Goal: Transaction & Acquisition: Purchase product/service

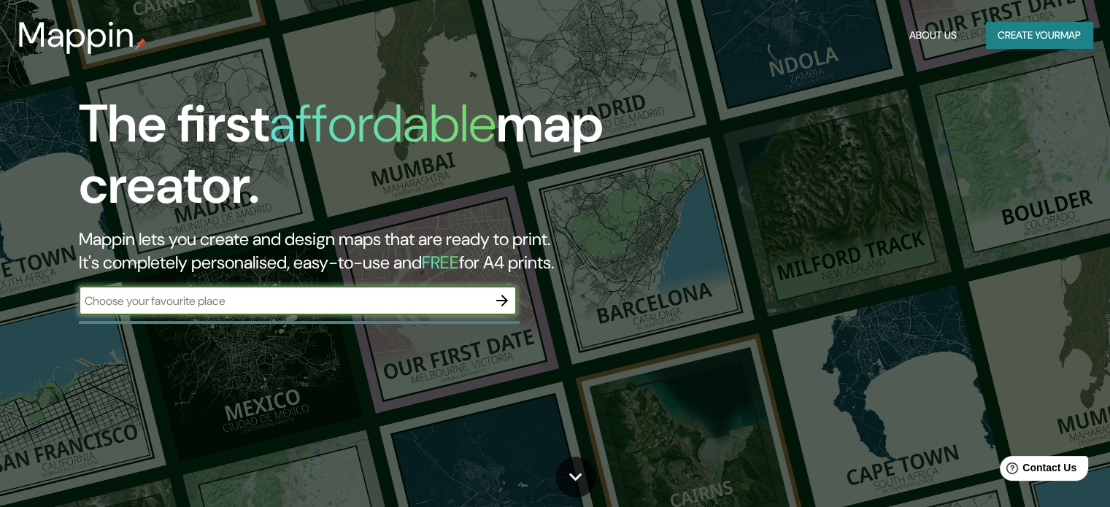
click at [217, 307] on input "text" at bounding box center [283, 301] width 409 height 17
type input "gevora [GEOGRAPHIC_DATA]"
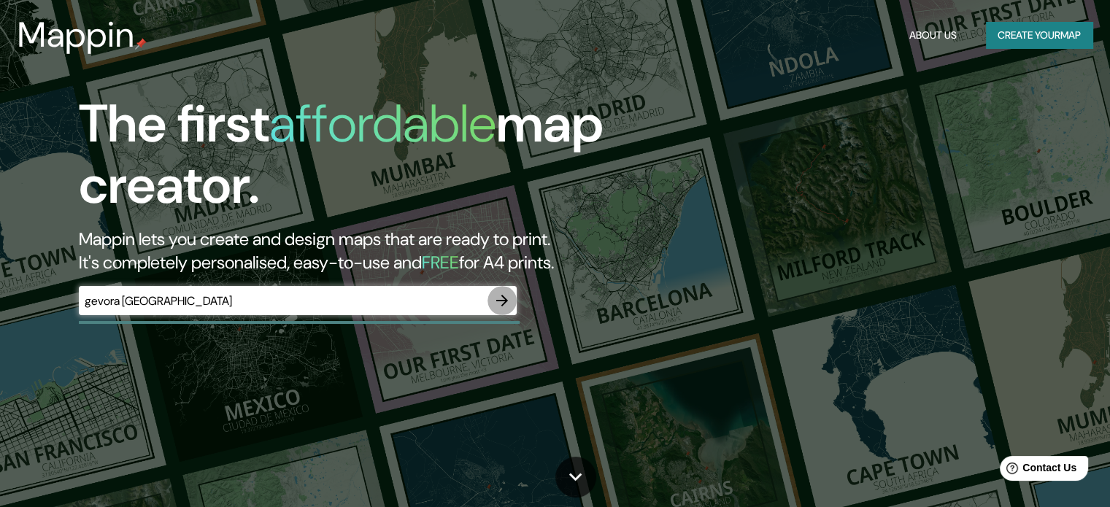
click at [502, 308] on icon "button" at bounding box center [502, 301] width 18 height 18
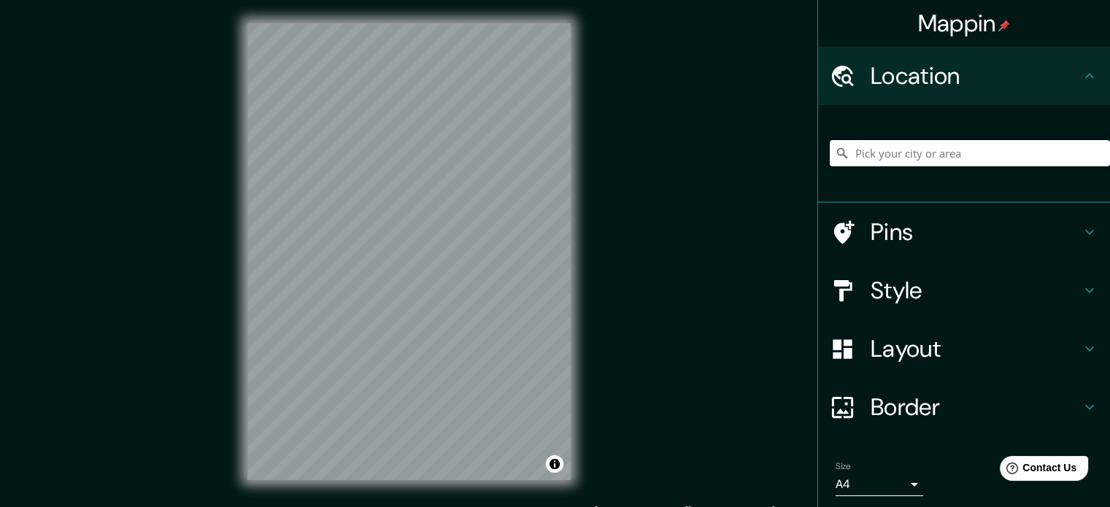
click at [885, 147] on input "Pick your city or area" at bounding box center [970, 153] width 280 height 26
click at [879, 150] on input "Gévora, Badajoz, provincia de Badajoz, España" at bounding box center [970, 153] width 280 height 26
drag, startPoint x: 885, startPoint y: 151, endPoint x: 835, endPoint y: 156, distance: 49.9
click at [835, 156] on div "Gévora, Badajoz, provincia de Badajoz, España" at bounding box center [970, 153] width 280 height 26
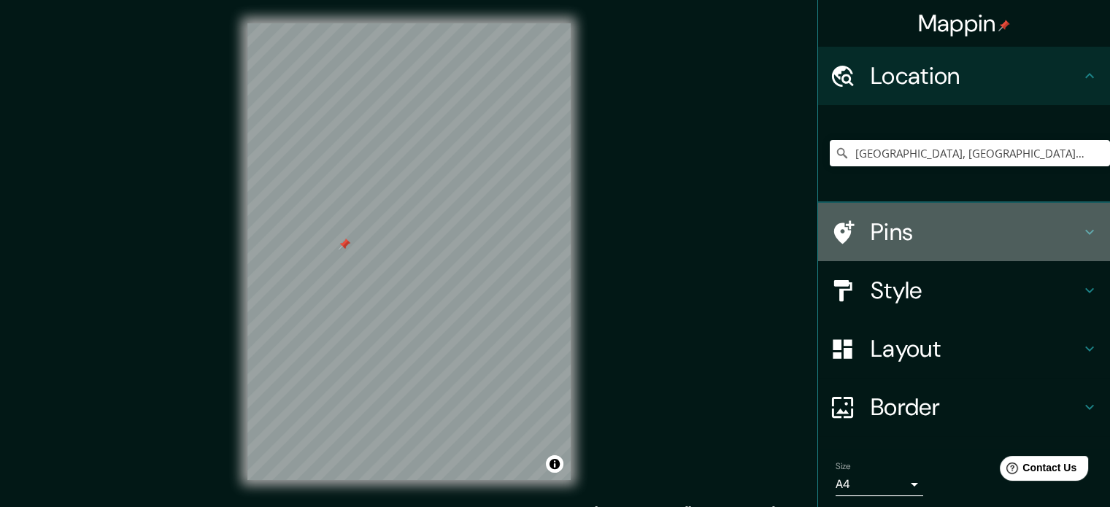
click at [1007, 236] on h4 "Pins" at bounding box center [976, 231] width 210 height 29
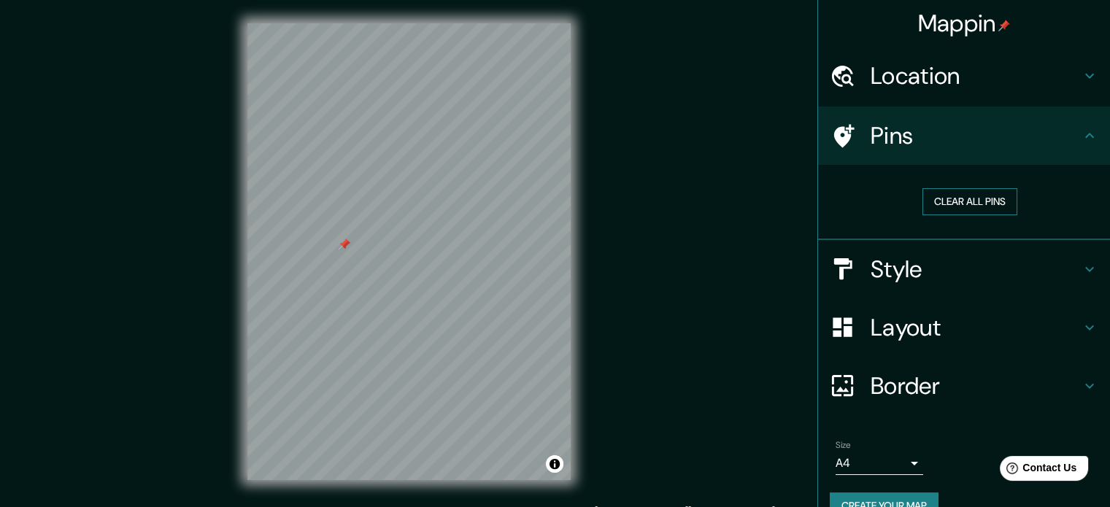
click at [955, 203] on button "Clear all pins" at bounding box center [970, 201] width 95 height 27
click at [1081, 68] on icon at bounding box center [1090, 76] width 18 height 18
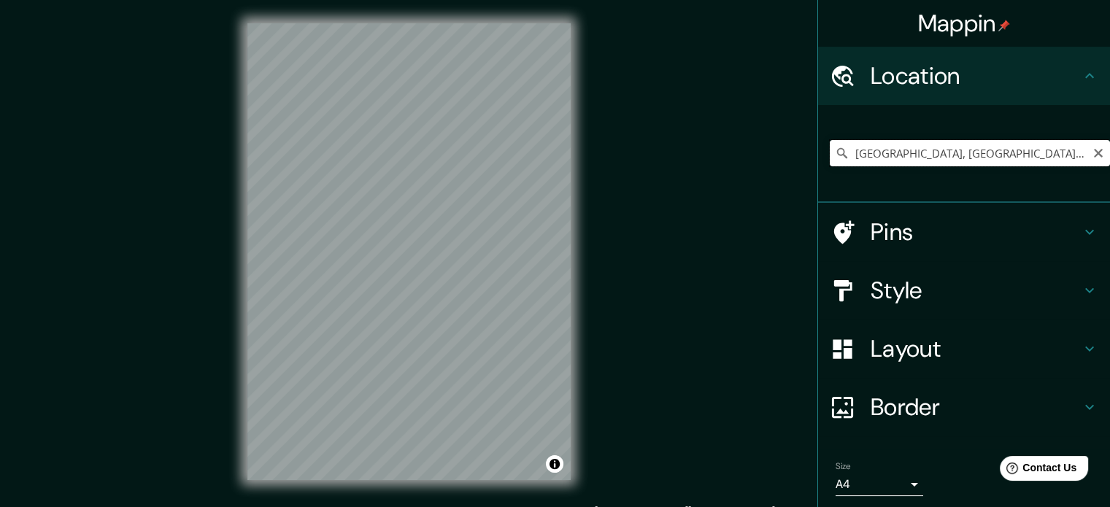
click at [901, 156] on input "Badajoz, provincia de Badajoz, España" at bounding box center [970, 153] width 280 height 26
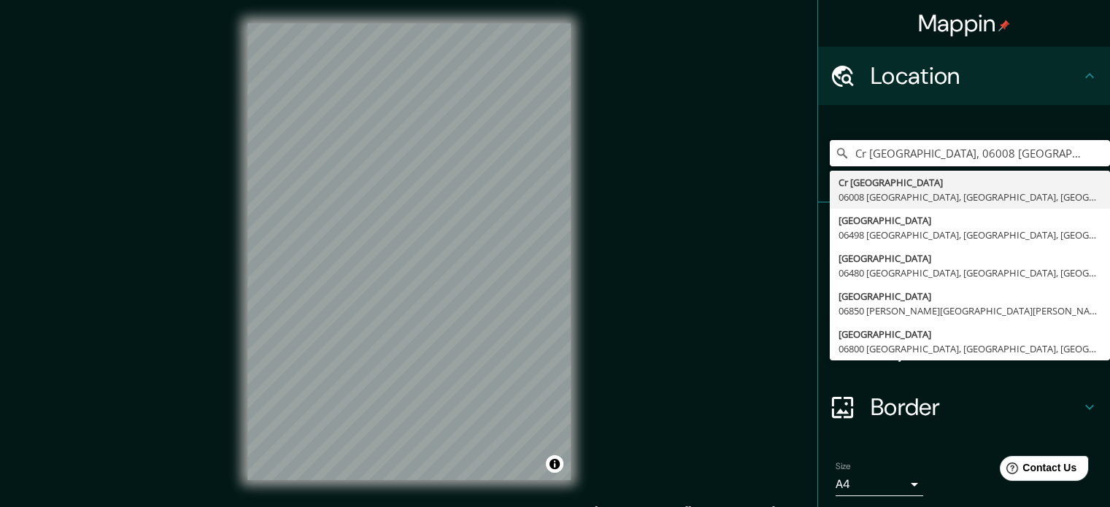
type input "Cr Madrid, 06008 Badajoz, provincia de Badajoz, España"
click at [904, 168] on div "Cr Madrid, 06008 Badajoz, provincia de Badajoz, España Cr Madrid 06008 Badajoz,…" at bounding box center [970, 153] width 280 height 73
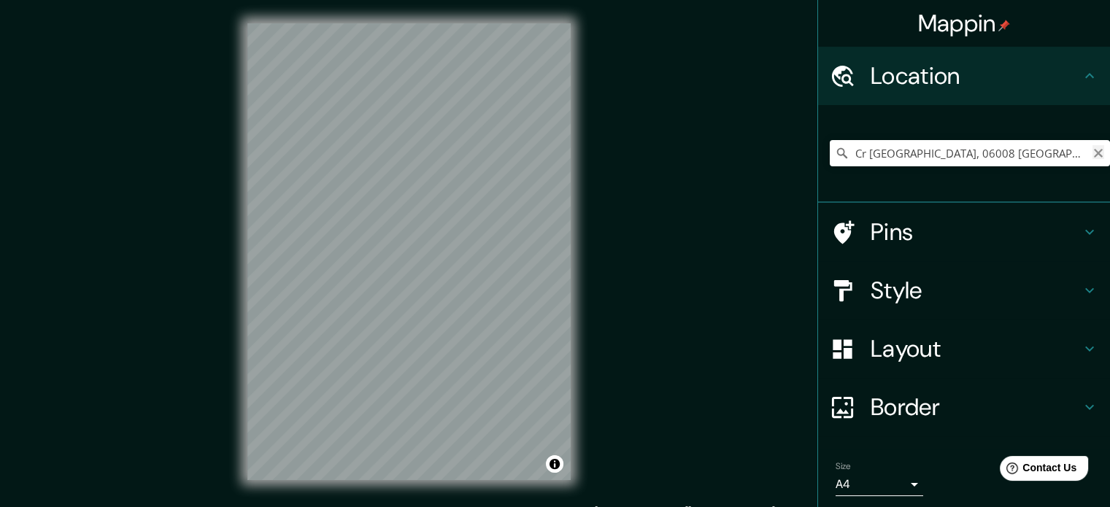
click at [1093, 153] on icon "Clear" at bounding box center [1099, 153] width 12 height 12
click at [920, 151] on input "Pick your city or area" at bounding box center [970, 153] width 280 height 26
type input "b"
type input "Gévora, Badajoz, provincia de Badajoz, España"
click at [906, 231] on h4 "Pins" at bounding box center [976, 231] width 210 height 29
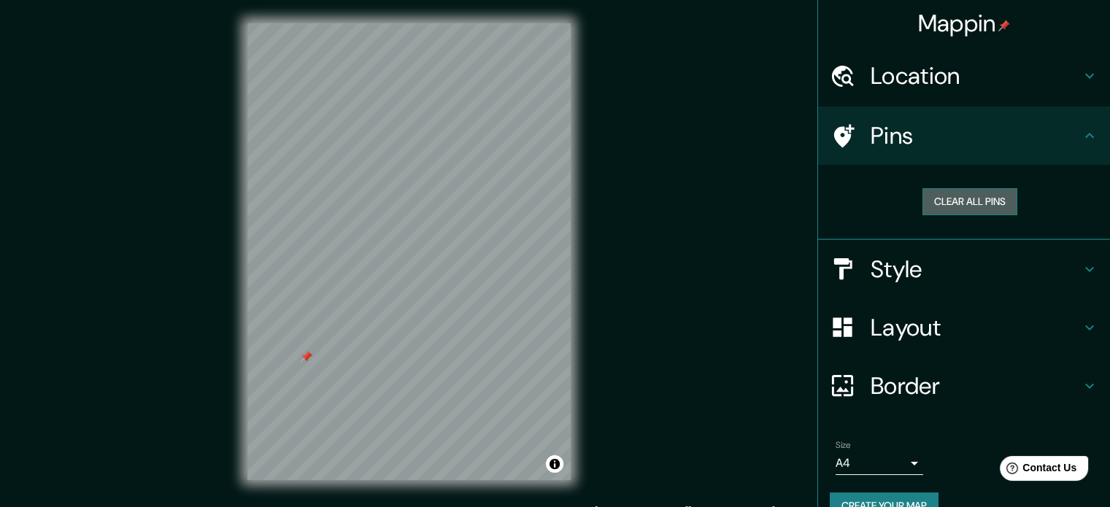
click at [943, 193] on button "Clear all pins" at bounding box center [970, 201] width 95 height 27
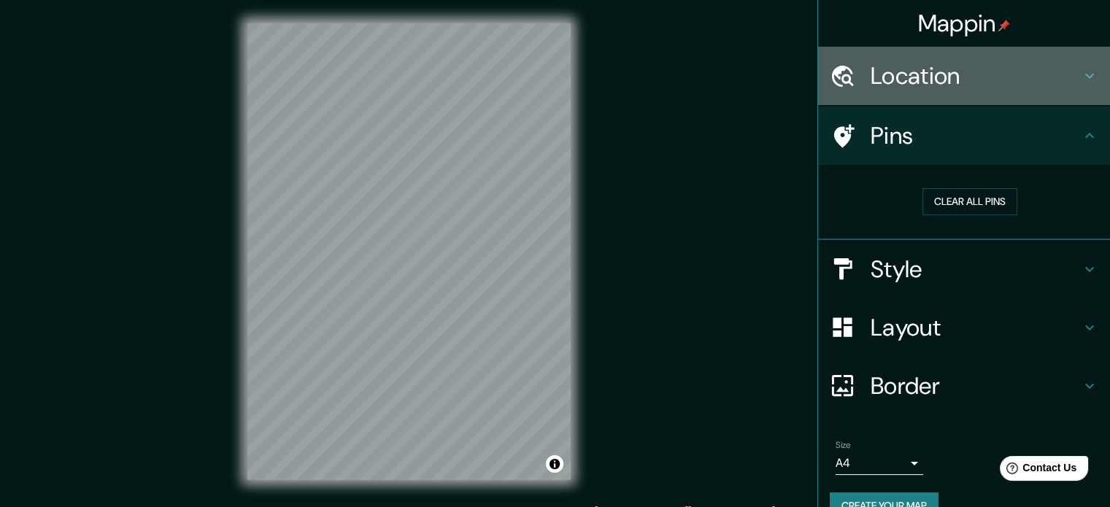
click at [902, 81] on h4 "Location" at bounding box center [976, 75] width 210 height 29
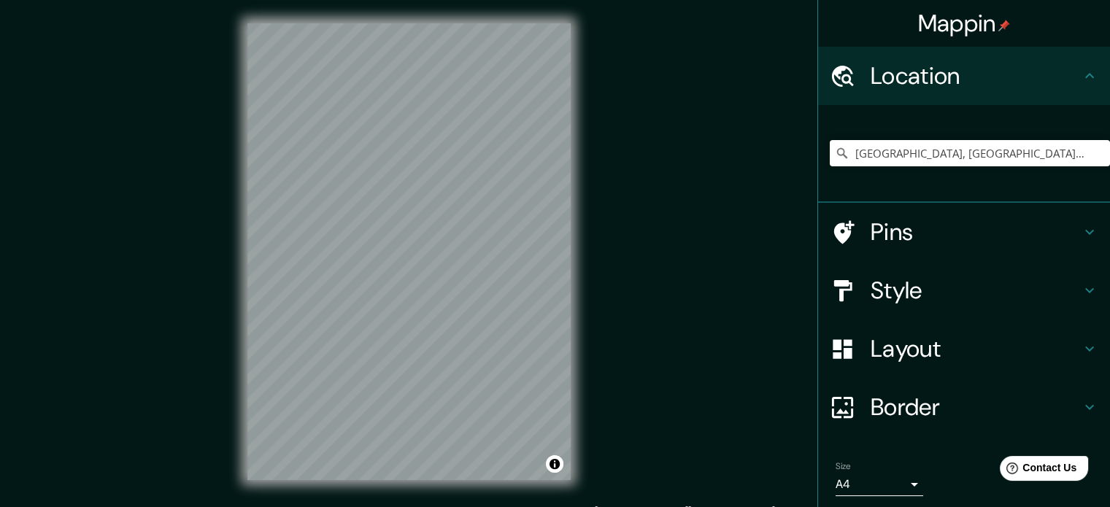
click at [902, 81] on h4 "Location" at bounding box center [976, 75] width 210 height 29
click at [779, 60] on div "Mappin Location Gévora, Badajoz, provincia de Badajoz, España Gévora Badajoz, p…" at bounding box center [555, 263] width 1110 height 527
click at [639, 177] on div "Mappin Location Gévora, Badajoz, provincia de Badajoz, España Gévora Badajoz, p…" at bounding box center [555, 263] width 1110 height 527
click at [274, 507] on html "Mappin Location Gévora, Badajoz, provincia de Badajoz, España Gévora Badajoz, p…" at bounding box center [555, 253] width 1110 height 507
click at [849, 226] on div at bounding box center [850, 233] width 41 height 26
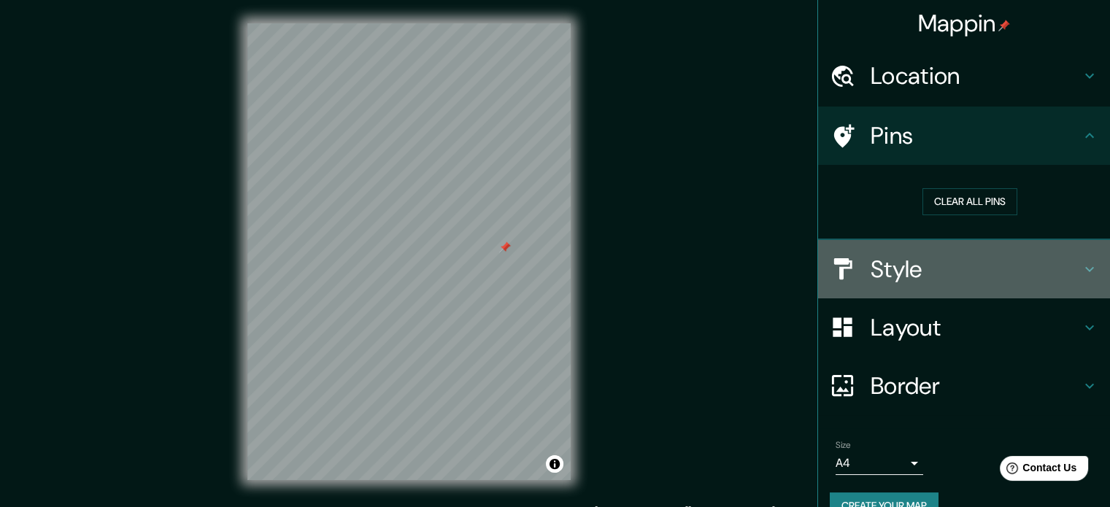
click at [1049, 264] on h4 "Style" at bounding box center [976, 269] width 210 height 29
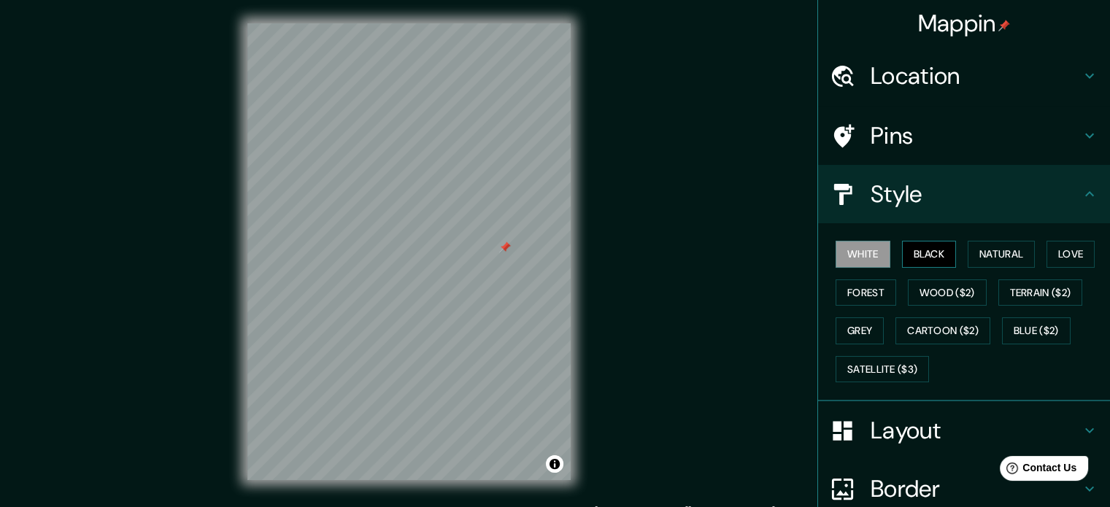
click at [912, 249] on button "Black" at bounding box center [929, 254] width 55 height 27
click at [995, 252] on button "Natural" at bounding box center [1001, 254] width 67 height 27
click at [860, 263] on button "White" at bounding box center [863, 254] width 55 height 27
click at [933, 428] on h4 "Layout" at bounding box center [976, 430] width 210 height 29
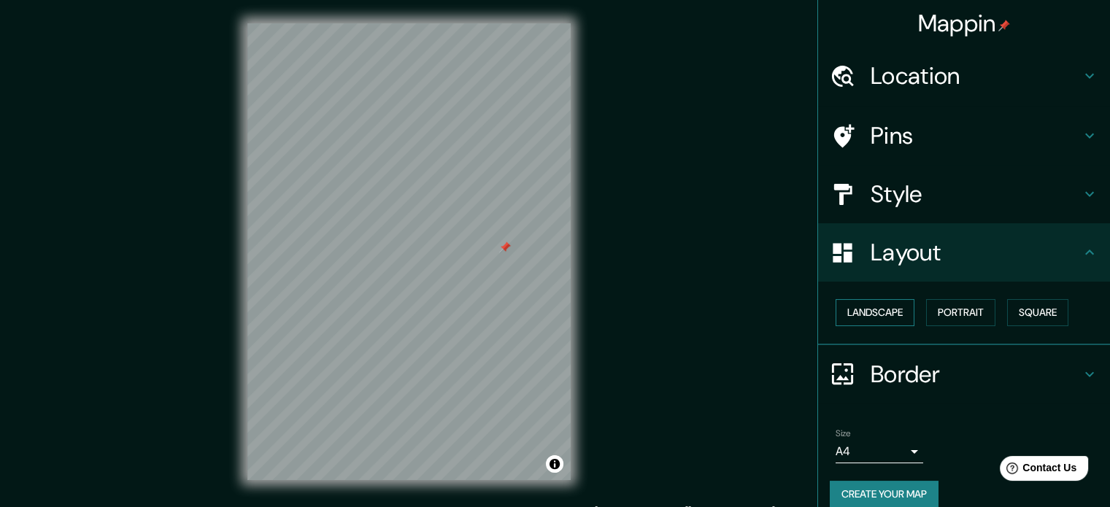
click at [859, 309] on button "Landscape" at bounding box center [875, 312] width 79 height 27
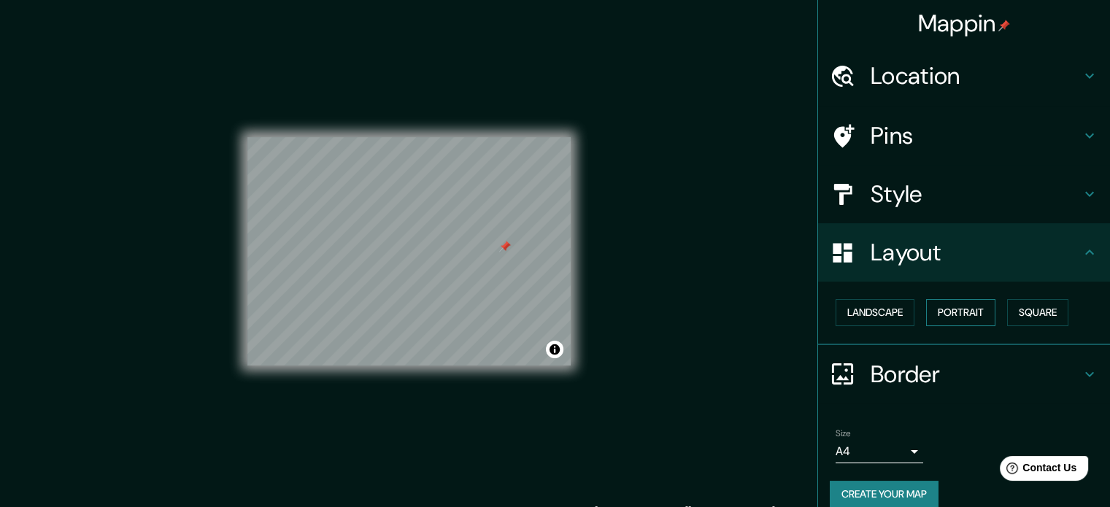
click at [944, 304] on button "Portrait" at bounding box center [960, 312] width 69 height 27
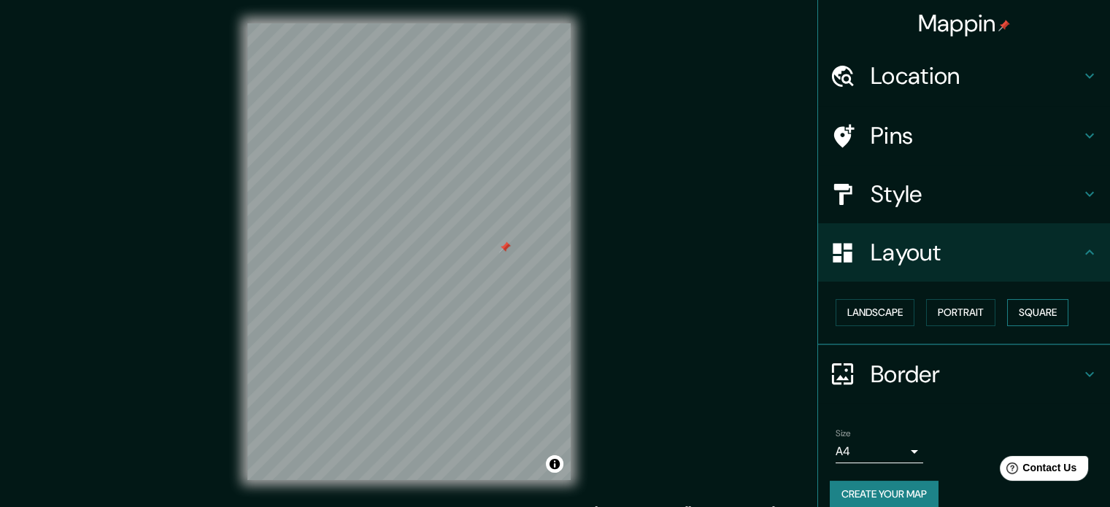
click at [1010, 308] on button "Square" at bounding box center [1037, 312] width 61 height 27
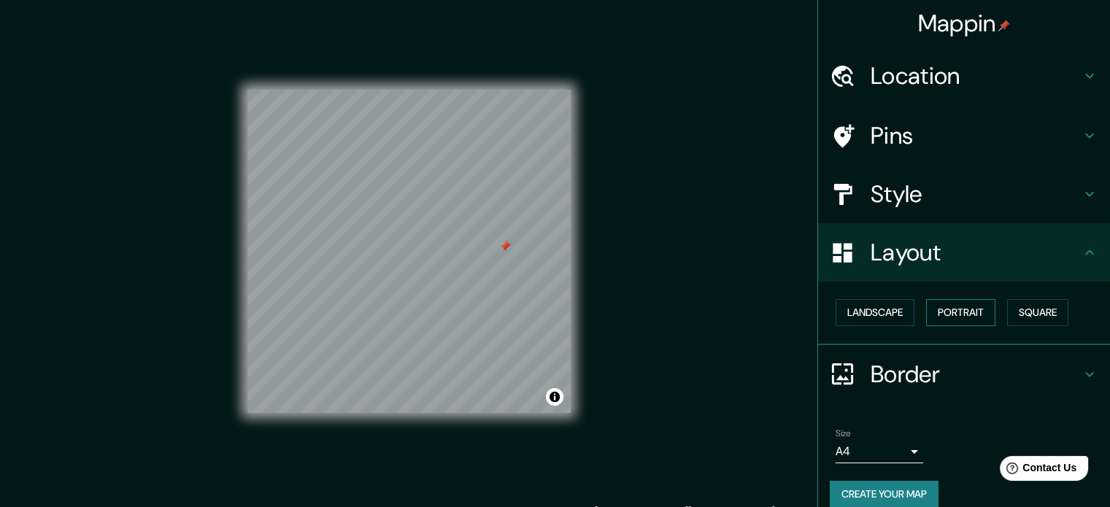
click at [948, 310] on button "Portrait" at bounding box center [960, 312] width 69 height 27
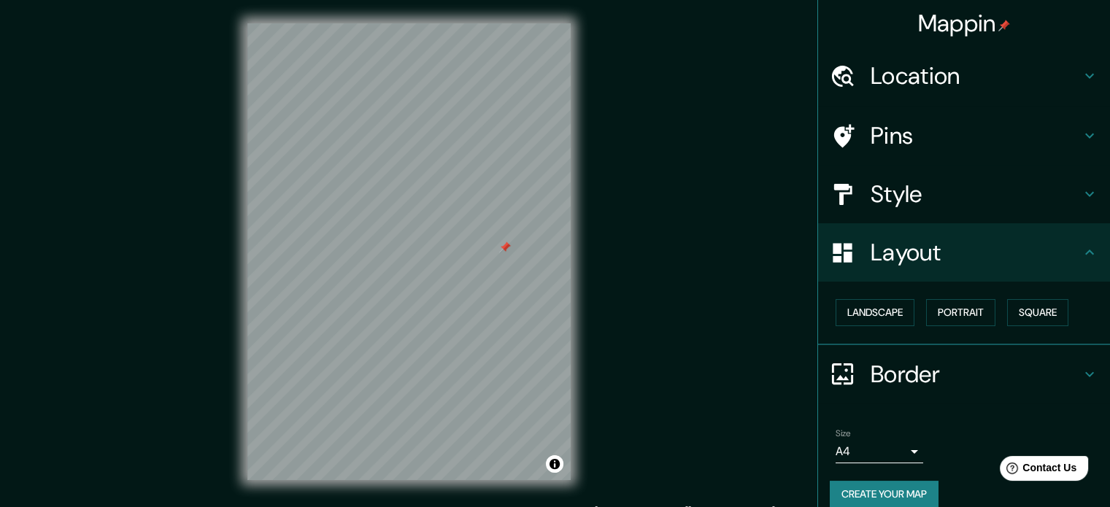
click at [965, 364] on h4 "Border" at bounding box center [976, 374] width 210 height 29
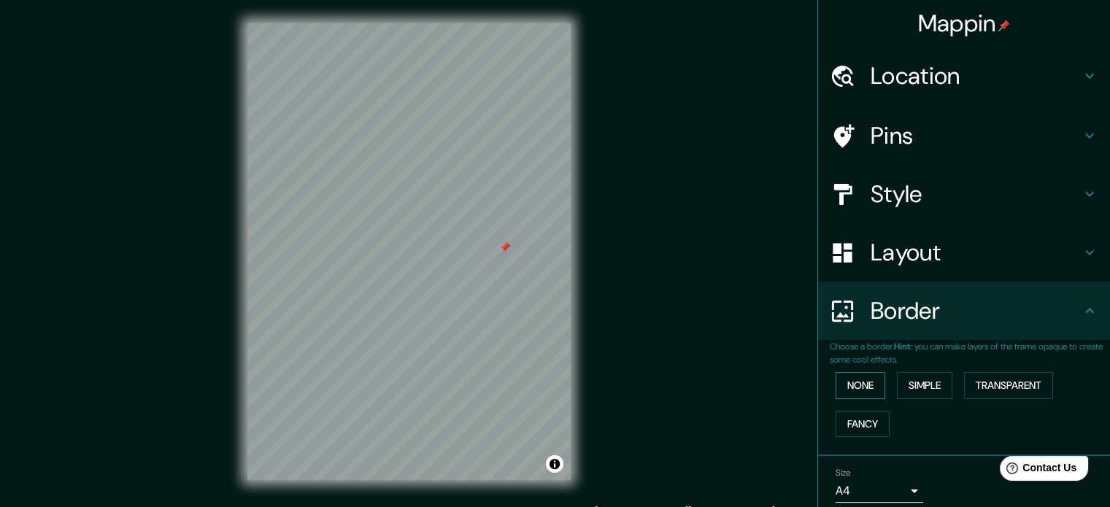
click at [839, 396] on button "None" at bounding box center [861, 385] width 50 height 27
click at [906, 385] on button "Simple" at bounding box center [924, 385] width 55 height 27
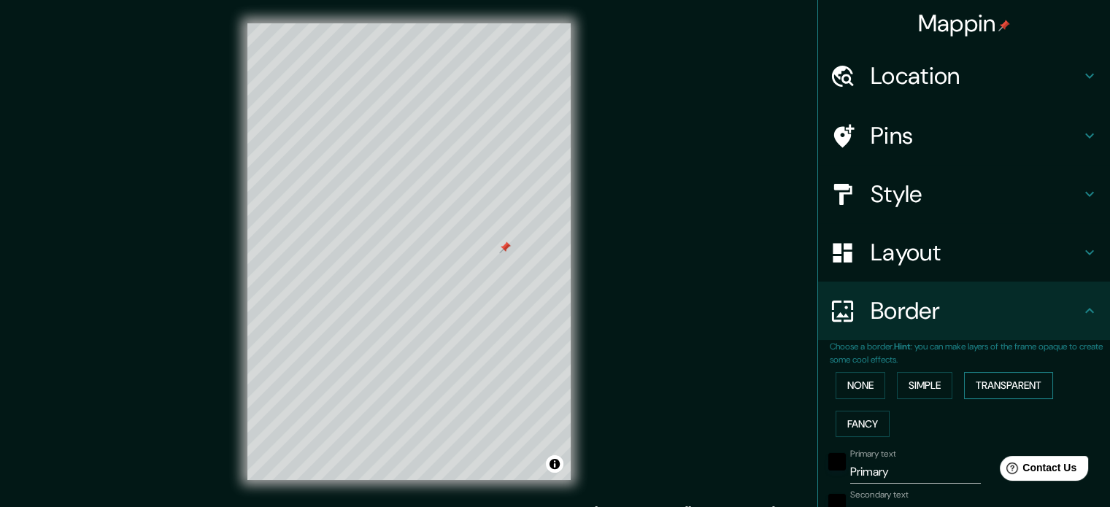
click at [987, 390] on button "Transparent" at bounding box center [1008, 385] width 89 height 27
click at [850, 434] on button "Fancy" at bounding box center [863, 424] width 54 height 27
click at [845, 396] on button "None" at bounding box center [861, 385] width 50 height 27
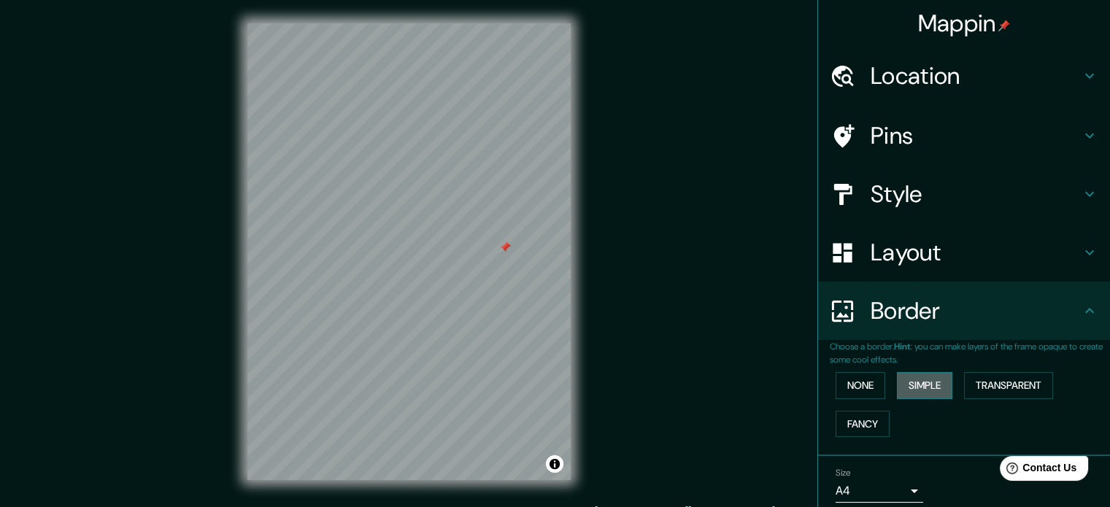
click at [909, 385] on button "Simple" at bounding box center [924, 385] width 55 height 27
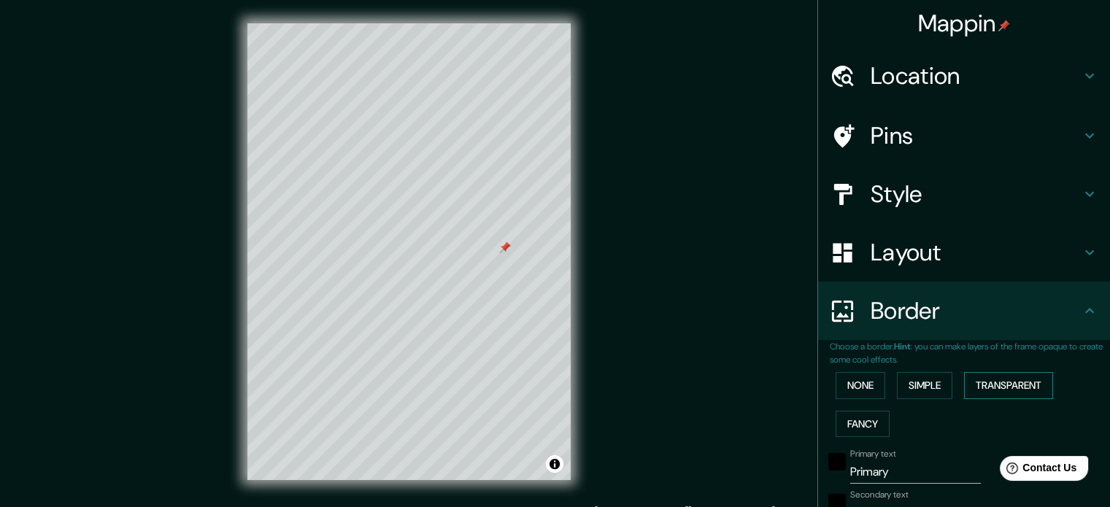
click at [991, 383] on button "Transparent" at bounding box center [1008, 385] width 89 height 27
click at [872, 423] on button "Fancy" at bounding box center [863, 424] width 54 height 27
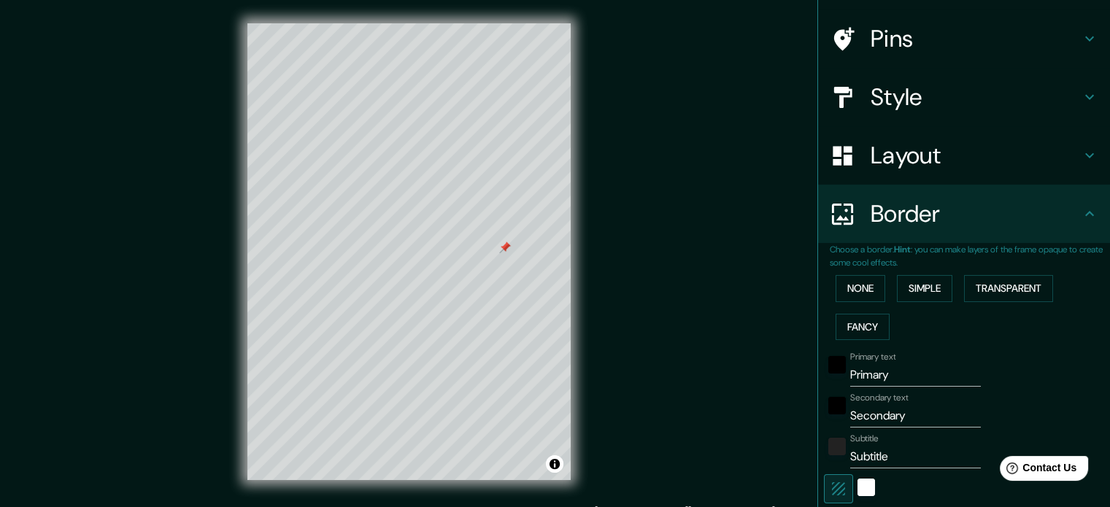
scroll to position [146, 0]
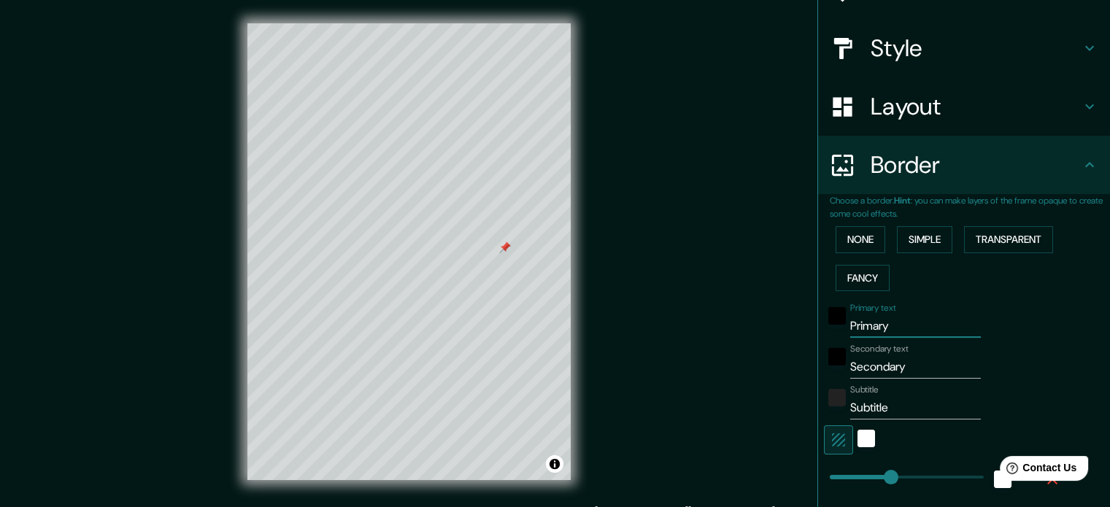
drag, startPoint x: 901, startPoint y: 329, endPoint x: 838, endPoint y: 329, distance: 62.8
click at [838, 329] on div "Primary text Primary" at bounding box center [943, 320] width 239 height 35
type input "H"
type input "177"
type input "35"
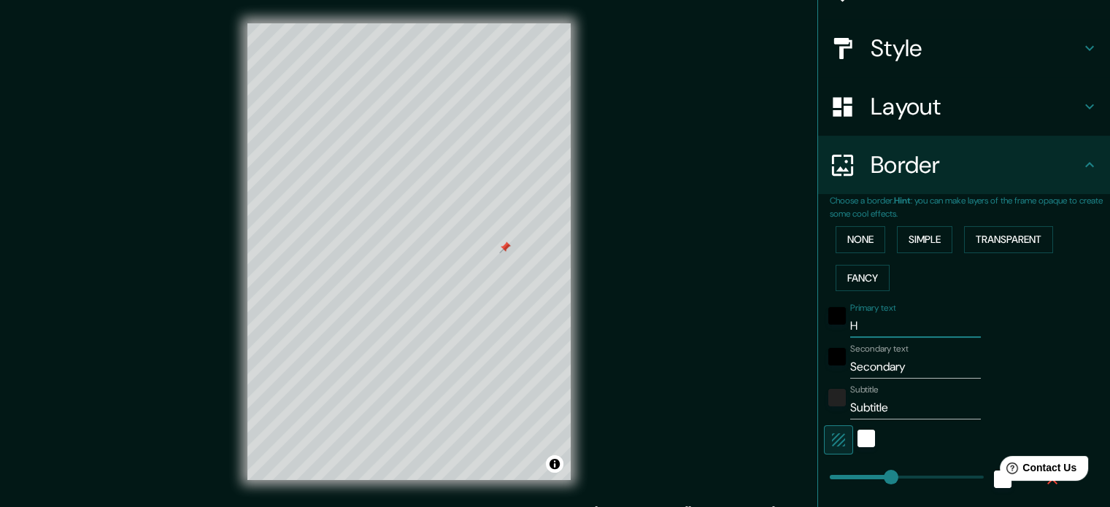
type input "35"
type input "18"
type input "Ho"
type input "177"
type input "35"
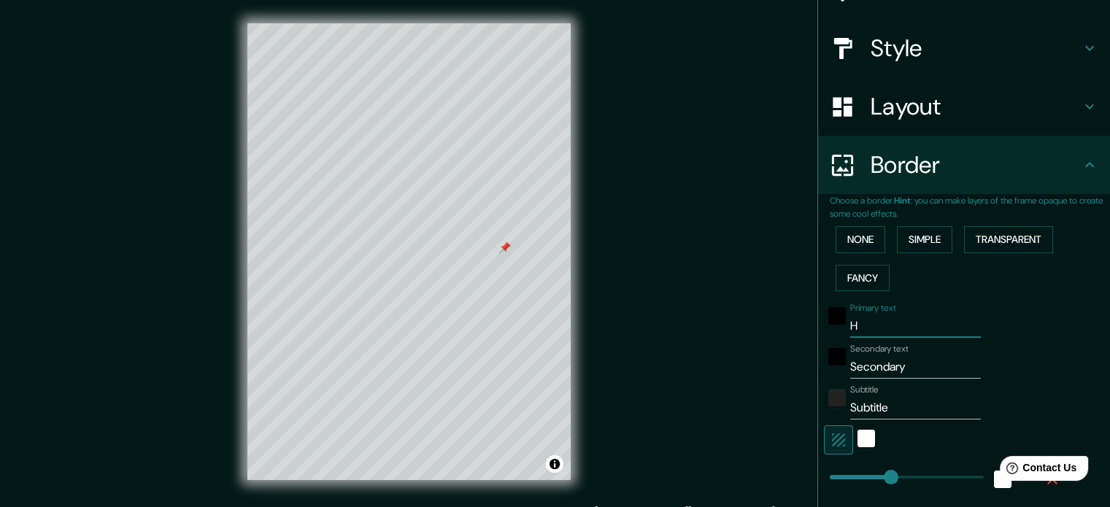
type input "35"
type input "18"
type input "H"
type input "177"
type input "35"
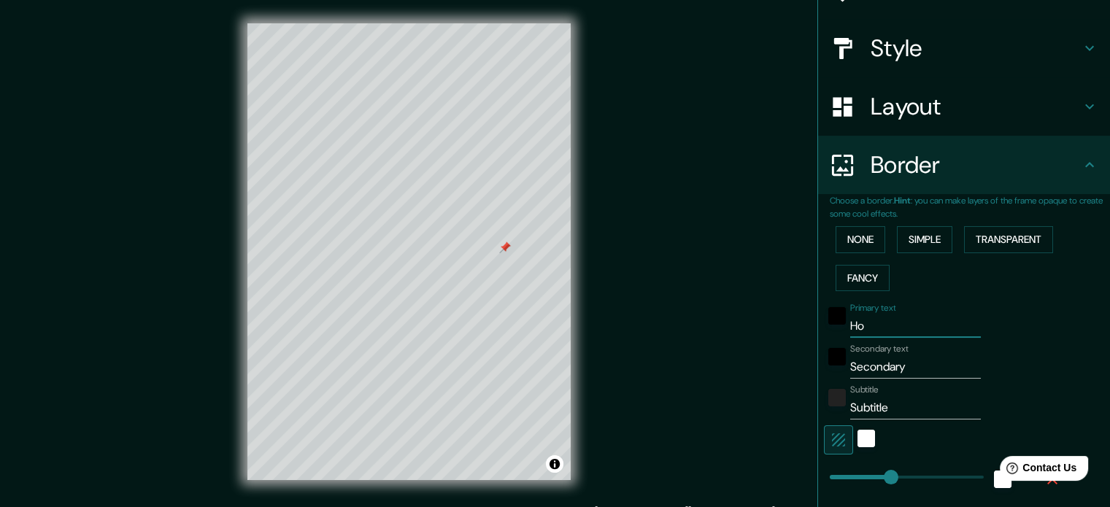
type input "35"
type input "18"
type input "Ho"
type input "177"
type input "35"
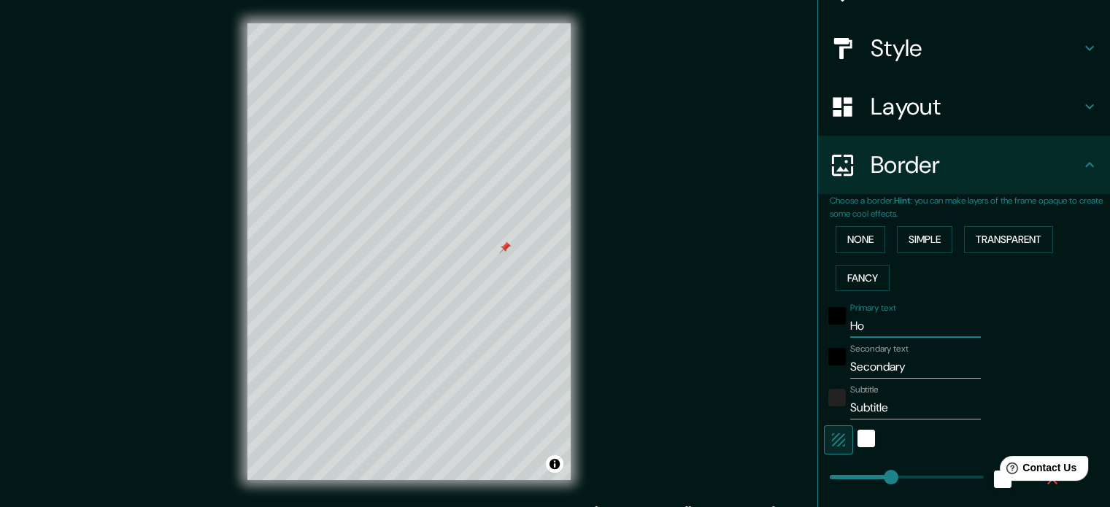
type input "35"
type input "18"
type input "H"
type input "177"
type input "35"
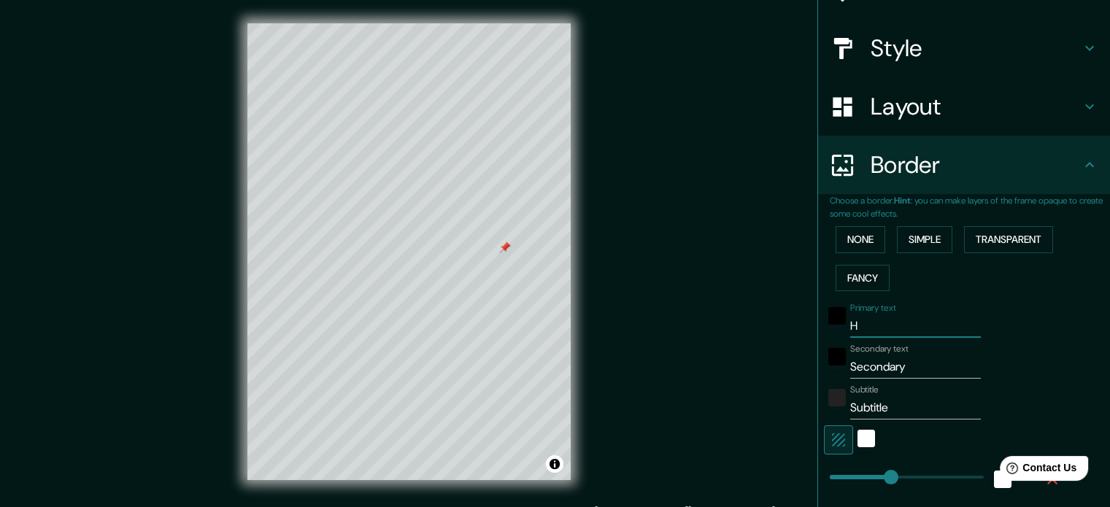
type input "35"
type input "18"
type input "Ho"
type input "177"
type input "35"
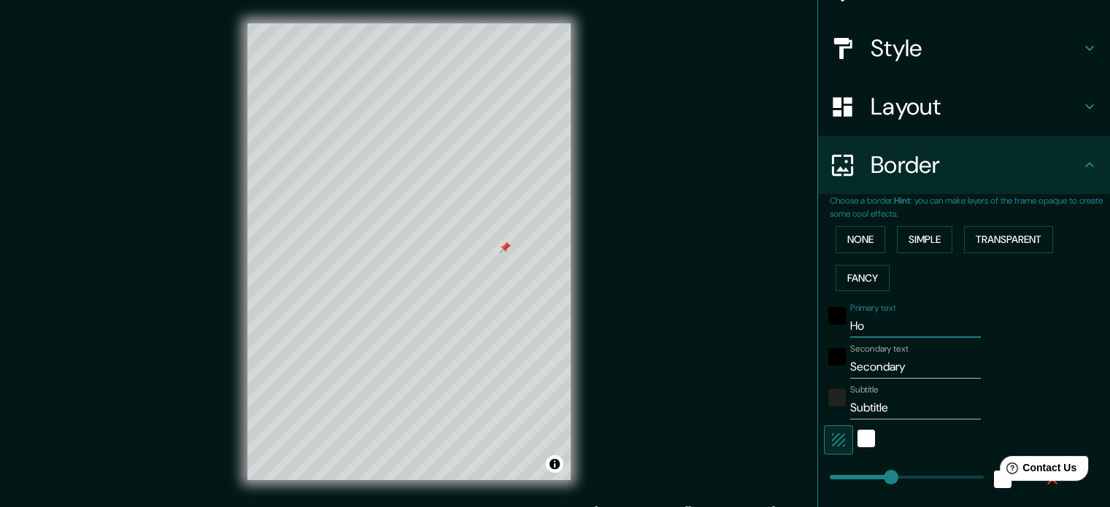
type input "35"
type input "18"
type input "Hog"
type input "177"
type input "35"
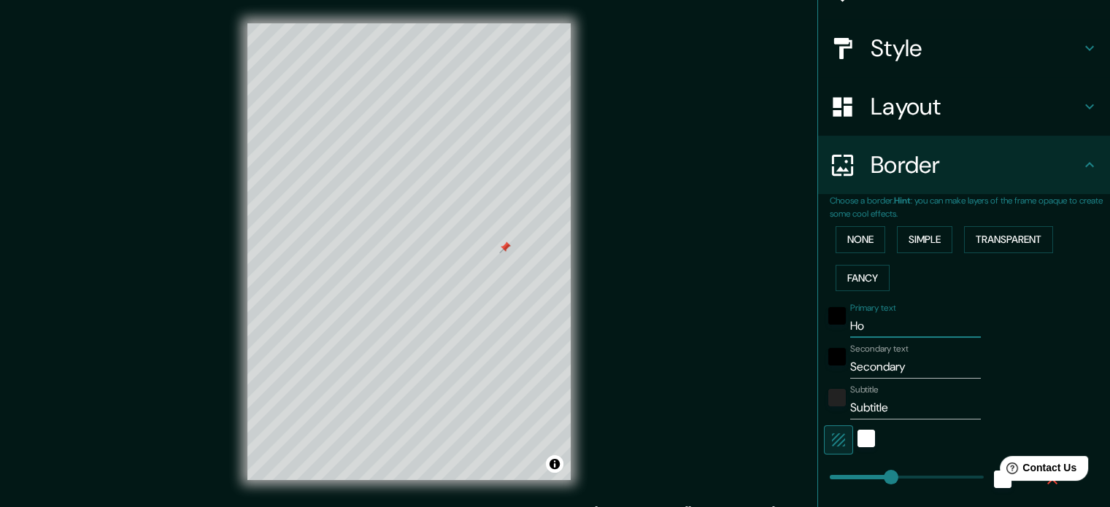
type input "35"
type input "18"
type input "Hoga"
type input "177"
type input "35"
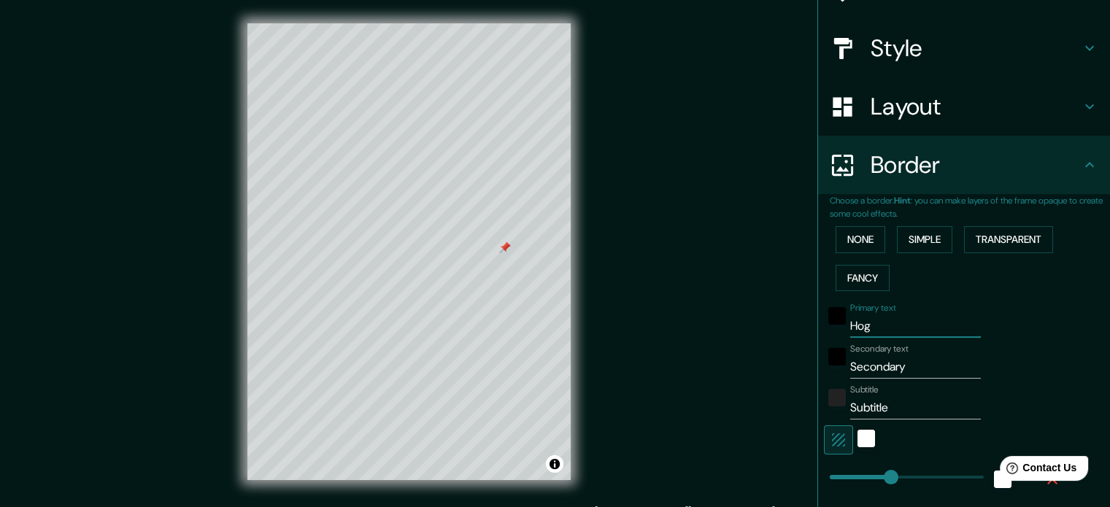
type input "35"
type input "18"
type input "Hogar"
type input "177"
type input "35"
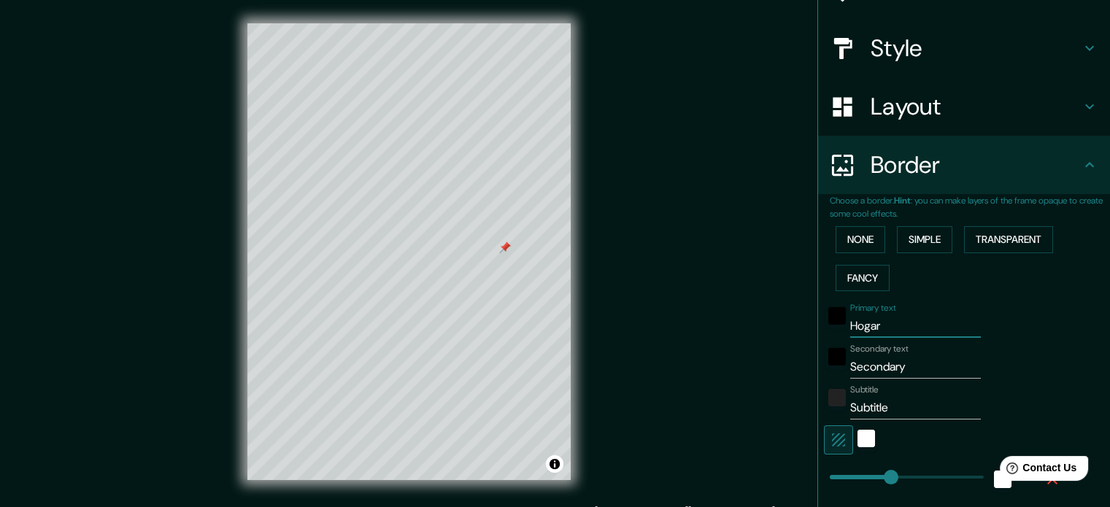
type input "35"
type input "18"
type input "Hogar"
drag, startPoint x: 910, startPoint y: 369, endPoint x: 811, endPoint y: 365, distance: 99.3
click at [818, 365] on div "Choose a border. Hint : you can make layers of the frame opaque to create some …" at bounding box center [964, 423] width 292 height 458
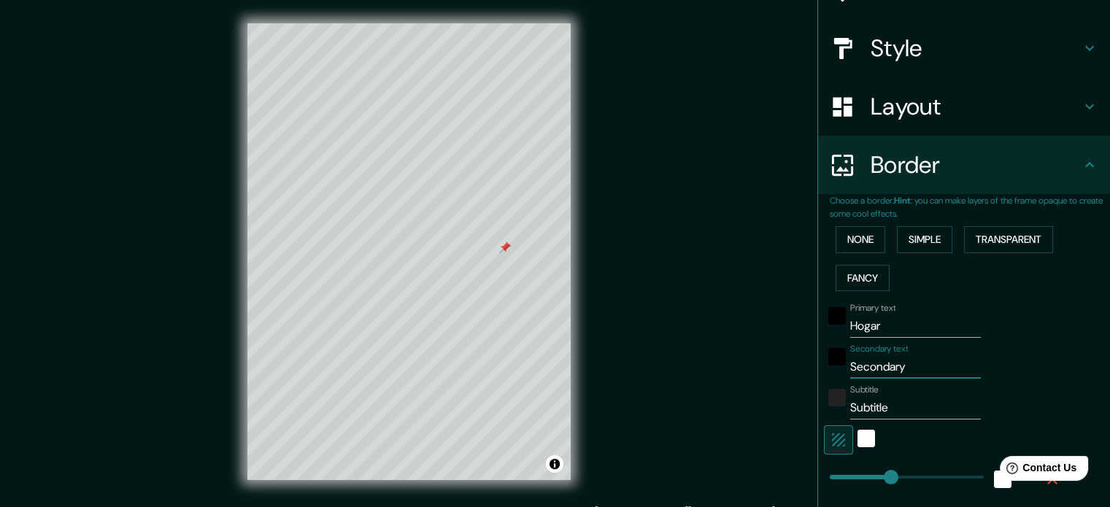
type input "n"
type input "177"
type input "35"
type input "18"
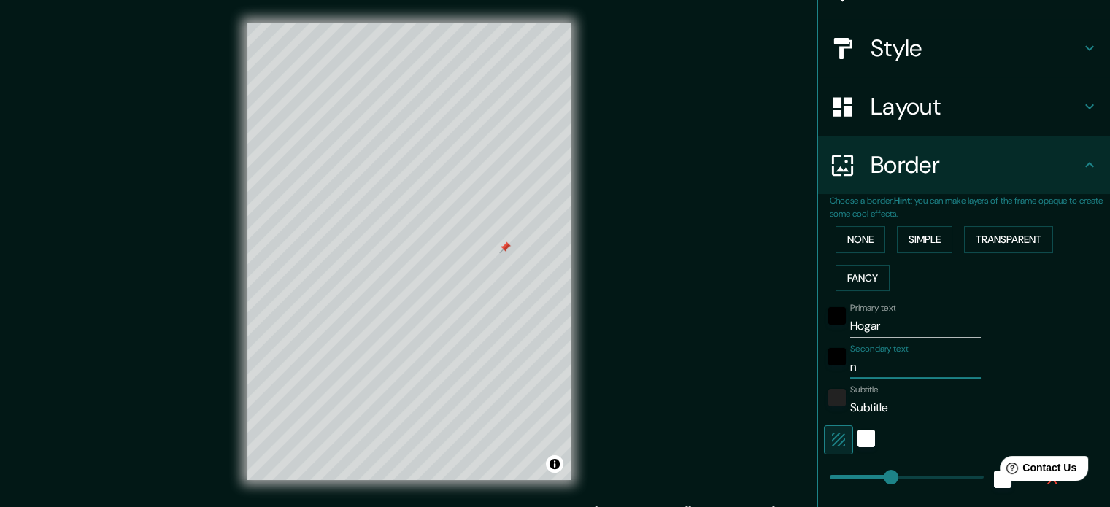
type input "177"
type input "35"
type input "18"
type input "N"
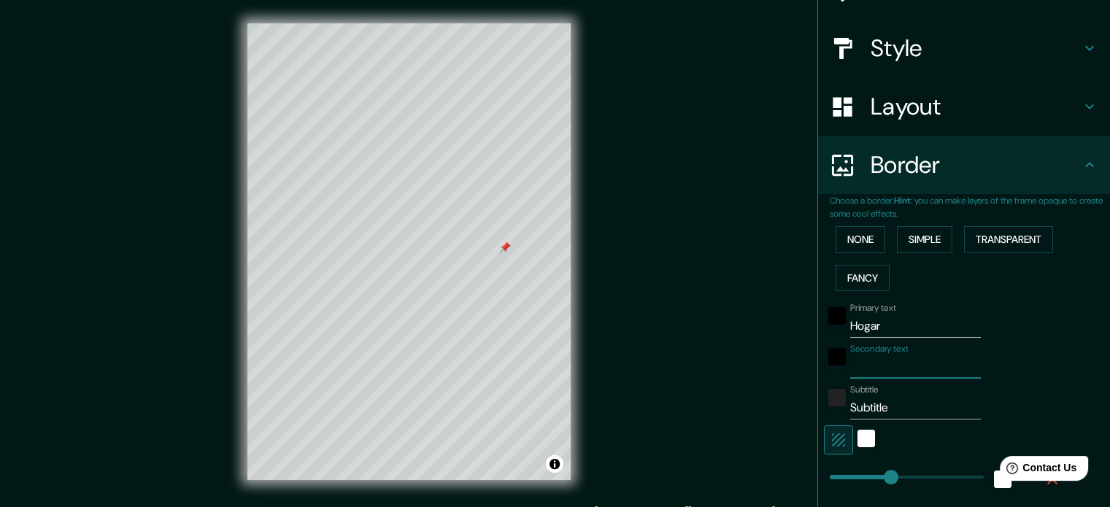
type input "177"
type input "35"
type input "18"
type input "Nu"
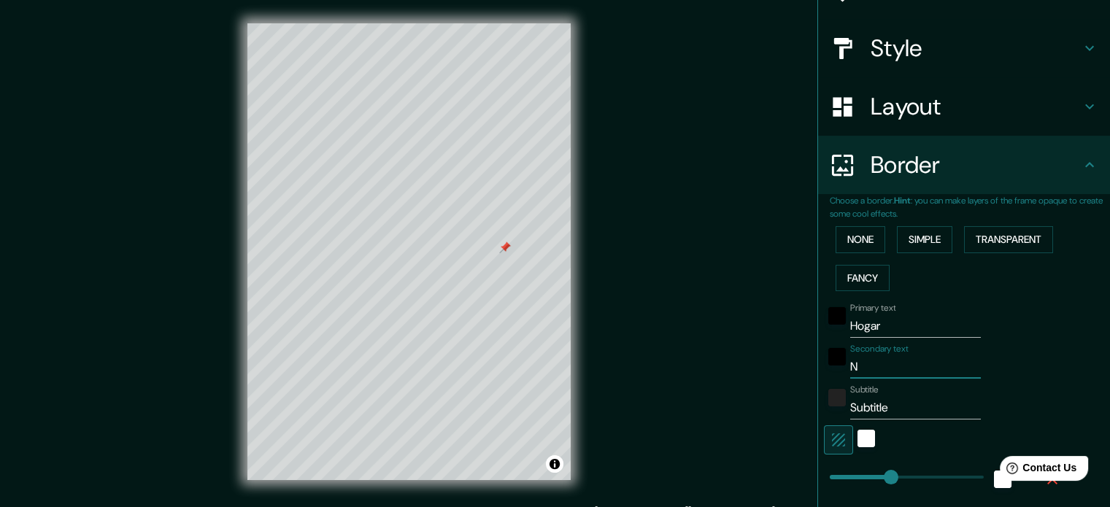
type input "177"
type input "35"
type input "18"
type input "Nue"
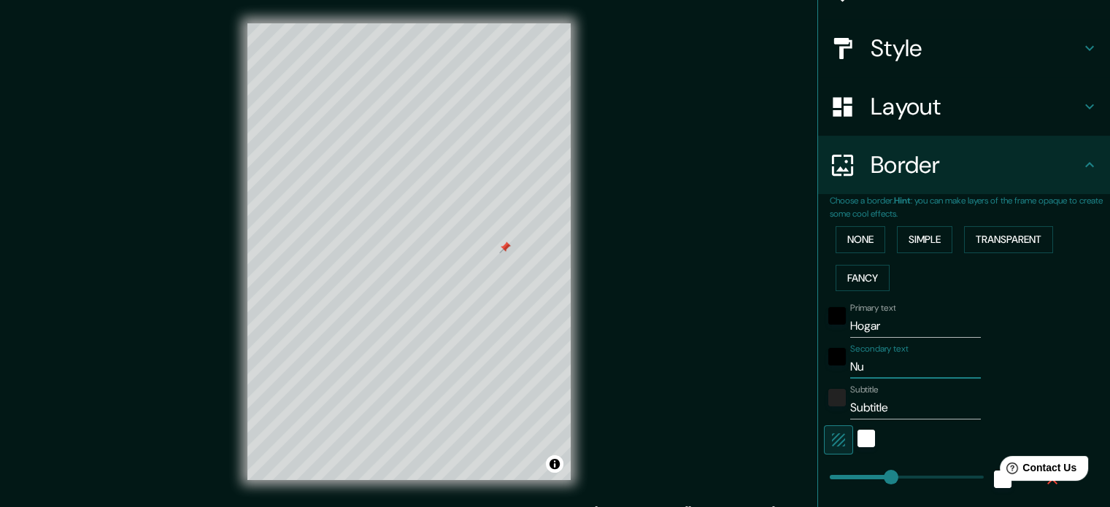
type input "177"
type input "35"
type input "18"
type input "Nues"
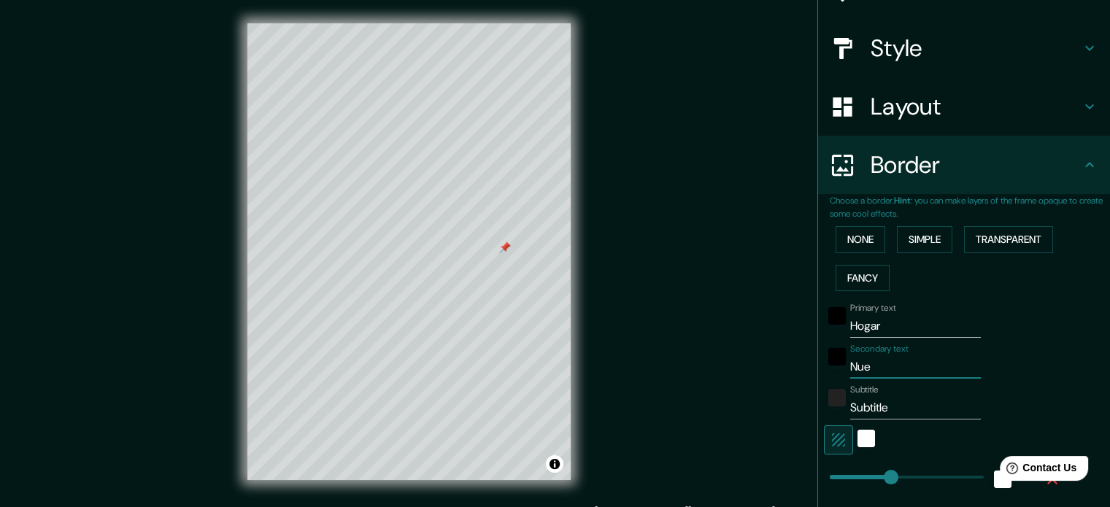
type input "177"
type input "35"
type input "18"
type input "Nuest"
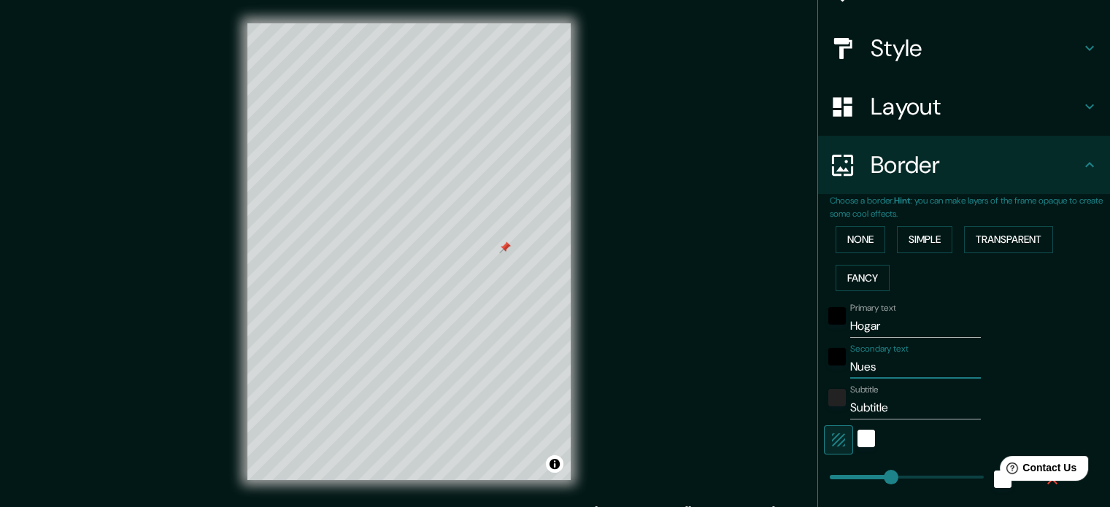
type input "177"
type input "35"
type input "18"
type input "Nuestr"
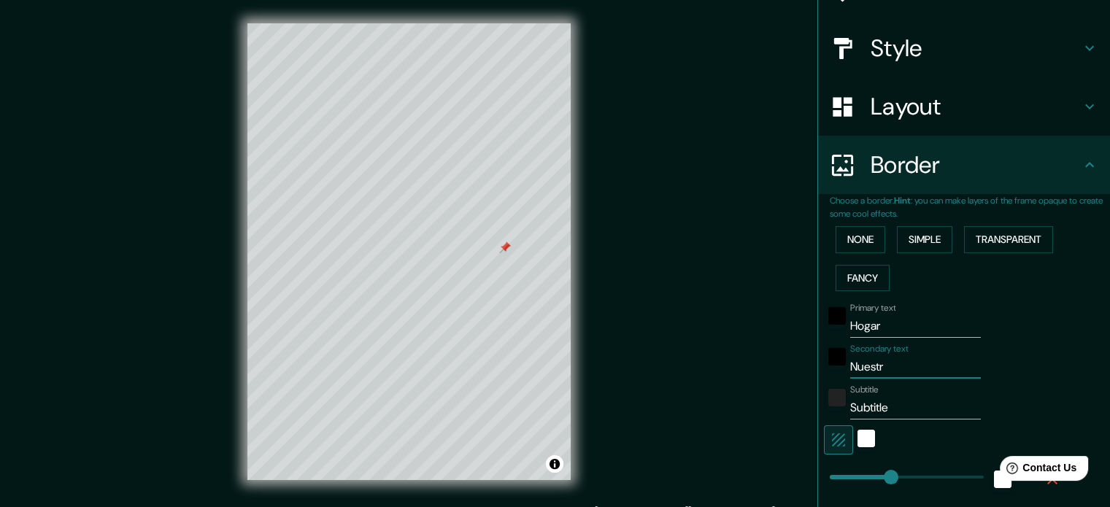
type input "177"
type input "35"
type input "18"
type input "Nuestro"
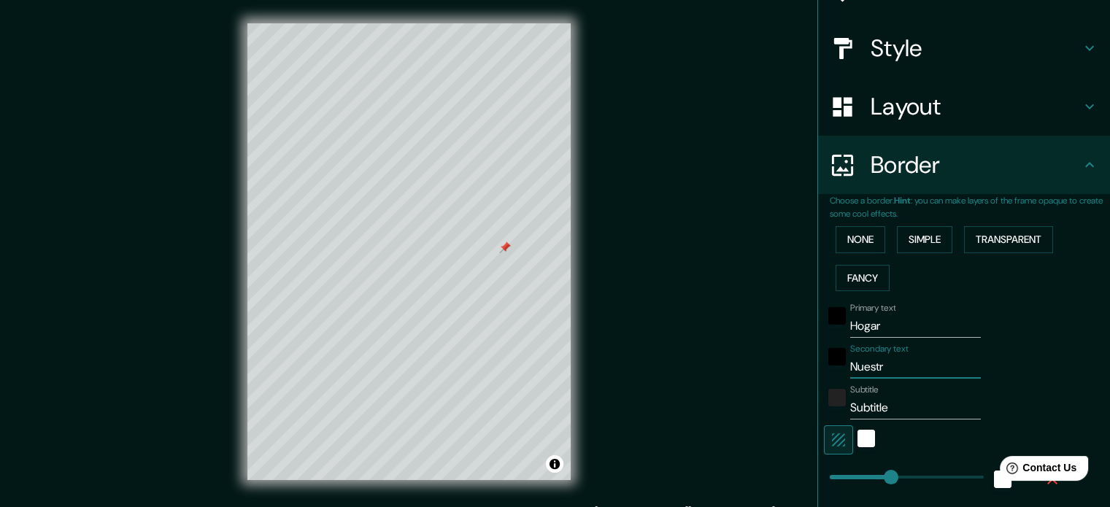
type input "177"
type input "35"
type input "18"
type input "Nuestr"
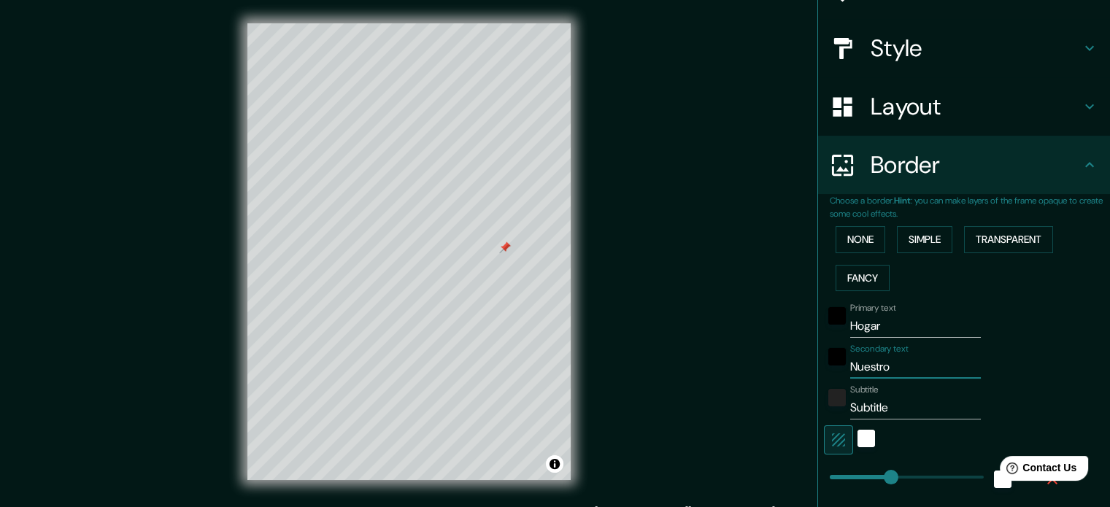
type input "177"
type input "35"
type input "18"
type input "Nuest"
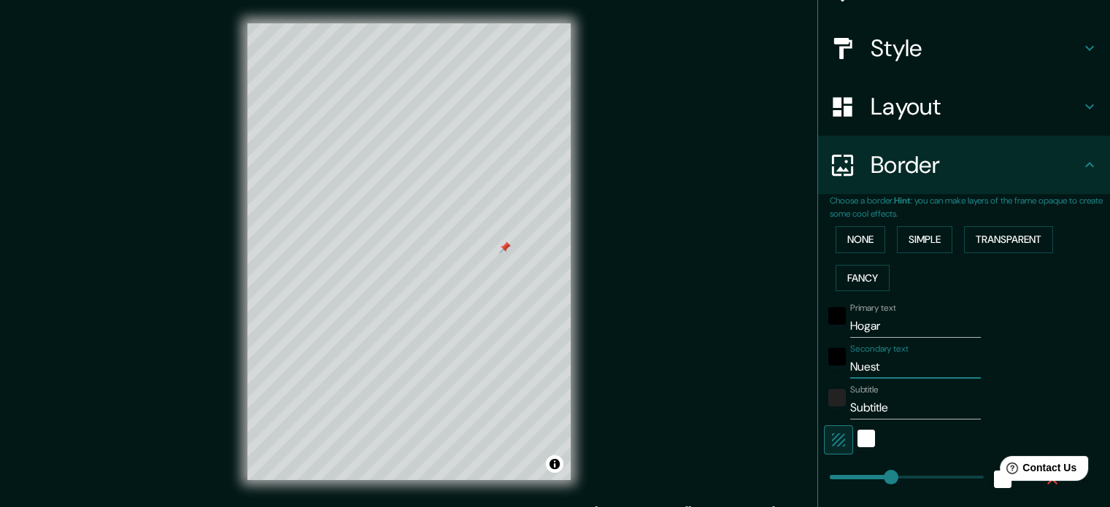
type input "177"
type input "35"
type input "18"
type input "Nues"
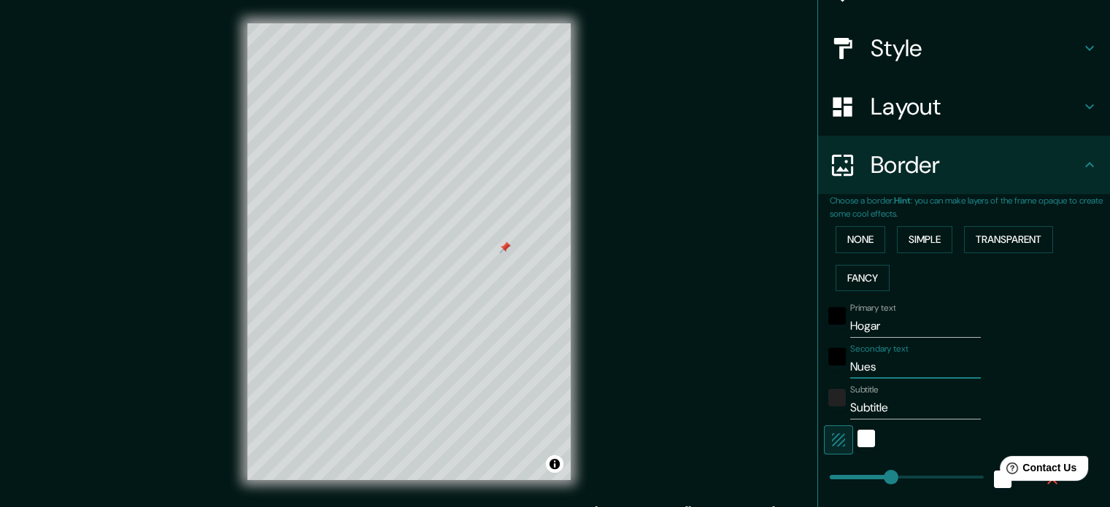
type input "177"
type input "35"
type input "18"
type input "Nue"
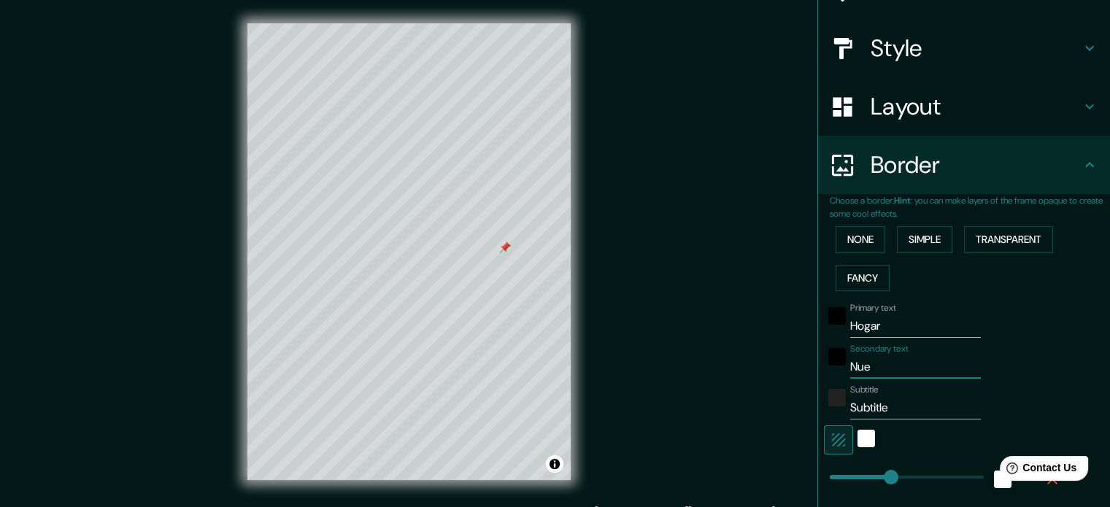
type input "177"
type input "35"
type input "18"
type input "Nu"
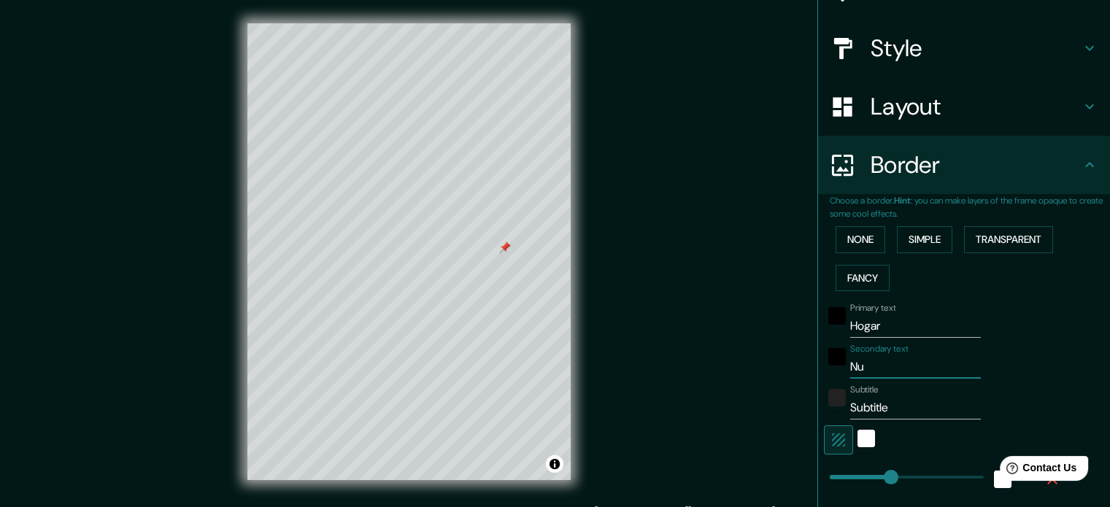
type input "177"
type input "35"
type input "18"
type input "N"
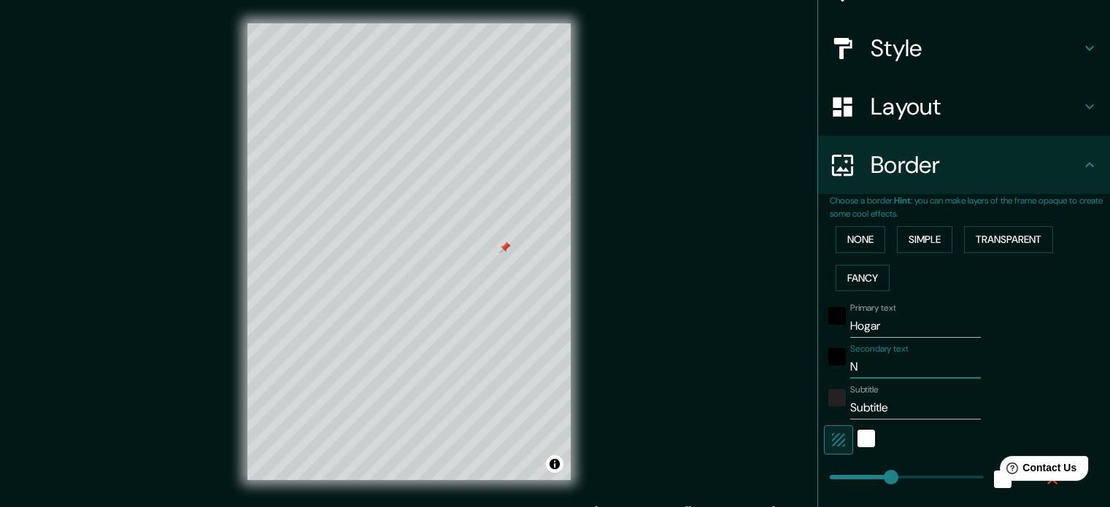
type input "177"
type input "35"
type input "18"
type input "177"
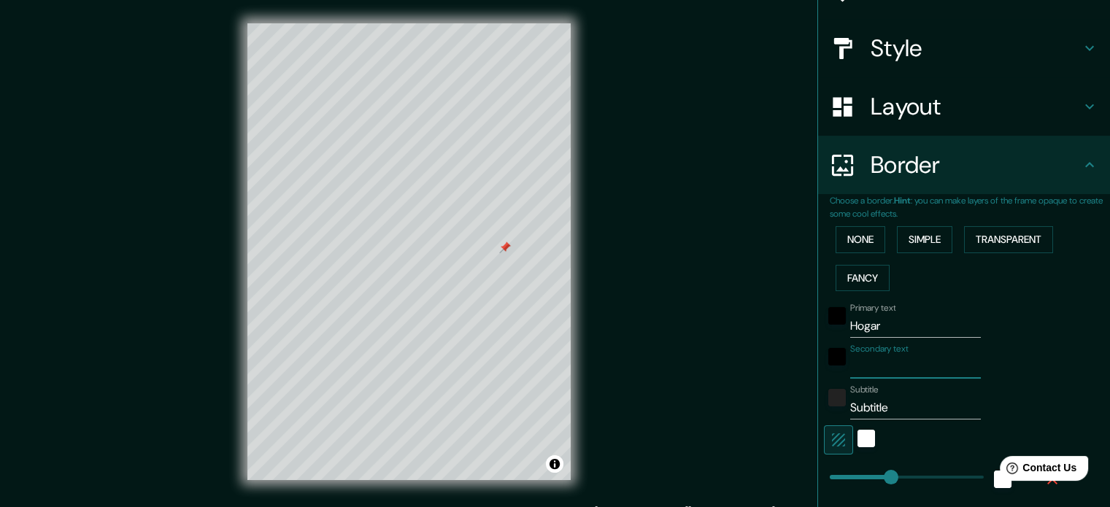
type input "35"
type input "18"
type input "s"
type input "177"
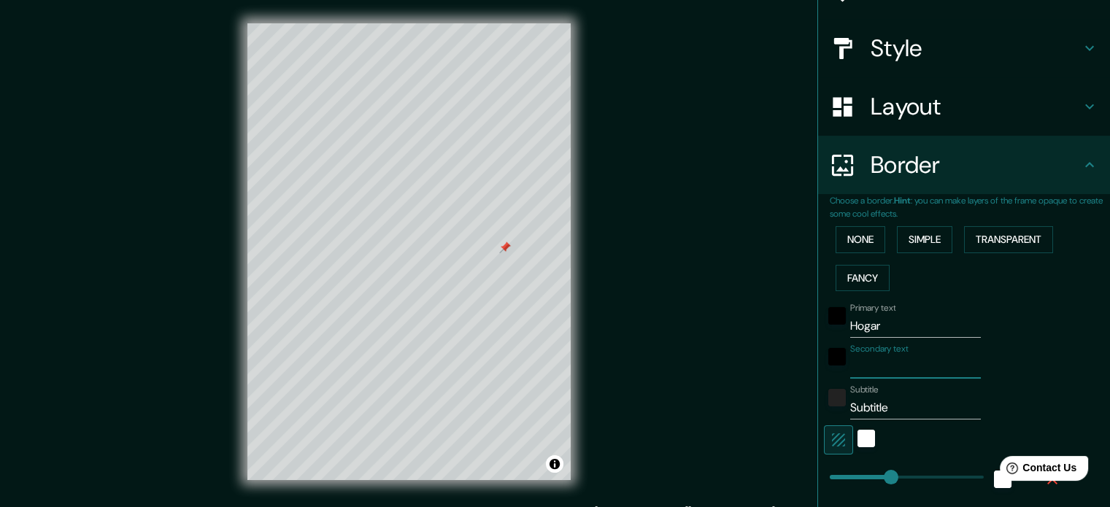
type input "35"
type input "18"
type input "sa"
type input "177"
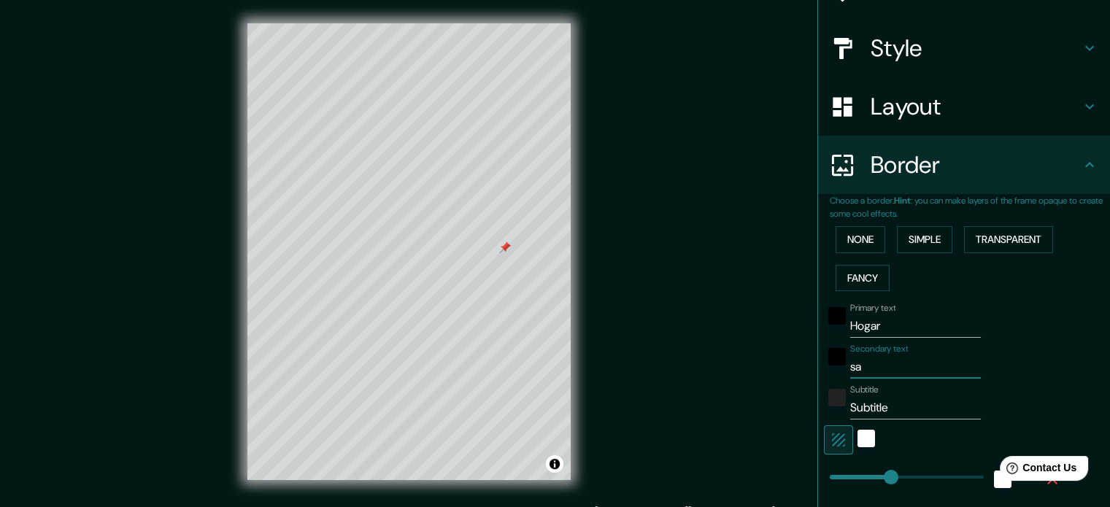
type input "35"
type input "18"
type input "sal"
type input "177"
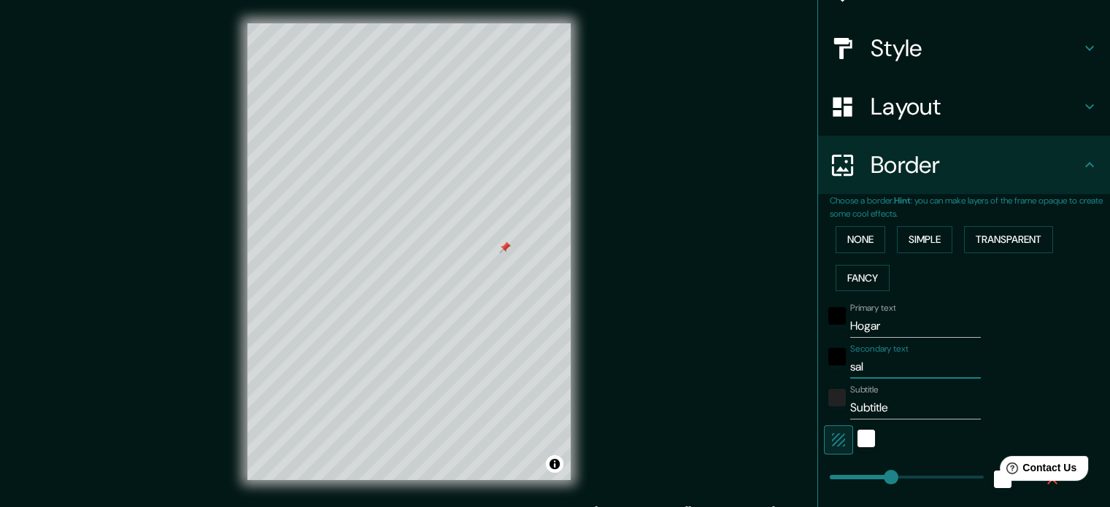
type input "35"
type input "18"
type input "salu"
type input "177"
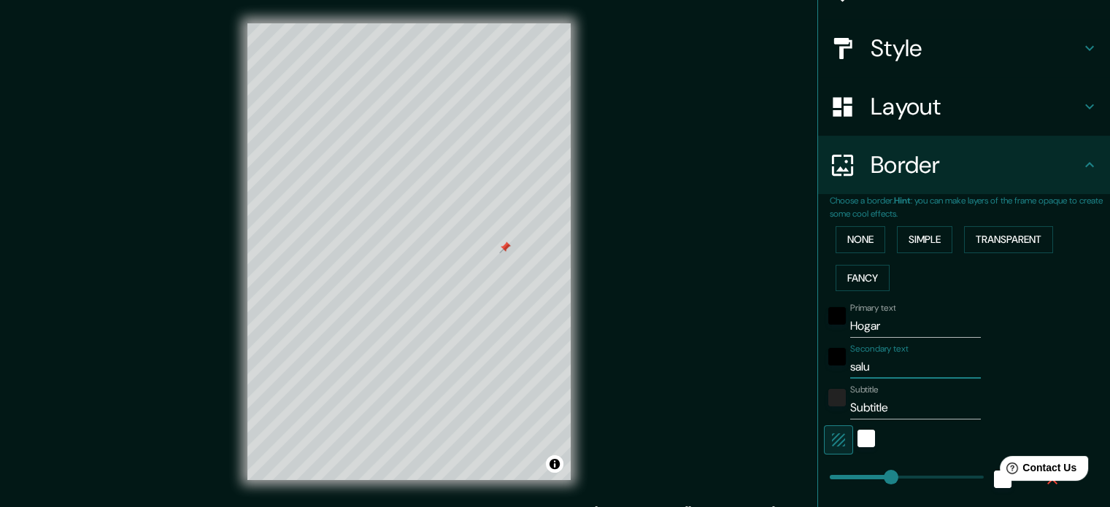
type input "35"
type input "18"
type input "salud"
type input "177"
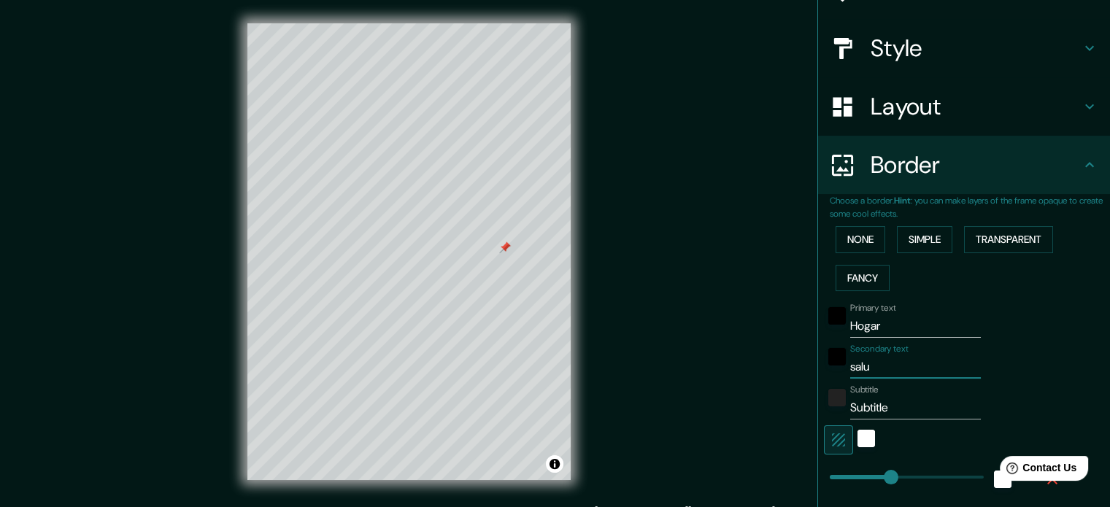
type input "35"
type input "18"
type input "salu"
type input "177"
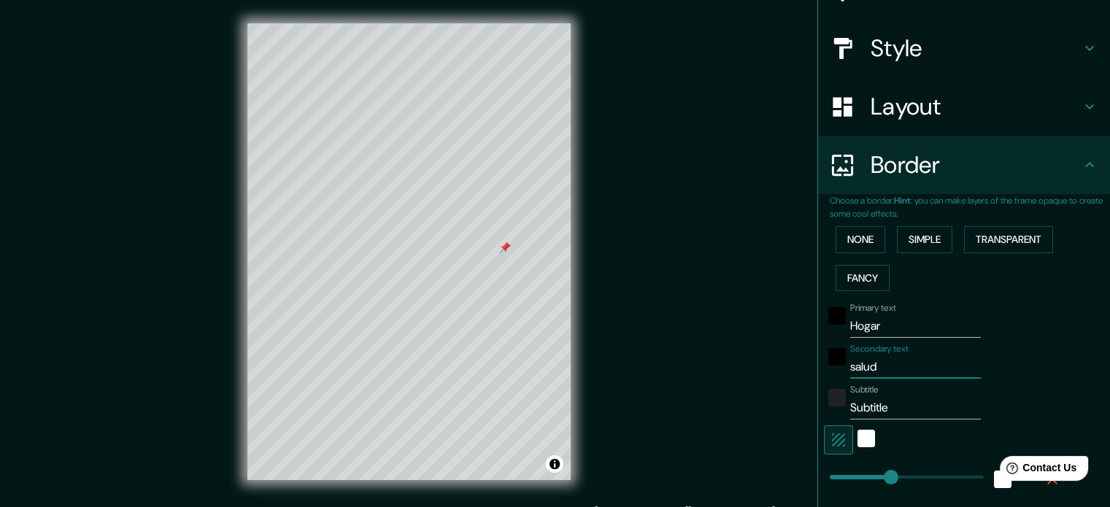
type input "35"
type input "18"
type input "sal"
type input "177"
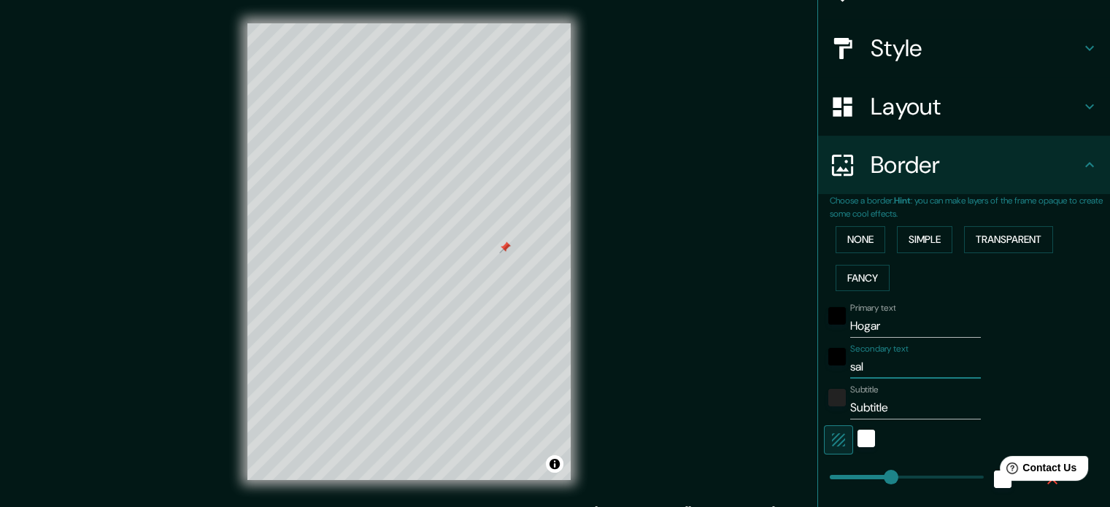
type input "35"
type input "18"
type input "sa"
type input "177"
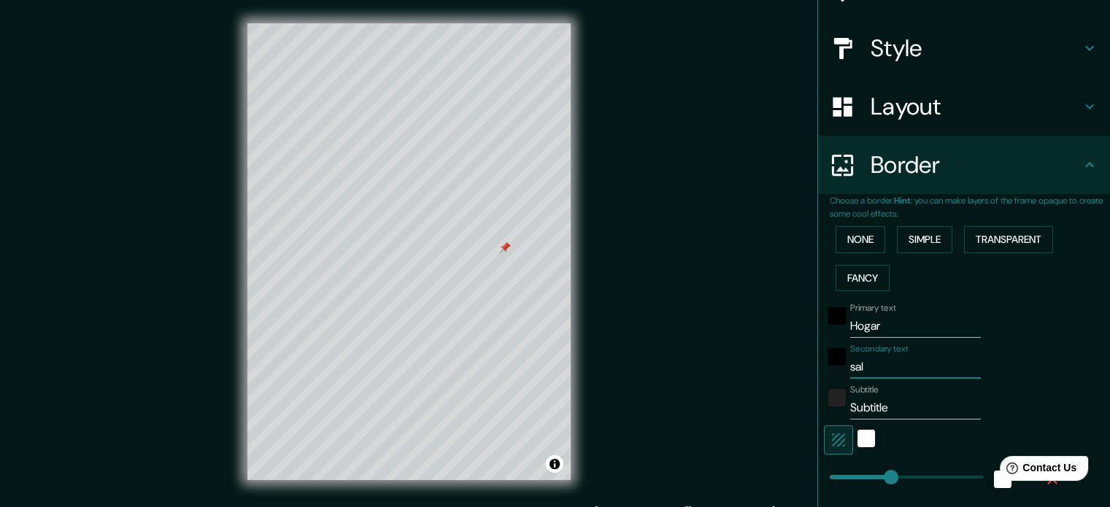
type input "35"
type input "18"
type input "s"
type input "177"
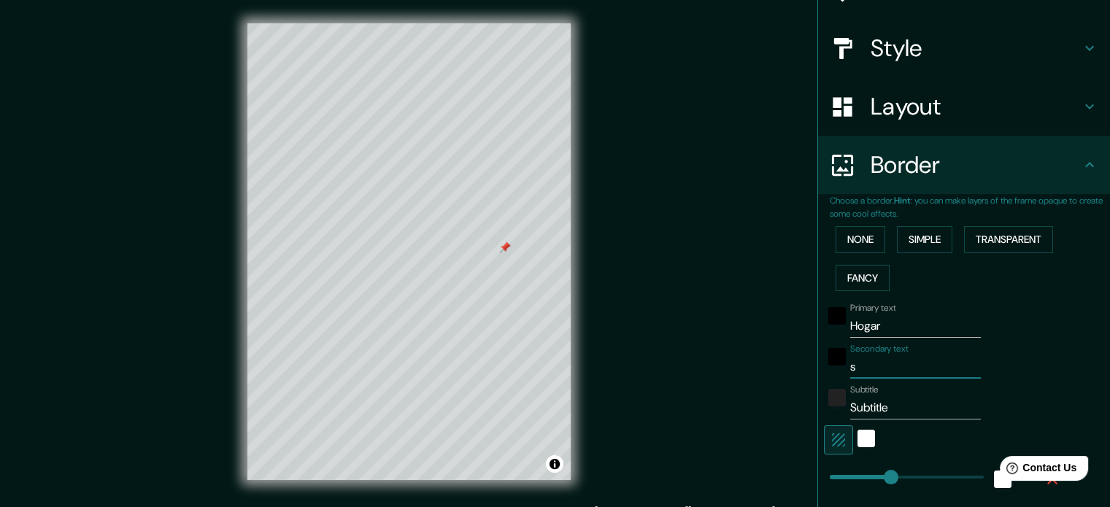
type input "35"
type input "18"
type input "177"
type input "35"
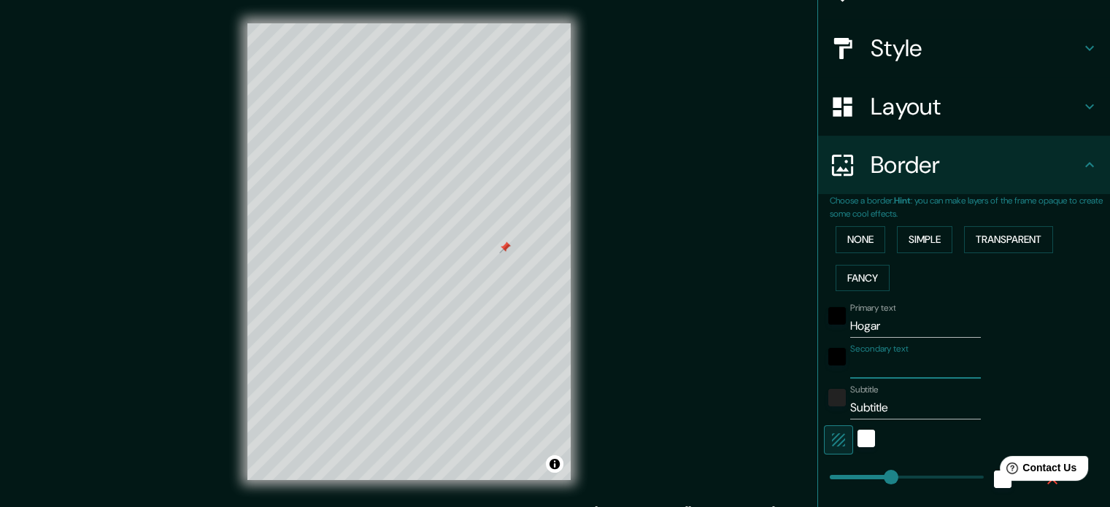
type input "35"
type input "18"
type input "s"
type input "177"
type input "35"
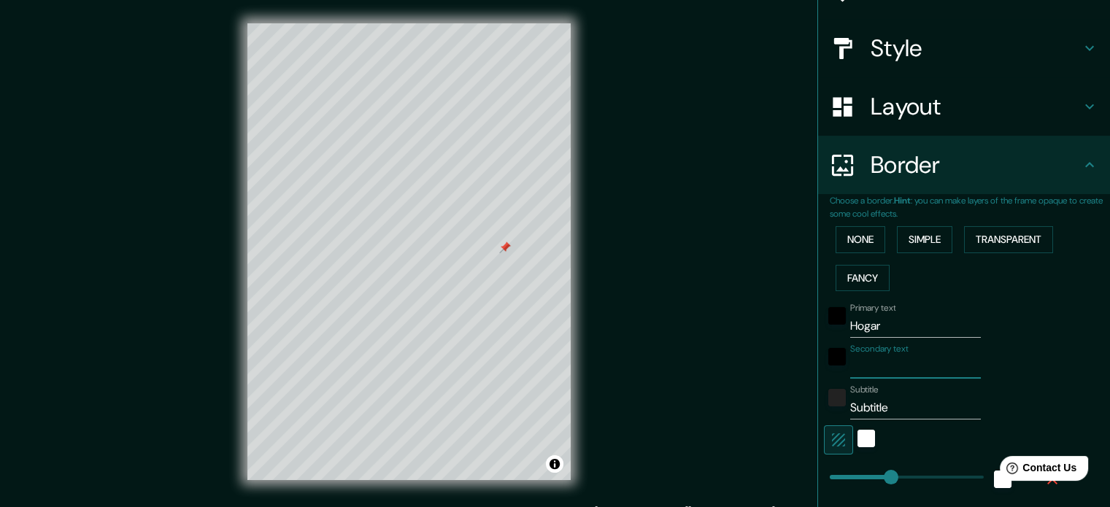
type input "35"
type input "18"
type input "s"
type input "177"
type input "35"
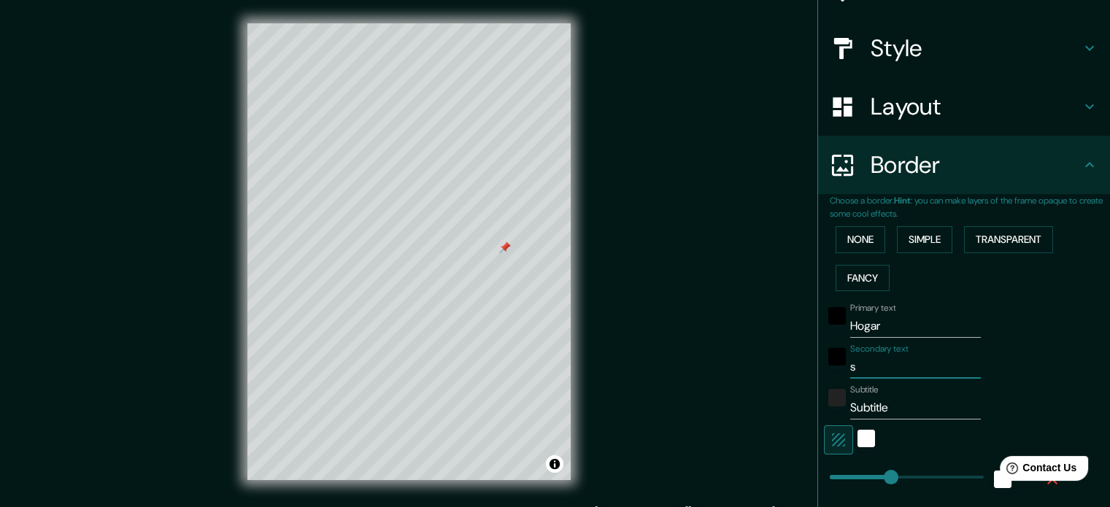
type input "35"
type input "18"
type input "s"
type input "177"
type input "35"
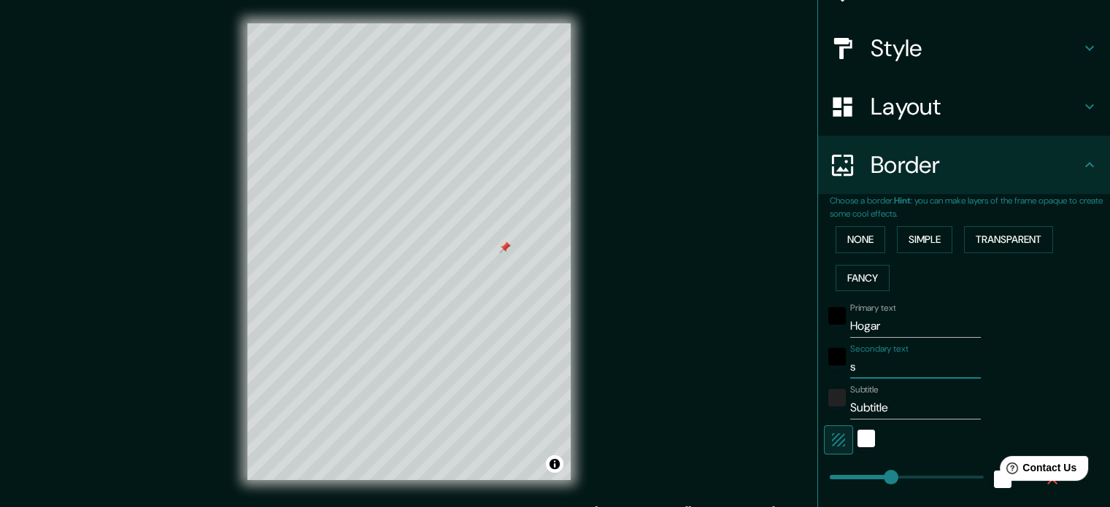
type input "35"
type input "18"
type input "177"
type input "35"
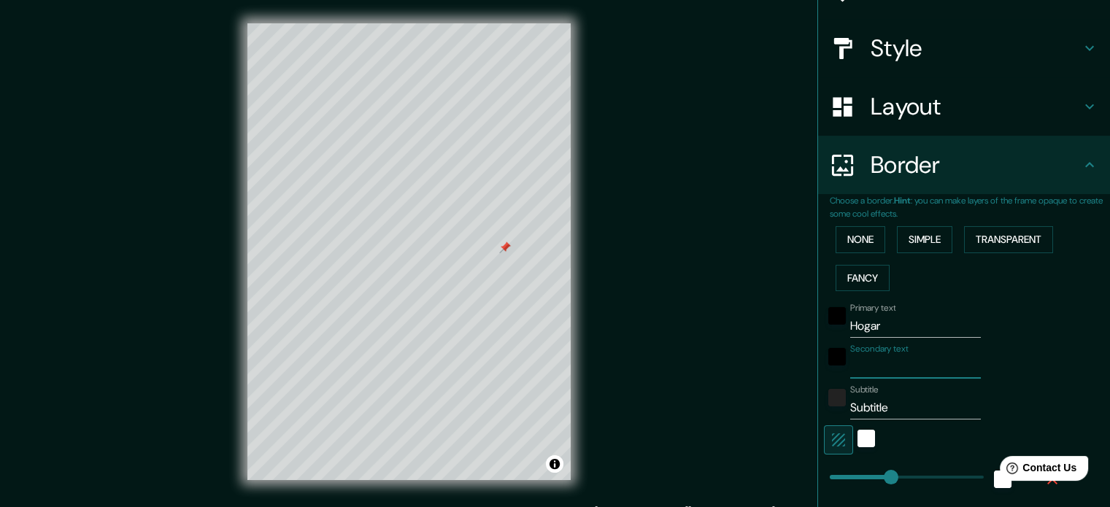
type input "18"
click at [885, 364] on input "amor reir salud familia" at bounding box center [915, 366] width 131 height 23
click at [902, 106] on h4 "Layout" at bounding box center [976, 106] width 210 height 29
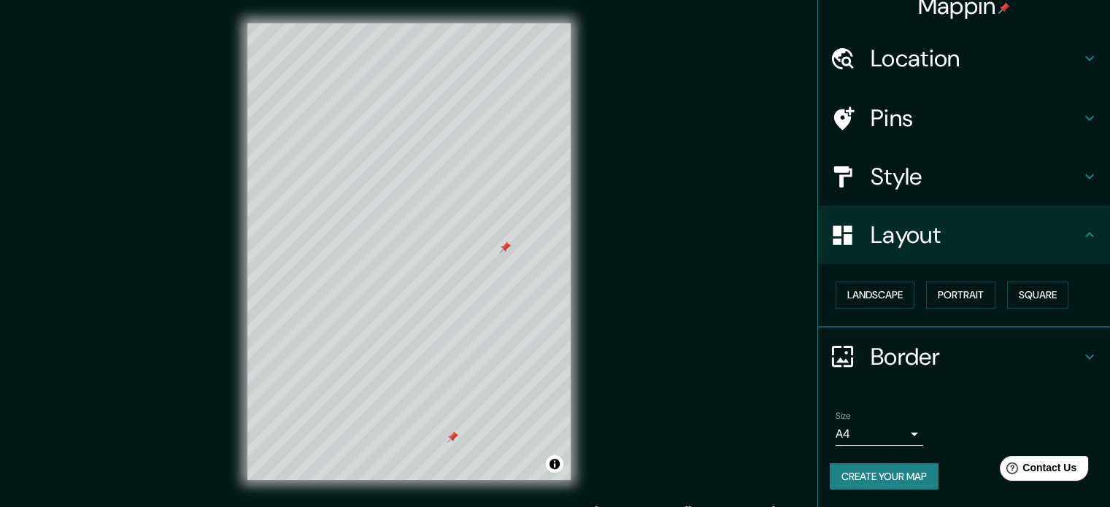
scroll to position [16, 0]
click at [892, 118] on h4 "Pins" at bounding box center [976, 119] width 210 height 29
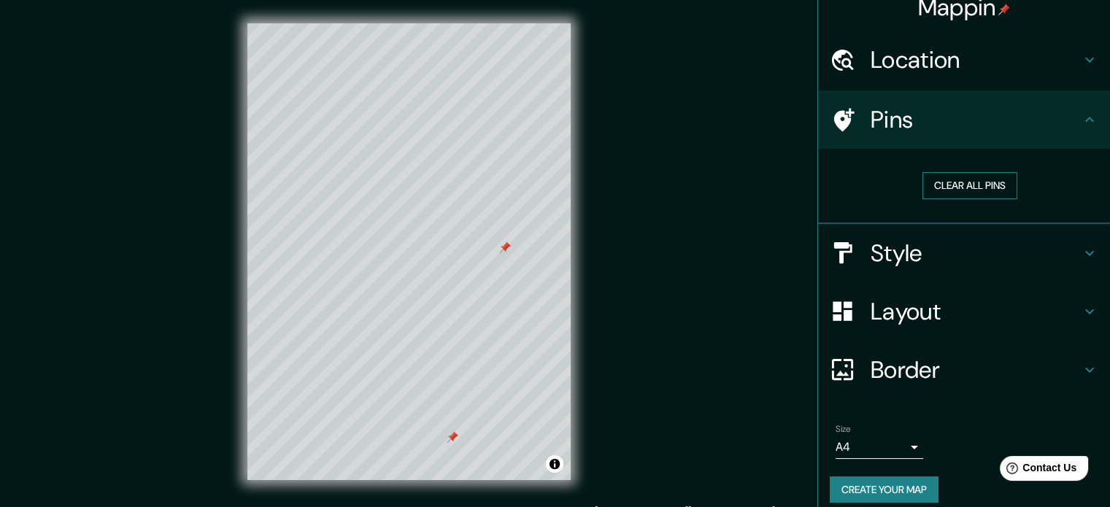
click at [982, 185] on button "Clear all pins" at bounding box center [970, 185] width 95 height 27
click at [990, 180] on button "Clear all pins" at bounding box center [970, 185] width 95 height 27
click at [936, 193] on button "Clear all pins" at bounding box center [970, 185] width 95 height 27
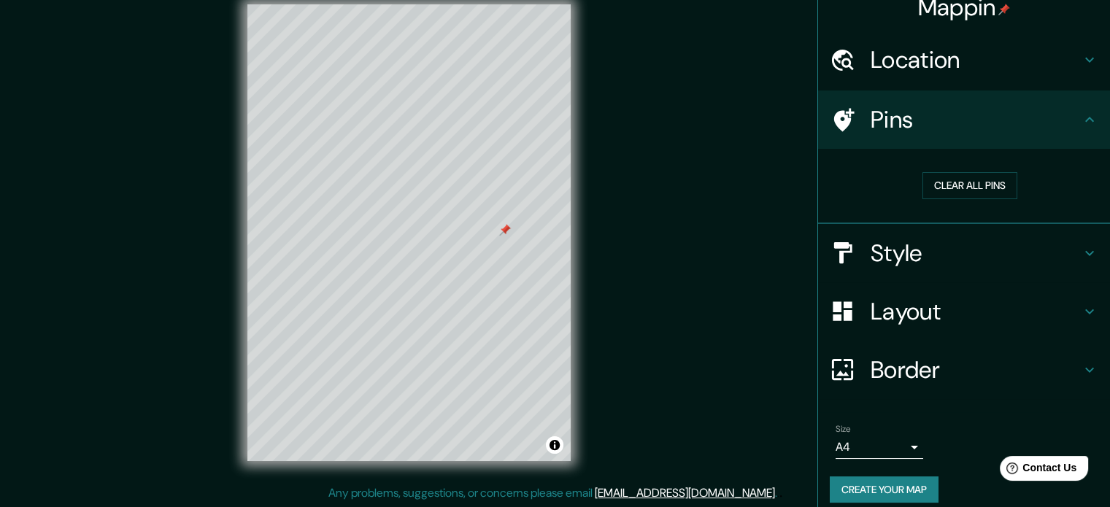
scroll to position [28, 0]
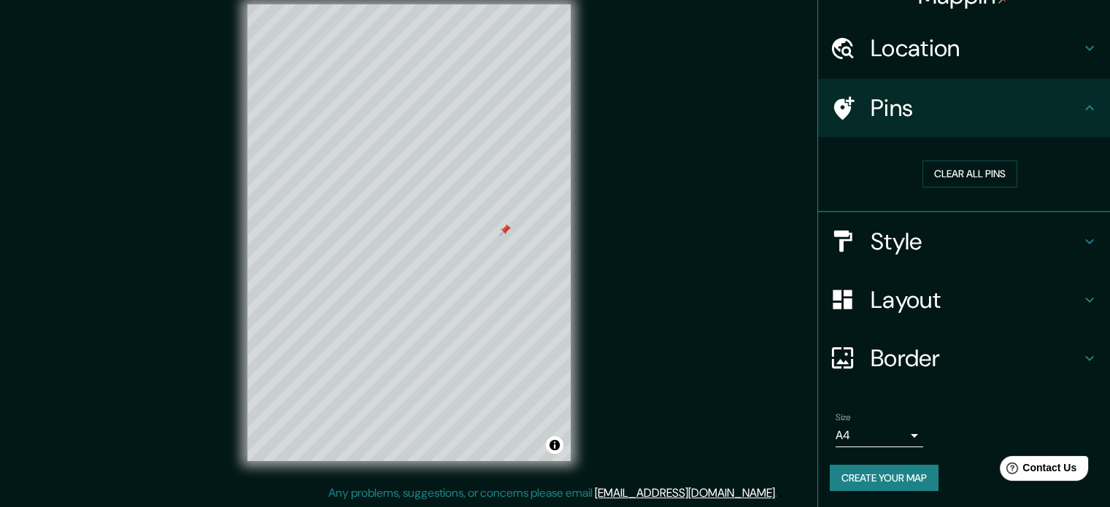
click at [1008, 346] on h4 "Border" at bounding box center [976, 358] width 210 height 29
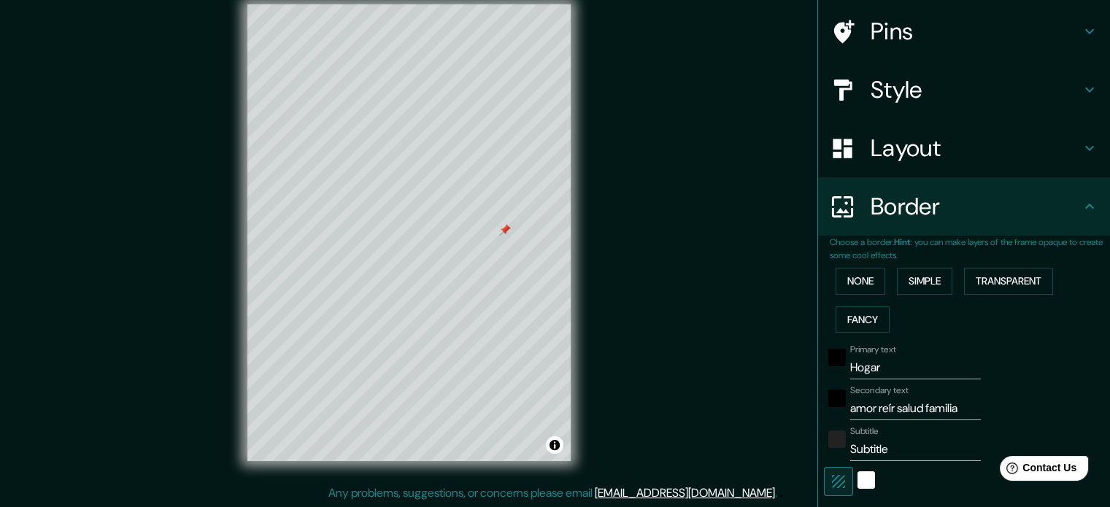
scroll to position [247, 0]
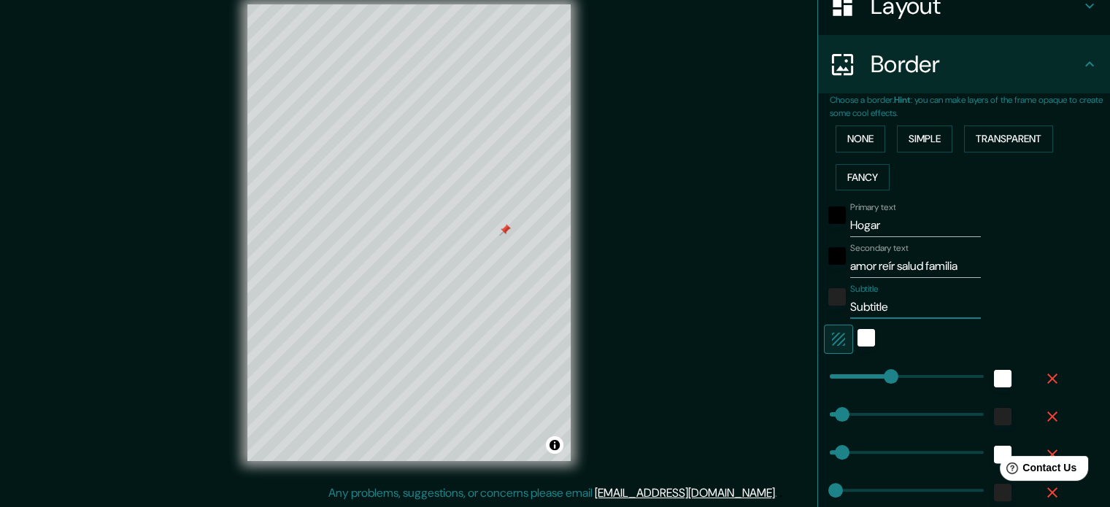
drag, startPoint x: 841, startPoint y: 309, endPoint x: 827, endPoint y: 310, distance: 13.9
click at [827, 310] on div "Subtitle Subtitle" at bounding box center [943, 301] width 239 height 35
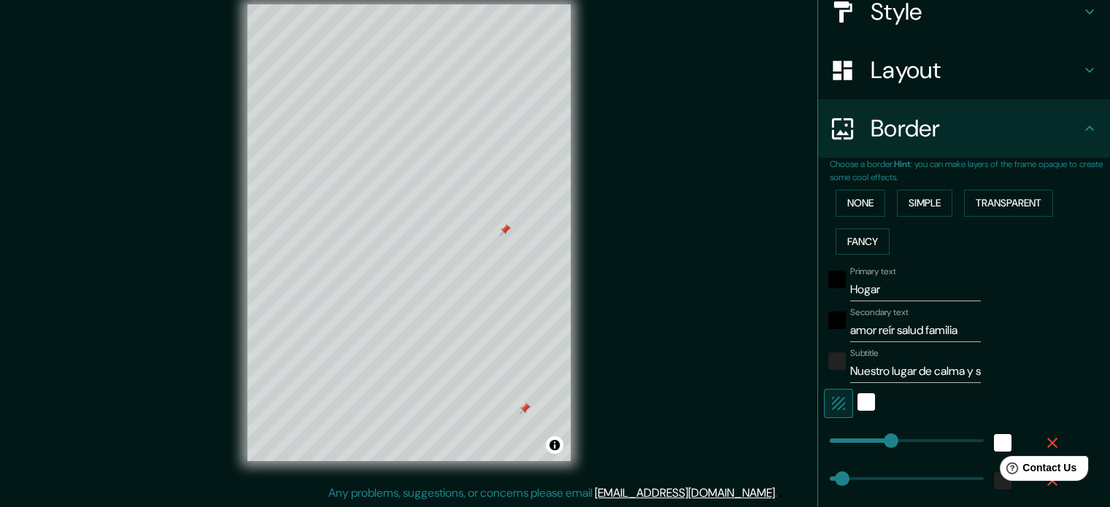
scroll to position [101, 0]
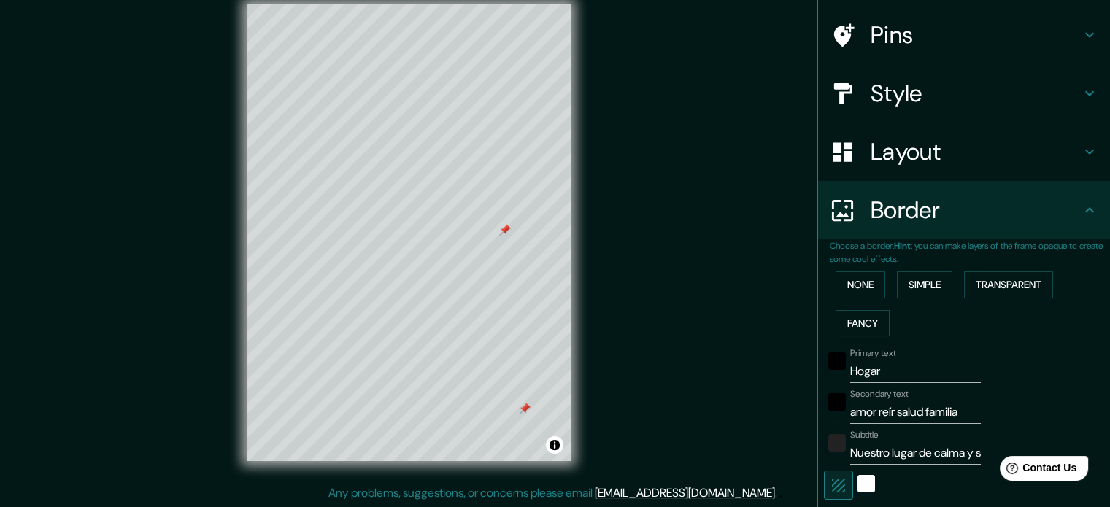
click at [894, 37] on h4 "Pins" at bounding box center [976, 34] width 210 height 29
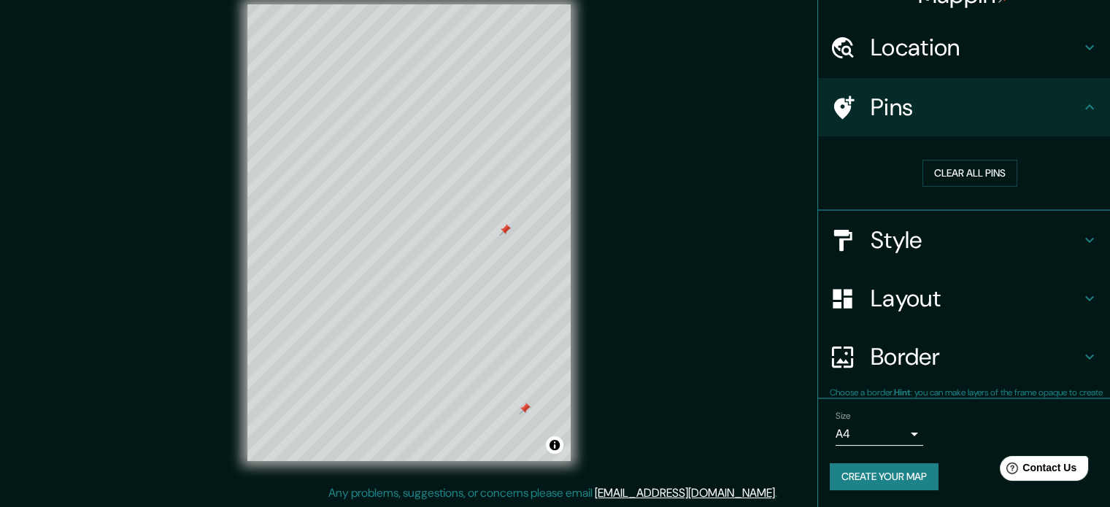
scroll to position [28, 0]
click at [955, 179] on button "Clear all pins" at bounding box center [970, 174] width 95 height 27
click at [949, 169] on button "Clear all pins" at bounding box center [970, 174] width 95 height 27
click at [923, 166] on button "Clear all pins" at bounding box center [970, 174] width 95 height 27
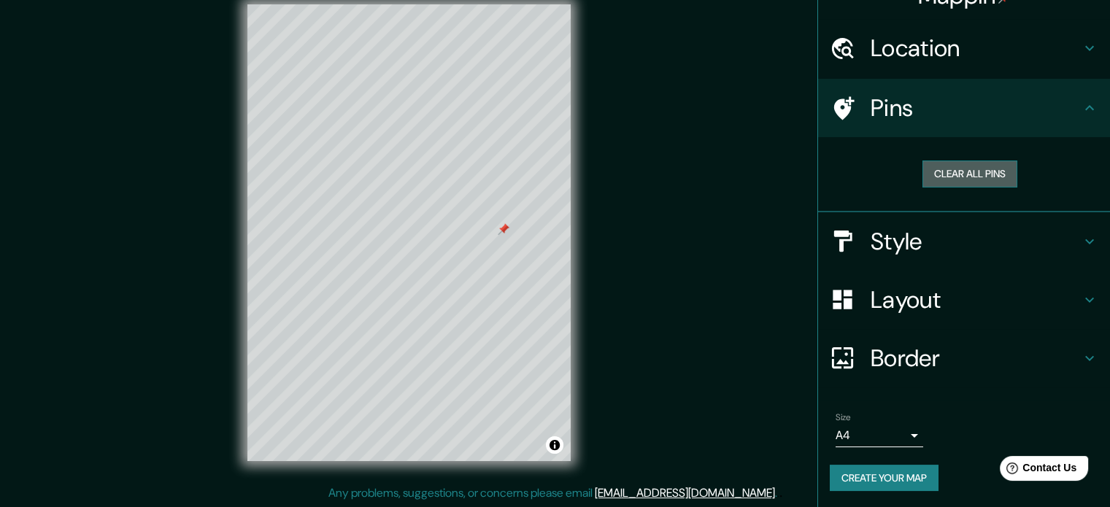
click at [945, 174] on button "Clear all pins" at bounding box center [970, 174] width 95 height 27
click at [981, 178] on button "Clear all pins" at bounding box center [970, 174] width 95 height 27
click at [949, 169] on button "Clear all pins" at bounding box center [970, 174] width 95 height 27
click at [943, 174] on button "Clear all pins" at bounding box center [970, 174] width 95 height 27
click at [929, 175] on button "Clear all pins" at bounding box center [970, 174] width 95 height 27
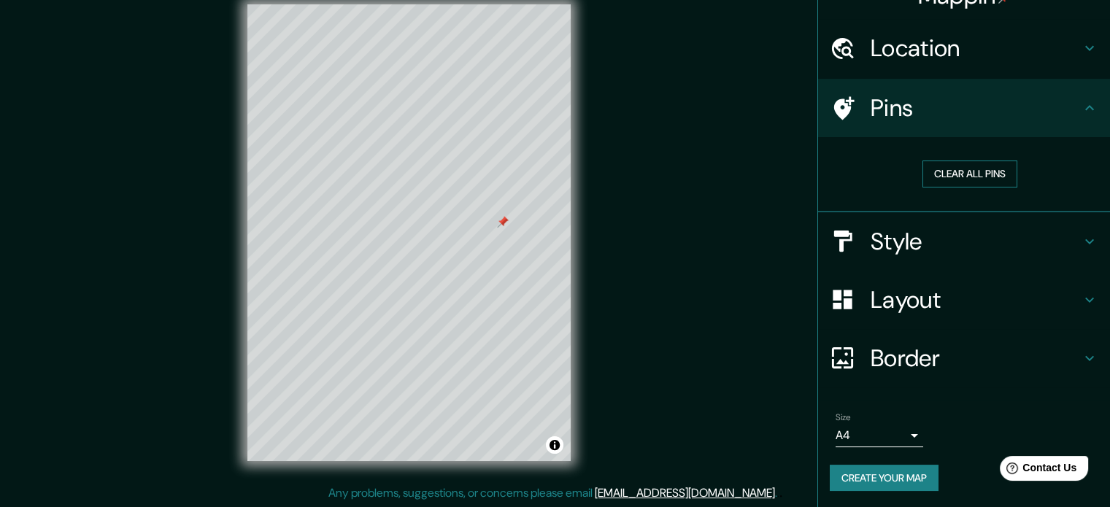
click at [968, 174] on button "Clear all pins" at bounding box center [970, 174] width 95 height 27
click at [955, 173] on button "Clear all pins" at bounding box center [970, 174] width 95 height 27
click at [1081, 350] on icon at bounding box center [1090, 359] width 18 height 18
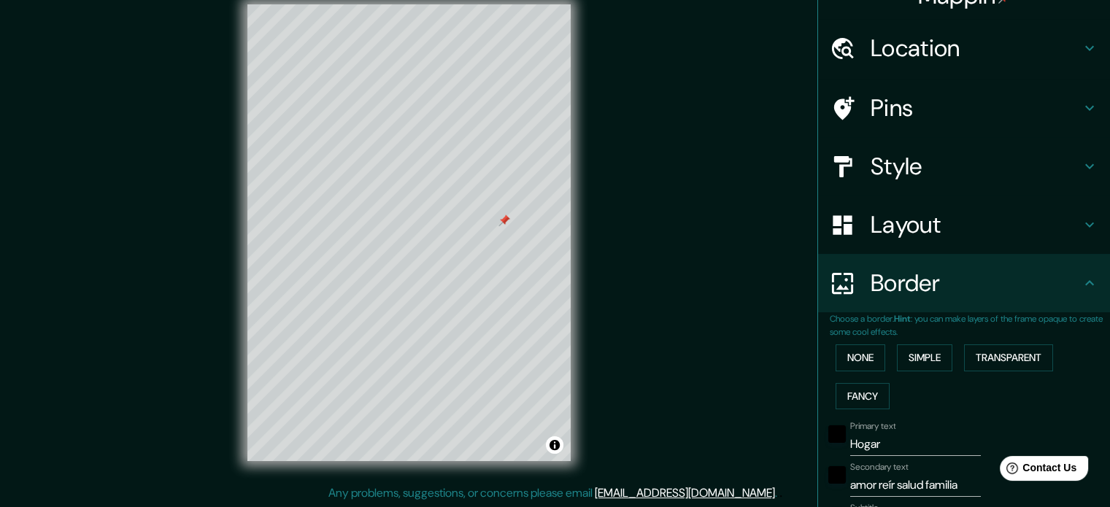
scroll to position [320, 0]
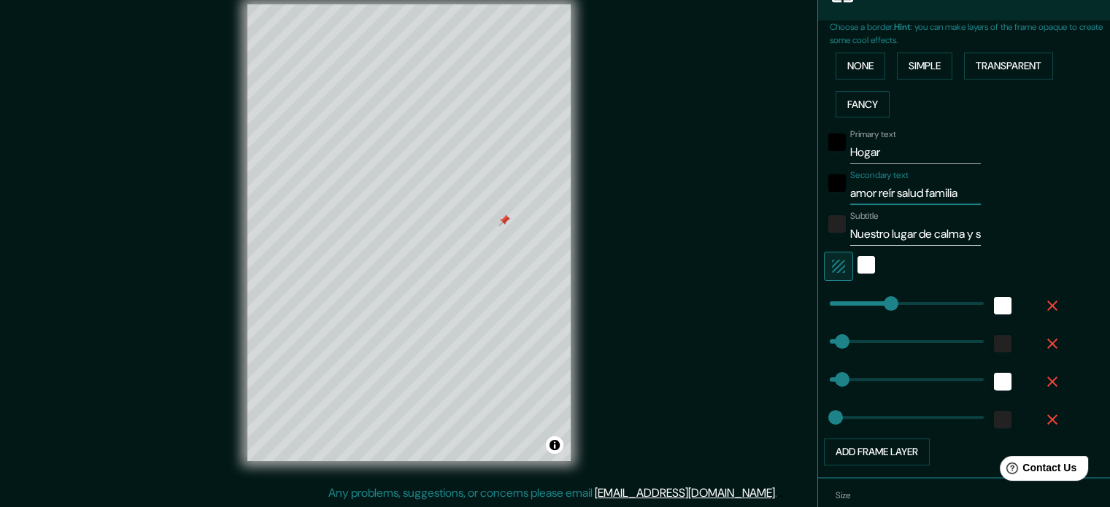
drag, startPoint x: 956, startPoint y: 190, endPoint x: 838, endPoint y: 195, distance: 118.3
click at [838, 195] on div "Secondary text amor reír salud familia" at bounding box center [943, 187] width 239 height 35
drag, startPoint x: 961, startPoint y: 189, endPoint x: 858, endPoint y: 188, distance: 103.6
click at [858, 188] on input "nuestro lugar de calma y segurid" at bounding box center [915, 193] width 131 height 23
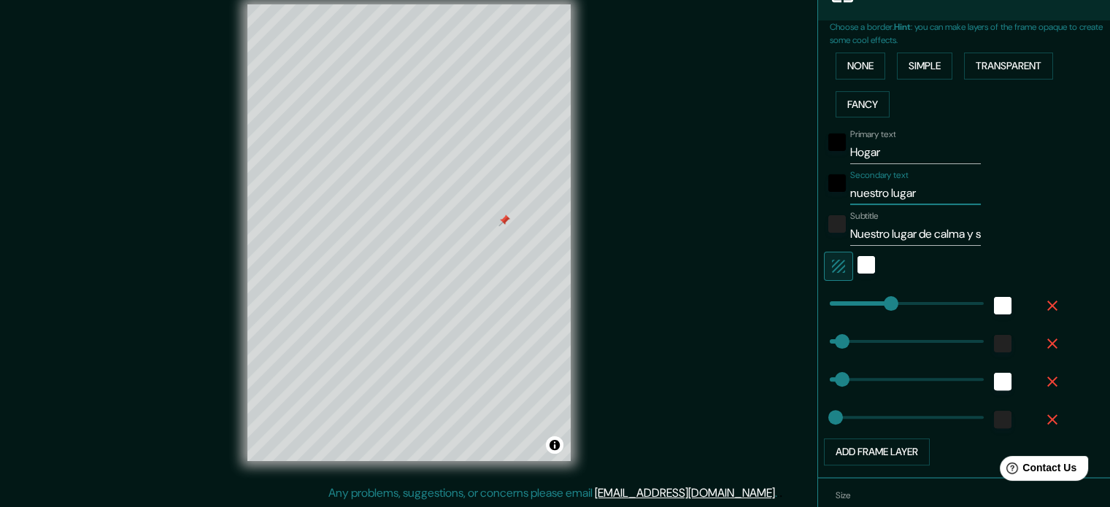
scroll to position [0, 0]
click at [923, 230] on input "Nuestro lugar de calma y seguridad" at bounding box center [915, 234] width 131 height 23
drag, startPoint x: 960, startPoint y: 236, endPoint x: 823, endPoint y: 230, distance: 137.3
click at [824, 230] on div "Subtitle Nuestro lugar de calma y seguridad" at bounding box center [943, 228] width 239 height 35
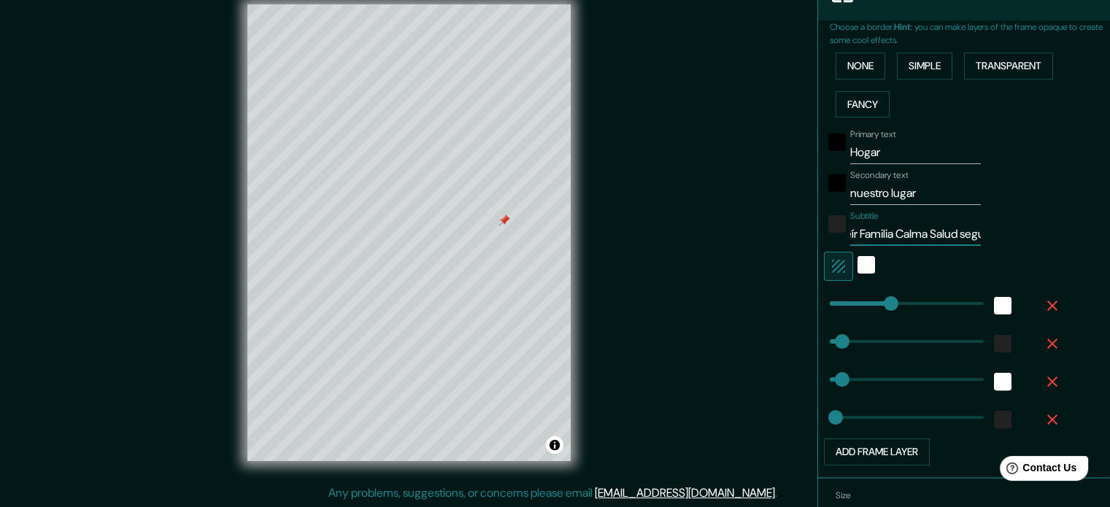
click at [920, 193] on input "nuestro lugar" at bounding box center [915, 193] width 131 height 23
drag, startPoint x: 940, startPoint y: 196, endPoint x: 917, endPoint y: 199, distance: 23.5
click at [917, 199] on input "nuestro lugar feliz" at bounding box center [915, 193] width 131 height 23
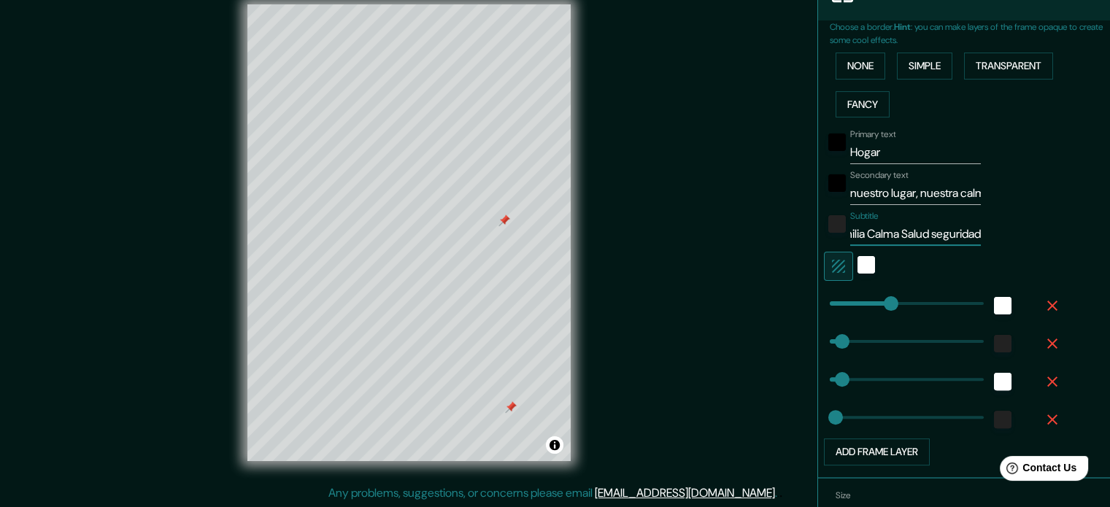
drag, startPoint x: 935, startPoint y: 233, endPoint x: 876, endPoint y: 240, distance: 59.6
click at [876, 240] on input "Amor Reír Familia Calma Salud seguridad" at bounding box center [915, 234] width 131 height 23
click at [911, 234] on input "Amor Reír Familia Salud seguridad" at bounding box center [915, 234] width 131 height 23
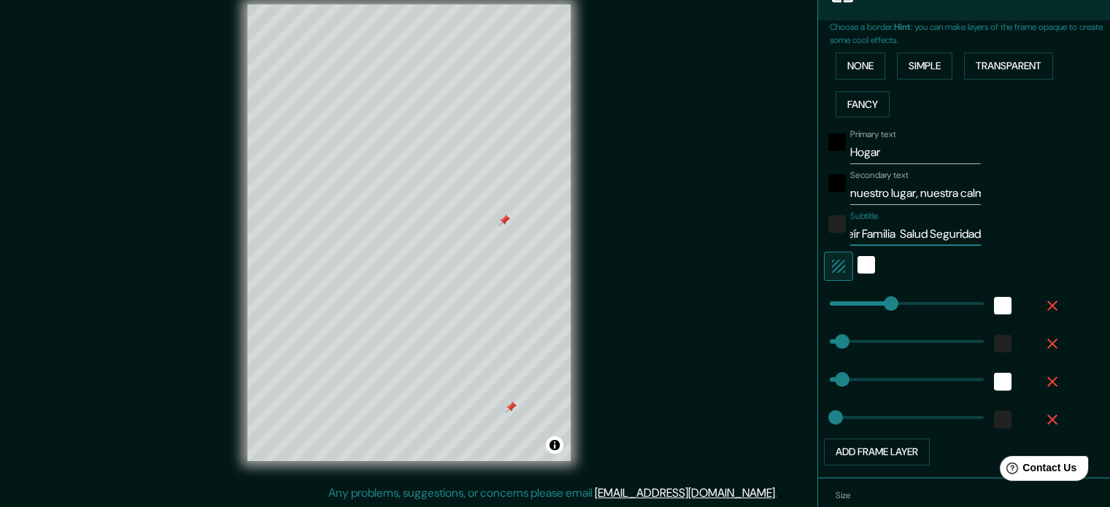
click at [963, 230] on input "Amor Reír Familia Salud Seguridad" at bounding box center [915, 234] width 131 height 23
click at [960, 231] on input "Amor Reír Familia Salud Seguridad" at bounding box center [915, 234] width 131 height 23
click at [930, 230] on input "Amor Reír Familia Salud Seguridad Viajar" at bounding box center [915, 234] width 131 height 23
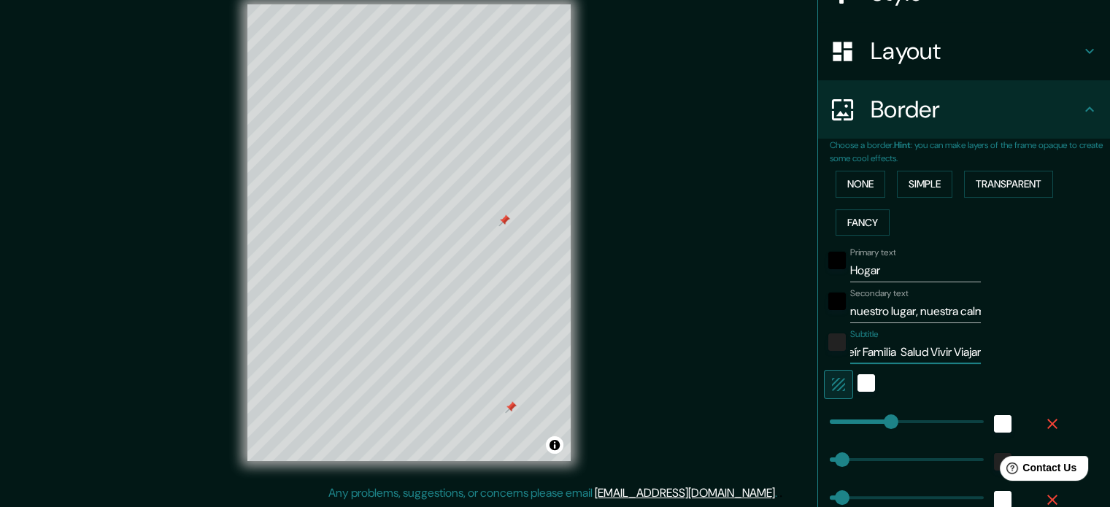
scroll to position [247, 0]
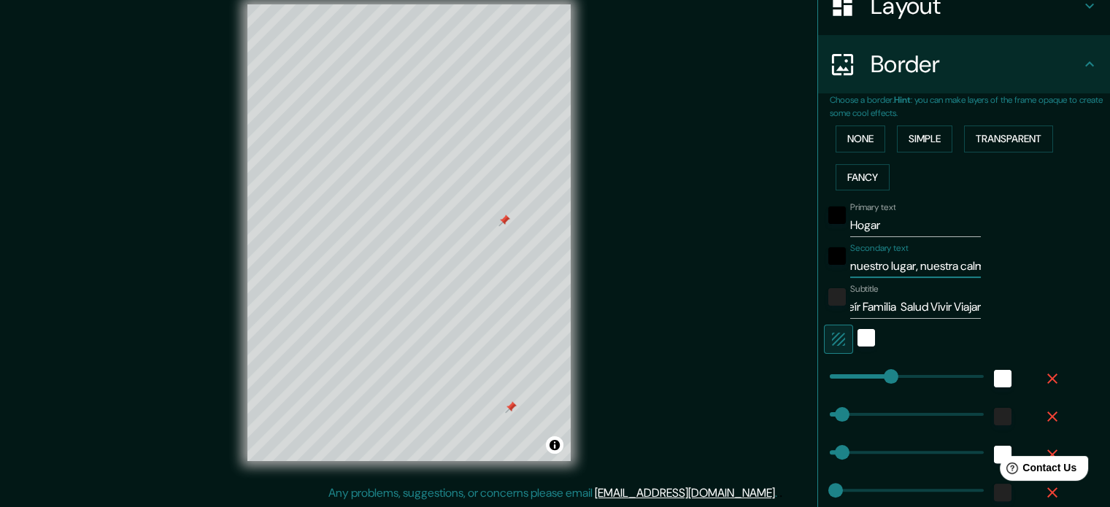
click at [911, 262] on input "nuestro lugar, nuestra calma" at bounding box center [915, 266] width 131 height 23
drag, startPoint x: 928, startPoint y: 264, endPoint x: 913, endPoint y: 262, distance: 15.5
click at [913, 262] on input "nuestro lugar feli, nuestra calma" at bounding box center [915, 266] width 131 height 23
click at [942, 306] on input "Amor Reír Familia Salud Vivir Viajar" at bounding box center [915, 307] width 131 height 23
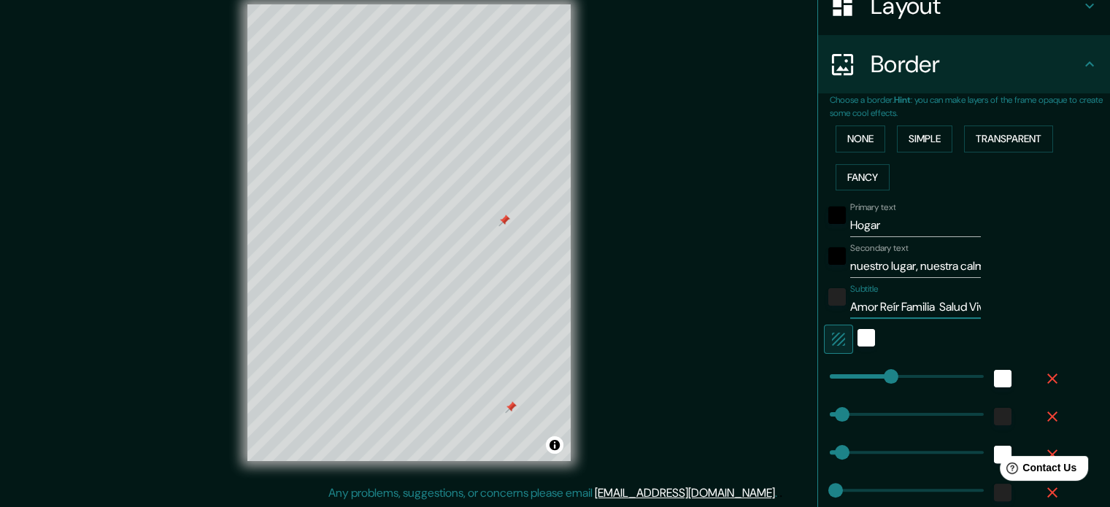
click at [934, 307] on input "Amor Reír Familia Salud Vivir Viajar" at bounding box center [915, 307] width 131 height 23
click at [946, 307] on input "Amor Reír Familia Salud Vivir Viajar feliz" at bounding box center [915, 307] width 131 height 23
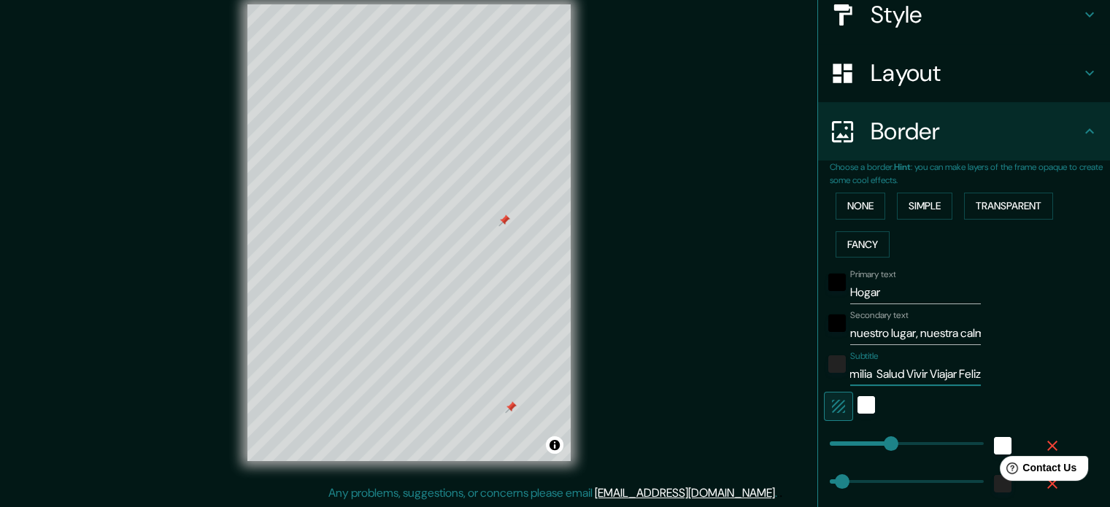
scroll to position [0, 0]
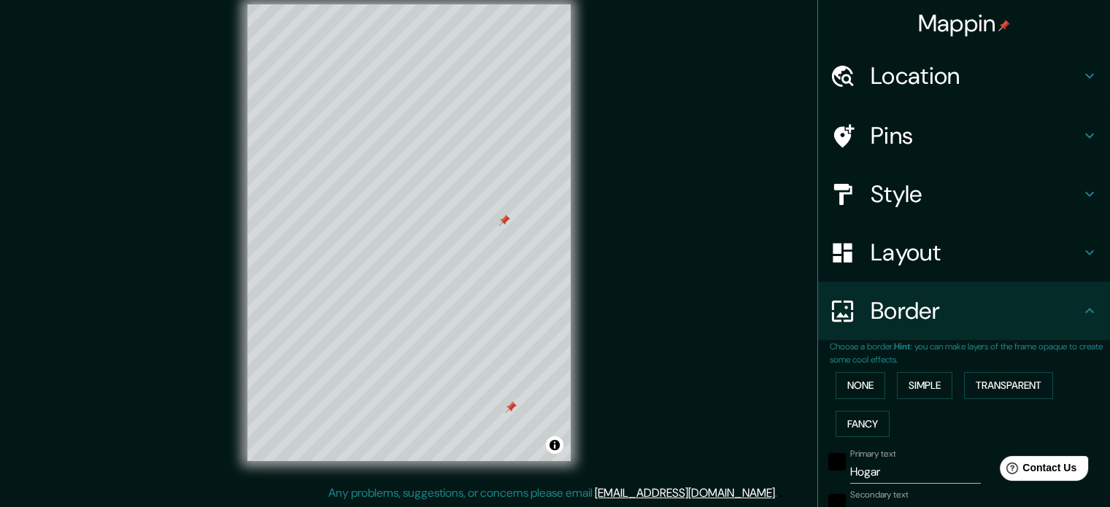
click at [937, 128] on h4 "Pins" at bounding box center [976, 135] width 210 height 29
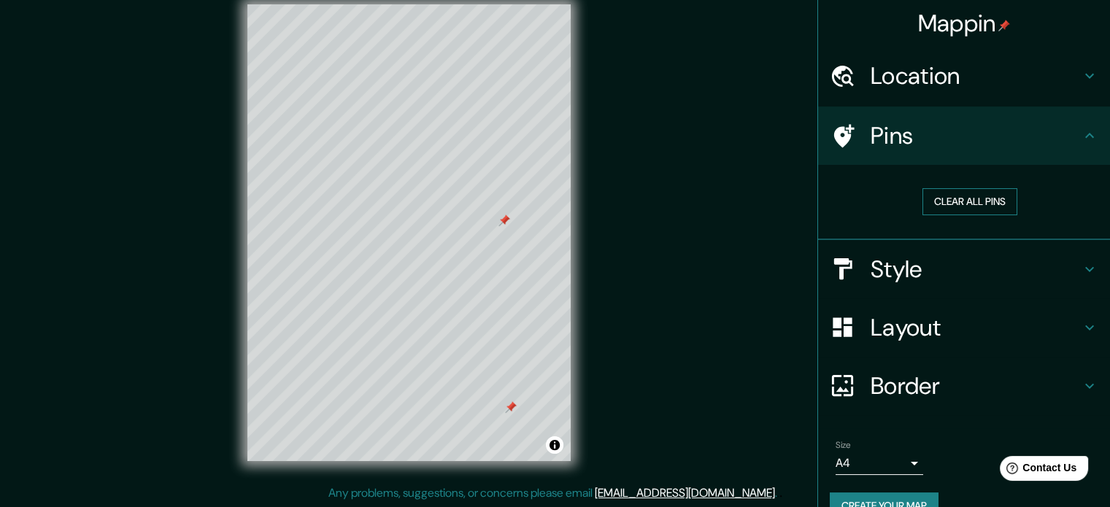
click at [955, 194] on button "Clear all pins" at bounding box center [970, 201] width 95 height 27
click at [963, 202] on button "Clear all pins" at bounding box center [970, 201] width 95 height 27
click at [958, 196] on button "Clear all pins" at bounding box center [970, 201] width 95 height 27
click at [960, 196] on button "Clear all pins" at bounding box center [970, 201] width 95 height 27
click at [953, 199] on button "Clear all pins" at bounding box center [970, 201] width 95 height 27
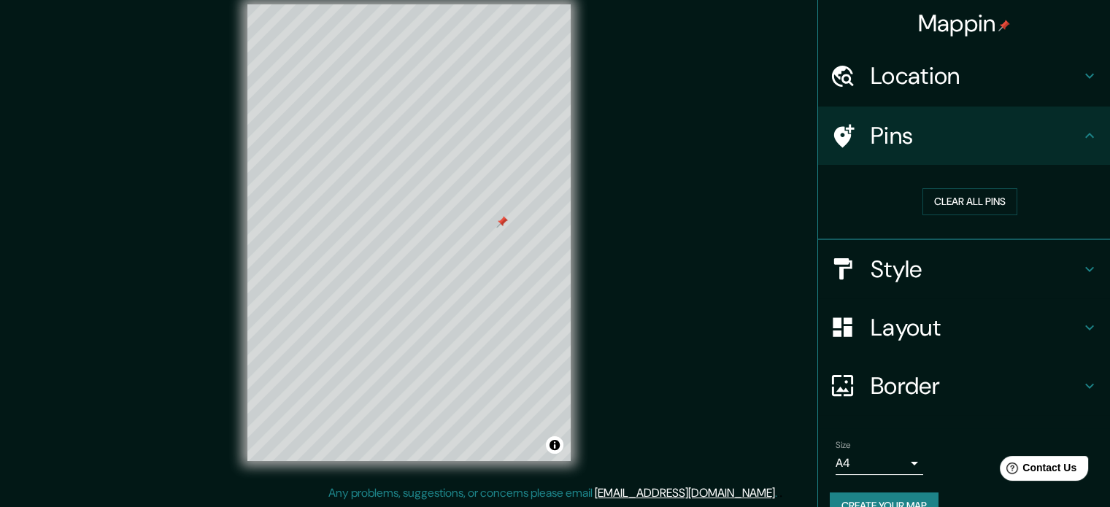
drag, startPoint x: 951, startPoint y: 201, endPoint x: 617, endPoint y: 245, distance: 336.5
click at [949, 201] on button "Clear all pins" at bounding box center [970, 201] width 95 height 27
click at [924, 207] on button "Clear all pins" at bounding box center [970, 201] width 95 height 27
click at [981, 199] on button "Clear all pins" at bounding box center [970, 201] width 95 height 27
drag, startPoint x: 981, startPoint y: 201, endPoint x: 911, endPoint y: 204, distance: 70.1
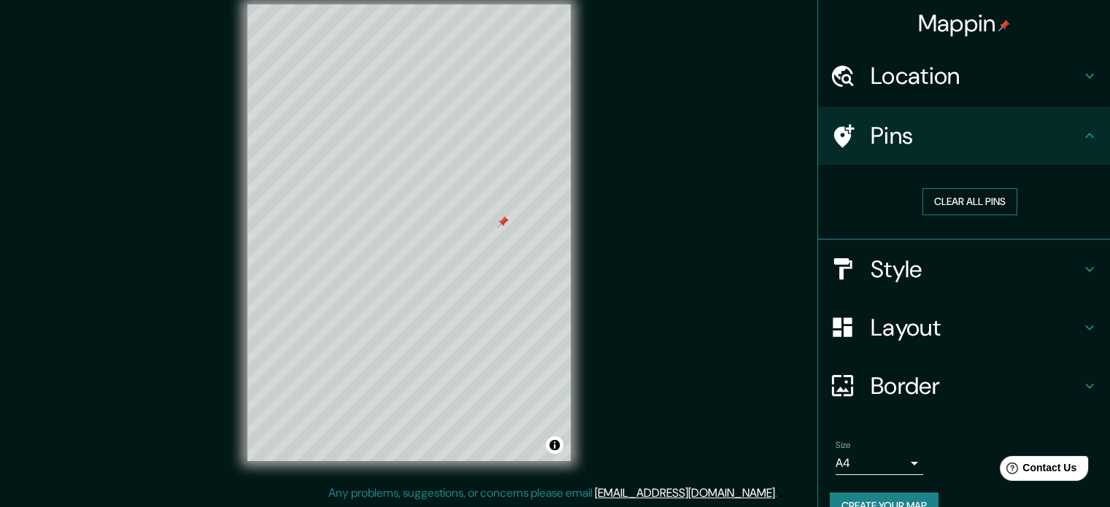
click at [981, 201] on button "Clear all pins" at bounding box center [970, 201] width 95 height 27
click at [972, 197] on button "Clear all pins" at bounding box center [970, 201] width 95 height 27
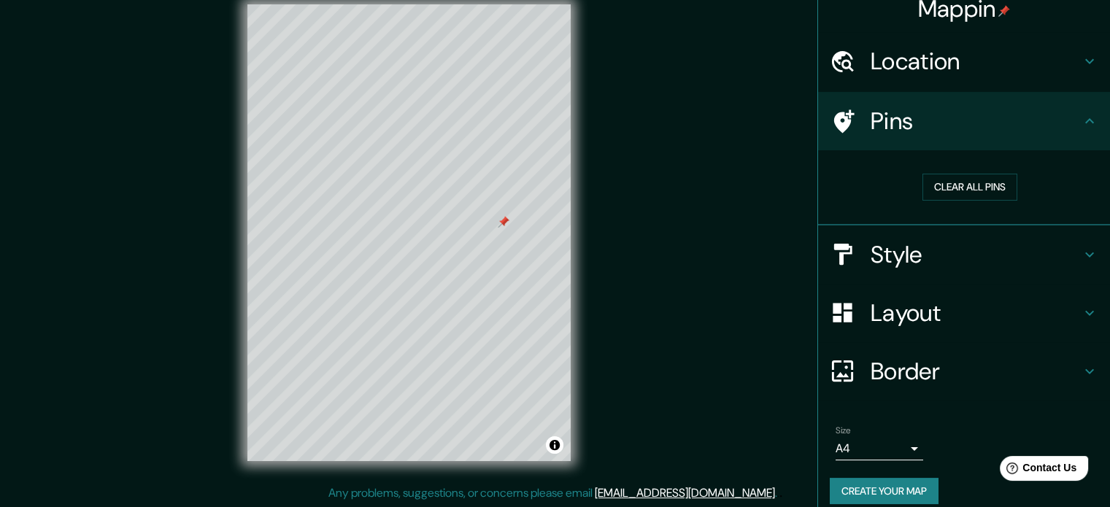
scroll to position [28, 0]
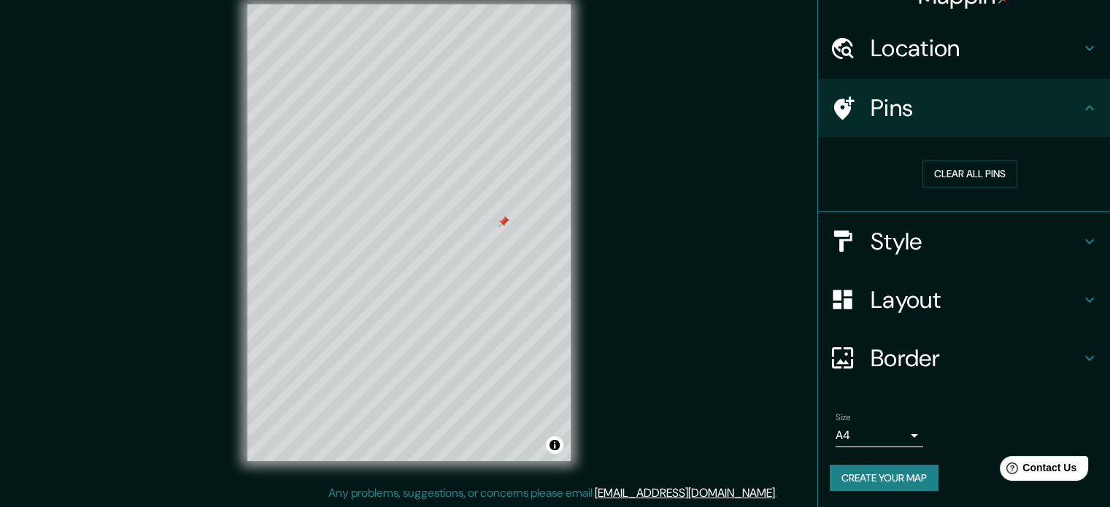
click at [902, 475] on button "Create your map" at bounding box center [884, 478] width 109 height 27
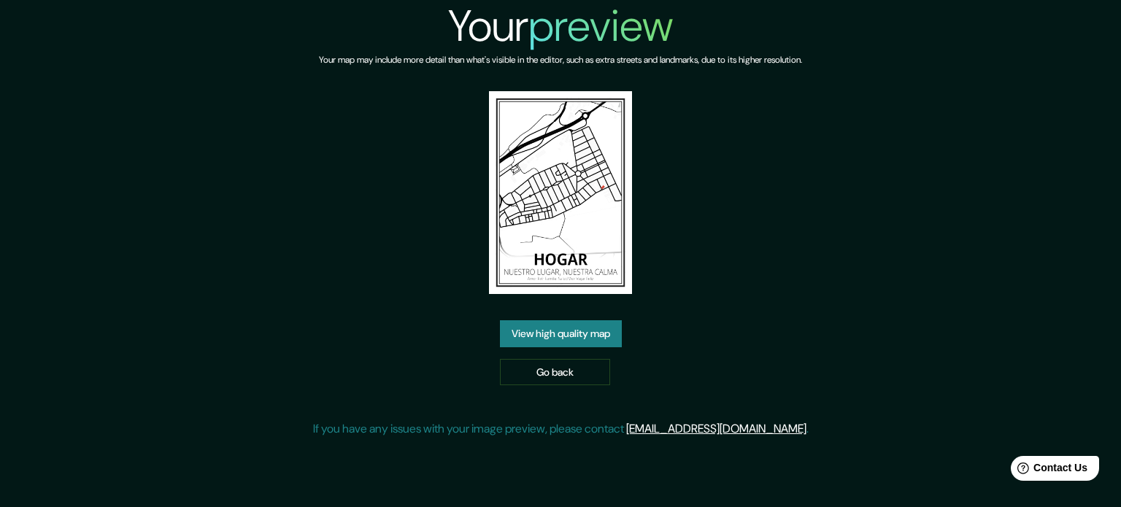
click at [576, 343] on link "View high quality map" at bounding box center [561, 333] width 122 height 27
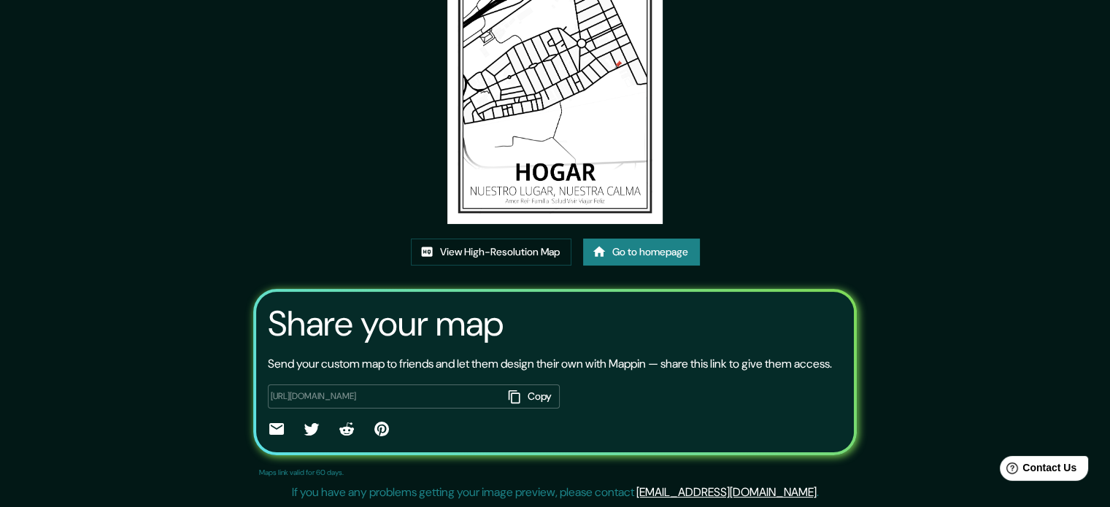
scroll to position [161, 0]
click at [524, 393] on button "Copy" at bounding box center [531, 397] width 57 height 24
click at [528, 399] on button "Copy" at bounding box center [531, 397] width 57 height 24
click at [528, 399] on button "Copied" at bounding box center [528, 397] width 63 height 24
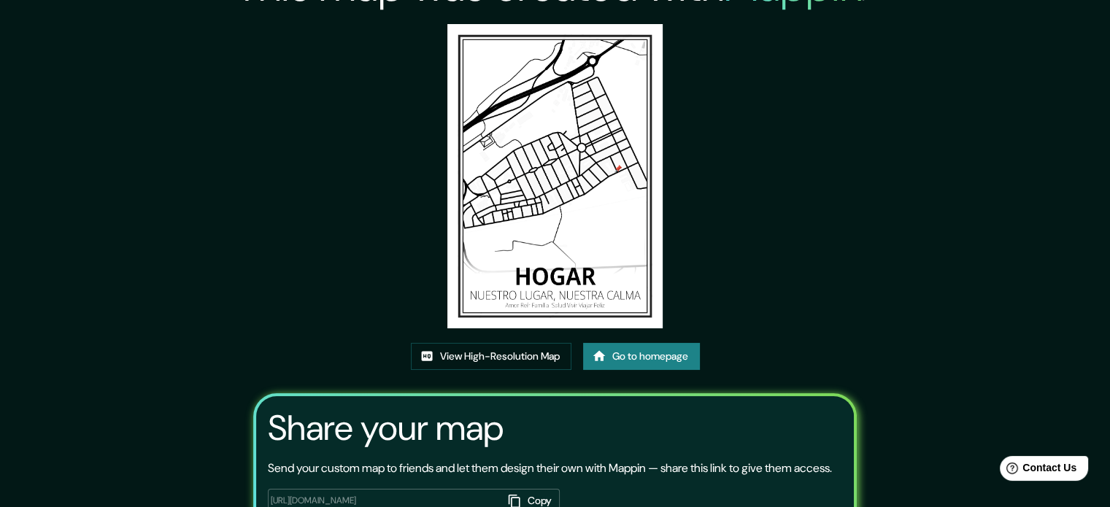
scroll to position [15, 0]
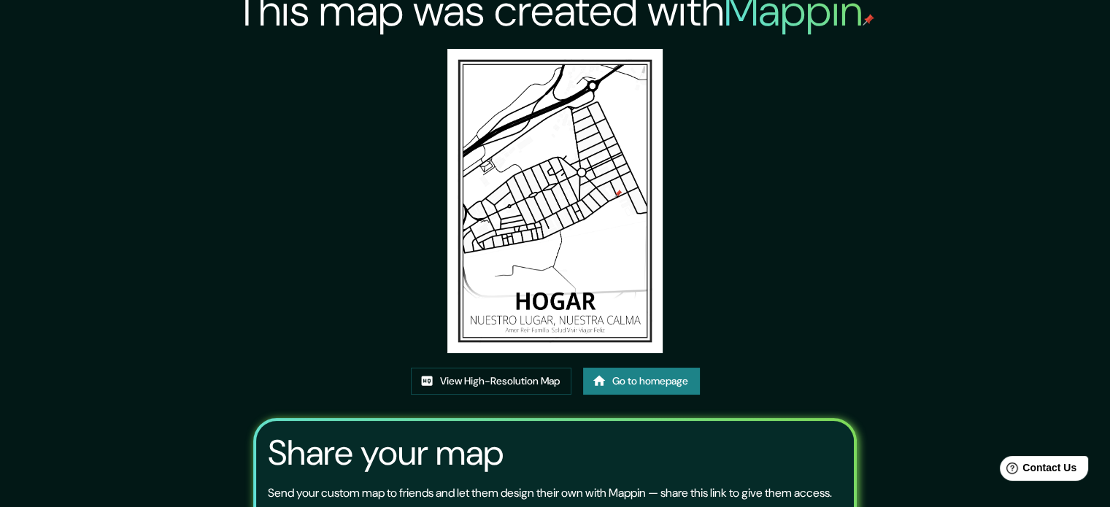
click at [550, 168] on img at bounding box center [554, 201] width 215 height 304
click at [526, 380] on link "View High-Resolution Map" at bounding box center [491, 381] width 161 height 27
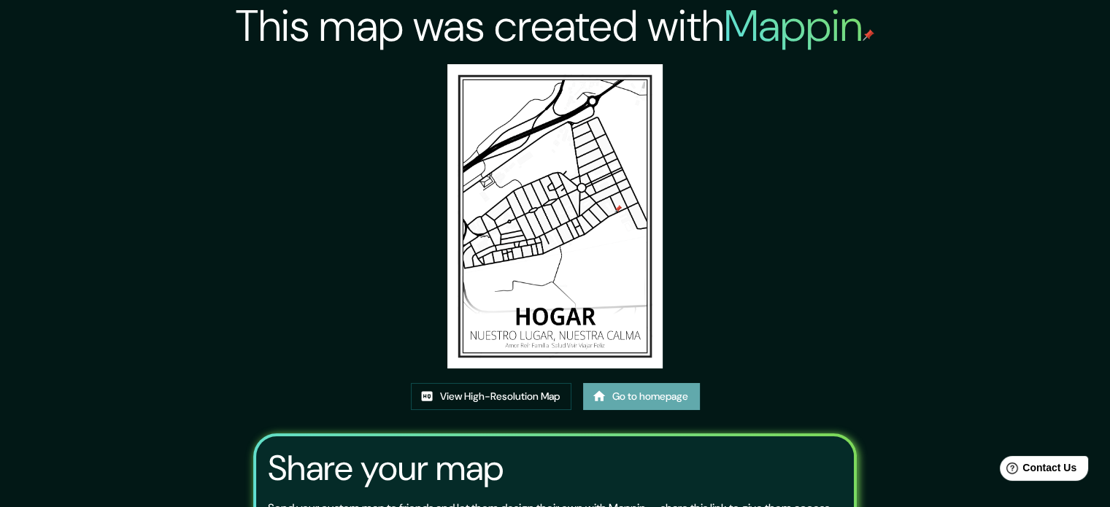
click at [663, 396] on link "Go to homepage" at bounding box center [641, 396] width 117 height 27
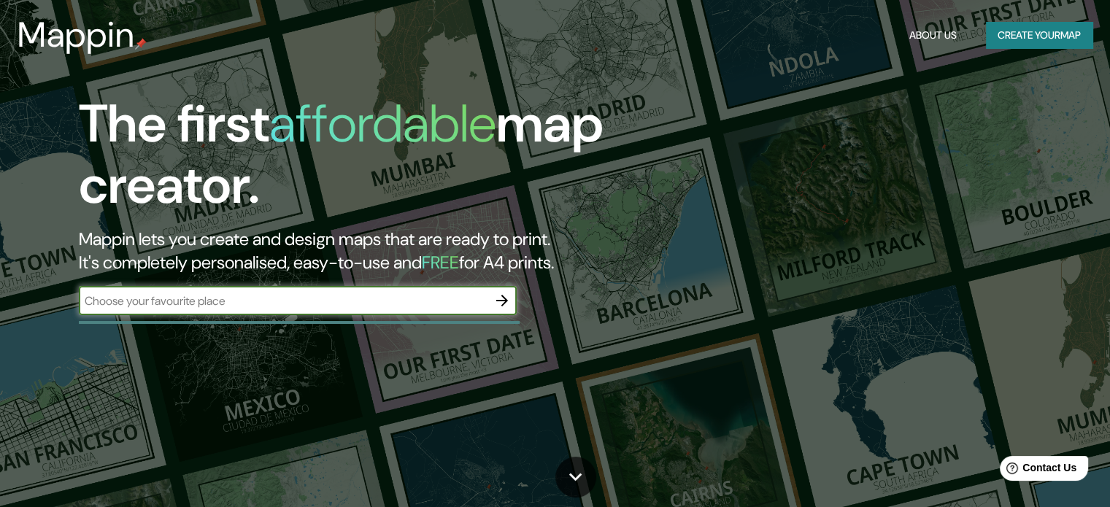
click at [477, 305] on input "text" at bounding box center [283, 301] width 409 height 17
type input "gevora badajoz"
click at [502, 301] on icon "button" at bounding box center [502, 301] width 18 height 18
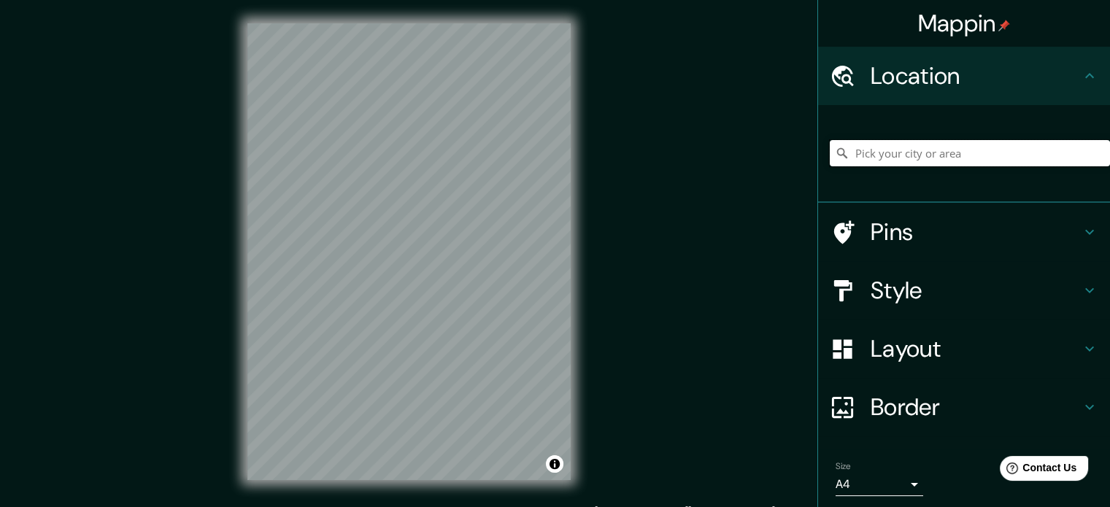
click at [905, 161] on input "Pick your city or area" at bounding box center [970, 153] width 280 height 26
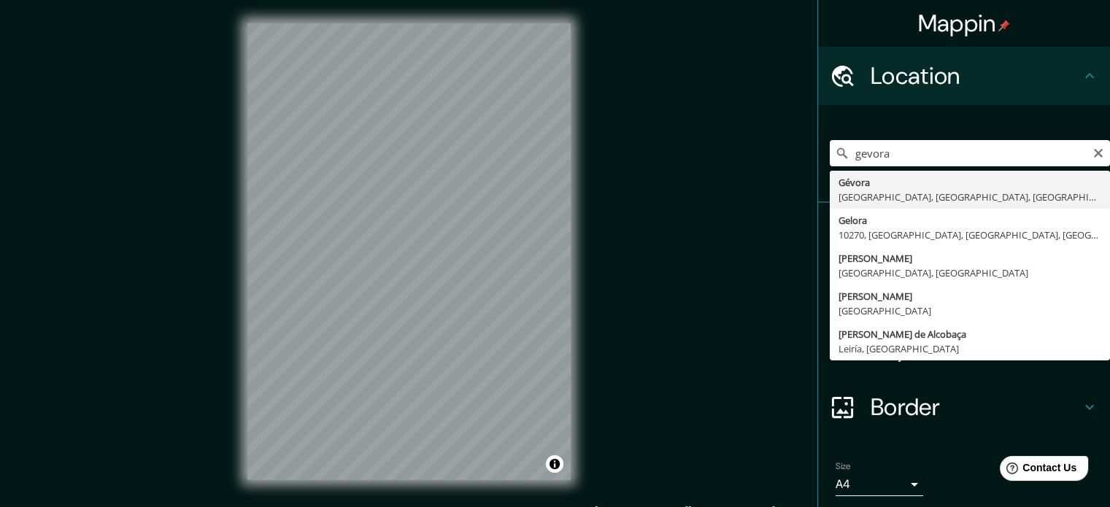
type input "Gévora, Badajoz, provincia de Badajoz, España"
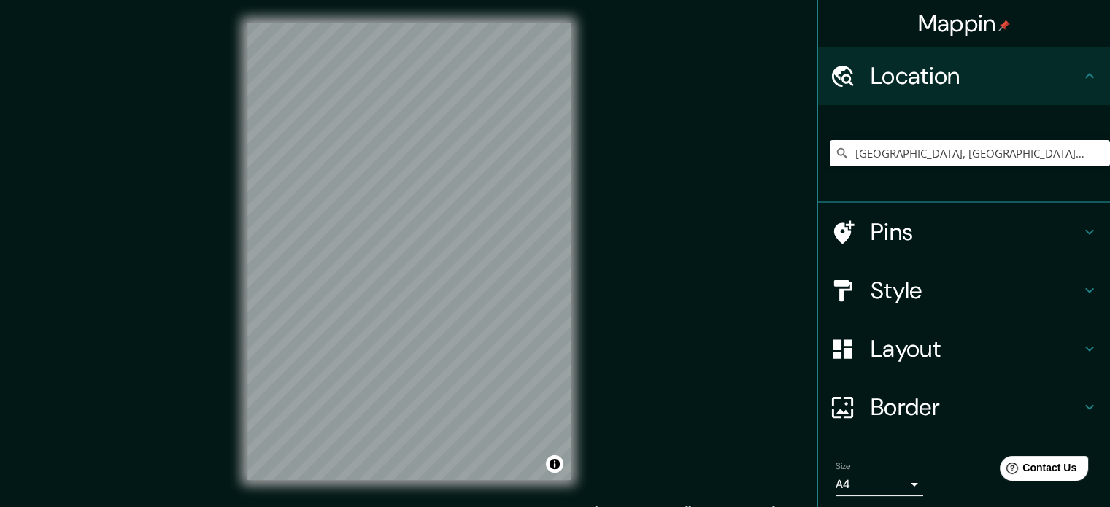
click at [929, 233] on h4 "Pins" at bounding box center [976, 231] width 210 height 29
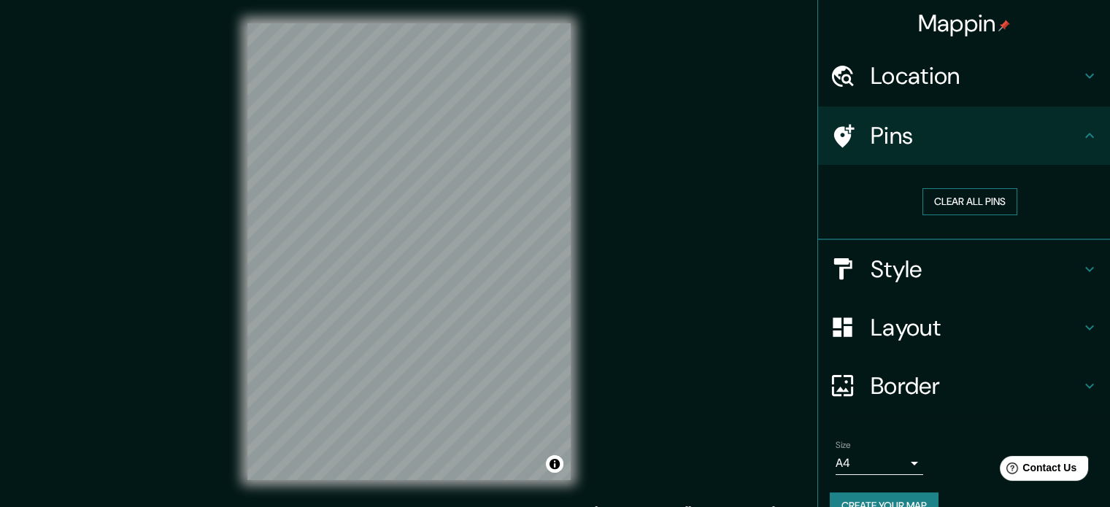
click at [944, 204] on button "Clear all pins" at bounding box center [970, 201] width 95 height 27
click at [975, 200] on button "Clear all pins" at bounding box center [970, 201] width 95 height 27
click at [943, 199] on button "Clear all pins" at bounding box center [970, 201] width 95 height 27
click at [940, 192] on button "Clear all pins" at bounding box center [970, 201] width 95 height 27
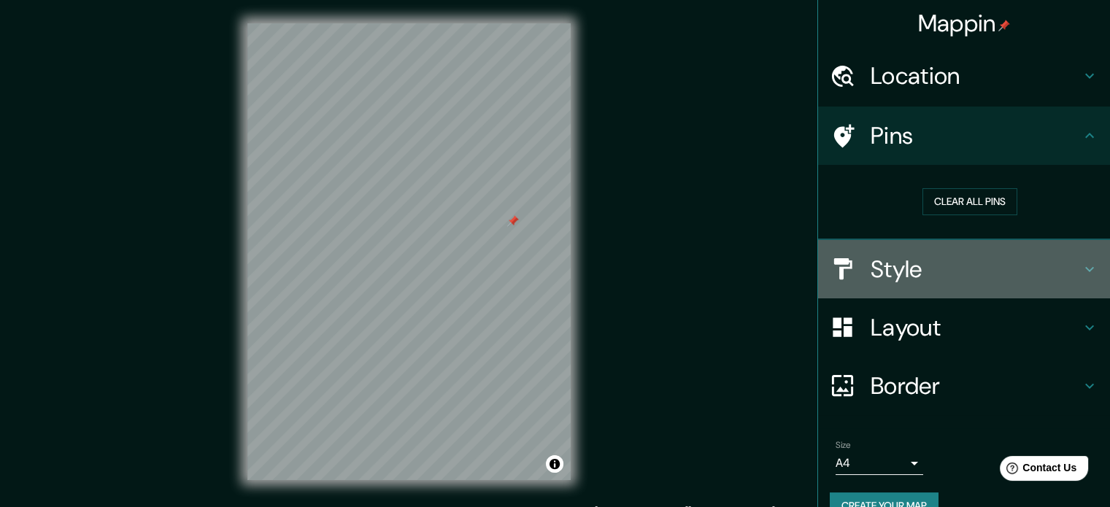
click at [903, 274] on h4 "Style" at bounding box center [976, 269] width 210 height 29
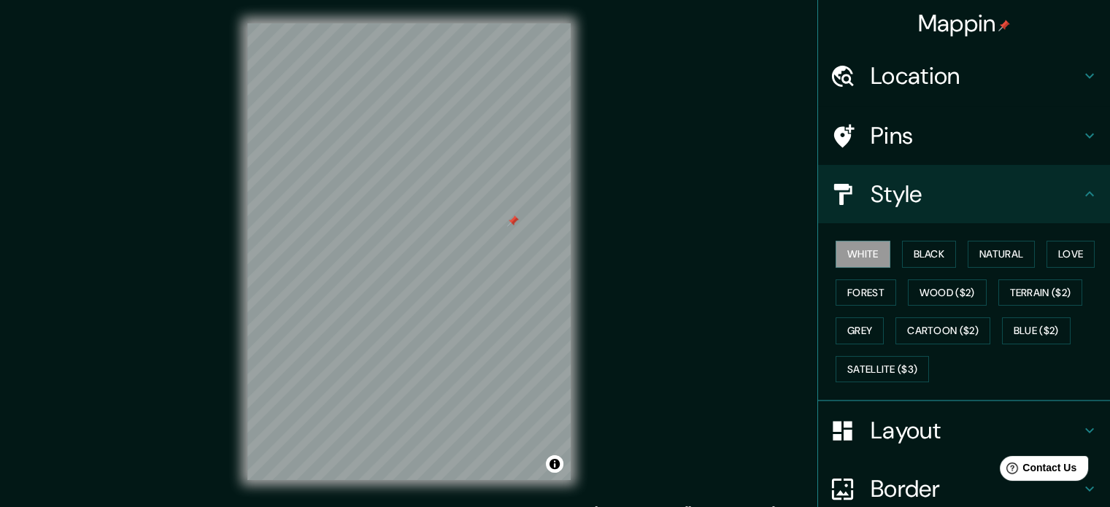
click at [884, 440] on h4 "Layout" at bounding box center [976, 430] width 210 height 29
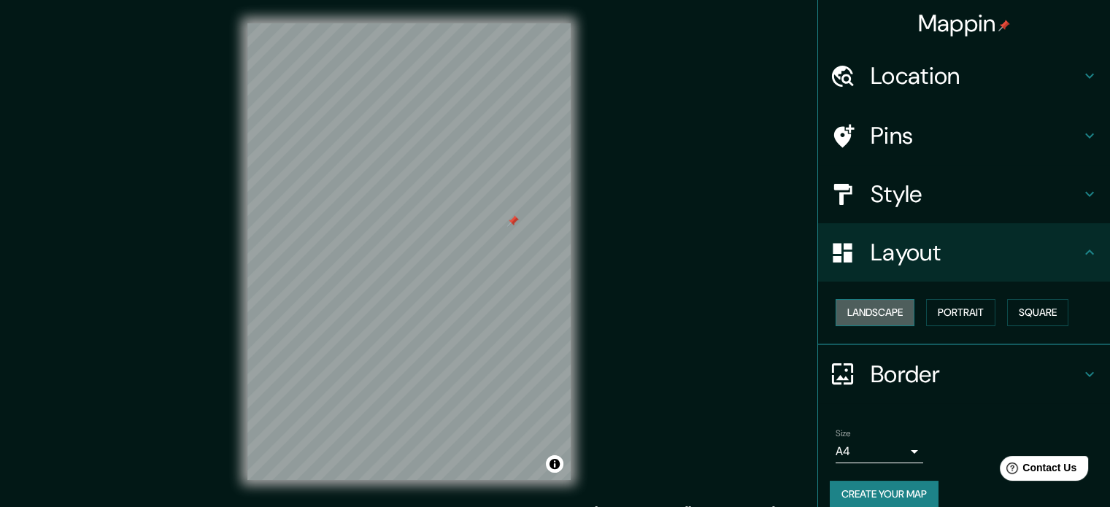
click at [877, 310] on button "Landscape" at bounding box center [875, 312] width 79 height 27
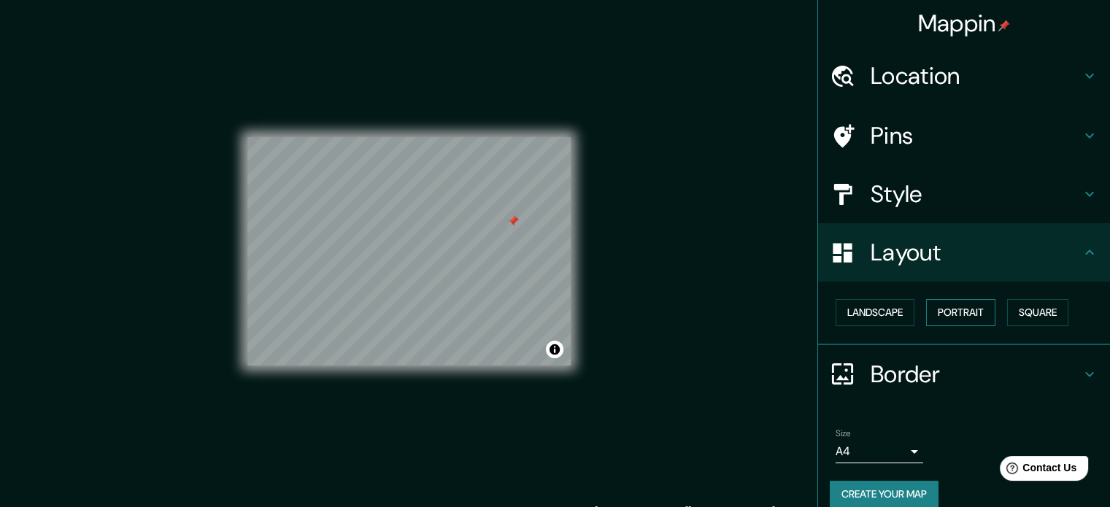
click at [931, 316] on button "Portrait" at bounding box center [960, 312] width 69 height 27
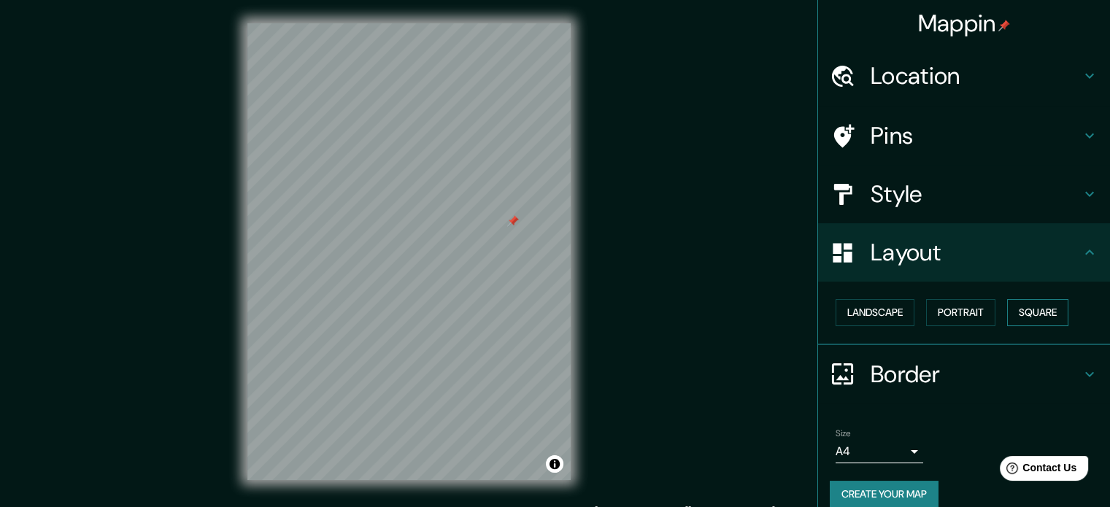
click at [1016, 312] on button "Square" at bounding box center [1037, 312] width 61 height 27
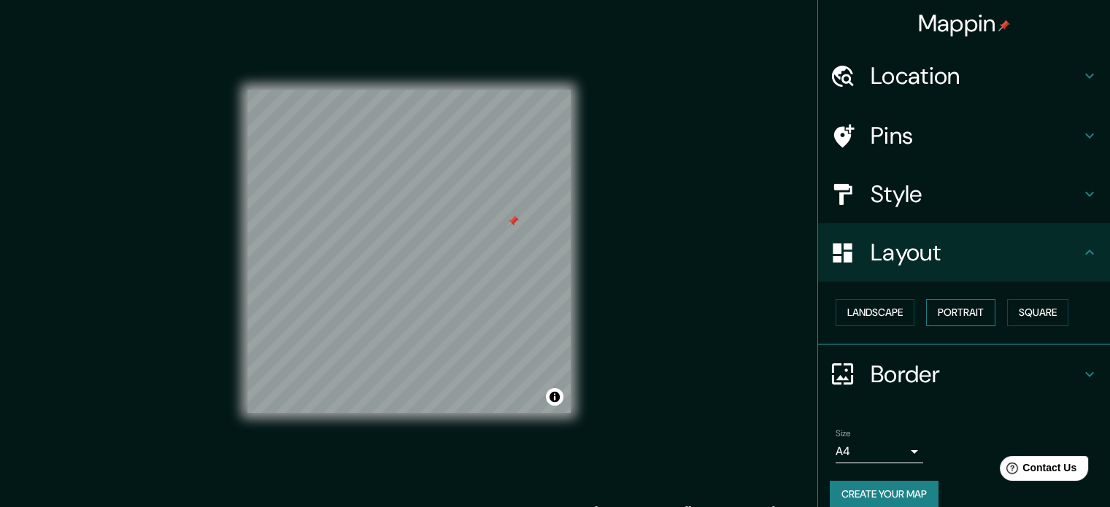
click at [950, 315] on button "Portrait" at bounding box center [960, 312] width 69 height 27
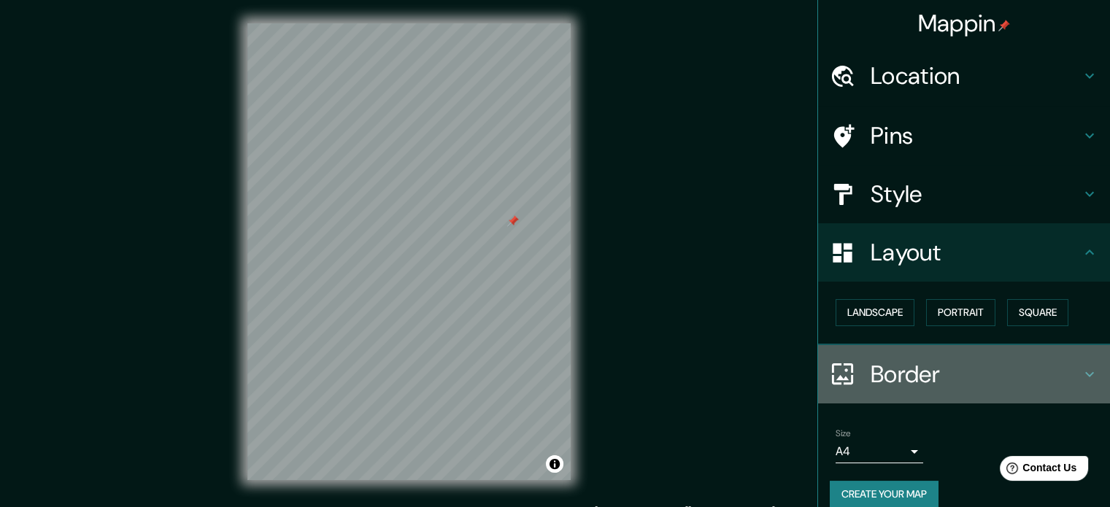
click at [885, 376] on h4 "Border" at bounding box center [976, 374] width 210 height 29
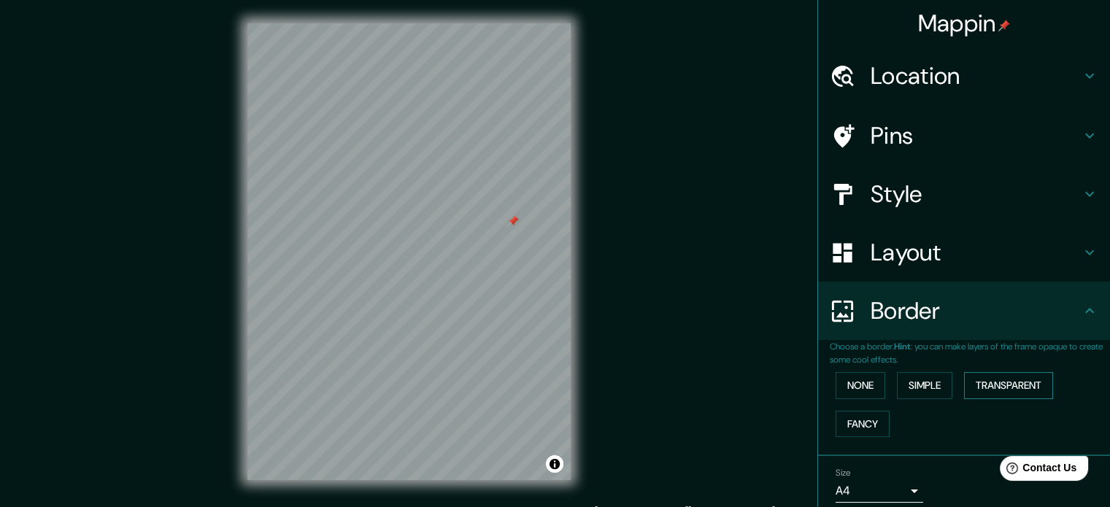
click at [974, 382] on button "Transparent" at bounding box center [1008, 385] width 89 height 27
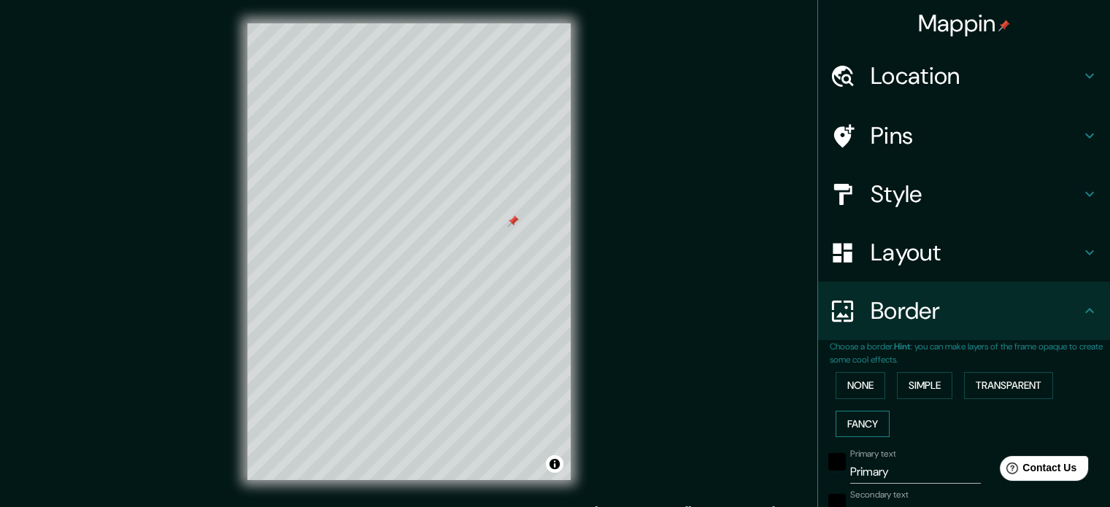
click at [840, 422] on button "Fancy" at bounding box center [863, 424] width 54 height 27
drag, startPoint x: 892, startPoint y: 480, endPoint x: 832, endPoint y: 478, distance: 59.9
click at [832, 478] on div "Primary text Primary" at bounding box center [943, 466] width 239 height 35
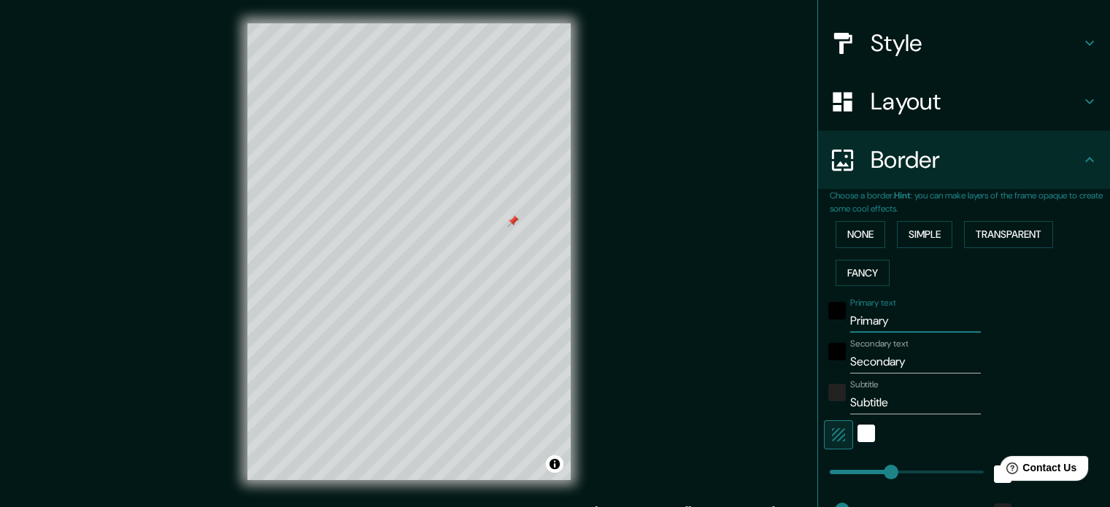
scroll to position [161, 0]
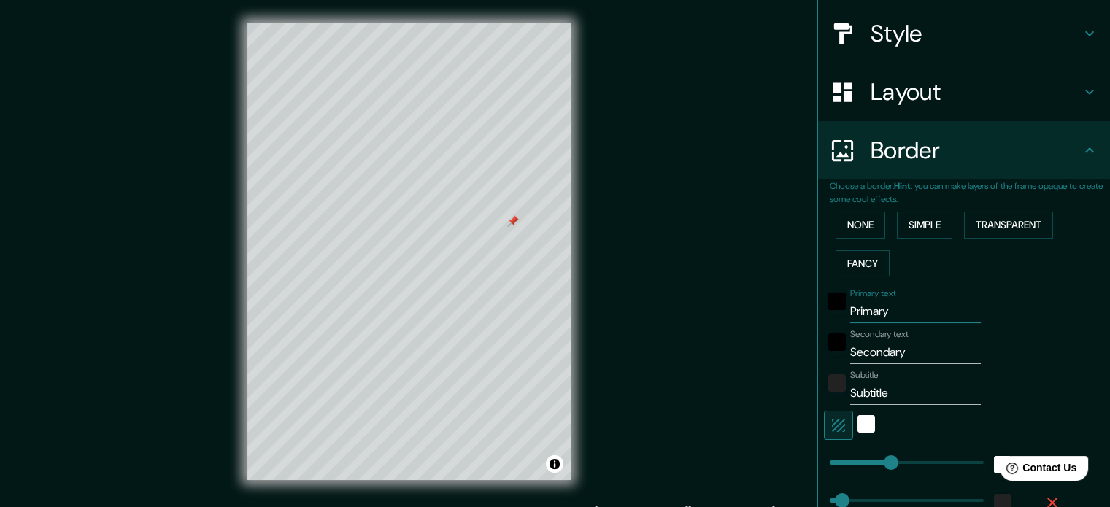
type input "h"
type input "177"
type input "35"
type input "18"
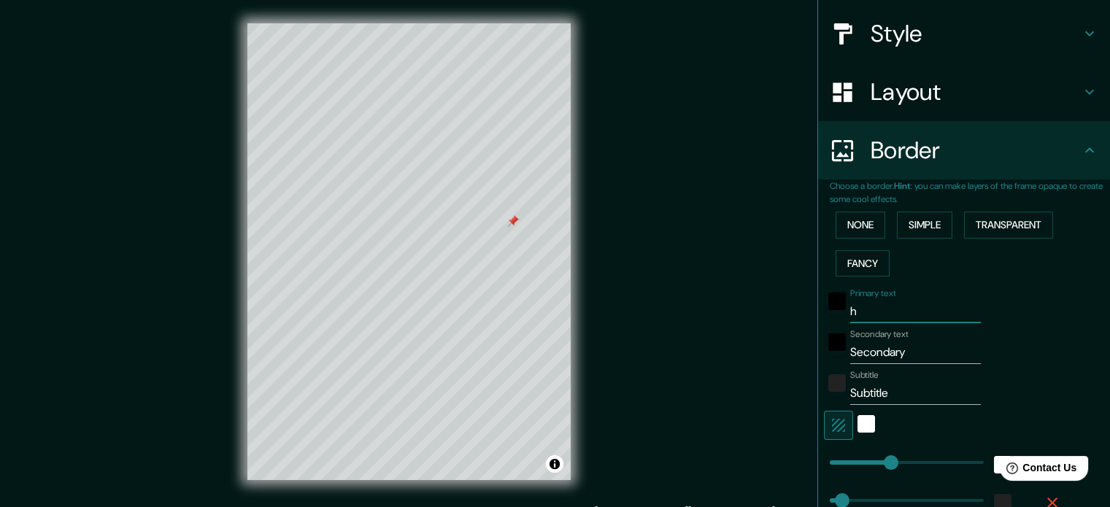
type input "ho"
type input "177"
type input "35"
type input "18"
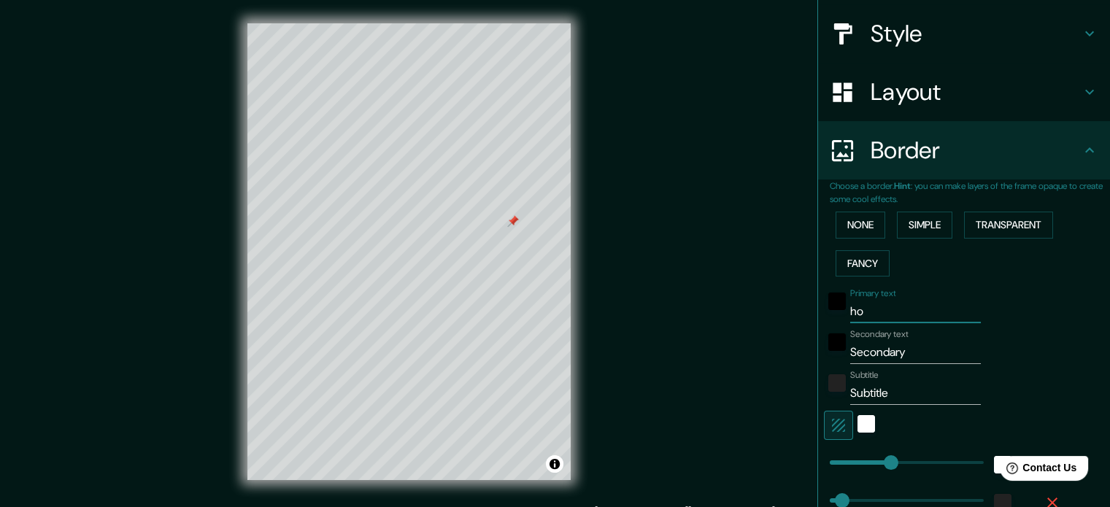
type input "hog"
type input "177"
type input "35"
type input "18"
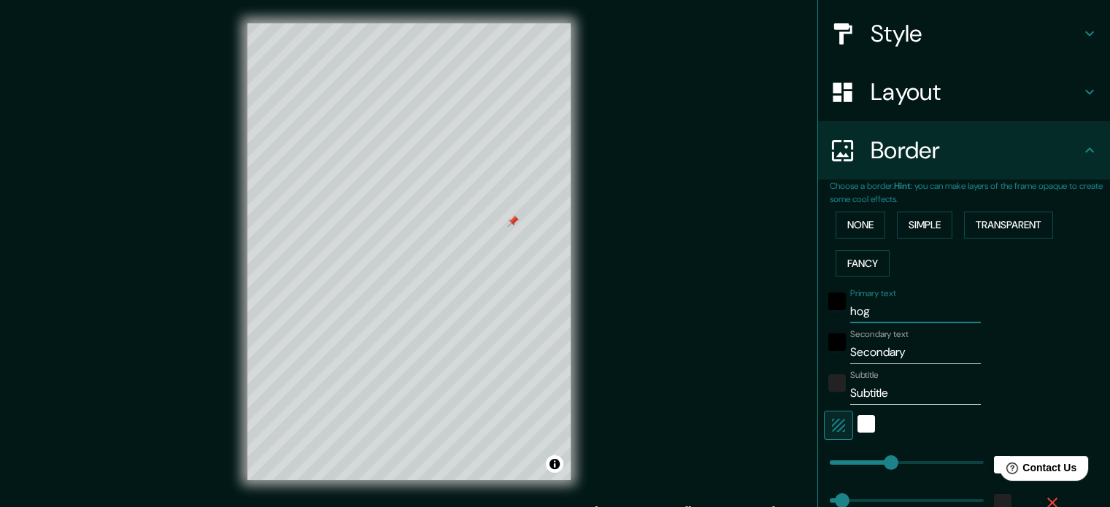
type input "hoga"
type input "177"
type input "35"
type input "18"
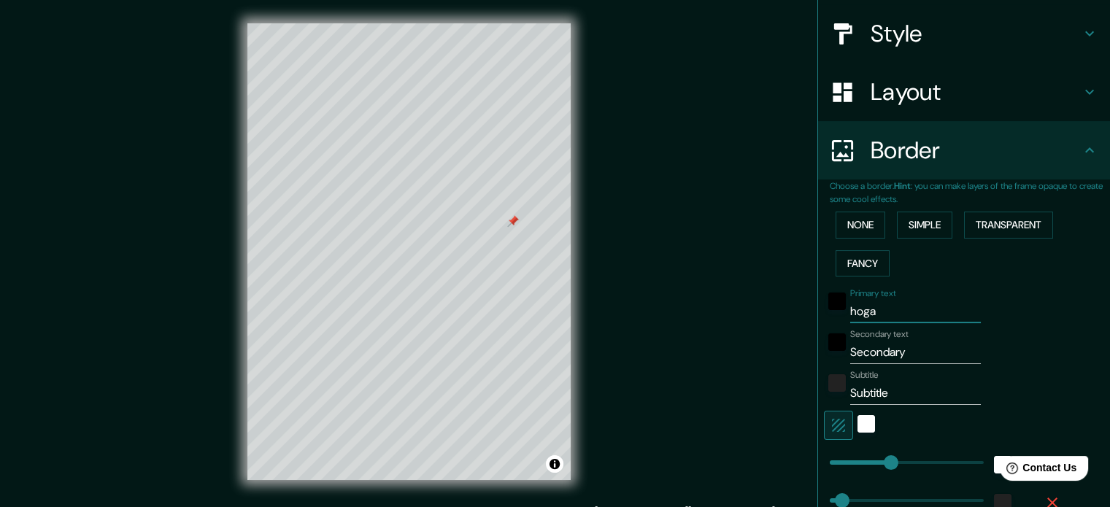
type input "hogar"
type input "177"
type input "35"
type input "18"
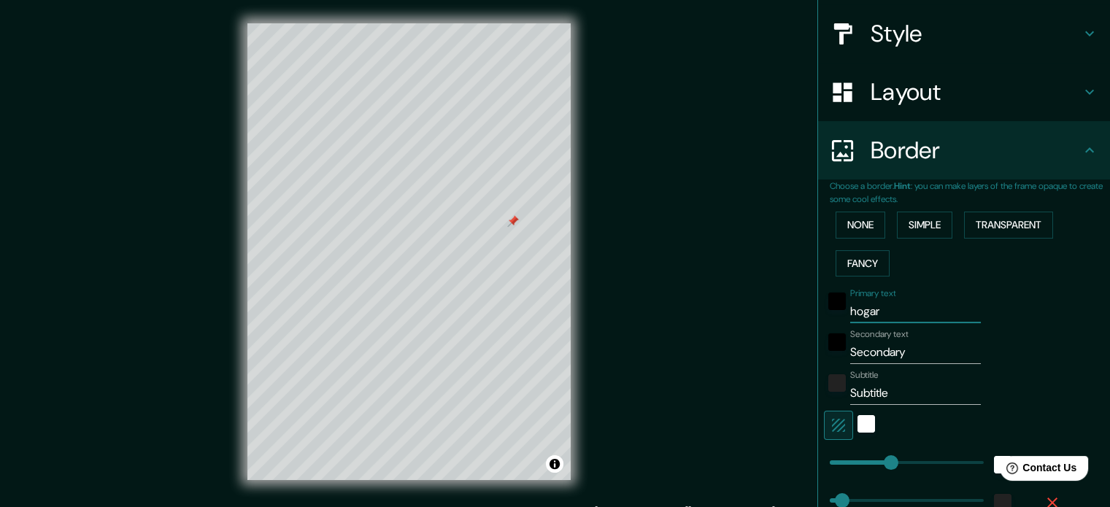
type input "hogar"
drag, startPoint x: 950, startPoint y: 353, endPoint x: 832, endPoint y: 353, distance: 117.5
click at [832, 353] on div "Secondary text Secondary" at bounding box center [943, 346] width 239 height 35
type input "n"
type input "177"
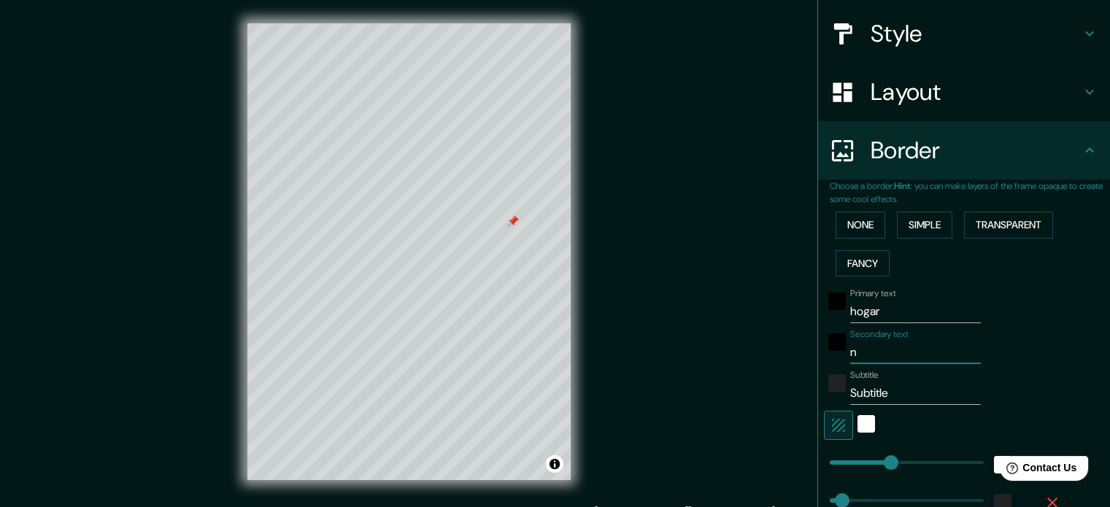
type input "35"
type input "18"
type input "nu"
type input "177"
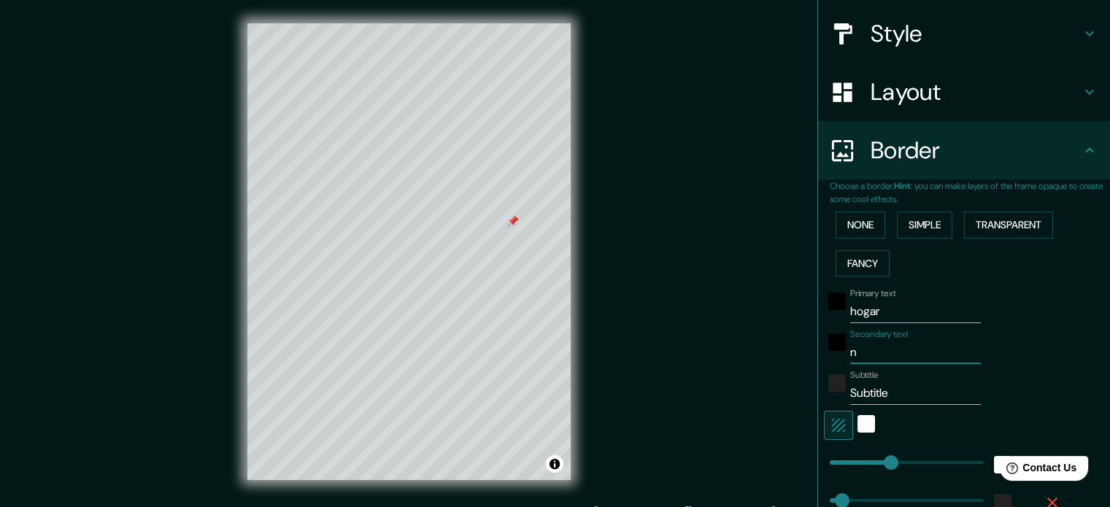
type input "35"
type input "18"
type input "nue"
type input "177"
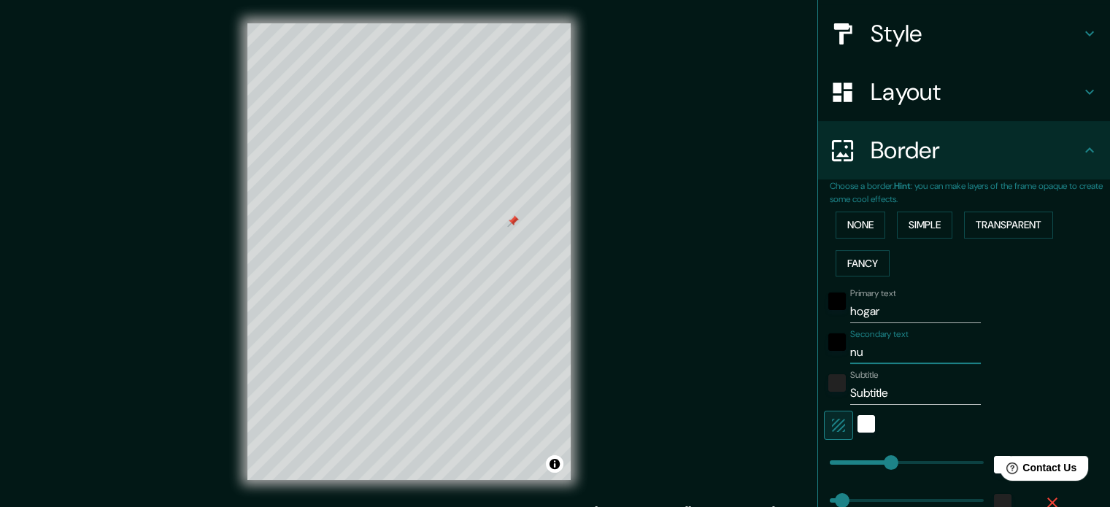
type input "35"
type input "18"
type input "nues"
type input "177"
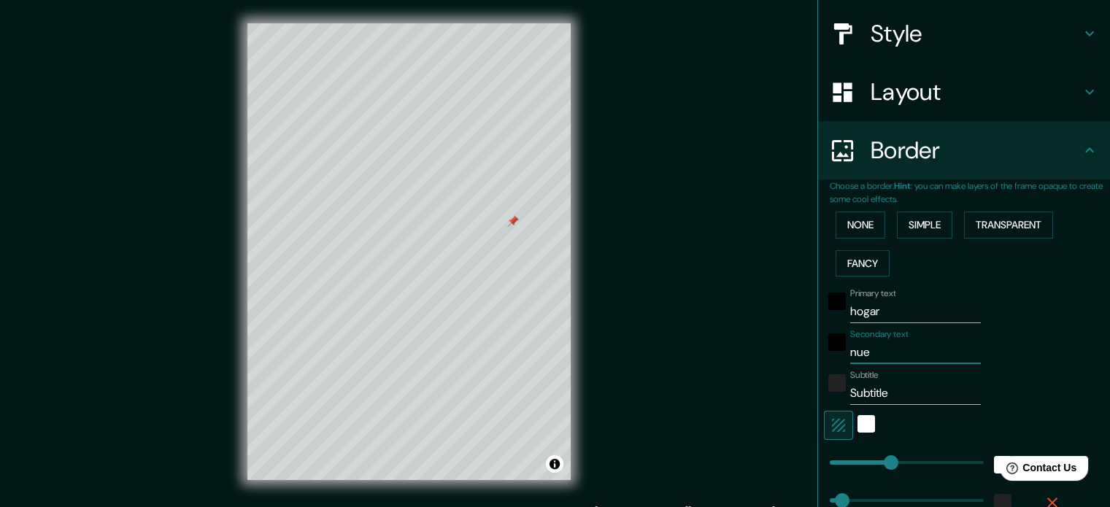
type input "35"
type input "18"
type input "nuestr"
type input "177"
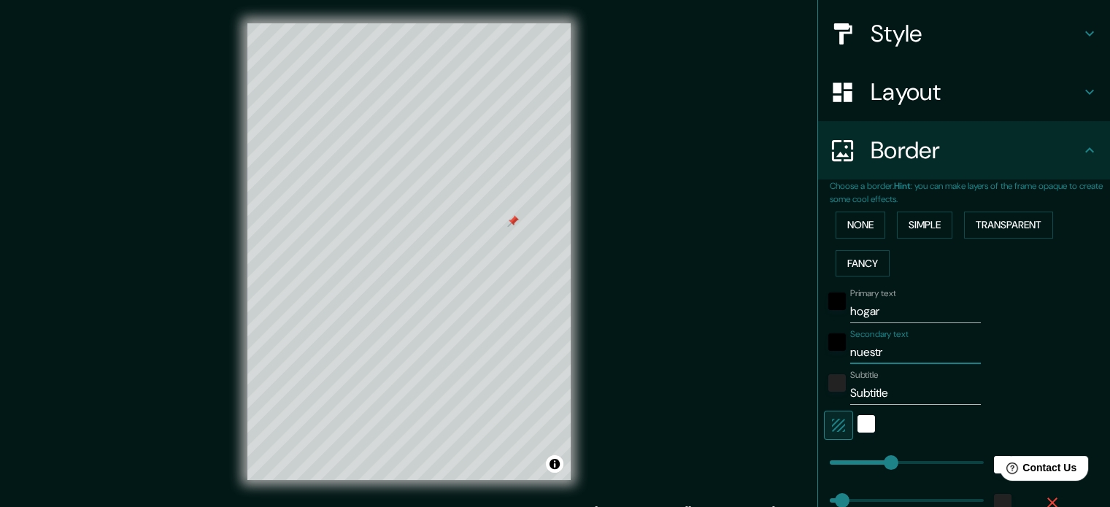
type input "35"
type input "18"
type input "nuestro"
type input "177"
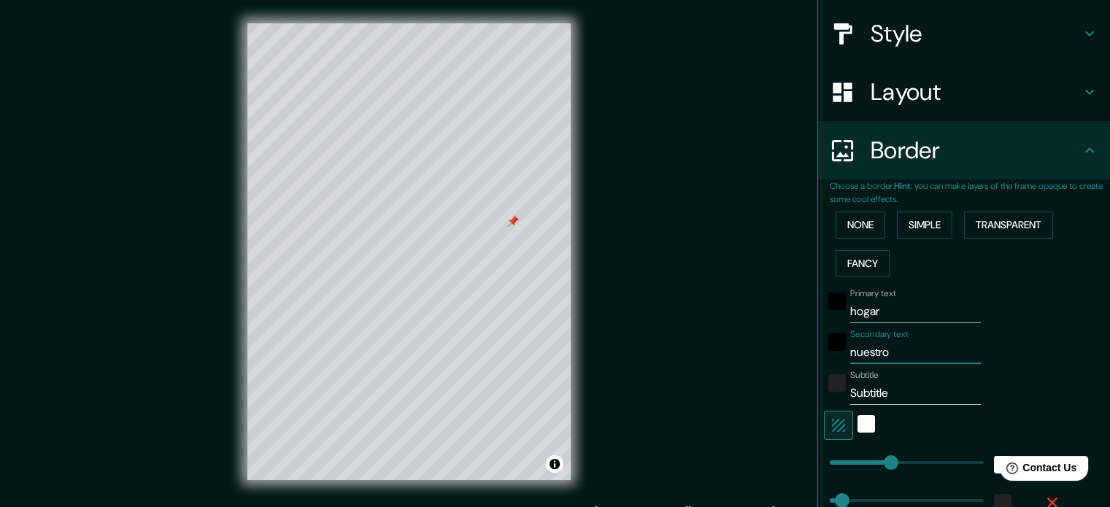
type input "35"
type input "18"
type input "nuestro"
type input "177"
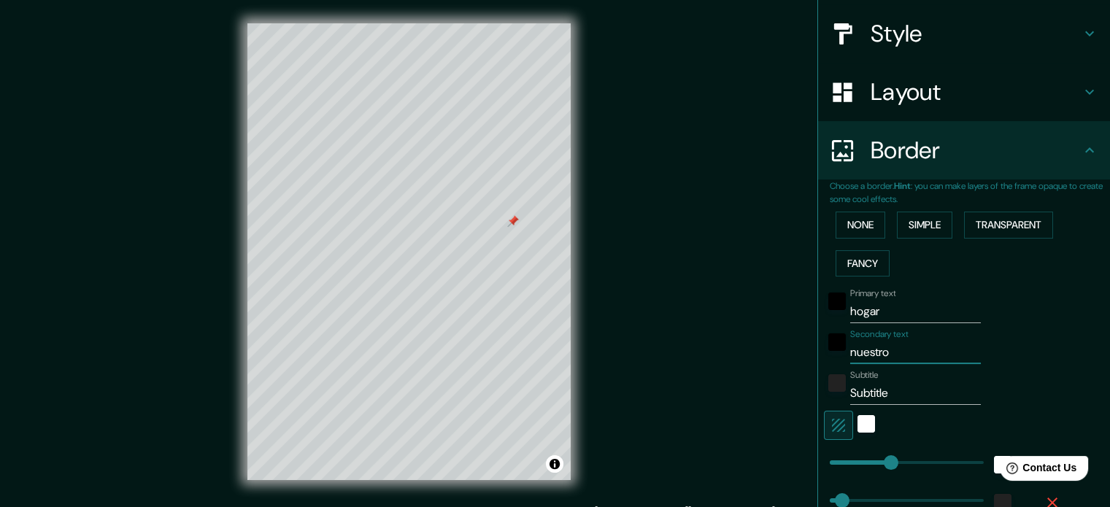
type input "35"
type input "18"
type input "nuestro l"
type input "177"
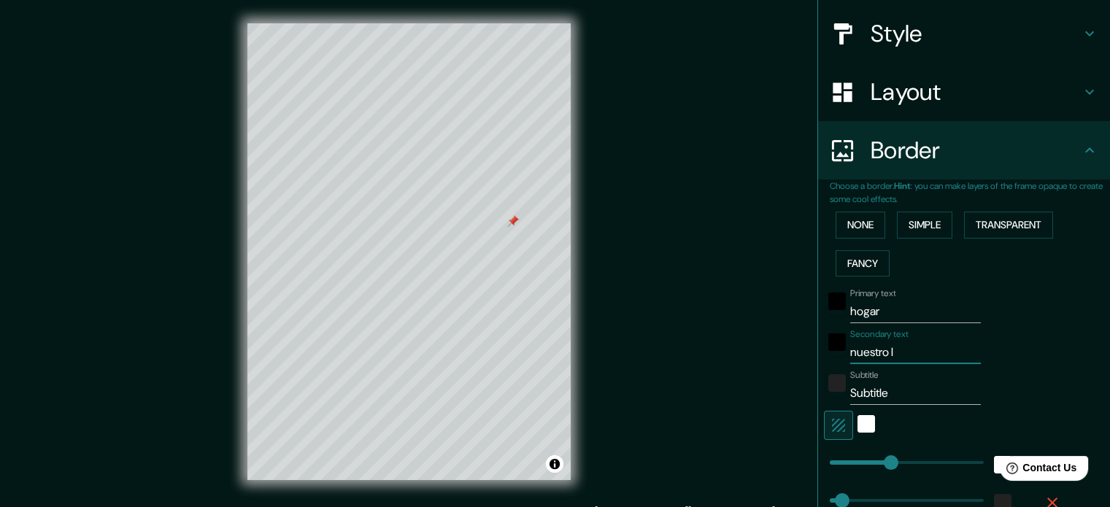
type input "35"
type input "18"
type input "nuestro lu"
type input "177"
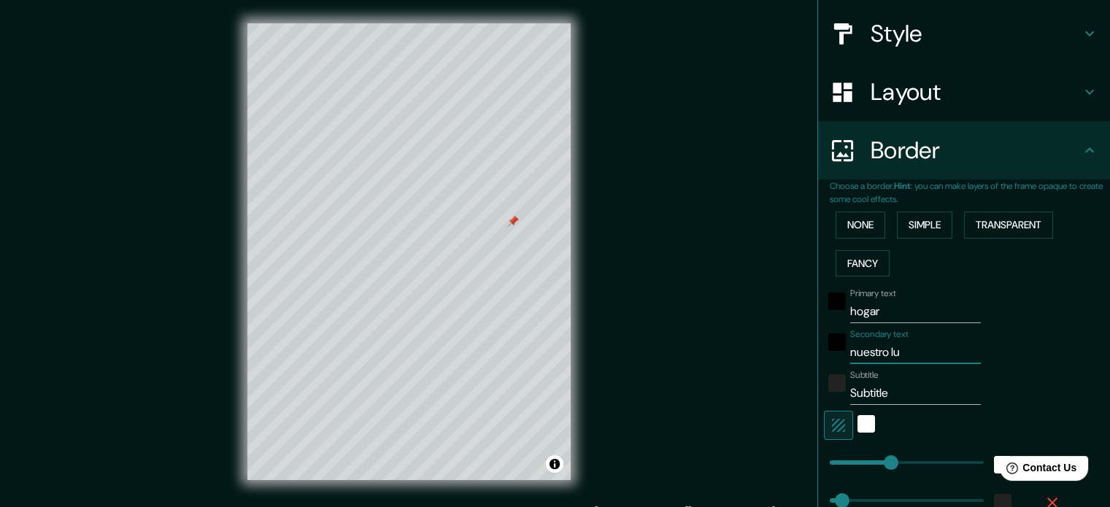
type input "35"
type input "18"
type input "nuestro lug"
type input "177"
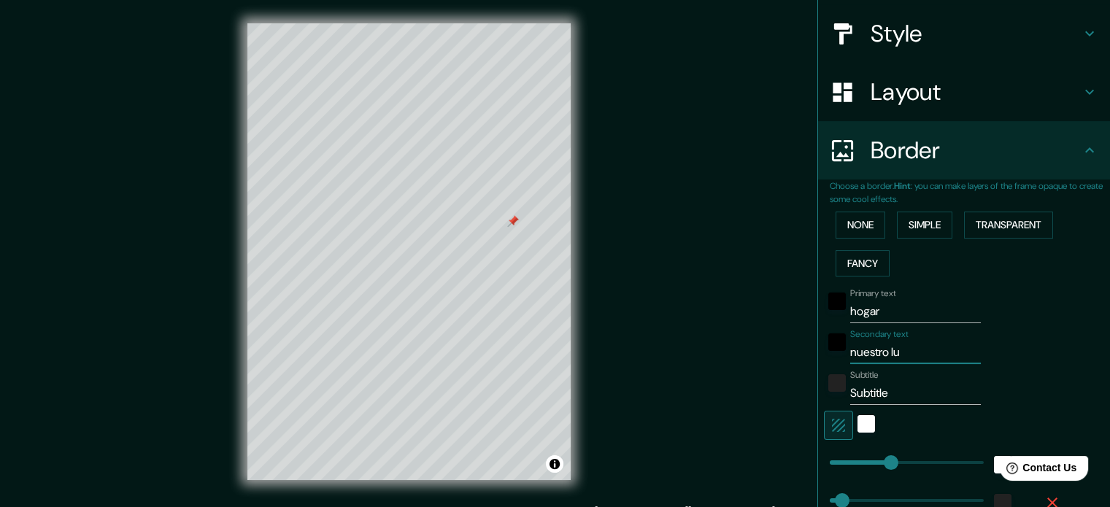
type input "35"
type input "18"
type input "nuestro luga"
type input "177"
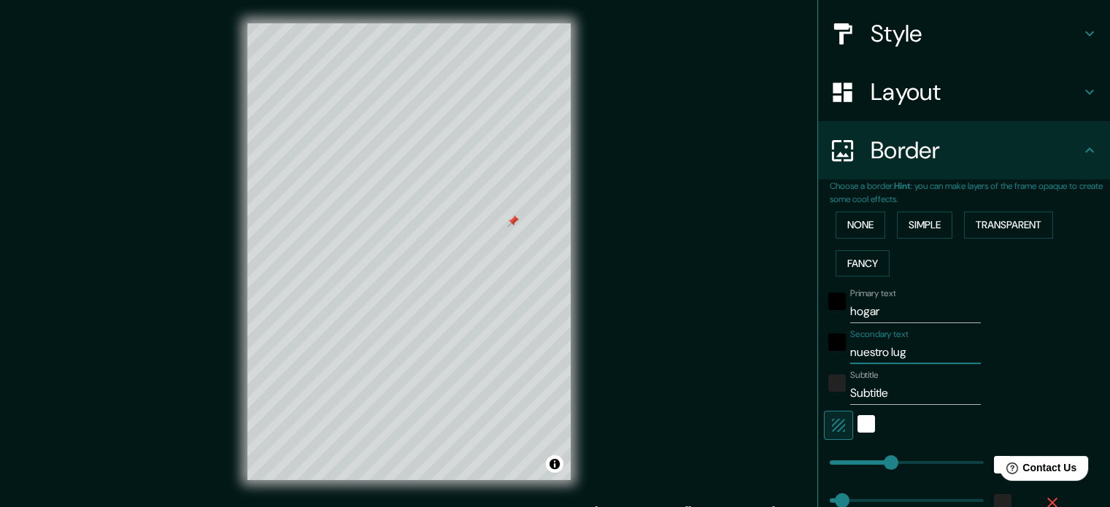
type input "35"
type input "18"
type input "nuestro lugar"
type input "177"
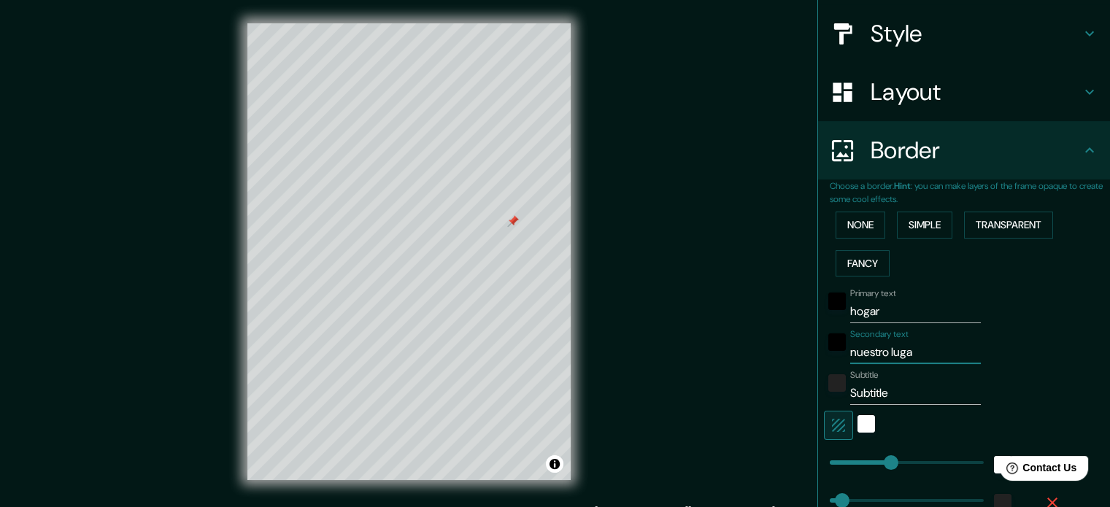
type input "35"
type input "18"
type input "nuestro lugar,"
type input "177"
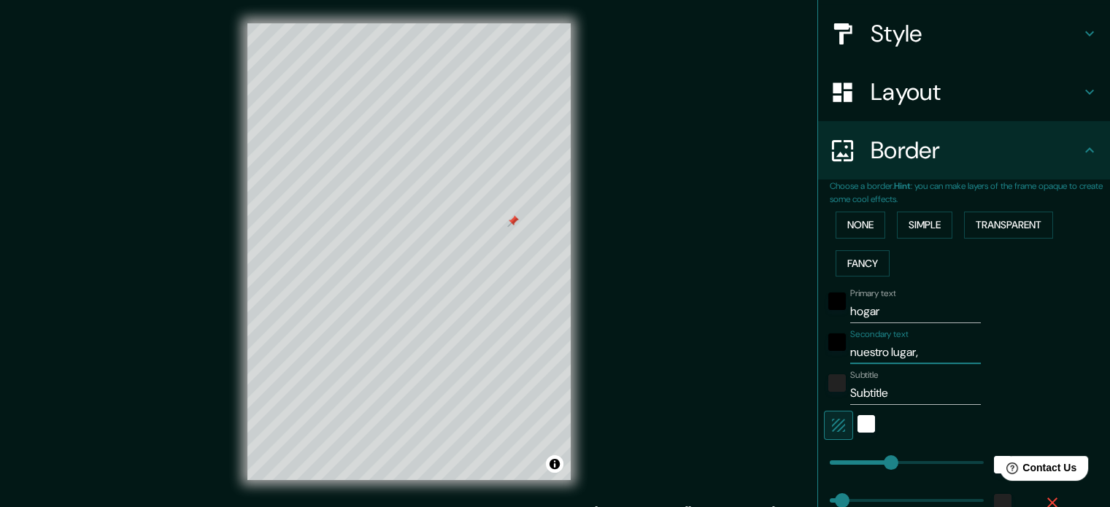
type input "35"
type input "18"
type input "nuestro lugar,"
type input "177"
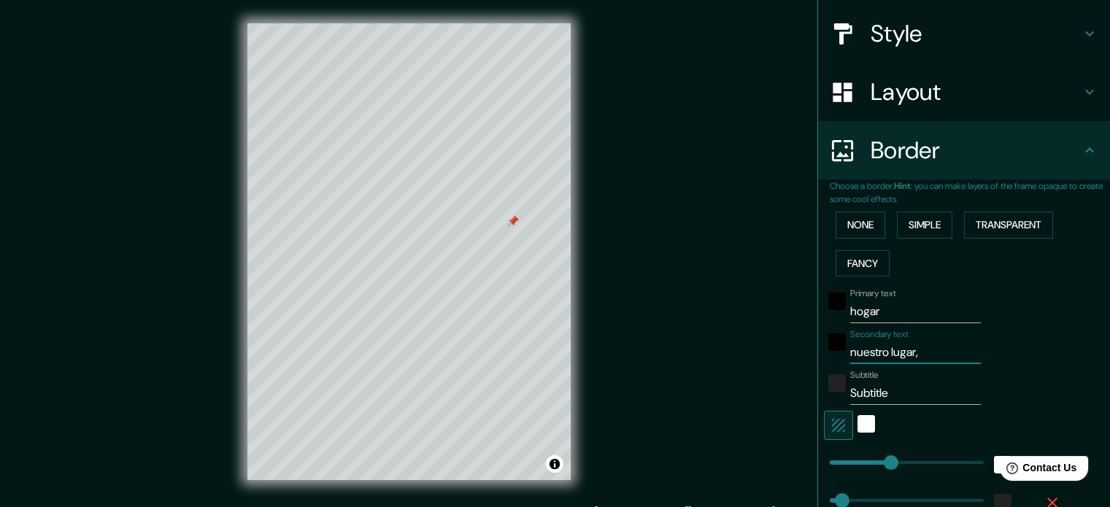
type input "35"
type input "18"
type input "nuestro lugar, n"
type input "177"
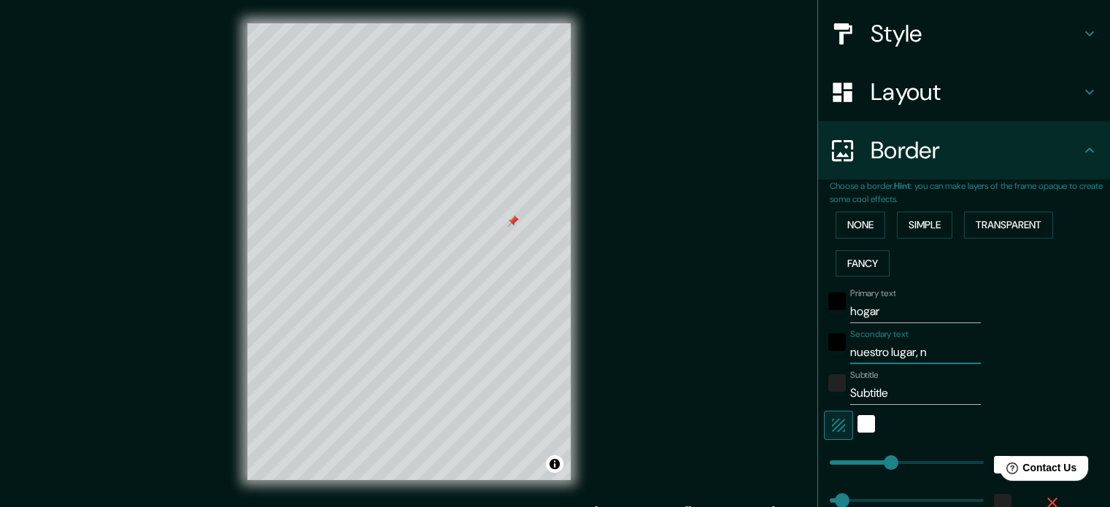
type input "35"
type input "18"
type input "nuestro lugar, nu"
type input "177"
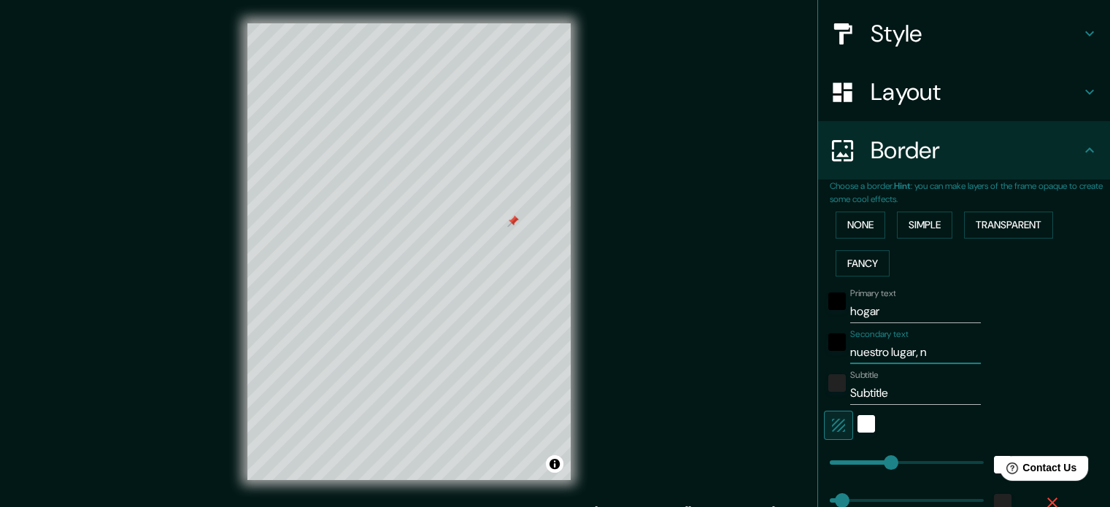
type input "35"
type input "18"
type input "nuestro lugar, nue"
type input "177"
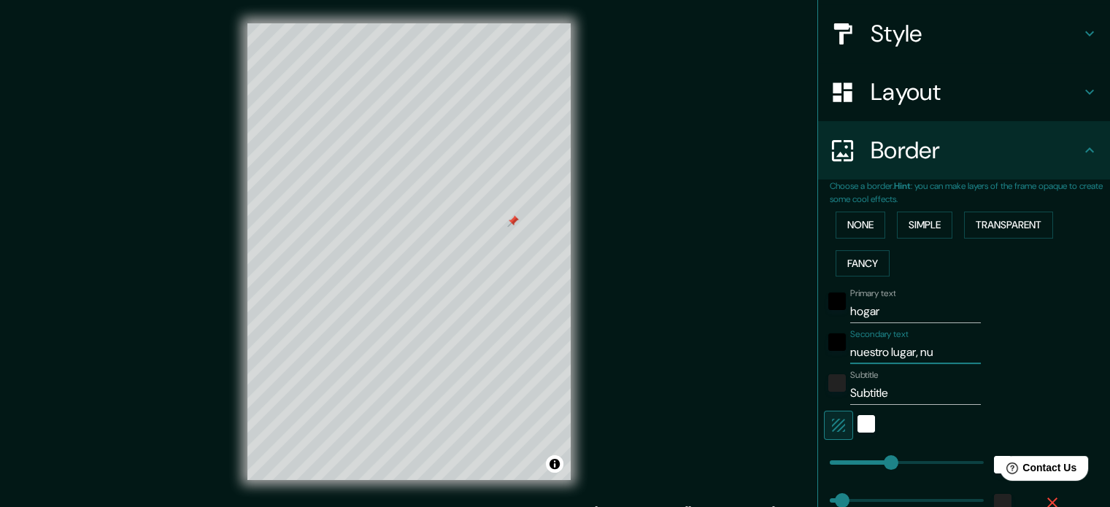
type input "35"
type input "18"
type input "nuestro lugar, nues"
type input "177"
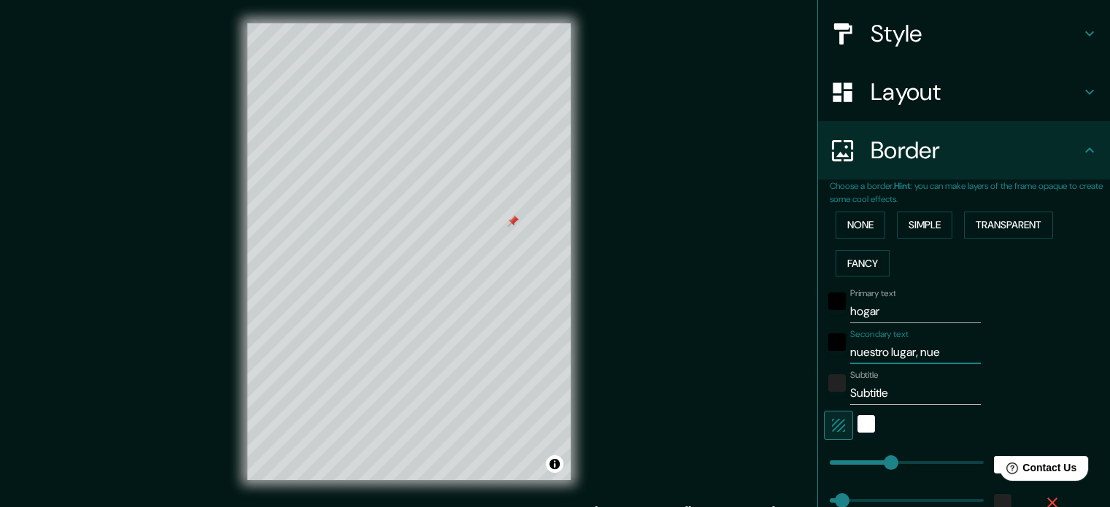
type input "35"
type input "18"
type input "nuestro lugar, nuestr"
type input "177"
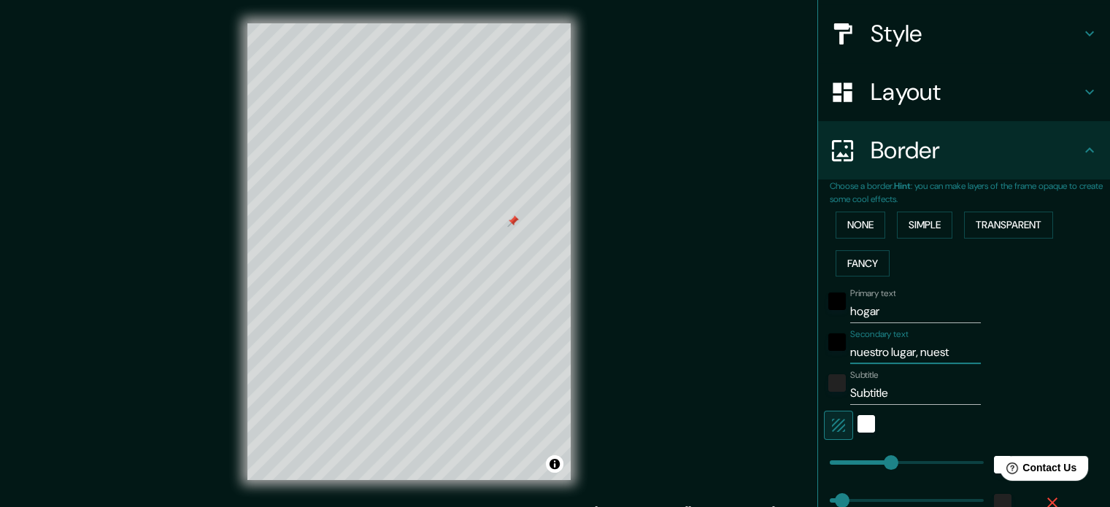
type input "35"
type input "18"
type input "nuestro lugar, nuestra"
type input "177"
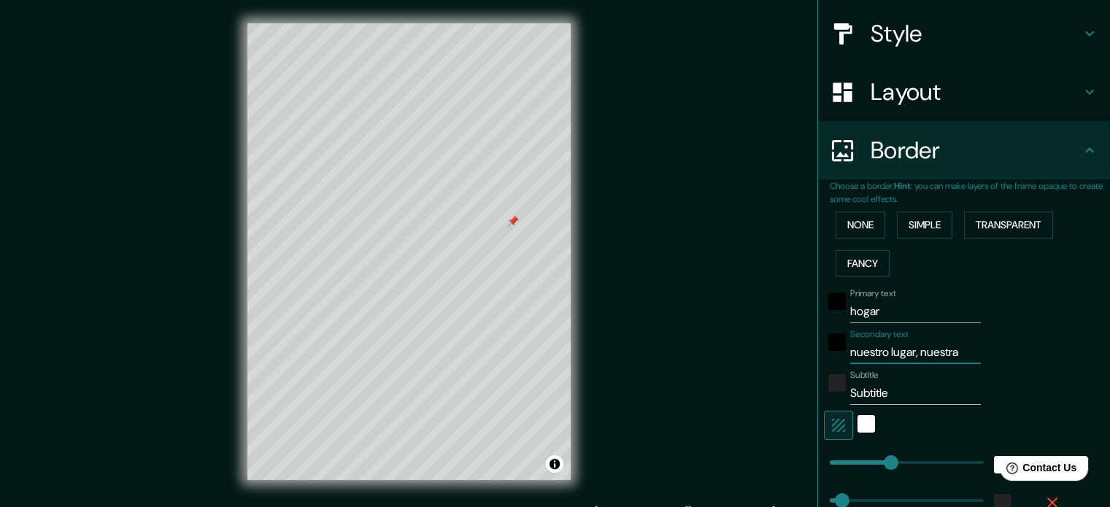
type input "35"
type input "18"
type input "nuestro lugar, nuestra"
type input "177"
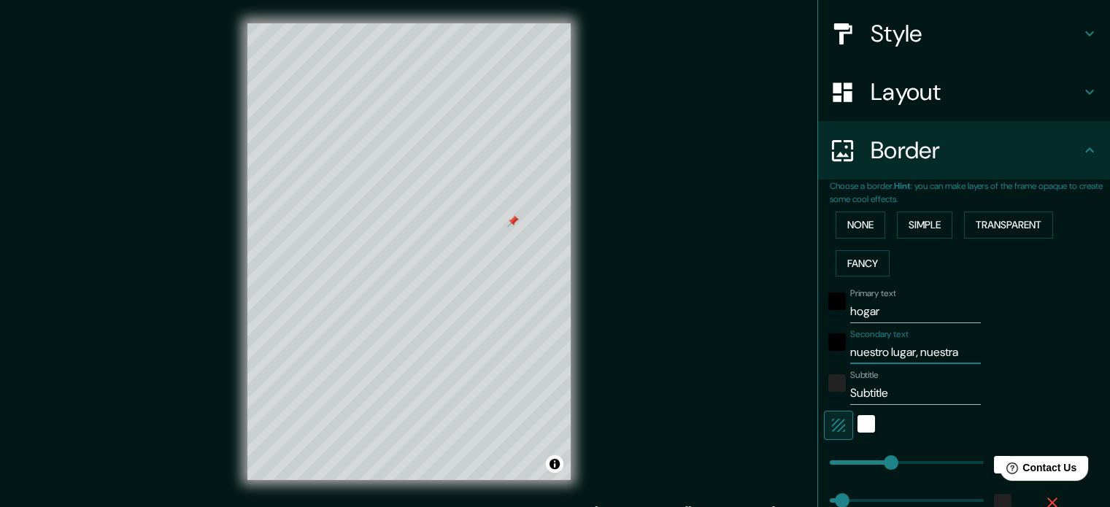
type input "35"
type input "18"
type input "nuestro lugar, nuestra c"
type input "177"
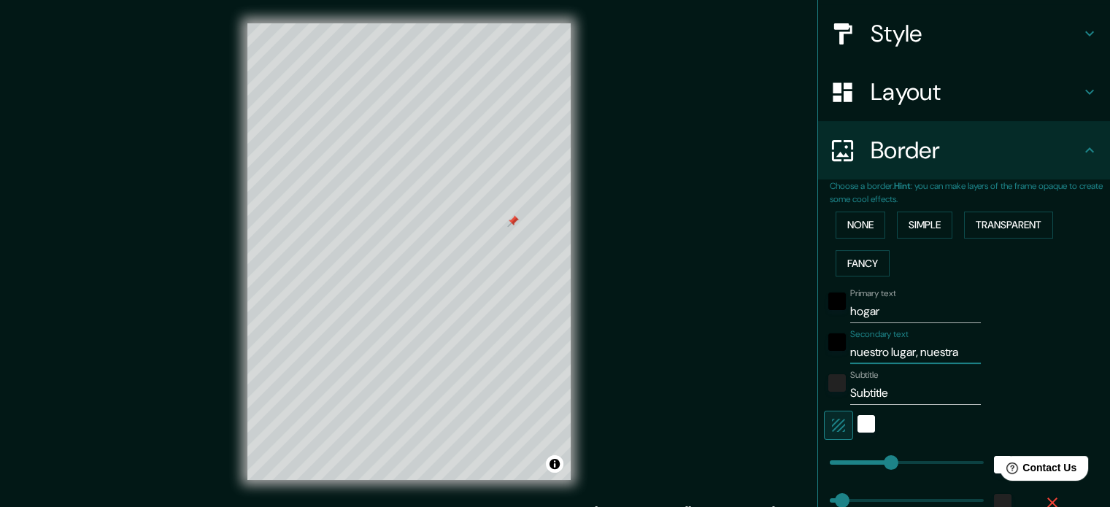
type input "35"
type input "18"
type input "nuestro lugar, nuestra ca"
type input "177"
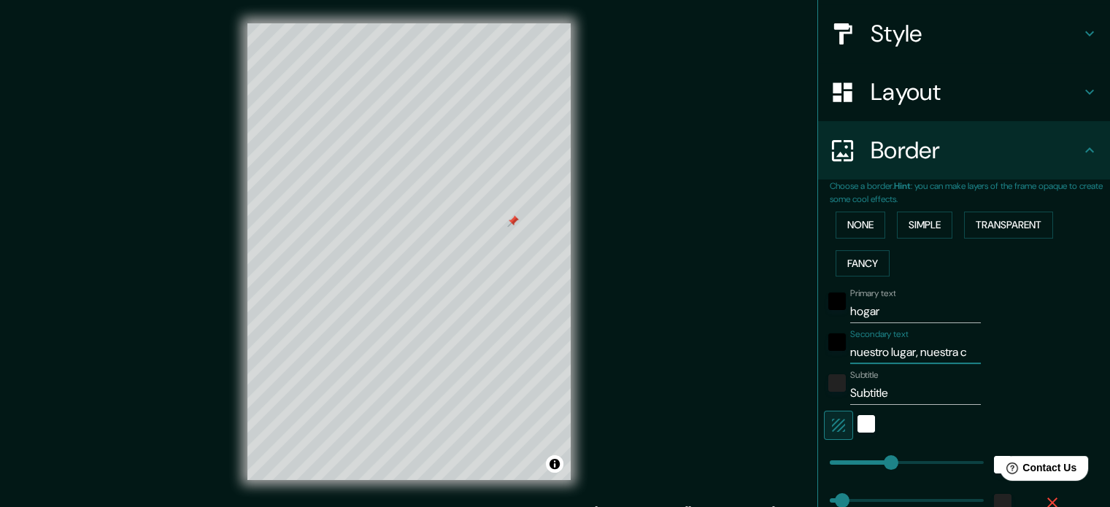
type input "35"
type input "18"
type input "nuestro lugar, nuestra cal"
type input "177"
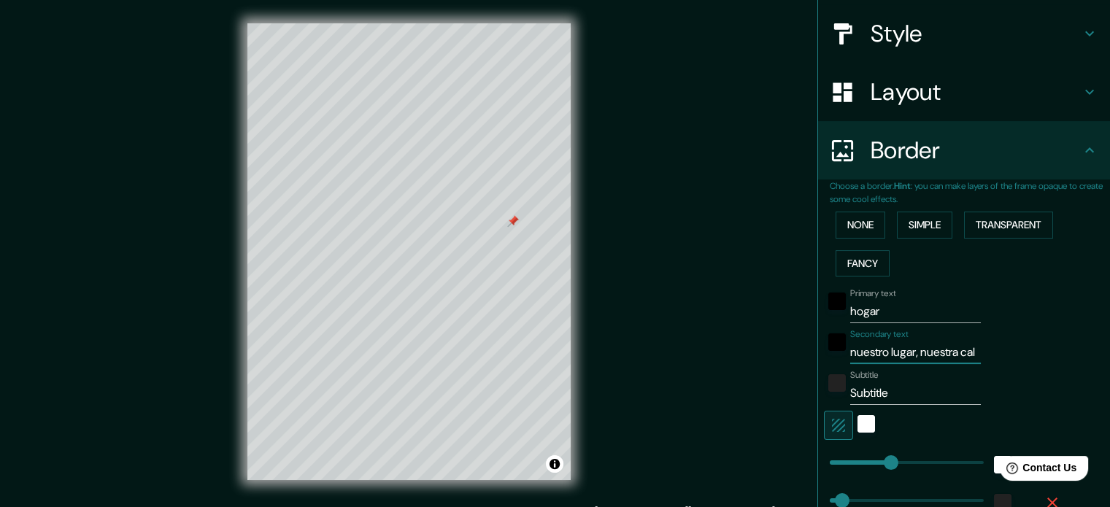
type input "35"
type input "18"
type input "nuestro lugar, nuestra calm"
type input "177"
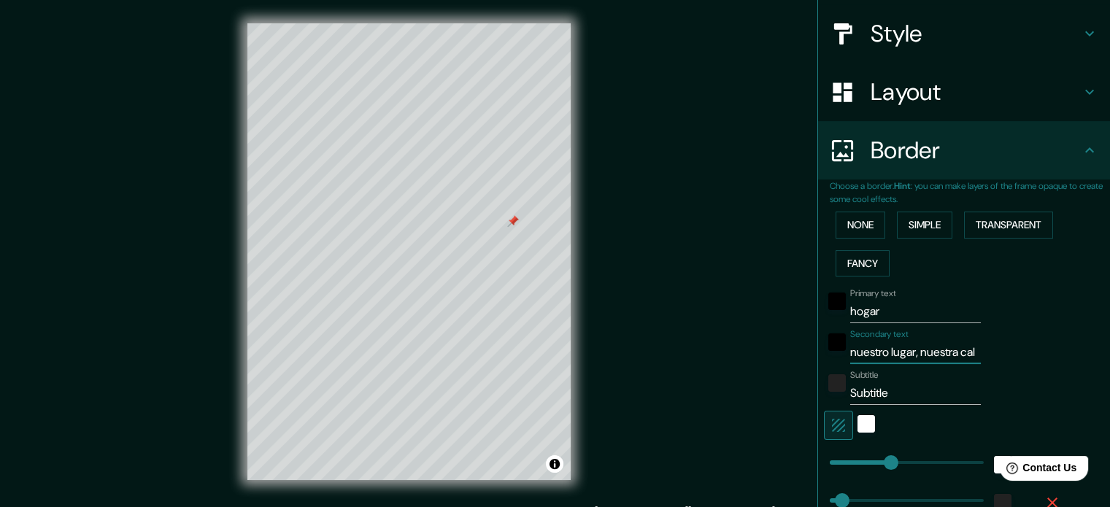
type input "35"
type input "18"
type input "nuestro lugar, nuestra calma"
type input "177"
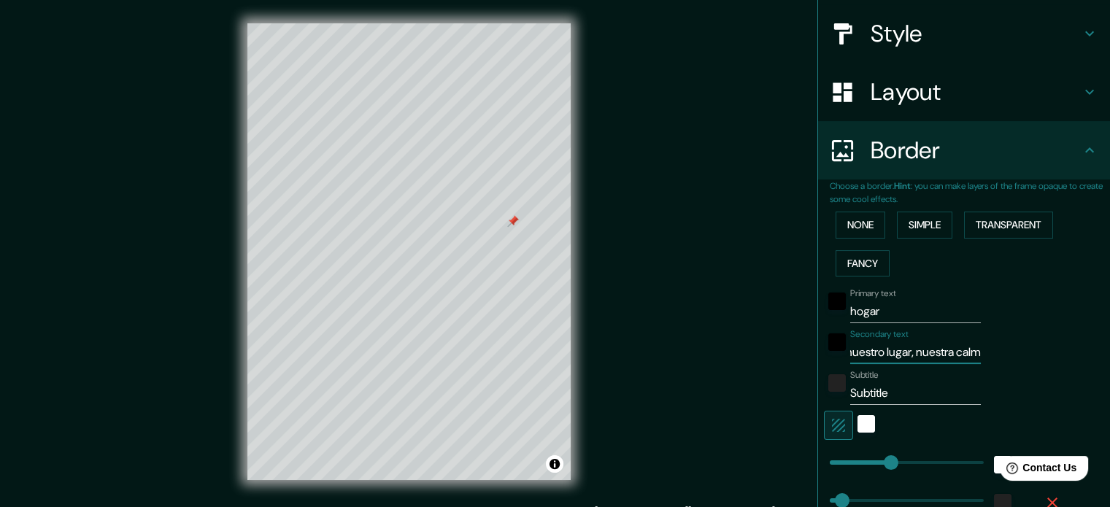
type input "35"
type input "18"
type input "nuestro lugar, nuestra calma"
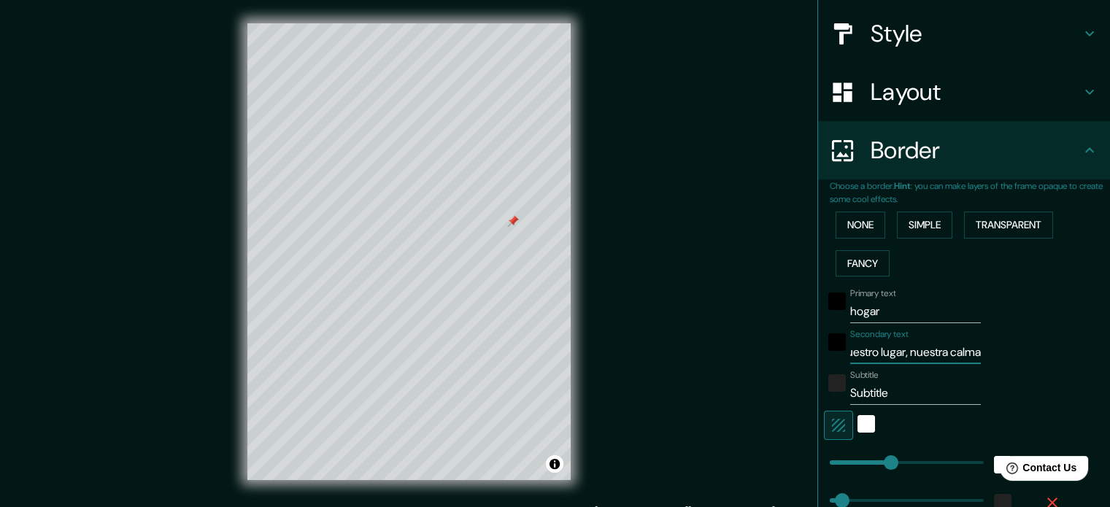
scroll to position [0, 0]
drag, startPoint x: 931, startPoint y: 393, endPoint x: 834, endPoint y: 393, distance: 96.3
click at [834, 393] on div "Subtitle Subtitle" at bounding box center [943, 387] width 239 height 35
type input "a"
type input "177"
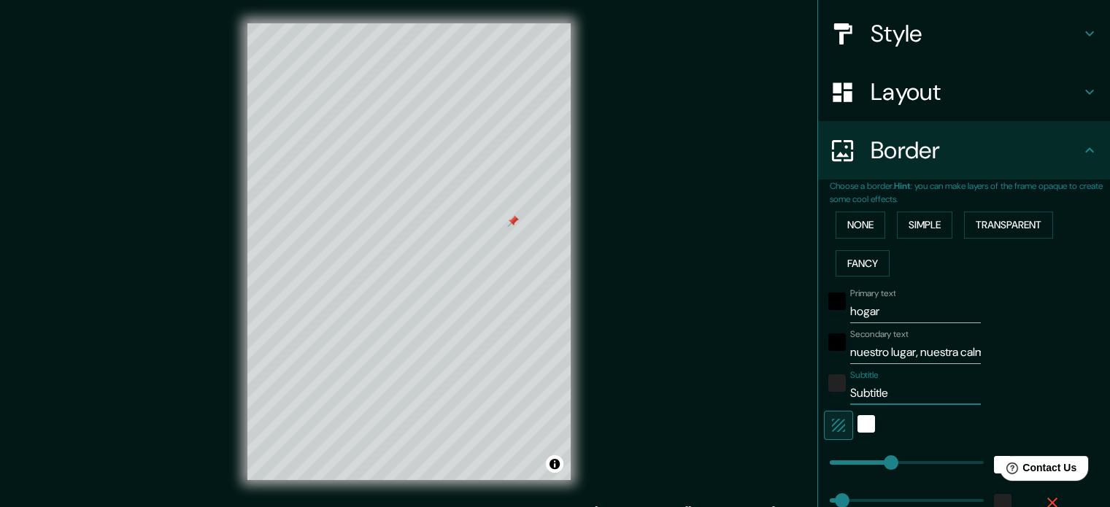
type input "35"
type input "18"
type input "am"
type input "177"
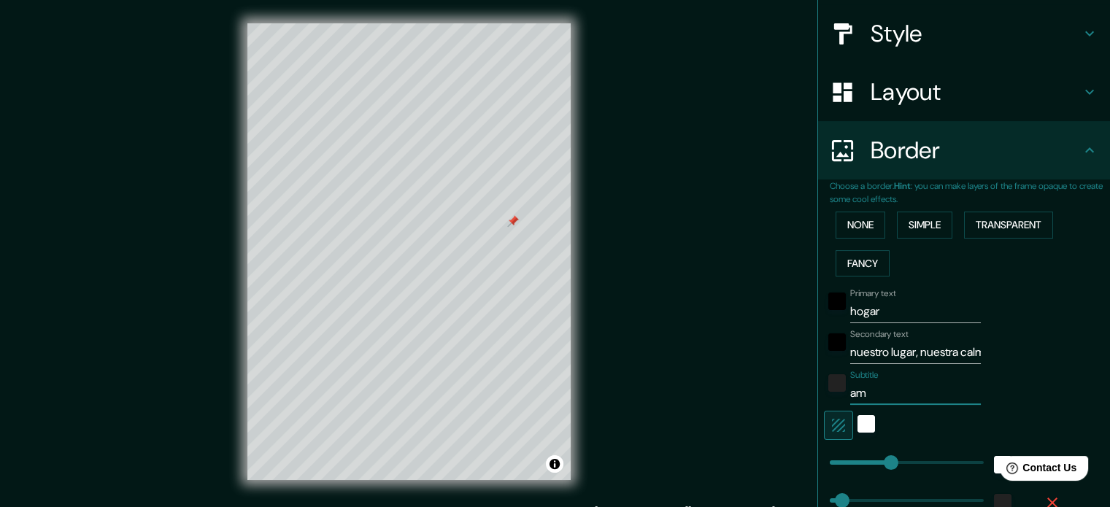
type input "35"
type input "18"
type input "amo"
type input "177"
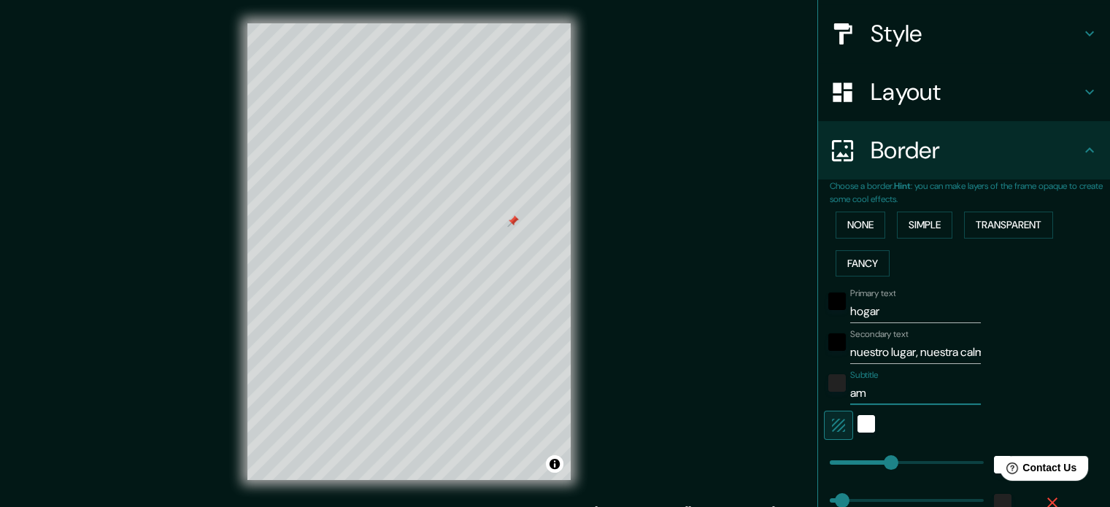
type input "35"
type input "18"
type input "amor"
type input "177"
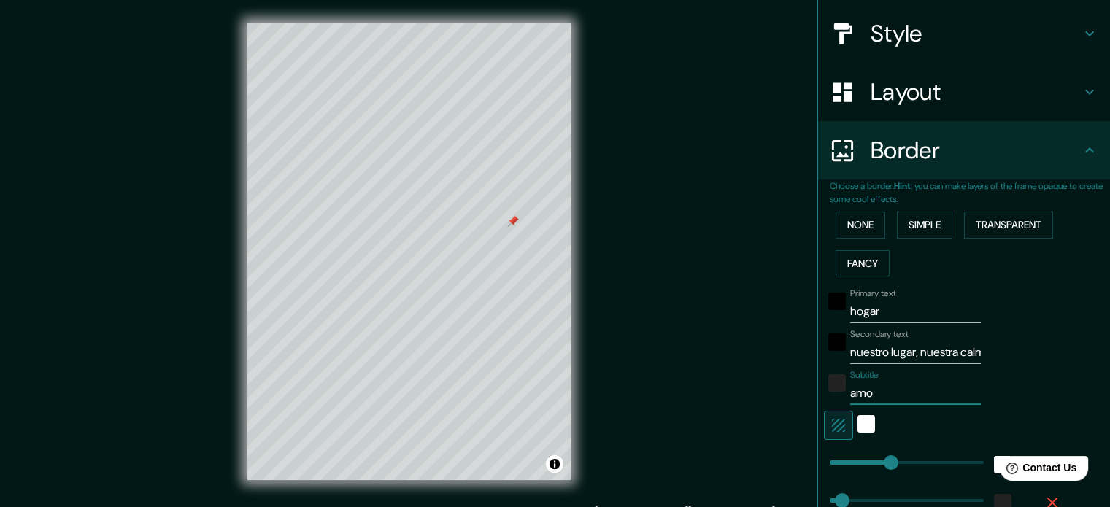
type input "35"
type input "18"
type input "amo"
type input "177"
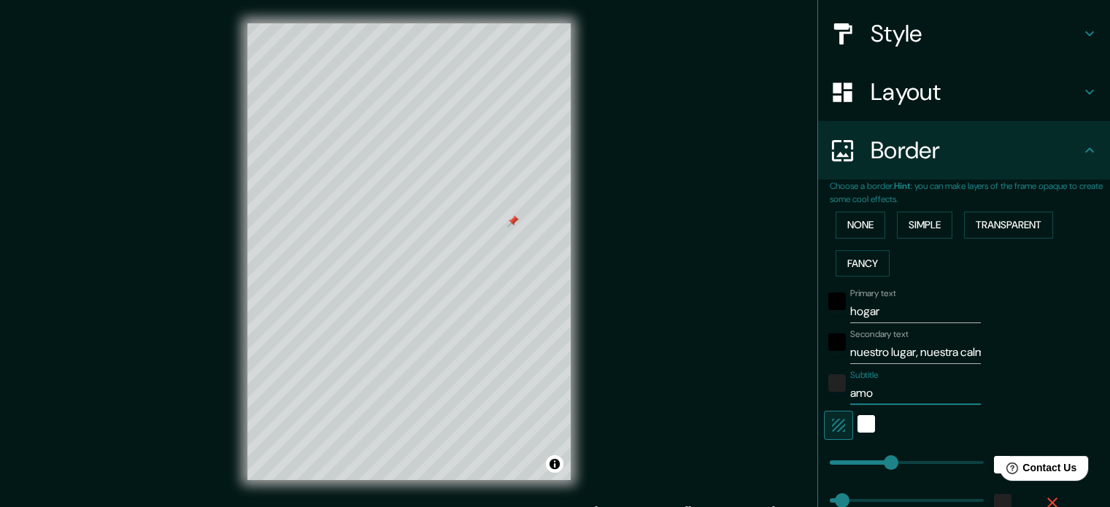
type input "35"
type input "18"
type input "am"
type input "177"
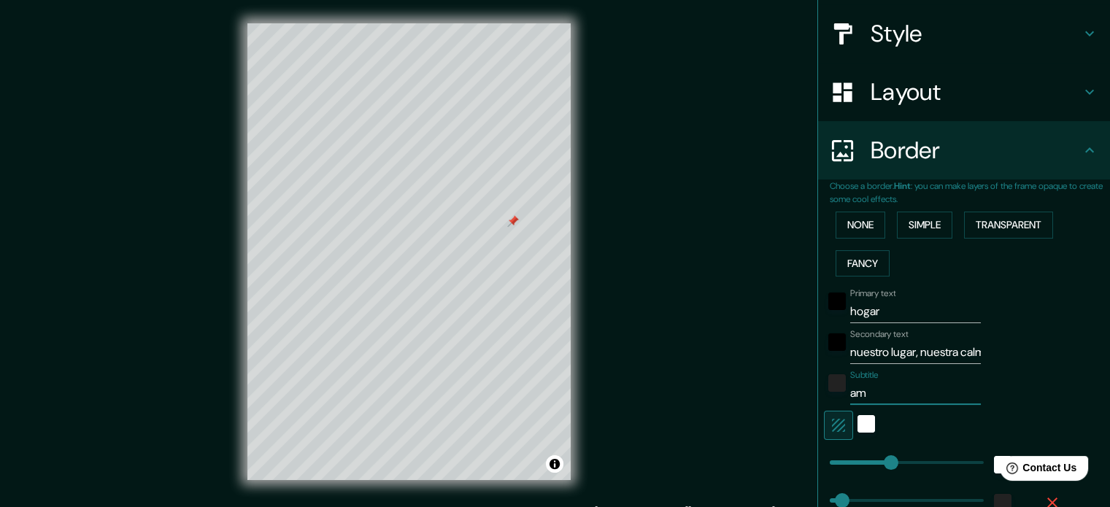
type input "35"
type input "18"
type input "a"
type input "177"
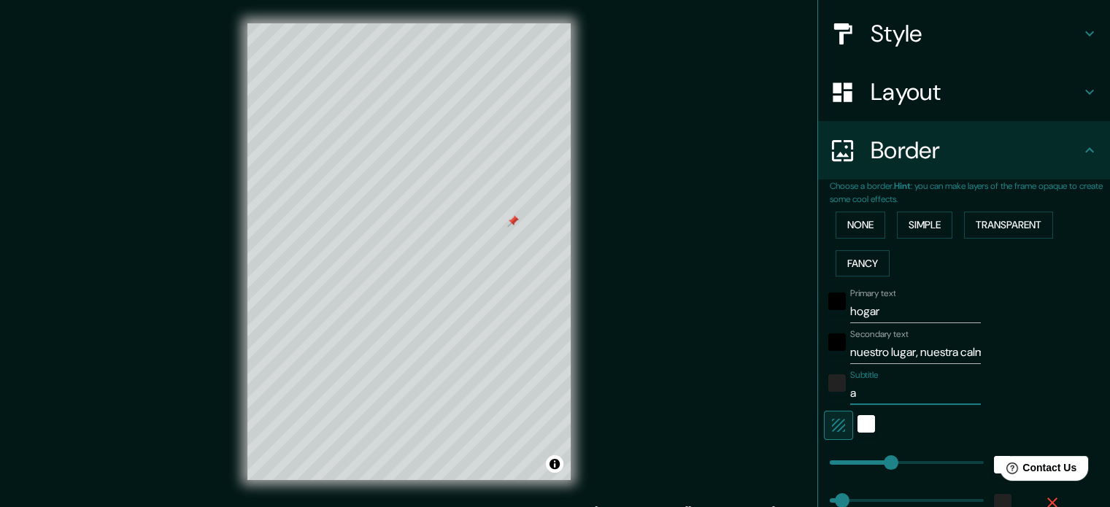
type input "35"
type input "18"
type input "177"
type input "35"
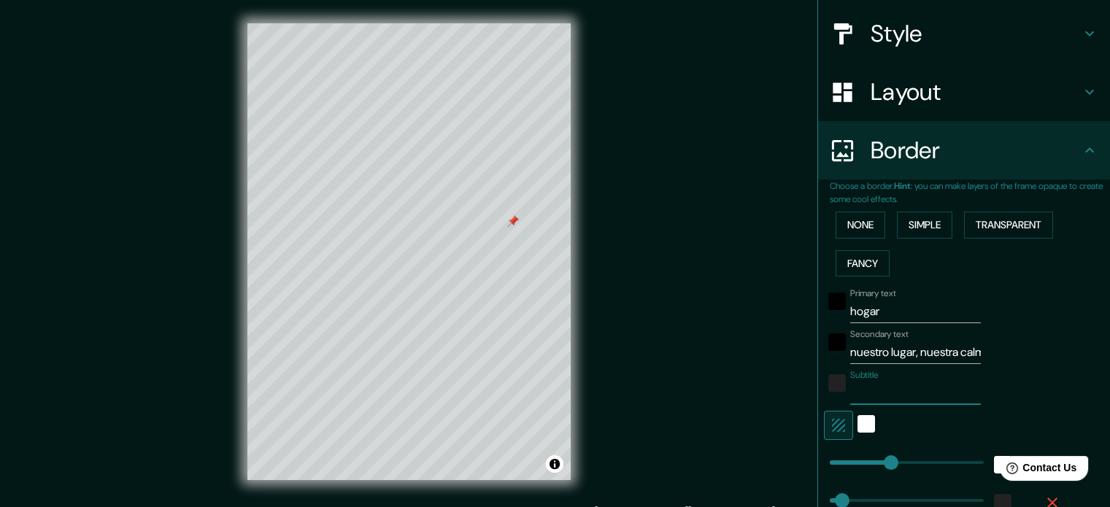
type input "35"
type input "18"
type input "A"
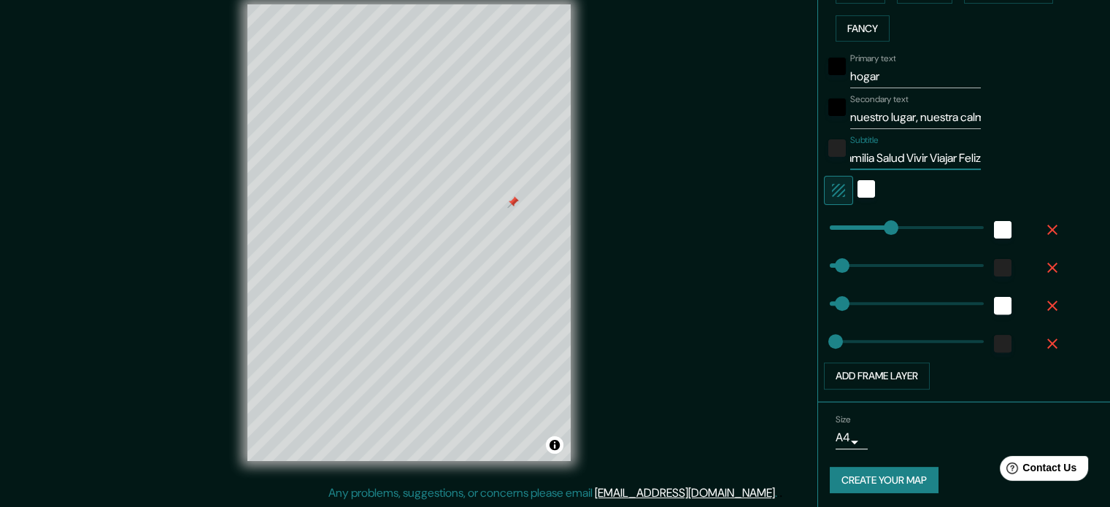
scroll to position [397, 0]
click at [847, 481] on button "Create your map" at bounding box center [884, 479] width 109 height 27
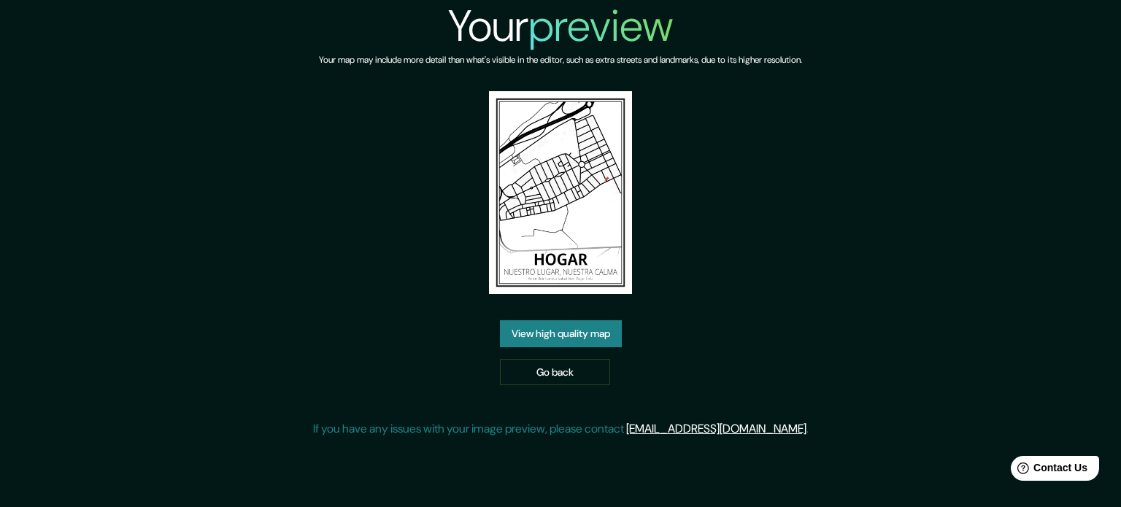
click at [609, 336] on link "View high quality map" at bounding box center [561, 333] width 122 height 27
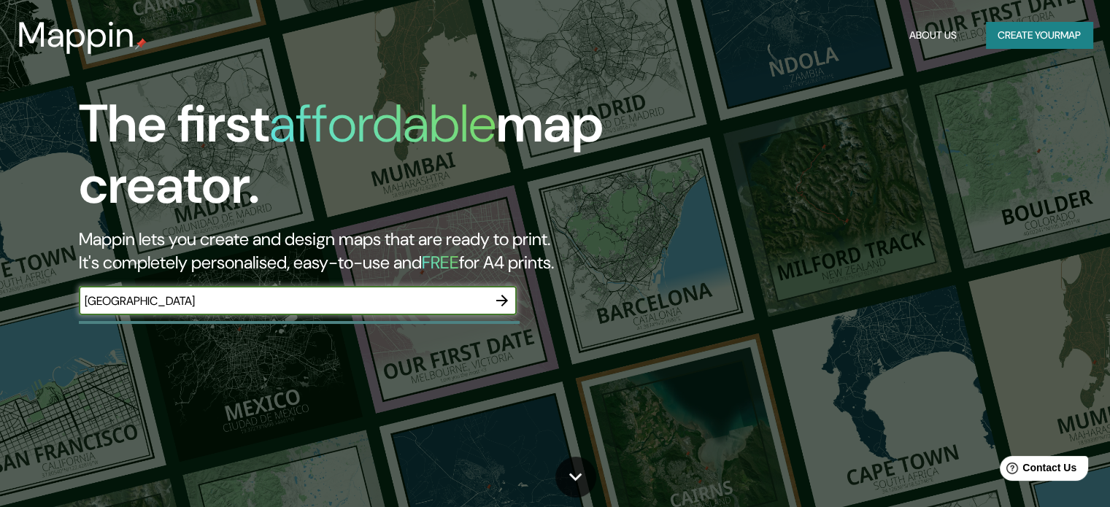
type input "[GEOGRAPHIC_DATA]"
click at [503, 307] on icon "button" at bounding box center [502, 301] width 18 height 18
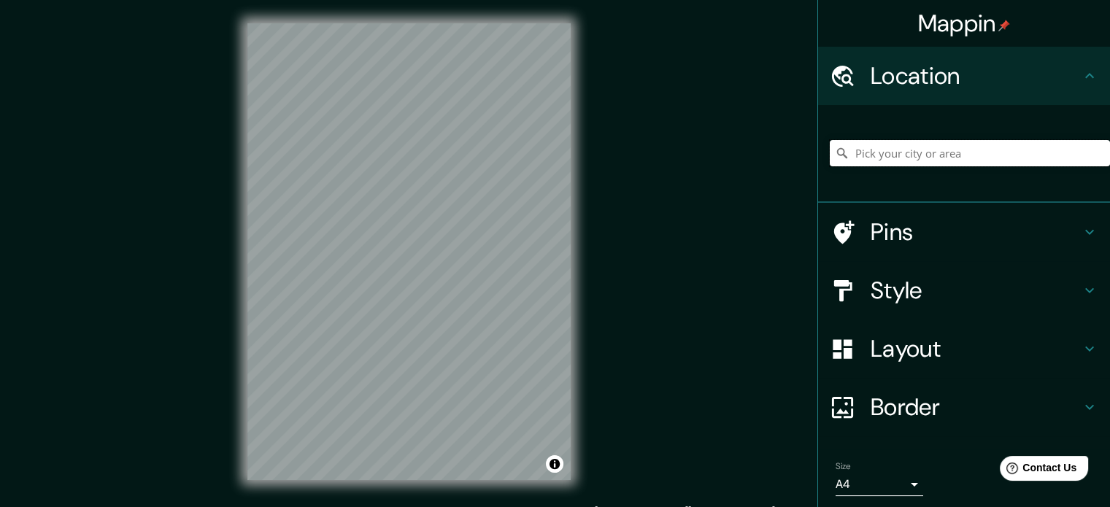
click at [879, 153] on input "Pick your city or area" at bounding box center [970, 153] width 280 height 26
type input "[STREET_ADDRESS][PERSON_NAME]"
click at [920, 236] on h4 "Pins" at bounding box center [976, 231] width 210 height 29
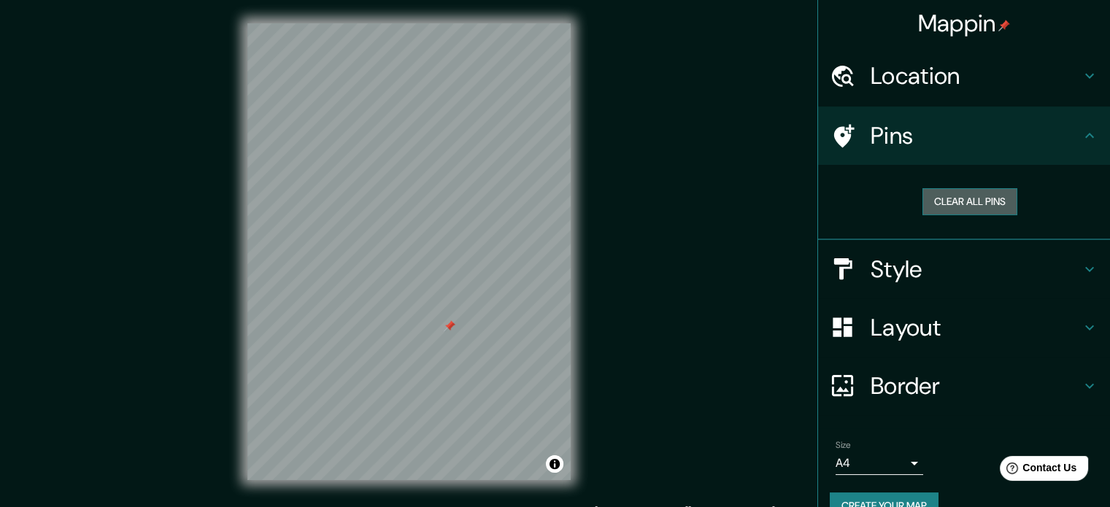
click at [955, 201] on button "Clear all pins" at bounding box center [970, 201] width 95 height 27
click at [963, 55] on div "Location" at bounding box center [964, 76] width 292 height 58
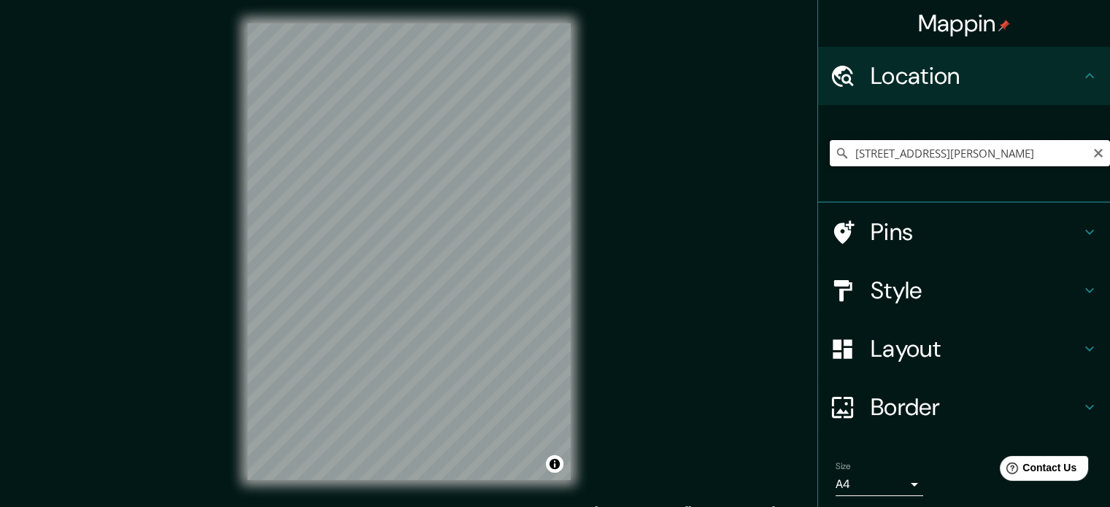
click at [1049, 152] on input "[STREET_ADDRESS][PERSON_NAME]" at bounding box center [970, 153] width 280 height 26
click at [1028, 157] on input "[STREET_ADDRESS][PERSON_NAME]" at bounding box center [970, 153] width 280 height 26
click at [1039, 153] on input "[STREET_ADDRESS][PERSON_NAME]" at bounding box center [970, 153] width 280 height 26
click at [977, 155] on input "[STREET_ADDRESS][PERSON_NAME]" at bounding box center [970, 153] width 280 height 26
click at [1008, 153] on input "[STREET_ADDRESS][PERSON_NAME]" at bounding box center [970, 153] width 280 height 26
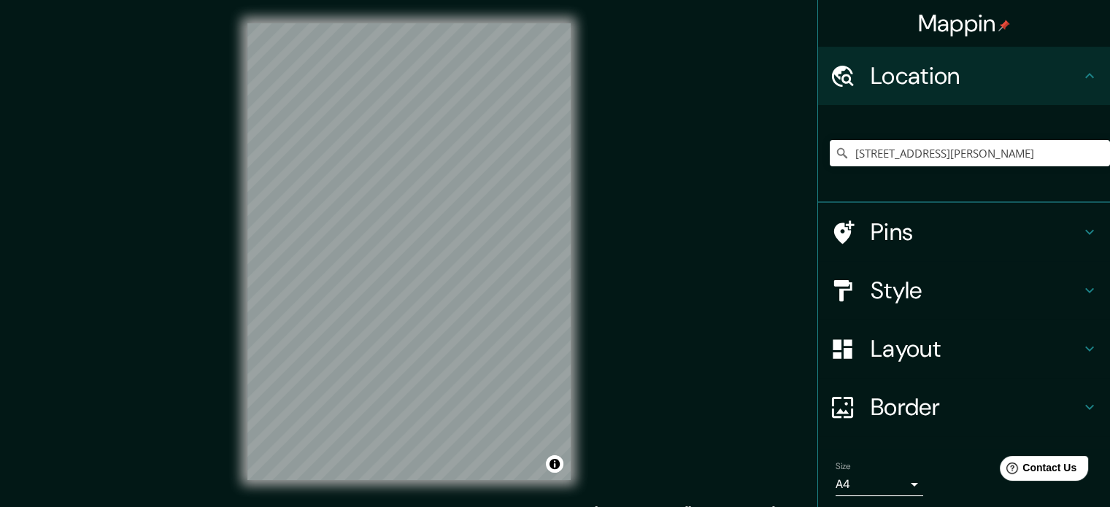
click at [890, 229] on h4 "Pins" at bounding box center [976, 231] width 210 height 29
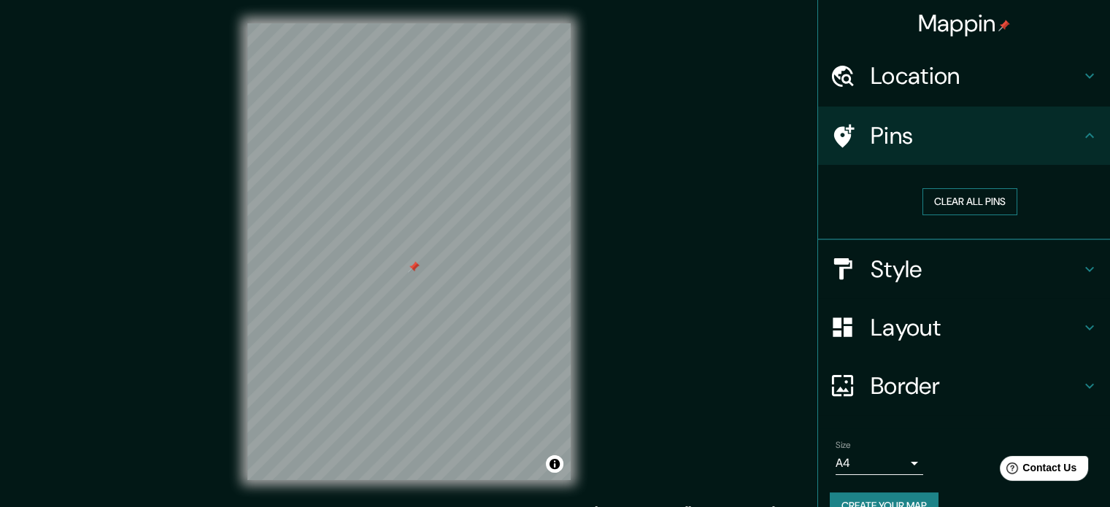
click at [985, 196] on button "Clear all pins" at bounding box center [970, 201] width 95 height 27
click at [923, 272] on h4 "Style" at bounding box center [976, 269] width 210 height 29
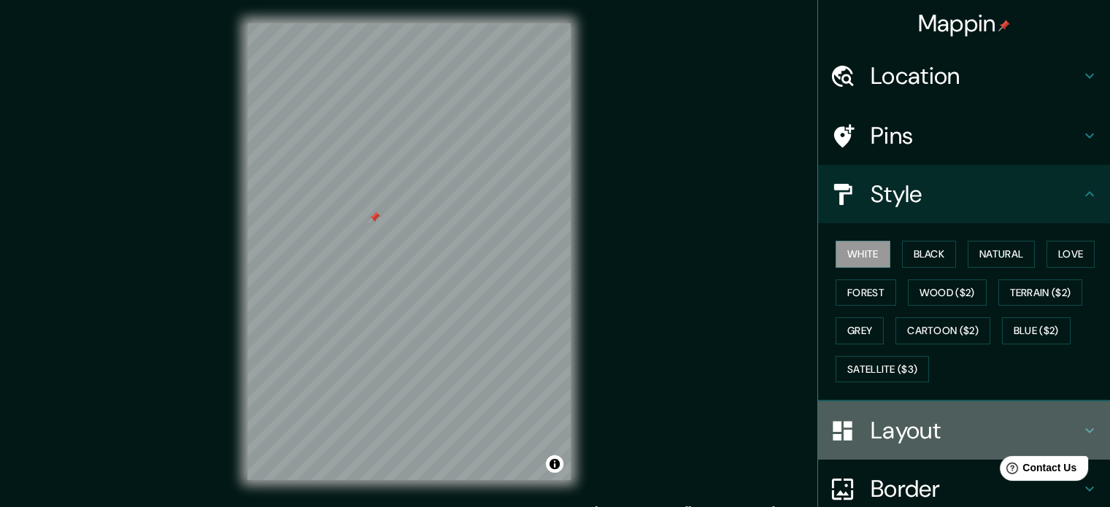
click at [890, 436] on h4 "Layout" at bounding box center [976, 430] width 210 height 29
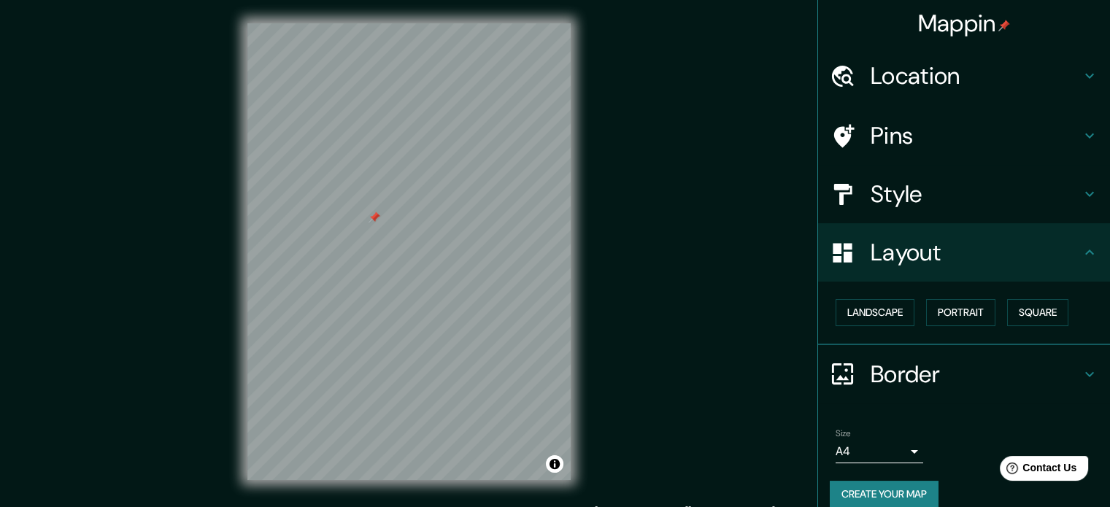
click at [875, 202] on h4 "Style" at bounding box center [976, 194] width 210 height 29
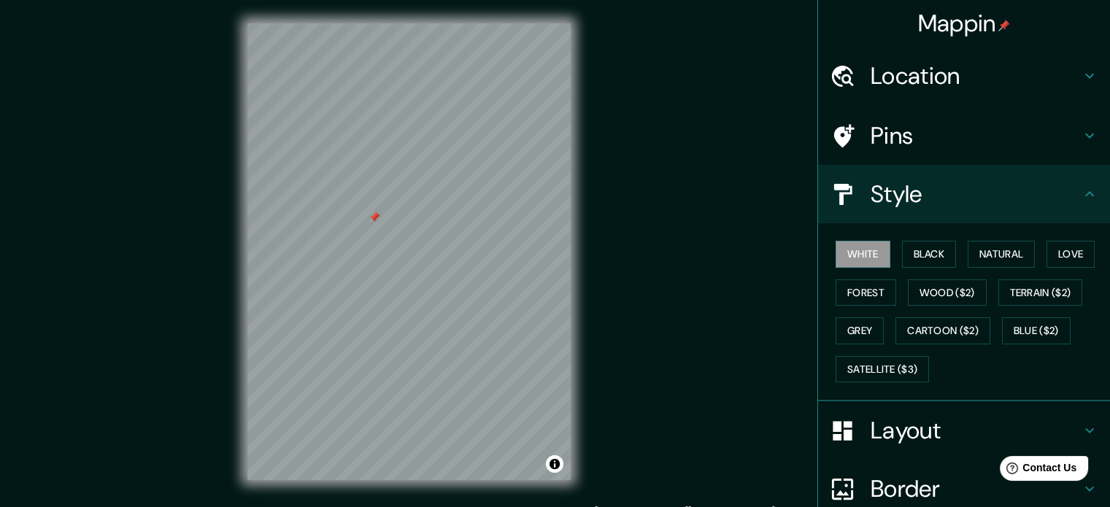
click at [878, 425] on h4 "Layout" at bounding box center [976, 430] width 210 height 29
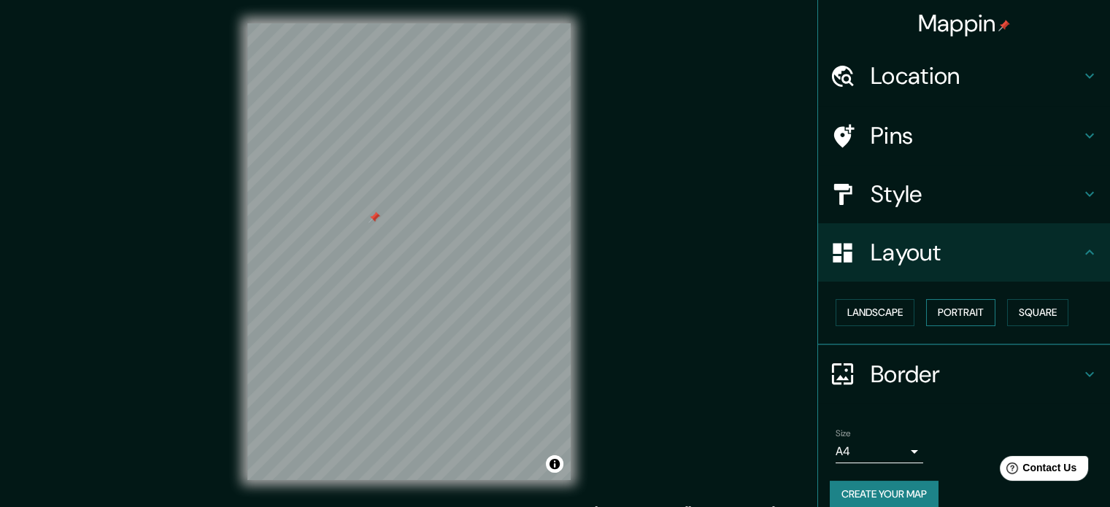
click at [951, 303] on button "Portrait" at bounding box center [960, 312] width 69 height 27
click at [1025, 304] on button "Square" at bounding box center [1037, 312] width 61 height 27
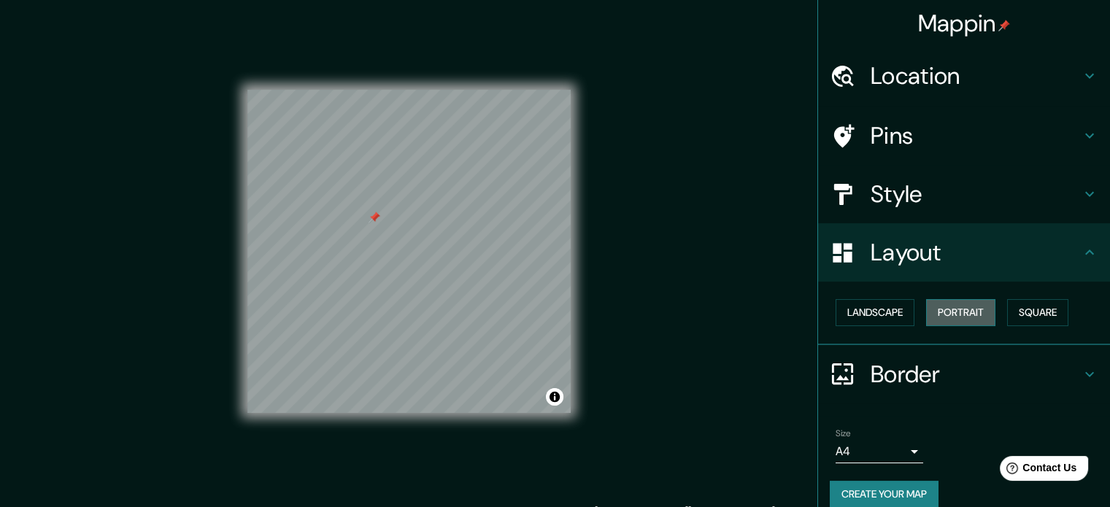
click at [955, 308] on button "Portrait" at bounding box center [960, 312] width 69 height 27
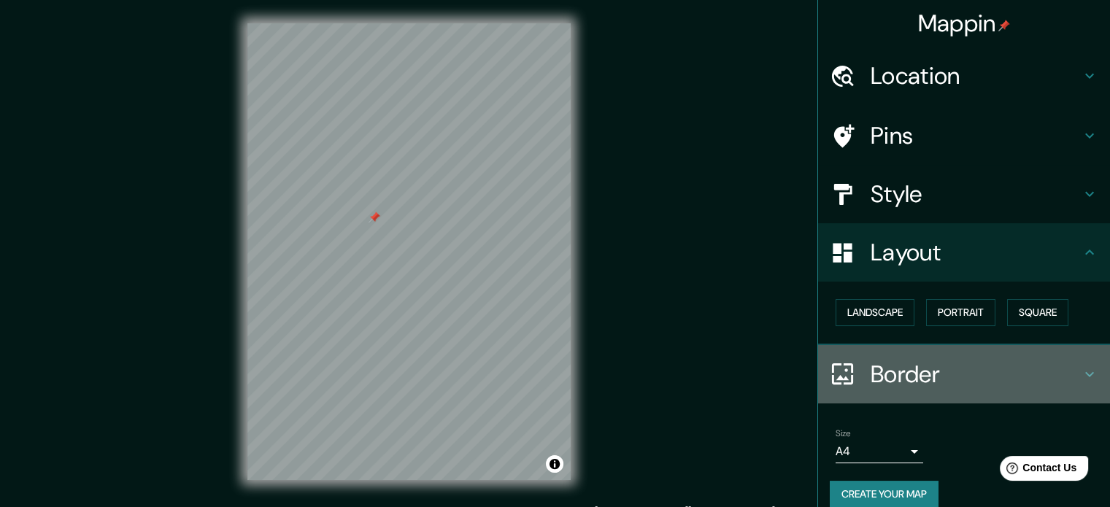
click at [886, 362] on h4 "Border" at bounding box center [976, 374] width 210 height 29
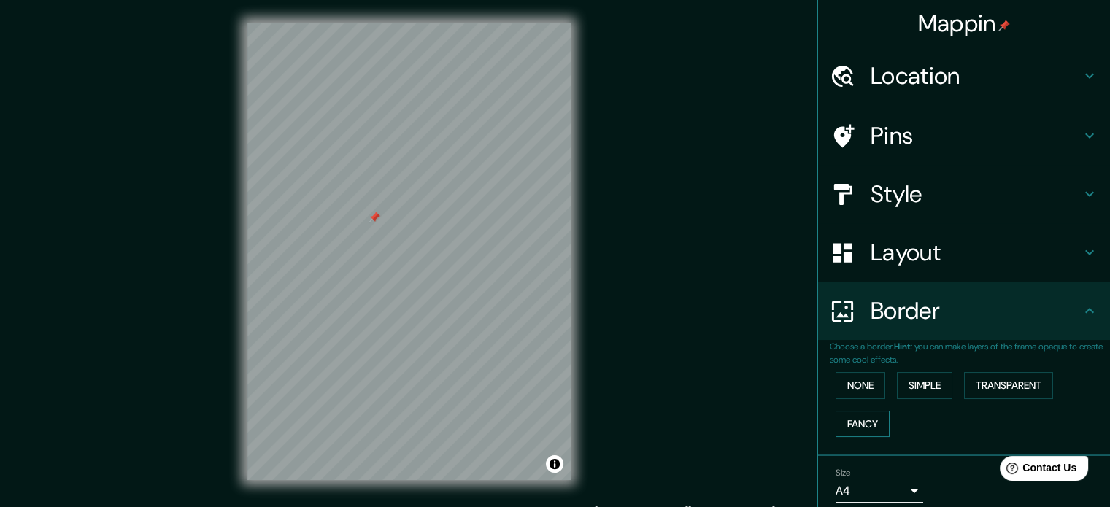
click at [865, 417] on button "Fancy" at bounding box center [863, 424] width 54 height 27
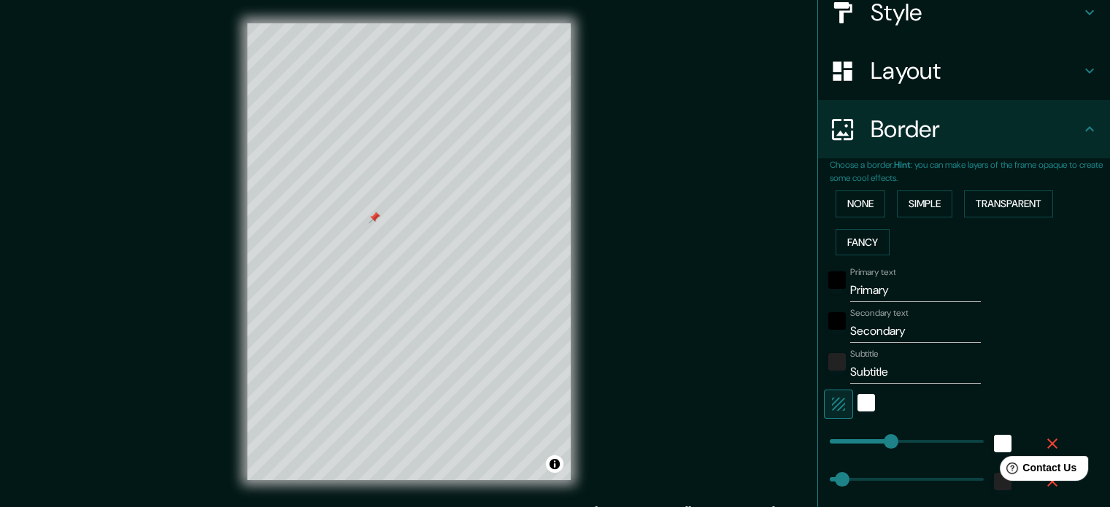
scroll to position [219, 0]
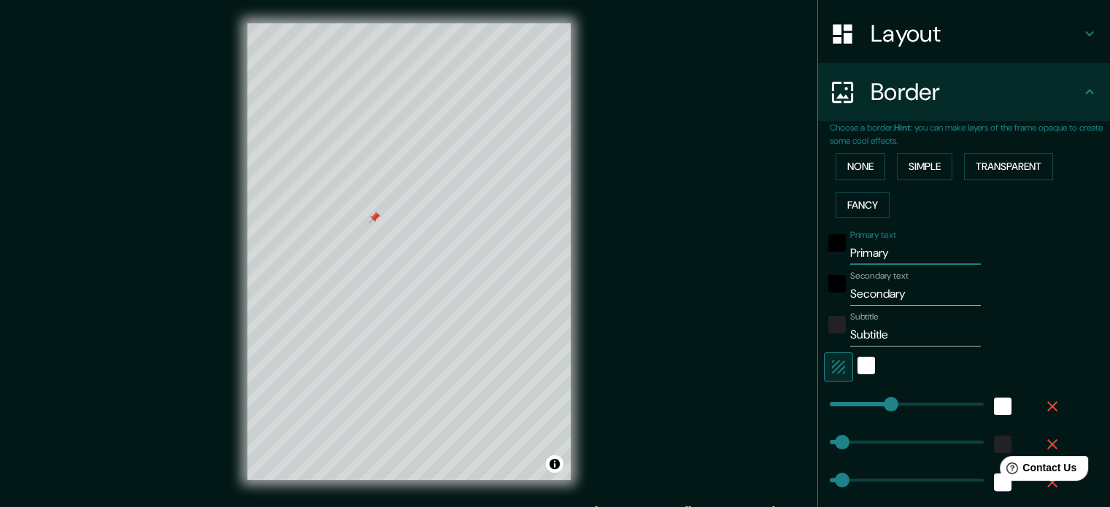
drag, startPoint x: 886, startPoint y: 251, endPoint x: 836, endPoint y: 253, distance: 50.4
click at [836, 253] on div "Primary text Primary" at bounding box center [943, 247] width 239 height 35
type input "t"
type input "177"
type input "35"
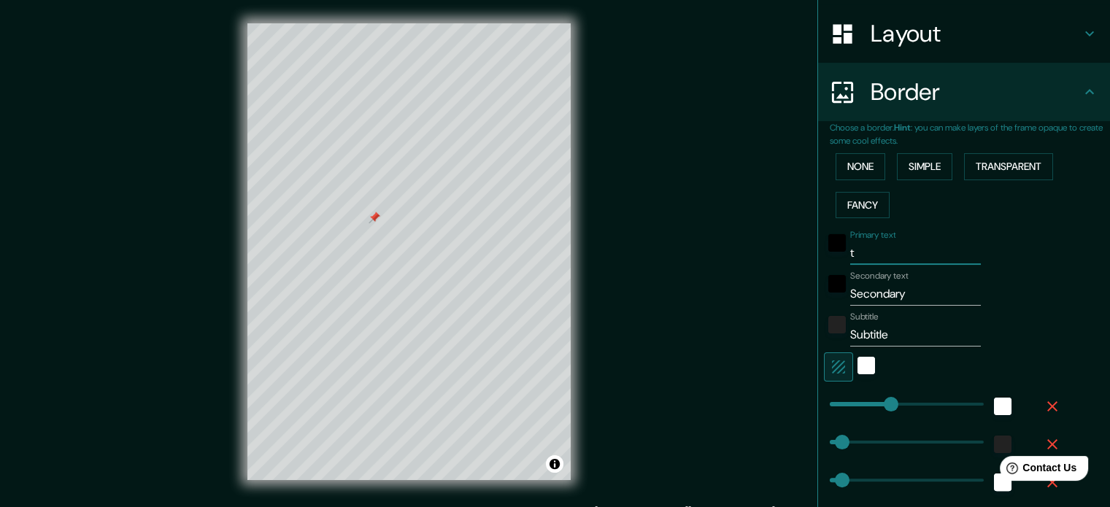
type input "35"
type input "18"
type input "th"
type input "177"
type input "35"
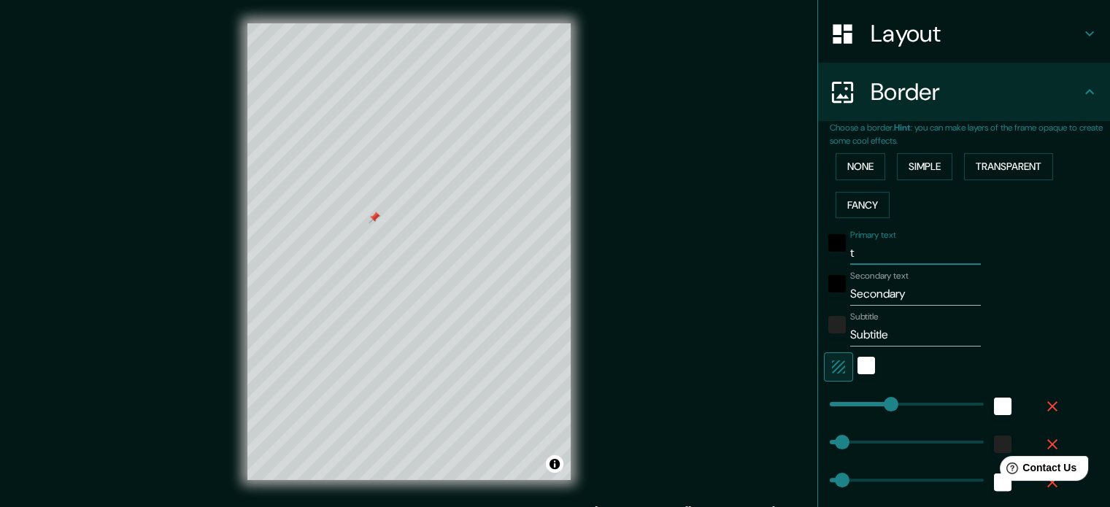
type input "35"
type input "18"
type input "the"
type input "177"
type input "35"
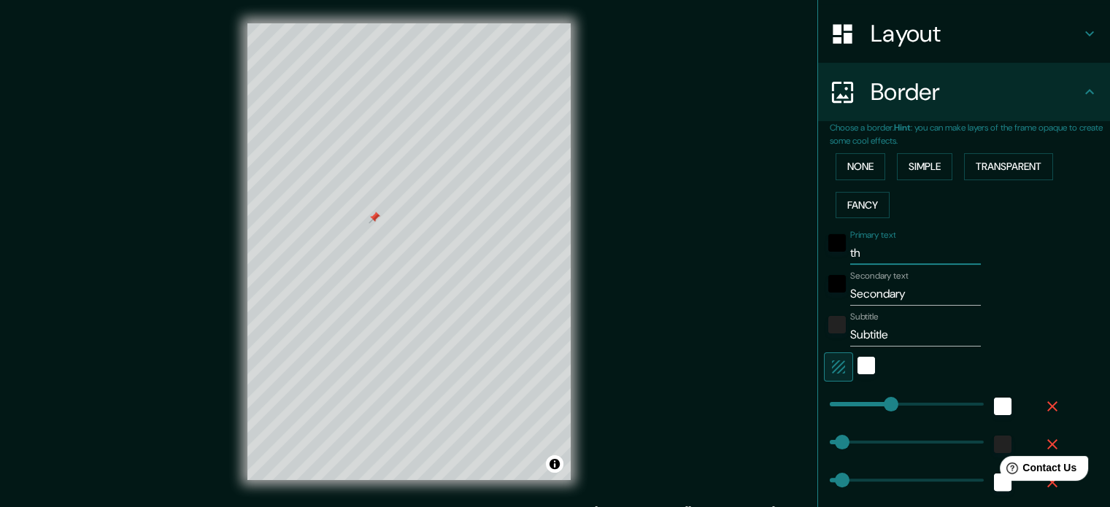
type input "35"
type input "18"
type input "the"
type input "177"
type input "35"
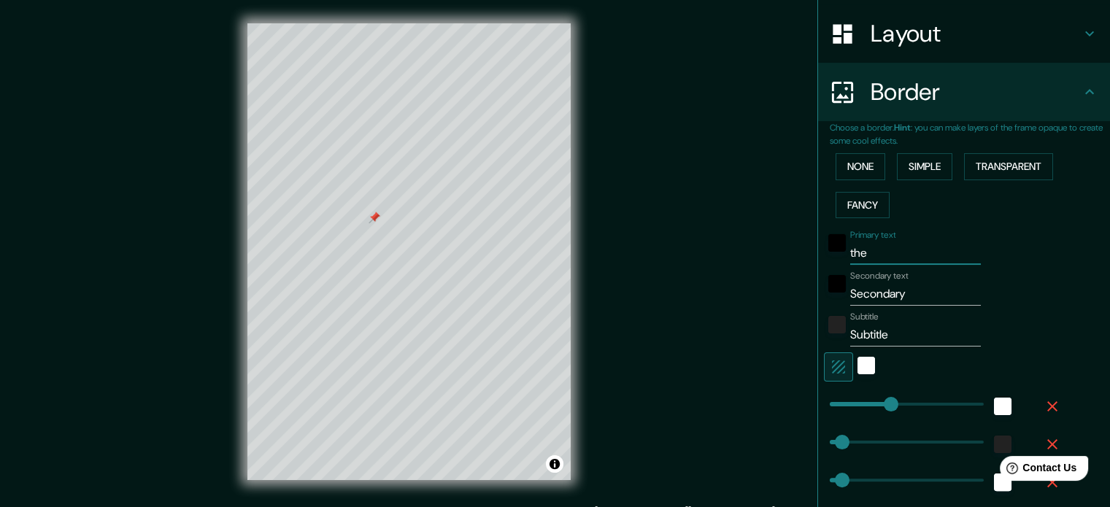
type input "35"
type input "18"
type input "the e"
type input "177"
type input "35"
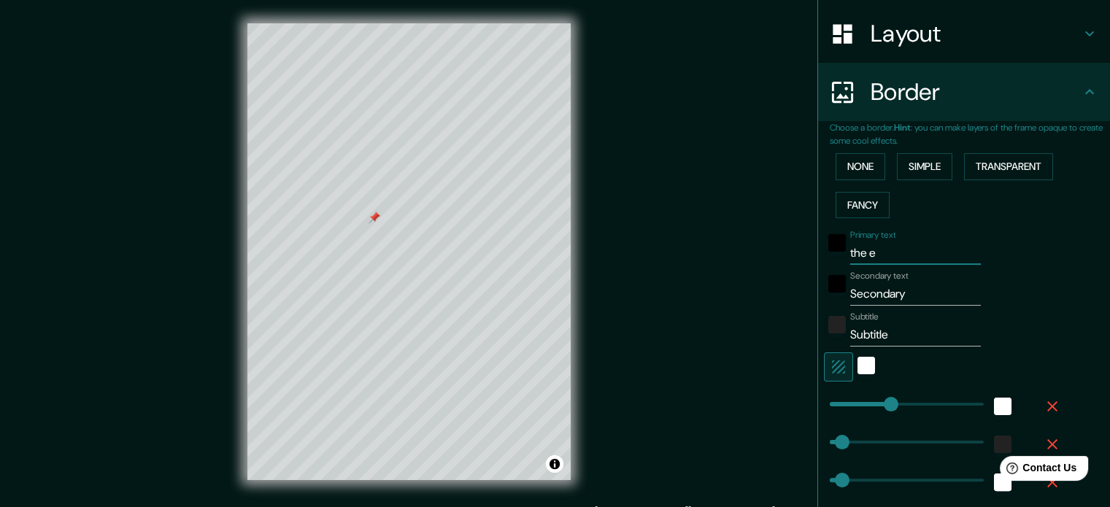
type input "35"
type input "18"
type input "the ex"
type input "177"
type input "35"
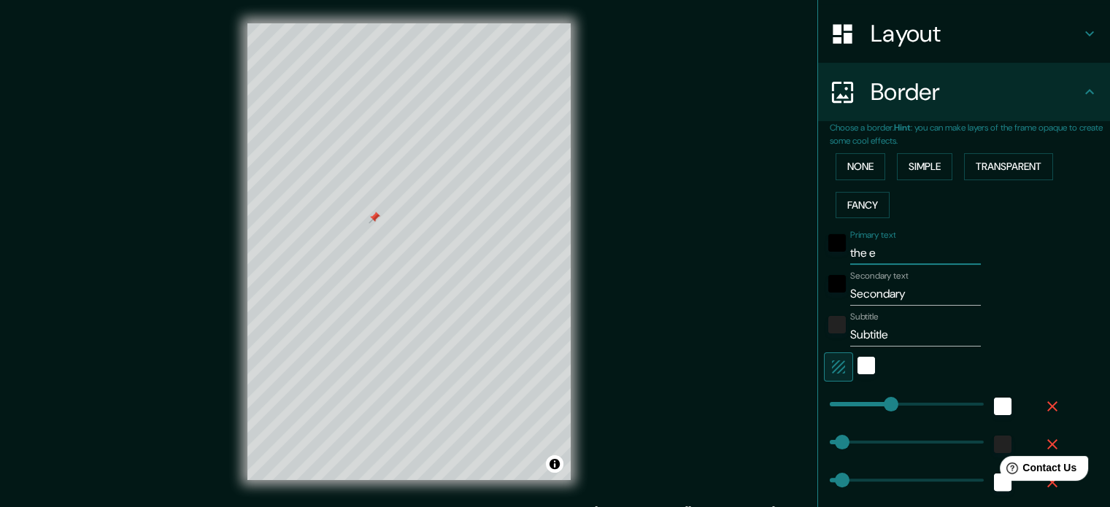
type input "35"
type input "18"
type input "the exo"
type input "177"
type input "35"
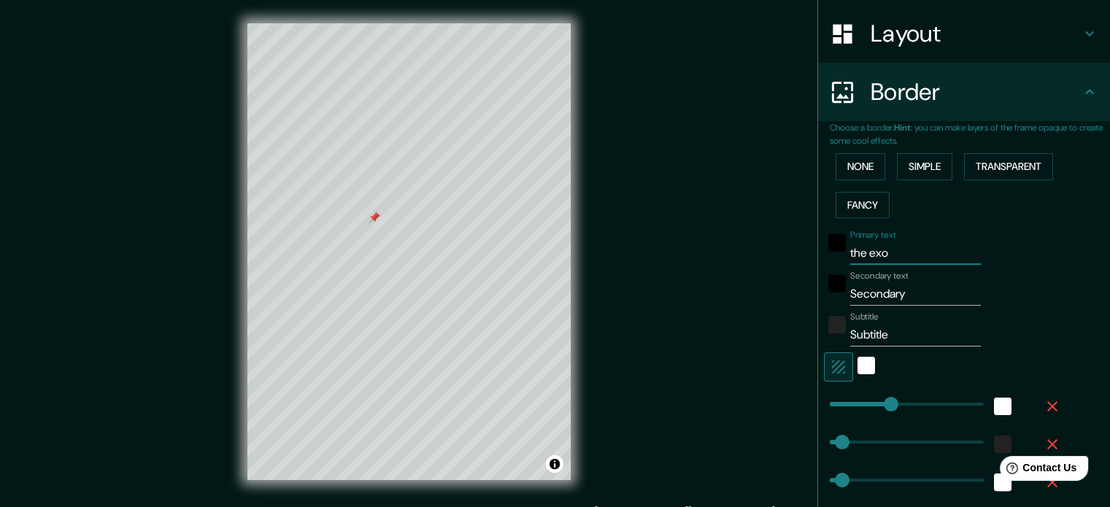
type input "35"
type input "18"
type input "the exon"
type input "177"
type input "35"
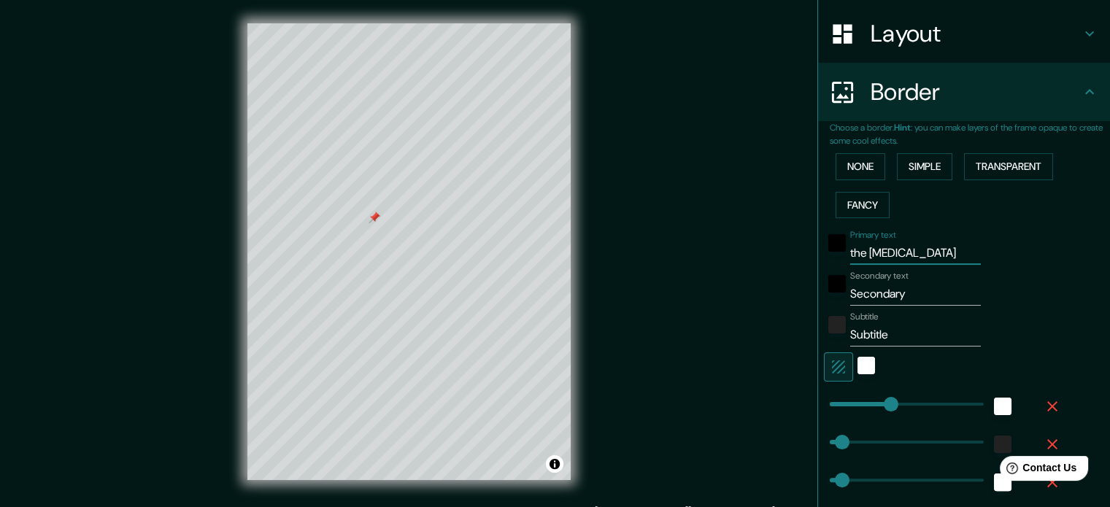
type input "35"
type input "18"
type input "the exoni"
type input "177"
type input "35"
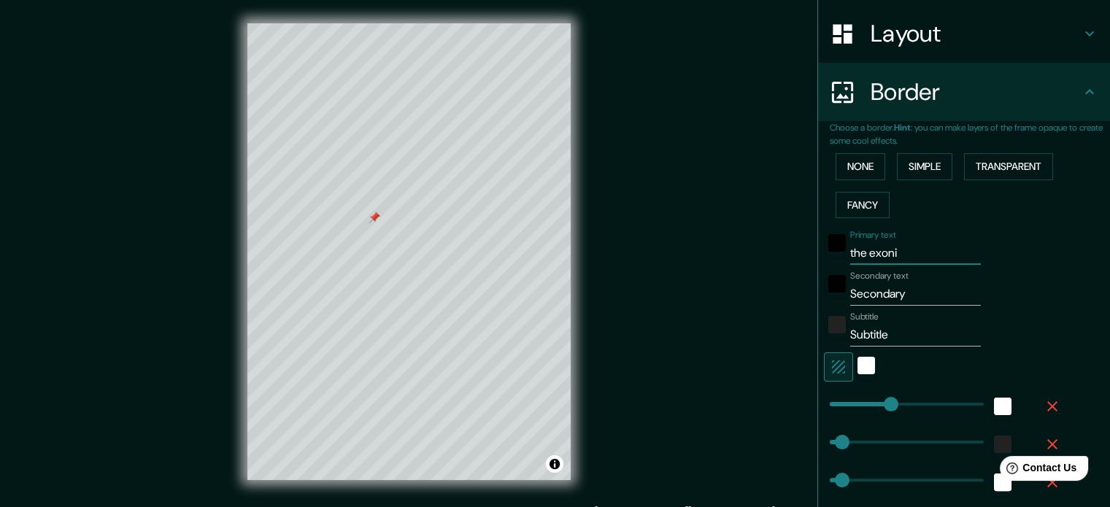
type input "35"
type input "18"
type input "the exonia"
type input "177"
type input "35"
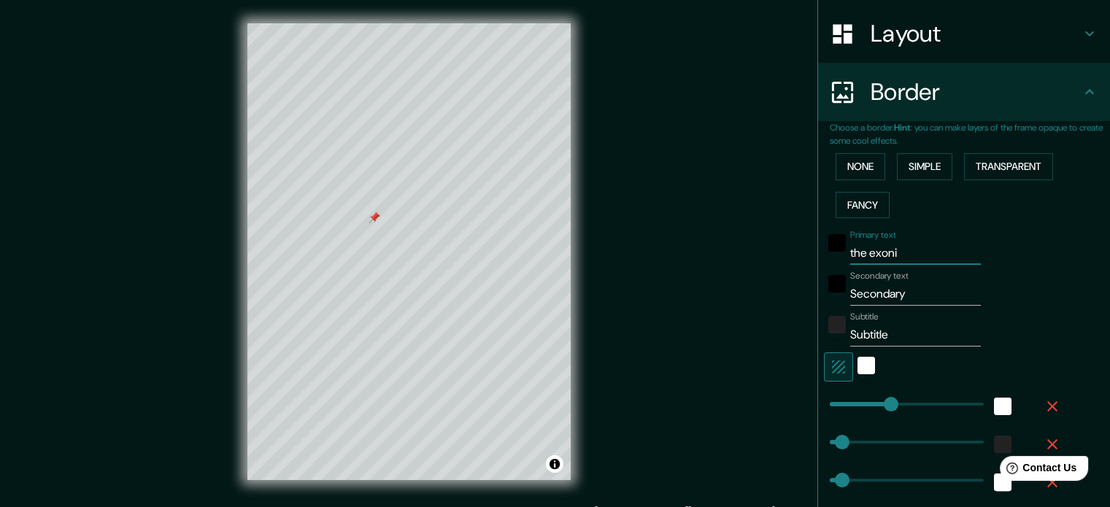
type input "35"
type input "18"
type input "the exonian"
type input "177"
type input "35"
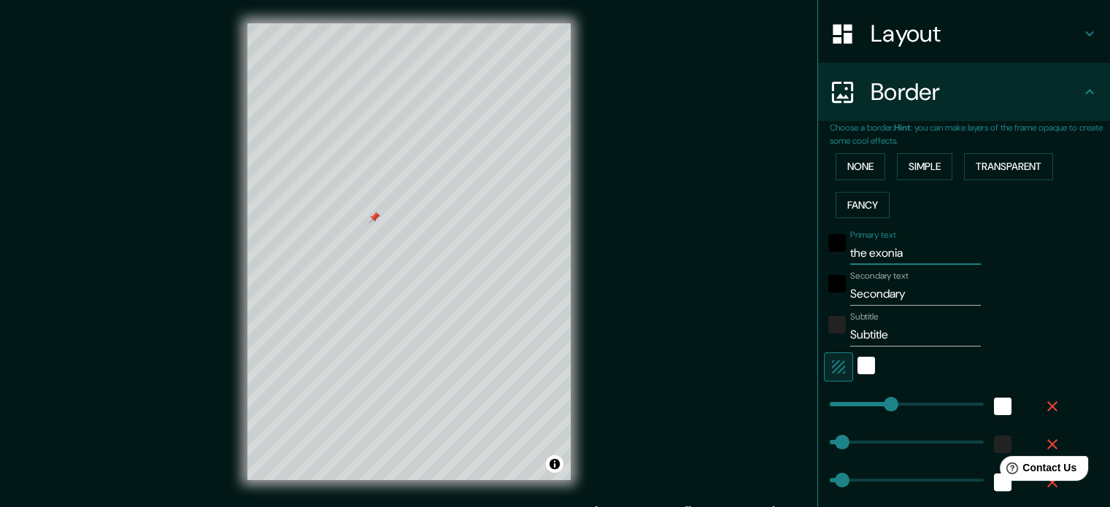
type input "35"
type input "18"
type input "the exonian"
type input "177"
type input "35"
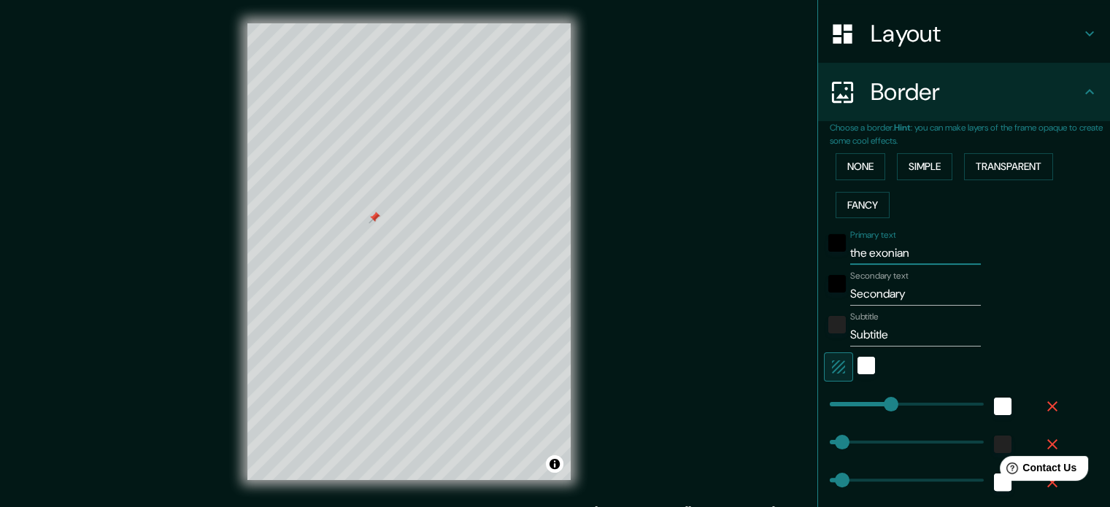
type input "35"
type input "18"
type input "the exonian l"
type input "177"
type input "35"
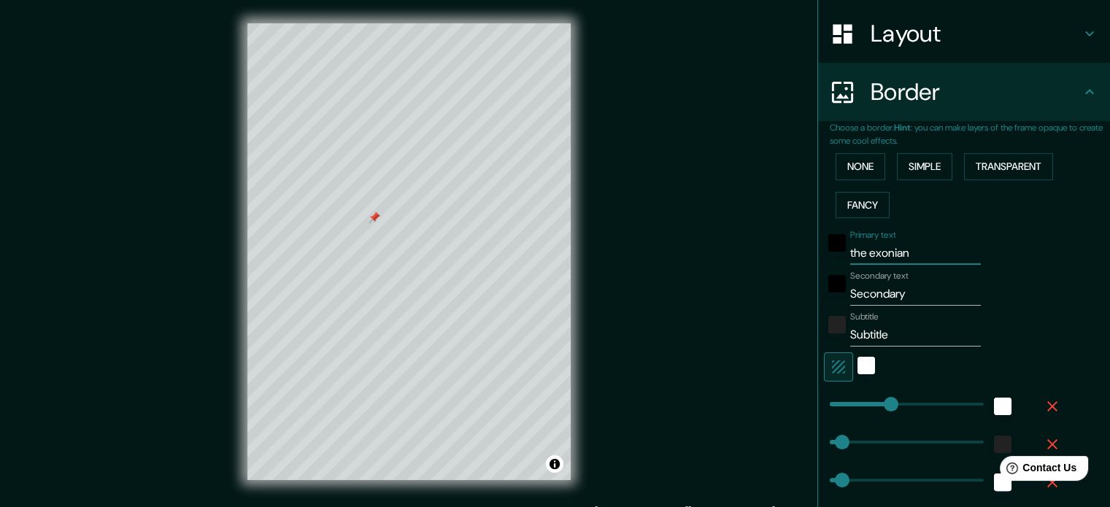
type input "35"
type input "18"
type input "the exonian"
type input "177"
type input "35"
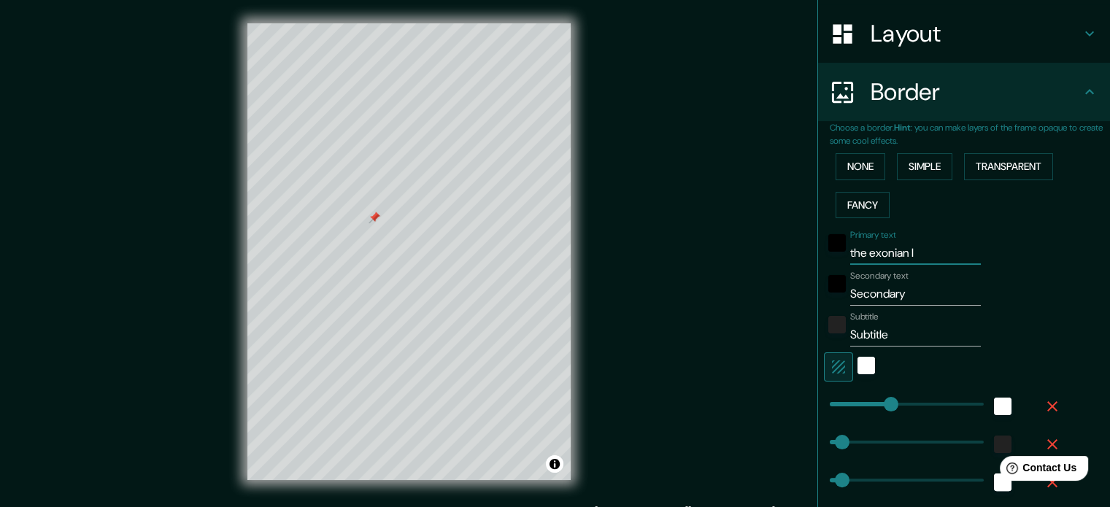
type input "35"
type input "18"
type input "the exonian"
drag, startPoint x: 911, startPoint y: 296, endPoint x: 816, endPoint y: 295, distance: 94.9
click at [824, 295] on div "Secondary text Secondary" at bounding box center [943, 288] width 239 height 35
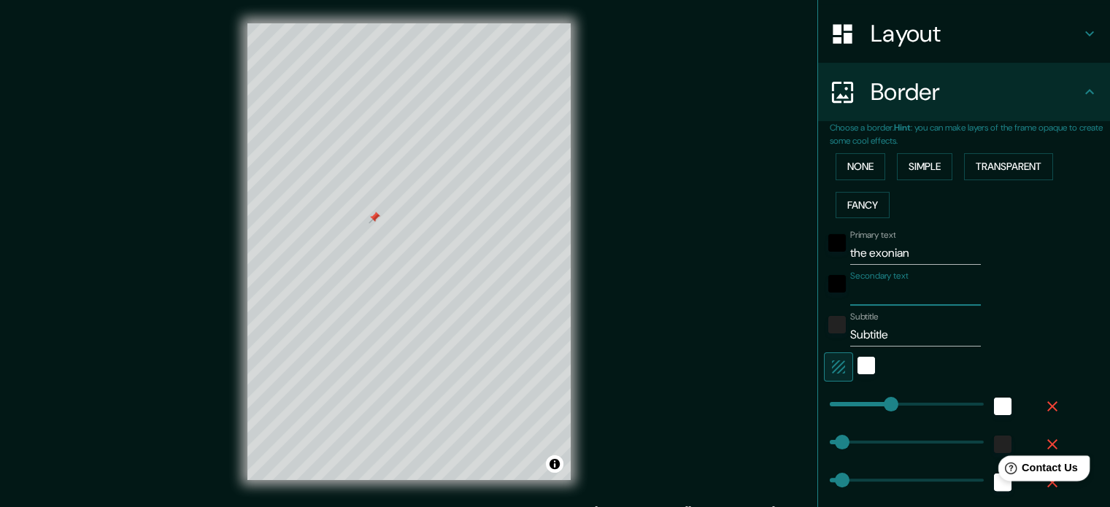
type input "177"
type input "35"
type input "18"
type input "l"
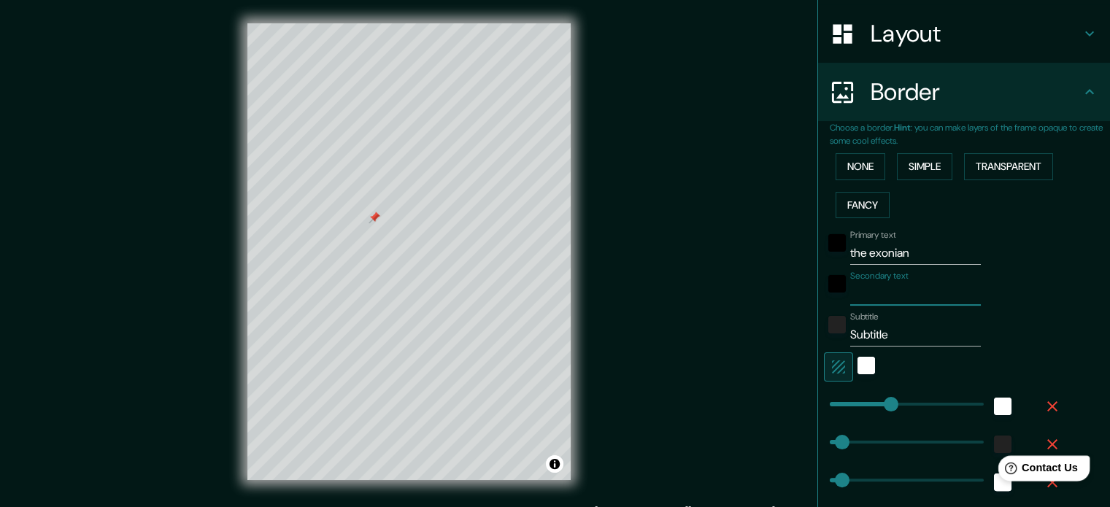
type input "177"
type input "35"
type input "18"
type input "la"
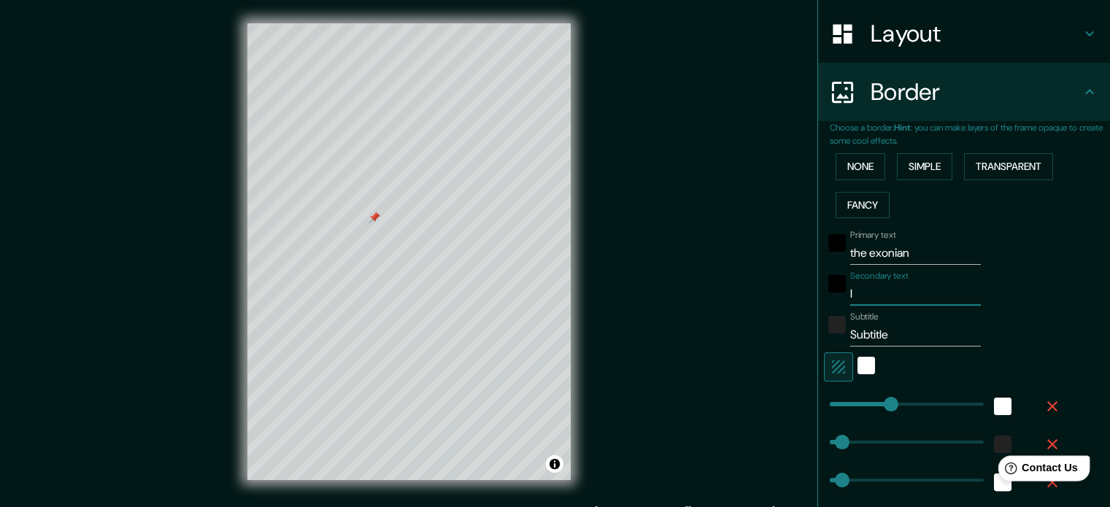
type input "177"
type input "35"
type input "18"
type input "lan"
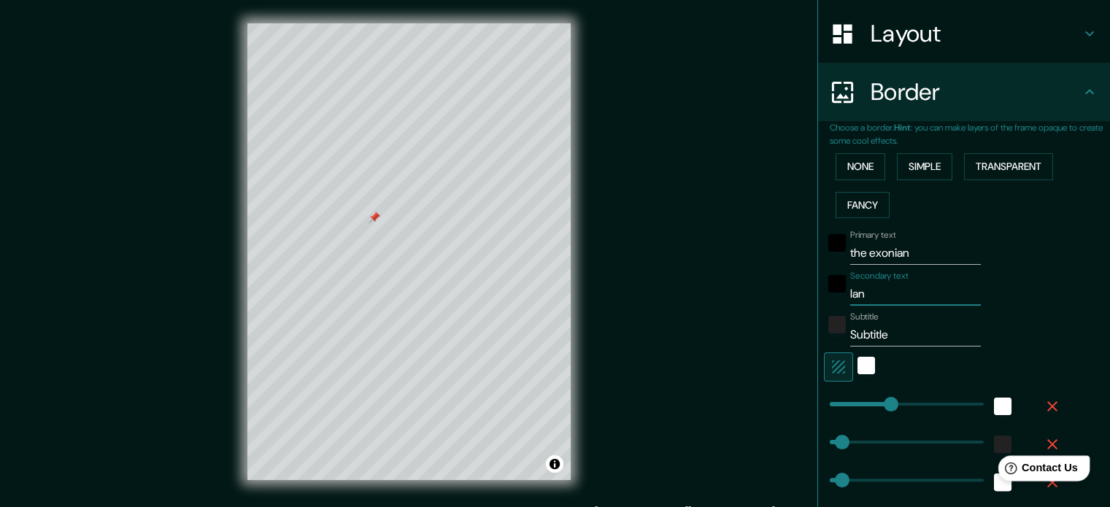
type input "177"
type input "35"
type input "18"
type input "lang"
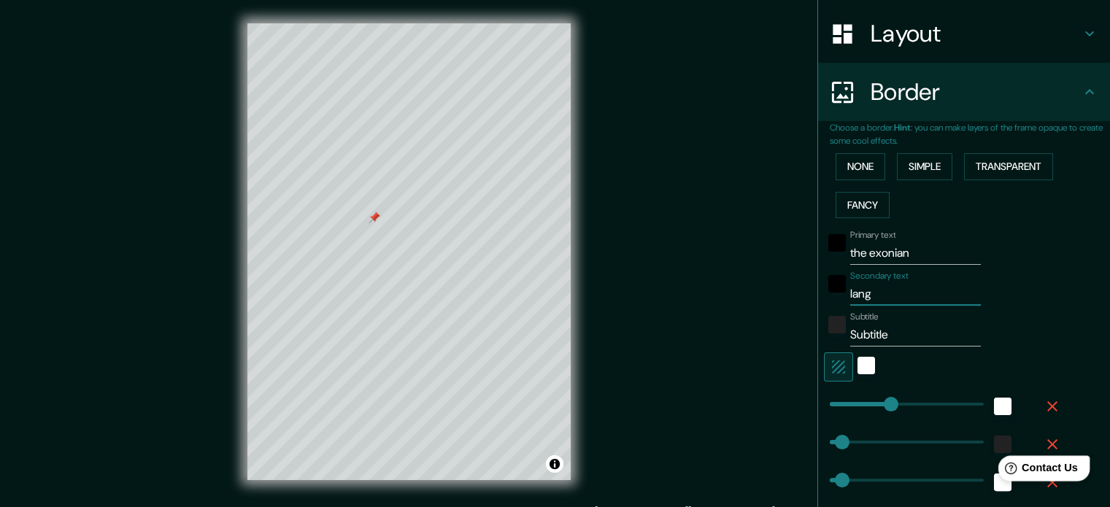
type input "177"
type input "35"
type input "18"
type input "langu"
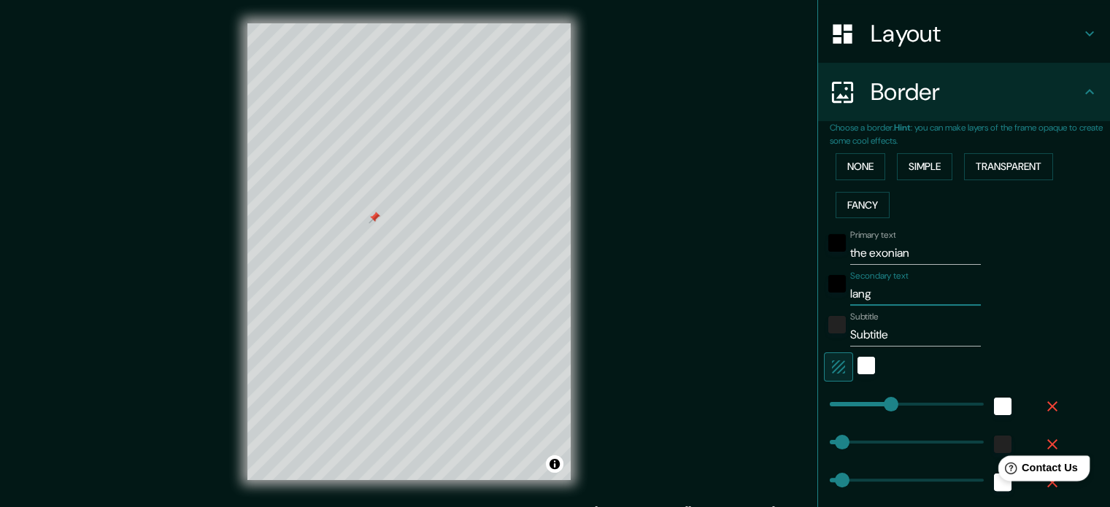
type input "177"
type input "35"
type input "18"
type input "langua"
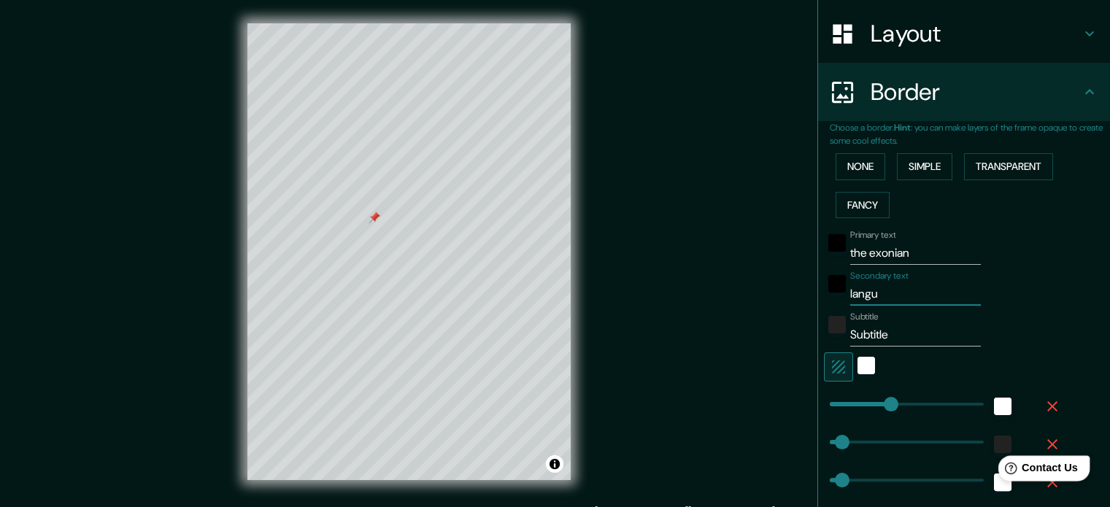
type input "177"
type input "35"
type input "18"
type input "languag"
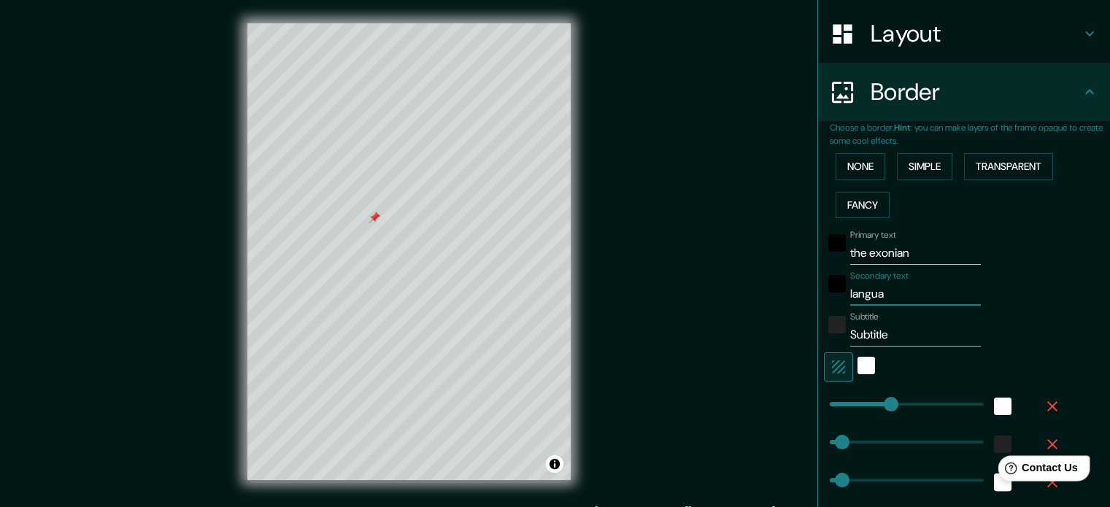
type input "177"
type input "35"
type input "18"
type input "language"
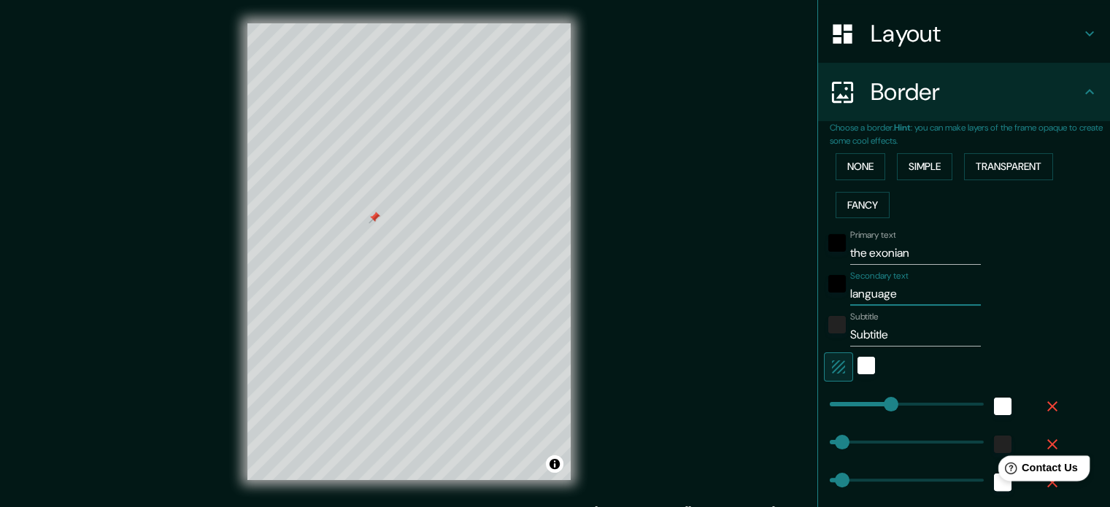
type input "177"
type input "35"
type input "18"
type input "language"
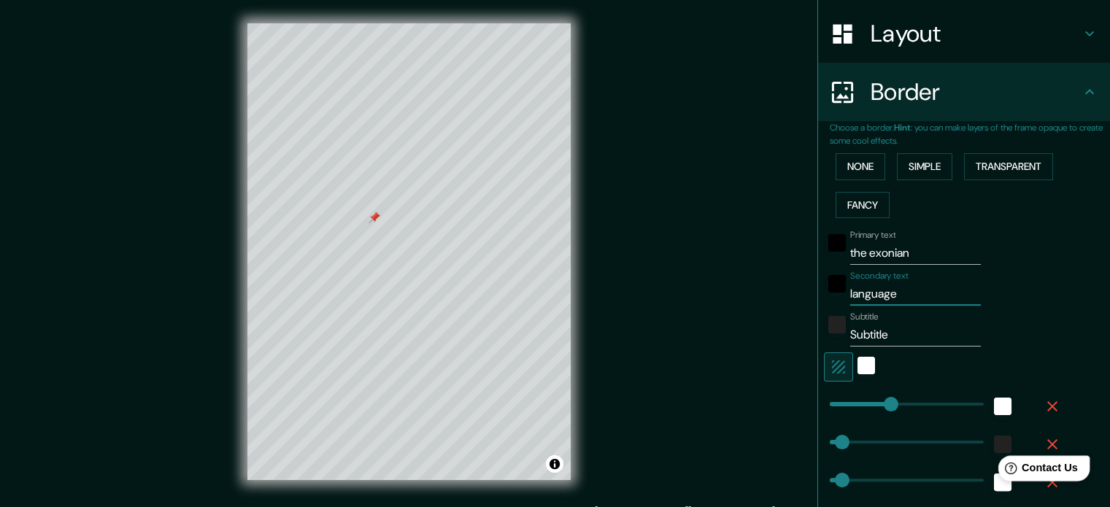
type input "177"
type input "35"
type input "18"
type input "language s"
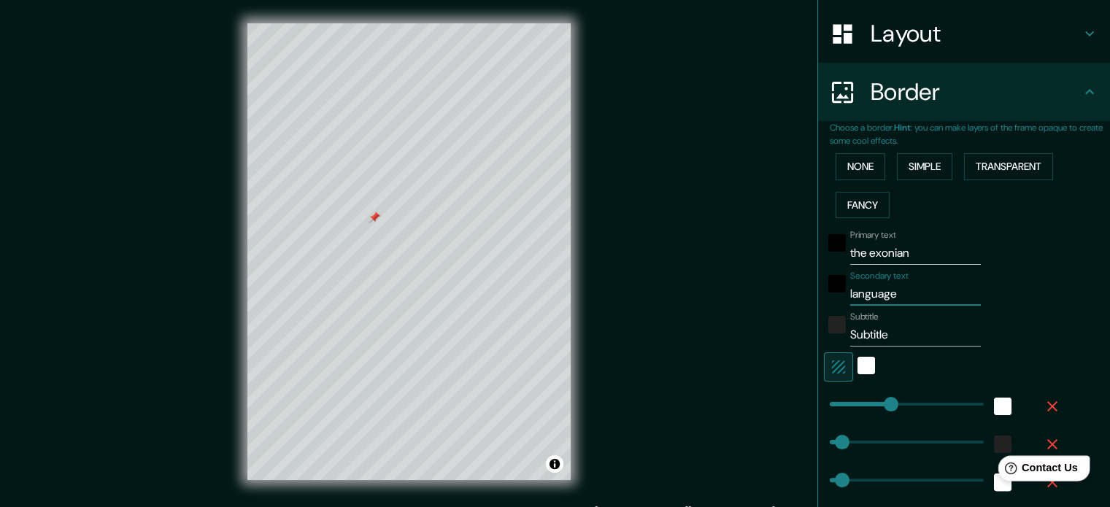
type input "177"
type input "35"
type input "18"
type input "language sc"
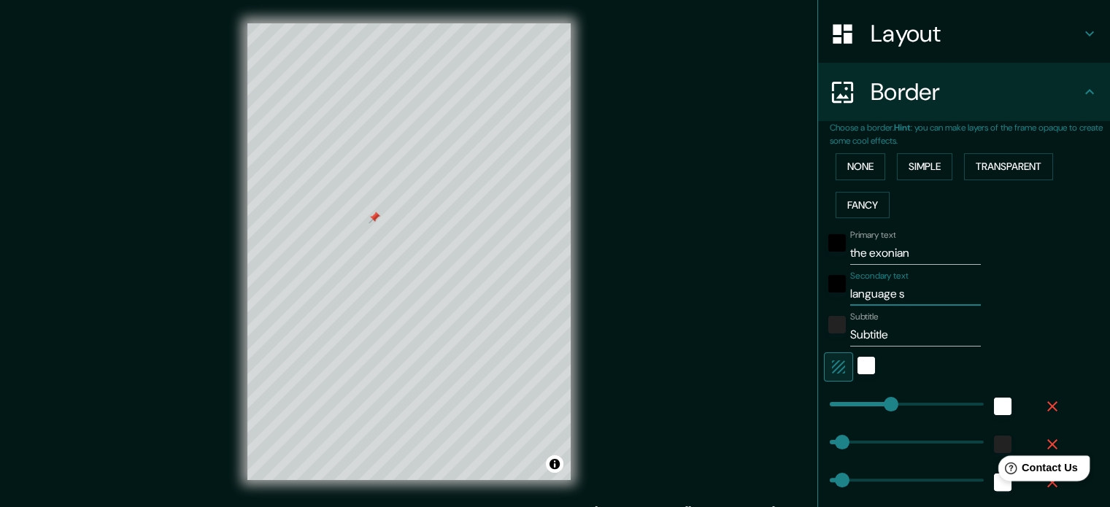
type input "177"
type input "35"
type input "18"
type input "language sch"
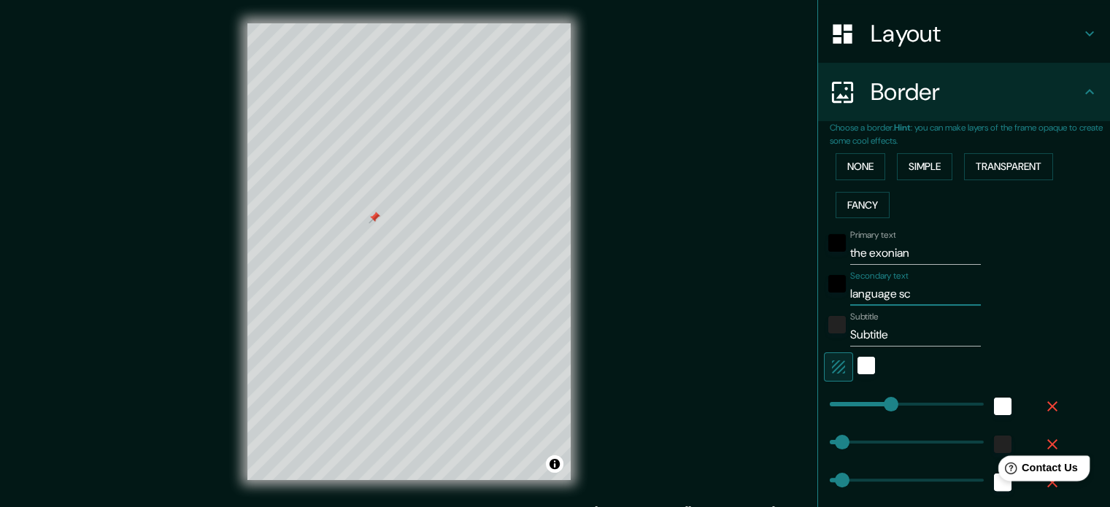
type input "177"
type input "35"
type input "18"
type input "language scho"
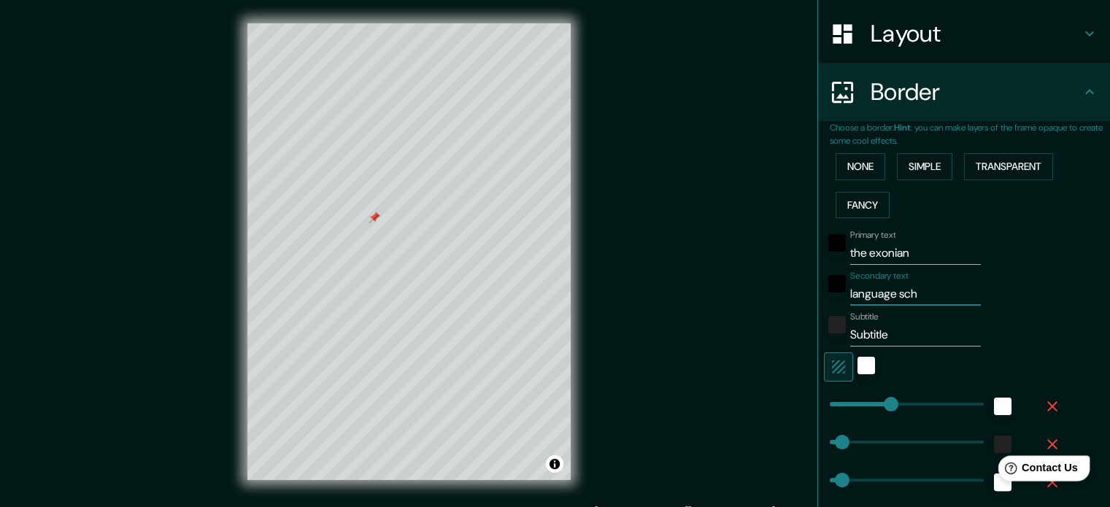
type input "177"
type input "35"
type input "18"
type input "language schoo"
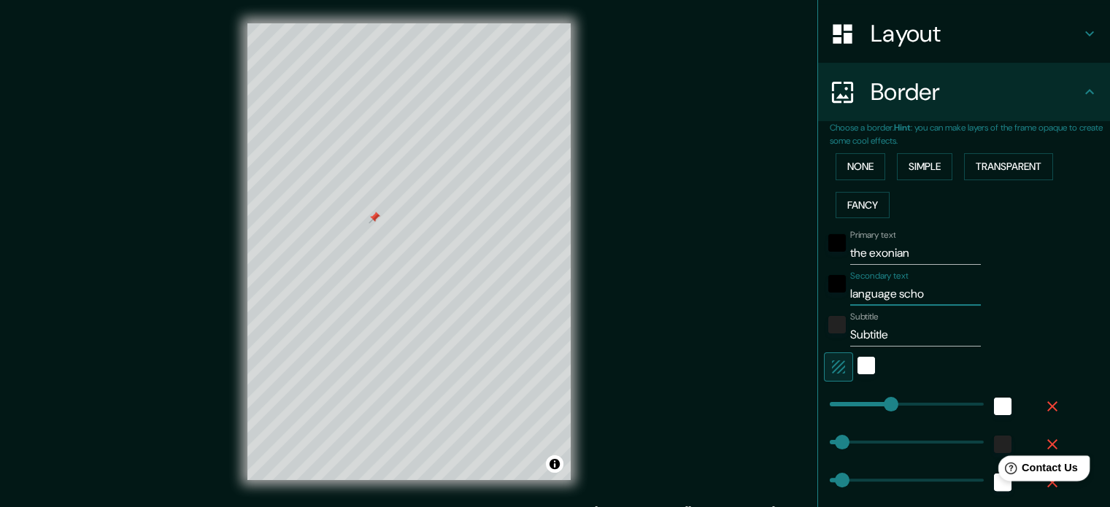
type input "177"
type input "35"
type input "18"
type input "language school"
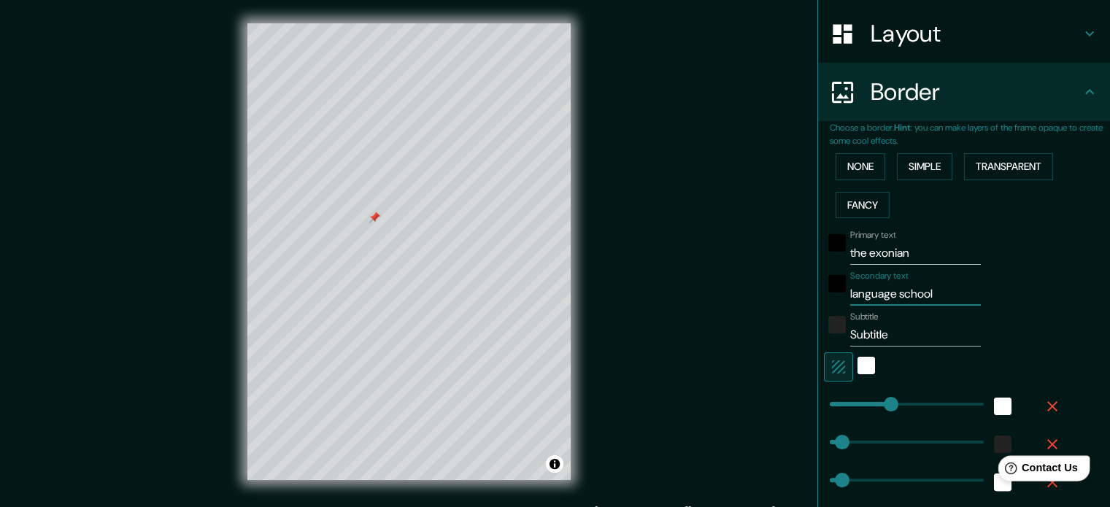
type input "177"
type input "35"
type input "18"
type input "language school"
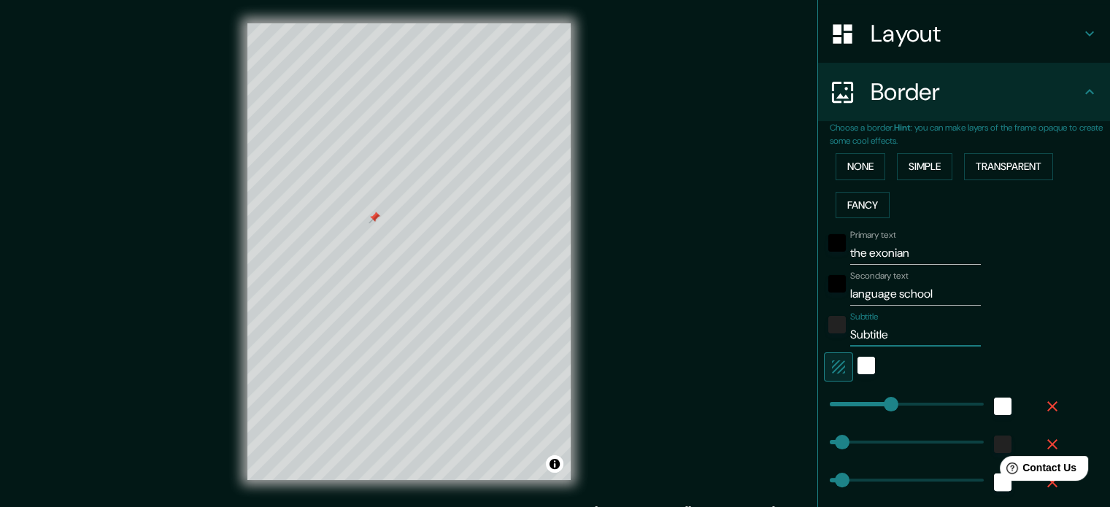
click at [909, 338] on input "Subtitle" at bounding box center [915, 334] width 131 height 23
drag, startPoint x: 909, startPoint y: 338, endPoint x: 827, endPoint y: 341, distance: 81.8
click at [827, 341] on div "Subtitle Subtitle" at bounding box center [943, 329] width 239 height 35
type input "y"
type input "177"
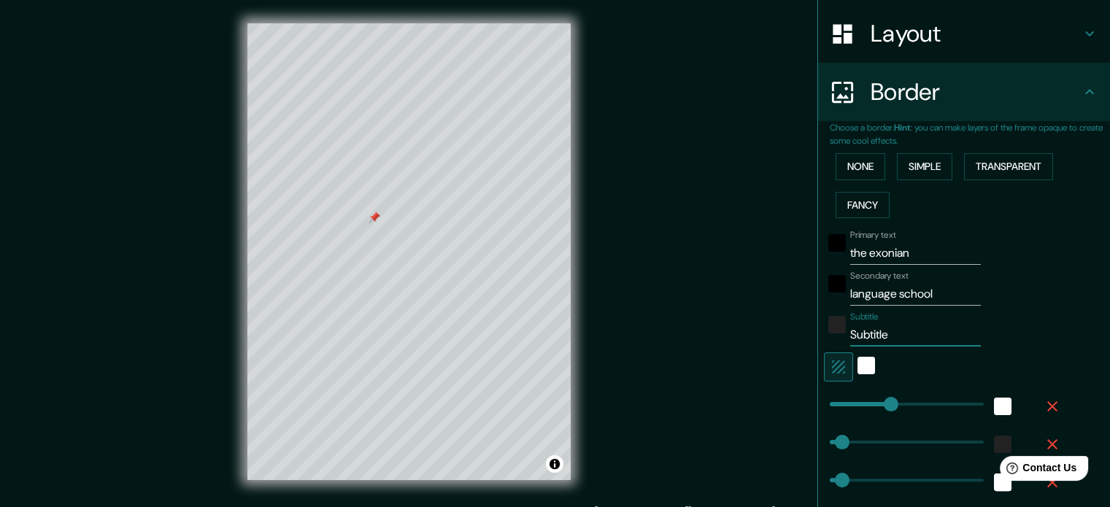
type input "35"
type input "18"
type input "177"
type input "35"
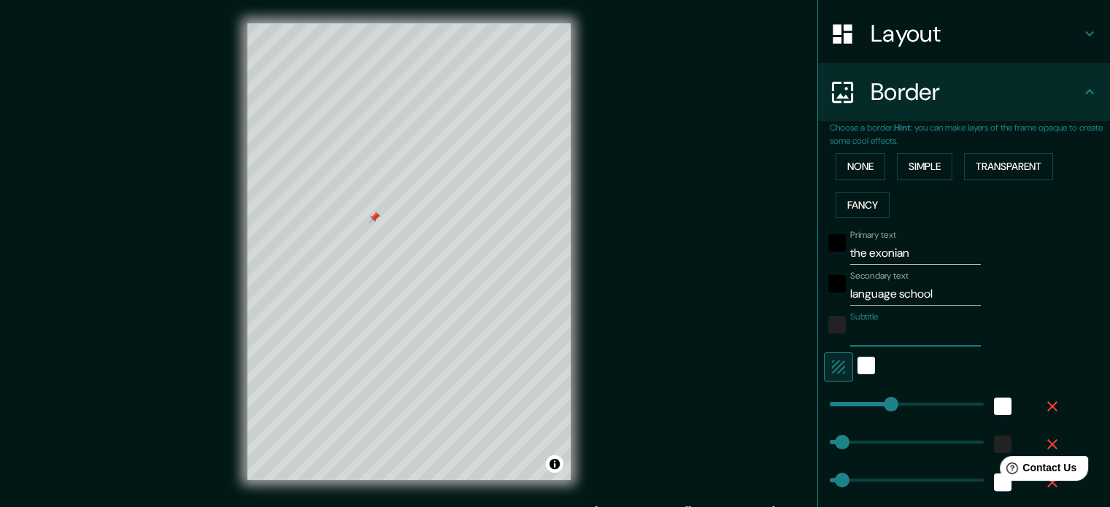
type input "35"
type input "18"
type input "Y"
type input "177"
type input "35"
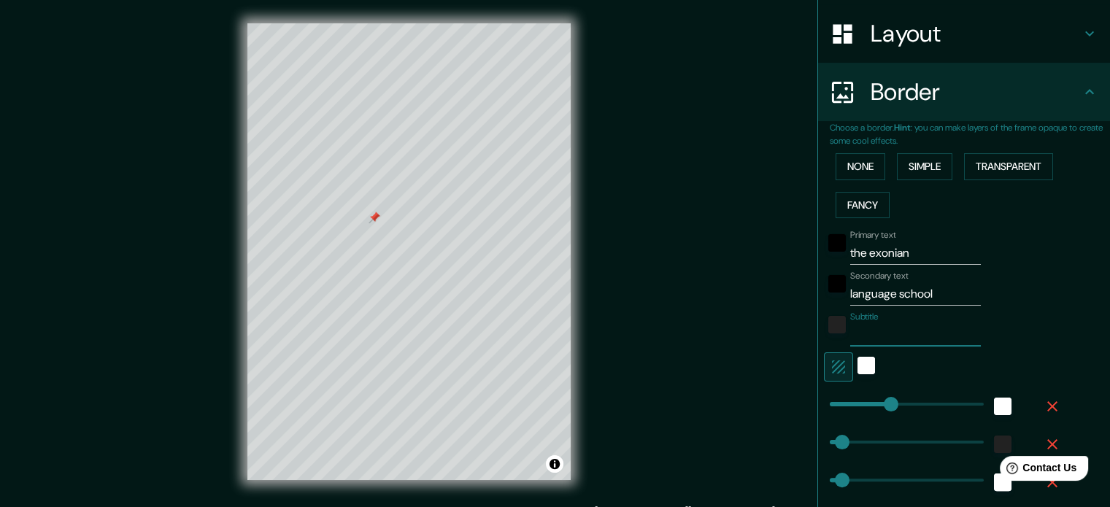
type input "35"
type input "18"
type input "YO"
type input "177"
type input "35"
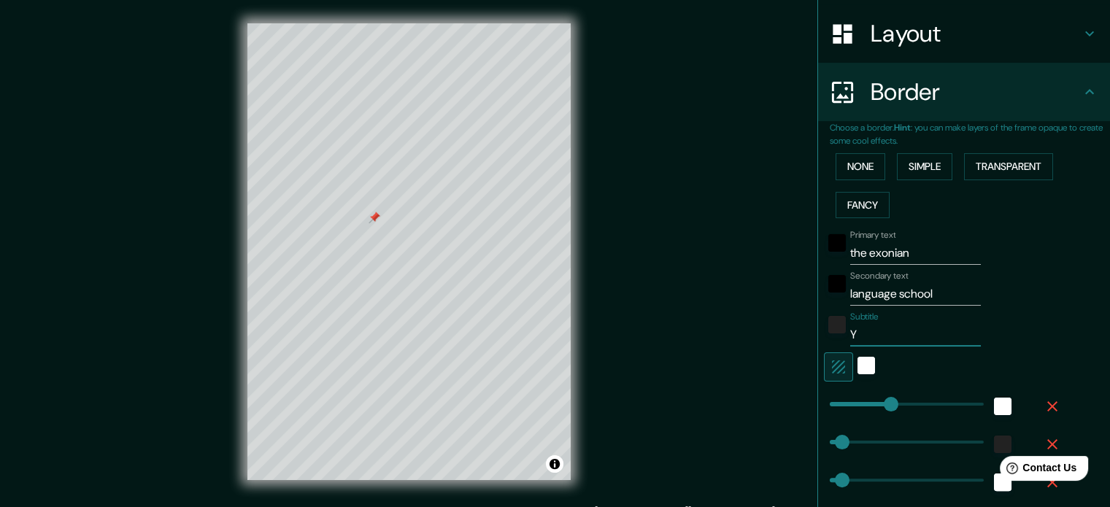
type input "35"
type input "18"
type input "YOU"
type input "177"
type input "35"
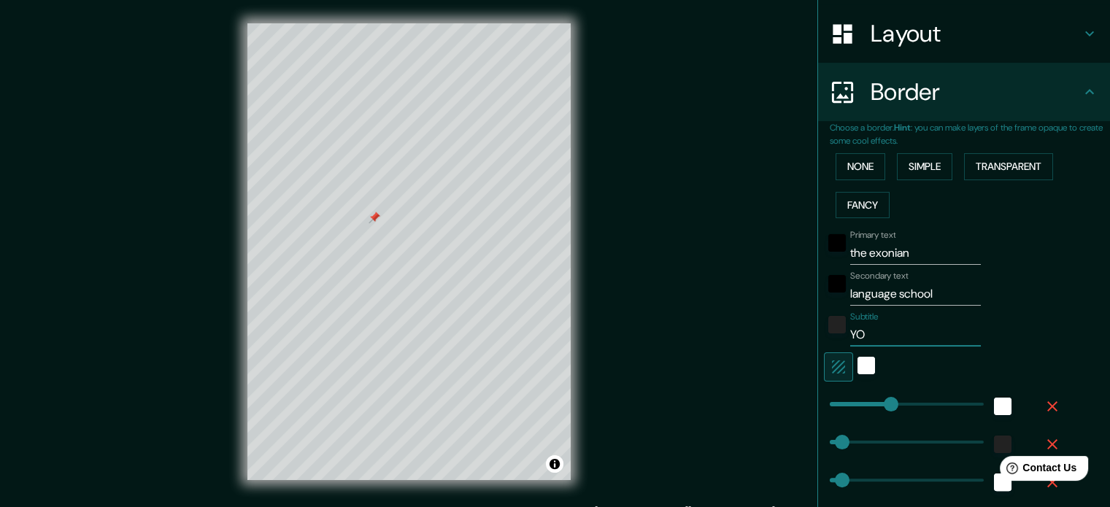
type input "35"
type input "18"
type input "YOU"
type input "177"
type input "35"
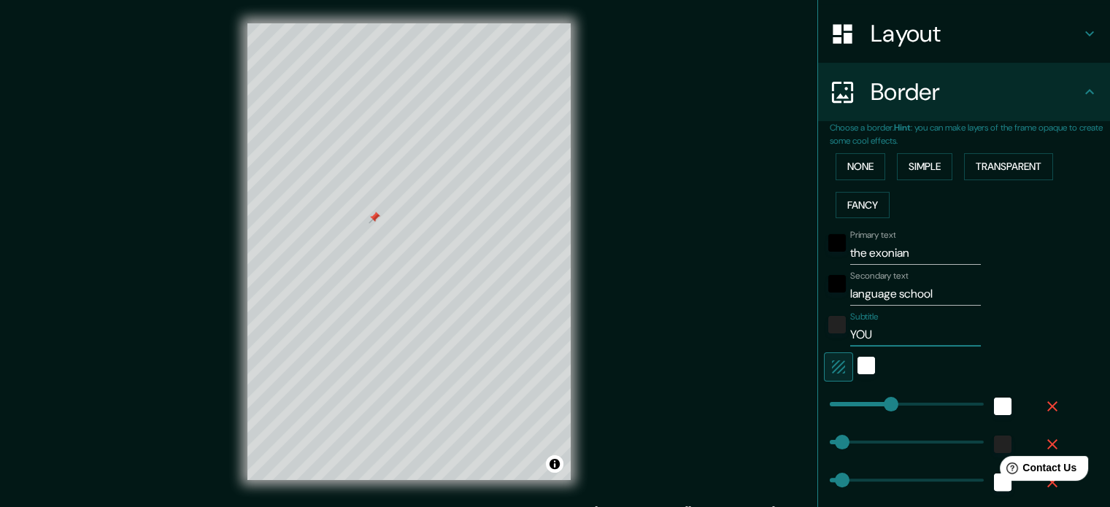
type input "35"
type input "18"
type input "YOU C"
type input "177"
type input "35"
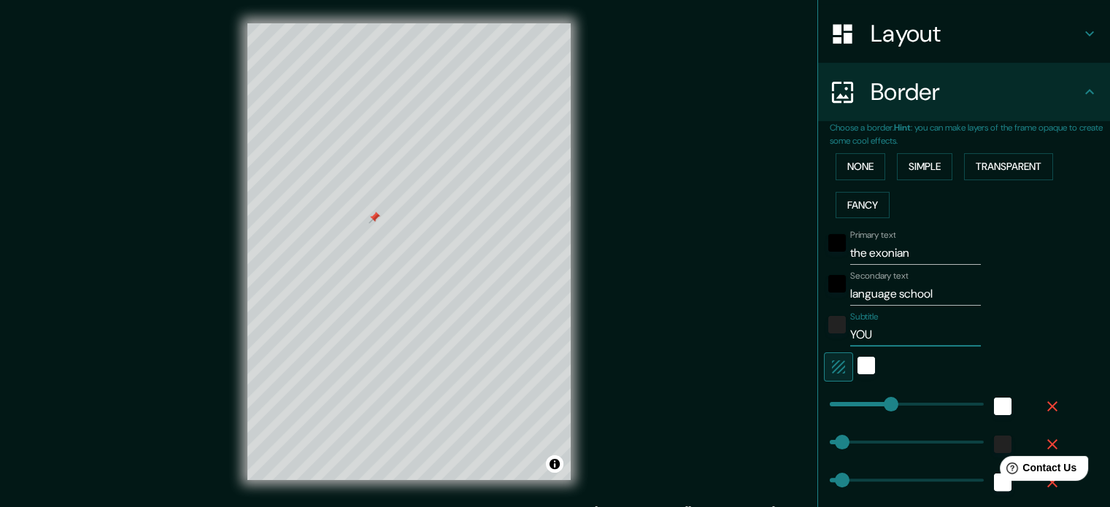
type input "35"
type input "18"
type input "YOU CA"
type input "177"
type input "35"
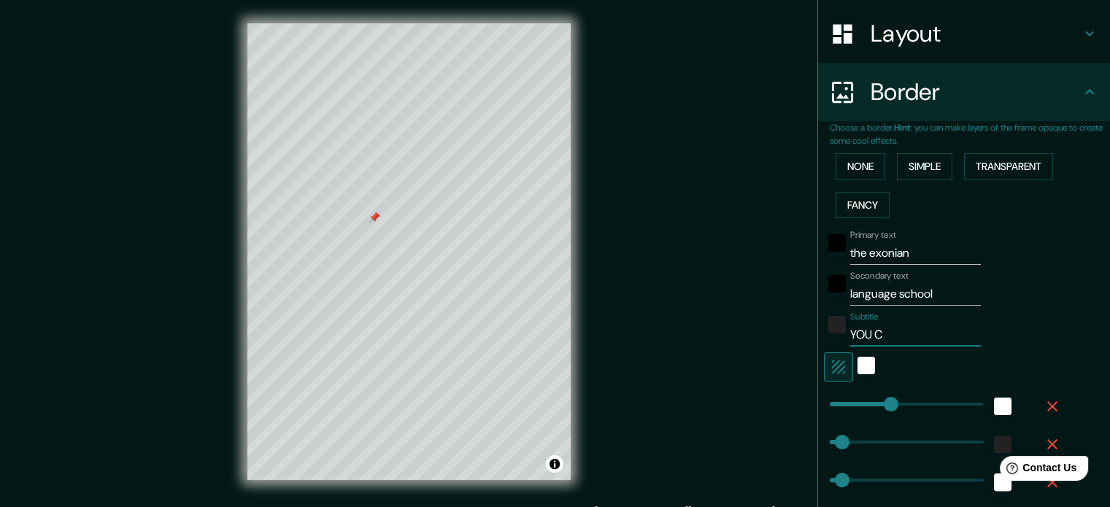
type input "35"
type input "18"
type input "YOU CAN"
type input "177"
type input "35"
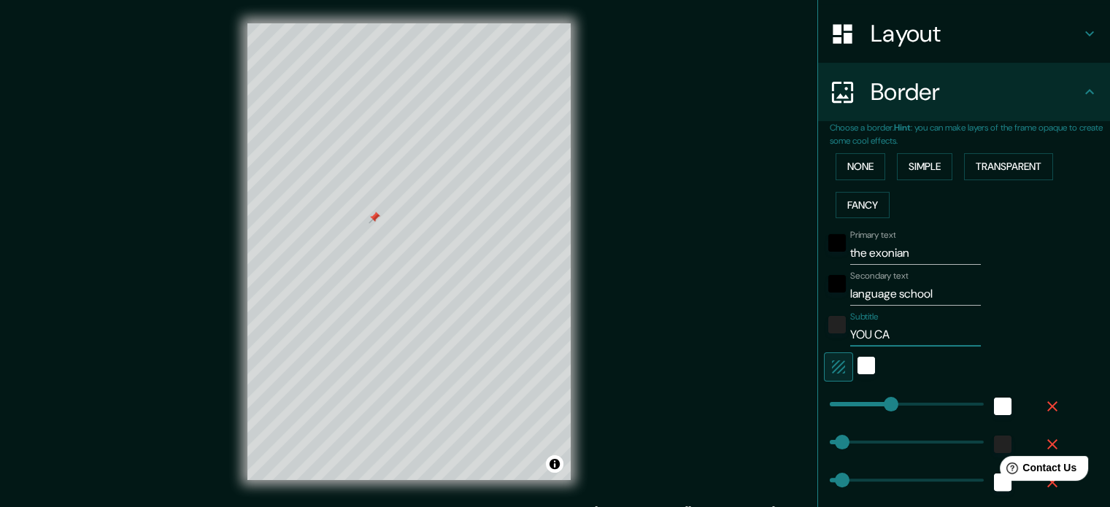
type input "35"
type input "18"
type input "YOU CAN"
click at [850, 336] on input "YOU CAN DO IT!" at bounding box center [915, 334] width 131 height 23
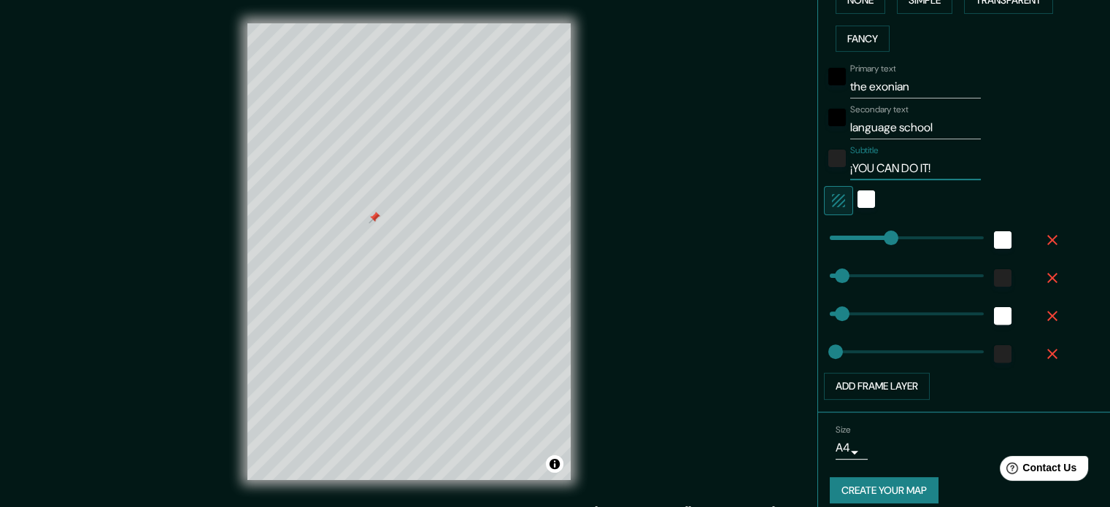
scroll to position [397, 0]
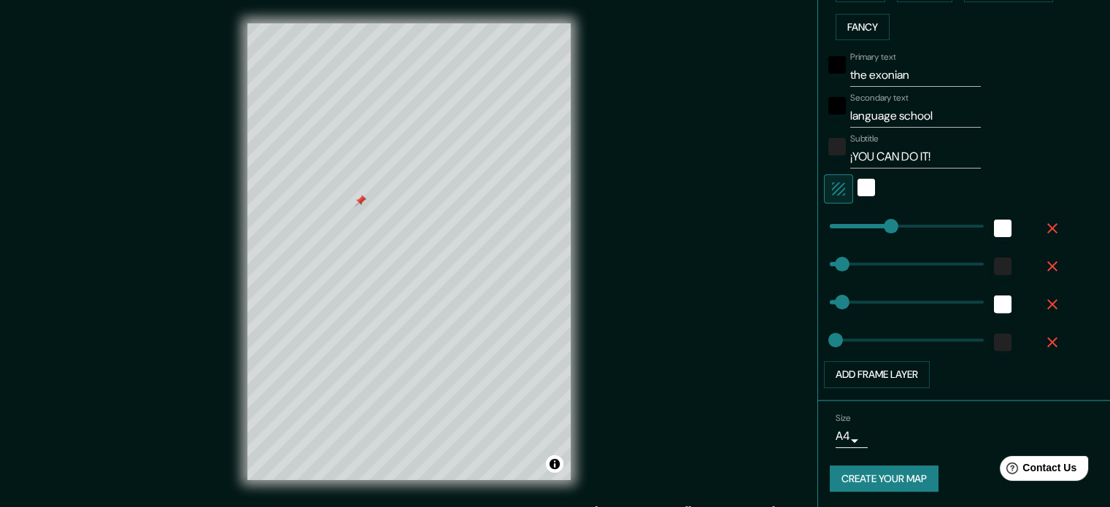
click at [879, 470] on button "Create your map" at bounding box center [884, 479] width 109 height 27
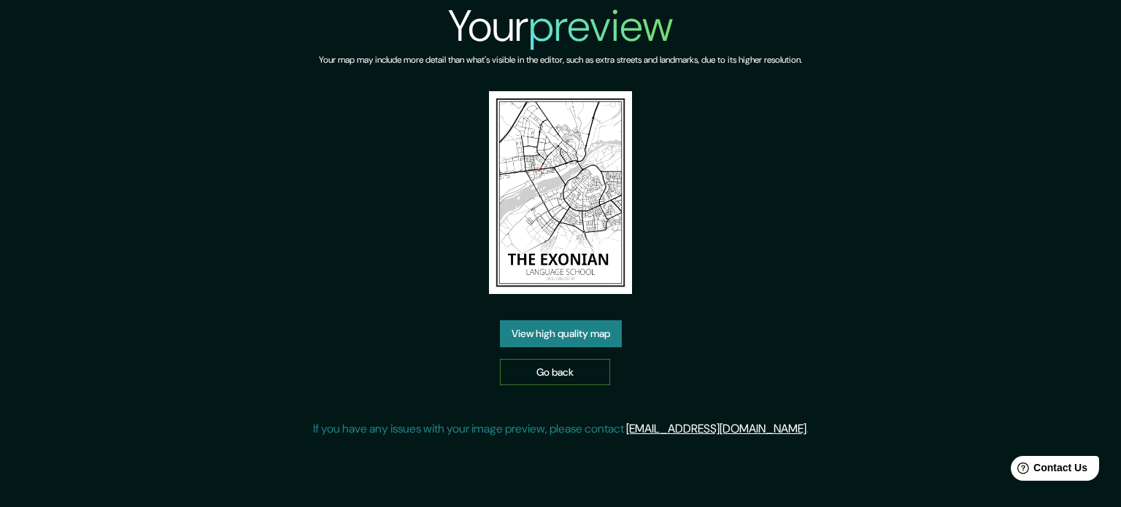
click at [580, 371] on link "Go back" at bounding box center [555, 372] width 110 height 27
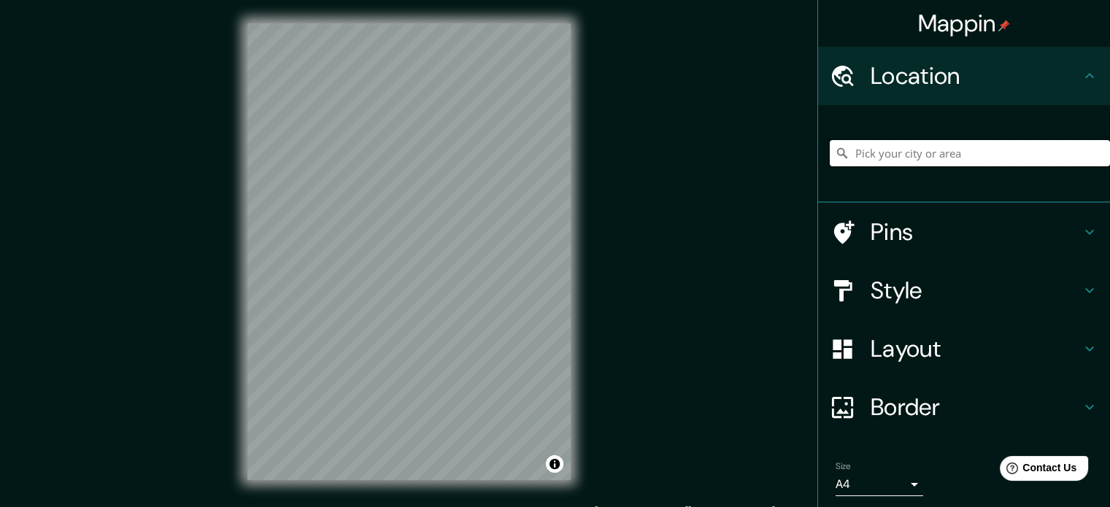
click at [935, 156] on input "Pick your city or area" at bounding box center [970, 153] width 280 height 26
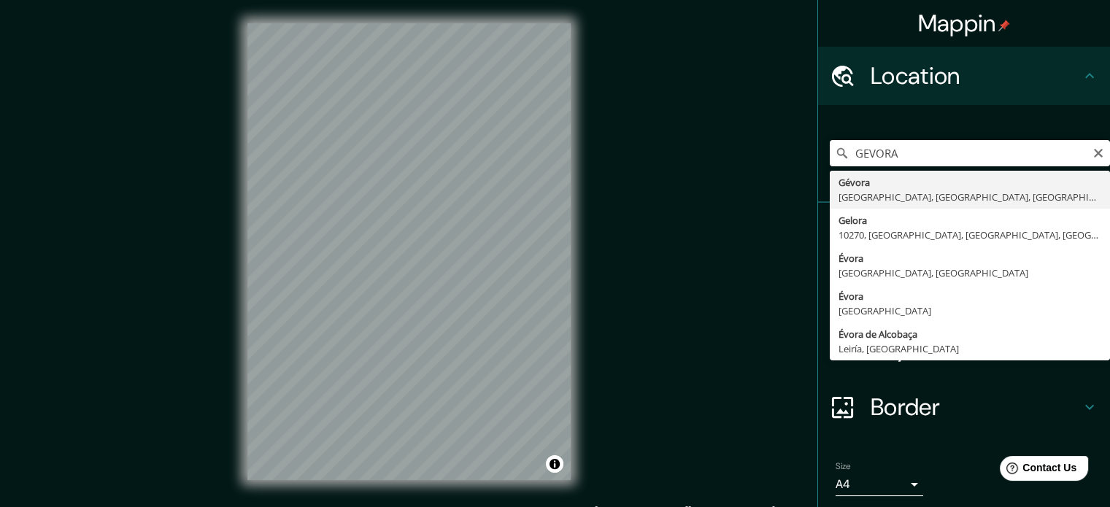
type input "[GEOGRAPHIC_DATA], [GEOGRAPHIC_DATA], provincia de [GEOGRAPHIC_DATA], [GEOGRAPH…"
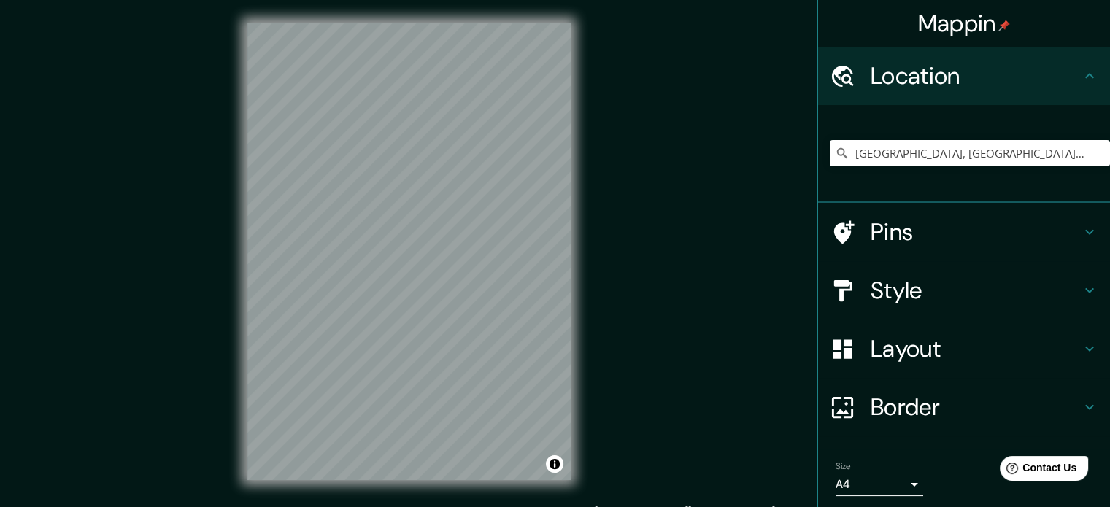
click at [929, 236] on h4 "Pins" at bounding box center [976, 231] width 210 height 29
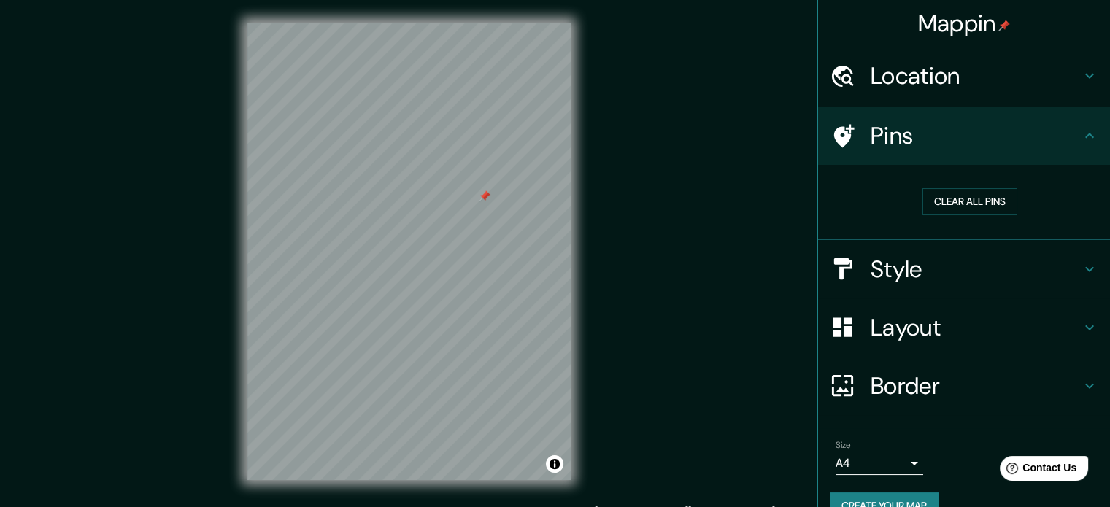
click at [875, 271] on h4 "Style" at bounding box center [976, 269] width 210 height 29
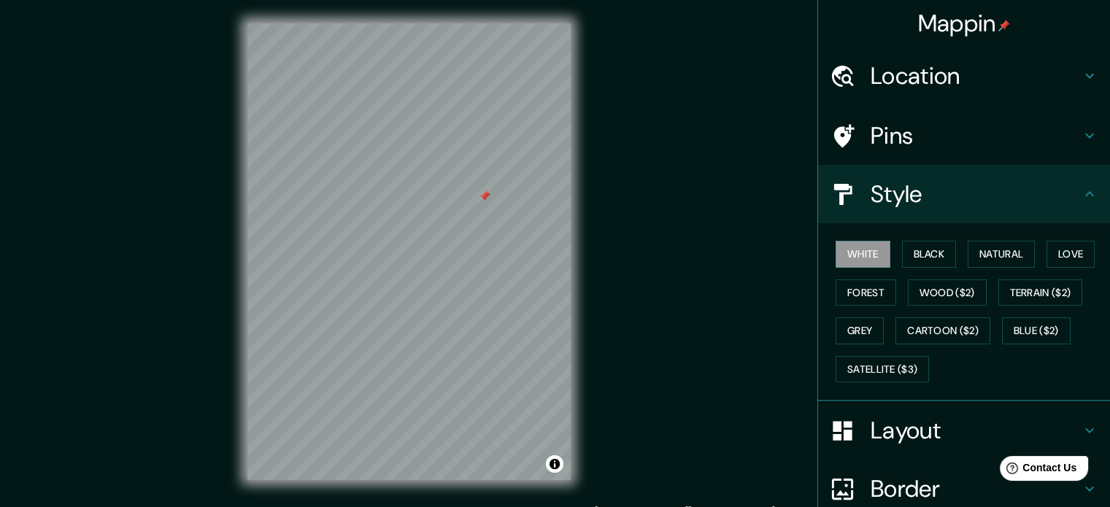
click at [927, 430] on h4 "Layout" at bounding box center [976, 430] width 210 height 29
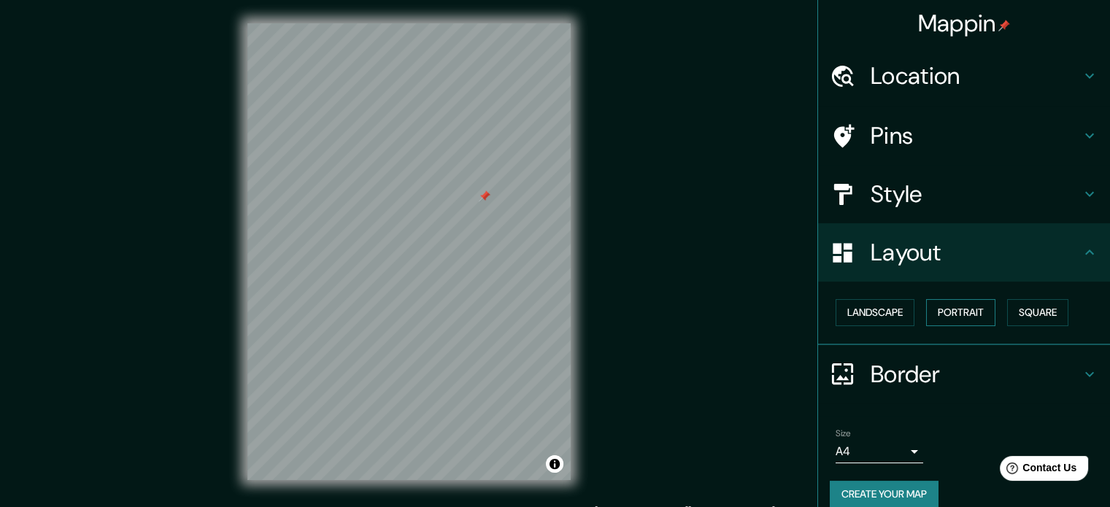
click at [949, 317] on button "Portrait" at bounding box center [960, 312] width 69 height 27
click at [943, 376] on h4 "Border" at bounding box center [976, 374] width 210 height 29
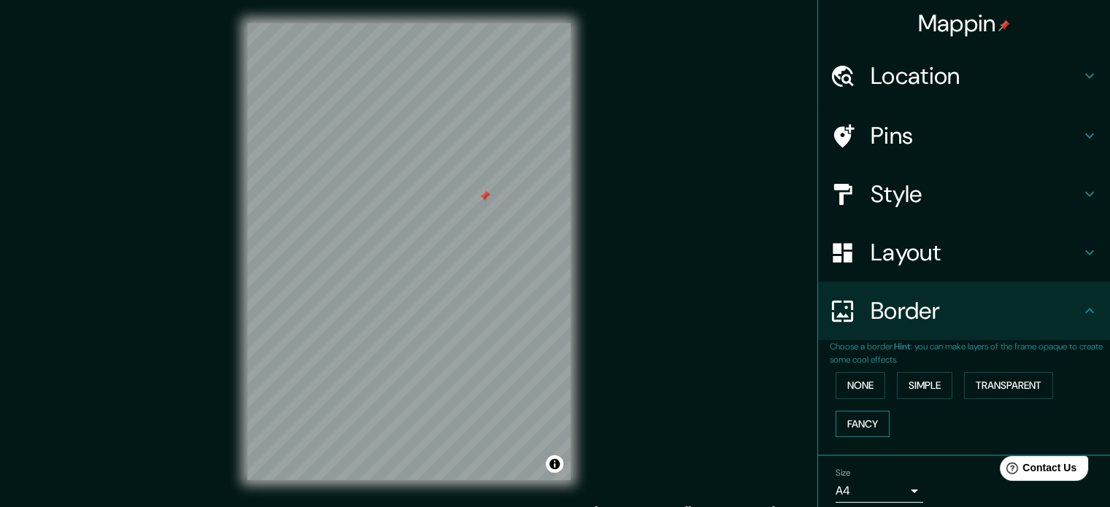
click at [858, 423] on button "Fancy" at bounding box center [863, 424] width 54 height 27
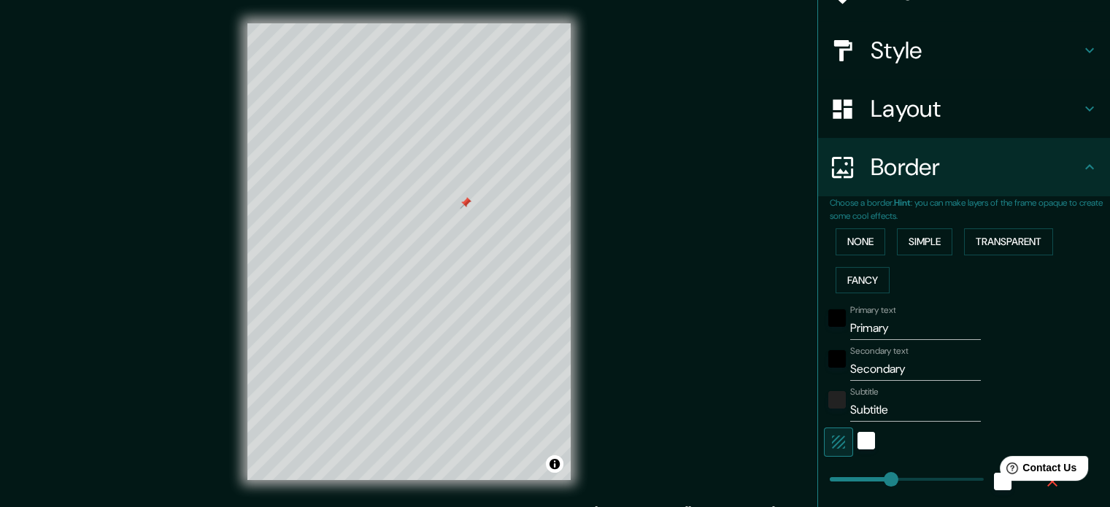
scroll to position [146, 0]
drag, startPoint x: 898, startPoint y: 328, endPoint x: 738, endPoint y: 317, distance: 160.2
click at [738, 317] on div "Mappin Location Gévora, Badajoz, provincia de Badajoz, España Pins Style Layout…" at bounding box center [555, 263] width 1110 height 527
type input "H"
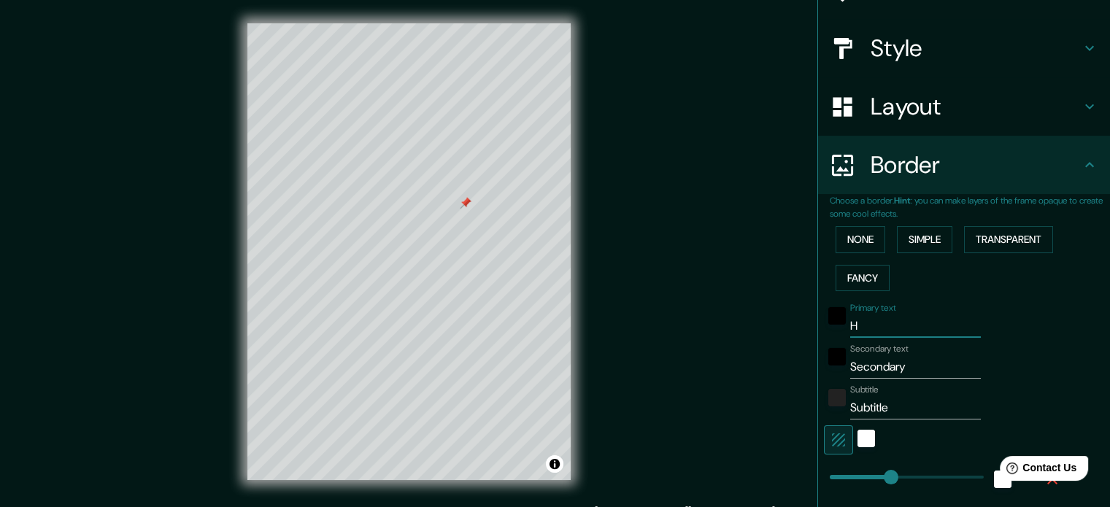
type input "177"
type input "35"
type input "18"
type input "HO"
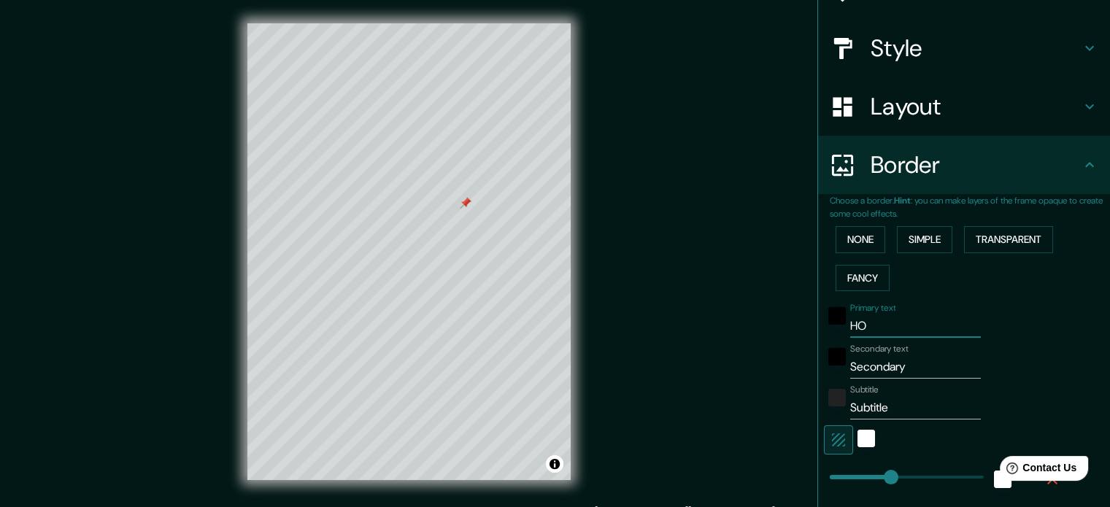
type input "177"
type input "35"
type input "18"
type input "HOG"
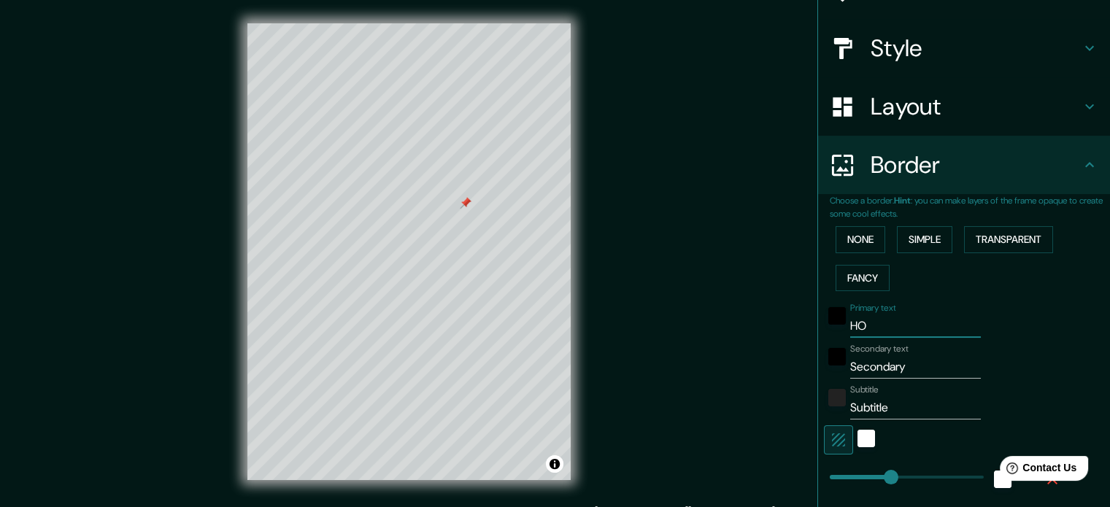
type input "177"
type input "35"
type input "18"
type input "HOGA"
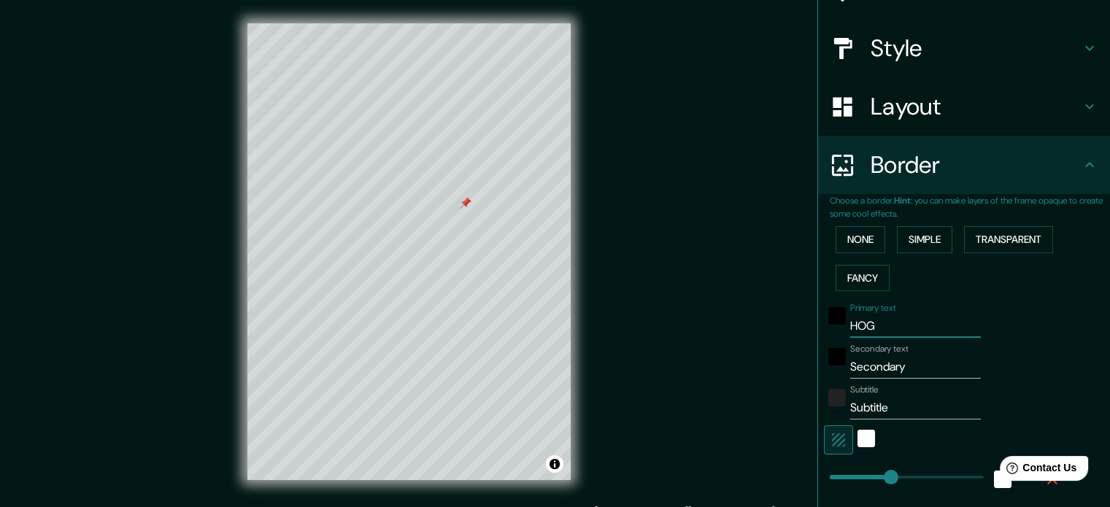
type input "177"
type input "35"
type input "18"
type input "HOGAR"
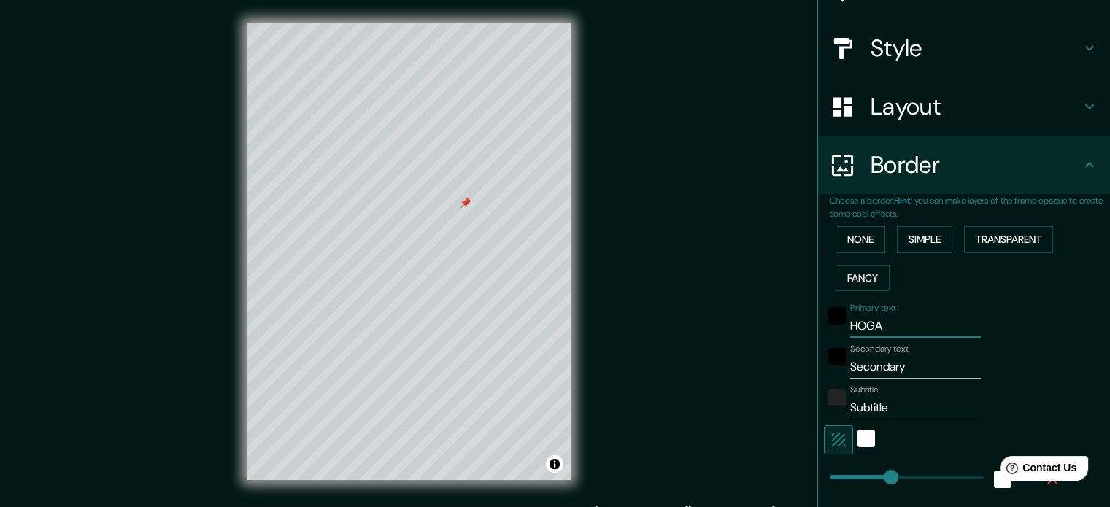
type input "177"
type input "35"
type input "18"
type input "HOGAR"
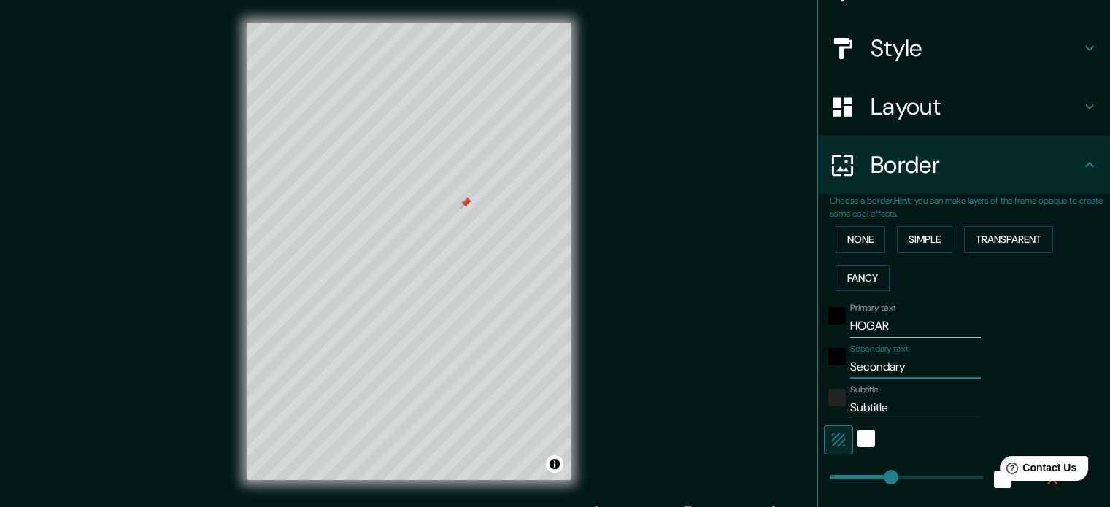
drag, startPoint x: 901, startPoint y: 369, endPoint x: 823, endPoint y: 369, distance: 78.1
click at [824, 369] on div "Secondary text Secondary" at bounding box center [943, 361] width 239 height 35
type input "N"
type input "177"
type input "35"
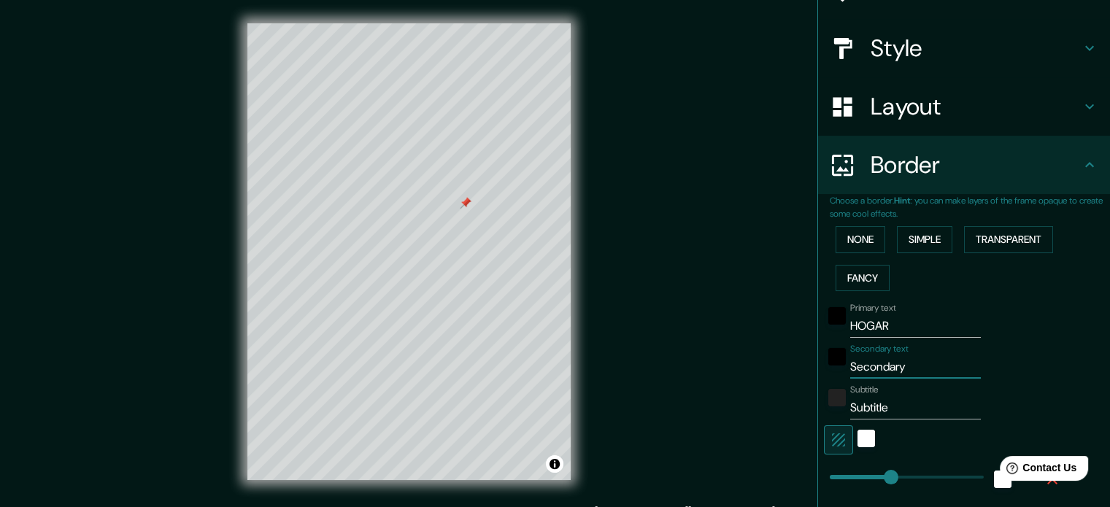
type input "35"
type input "18"
type input "Nu"
type input "177"
type input "35"
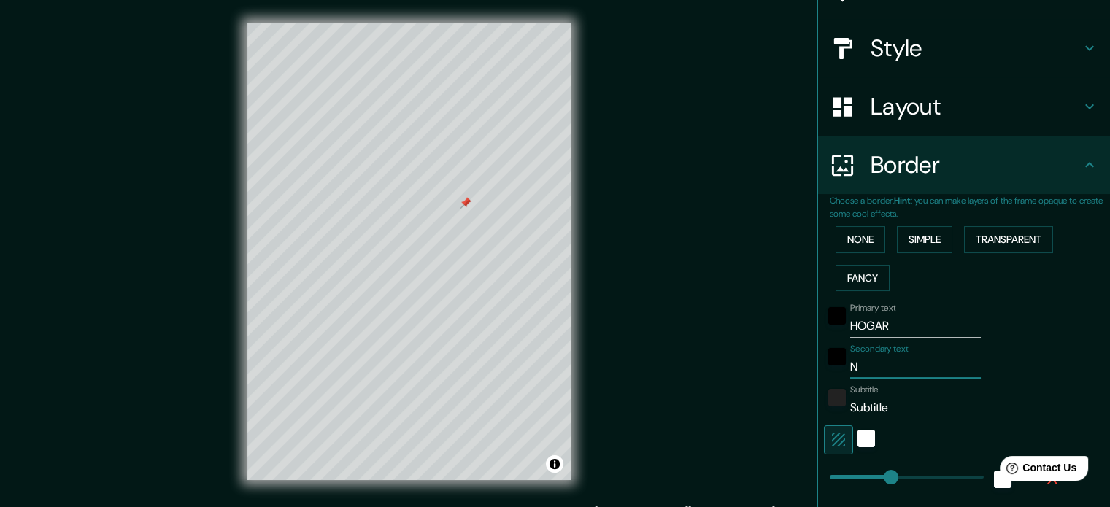
type input "35"
type input "18"
type input "Nue"
type input "177"
type input "35"
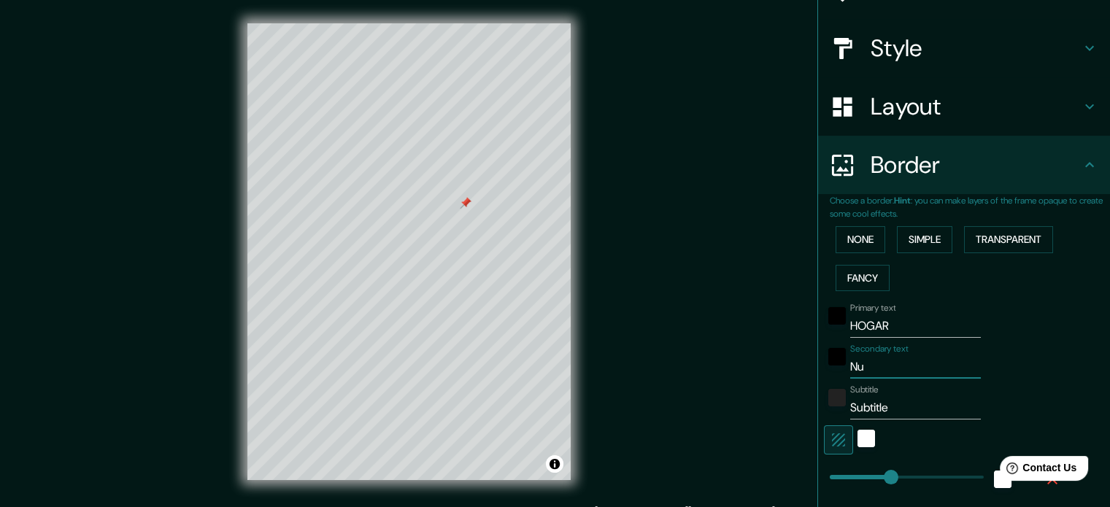
type input "35"
type input "18"
type input "Nues"
type input "177"
type input "35"
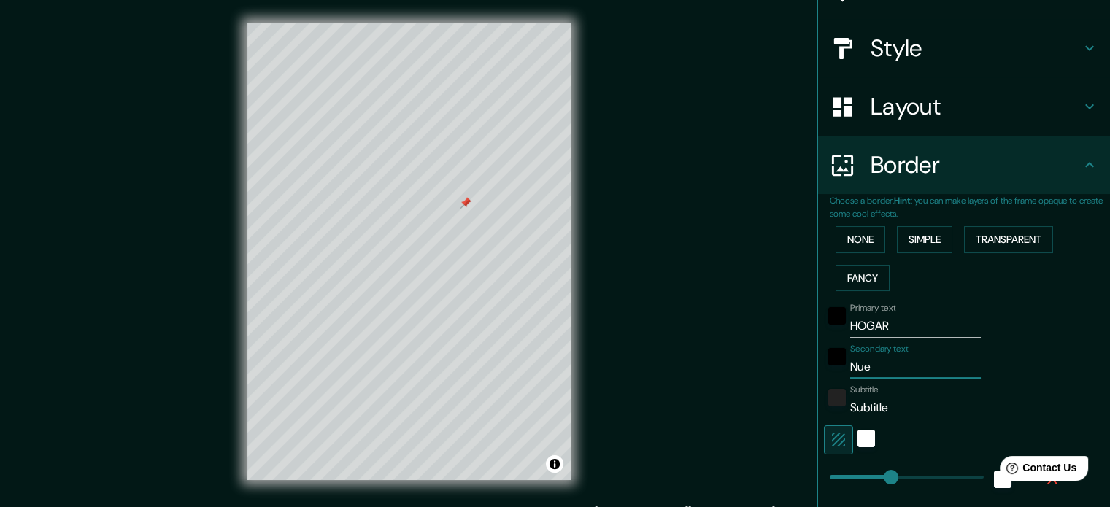
type input "35"
type input "18"
type input "Nuest"
type input "177"
type input "35"
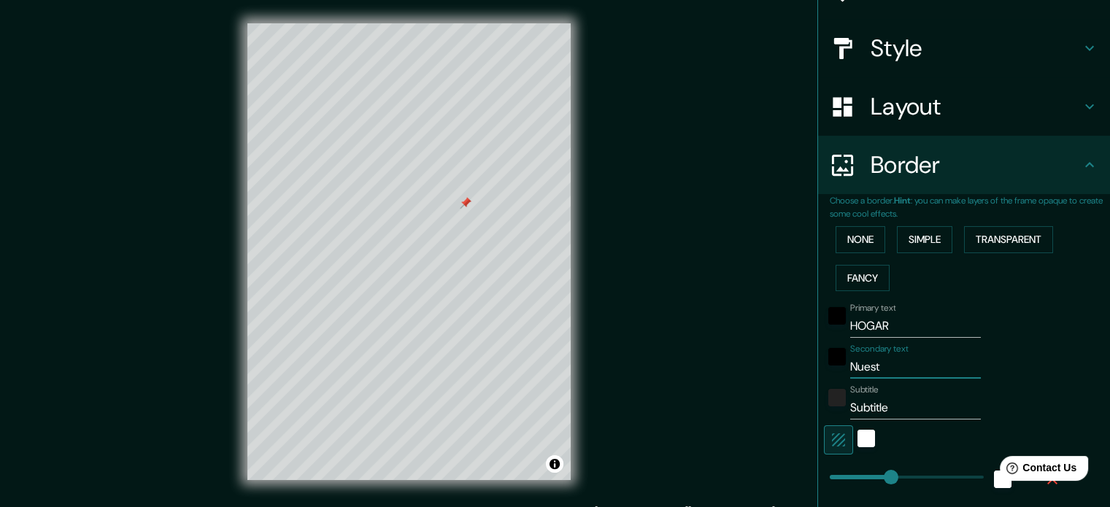
type input "35"
type input "18"
type input "Nuestr"
type input "177"
type input "35"
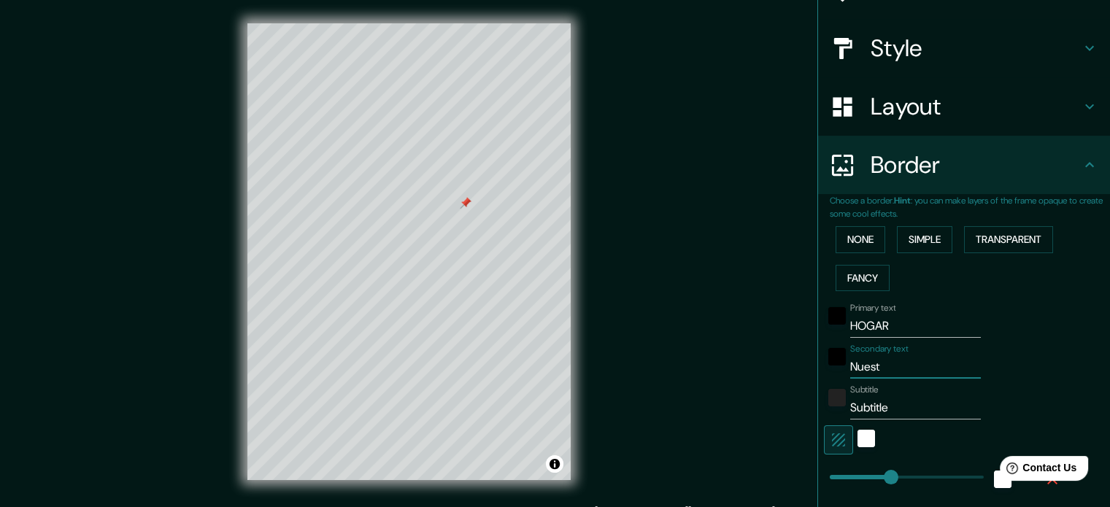
type input "35"
type input "18"
type input "Nuestro"
type input "177"
type input "35"
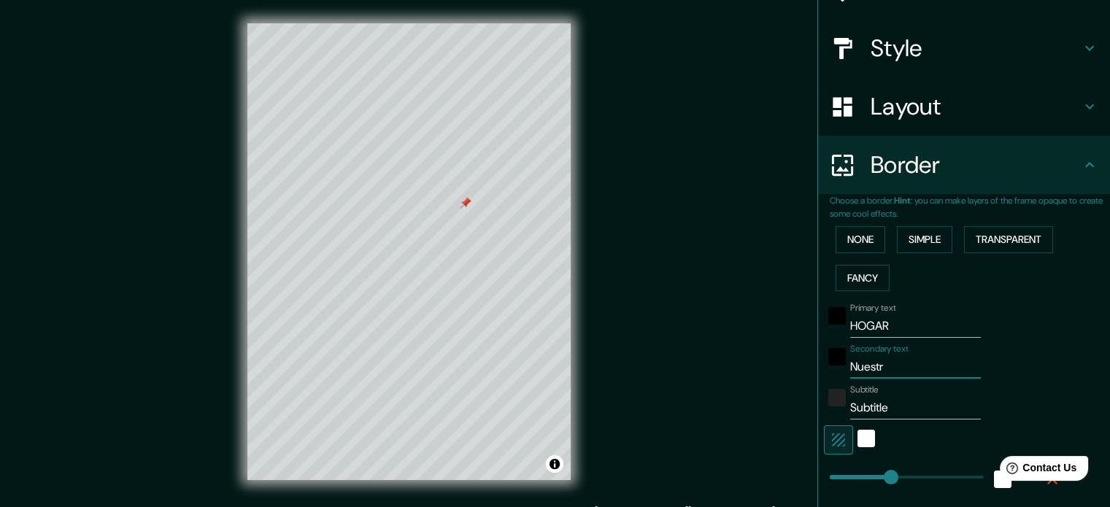
type input "35"
type input "18"
type input "Nuestro"
type input "177"
type input "35"
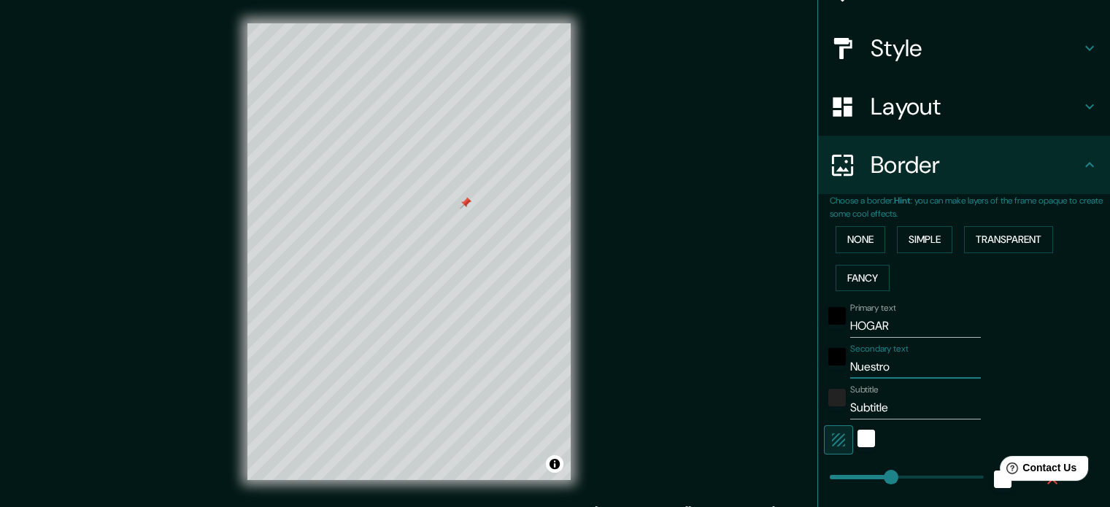
type input "35"
type input "18"
type input "Nuestro l"
type input "177"
type input "35"
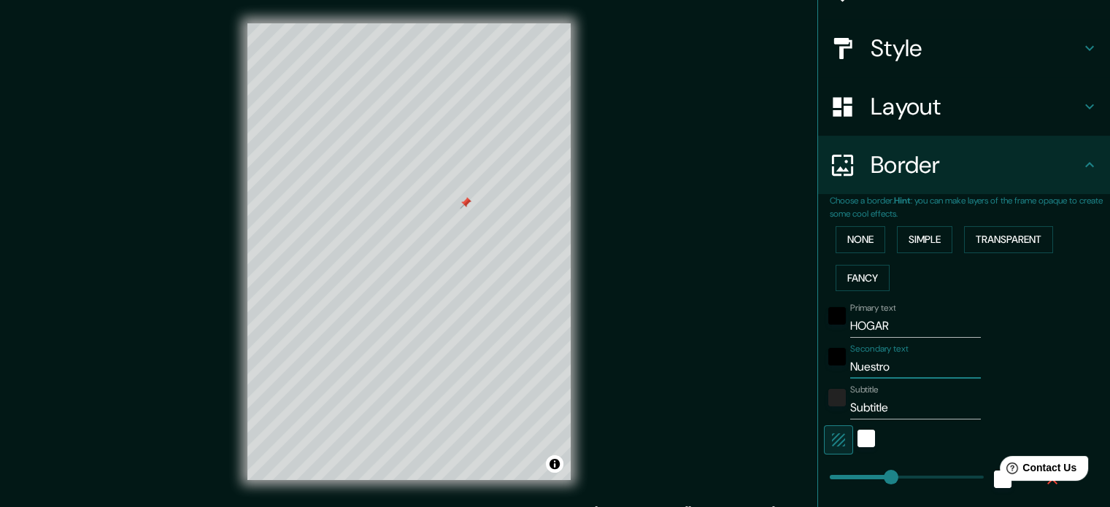
type input "35"
type input "18"
type input "Nuestro lu"
type input "177"
type input "35"
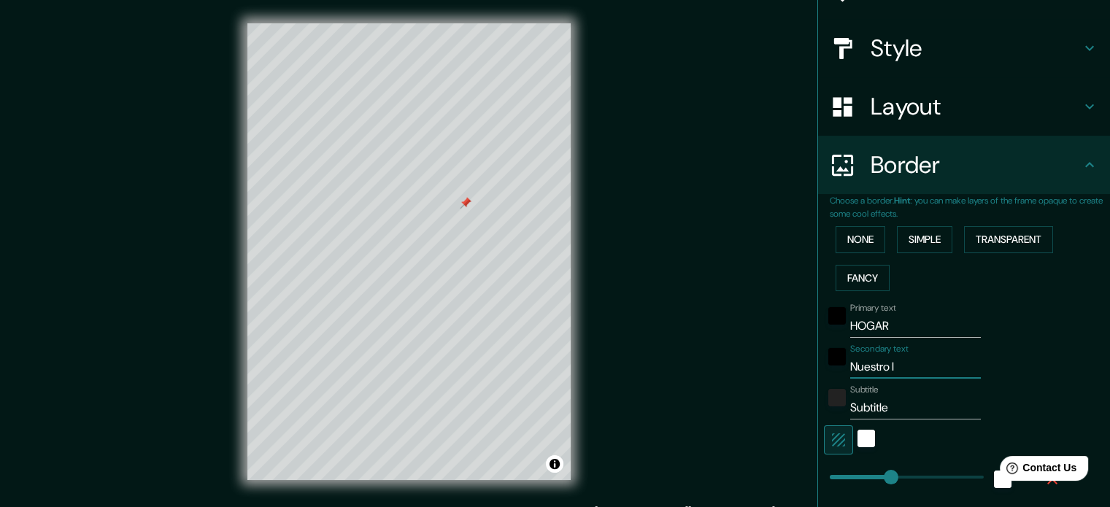
type input "35"
type input "18"
type input "Nuestro lug"
type input "177"
type input "35"
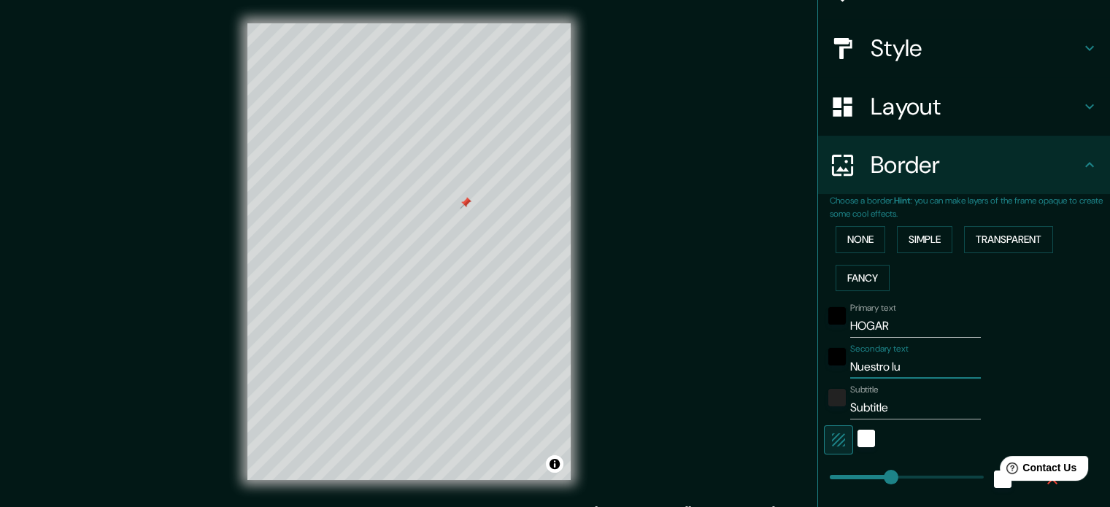
type input "35"
type input "18"
type input "Nuestro luga"
type input "177"
type input "35"
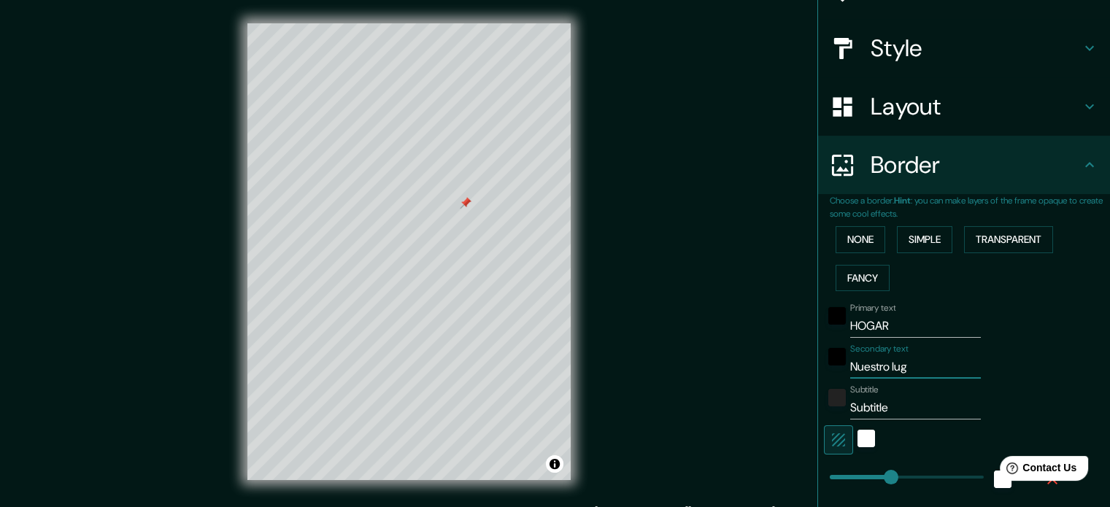
type input "35"
type input "18"
type input "Nuestro lugar"
type input "177"
type input "35"
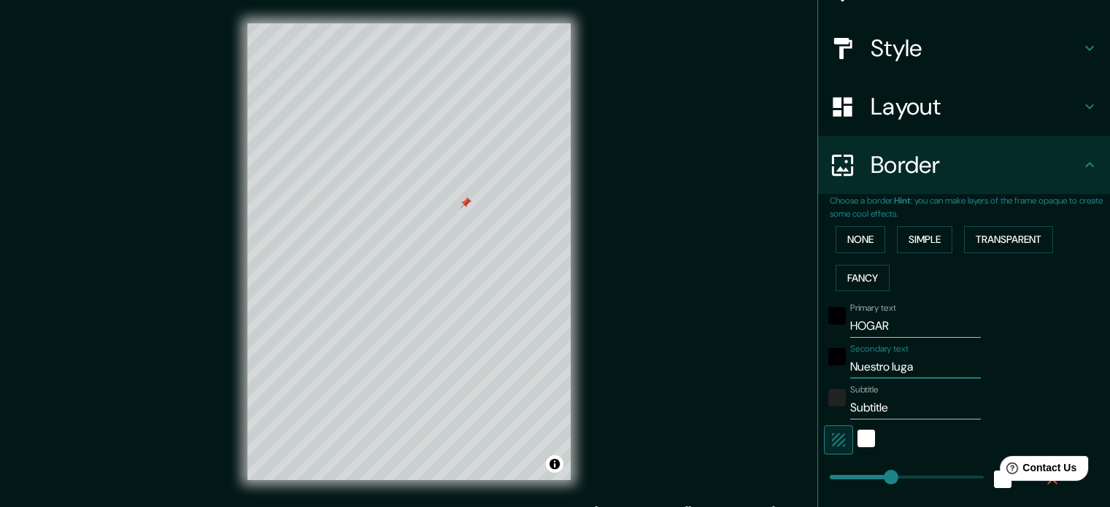
type input "35"
type input "18"
type input "Nuestro lugar,"
type input "177"
type input "35"
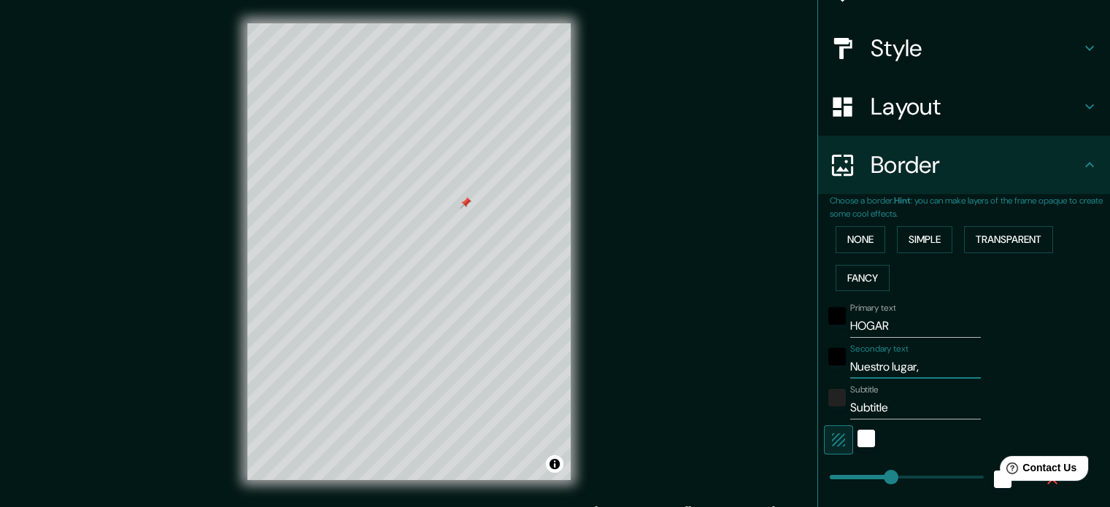
type input "35"
type input "18"
type input "Nuestro lugar,"
type input "177"
type input "35"
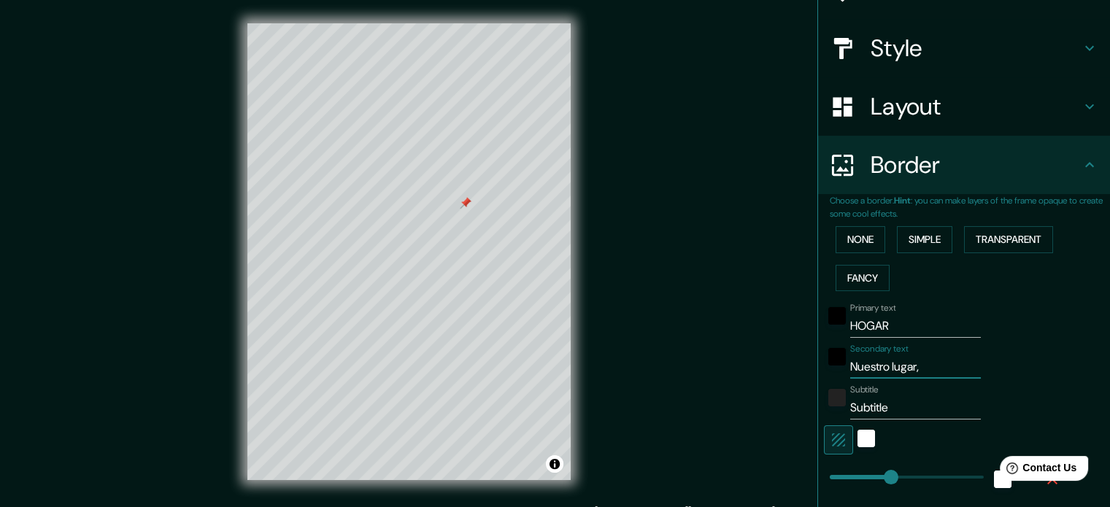
type input "35"
type input "18"
type input "Nuestro lugar, n"
type input "177"
type input "35"
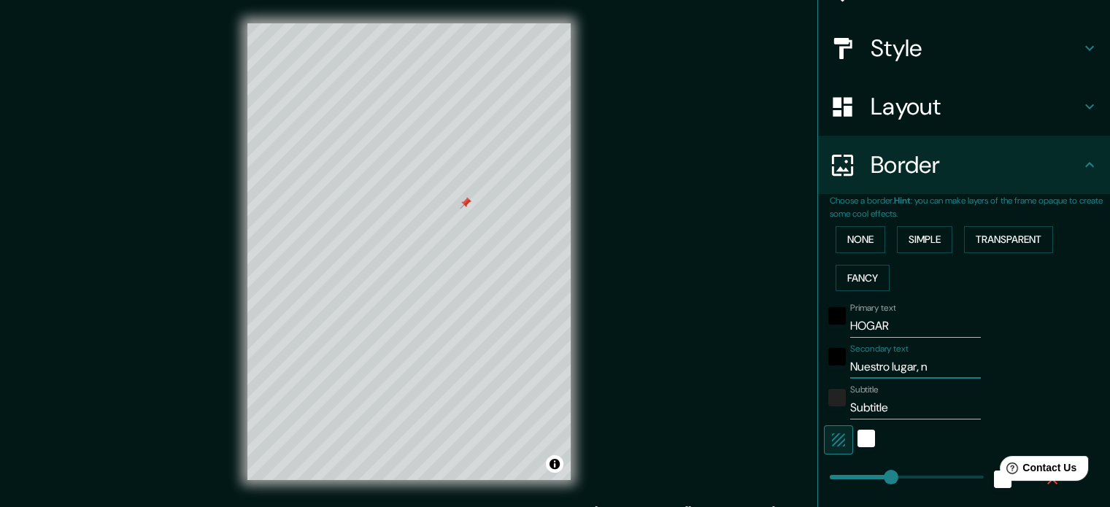
type input "35"
type input "18"
type input "Nuestro lugar, nu"
type input "177"
type input "35"
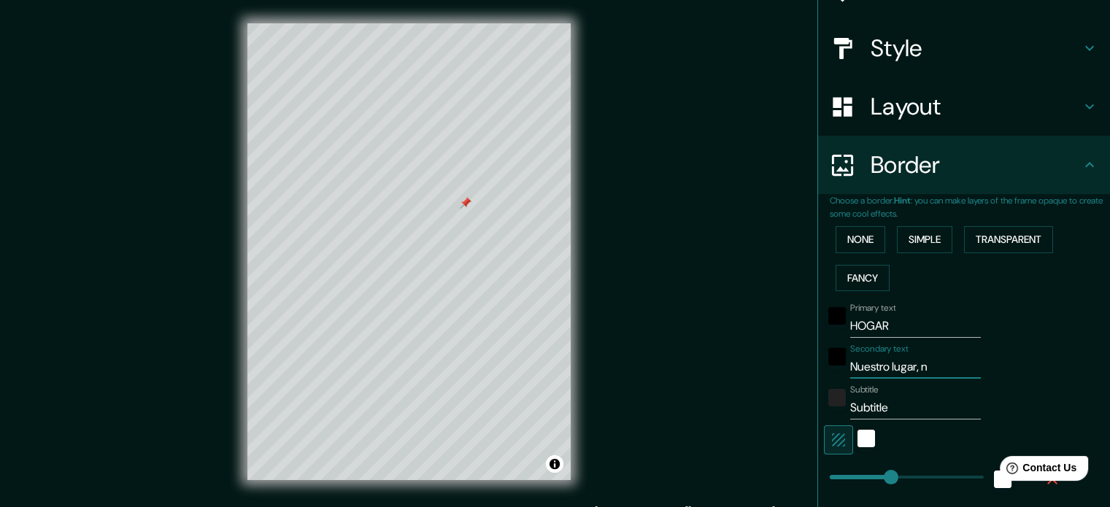
type input "35"
type input "18"
type input "Nuestro lugar, nue"
type input "177"
type input "35"
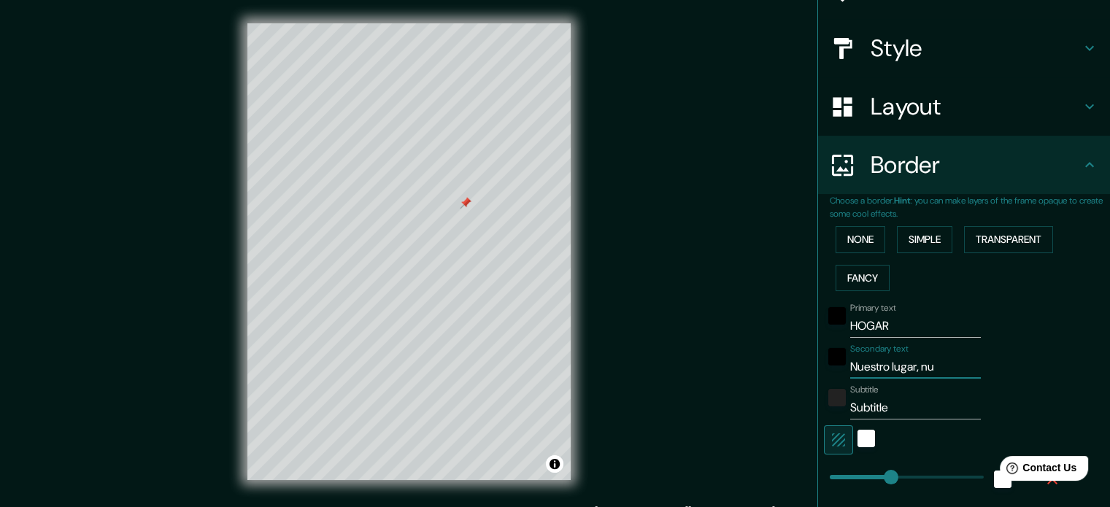
type input "35"
type input "18"
type input "Nuestro lugar, nues"
type input "177"
type input "35"
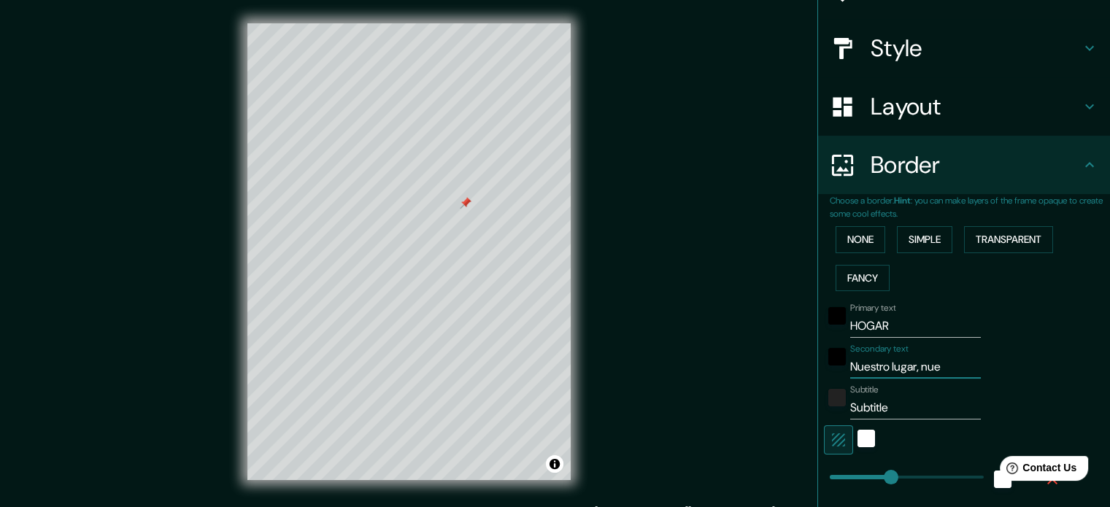
type input "35"
type input "18"
type input "Nuestro lugar, nuestr"
type input "177"
type input "35"
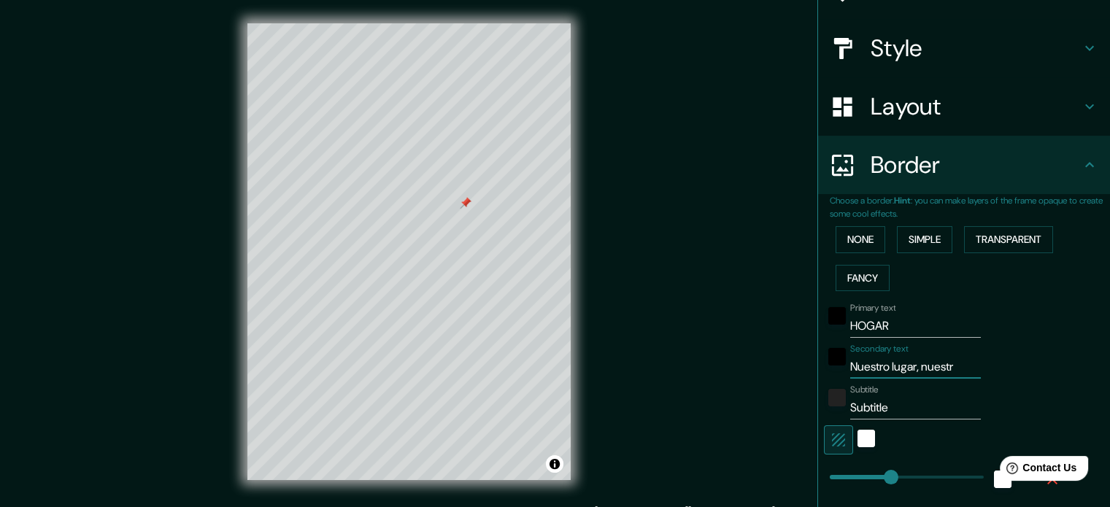
type input "35"
type input "18"
type input "Nuestro lugar, nuestra"
type input "177"
type input "35"
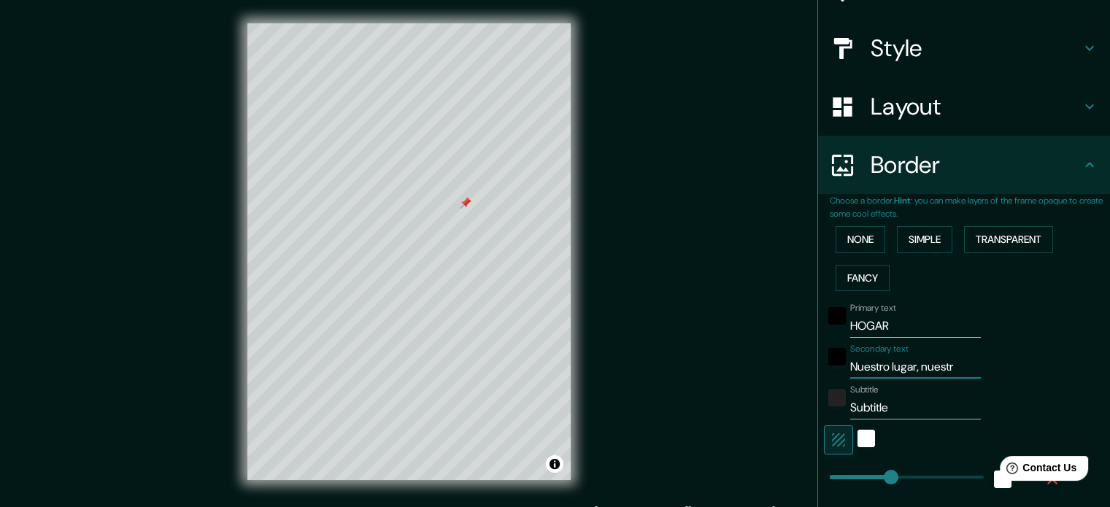
type input "35"
type input "18"
type input "Nuestro lugar, nuestra"
type input "177"
type input "35"
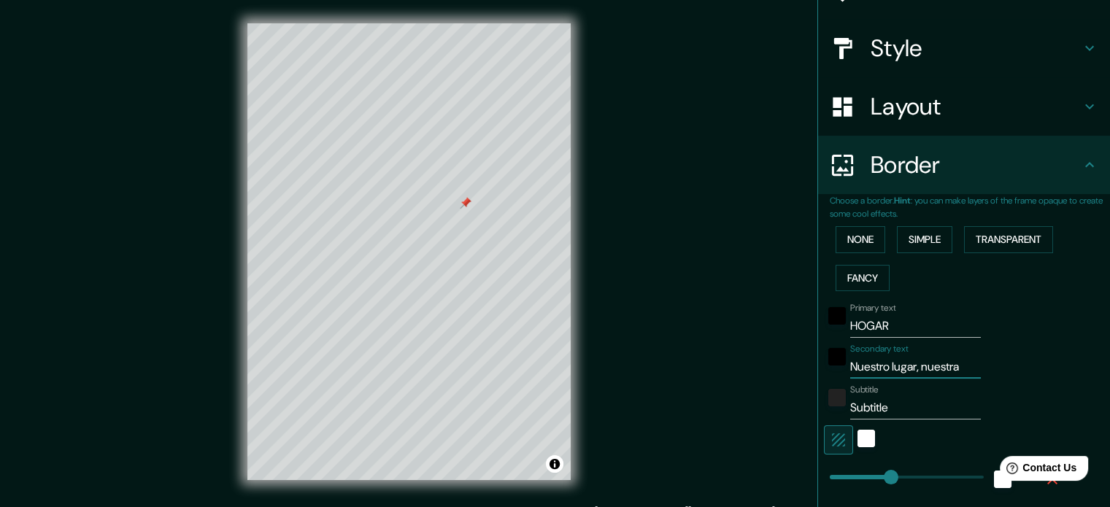
type input "35"
type input "18"
type input "Nuestro lugar, nuestra c"
type input "177"
type input "35"
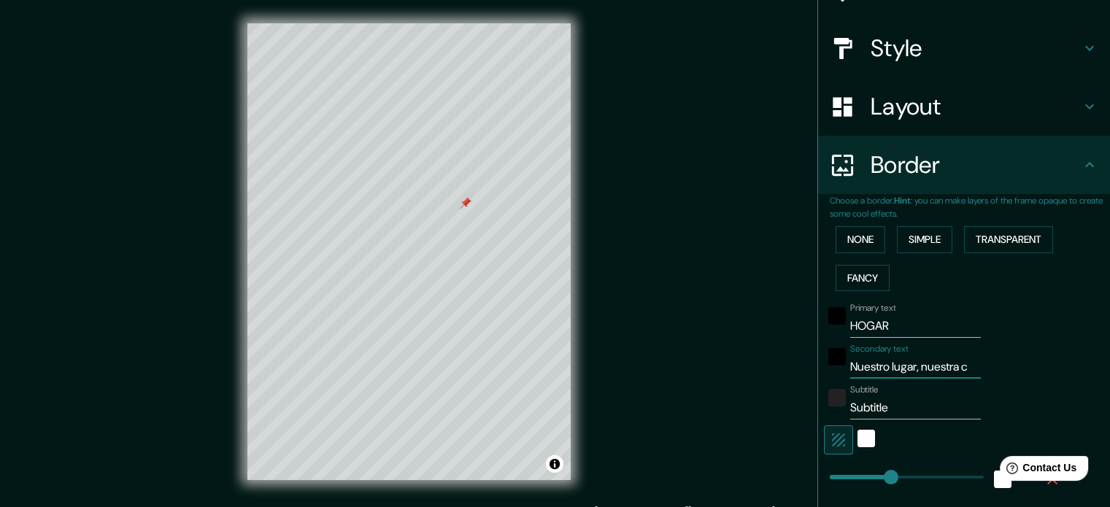
type input "35"
type input "18"
type input "Nuestro lugar, nuestra ca"
type input "177"
type input "35"
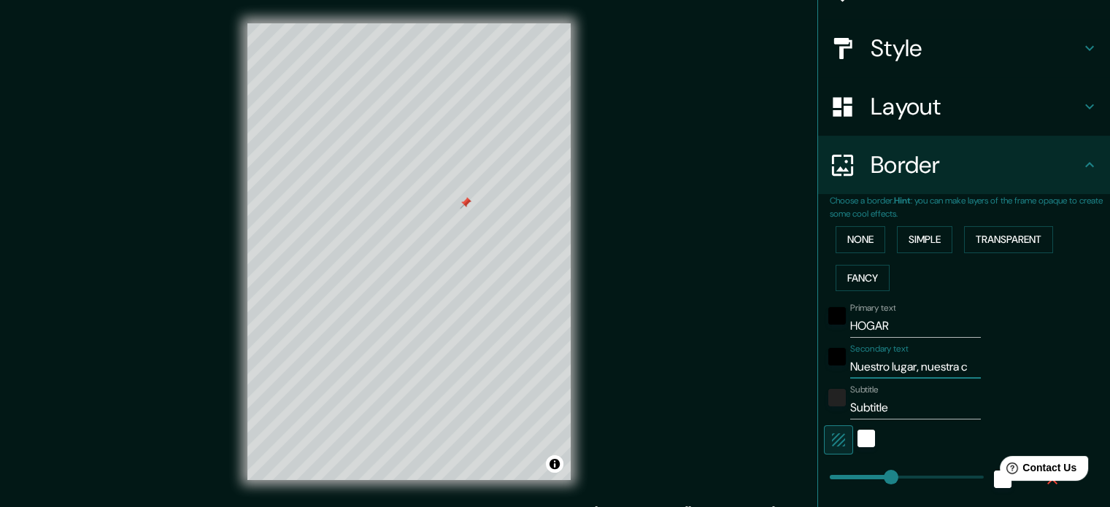
type input "35"
type input "18"
type input "Nuestro lugar, nuestra cal"
type input "177"
type input "35"
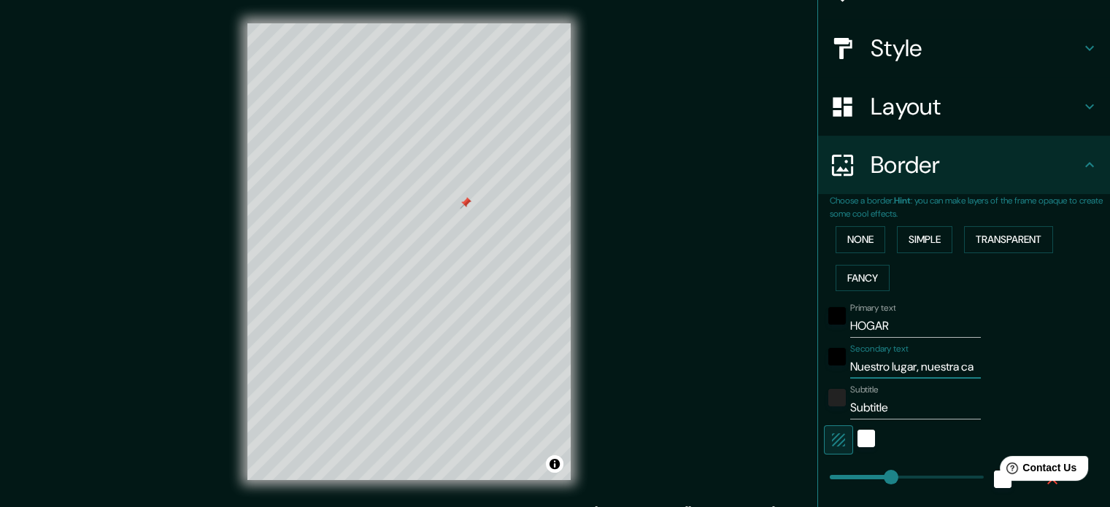
type input "35"
type input "18"
type input "Nuestro lugar, nuestra calm"
type input "177"
type input "35"
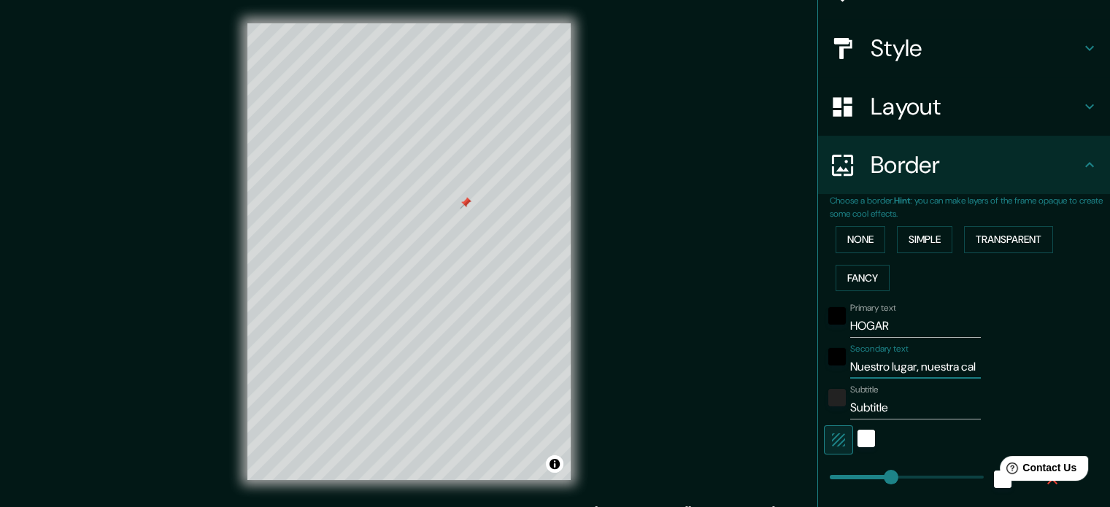
type input "35"
type input "18"
type input "Nuestro lugar, nuestra calma"
type input "177"
type input "35"
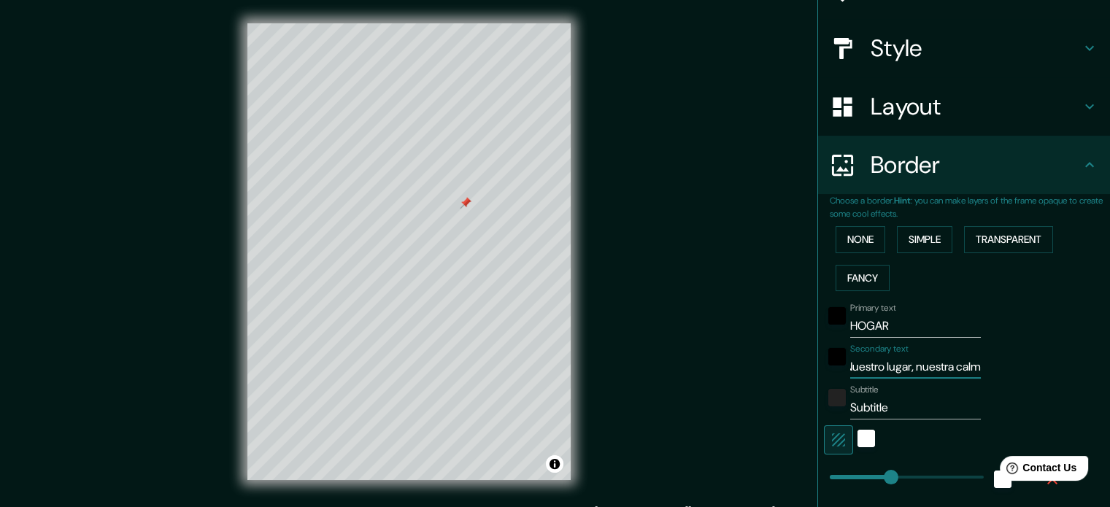
type input "35"
type input "18"
type input "Nuestro lugar, nuestra calma"
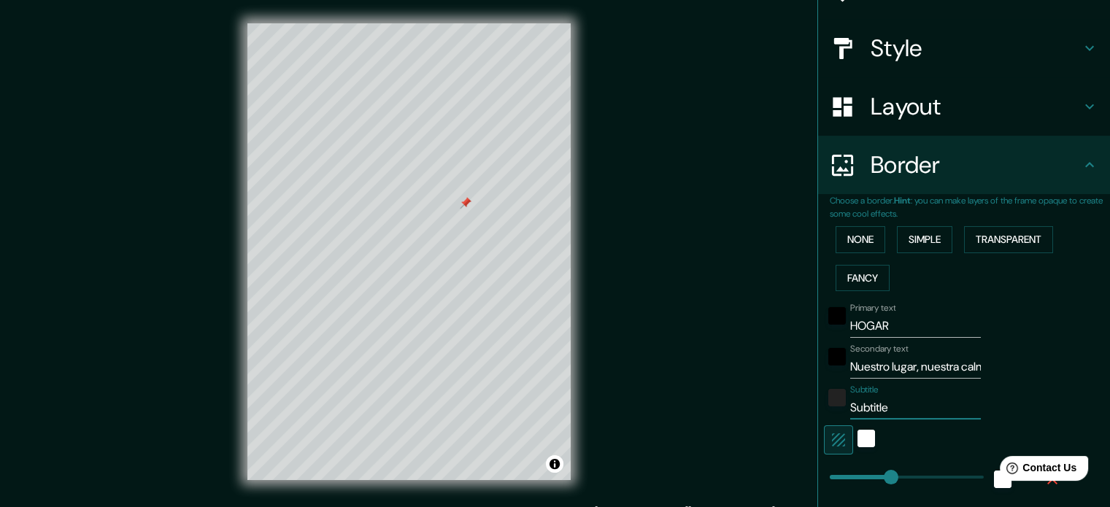
click at [888, 404] on input "Subtitle" at bounding box center [915, 407] width 131 height 23
type input "A"
type input "177"
type input "35"
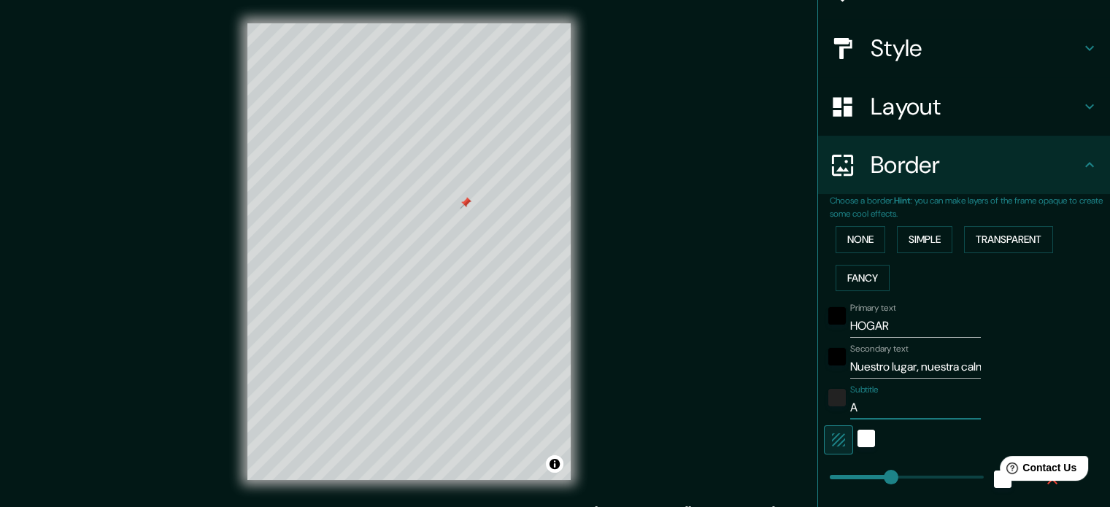
type input "35"
type input "18"
type input "Am"
type input "177"
type input "35"
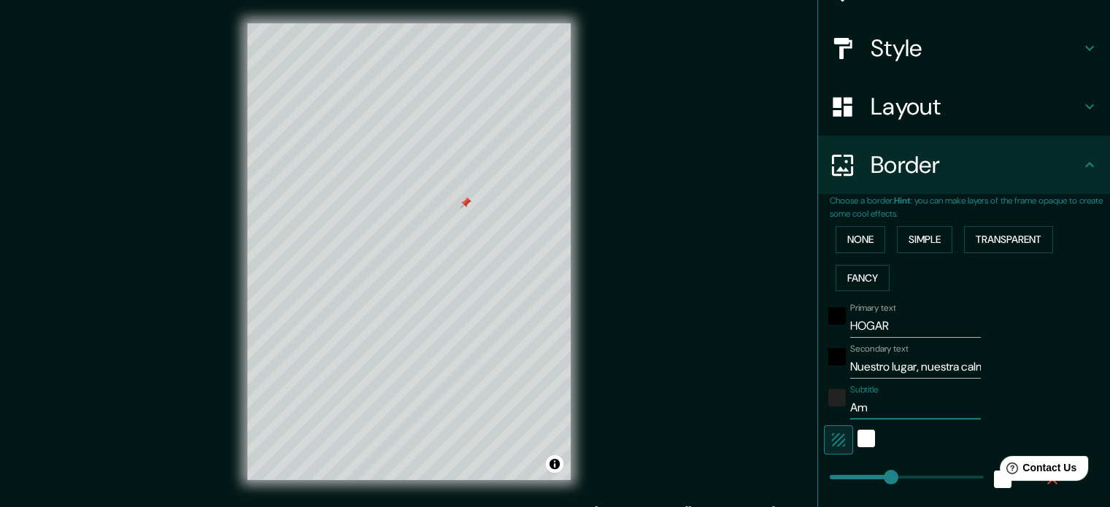
type input "35"
type input "18"
type input "Amo"
type input "177"
type input "35"
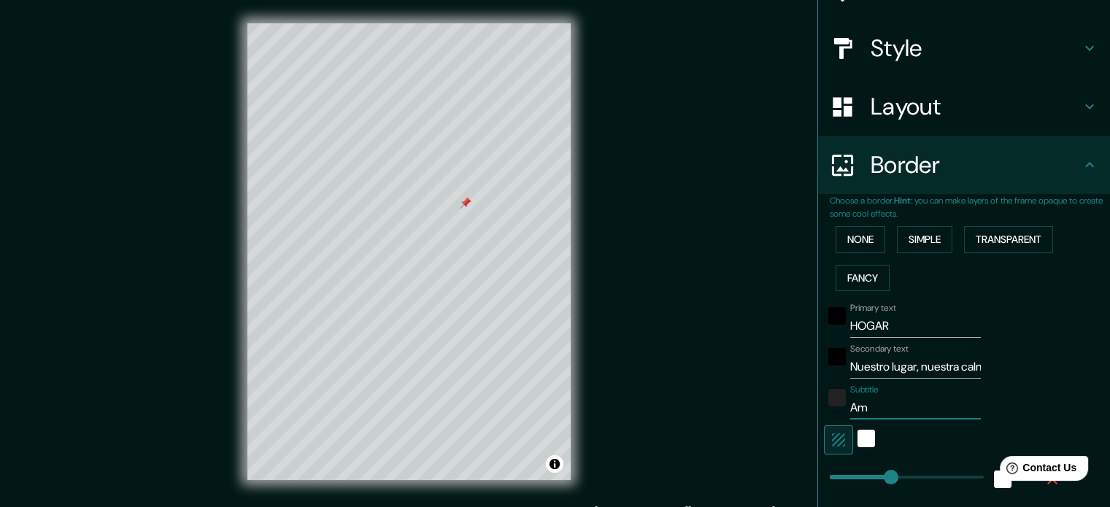
type input "35"
type input "18"
type input "Amor"
type input "177"
type input "35"
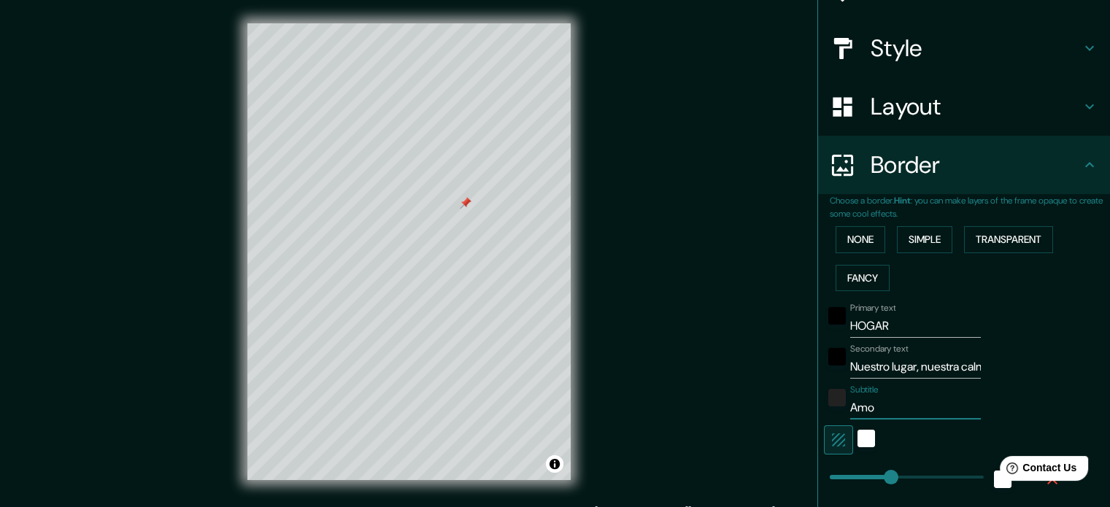
type input "35"
type input "18"
type input "Amor"
type input "177"
type input "35"
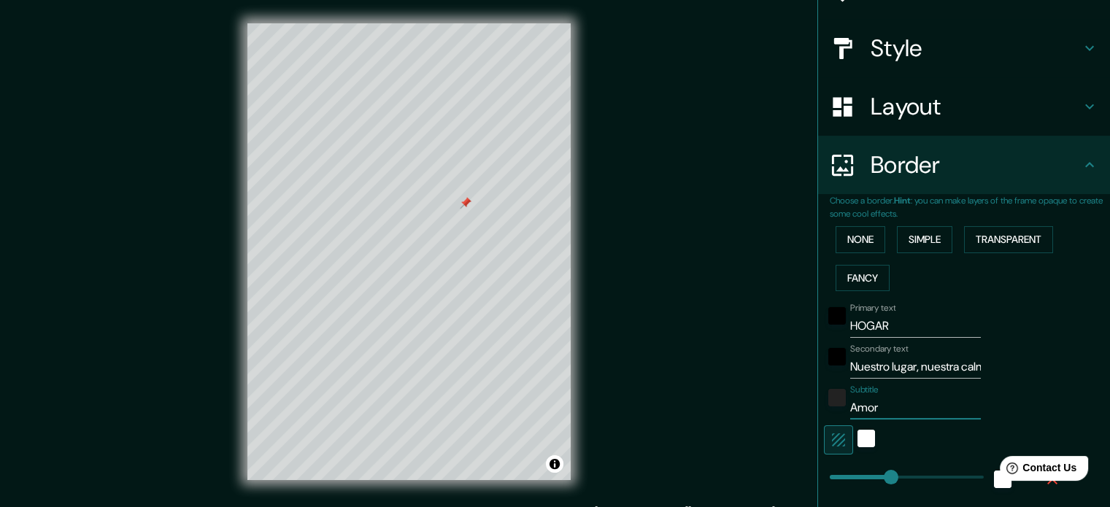
type input "35"
type input "18"
type input "Amor R"
type input "177"
type input "35"
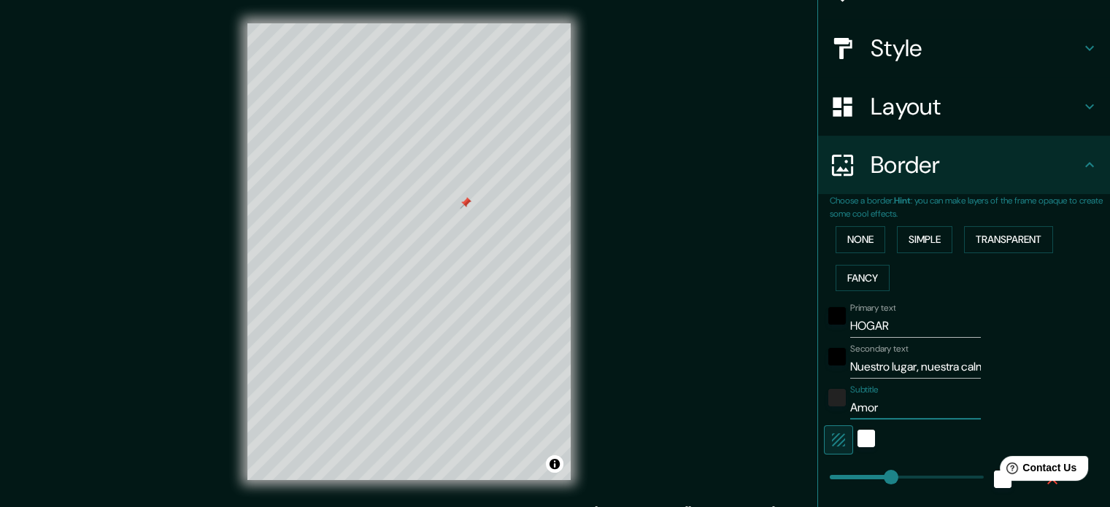
type input "35"
type input "18"
type input "Amor Re"
type input "177"
type input "35"
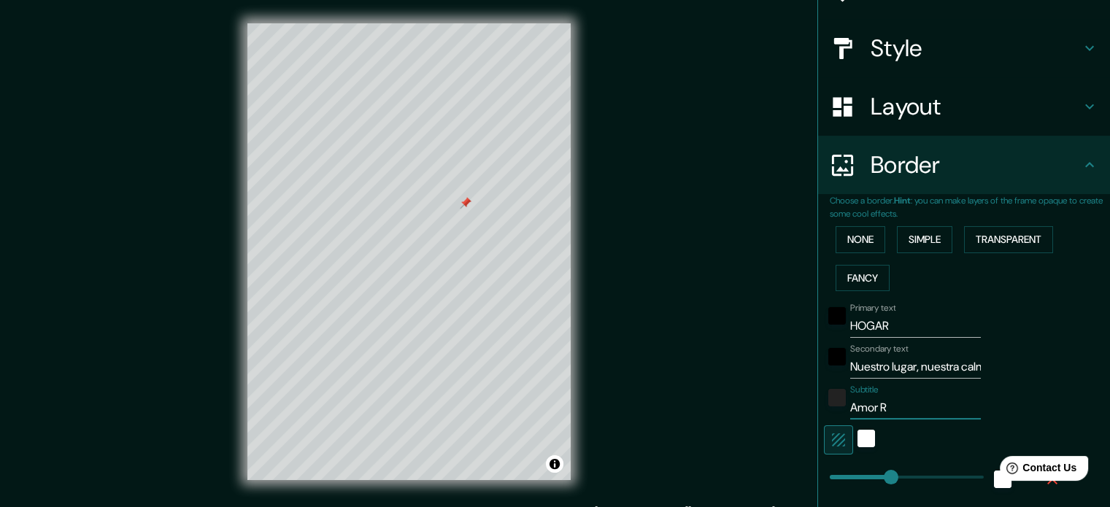
type input "35"
type input "18"
type input "Amor Reí"
type input "177"
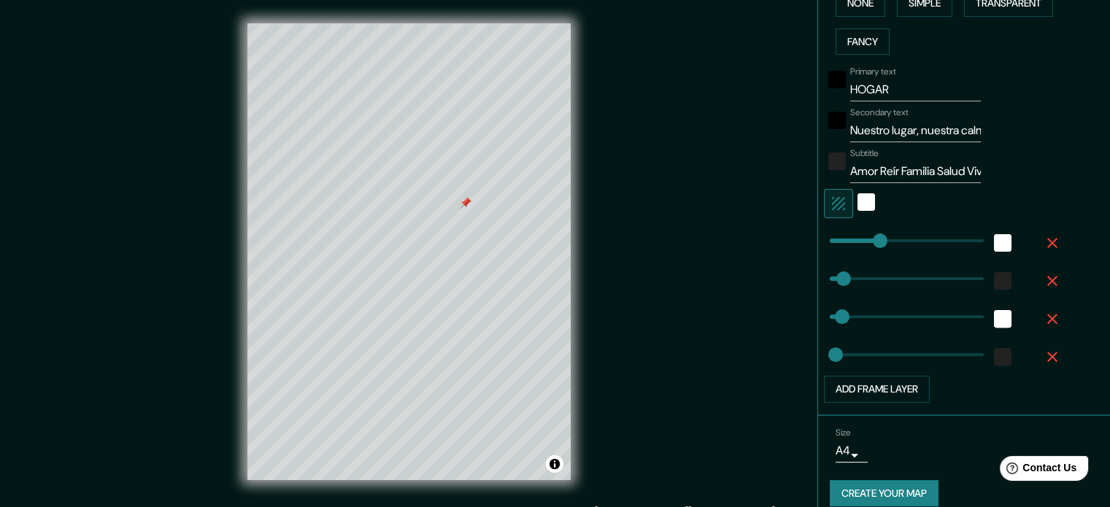
scroll to position [397, 0]
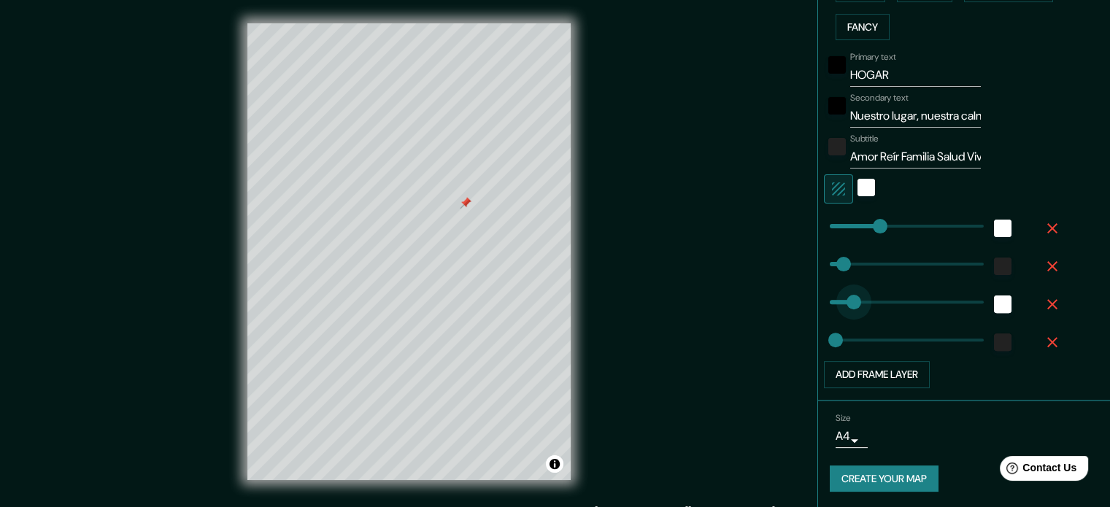
drag, startPoint x: 833, startPoint y: 304, endPoint x: 843, endPoint y: 305, distance: 9.6
click at [881, 480] on button "Create your map" at bounding box center [884, 479] width 109 height 27
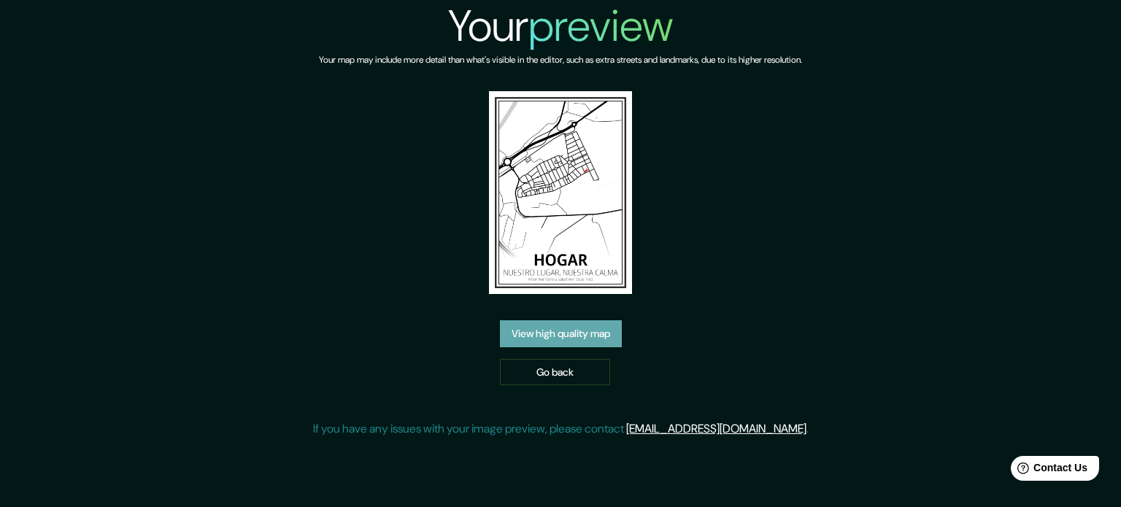
click at [594, 334] on link "View high quality map" at bounding box center [561, 333] width 122 height 27
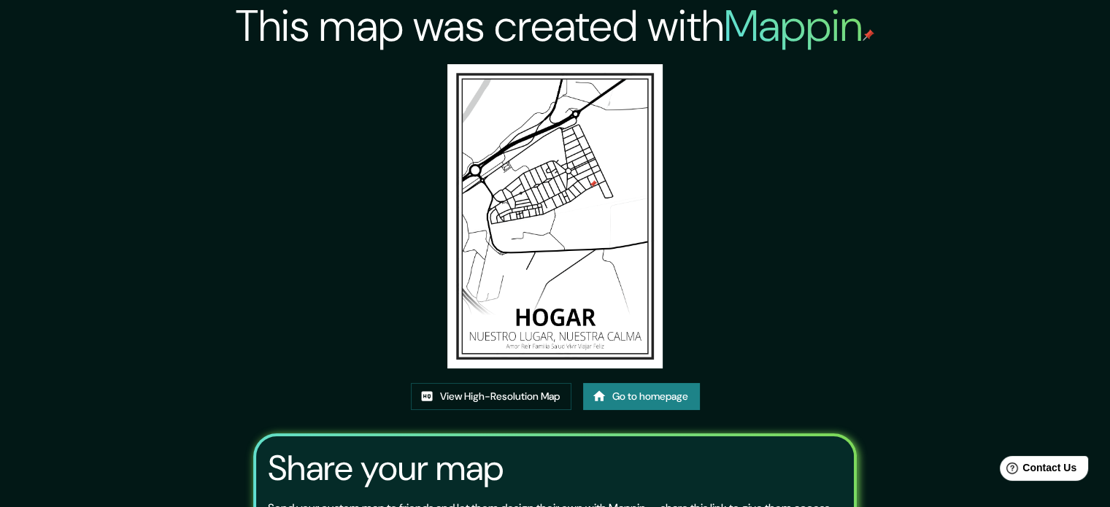
click at [628, 405] on link "Go to homepage" at bounding box center [641, 396] width 117 height 27
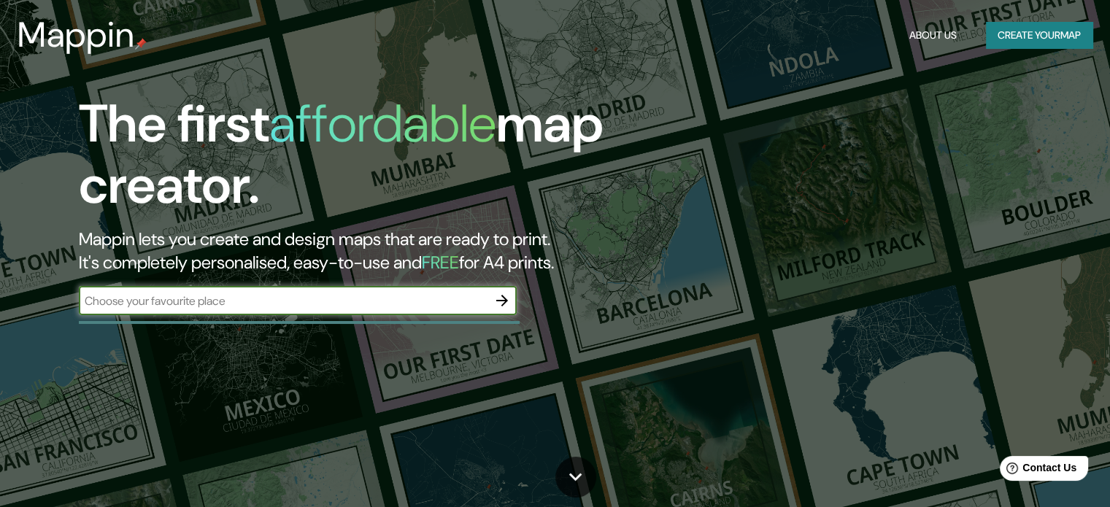
click at [458, 300] on input "text" at bounding box center [283, 301] width 409 height 17
type input "the exonian"
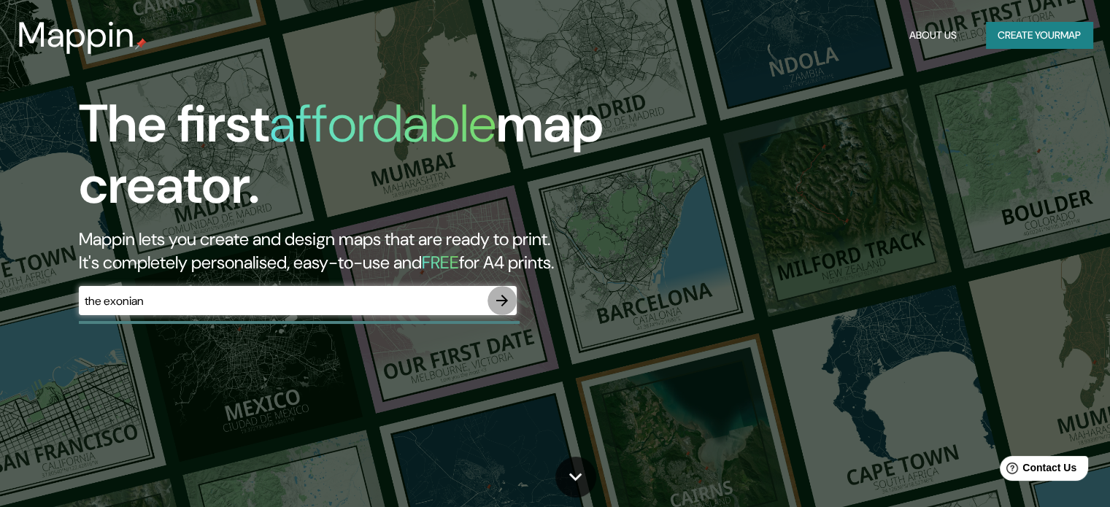
click at [507, 296] on icon "button" at bounding box center [502, 301] width 18 height 18
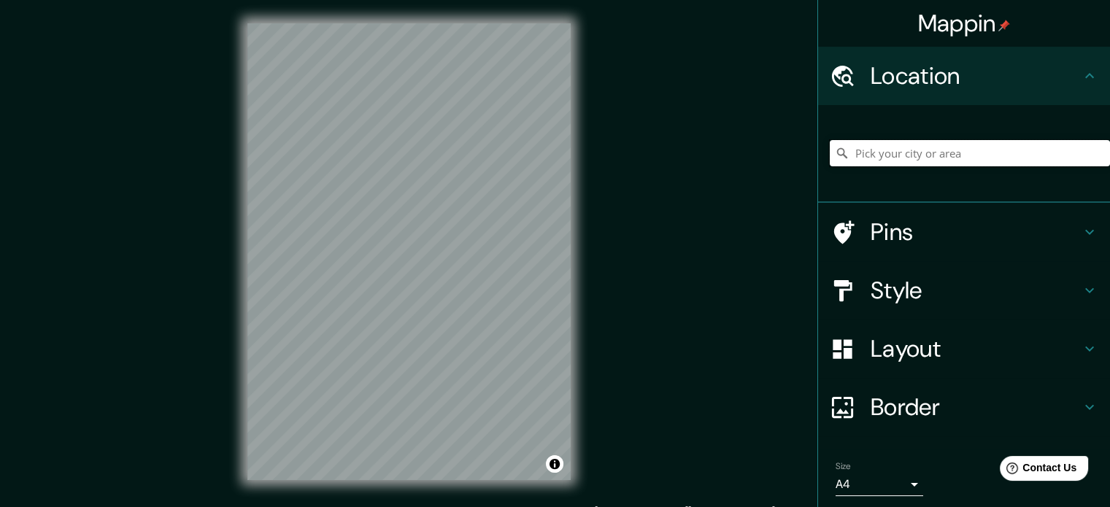
click at [974, 145] on input "Pick your city or area" at bounding box center [970, 153] width 280 height 26
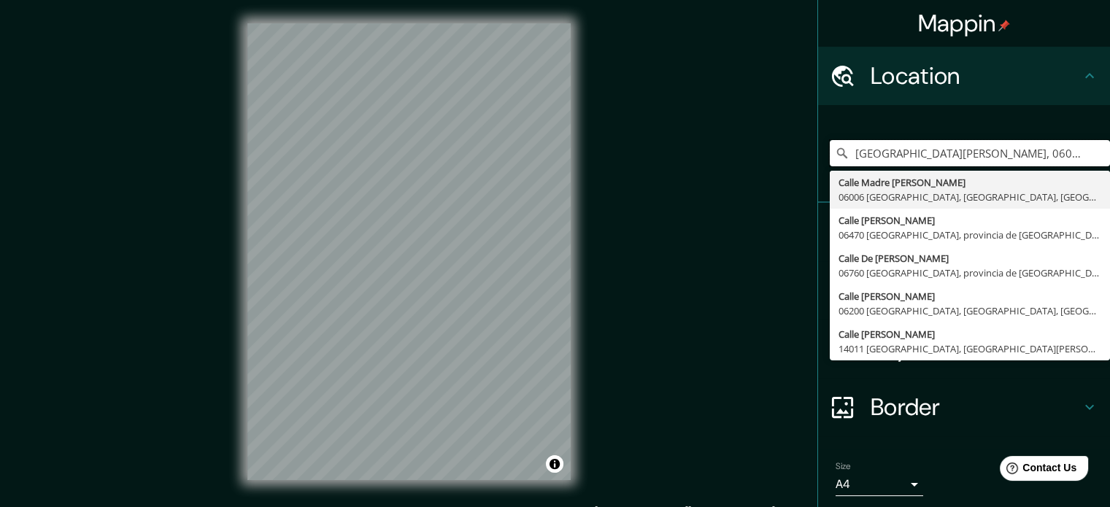
type input "Calle Madre Teresa De Calcuta, 06006 Badajoz, provincia de Badajoz, España"
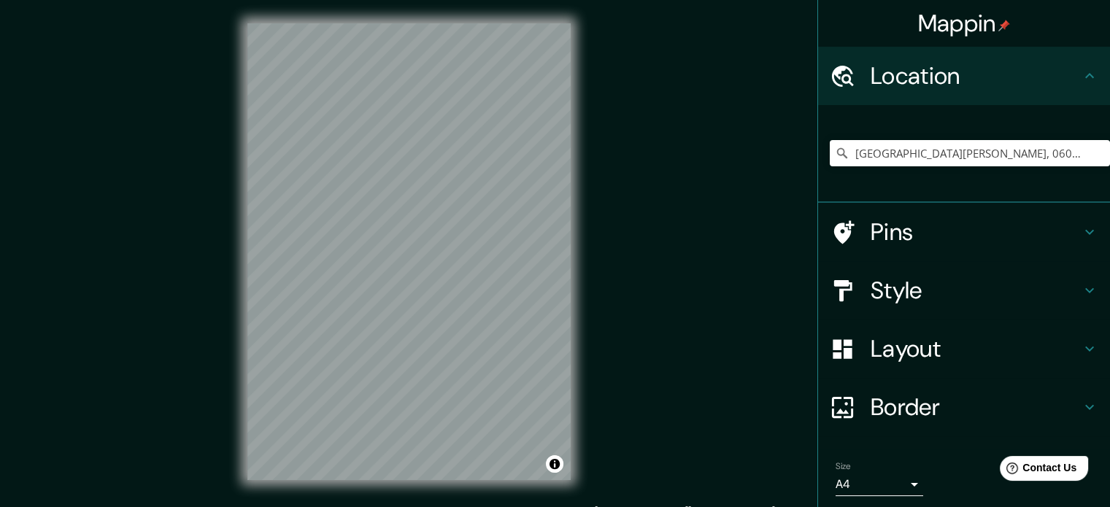
click at [871, 233] on h4 "Pins" at bounding box center [976, 231] width 210 height 29
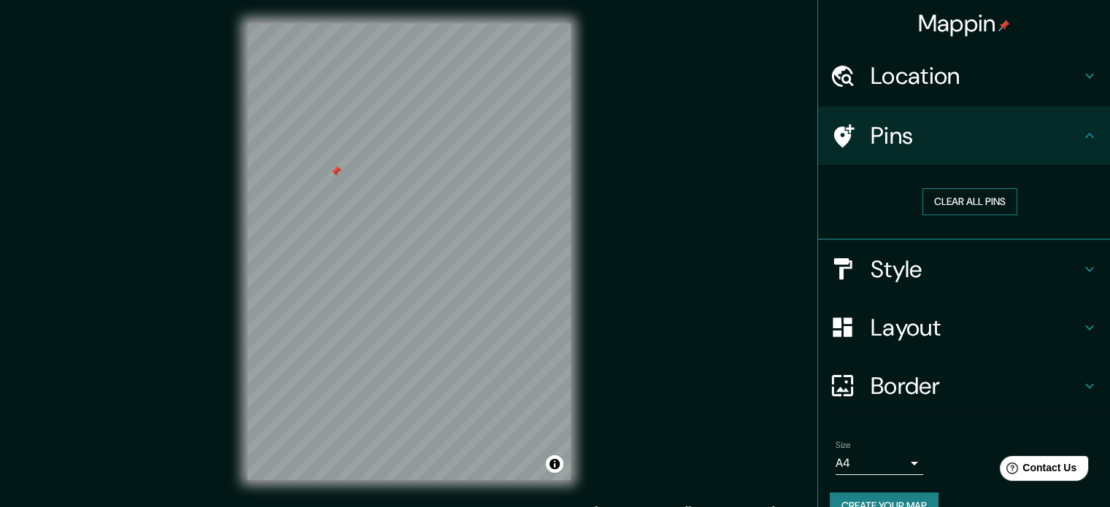
click at [953, 202] on button "Clear all pins" at bounding box center [970, 201] width 95 height 27
click at [923, 196] on button "Clear all pins" at bounding box center [970, 201] width 95 height 27
click at [943, 271] on h4 "Style" at bounding box center [976, 269] width 210 height 29
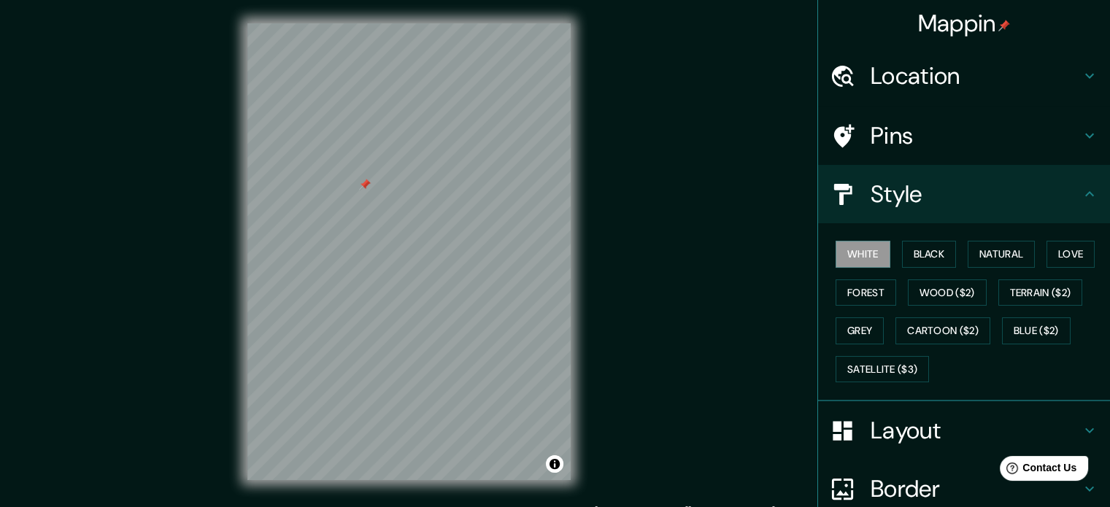
click at [909, 422] on h4 "Layout" at bounding box center [976, 430] width 210 height 29
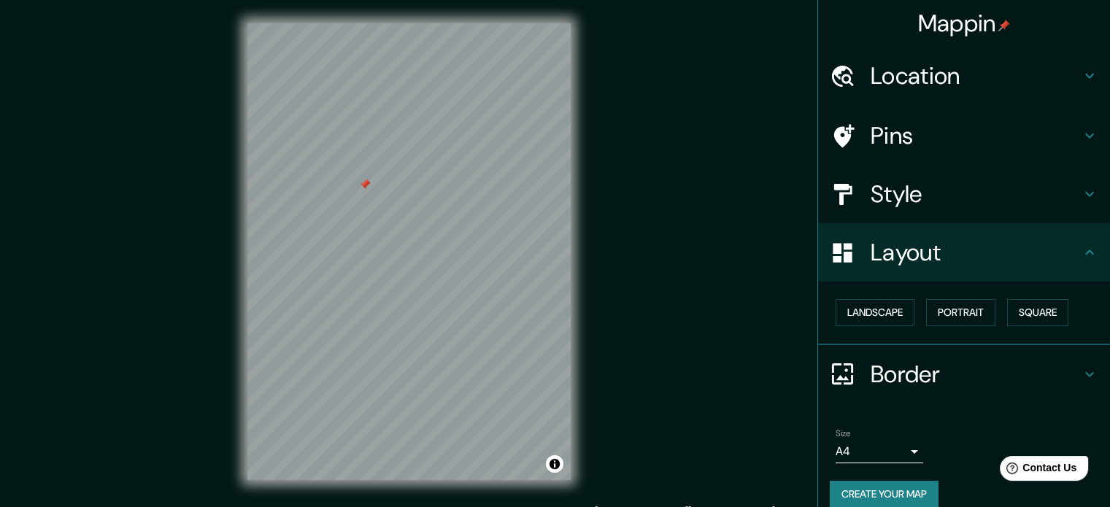
scroll to position [16, 0]
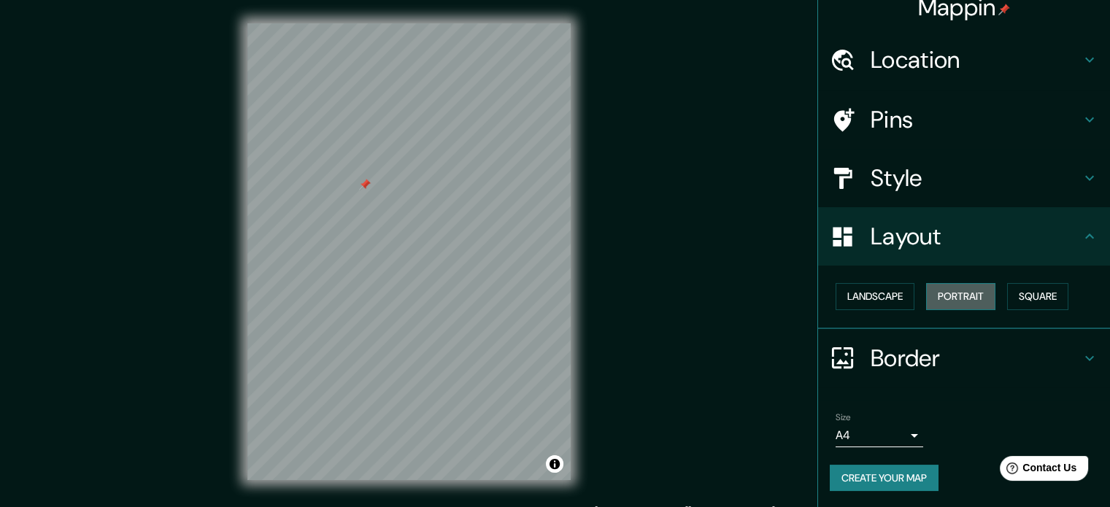
click at [963, 295] on button "Portrait" at bounding box center [960, 296] width 69 height 27
click at [972, 297] on button "Portrait" at bounding box center [960, 296] width 69 height 27
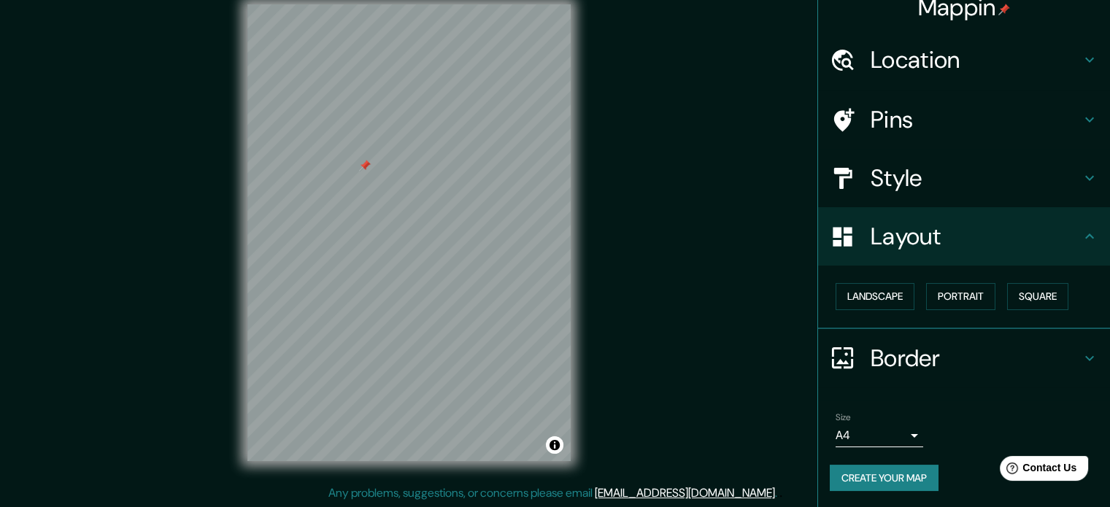
click at [926, 353] on h4 "Border" at bounding box center [976, 358] width 210 height 29
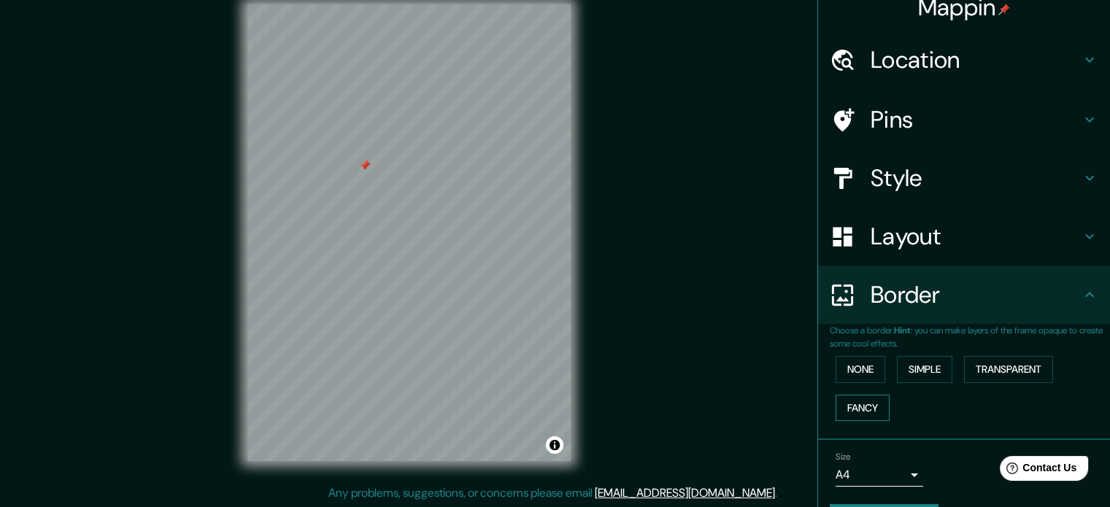
click at [863, 408] on button "Fancy" at bounding box center [863, 408] width 54 height 27
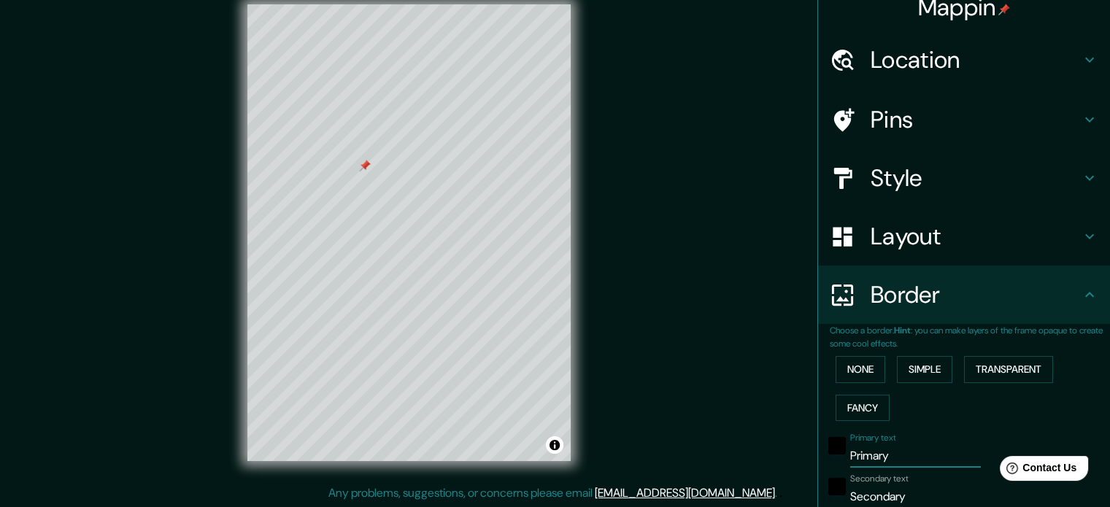
drag, startPoint x: 910, startPoint y: 458, endPoint x: 794, endPoint y: 460, distance: 116.1
click at [794, 460] on div "Mappin Location Calle Madre Teresa De Calcuta, 06006 Badajoz, provincia de Bada…" at bounding box center [555, 244] width 1110 height 527
type input "t"
type input "177"
type input "35"
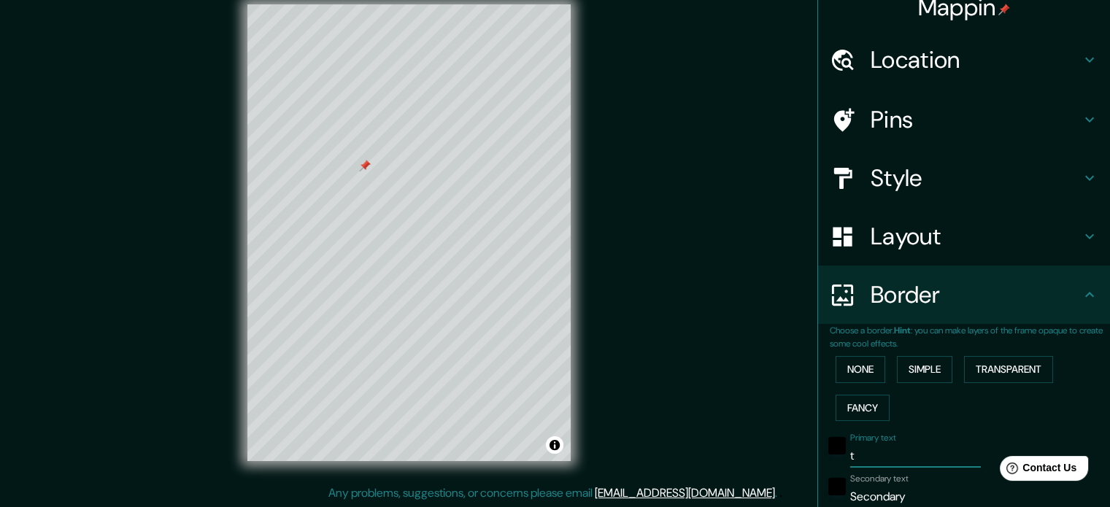
type input "35"
type input "18"
type input "th"
type input "177"
type input "35"
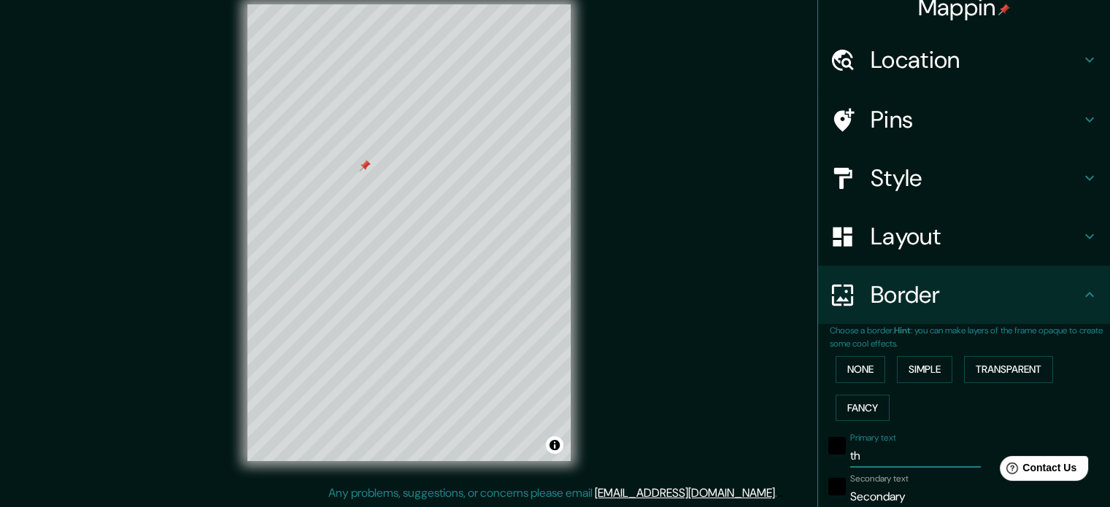
type input "35"
type input "18"
type input "the"
type input "177"
type input "35"
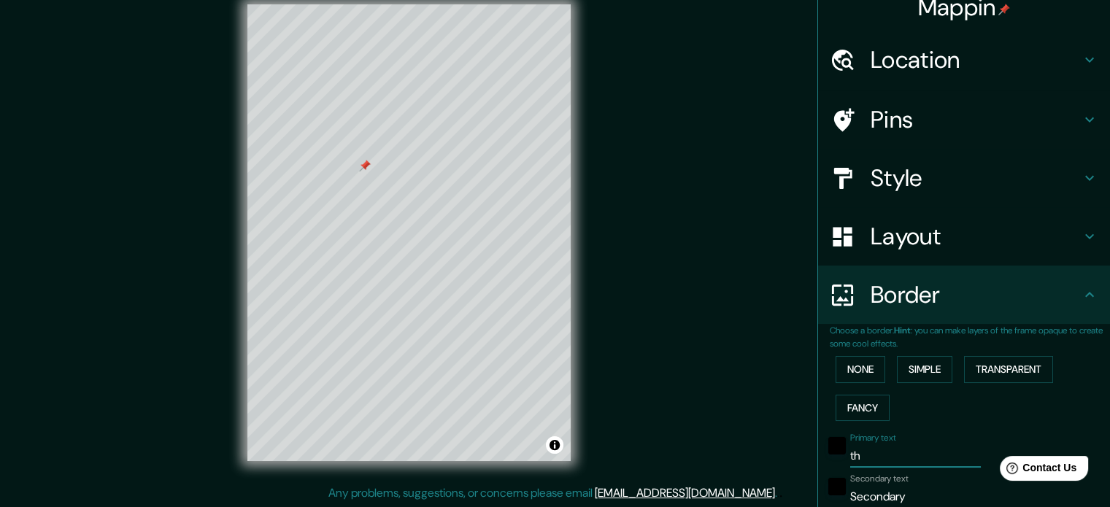
type input "35"
type input "18"
type input "the"
type input "177"
type input "35"
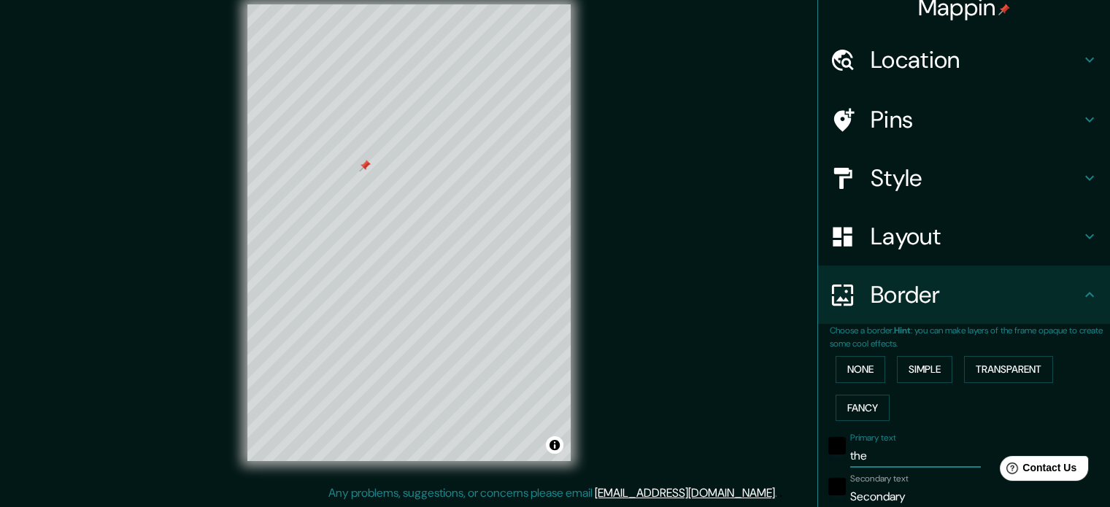
type input "35"
type input "18"
type input "the e"
type input "177"
type input "35"
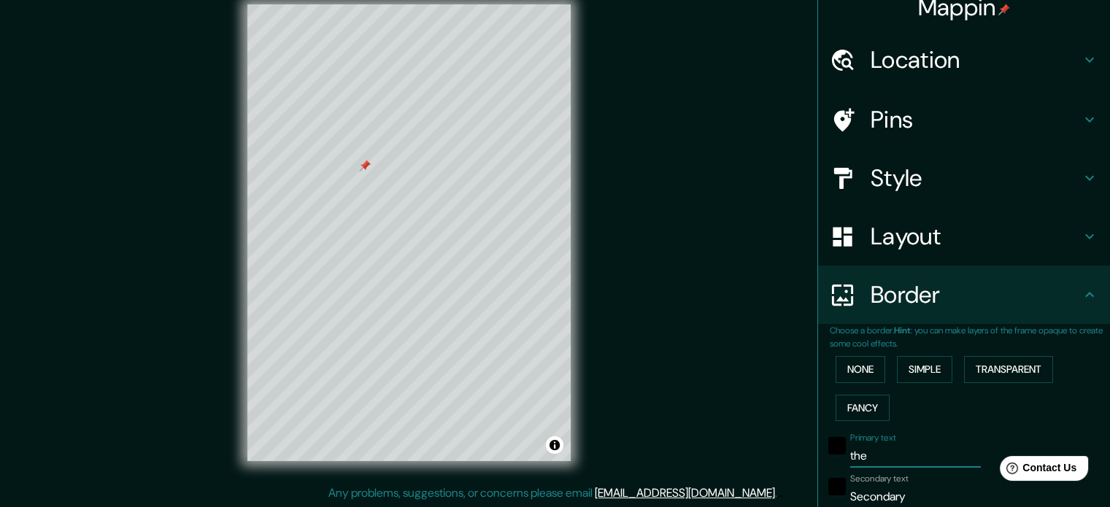
type input "35"
type input "18"
type input "the ex"
type input "177"
type input "35"
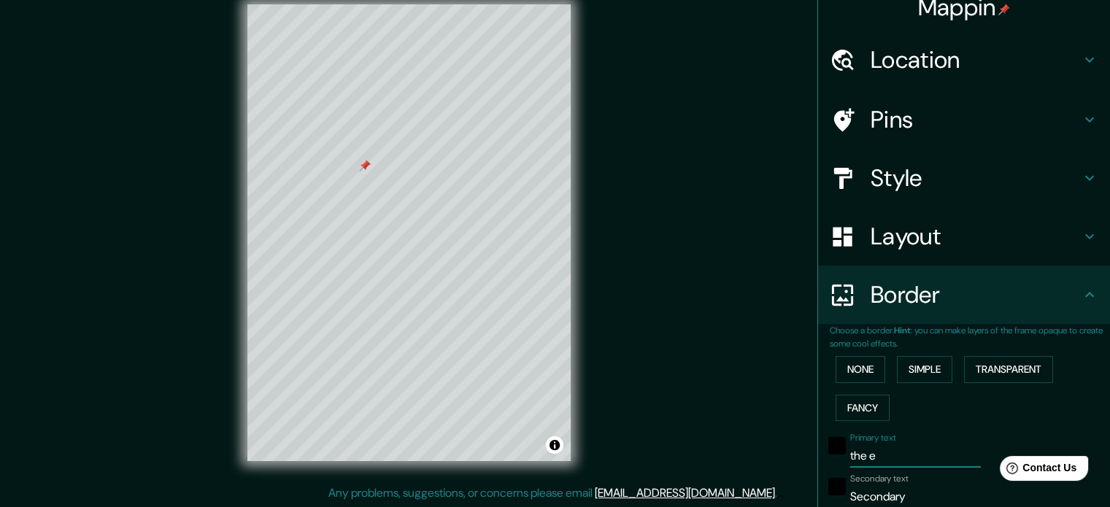
type input "35"
type input "18"
type input "the exo"
type input "177"
type input "35"
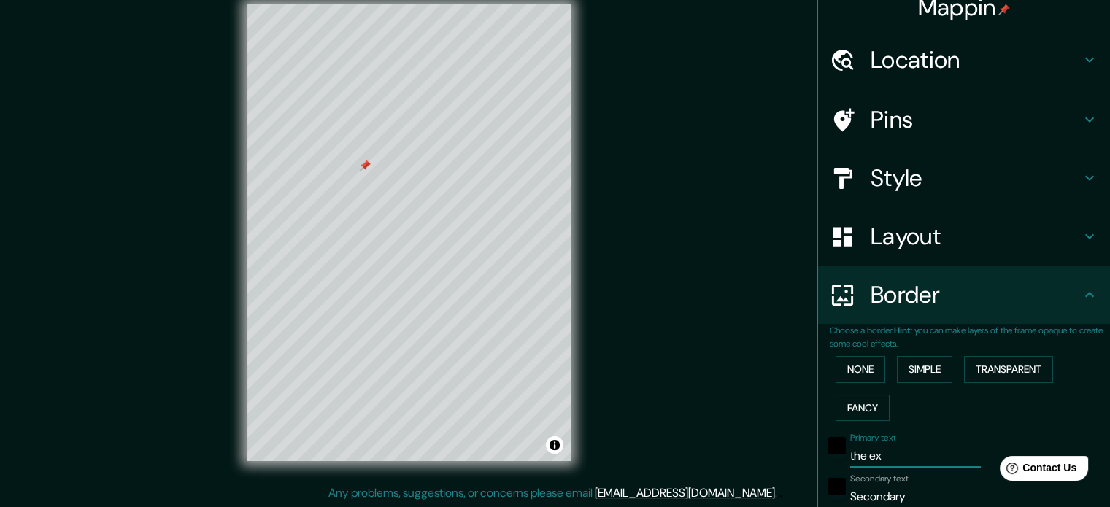
type input "35"
type input "18"
type input "the exon"
type input "177"
type input "35"
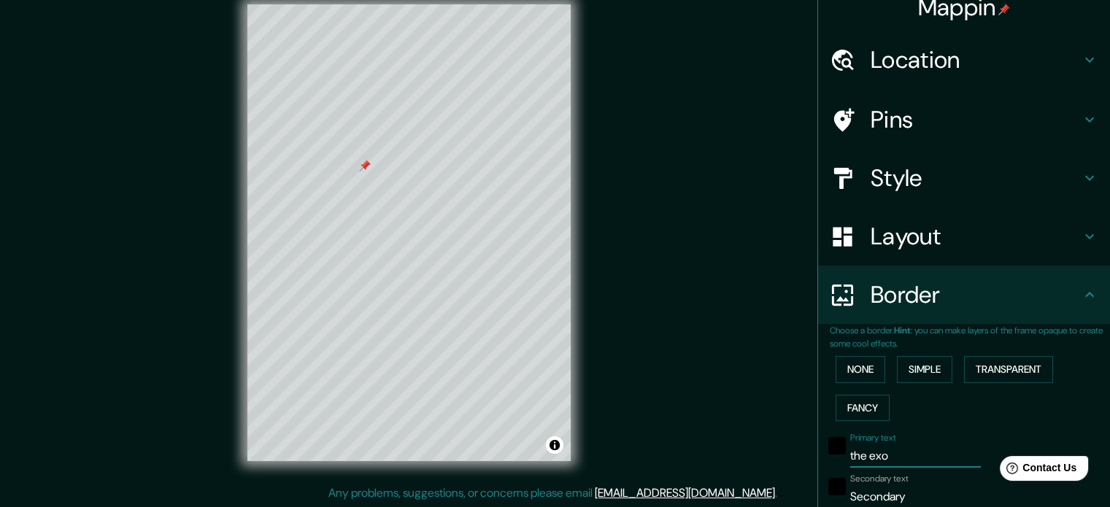
type input "35"
type input "18"
type input "the exoni"
type input "177"
type input "35"
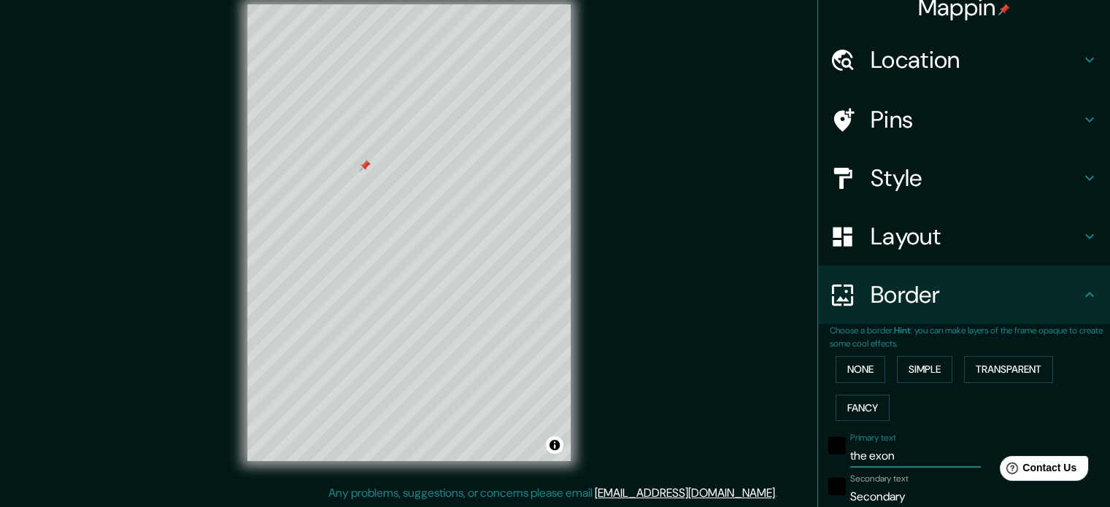
type input "35"
type input "18"
type input "the exonia"
type input "177"
type input "35"
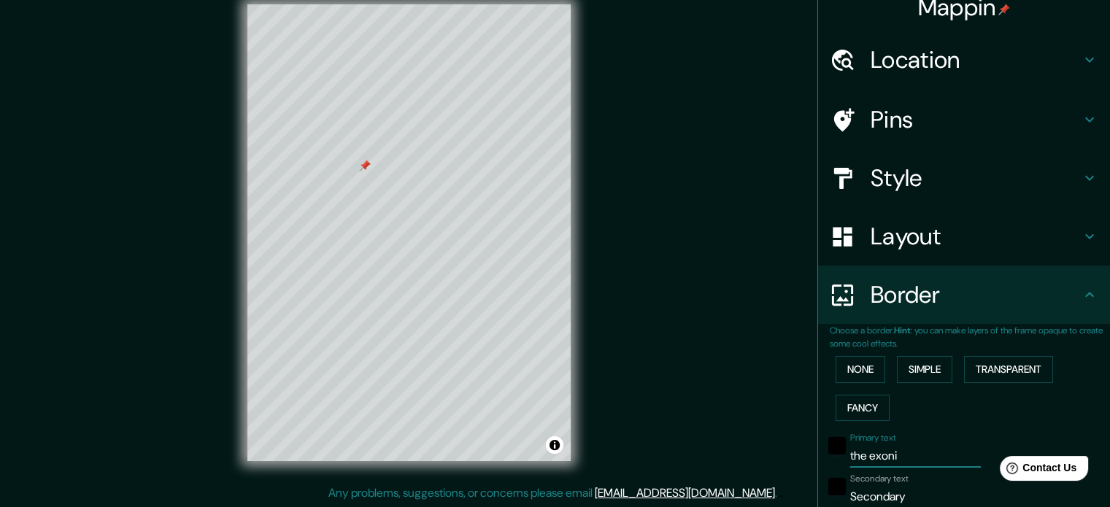
type input "35"
type input "18"
type input "the exonian"
type input "177"
type input "35"
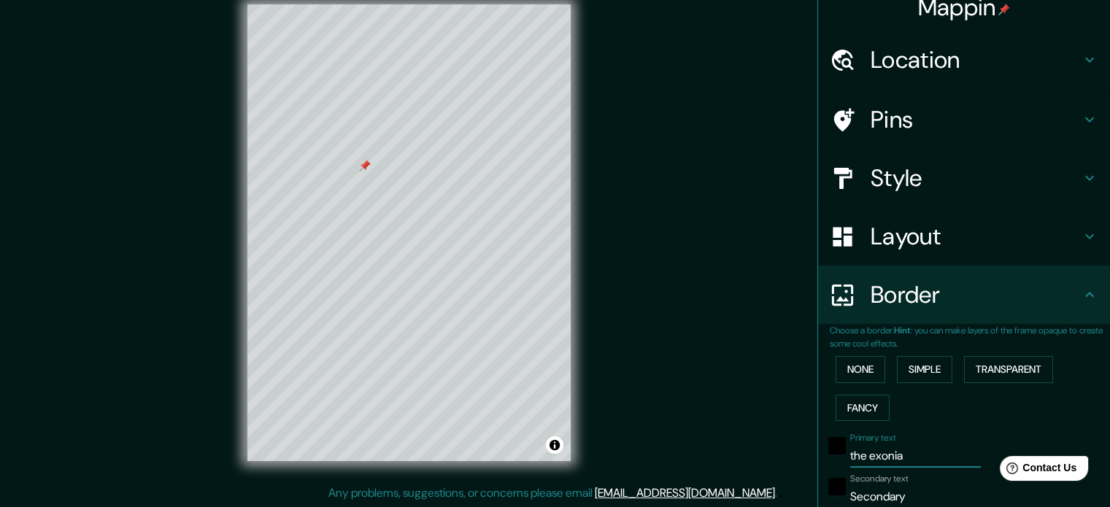
type input "35"
type input "18"
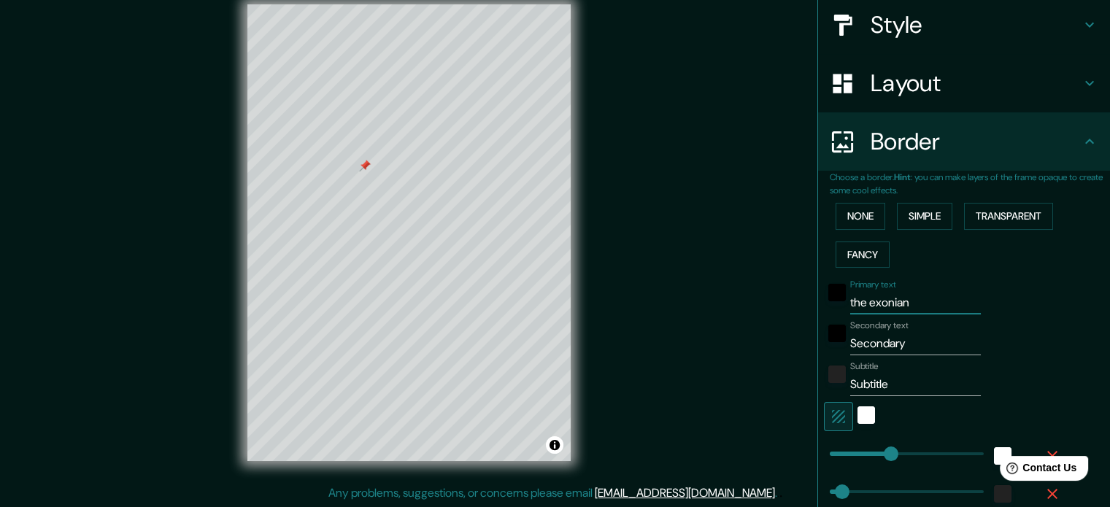
scroll to position [308, 0]
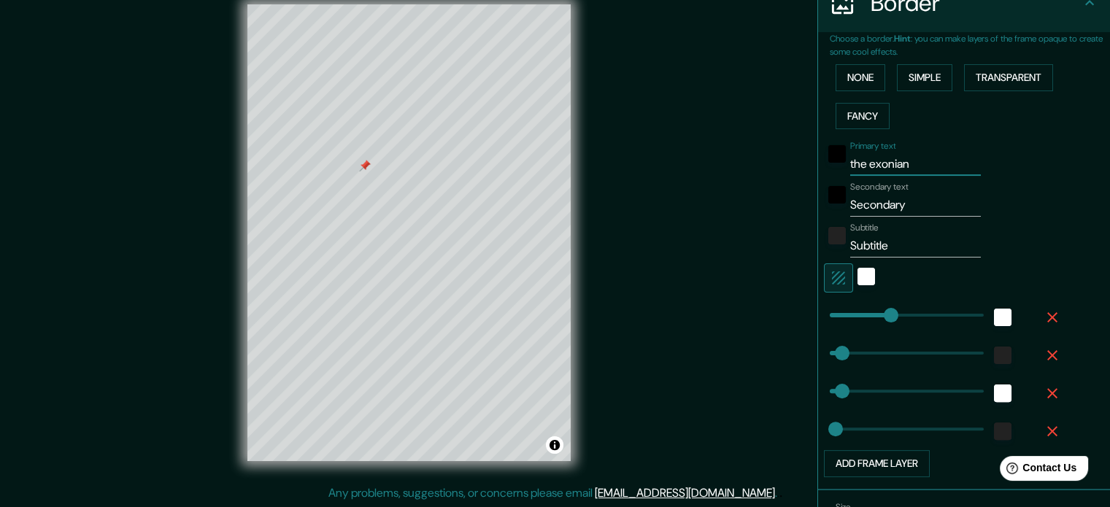
type input "the exonian"
drag, startPoint x: 920, startPoint y: 207, endPoint x: 829, endPoint y: 200, distance: 90.7
click at [829, 200] on div "Secondary text Secondary" at bounding box center [943, 199] width 239 height 35
type input "l"
type input "177"
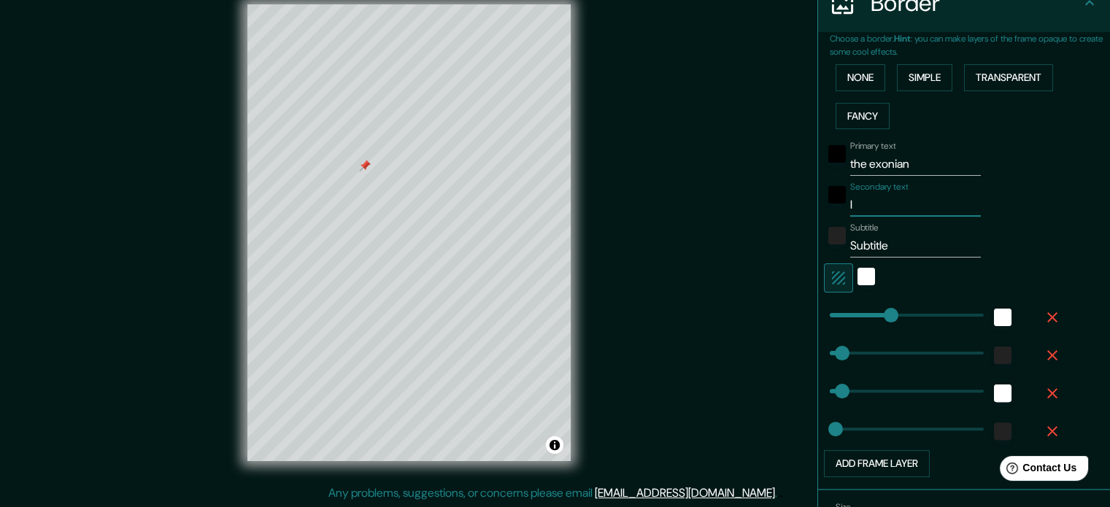
type input "35"
type input "18"
type input "la"
type input "177"
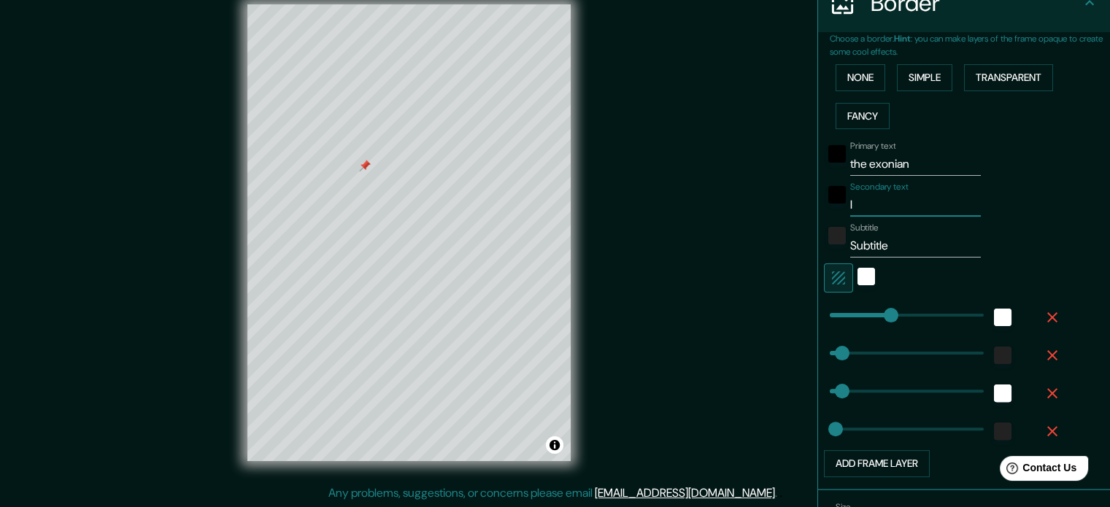
type input "35"
type input "18"
type input "lan"
type input "177"
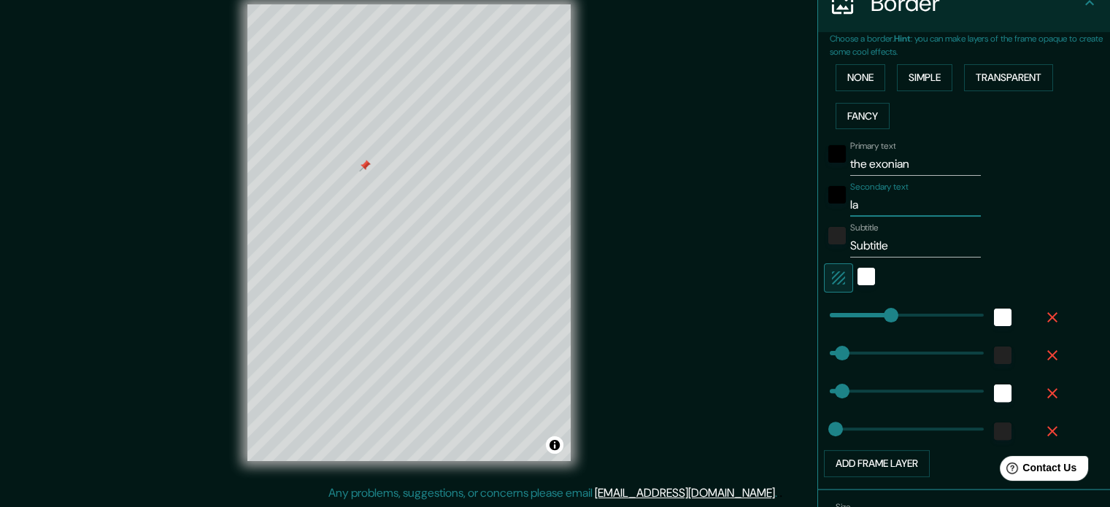
type input "35"
type input "18"
type input "lang"
type input "177"
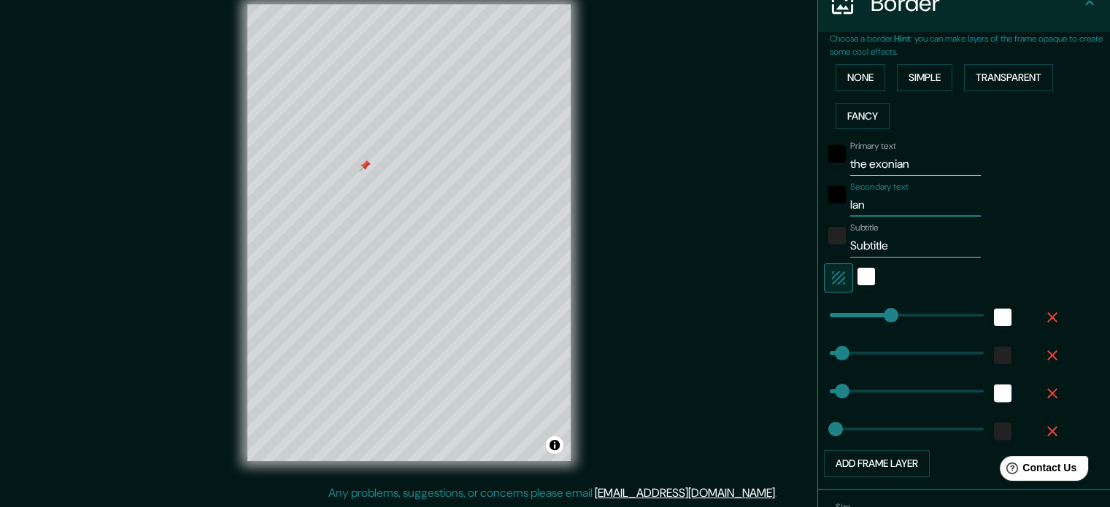
type input "35"
type input "18"
type input "langu"
type input "177"
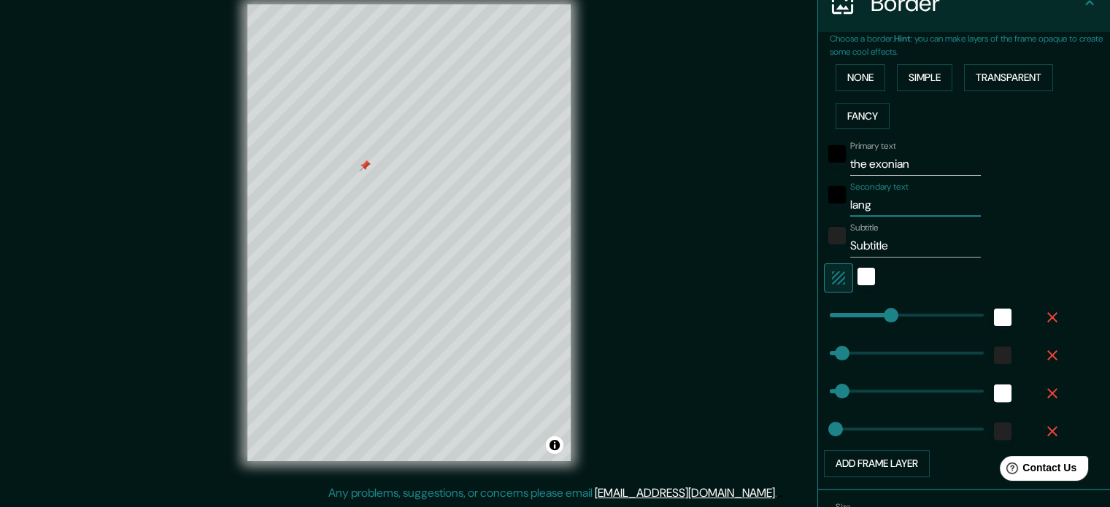
type input "35"
type input "18"
type input "langua"
type input "177"
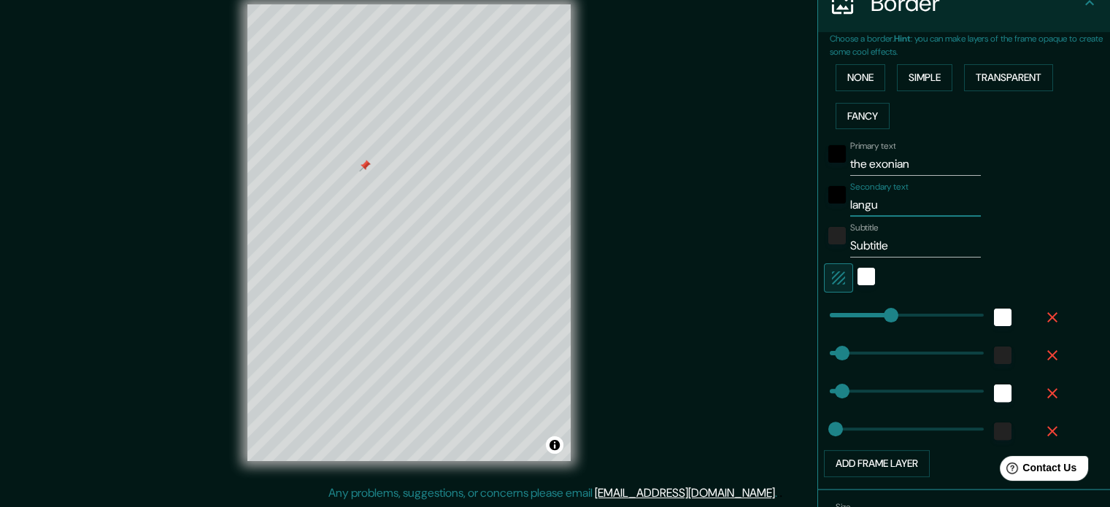
type input "35"
type input "18"
type input "languag"
type input "177"
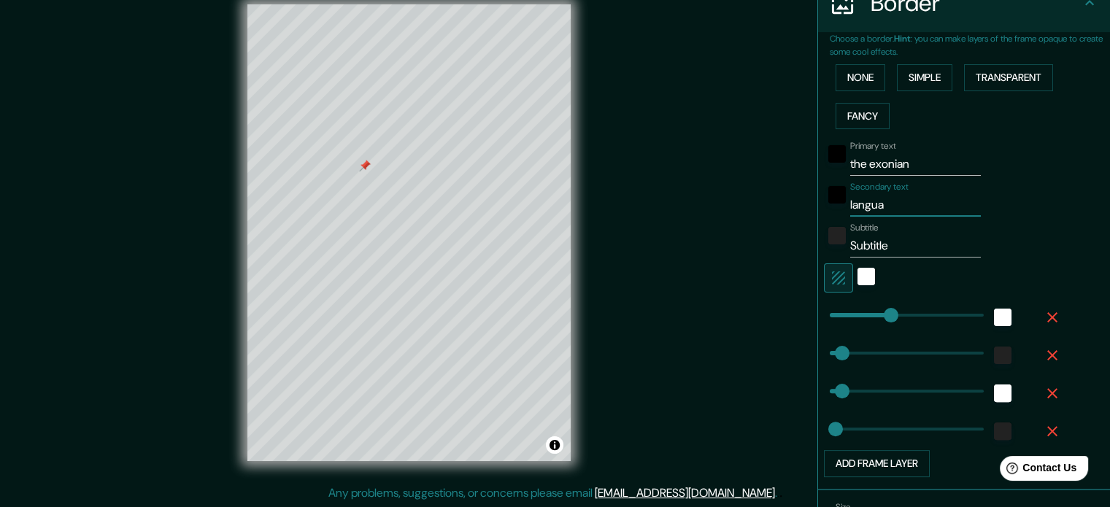
type input "35"
type input "18"
type input "language"
type input "177"
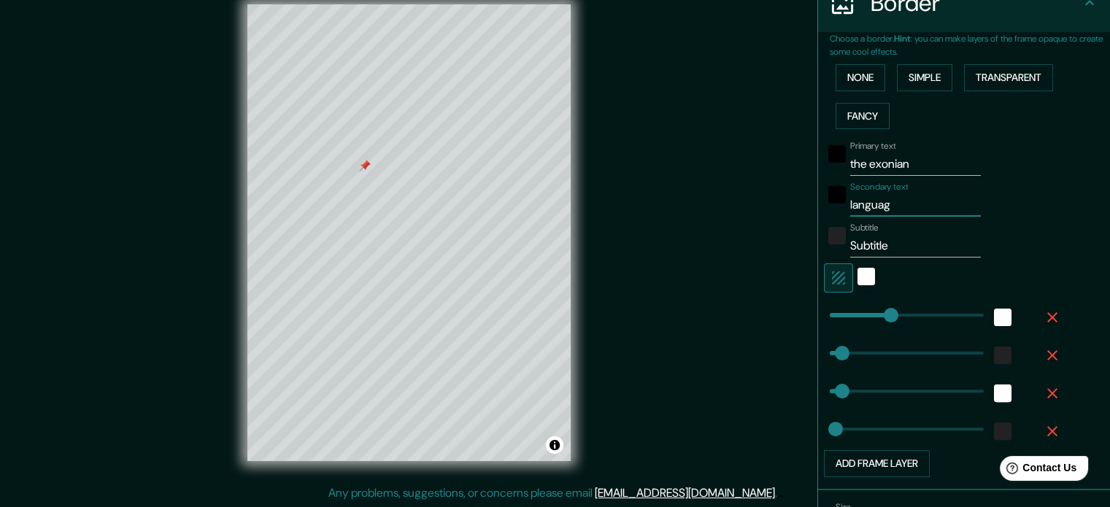
type input "35"
type input "18"
type input "language"
type input "177"
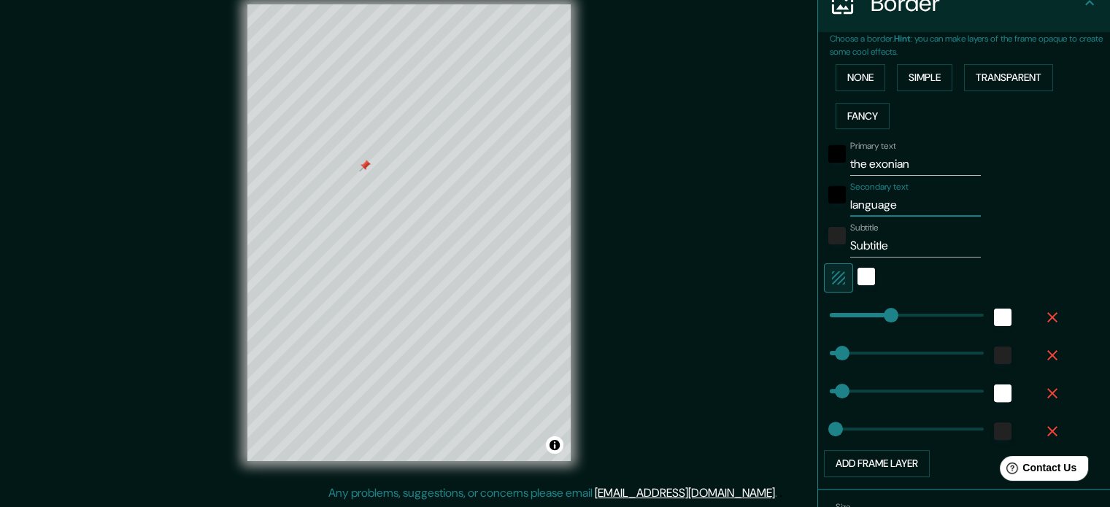
type input "35"
type input "18"
type input "language s"
type input "177"
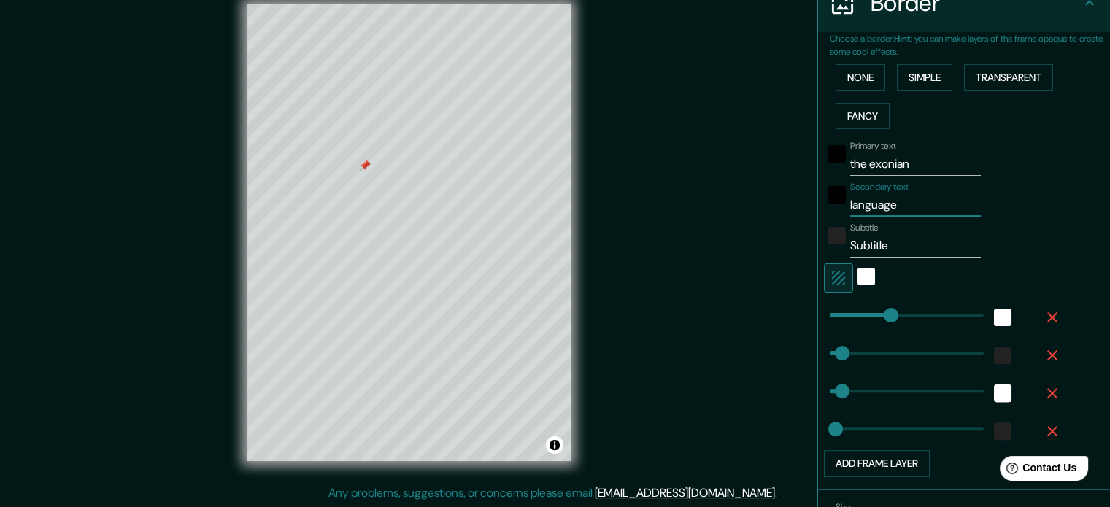
type input "35"
type input "18"
type input "language sc"
type input "177"
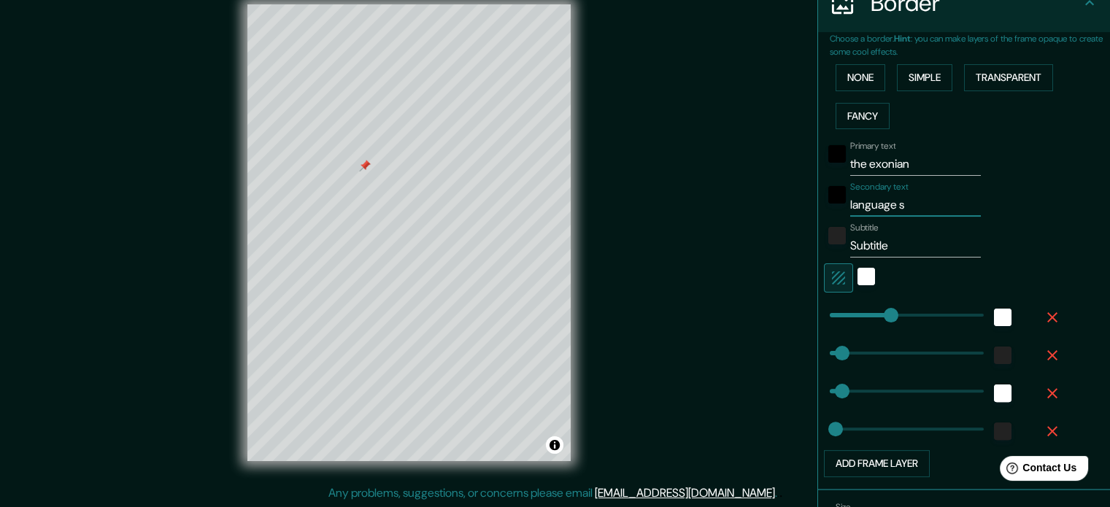
type input "35"
type input "18"
type input "language sch"
type input "177"
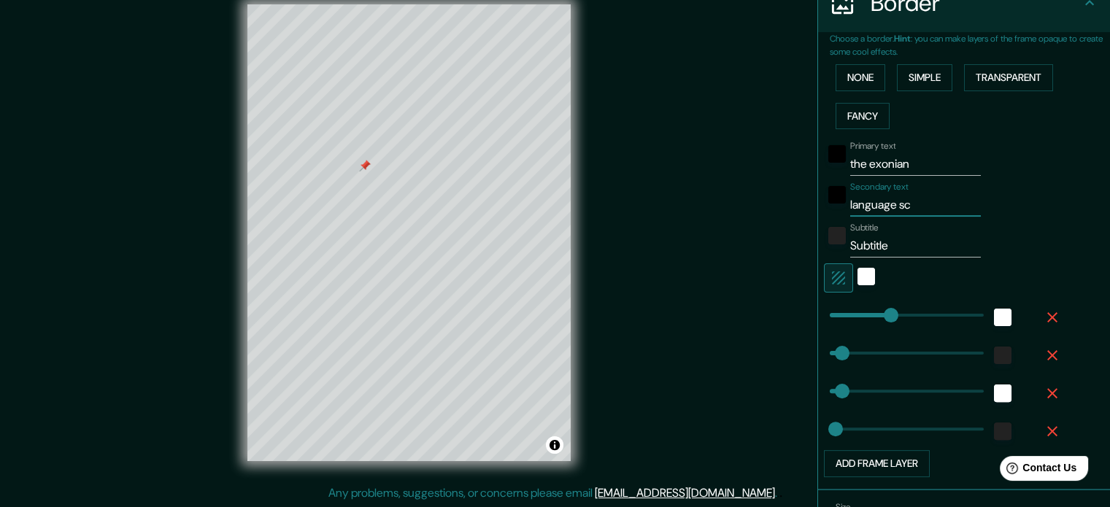
type input "35"
type input "18"
type input "language scho"
type input "177"
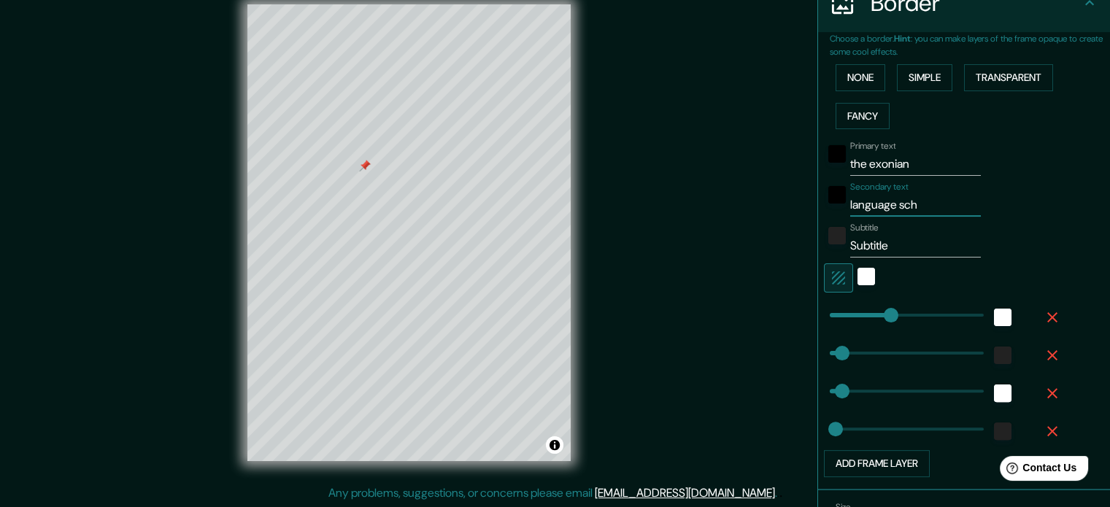
type input "35"
type input "18"
type input "language schoo"
type input "177"
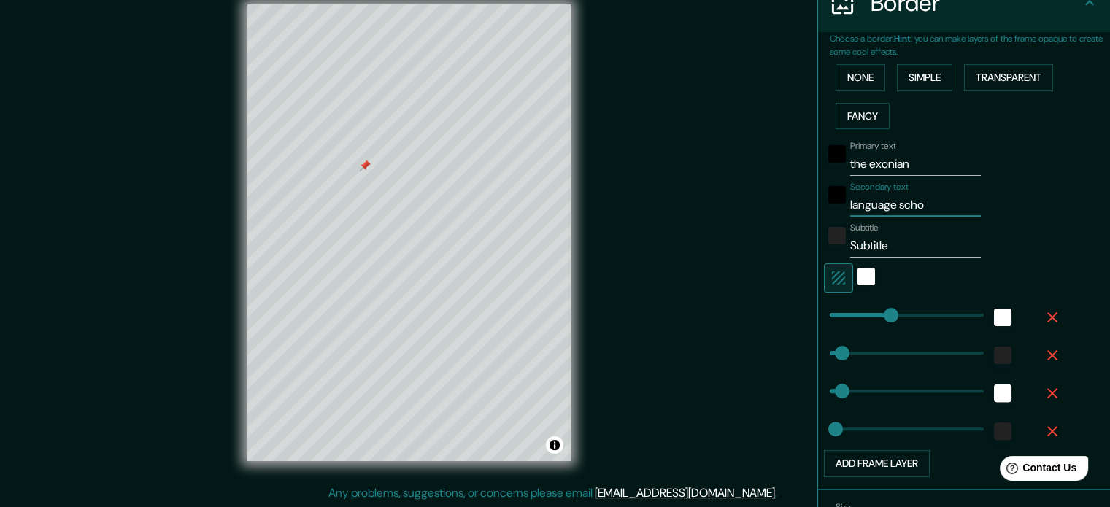
type input "35"
type input "18"
type input "language school"
type input "177"
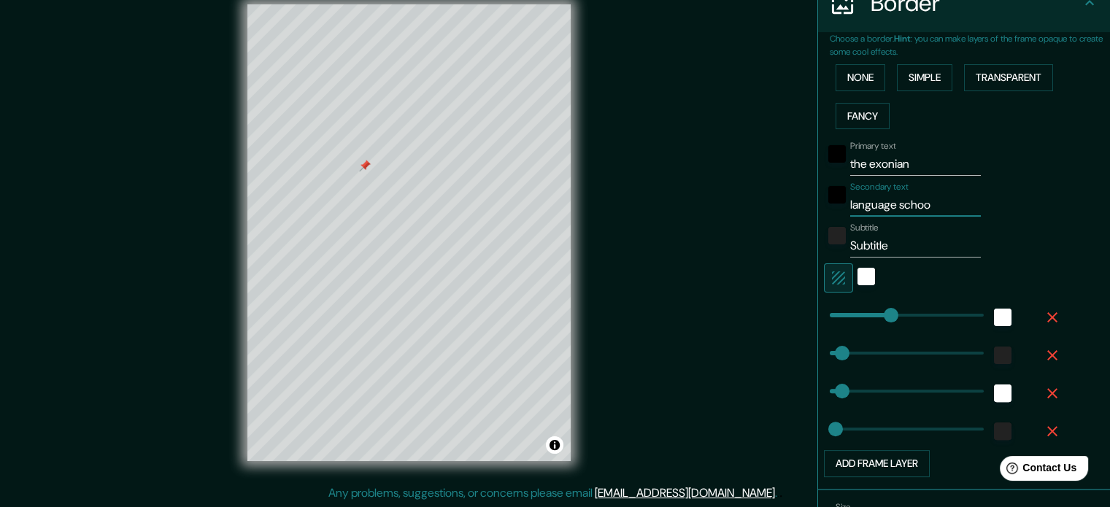
type input "35"
type input "18"
type input "language school"
drag, startPoint x: 887, startPoint y: 242, endPoint x: 832, endPoint y: 233, distance: 55.4
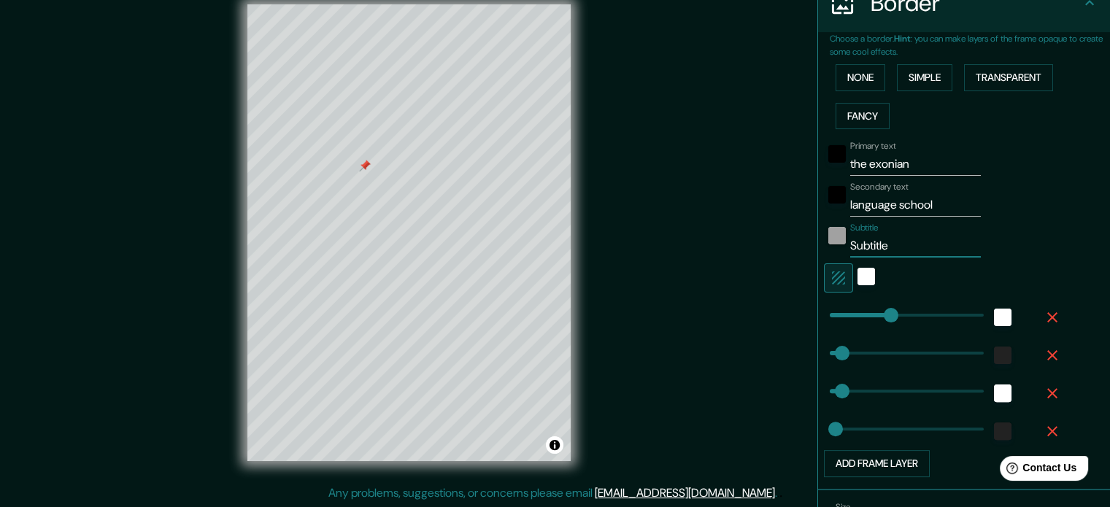
click at [832, 233] on div "Subtitle Subtitle" at bounding box center [943, 240] width 239 height 35
type input "¡"
type input "177"
type input "35"
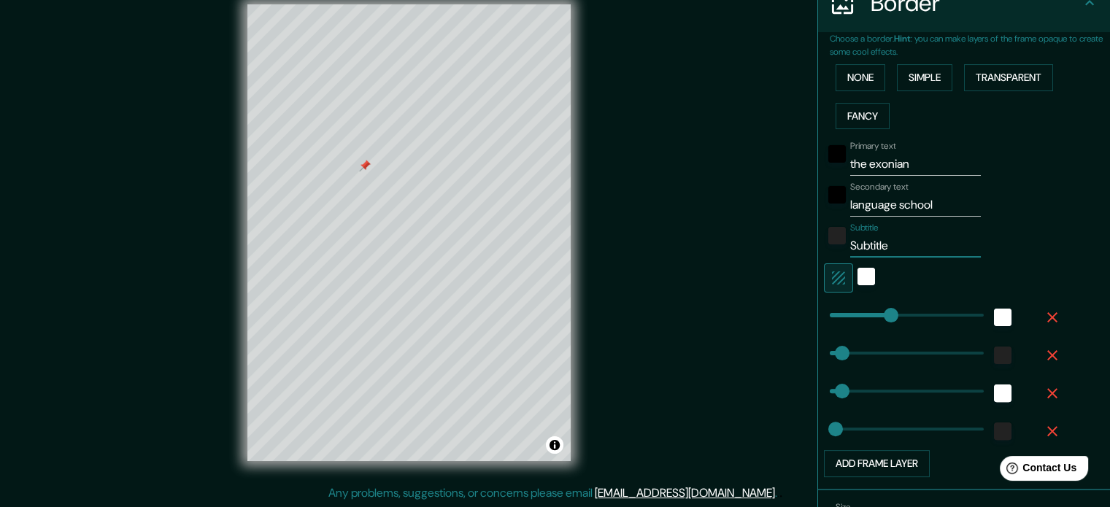
type input "18"
type input "¡¡"
type input "177"
type input "35"
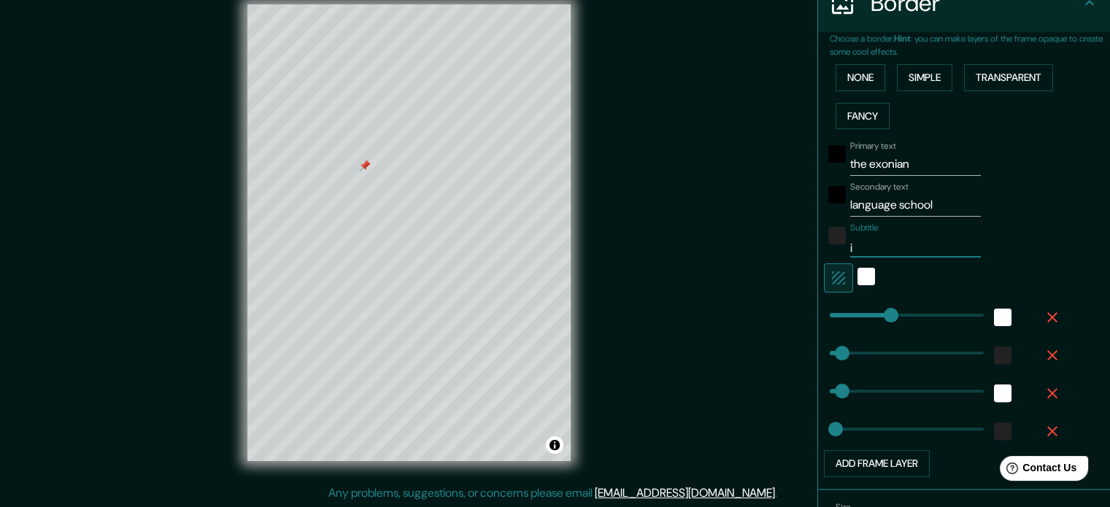
type input "18"
type input "¡¡"
type input "177"
type input "35"
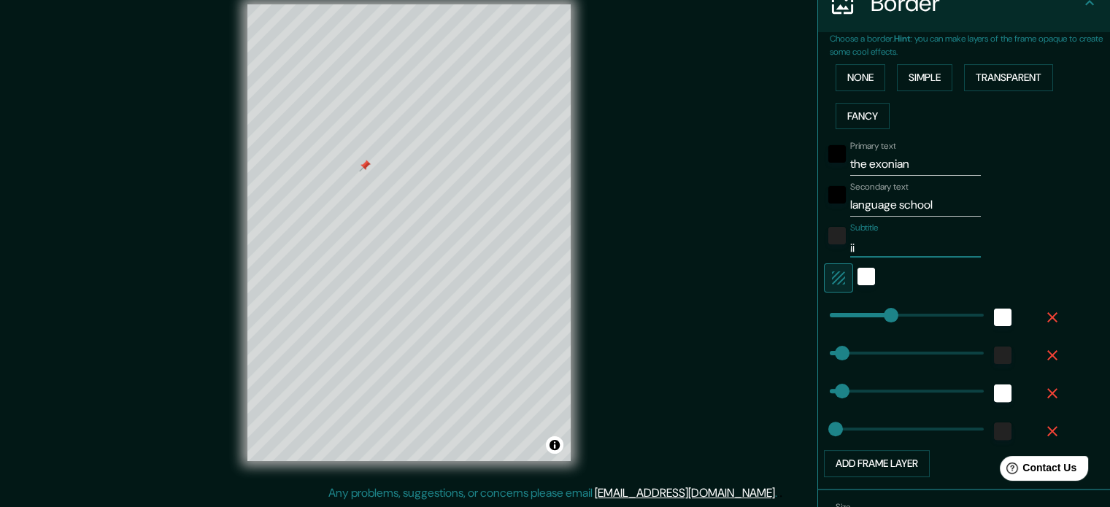
type input "18"
type input "¡¡ y"
type input "177"
type input "35"
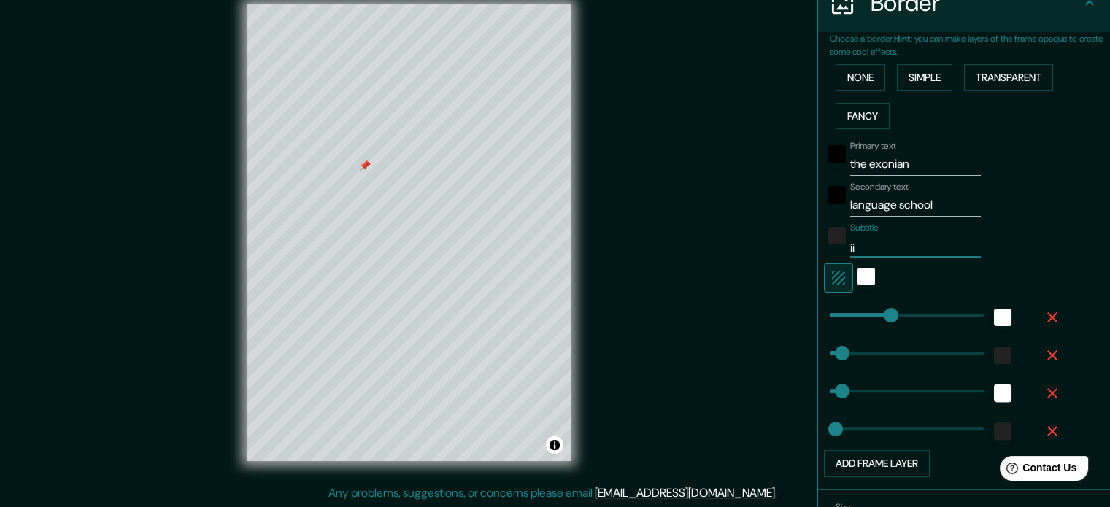
type input "18"
type input "¡¡ yo"
type input "177"
type input "35"
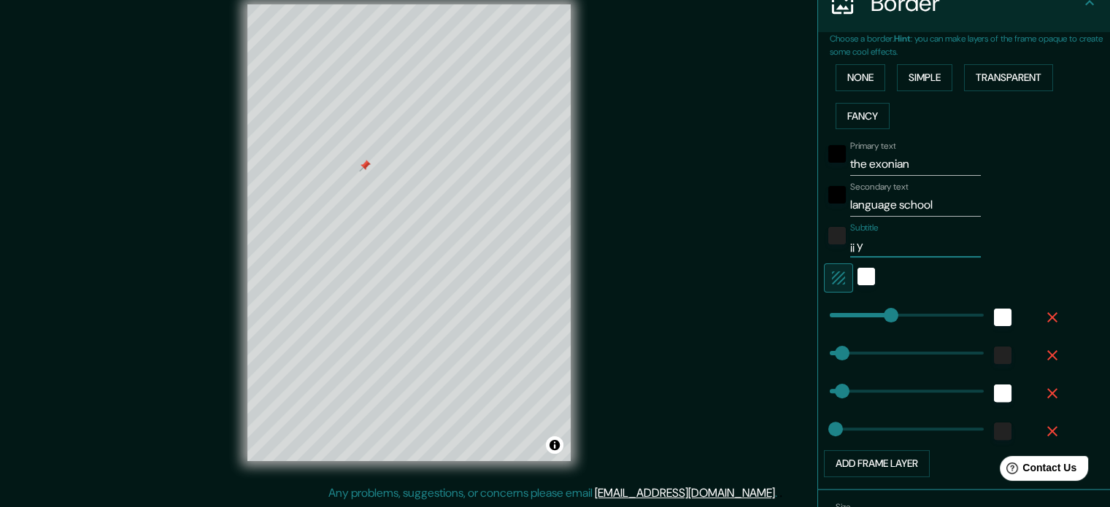
type input "18"
type input "¡¡ you"
type input "177"
type input "35"
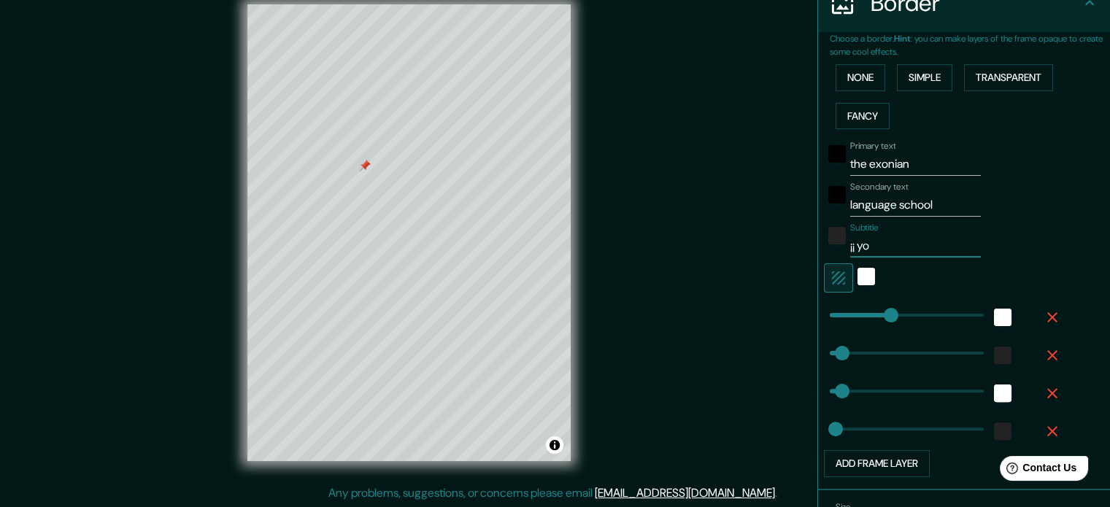
type input "18"
type input "¡¡ yo"
type input "177"
type input "35"
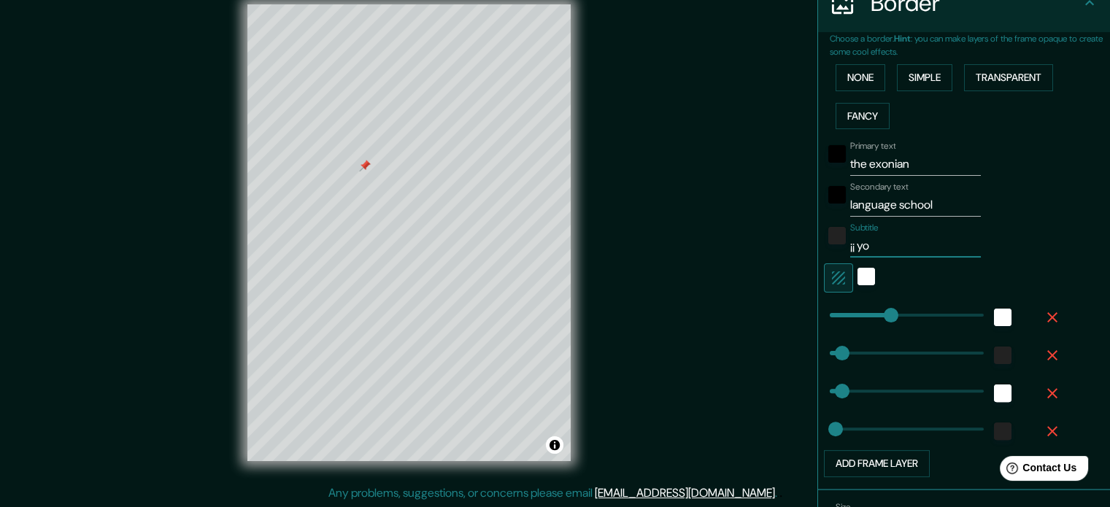
type input "18"
type input "¡¡ y"
type input "177"
type input "35"
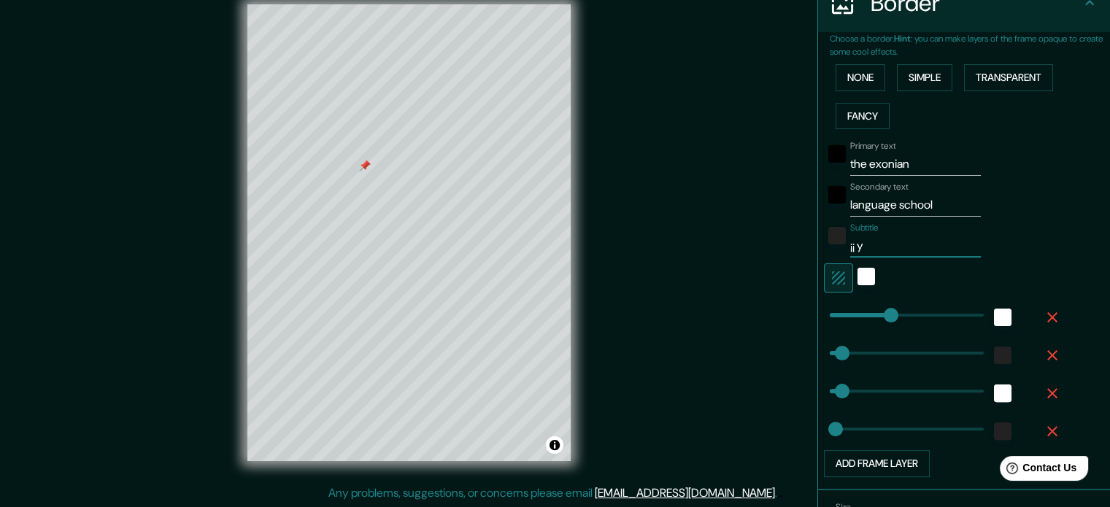
type input "18"
type input "¡¡"
type input "177"
type input "35"
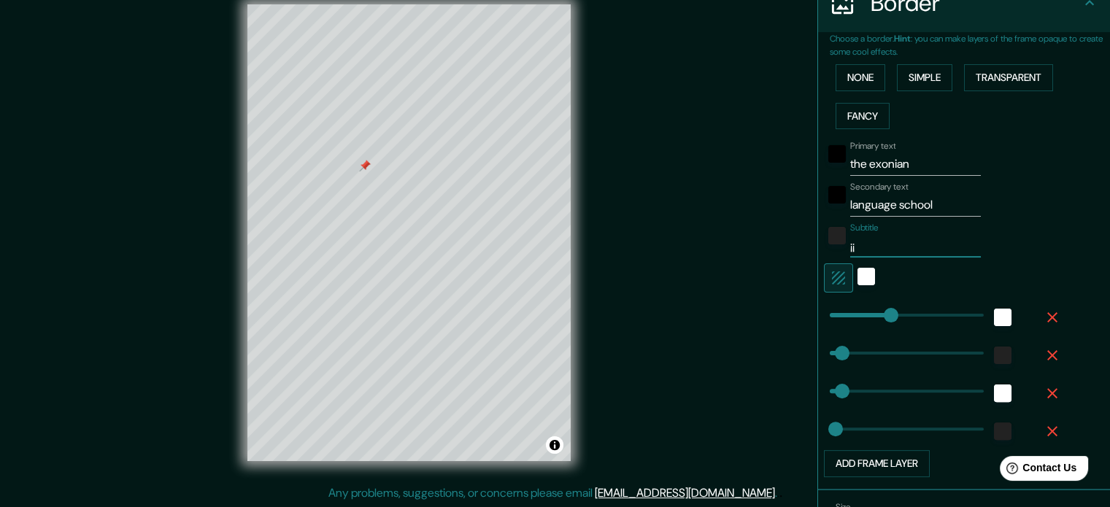
type input "18"
type input "¡¡ Y"
type input "177"
type input "35"
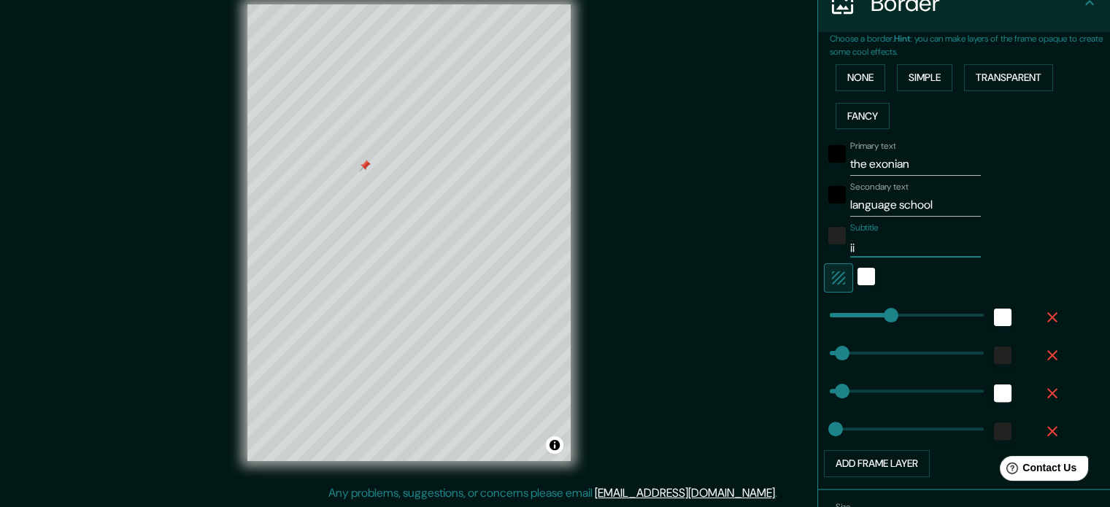
type input "18"
type input "¡¡ YO"
type input "177"
type input "35"
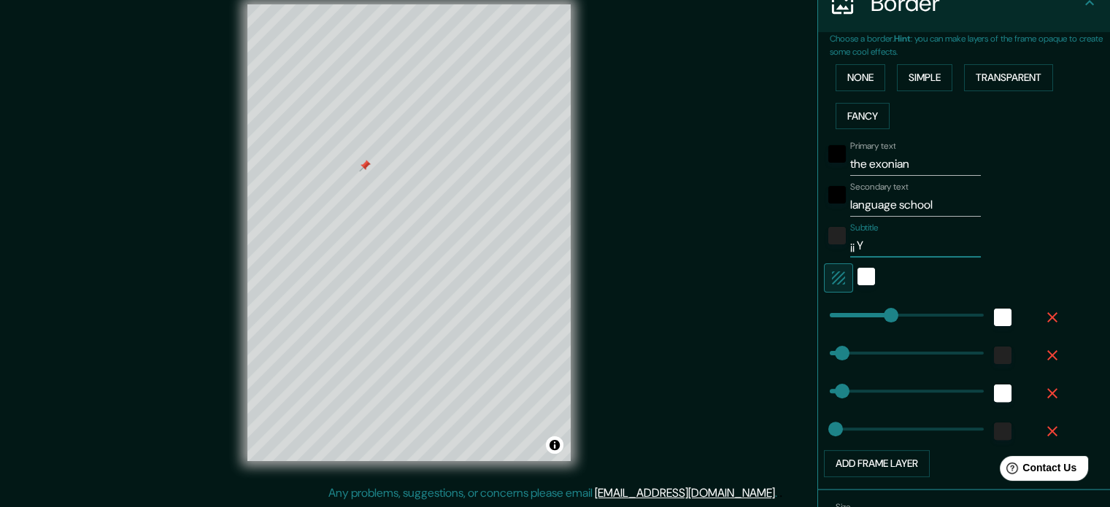
type input "18"
type input "¡¡ YOU"
type input "177"
type input "35"
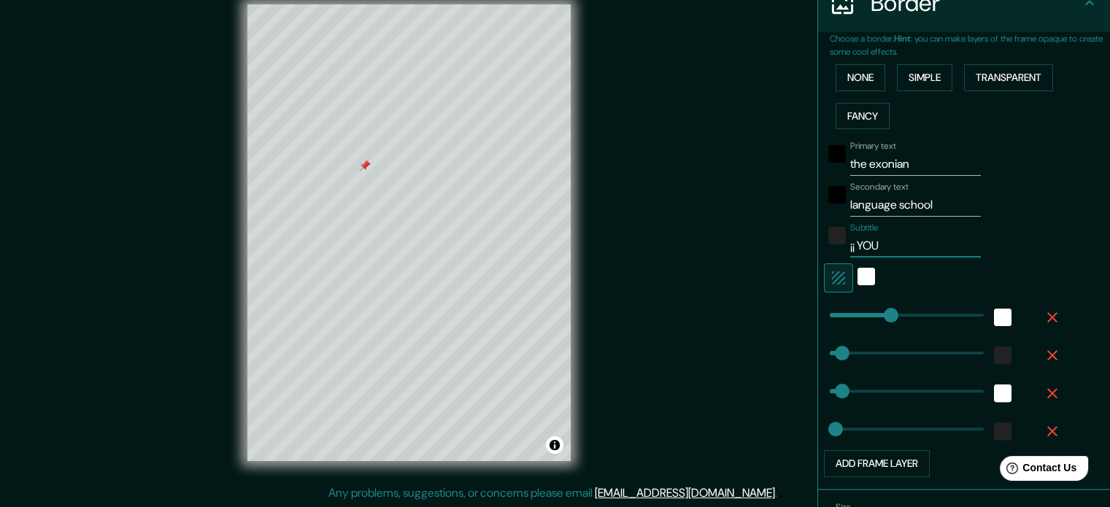
type input "18"
type input "¡¡ YOU"
type input "177"
type input "35"
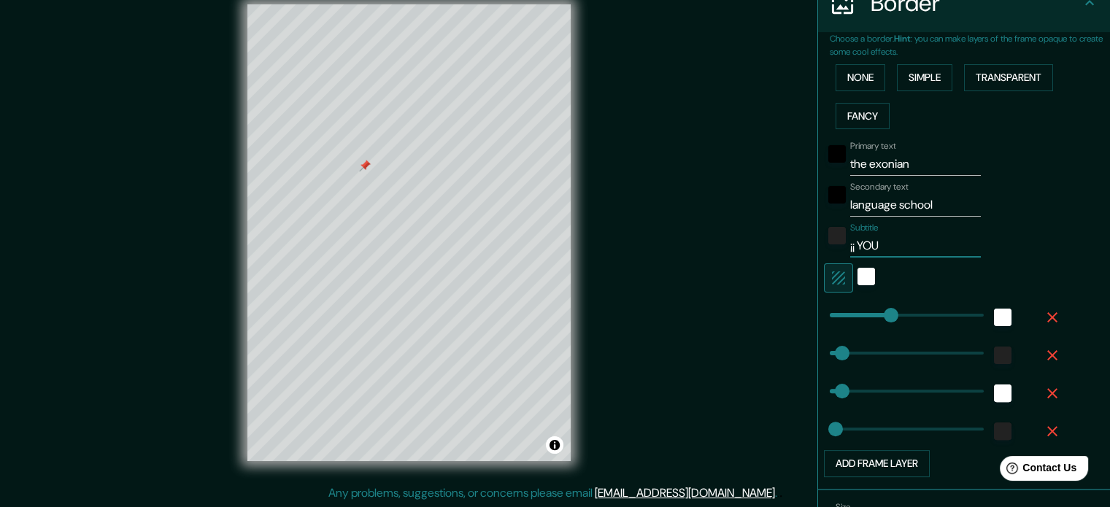
type input "18"
type input "¡¡ YOU C"
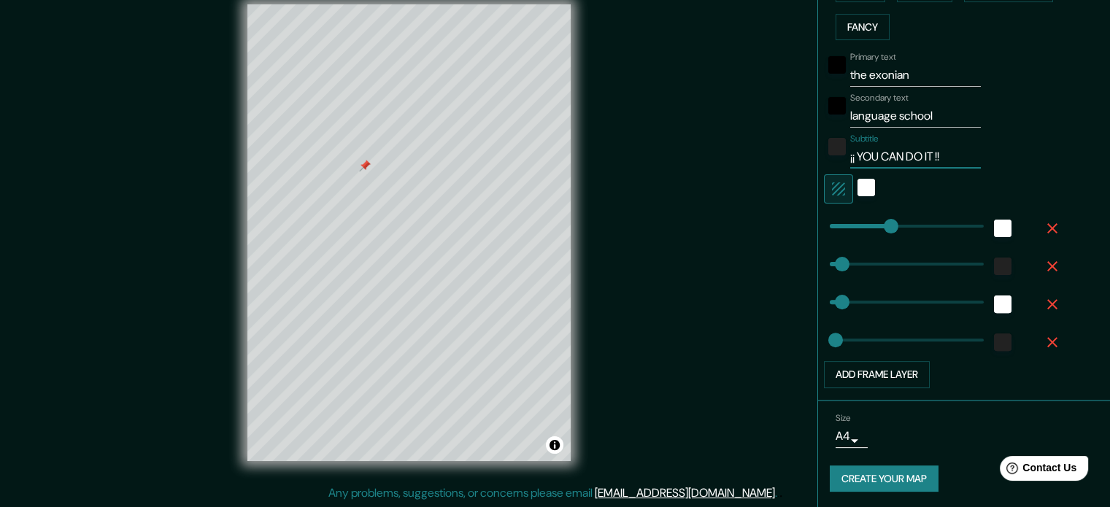
click at [898, 479] on button "Create your map" at bounding box center [884, 479] width 109 height 27
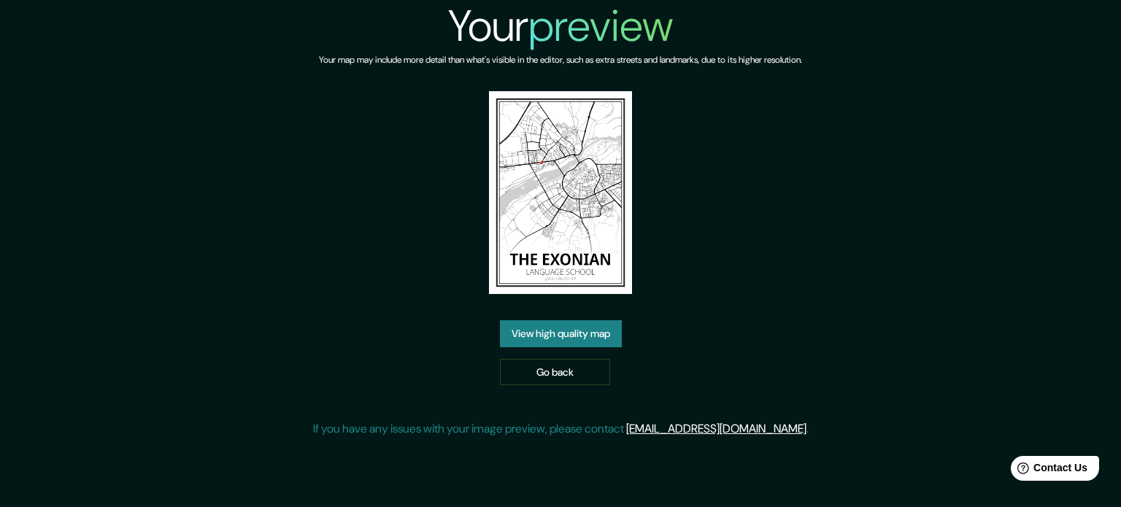
click at [550, 215] on img at bounding box center [561, 192] width 144 height 203
click at [559, 326] on link "View high quality map" at bounding box center [561, 333] width 122 height 27
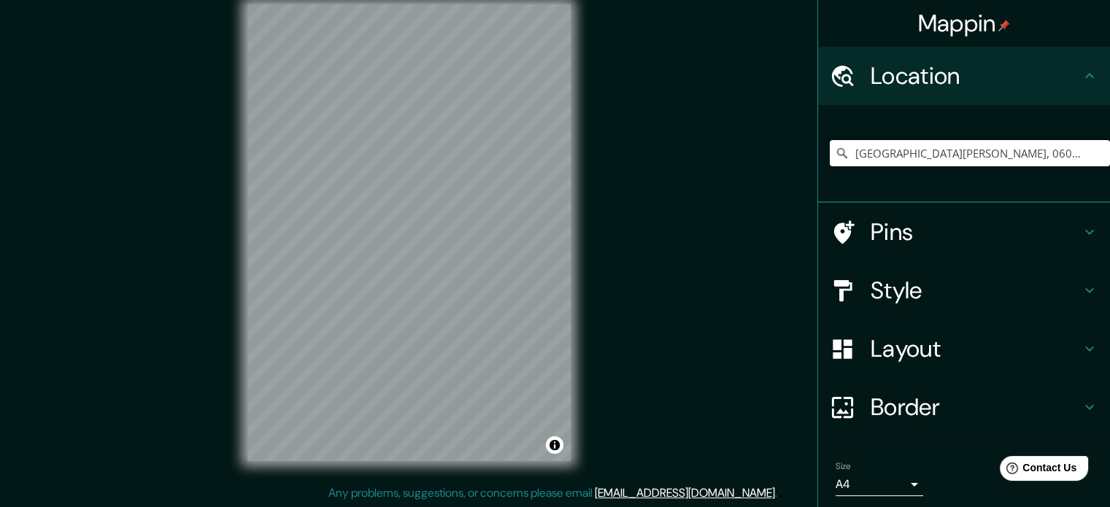
click at [875, 155] on input "[GEOGRAPHIC_DATA][PERSON_NAME], 06006 [GEOGRAPHIC_DATA], [GEOGRAPHIC_DATA], [GE…" at bounding box center [970, 153] width 280 height 26
click at [1078, 150] on input "[GEOGRAPHIC_DATA][PERSON_NAME], 06006 [GEOGRAPHIC_DATA], [GEOGRAPHIC_DATA], [GE…" at bounding box center [970, 153] width 280 height 26
drag, startPoint x: 1068, startPoint y: 150, endPoint x: 741, endPoint y: 155, distance: 327.0
click at [741, 155] on div "Mappin Location [GEOGRAPHIC_DATA][PERSON_NAME] [GEOGRAPHIC_DATA], [GEOGRAPHIC_D…" at bounding box center [555, 244] width 1110 height 527
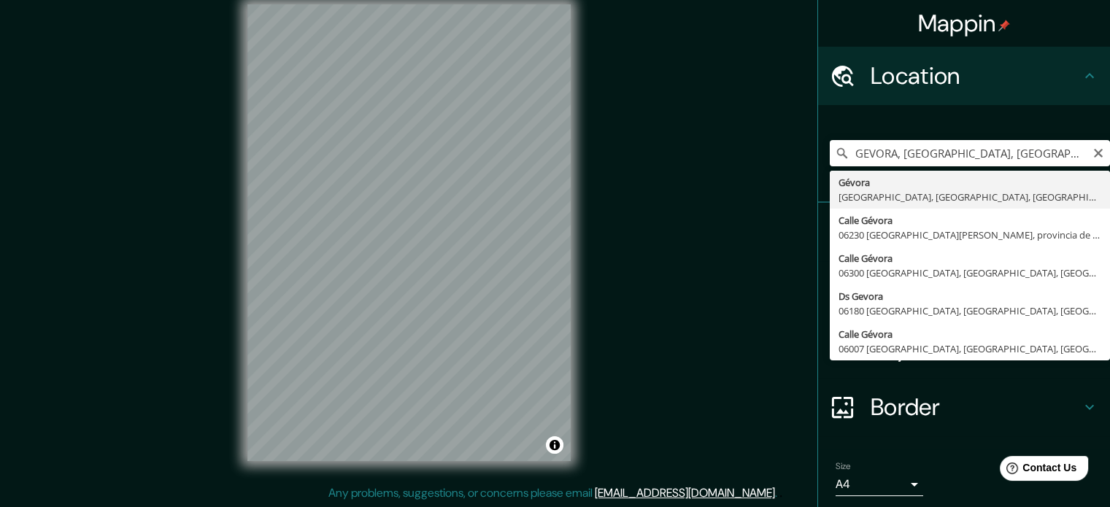
type input "[GEOGRAPHIC_DATA], [GEOGRAPHIC_DATA], provincia de [GEOGRAPHIC_DATA], [GEOGRAPH…"
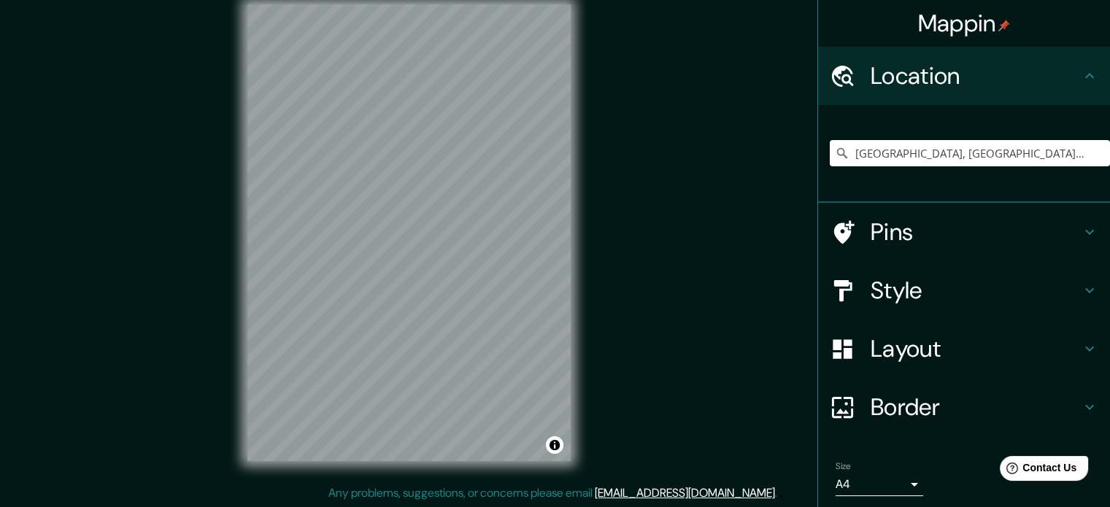
click at [871, 224] on h4 "Pins" at bounding box center [976, 231] width 210 height 29
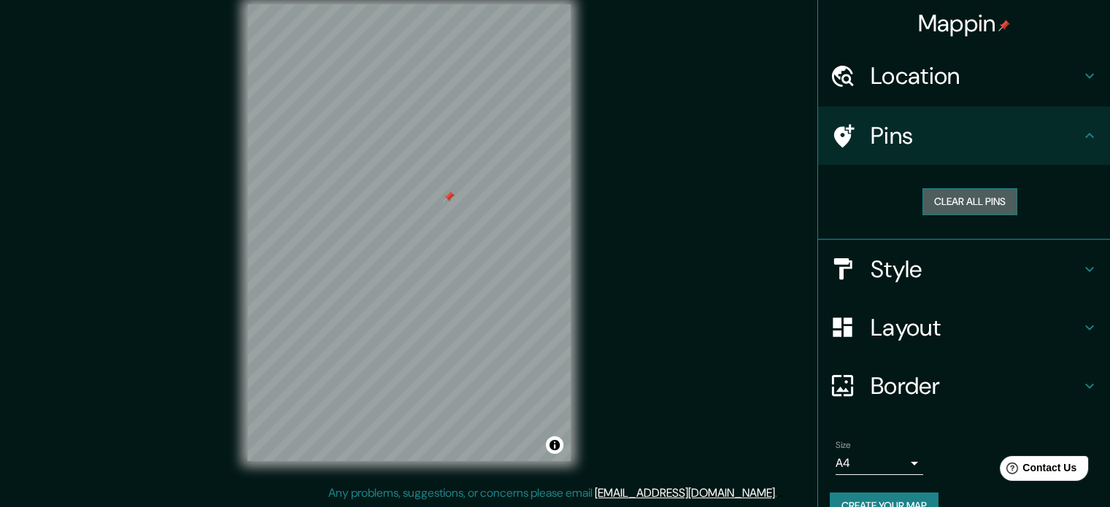
click at [939, 199] on button "Clear all pins" at bounding box center [970, 201] width 95 height 27
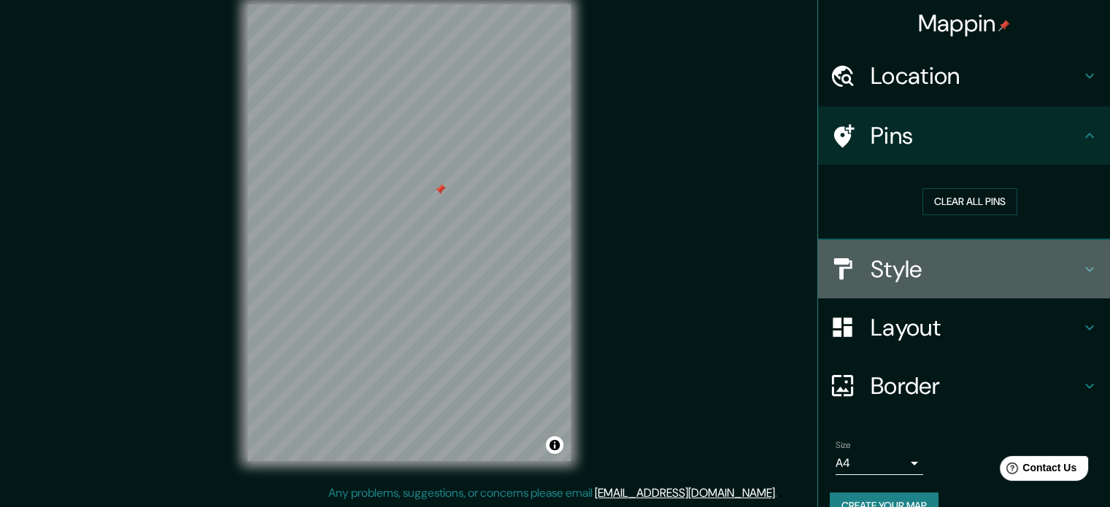
click at [977, 270] on h4 "Style" at bounding box center [976, 269] width 210 height 29
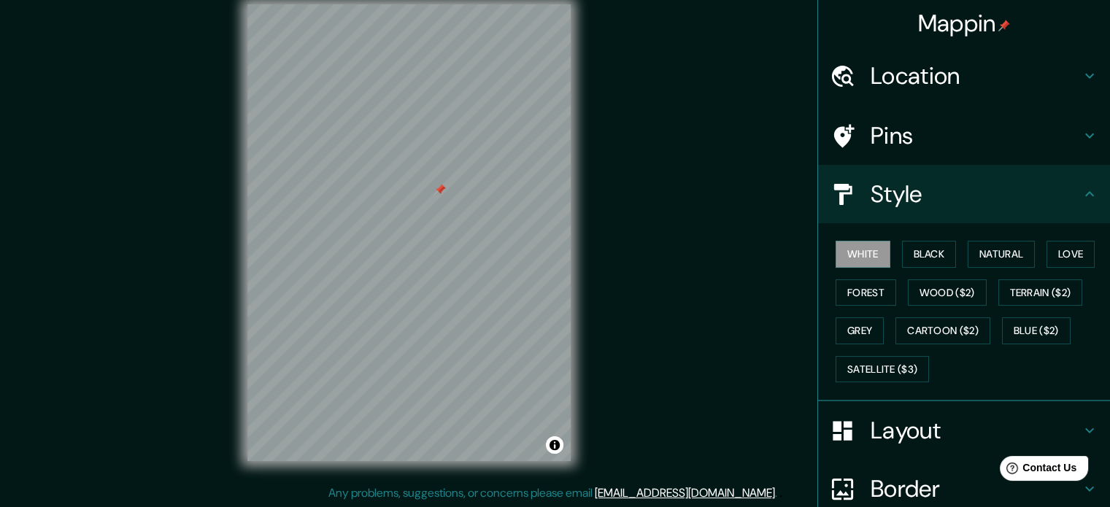
click at [952, 435] on h4 "Layout" at bounding box center [976, 430] width 210 height 29
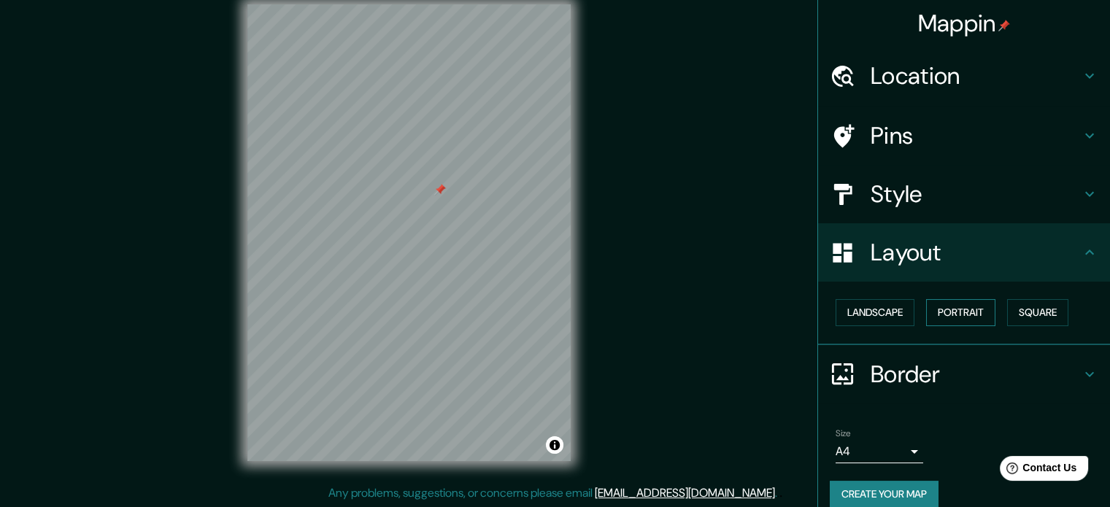
click at [959, 309] on button "Portrait" at bounding box center [960, 312] width 69 height 27
click at [901, 375] on h4 "Border" at bounding box center [976, 374] width 210 height 29
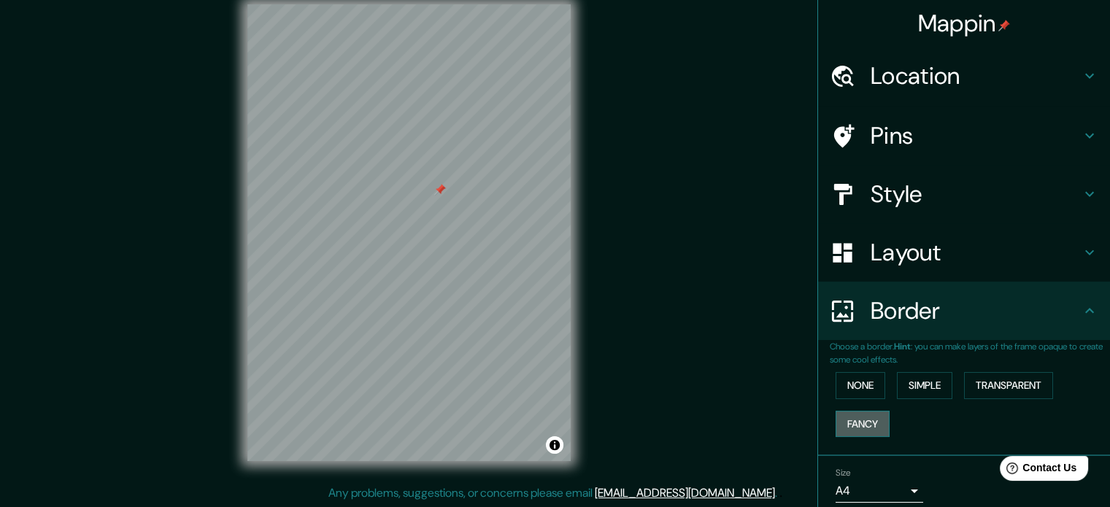
click at [854, 414] on button "Fancy" at bounding box center [863, 424] width 54 height 27
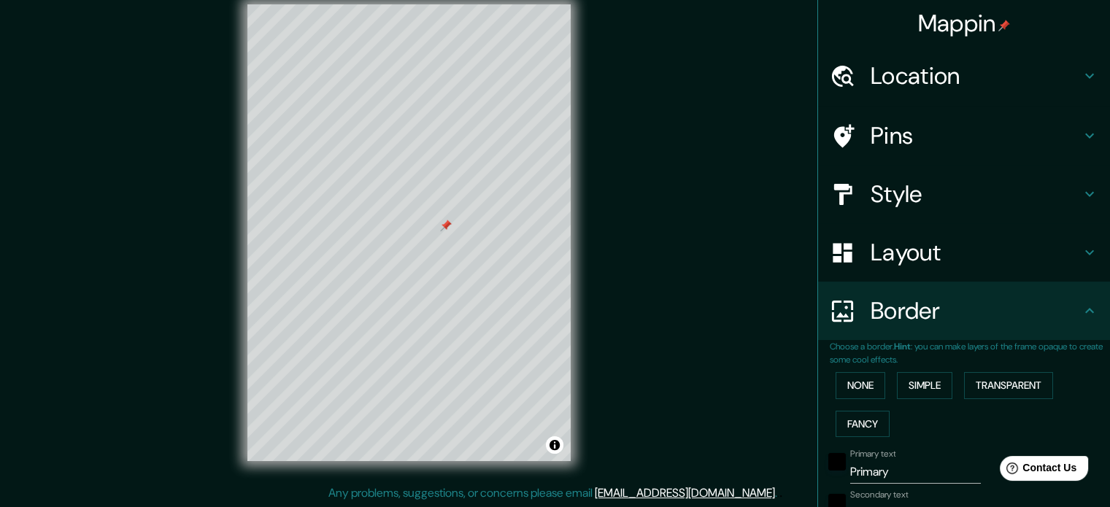
click at [890, 478] on input "Primary" at bounding box center [915, 472] width 131 height 23
drag, startPoint x: 890, startPoint y: 472, endPoint x: 802, endPoint y: 479, distance: 88.6
click at [802, 479] on div "Mappin Location [GEOGRAPHIC_DATA], [GEOGRAPHIC_DATA], provincia de [GEOGRAPHIC_…" at bounding box center [555, 244] width 1110 height 527
type input "H"
type input "177"
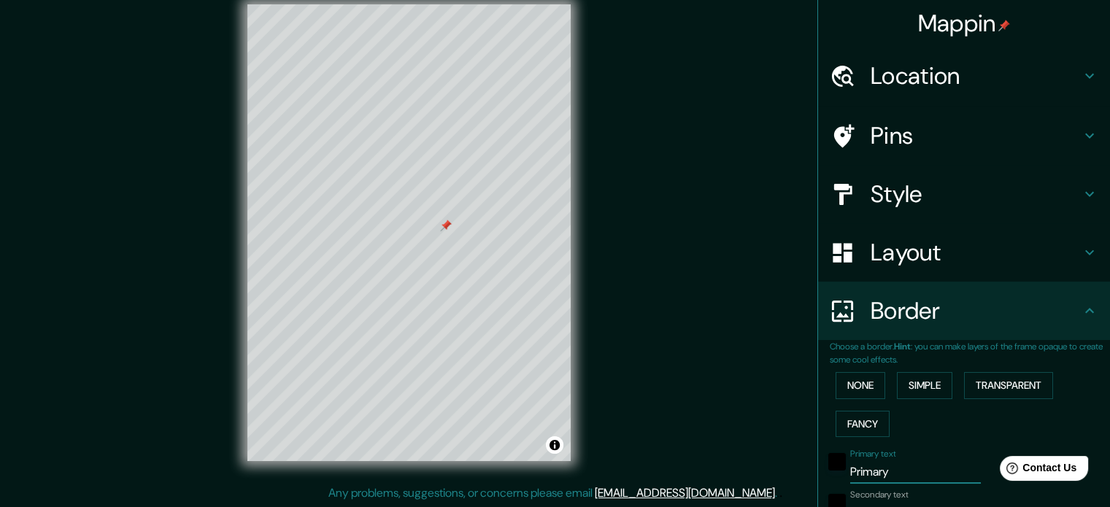
type input "35"
type input "18"
type input "HO"
type input "177"
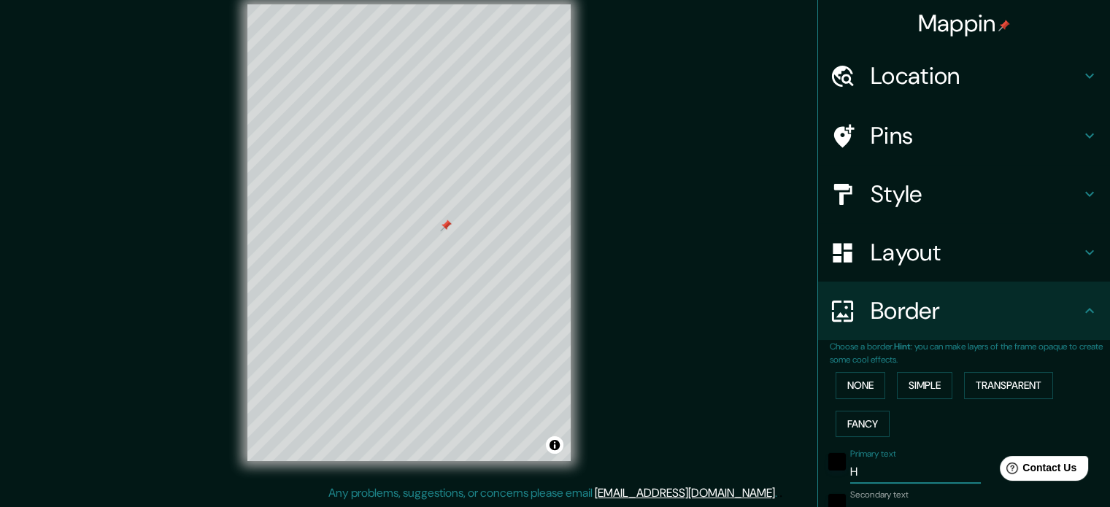
type input "35"
type input "18"
type input "HOG"
type input "177"
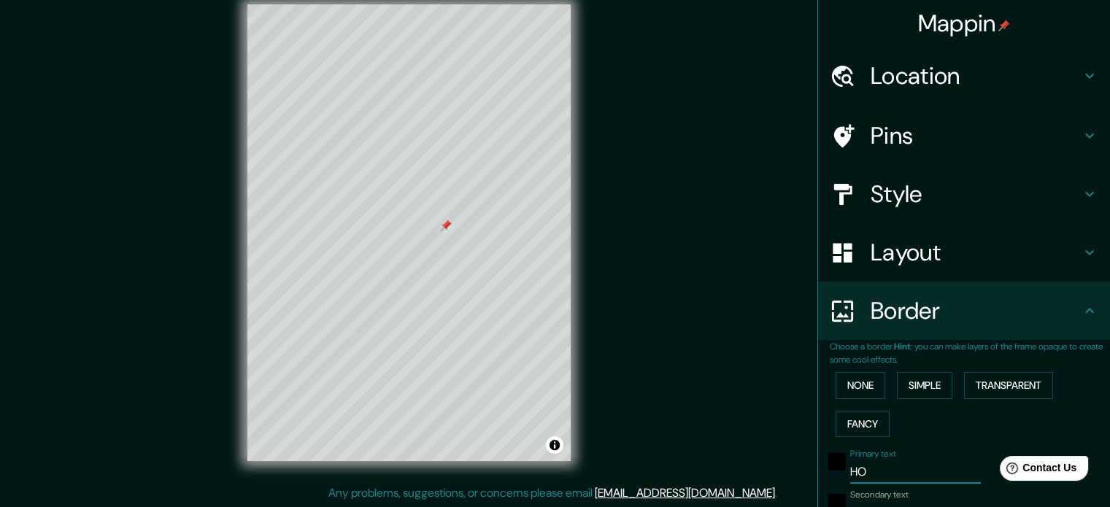
type input "35"
type input "18"
type input "HOGA"
type input "177"
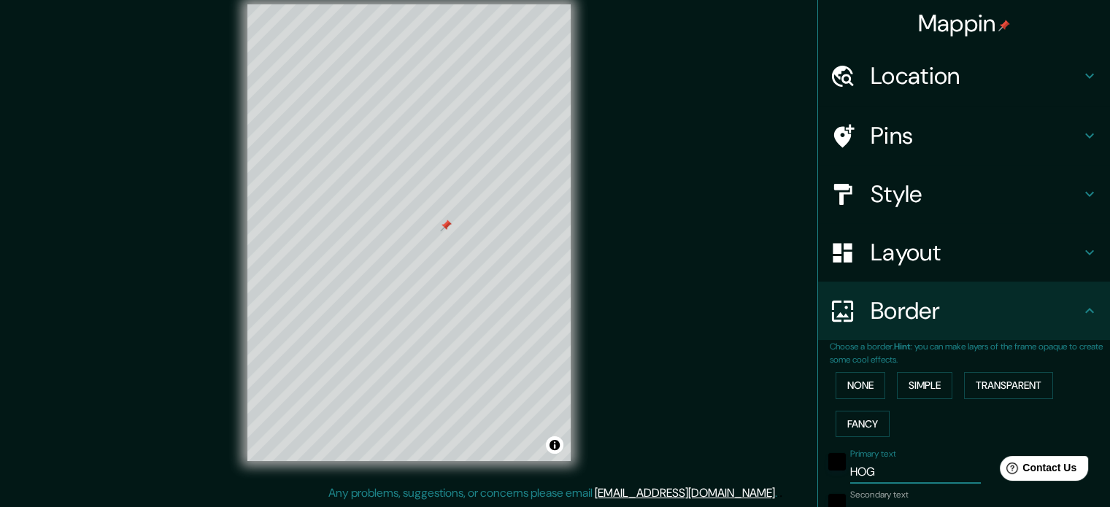
type input "35"
type input "18"
type input "HOGAR"
type input "177"
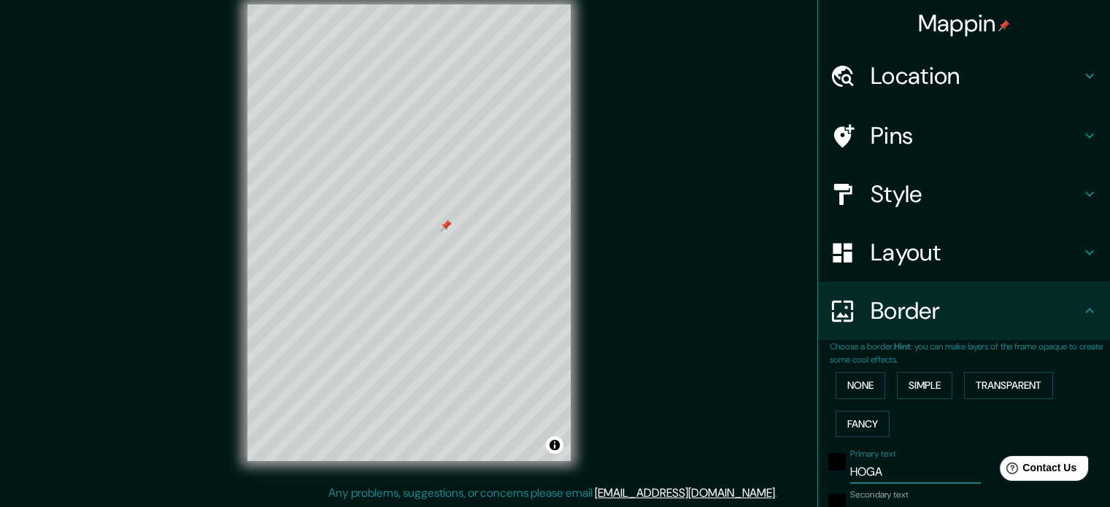
type input "35"
type input "18"
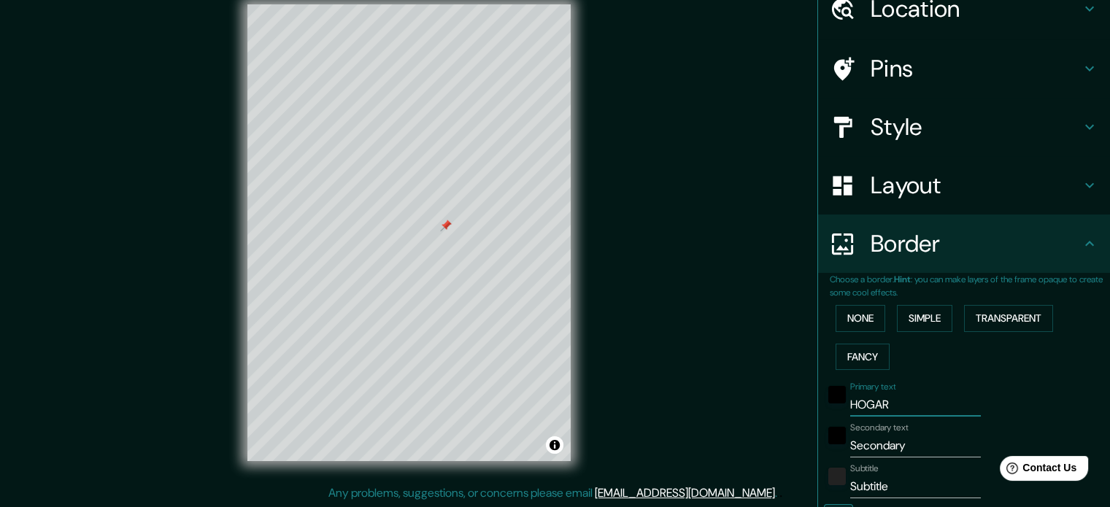
scroll to position [146, 0]
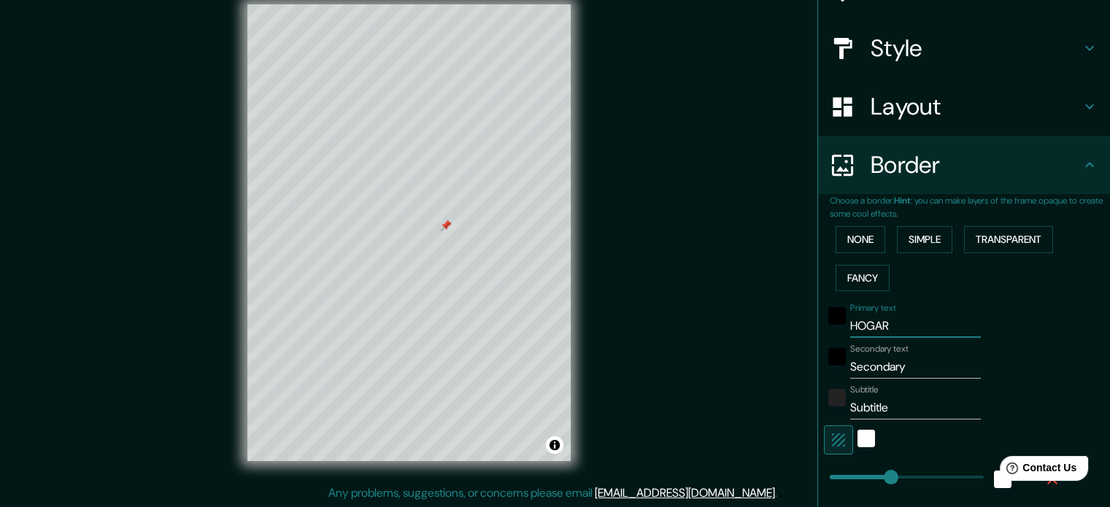
type input "177"
type input "HOGAR"
drag, startPoint x: 911, startPoint y: 364, endPoint x: 837, endPoint y: 363, distance: 73.7
click at [837, 363] on div "Secondary text Secondary" at bounding box center [943, 361] width 239 height 35
type input "N"
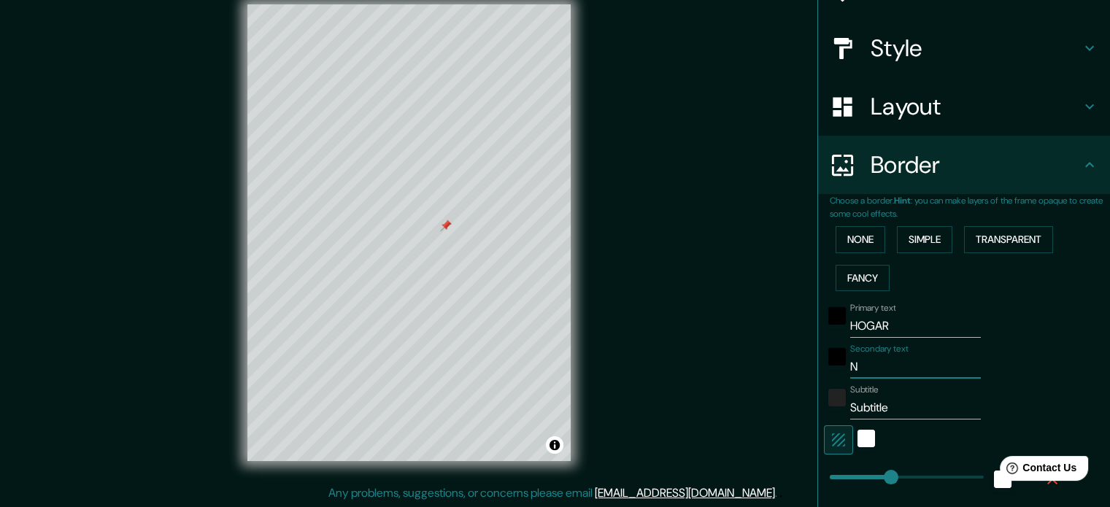
type input "177"
type input "35"
type input "18"
type input "NU"
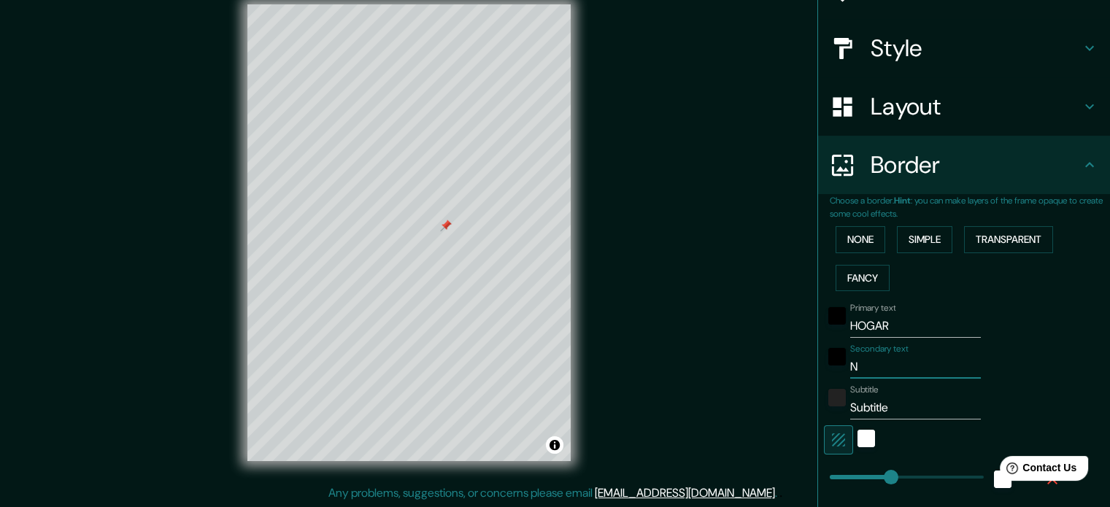
type input "177"
type input "35"
type input "18"
type input "NUE"
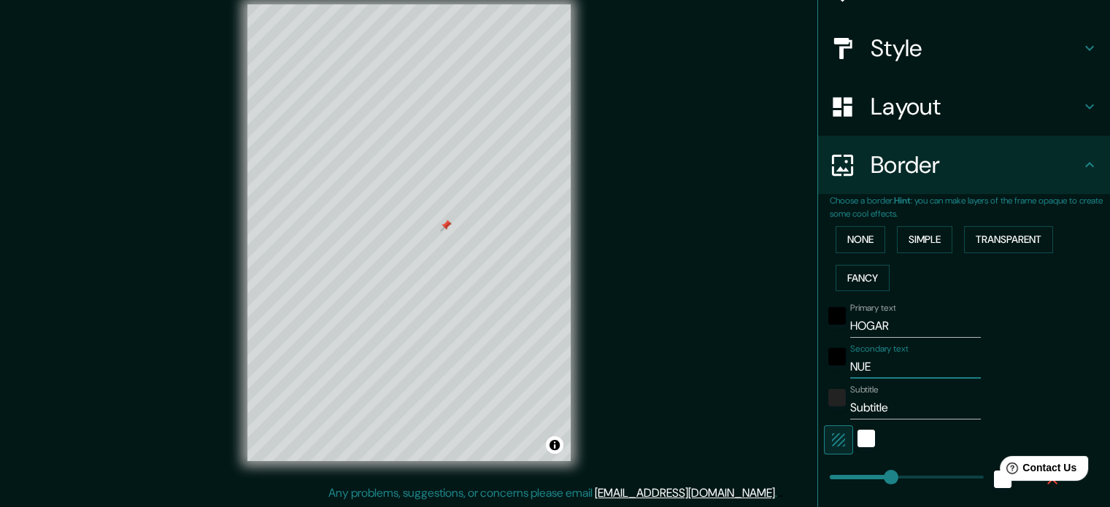
type input "177"
type input "35"
type input "18"
type input "NUES"
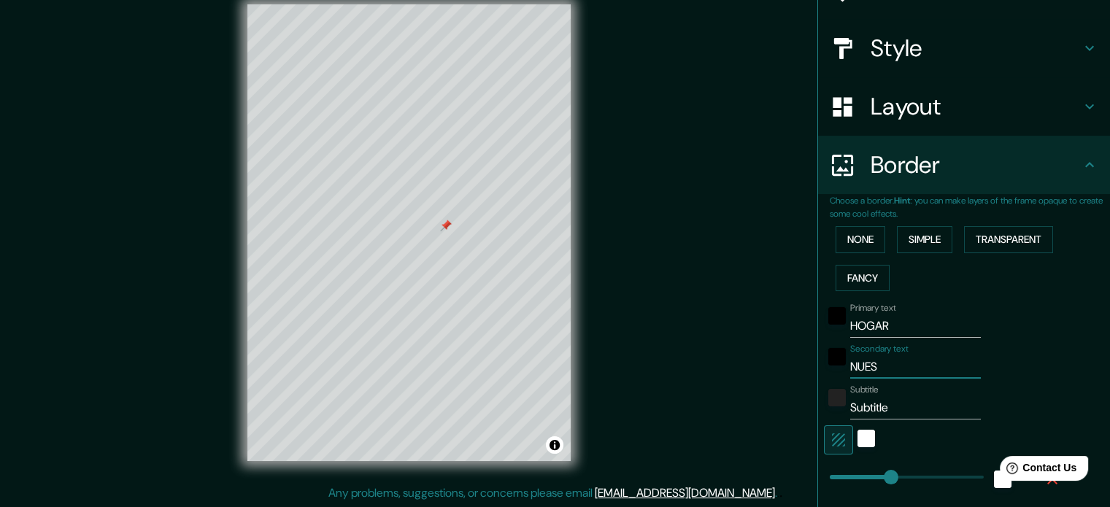
type input "177"
type input "35"
type input "18"
type input "NUEST"
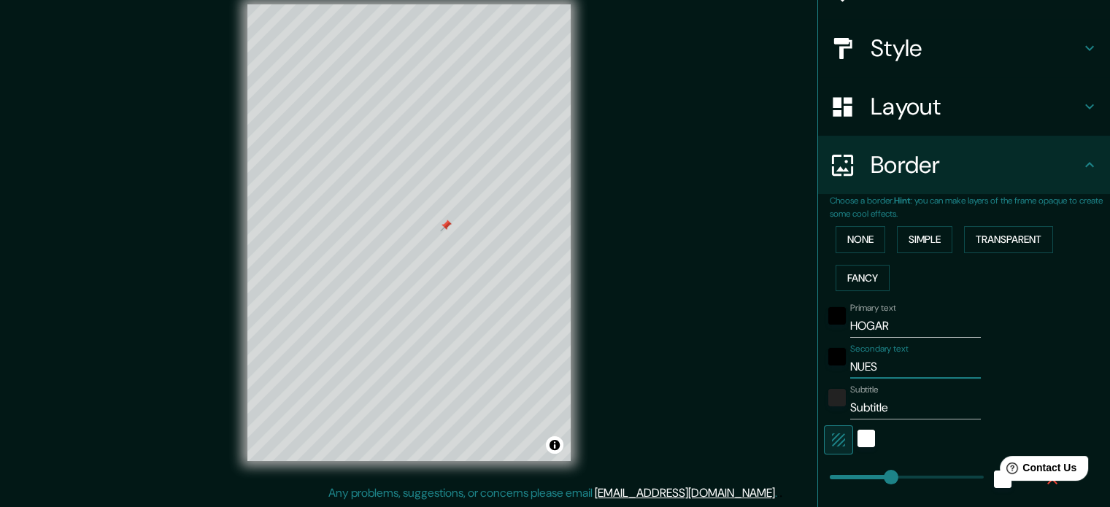
type input "177"
type input "35"
type input "18"
type input "NUESTR"
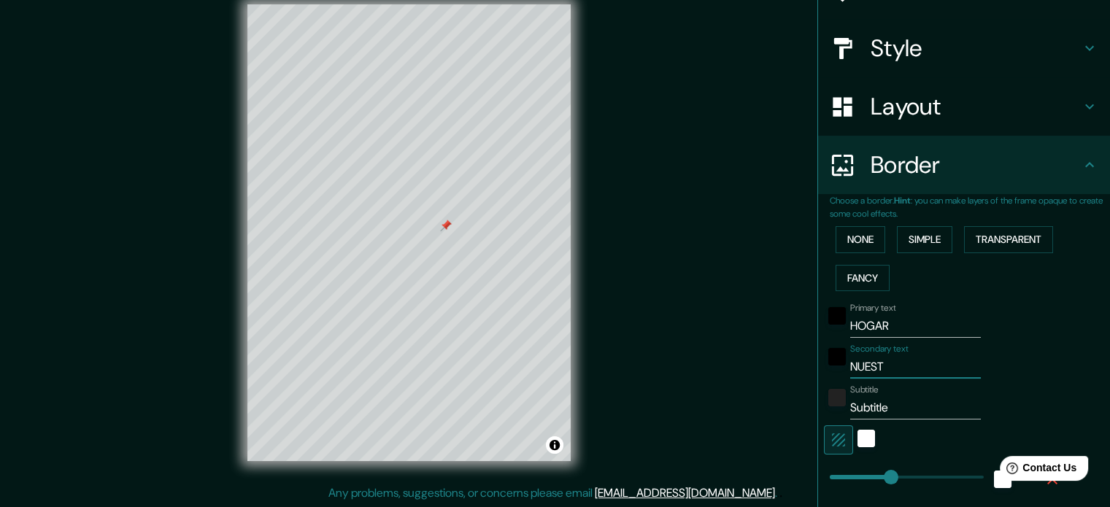
type input "177"
type input "35"
type input "18"
type input "NUESTRO"
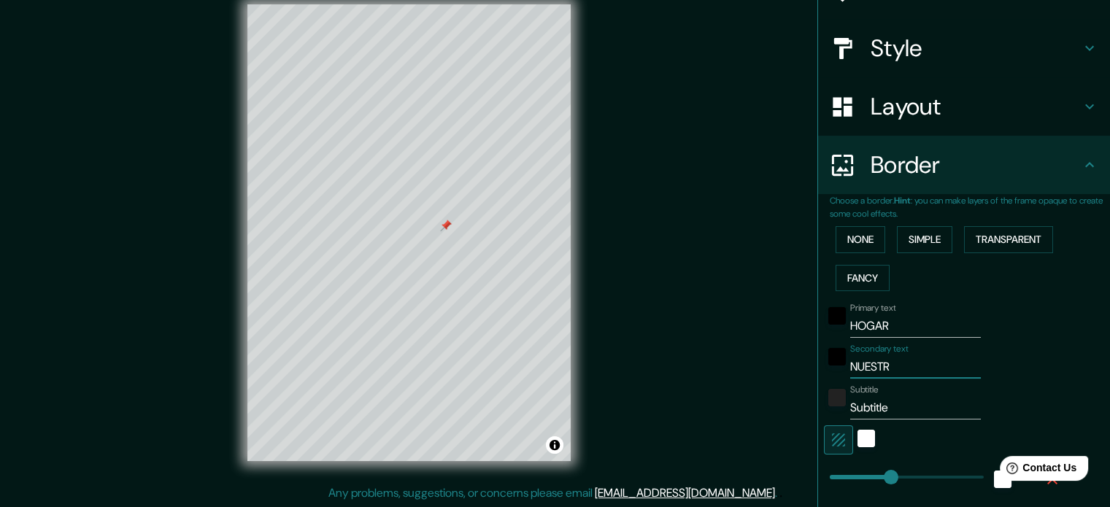
type input "177"
type input "35"
type input "18"
type input "NUESTRO"
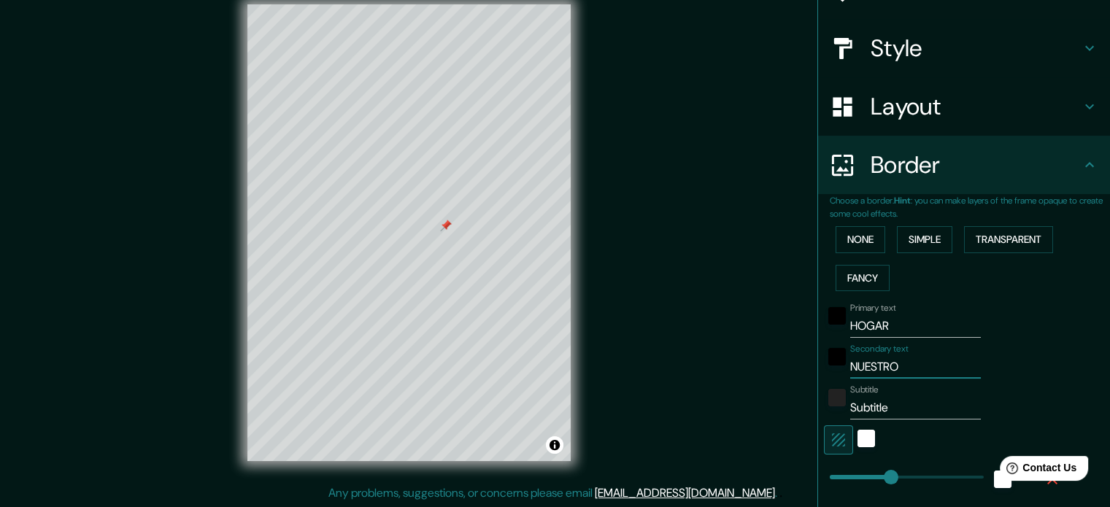
type input "177"
type input "35"
type input "18"
type input "NUESTRO L"
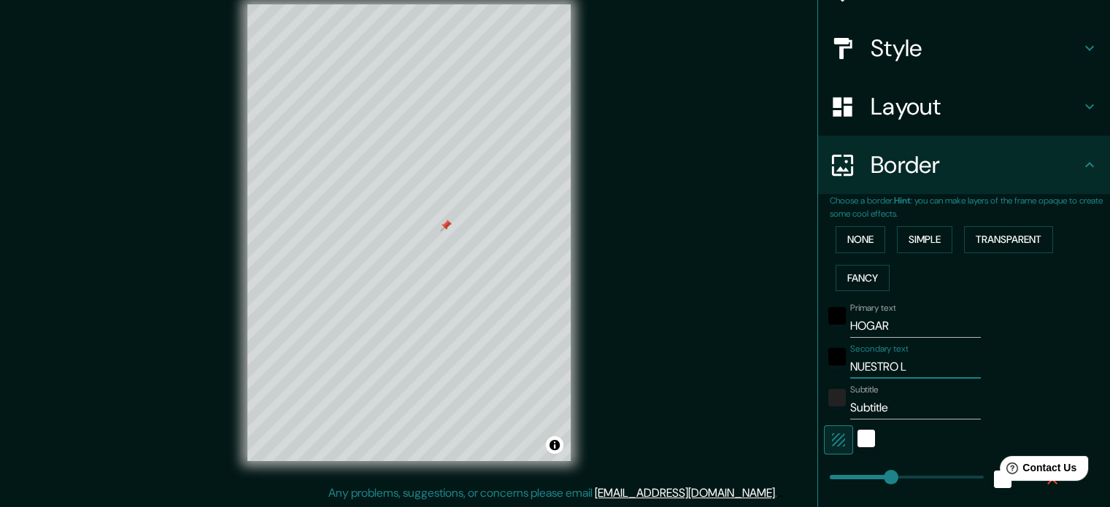
type input "177"
type input "35"
type input "18"
type input "NUESTRO LU"
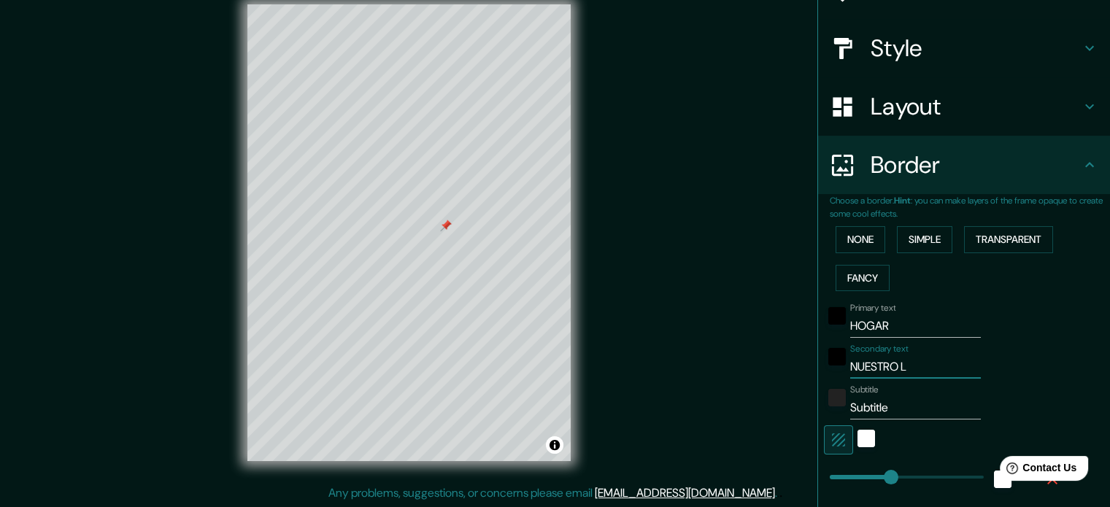
type input "177"
type input "35"
type input "18"
type input "NUESTRO LUG"
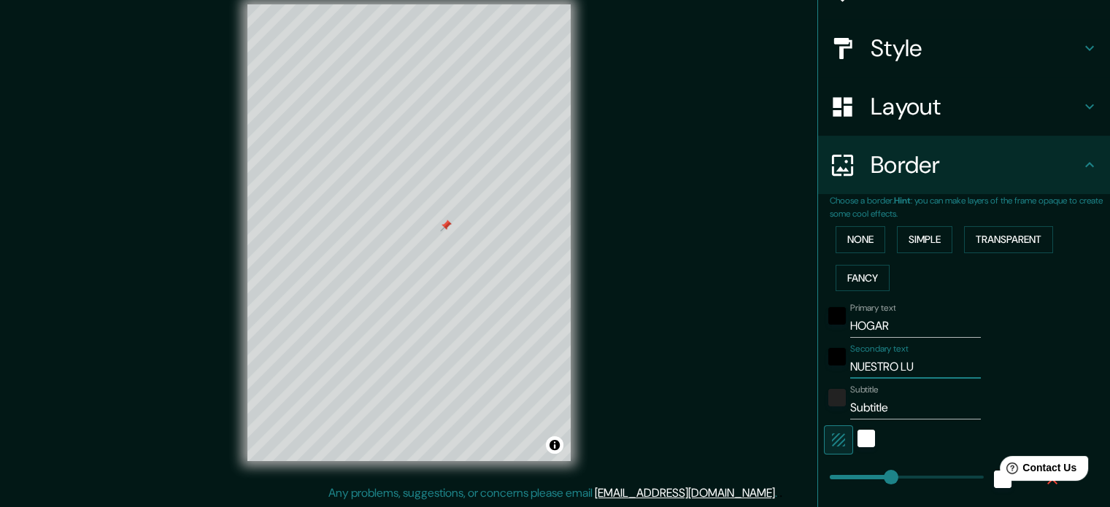
type input "177"
type input "35"
type input "18"
type input "NUESTRO LUGA"
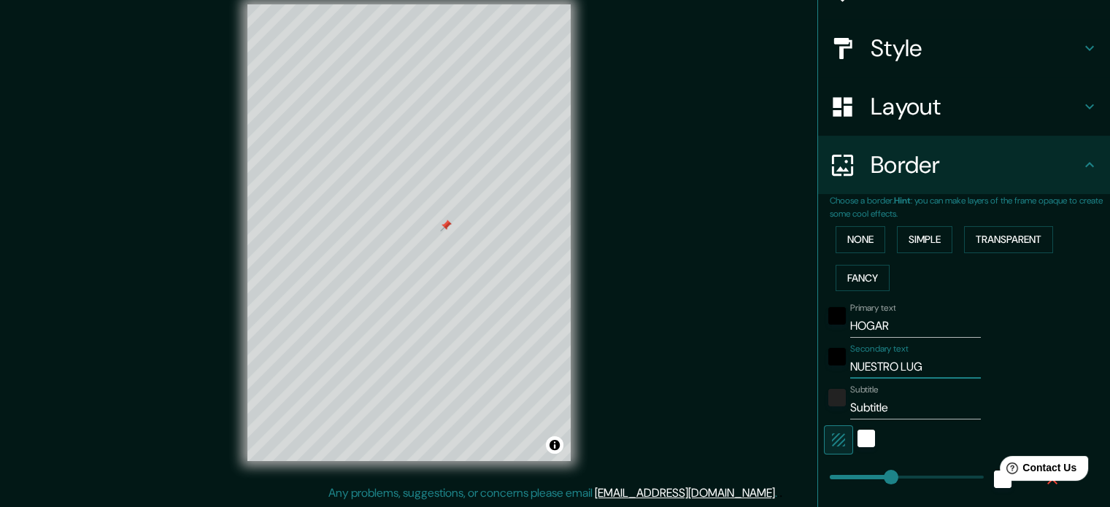
type input "177"
type input "35"
type input "18"
type input "NUESTRO LUGAR"
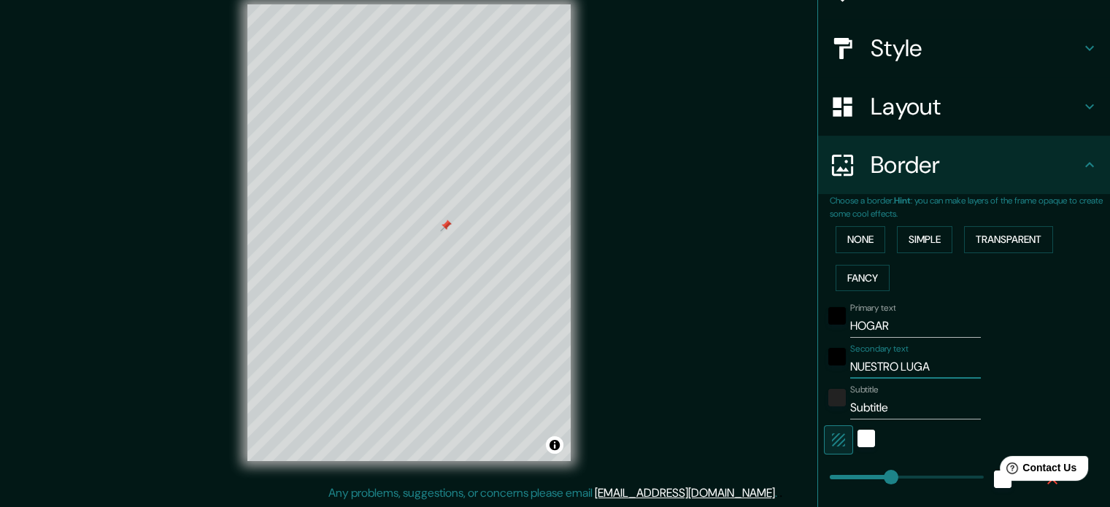
type input "177"
type input "35"
type input "18"
type input "NUESTRO LUGAR,"
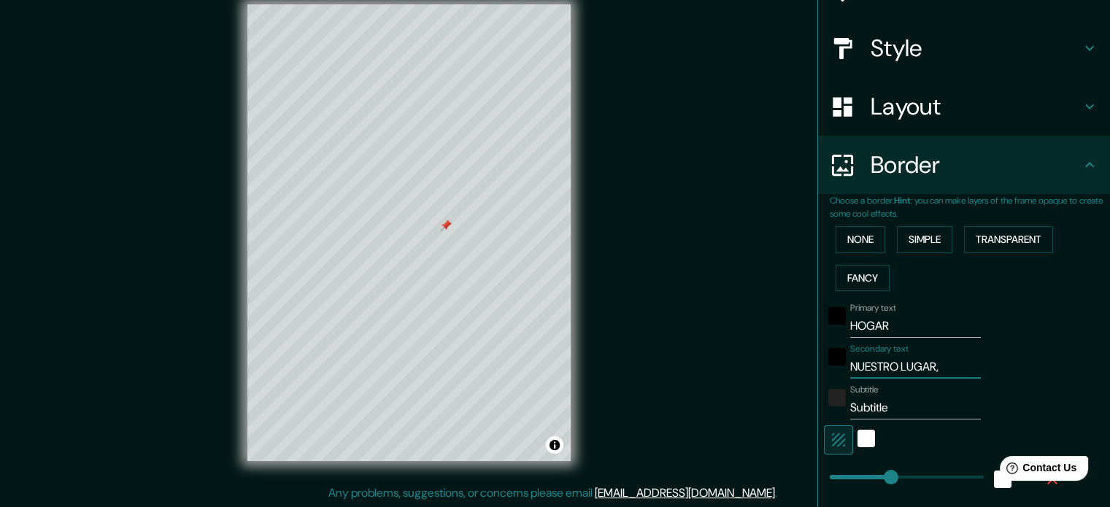
type input "177"
type input "35"
type input "18"
type input "NUESTRO LUGAR,"
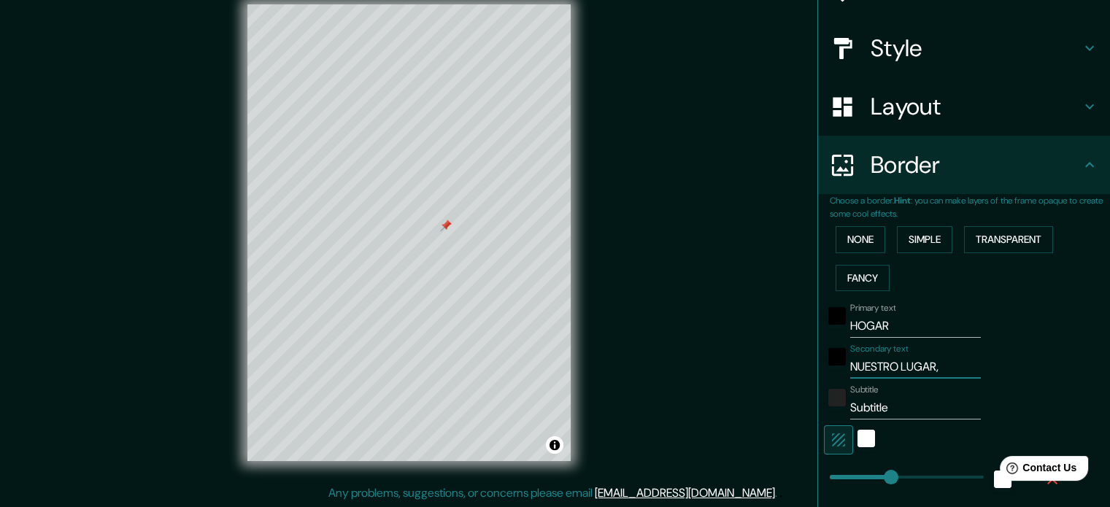
type input "177"
type input "35"
type input "18"
type input "NUESTRO LUGAR, N"
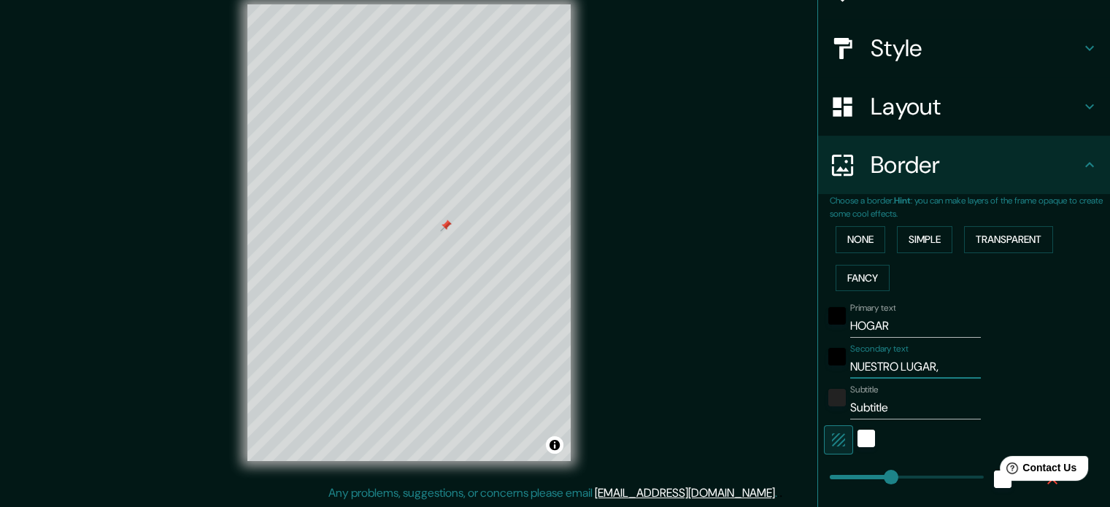
type input "177"
type input "35"
type input "18"
type input "NUESTRO LUGAR, NU"
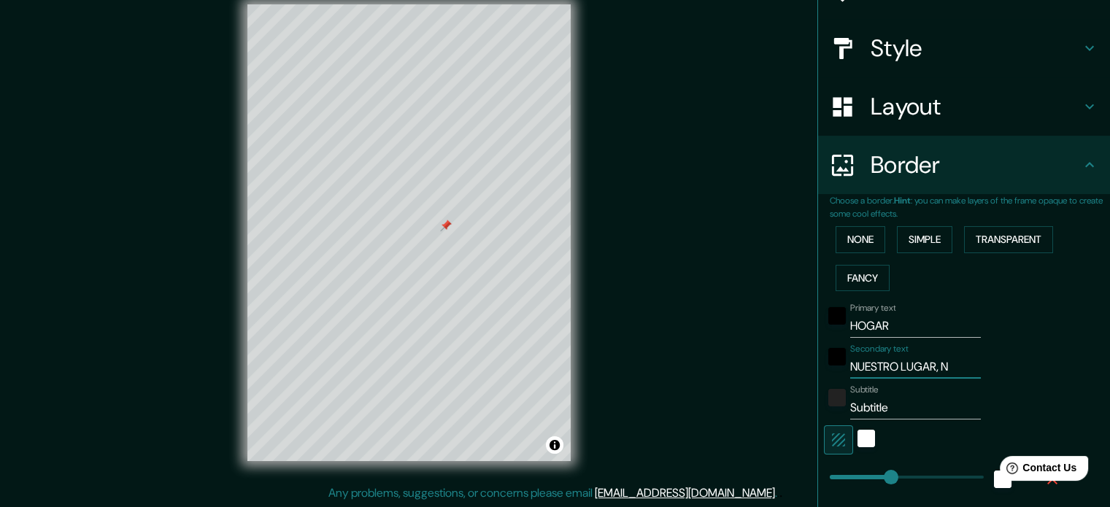
type input "177"
type input "35"
type input "18"
type input "NUESTRO LUGAR, NUE"
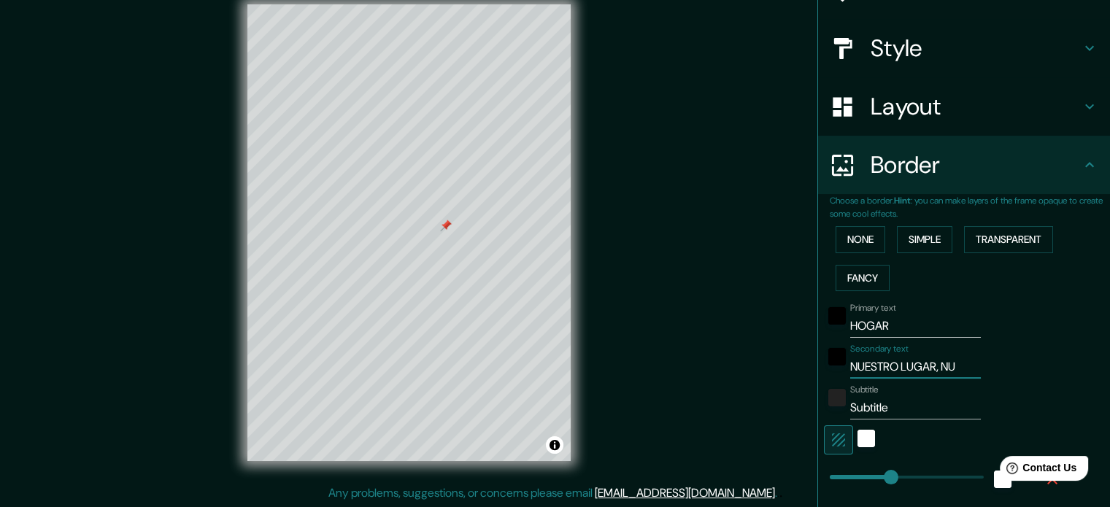
type input "177"
type input "35"
type input "18"
type input "NUESTRO LUGAR, NUES"
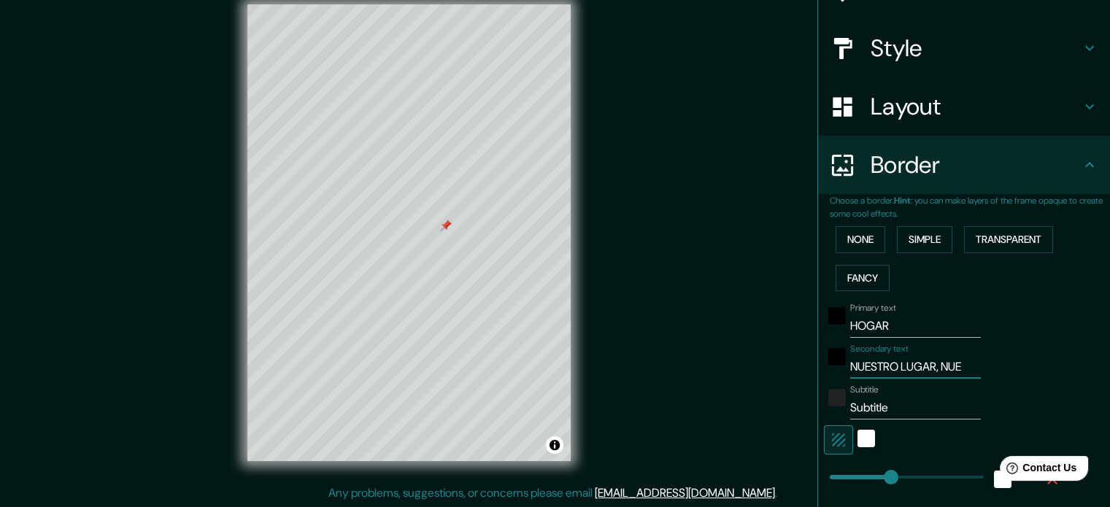
type input "177"
type input "35"
type input "18"
type input "NUESTRO LUGAR, NUEST"
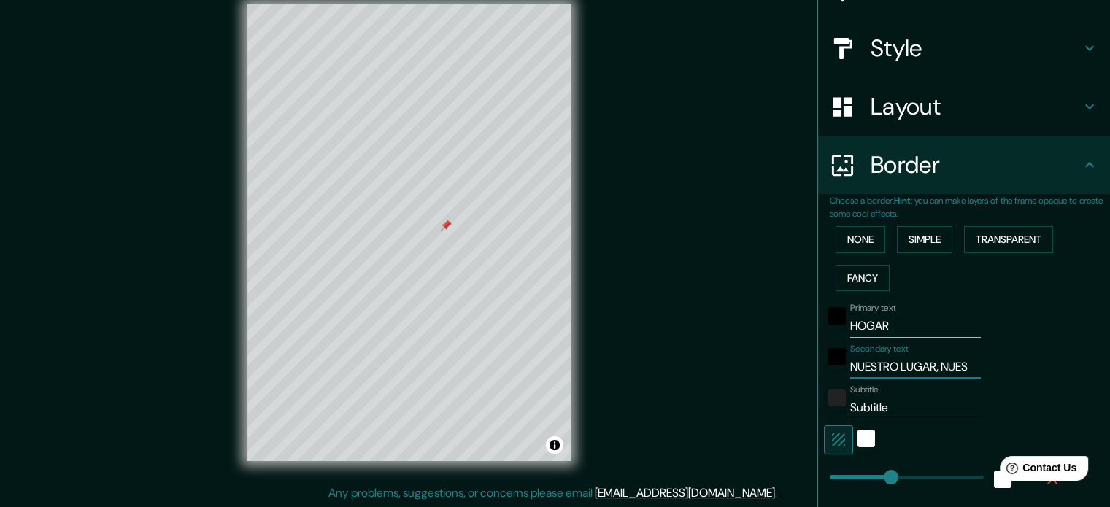
type input "177"
type input "35"
type input "18"
type input "NUESTRO LUGAR, NUESTR"
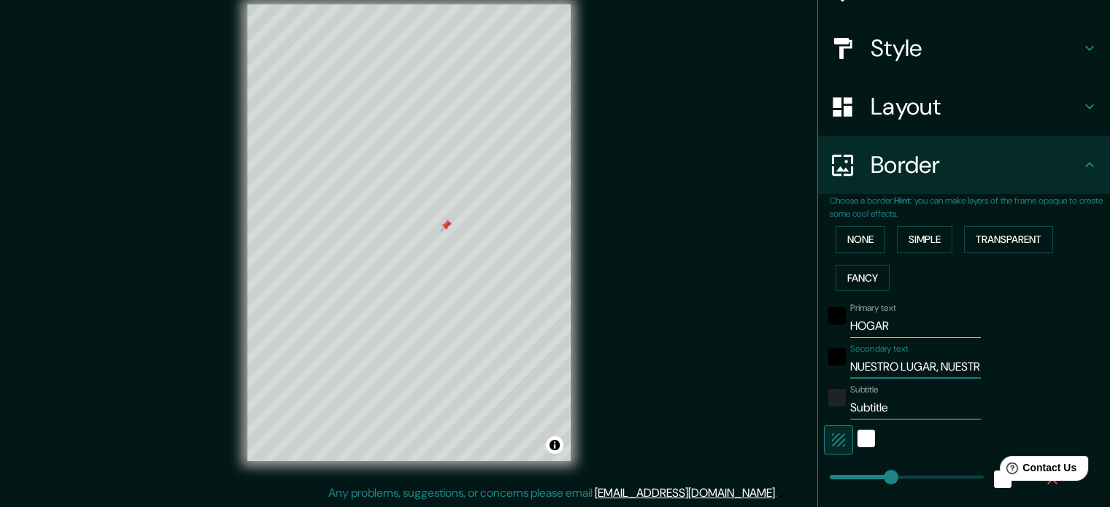
type input "177"
type input "35"
type input "18"
type input "NUESTRO LUGAR, NUESTRA"
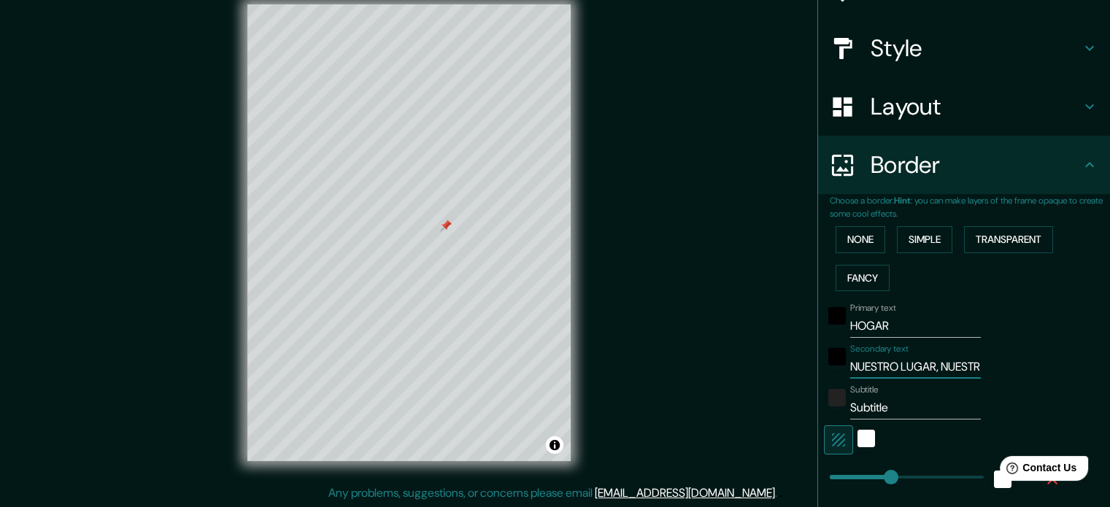
type input "177"
type input "35"
type input "18"
type input "NUESTRO LUGAR, NUESTRA"
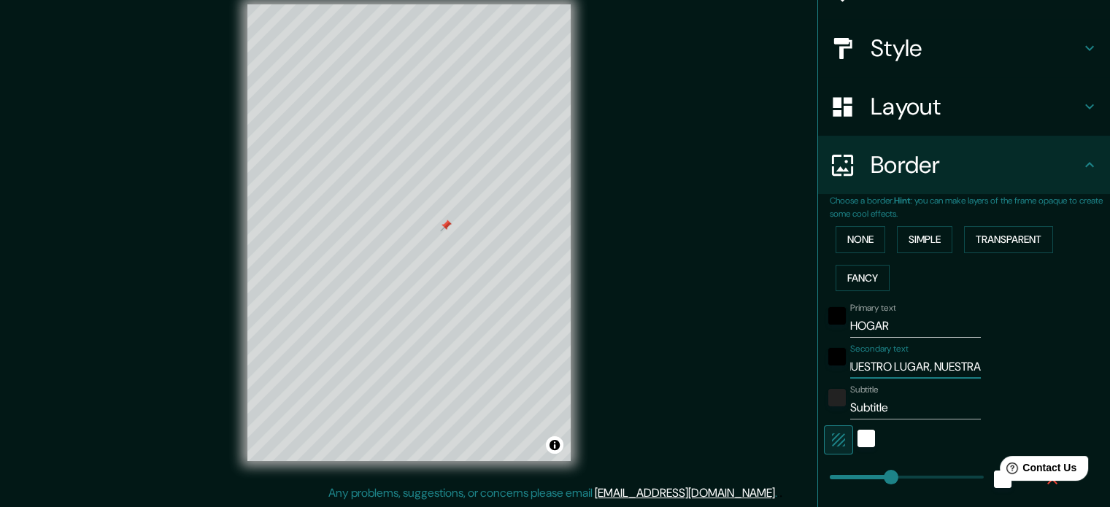
type input "177"
type input "35"
type input "18"
type input "NUESTRO LUGAR, NUESTRA C"
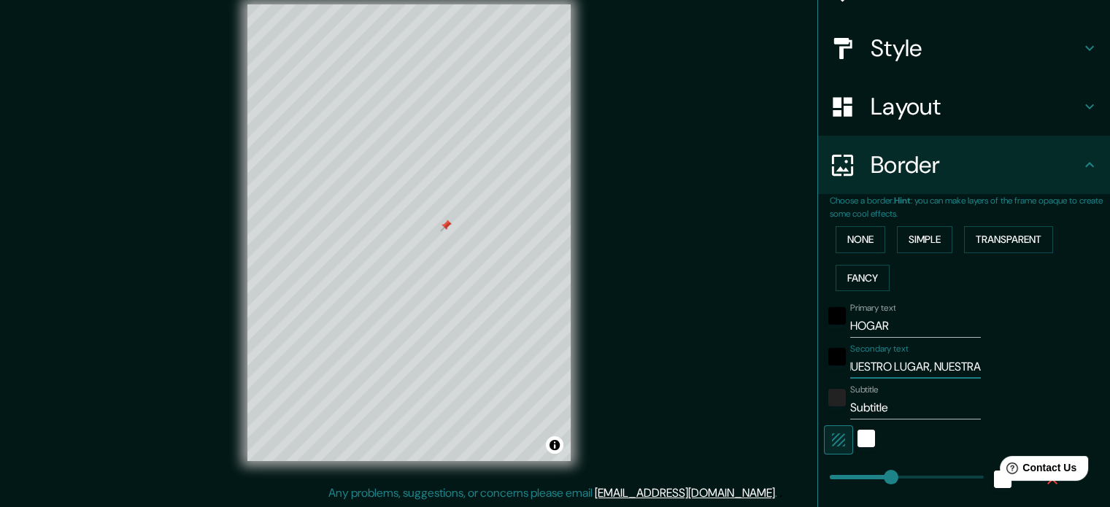
type input "177"
type input "35"
type input "18"
type input "NUESTRO LUGAR, NUESTRA CA"
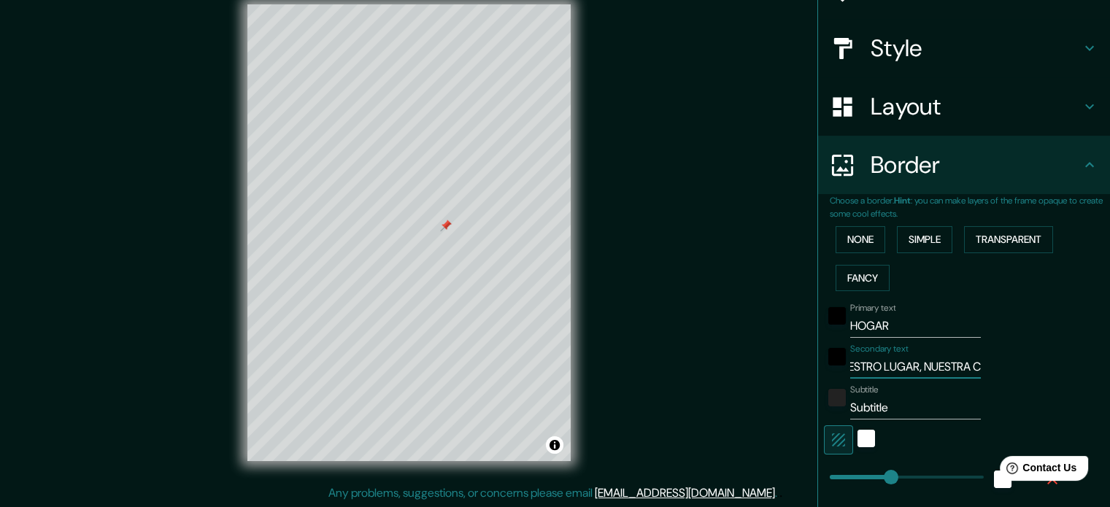
type input "177"
type input "35"
type input "18"
type input "NUESTRO LUGAR, NUESTRA CAL"
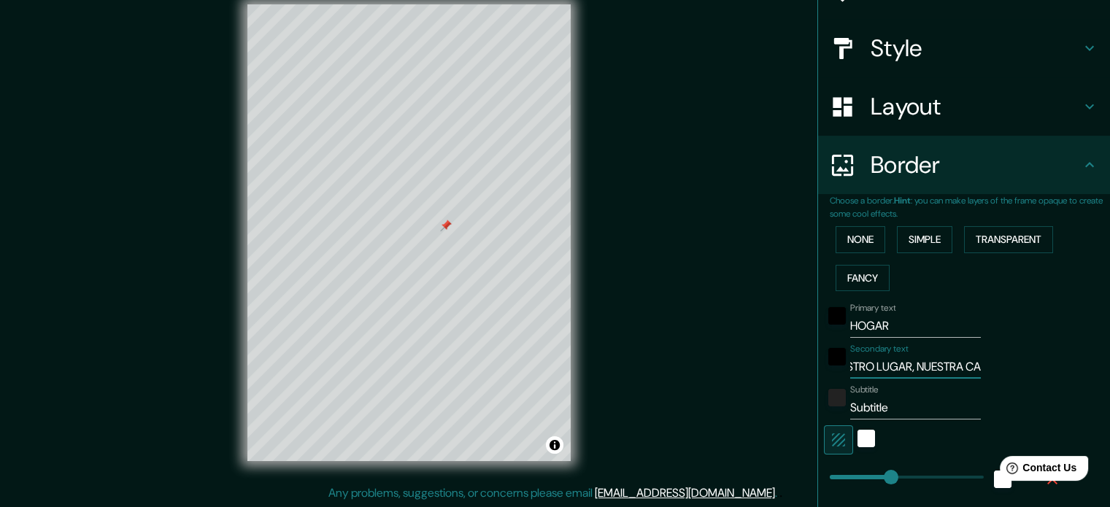
type input "177"
type input "35"
type input "18"
type input "NUESTRO LUGAR, NUESTRA CALM"
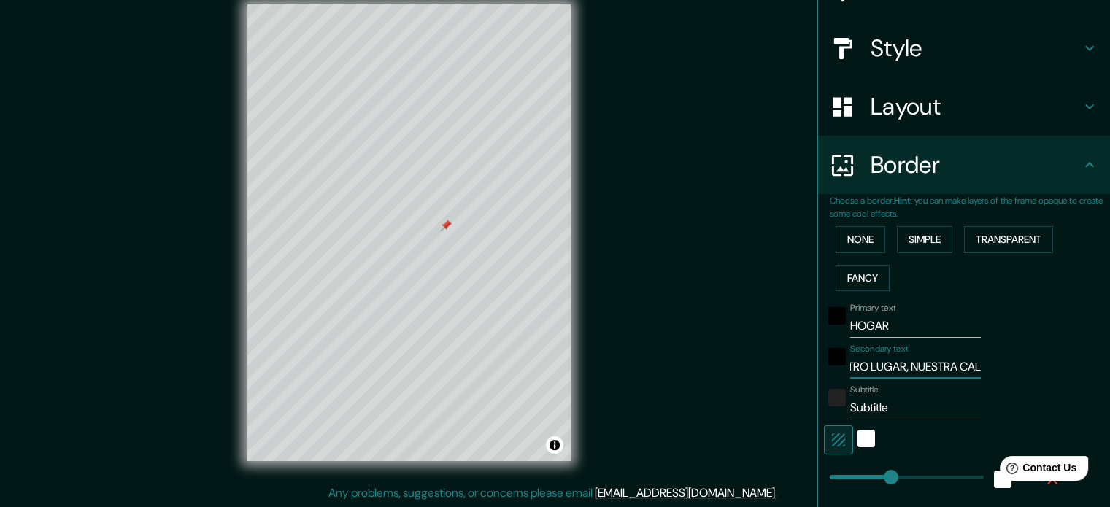
type input "177"
type input "35"
type input "18"
type input "NUESTRO LUGAR, NUESTRA CALMA"
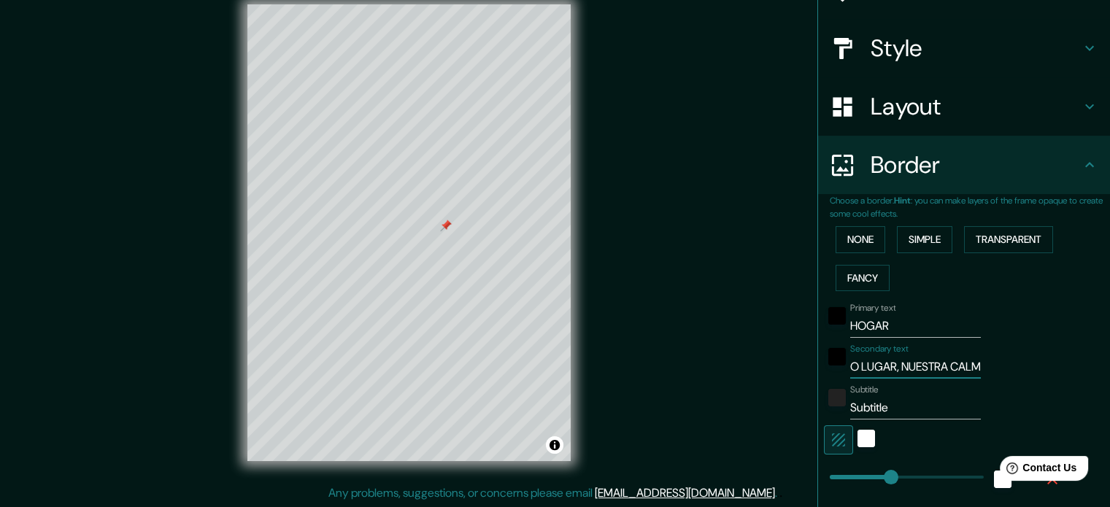
type input "177"
type input "35"
type input "18"
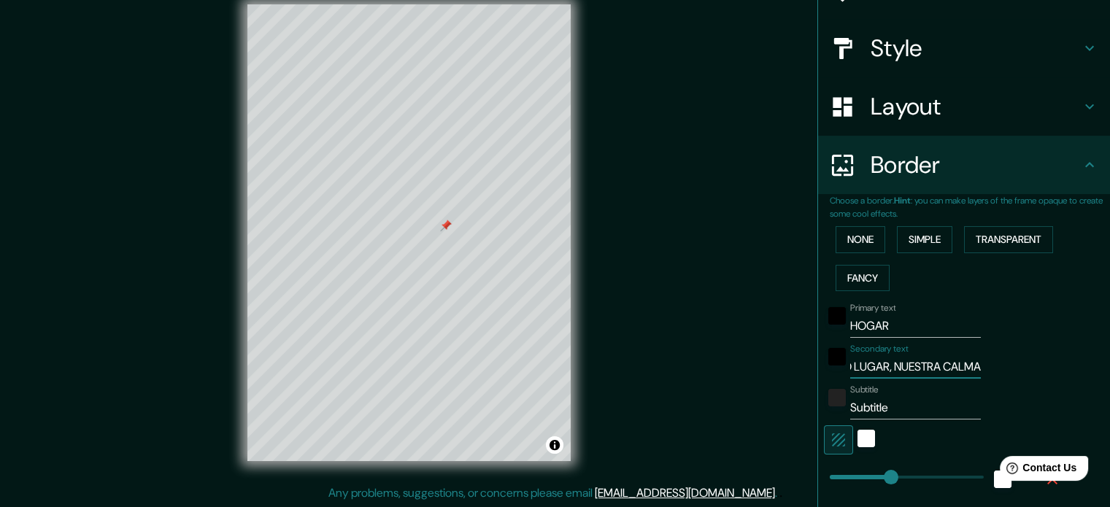
type input "NUESTRO LUGAR, NUESTRA CALMA"
click at [871, 402] on input "Subtitle" at bounding box center [915, 407] width 131 height 23
drag, startPoint x: 883, startPoint y: 404, endPoint x: 785, endPoint y: 404, distance: 98.5
click at [785, 404] on div "Mappin Location Gévora, Badajoz, provincia de Badajoz, España Pins Style Layout…" at bounding box center [555, 244] width 1110 height 527
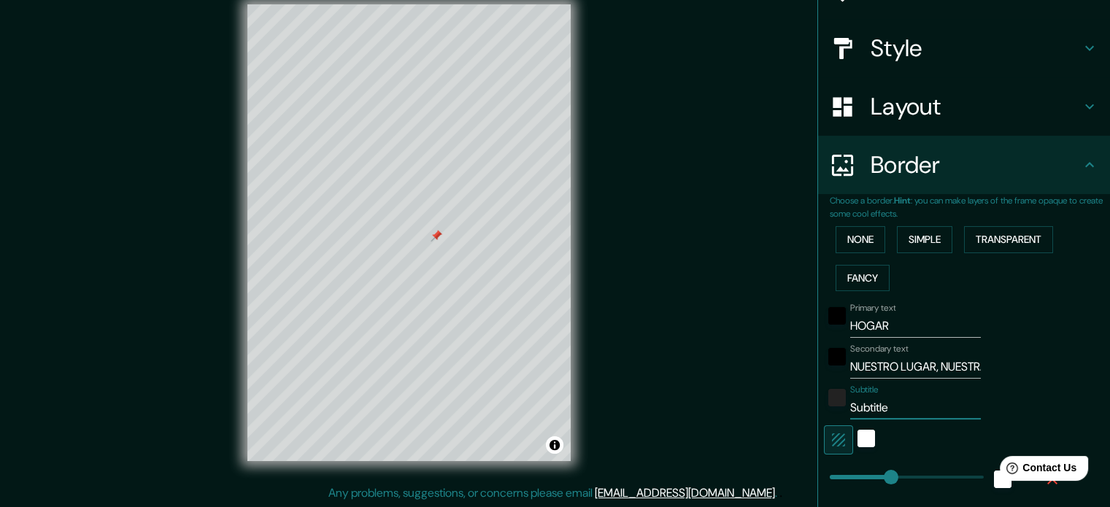
type input "177"
type input "A"
type input "177"
type input "35"
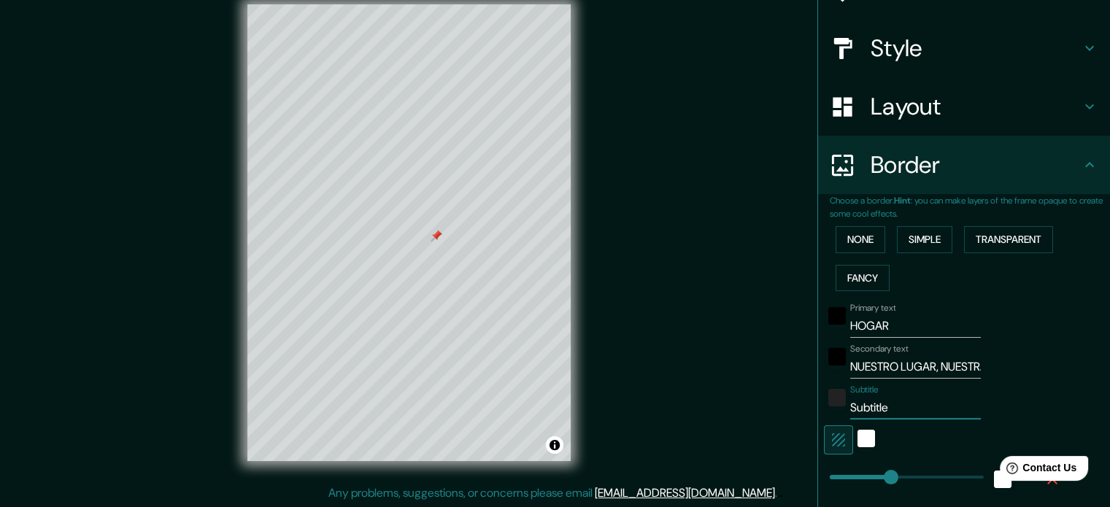
type input "18"
type input "Am"
type input "177"
type input "35"
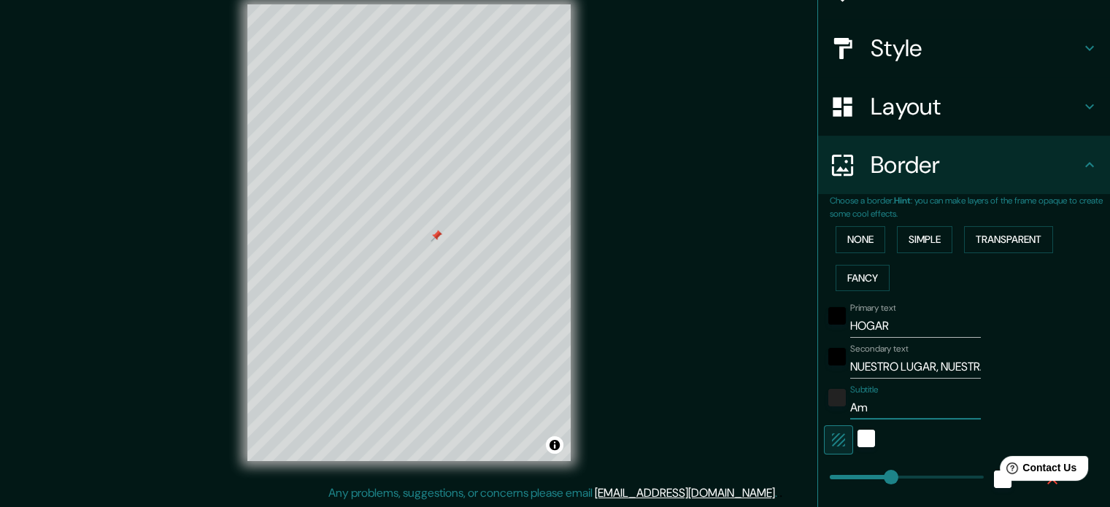
type input "18"
type input "Amo"
type input "177"
type input "35"
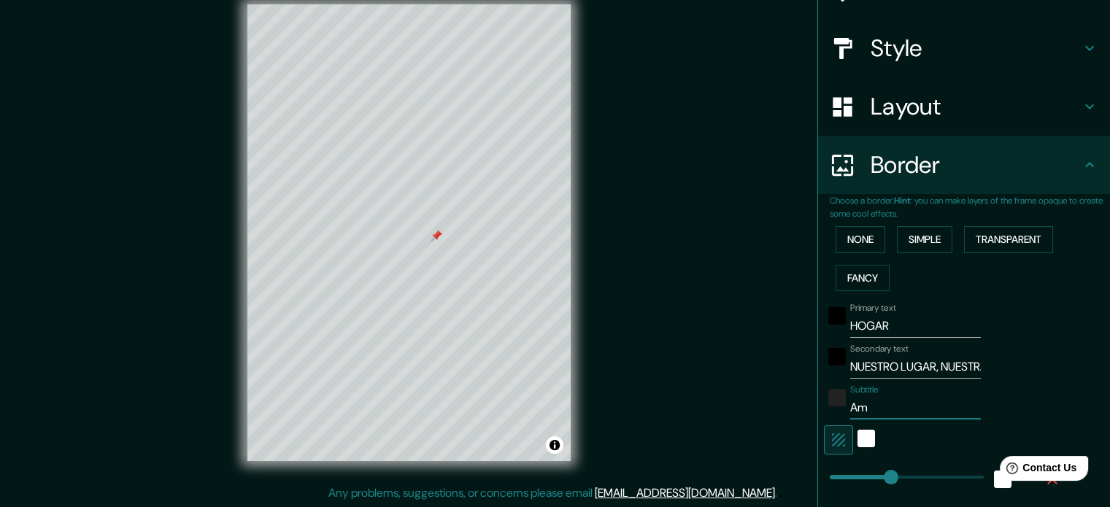
type input "18"
type input "Amor"
type input "177"
type input "35"
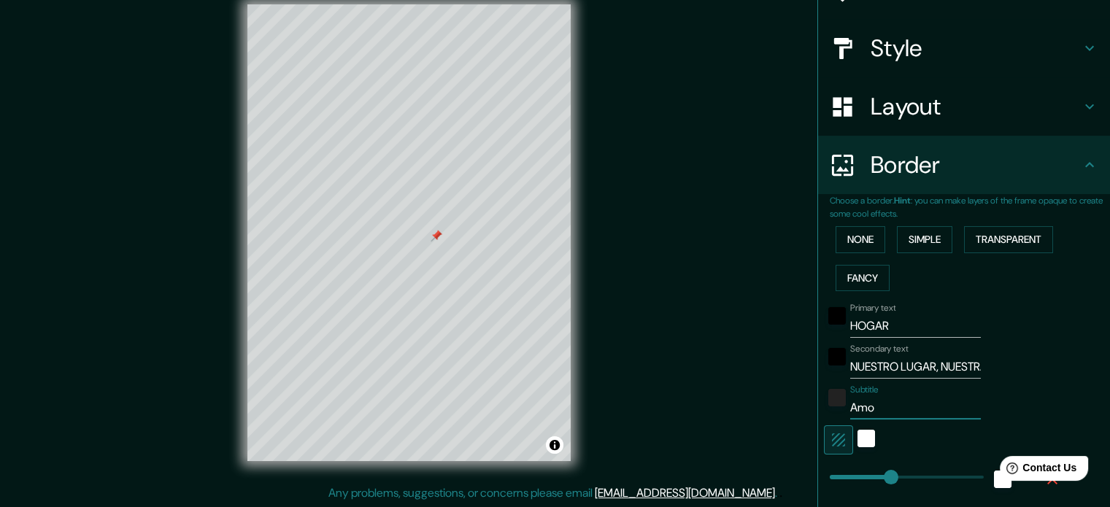
type input "18"
type input "Amor"
type input "177"
type input "35"
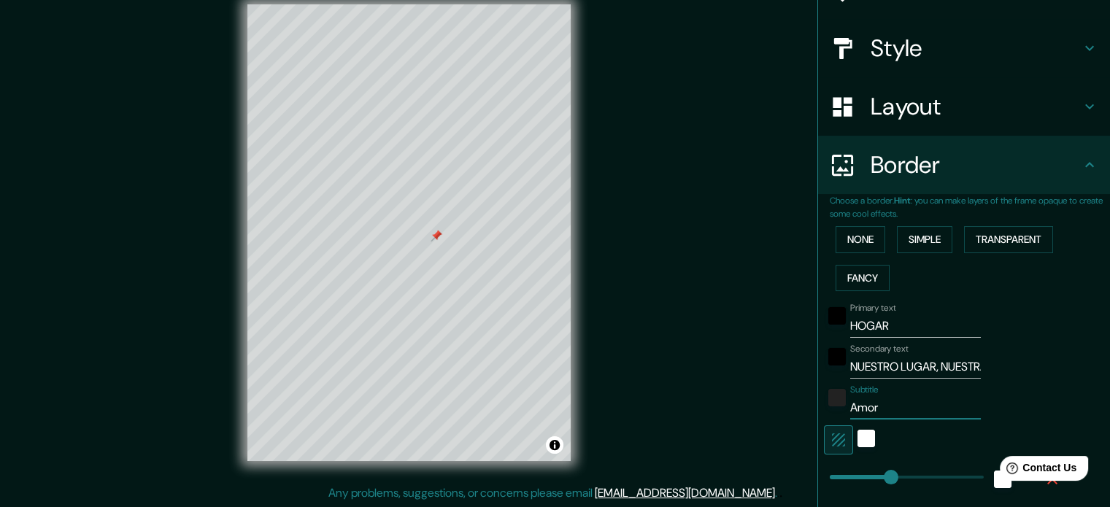
type input "18"
type input "Amor R"
type input "177"
type input "35"
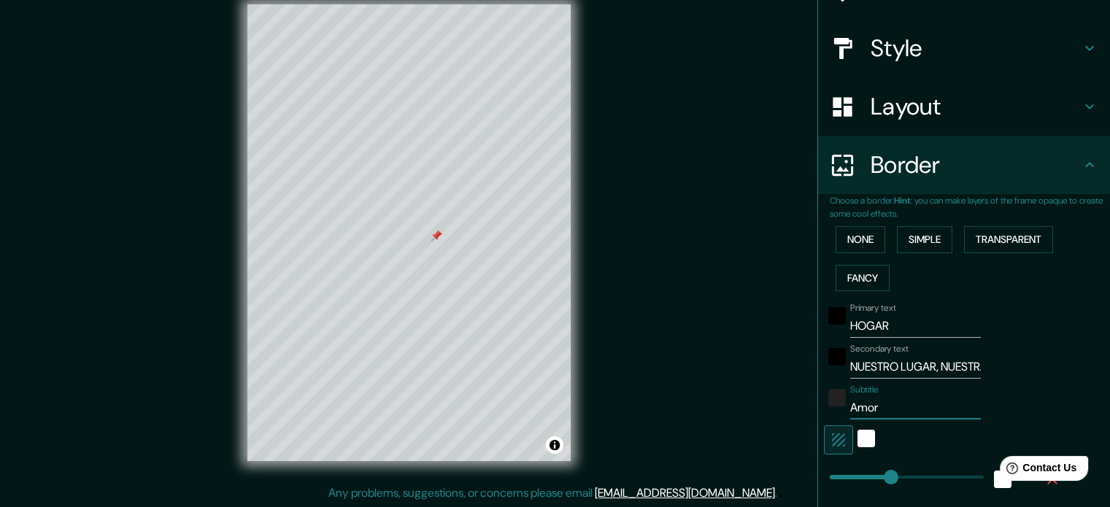
type input "18"
click at [890, 406] on input "Amor Rír Familia Salud Vivir Viajar Feliz" at bounding box center [915, 407] width 131 height 23
click at [866, 410] on input "Amor Rír Familia Salud Vivir Viajar Feliz" at bounding box center [915, 407] width 131 height 23
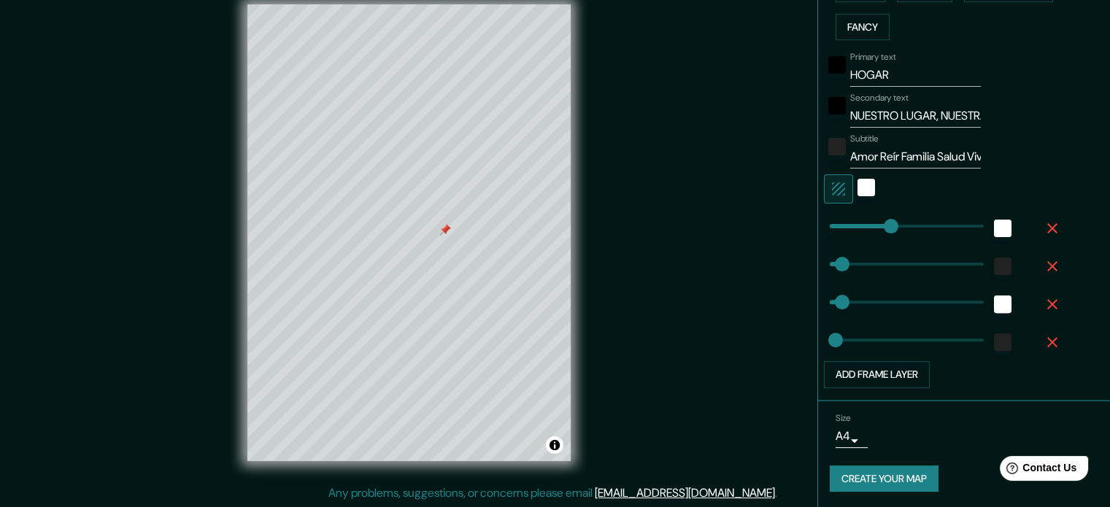
click at [900, 476] on button "Create your map" at bounding box center [884, 479] width 109 height 27
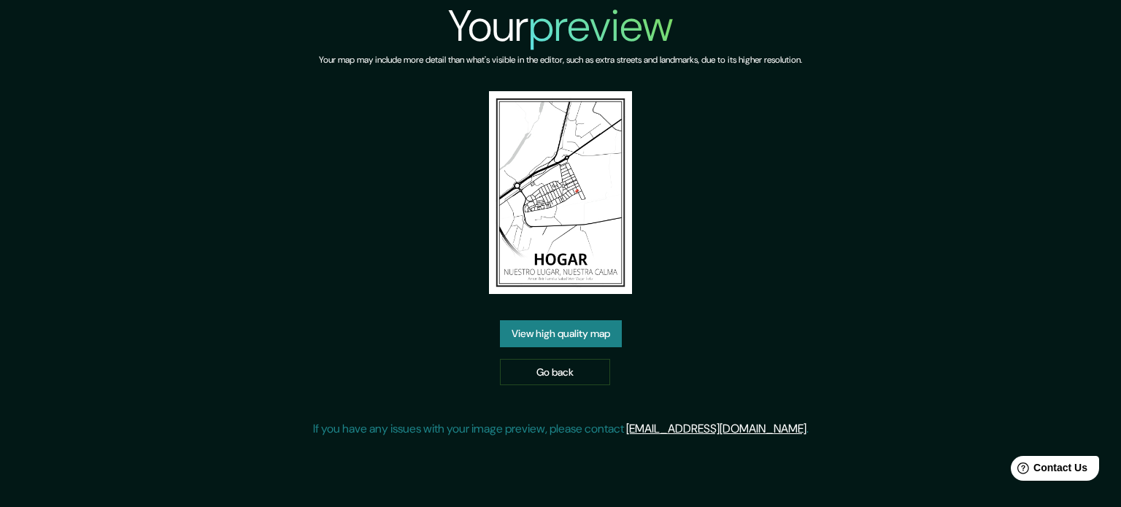
click at [605, 338] on link "View high quality map" at bounding box center [561, 333] width 122 height 27
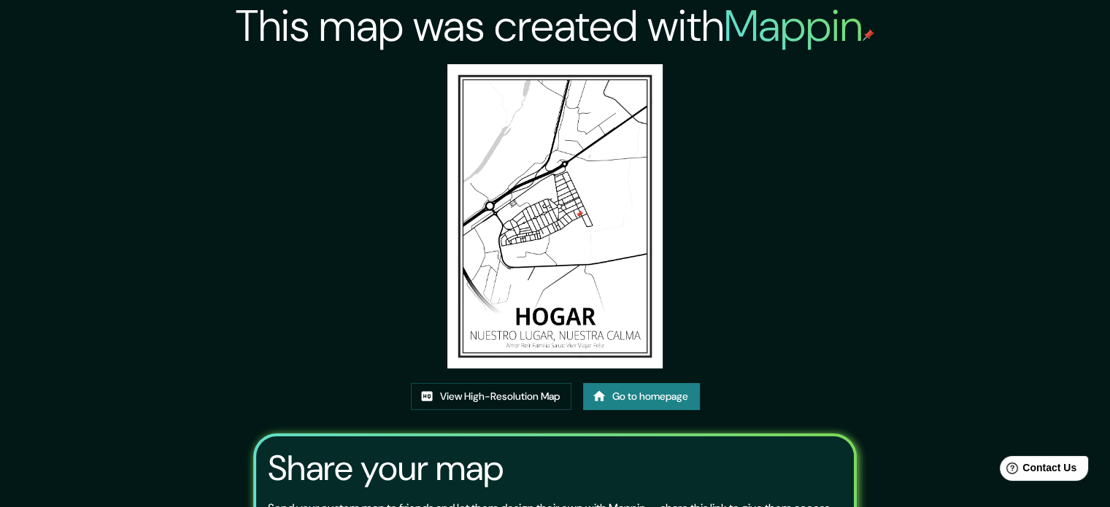
click at [528, 261] on img at bounding box center [554, 216] width 215 height 304
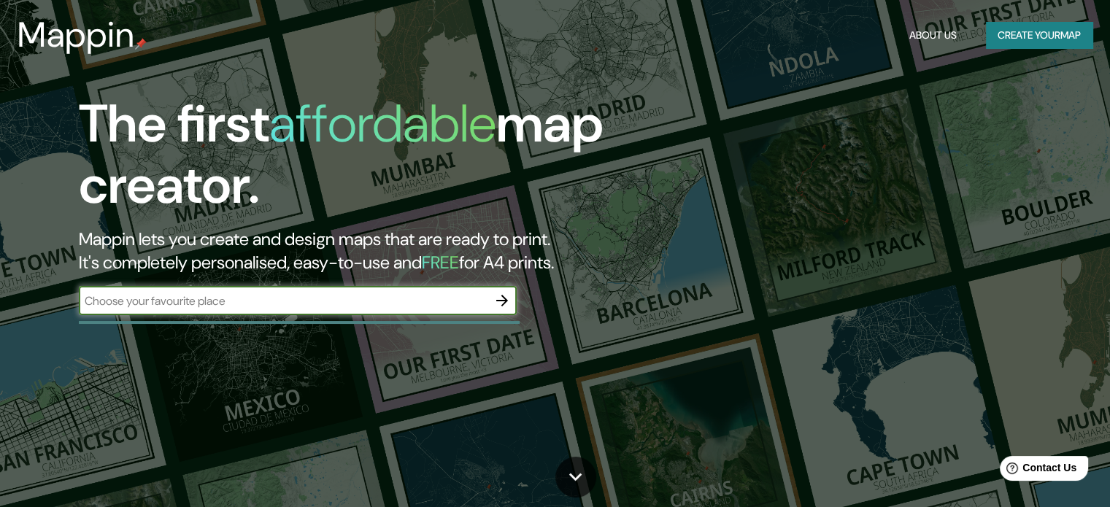
click at [418, 293] on input "text" at bounding box center [283, 301] width 409 height 17
type input "gevora [GEOGRAPHIC_DATA]"
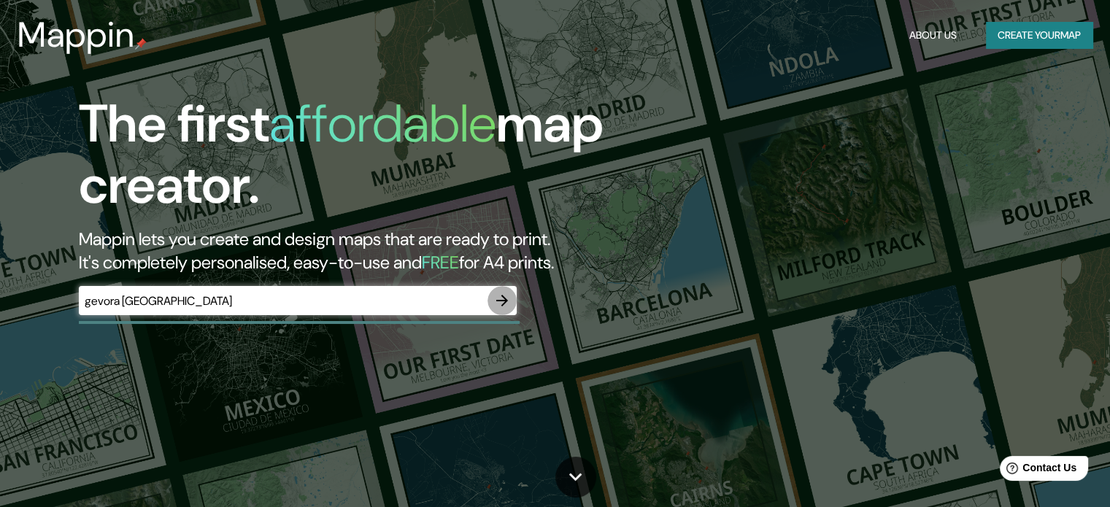
click at [506, 302] on icon "button" at bounding box center [502, 301] width 12 height 12
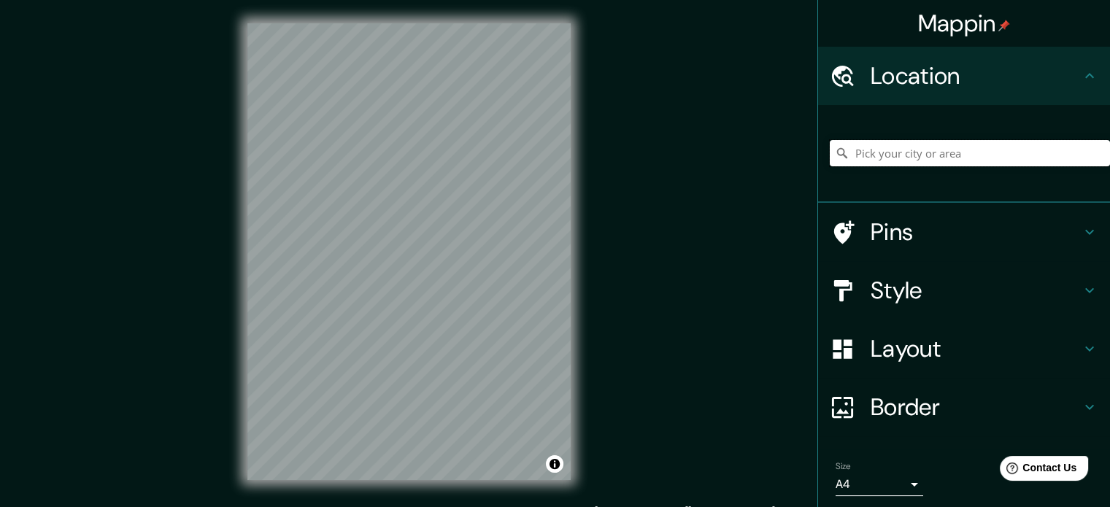
click at [986, 156] on input "Pick your city or area" at bounding box center [970, 153] width 280 height 26
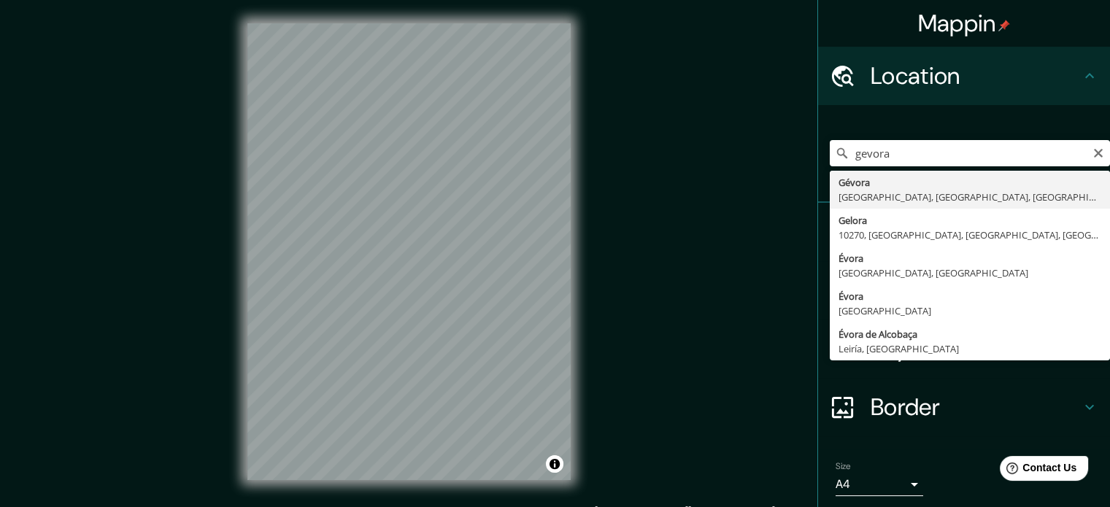
type input "[GEOGRAPHIC_DATA], [GEOGRAPHIC_DATA], provincia de [GEOGRAPHIC_DATA], [GEOGRAPH…"
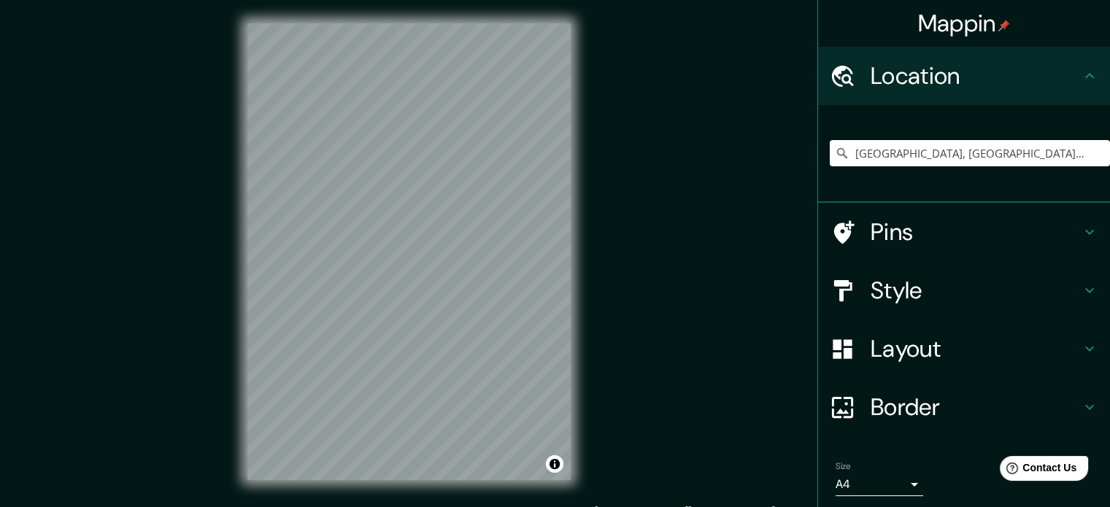
click at [663, 247] on div "Mappin Location [GEOGRAPHIC_DATA], [GEOGRAPHIC_DATA], provincia de [GEOGRAPHIC_…" at bounding box center [555, 263] width 1110 height 527
click at [686, 308] on div "Mappin Location [GEOGRAPHIC_DATA], [GEOGRAPHIC_DATA], provincia de [GEOGRAPHIC_…" at bounding box center [555, 263] width 1110 height 527
click at [905, 237] on h4 "Pins" at bounding box center [976, 231] width 210 height 29
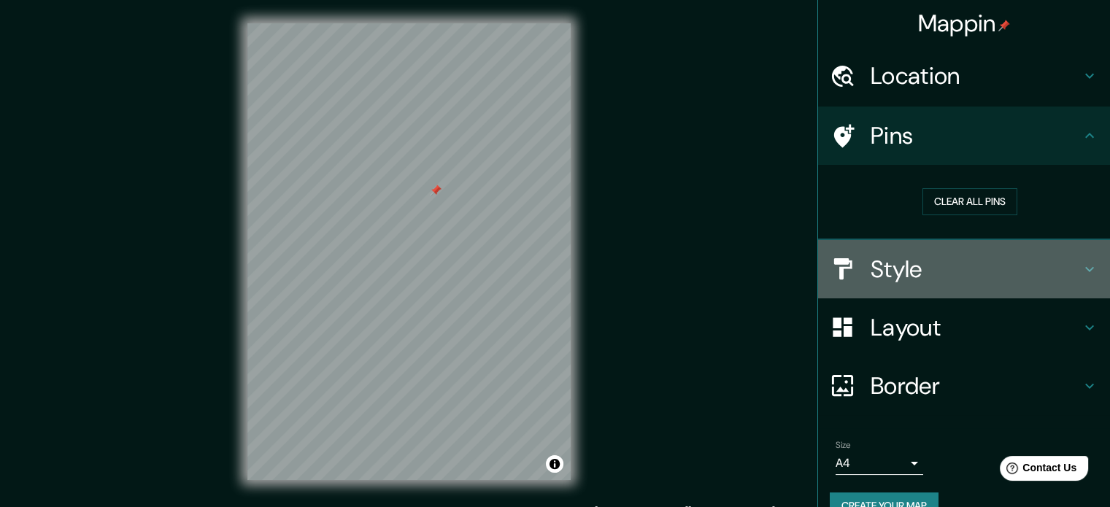
click at [975, 268] on h4 "Style" at bounding box center [976, 269] width 210 height 29
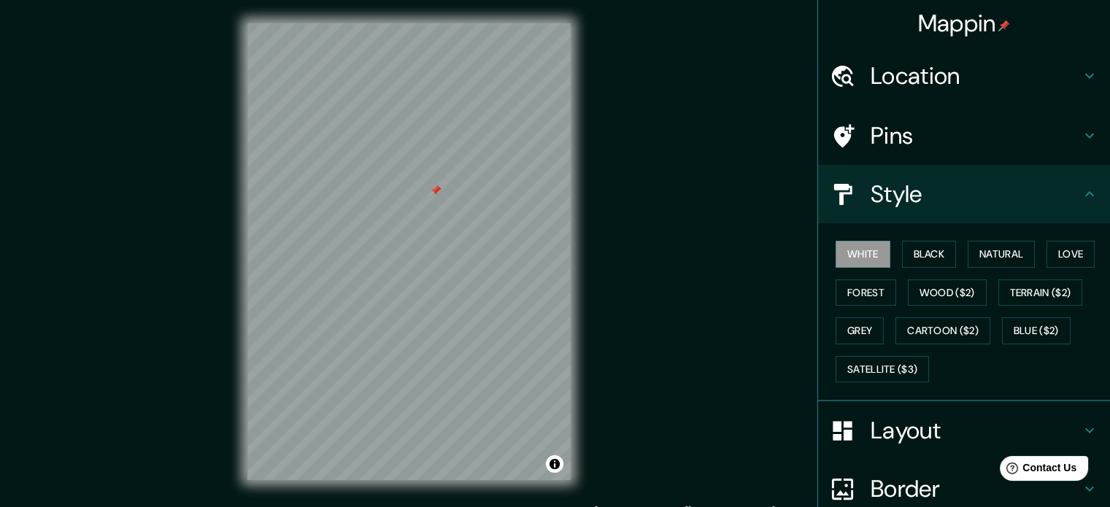
click at [898, 416] on h4 "Layout" at bounding box center [976, 430] width 210 height 29
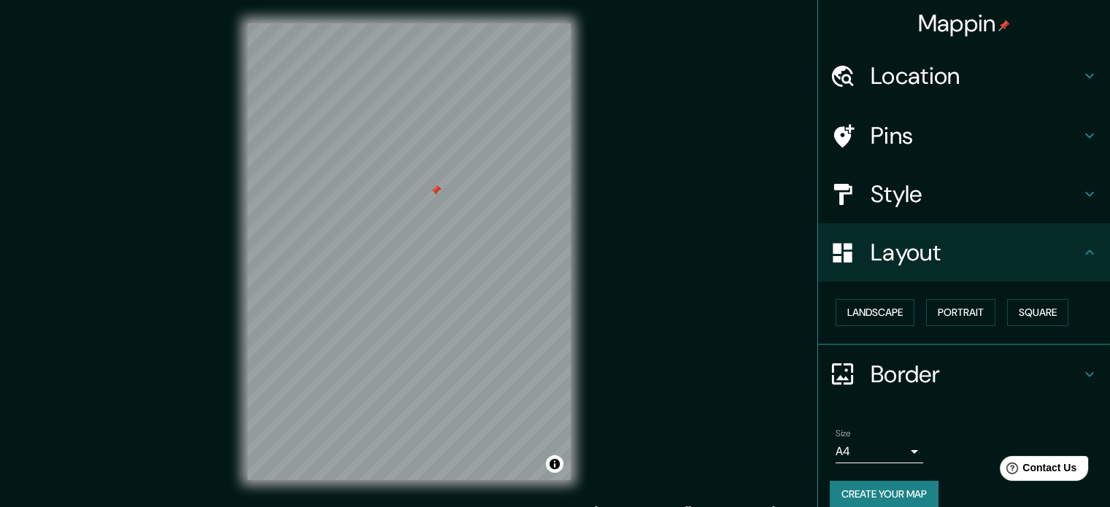
click at [905, 373] on h4 "Border" at bounding box center [976, 374] width 210 height 29
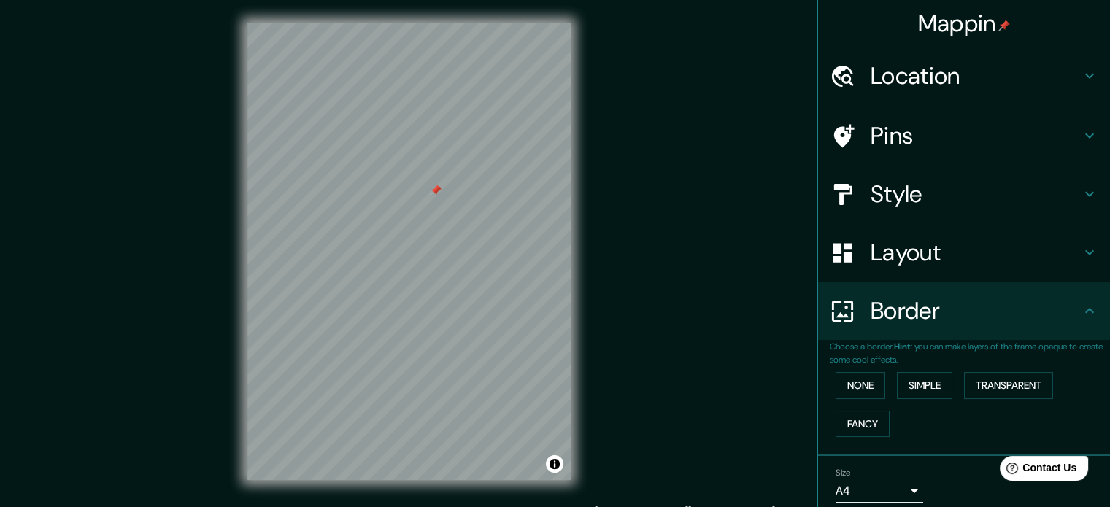
click at [901, 255] on h4 "Layout" at bounding box center [976, 252] width 210 height 29
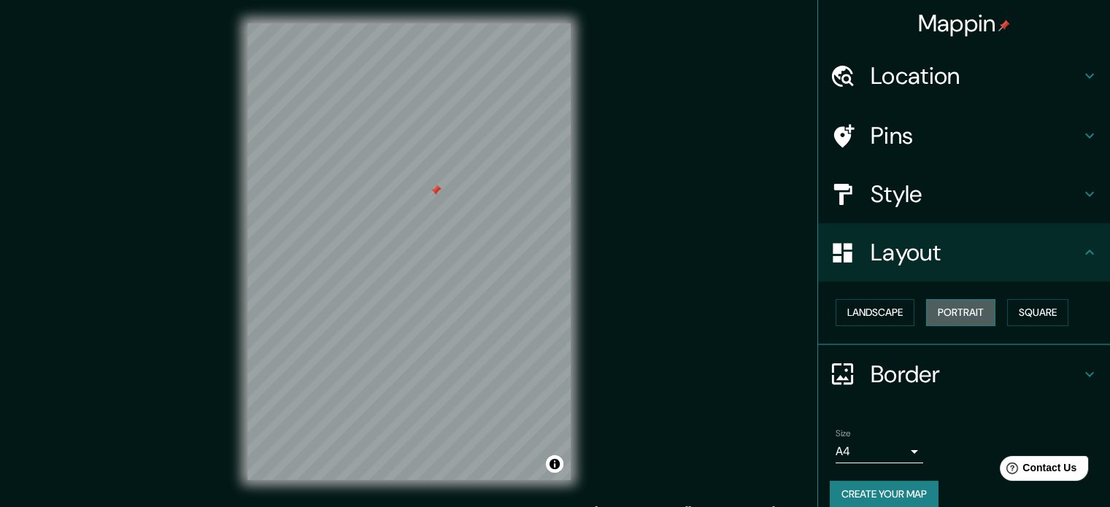
click at [941, 312] on button "Portrait" at bounding box center [960, 312] width 69 height 27
click at [914, 375] on h4 "Border" at bounding box center [976, 374] width 210 height 29
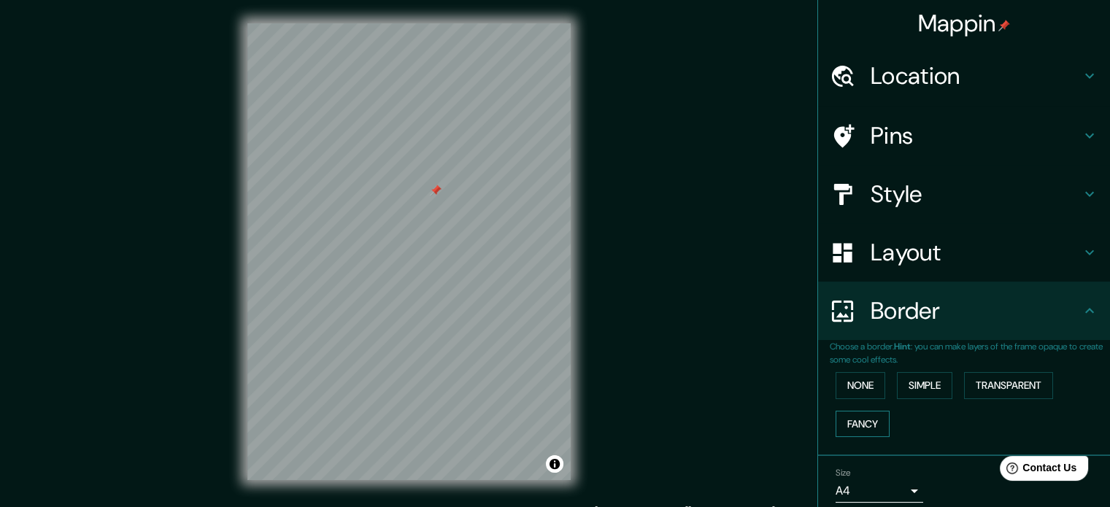
click at [852, 418] on button "Fancy" at bounding box center [863, 424] width 54 height 27
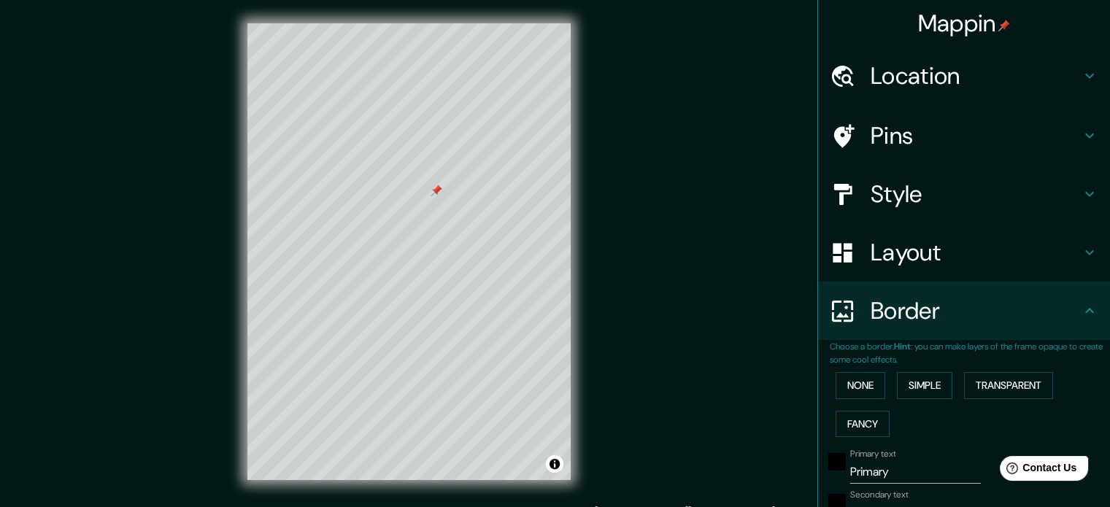
click at [902, 477] on input "Primary" at bounding box center [915, 472] width 131 height 23
drag, startPoint x: 902, startPoint y: 477, endPoint x: 744, endPoint y: 466, distance: 158.7
click at [744, 466] on div "Mappin Location Gévora, Badajoz, provincia de Badajoz, España Pins Style Layout…" at bounding box center [555, 263] width 1110 height 527
type input "h"
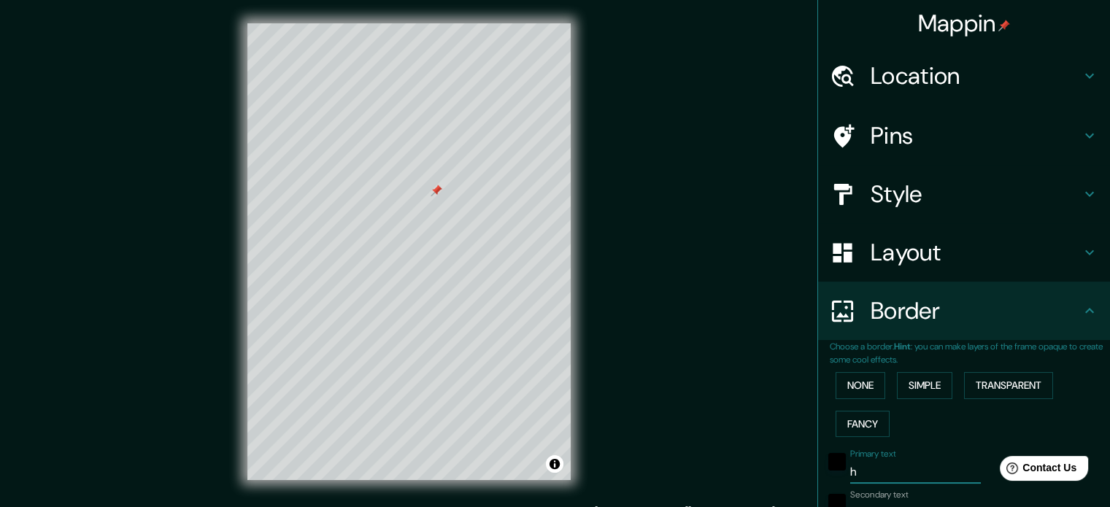
type input "177"
type input "35"
type input "18"
type input "ho"
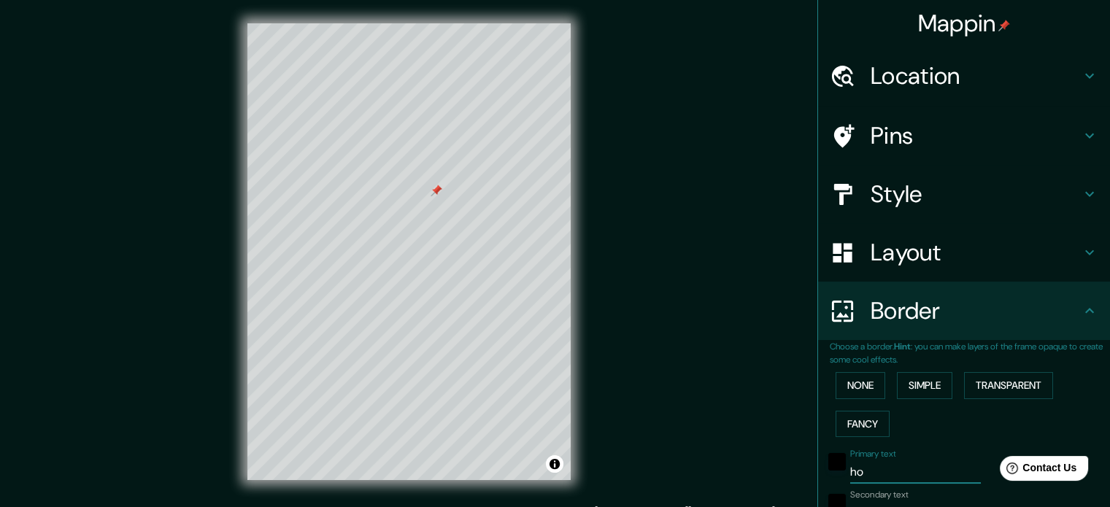
type input "177"
type input "35"
type input "18"
type input "hog"
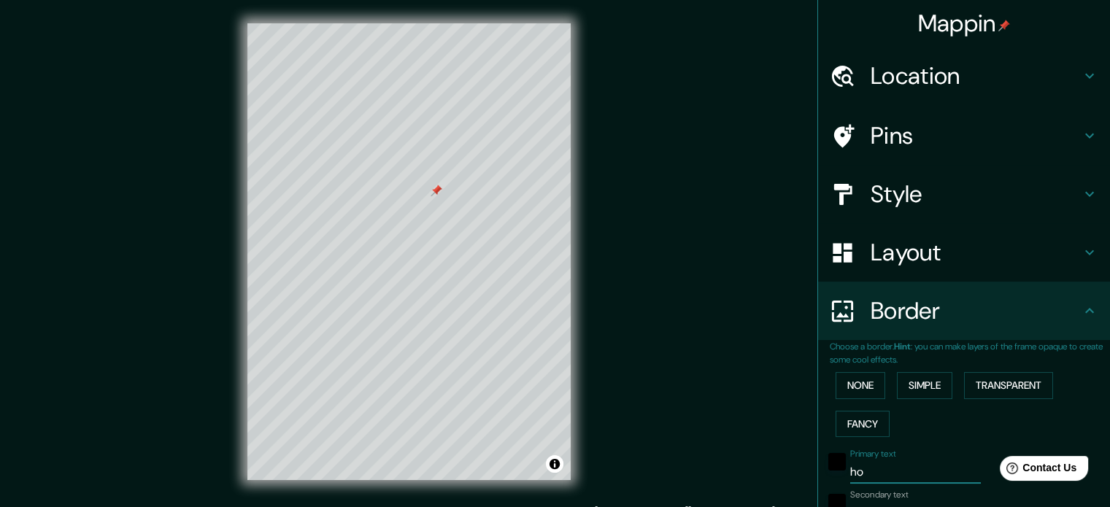
type input "177"
type input "35"
type input "18"
type input "hoga"
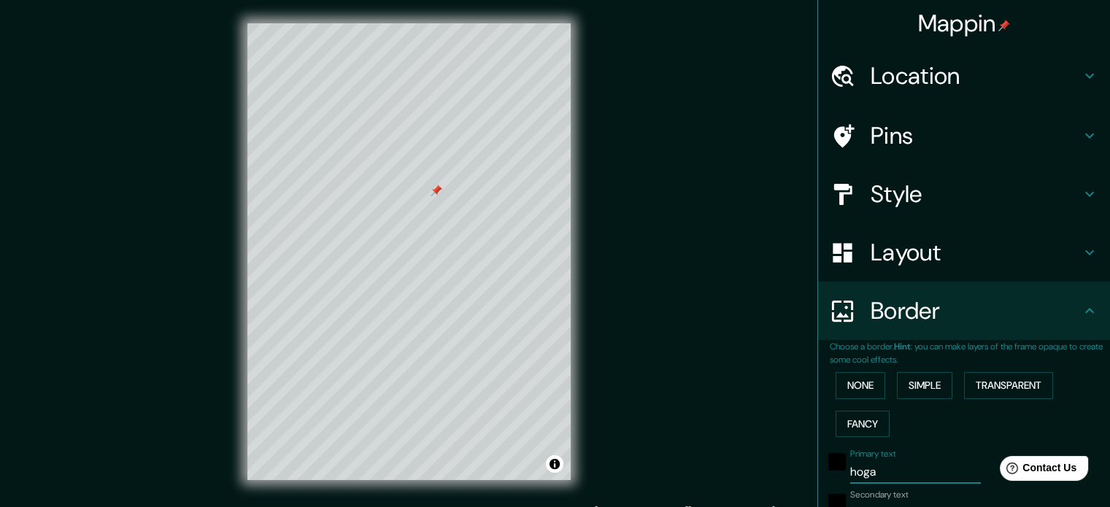
type input "177"
type input "35"
type input "18"
type input "hogar"
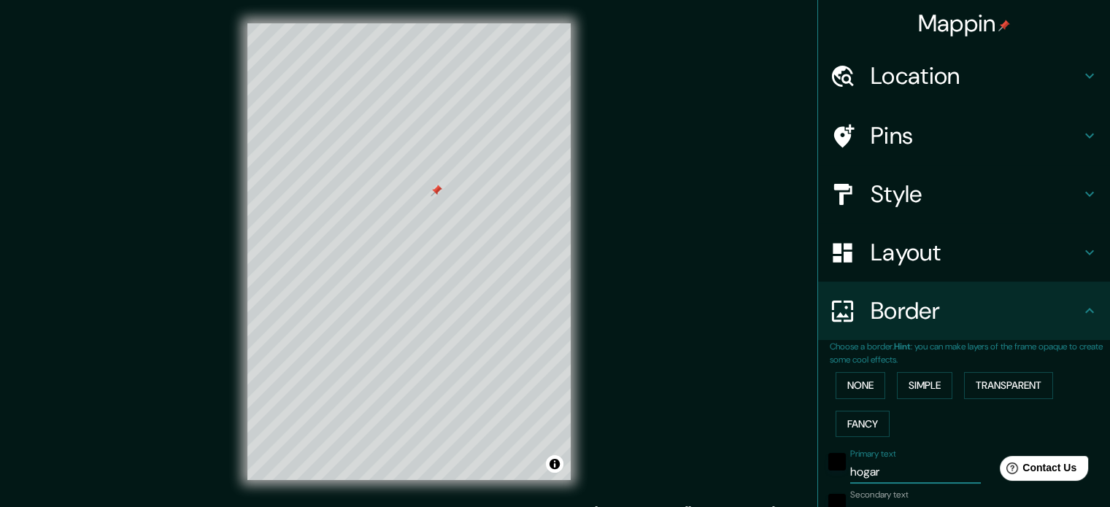
type input "177"
type input "35"
type input "18"
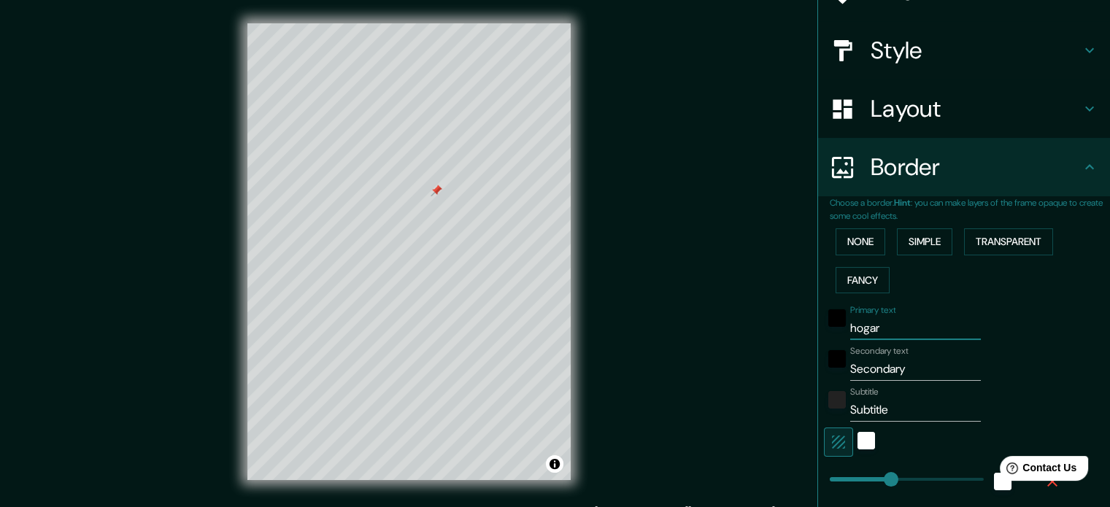
scroll to position [146, 0]
type input "hogar"
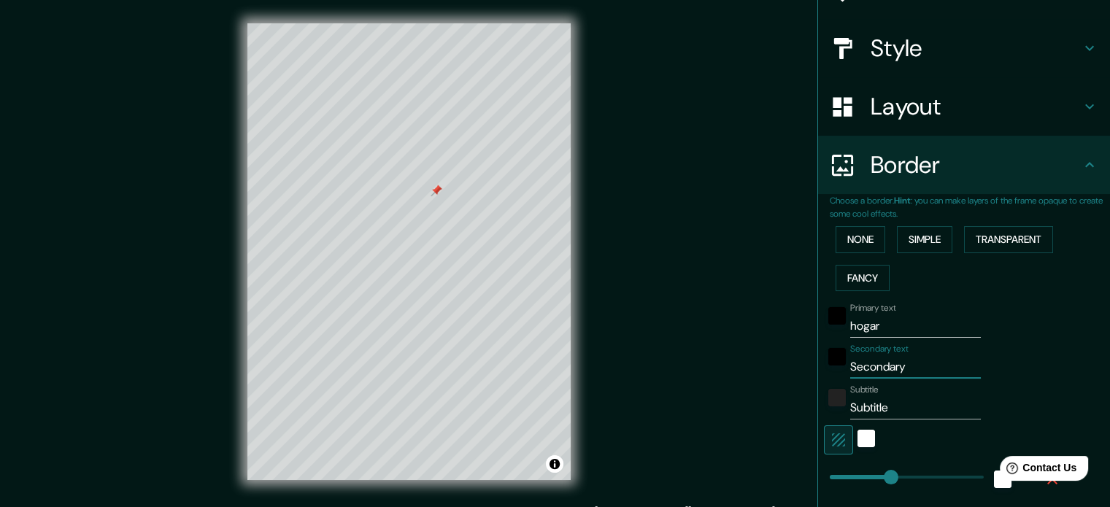
drag, startPoint x: 908, startPoint y: 368, endPoint x: 817, endPoint y: 369, distance: 90.5
click at [824, 369] on div "Secondary text Secondary" at bounding box center [943, 361] width 239 height 35
type input "n"
type input "177"
type input "35"
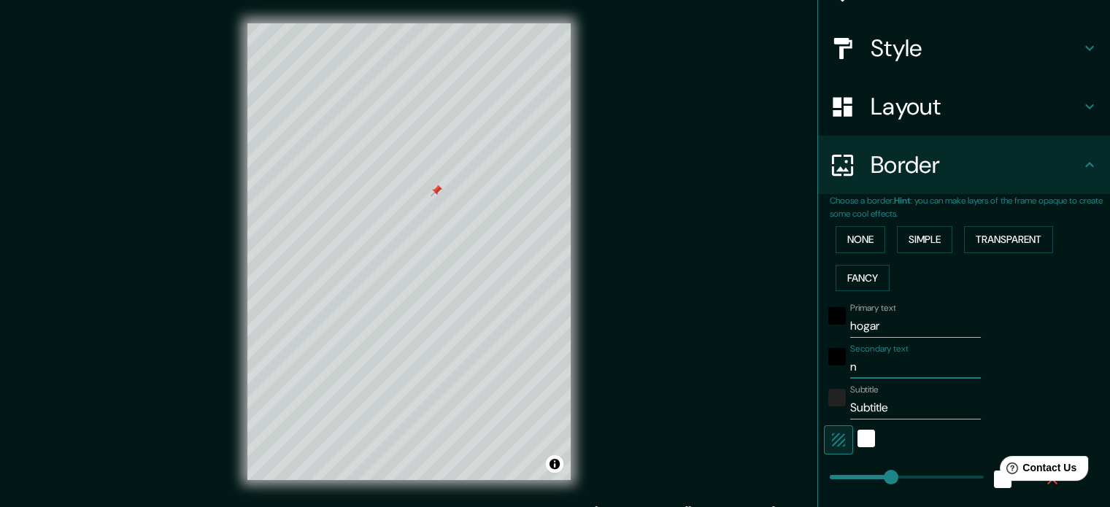
type input "35"
type input "18"
type input "nu"
type input "177"
type input "35"
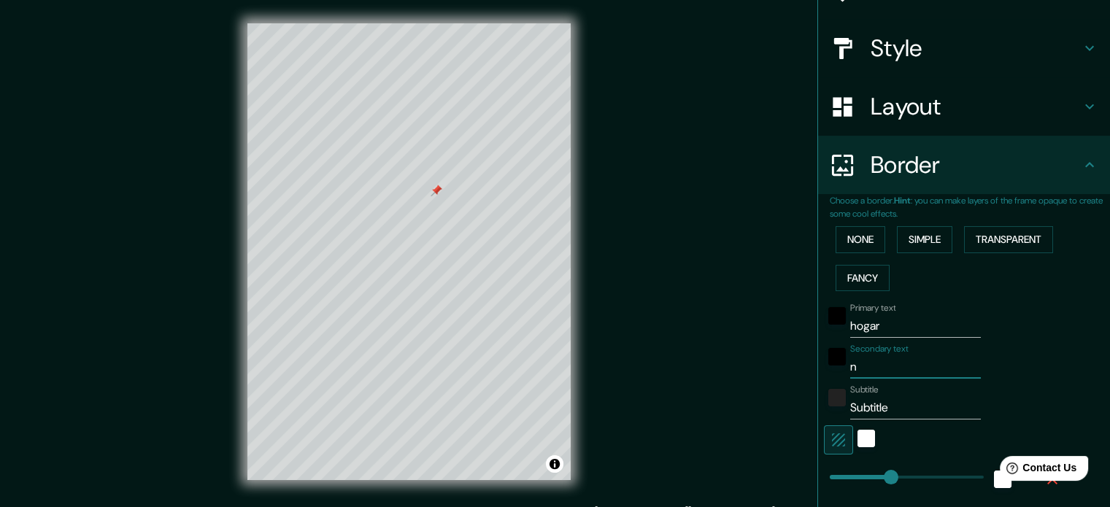
type input "35"
type input "18"
type input "nue"
type input "177"
type input "35"
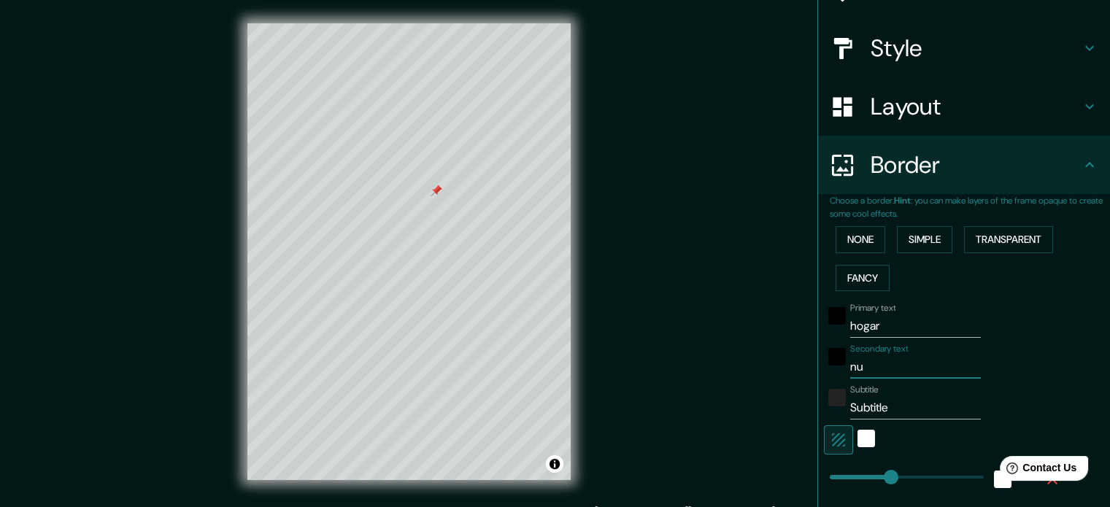
type input "35"
type input "18"
type input "nues"
type input "177"
type input "35"
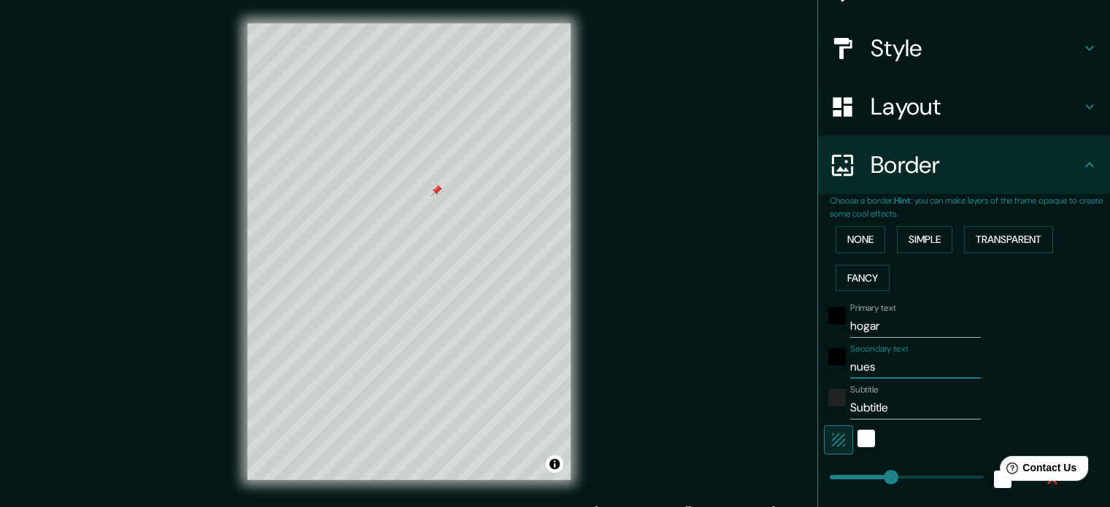
type input "35"
type input "18"
type input "nuest"
type input "177"
type input "35"
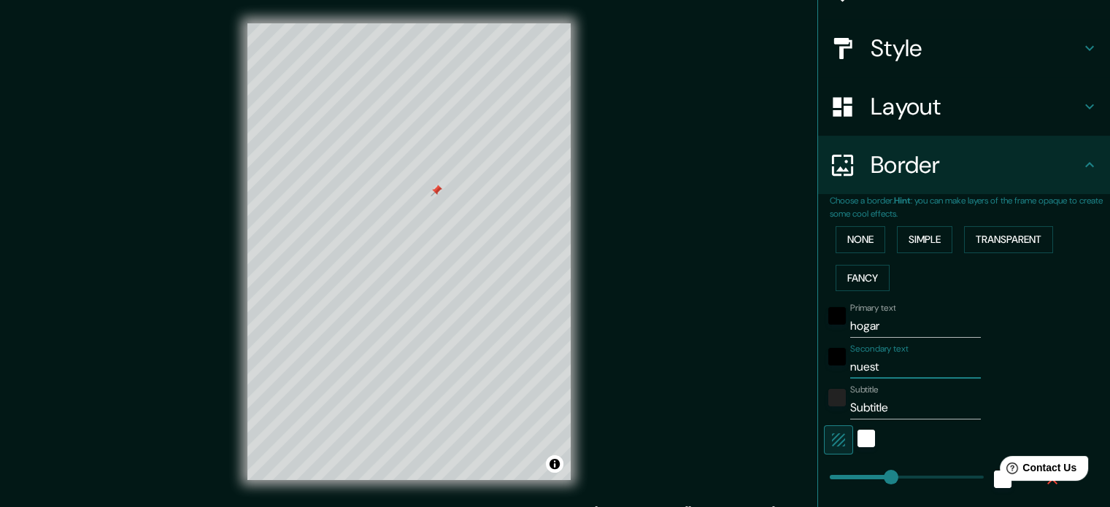
type input "35"
type input "18"
type input "nuestr"
type input "177"
type input "35"
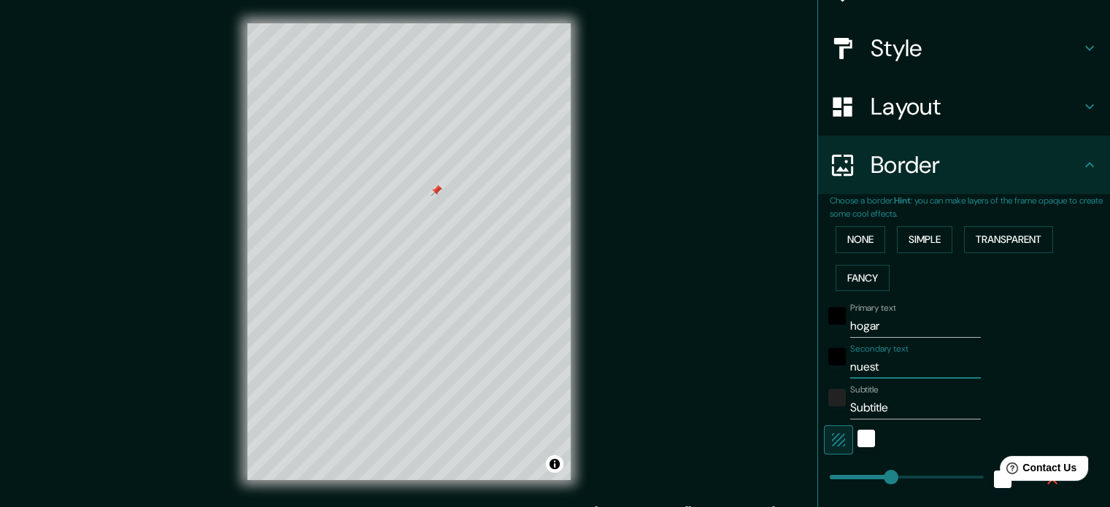
type input "35"
type input "18"
type input "nuestro"
type input "177"
type input "35"
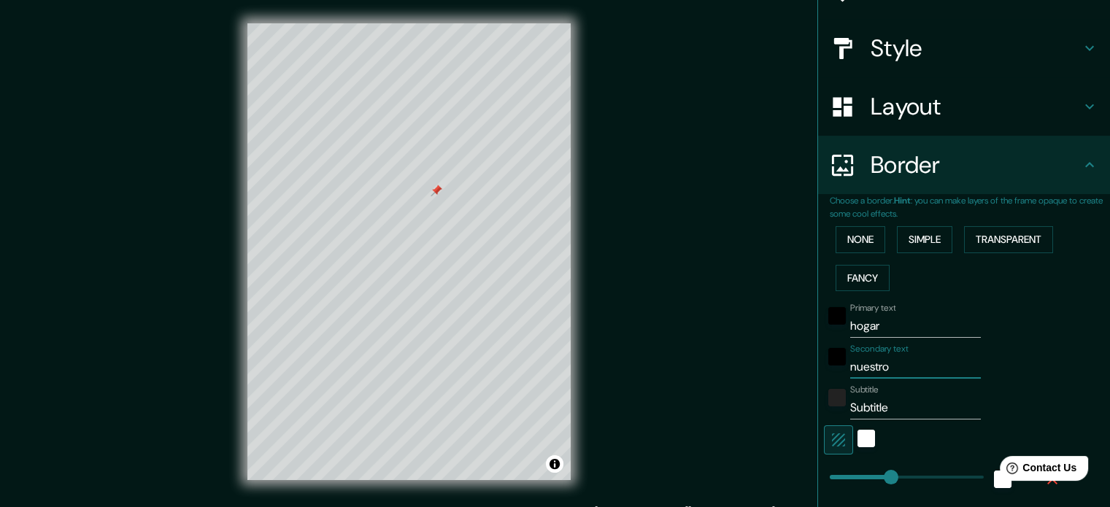
type input "35"
type input "18"
type input "nuestro"
type input "177"
type input "35"
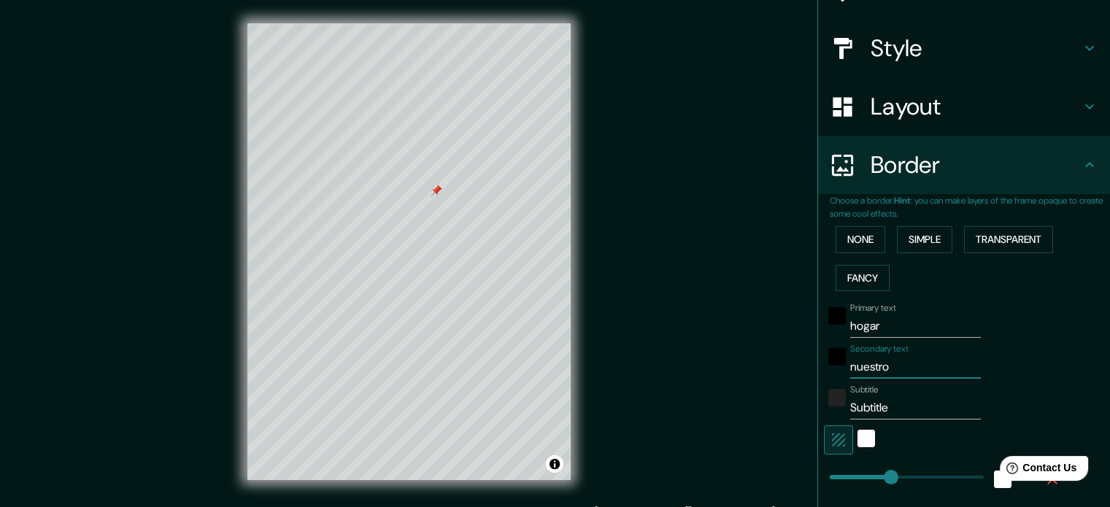
type input "35"
type input "18"
type input "nuestro l"
type input "177"
type input "35"
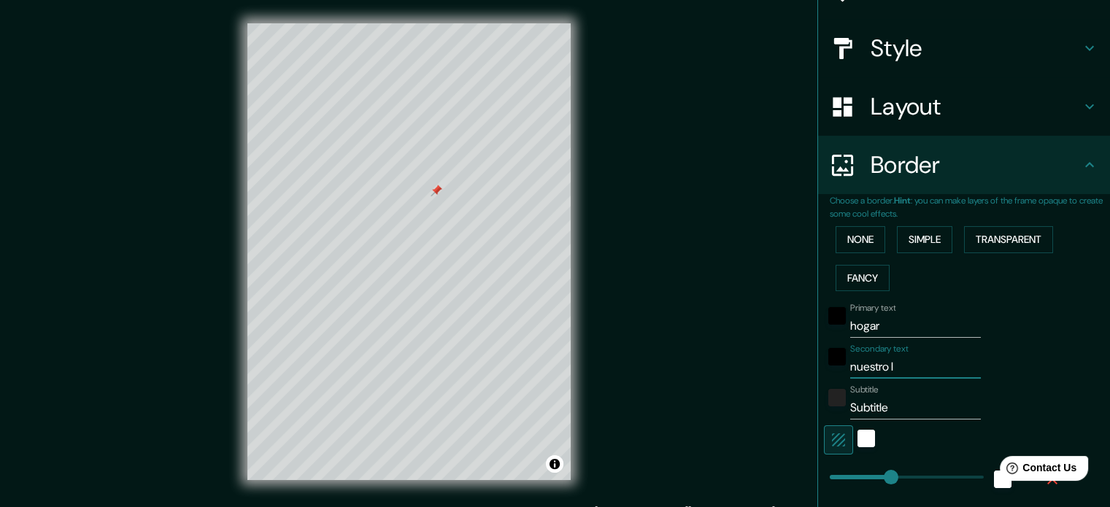
type input "35"
type input "18"
type input "nuestro lu"
type input "177"
type input "35"
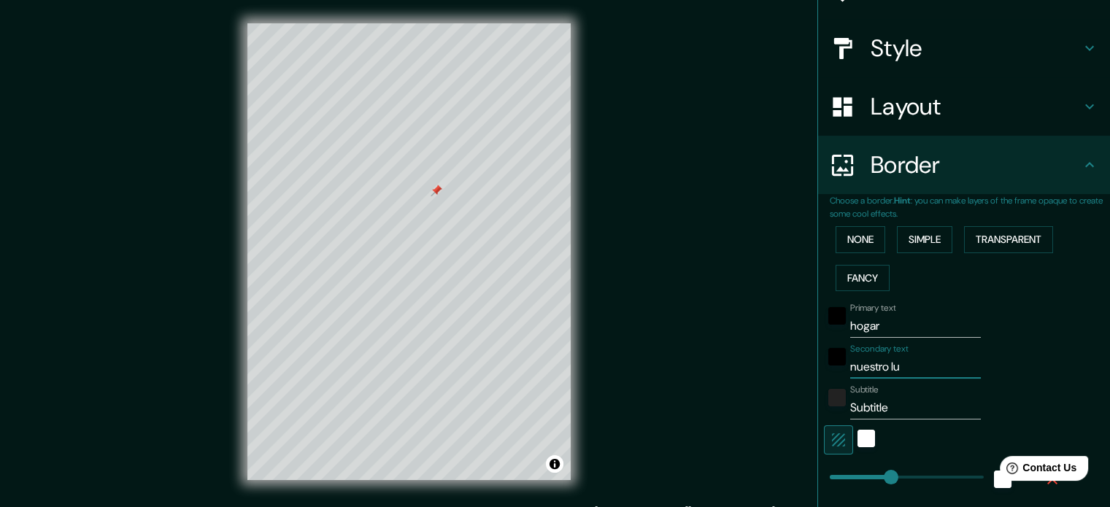
type input "35"
type input "18"
type input "nuestro lug"
type input "177"
type input "35"
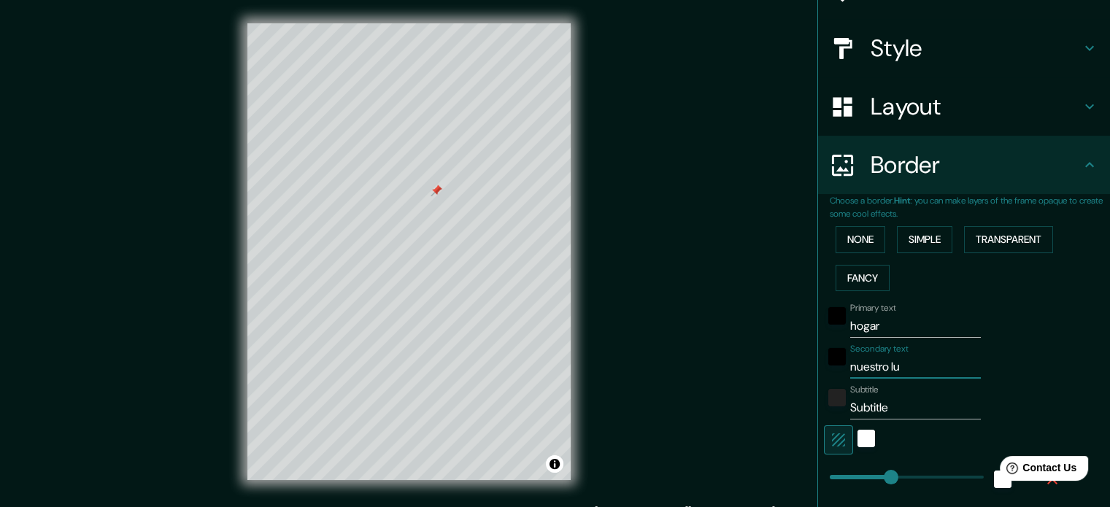
type input "35"
type input "18"
type input "nuestro luga"
type input "177"
type input "35"
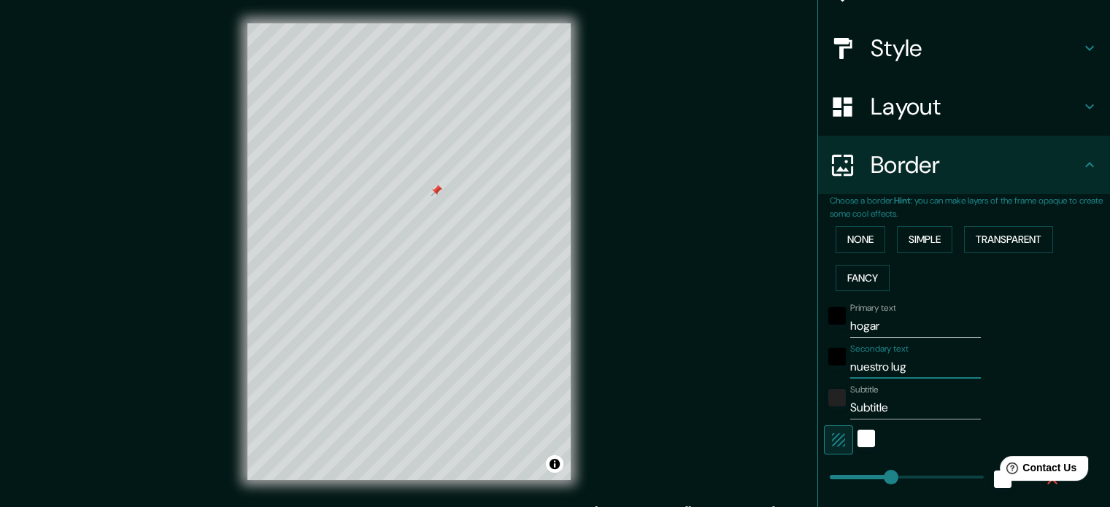
type input "35"
type input "18"
type input "nuestro lugar"
type input "177"
type input "35"
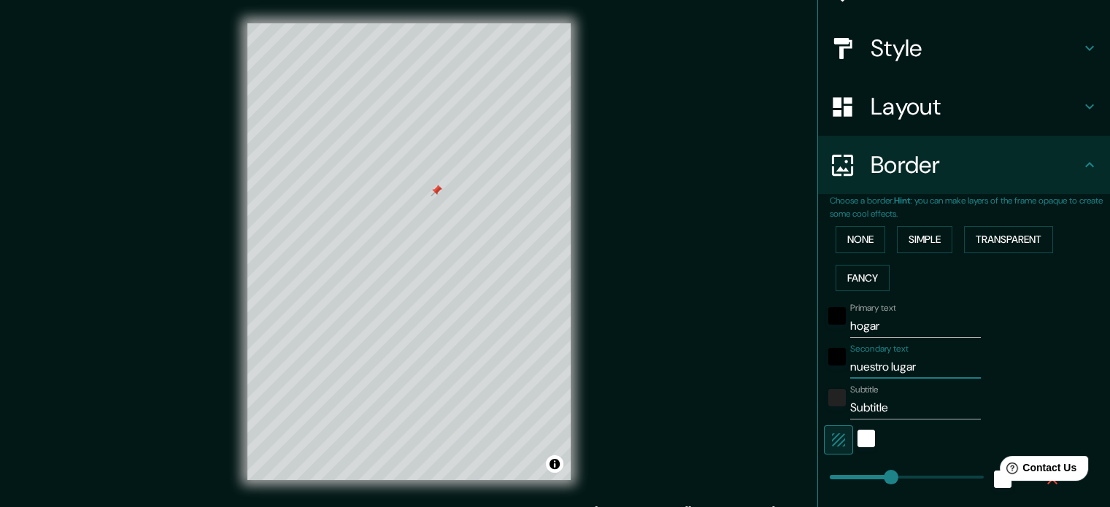
type input "35"
type input "18"
type input "nuestro lugar,"
type input "177"
type input "35"
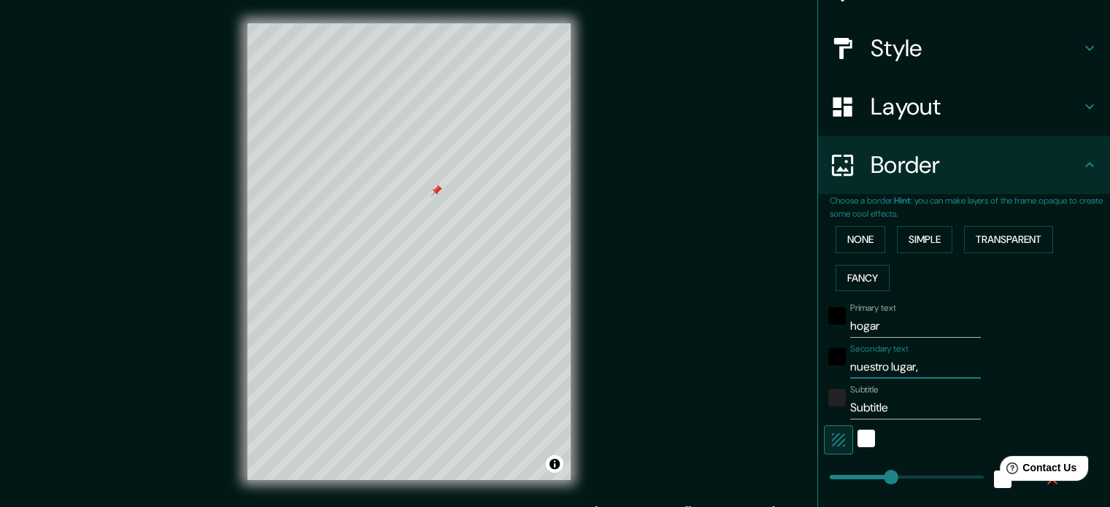
type input "35"
type input "18"
type input "nuestro lugar,"
type input "177"
type input "35"
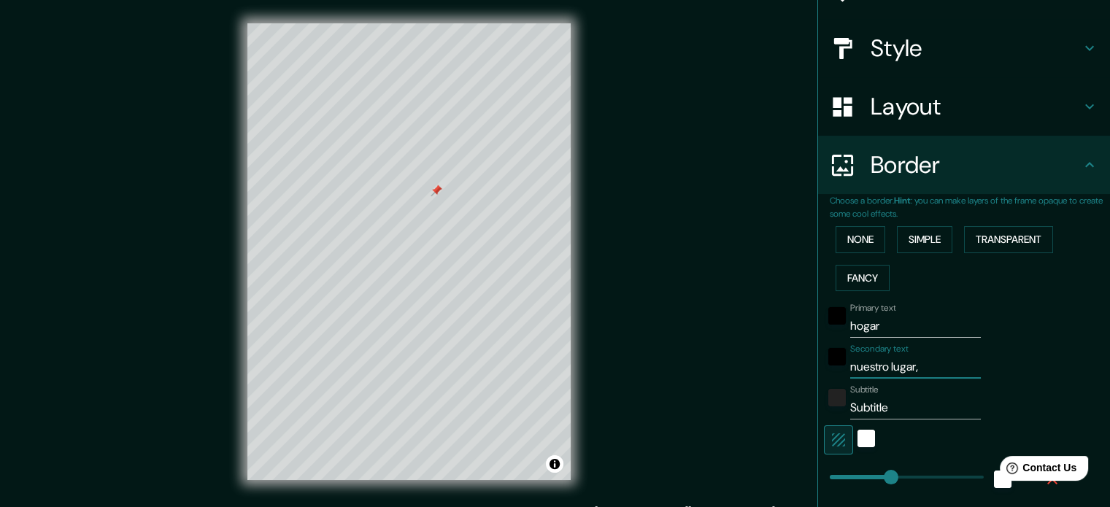
type input "35"
type input "18"
type input "nuestro lugar, n"
type input "177"
type input "35"
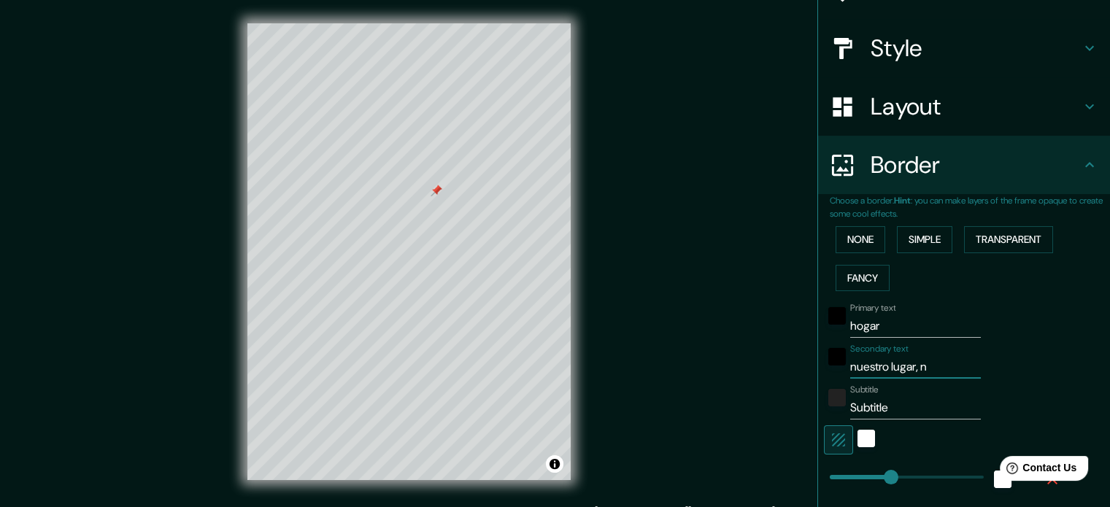
type input "35"
type input "18"
type input "nuestro lugar, nu"
type input "177"
type input "35"
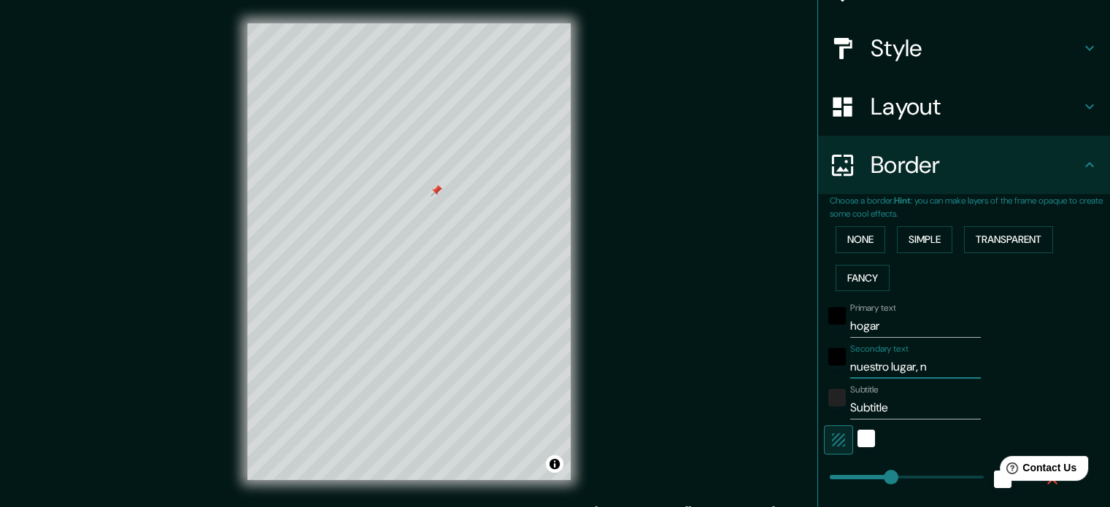
type input "35"
type input "18"
type input "nuestro lugar, nue"
type input "177"
type input "35"
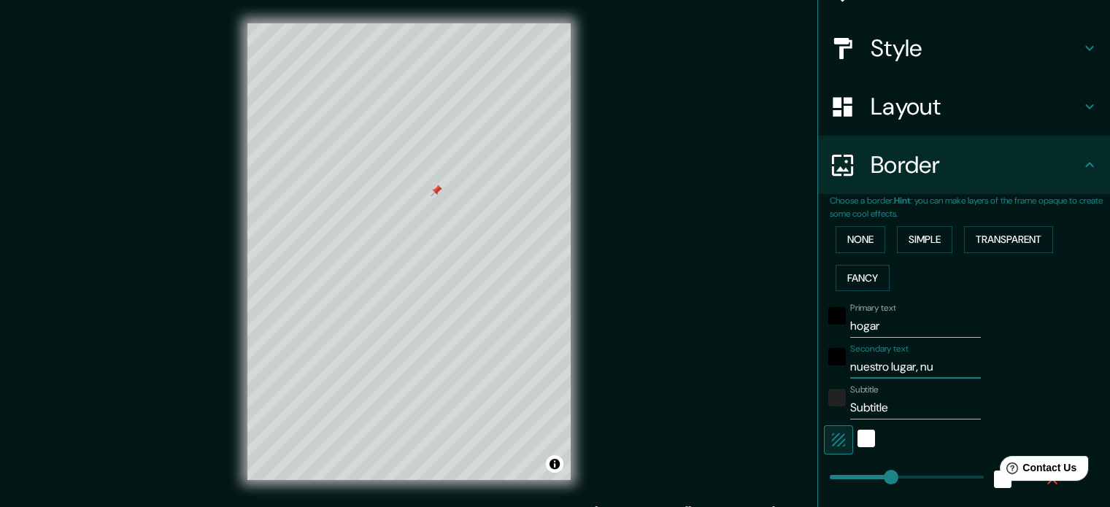
type input "35"
type input "18"
type input "nuestro lugar, nues"
type input "177"
type input "35"
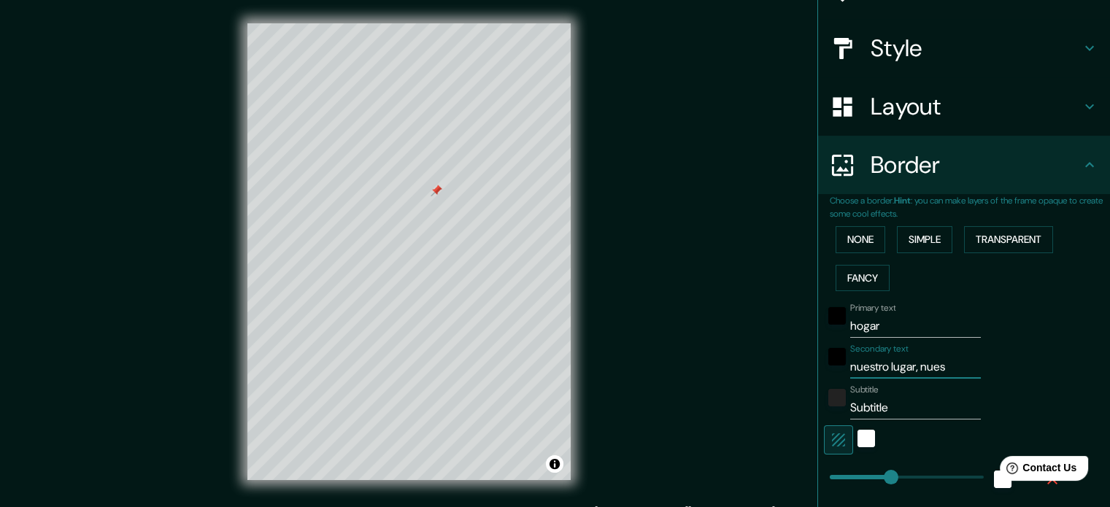
type input "35"
type input "18"
type input "nuestro lugar, nuest"
type input "177"
type input "35"
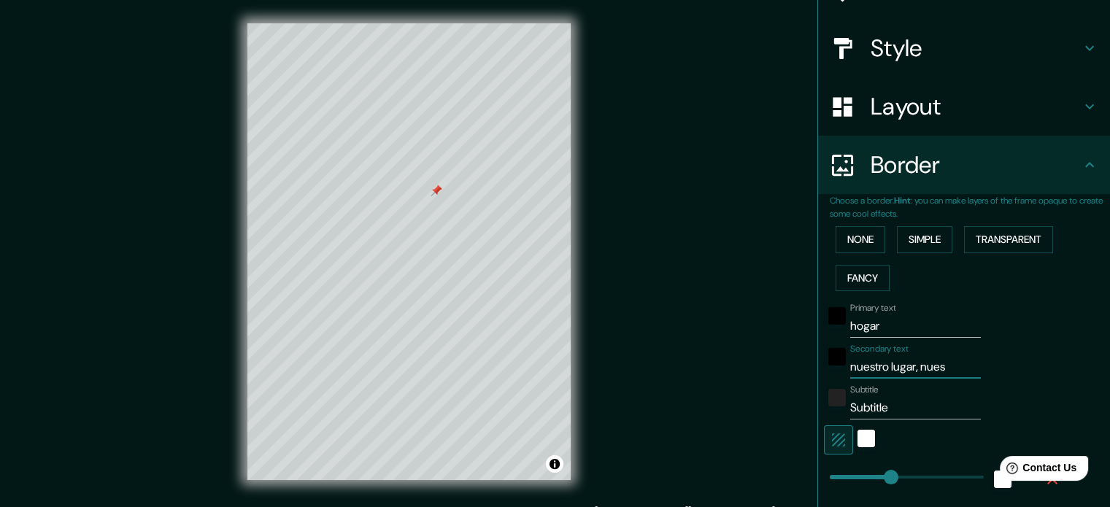
type input "35"
type input "18"
type input "nuestro lugar, nuestr"
type input "177"
type input "35"
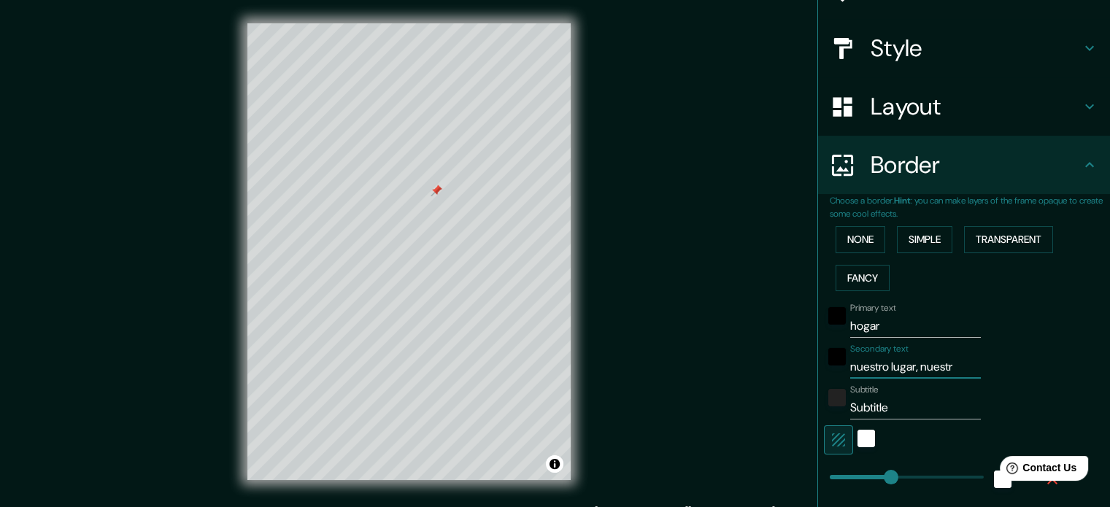
type input "35"
type input "18"
type input "nuestro lugar, nuestra"
type input "177"
type input "35"
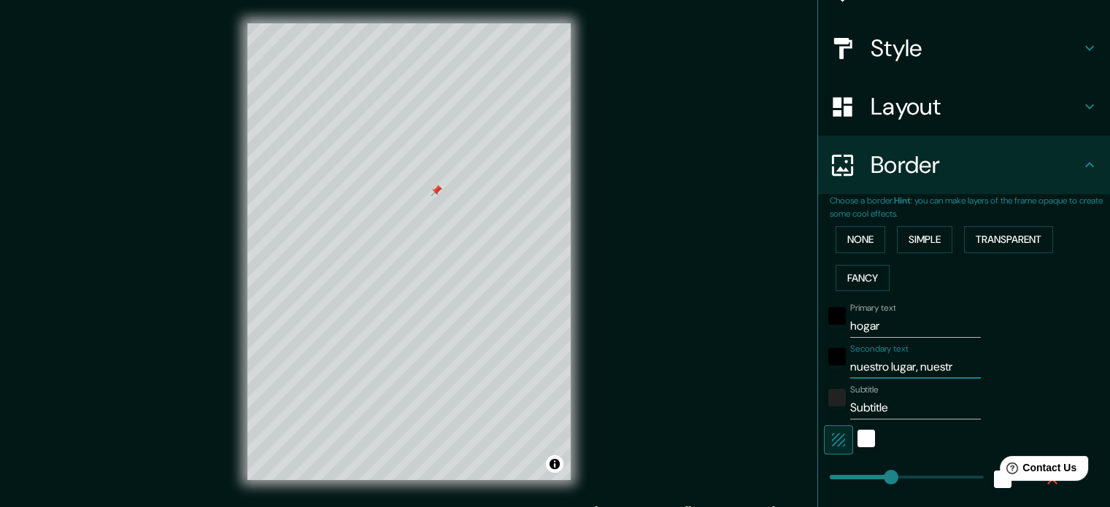
type input "35"
type input "18"
type input "nuestro lugar, nuestra"
type input "177"
type input "35"
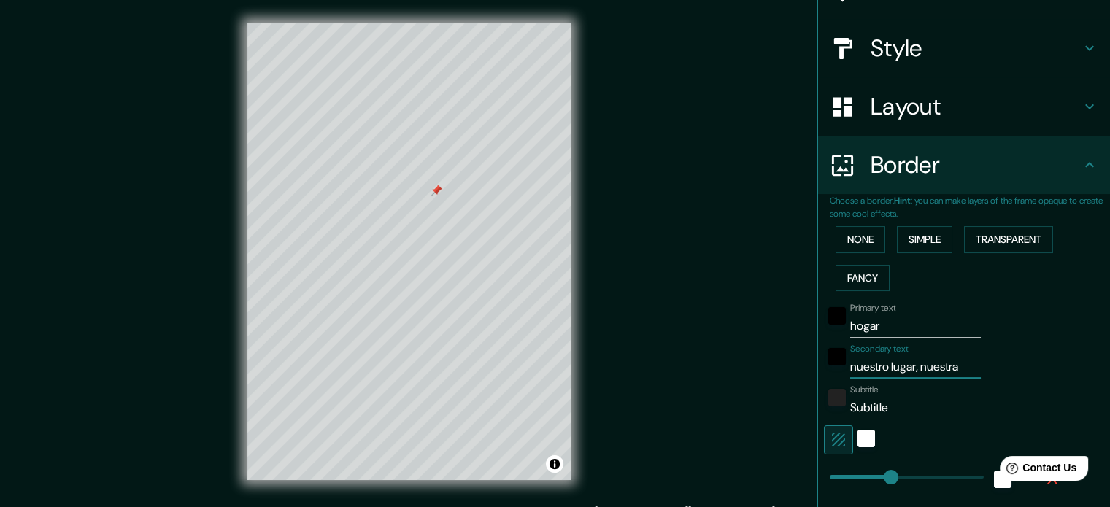
type input "35"
type input "18"
type input "nuestro lugar, nuestra c"
type input "177"
type input "35"
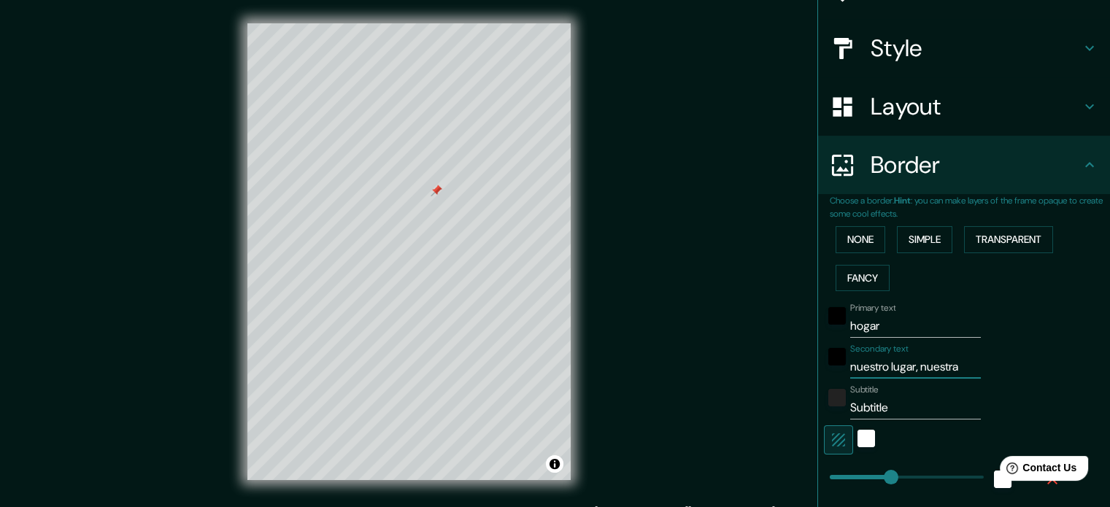
type input "35"
type input "18"
type input "nuestro lugar, nuestra ca"
type input "177"
type input "35"
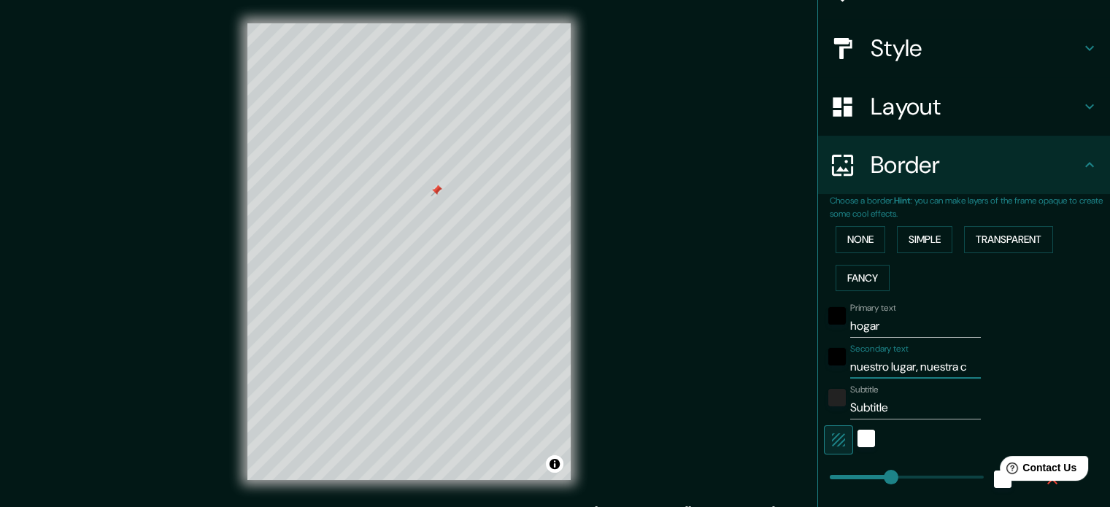
type input "35"
type input "18"
type input "nuestro lugar, nuestra cal"
type input "177"
type input "35"
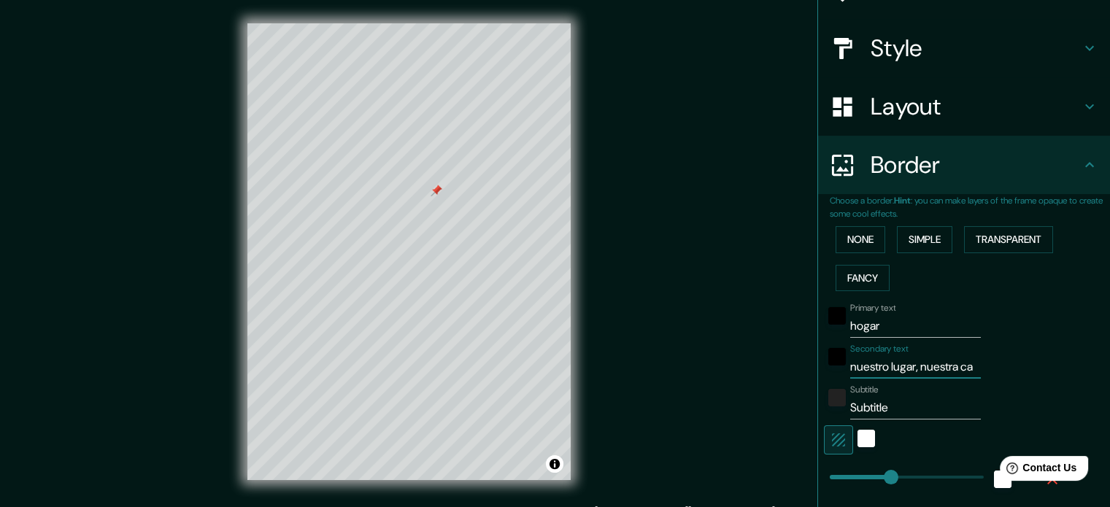
type input "35"
type input "18"
type input "nuestro lugar, nuestra calm"
type input "177"
type input "35"
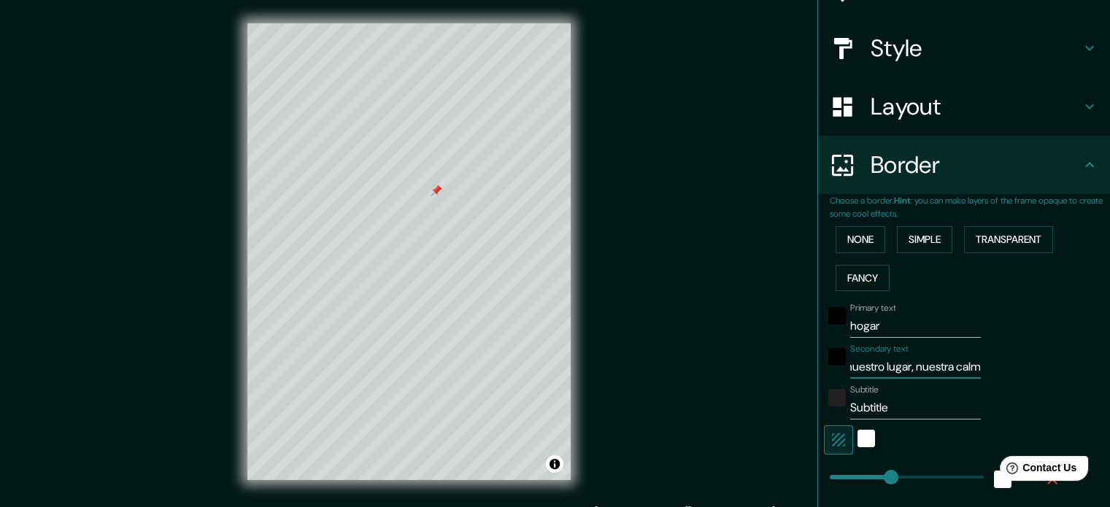
type input "35"
type input "18"
type input "nuestro lugar, nuestra calma"
type input "177"
type input "35"
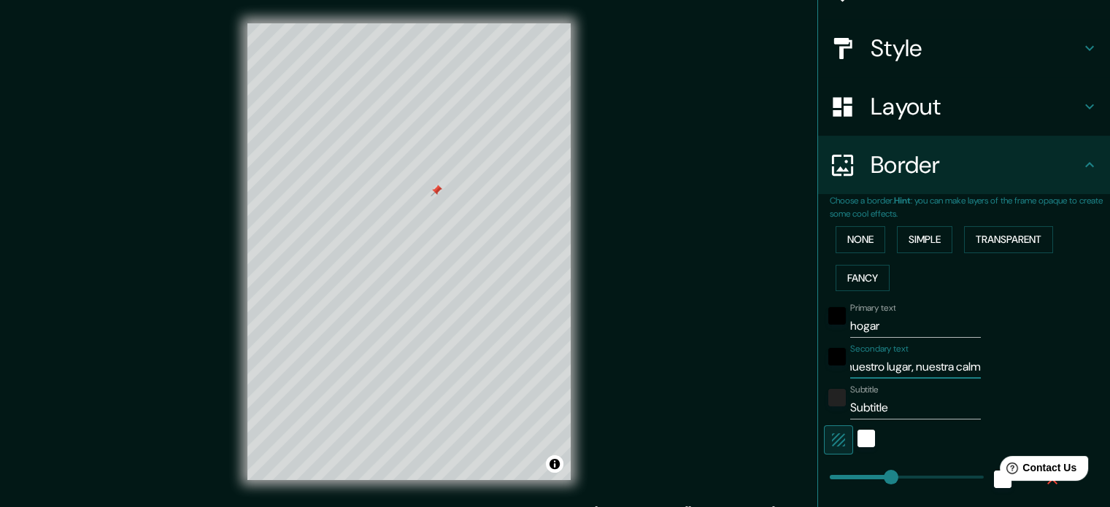
type input "35"
type input "18"
type input "nuestro lugar, nuestra calma"
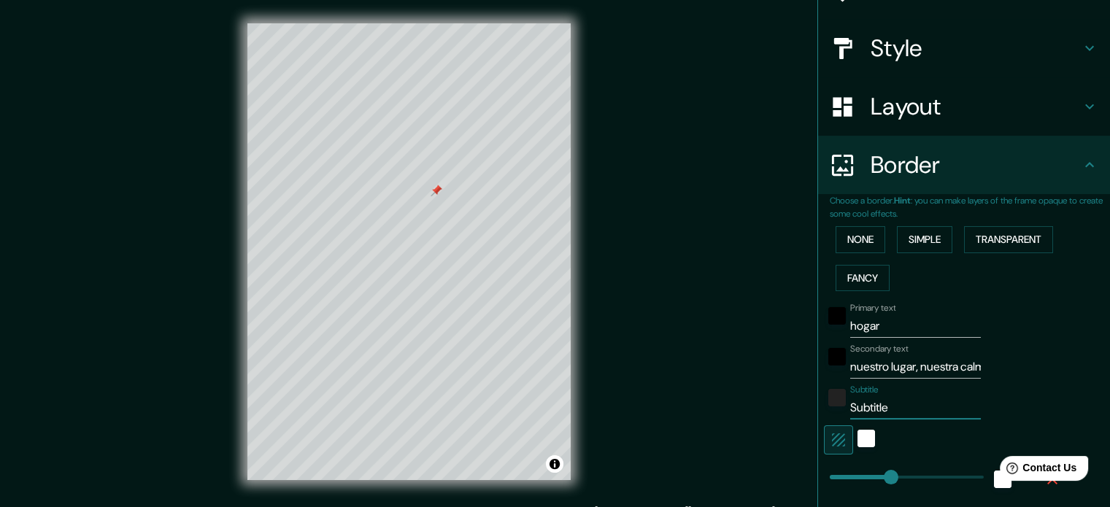
drag, startPoint x: 800, startPoint y: 411, endPoint x: 756, endPoint y: 411, distance: 43.8
click at [756, 411] on div "Mappin Location Gévora, Badajoz, provincia de Badajoz, España Pins Style Layout…" at bounding box center [555, 263] width 1110 height 527
type input "A"
type input "177"
type input "35"
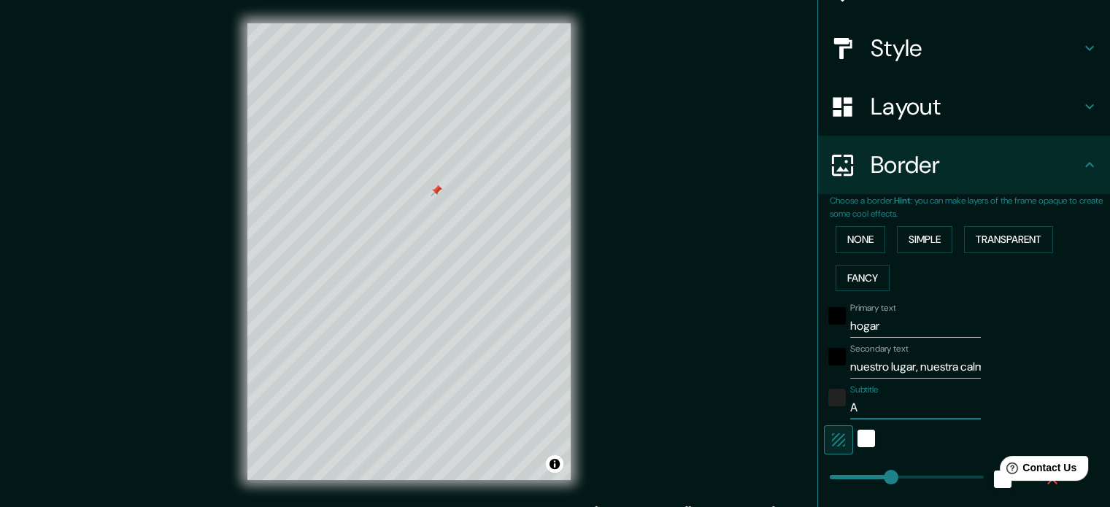
type input "35"
type input "18"
type input "Am"
type input "177"
type input "35"
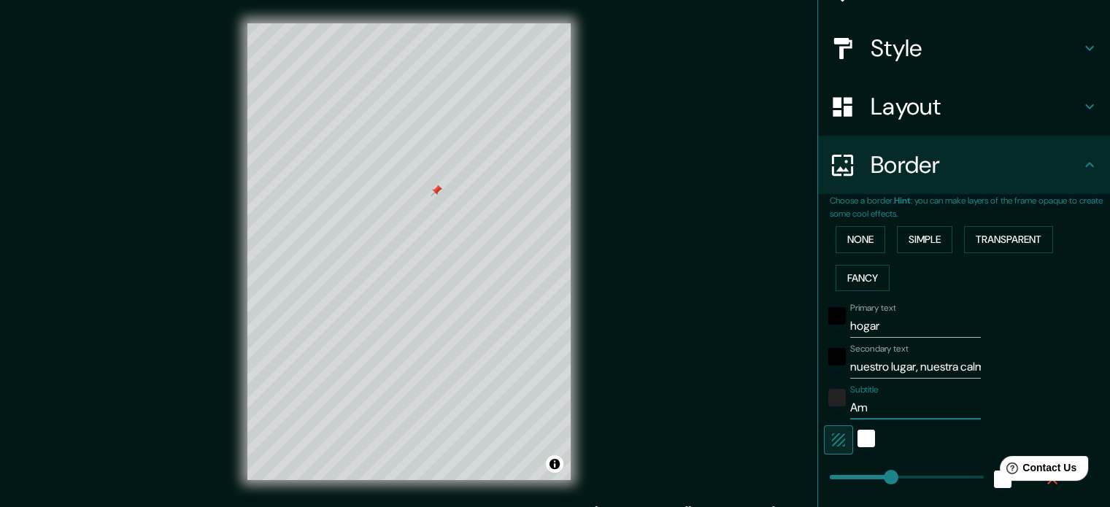
type input "35"
type input "18"
type input "Amo"
type input "177"
type input "35"
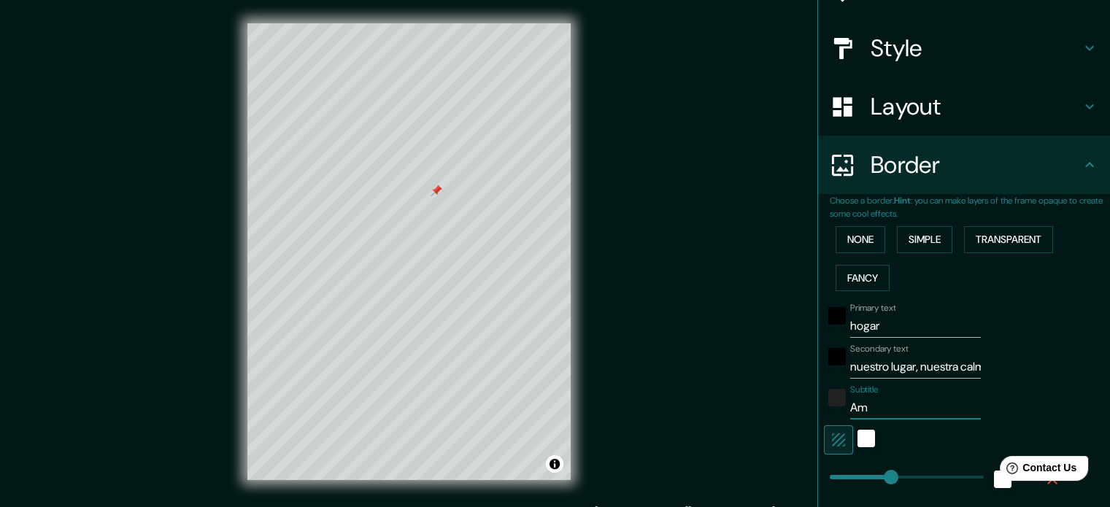
type input "35"
type input "18"
type input "Amor"
type input "177"
type input "35"
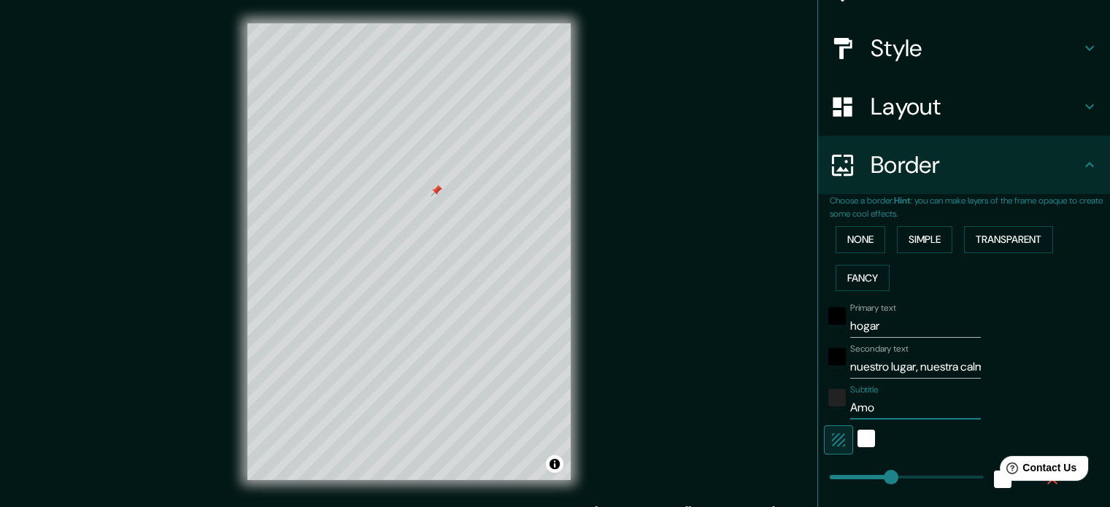
type input "35"
type input "18"
type input "Amor"
type input "177"
type input "35"
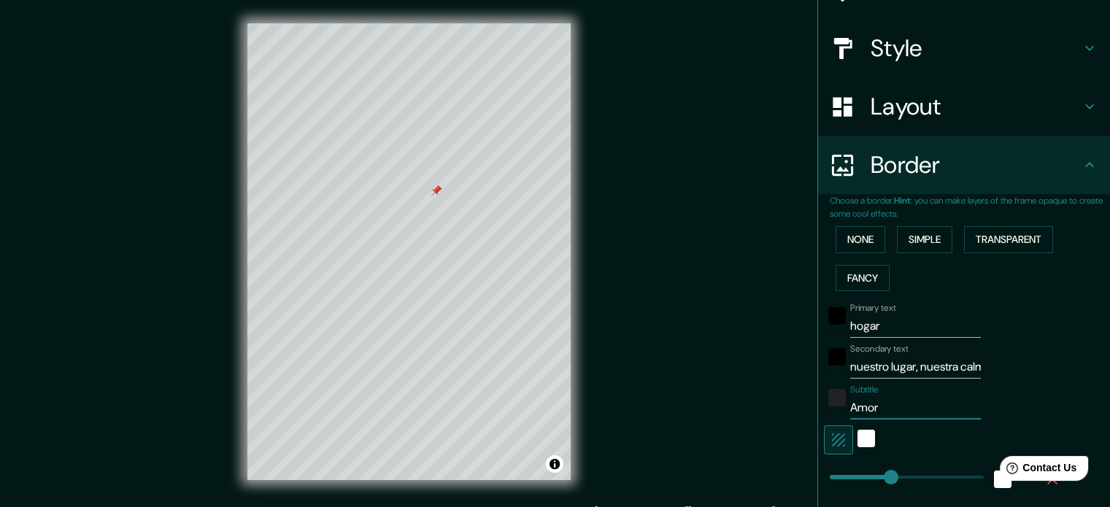
type input "35"
type input "18"
type input "Amor R"
type input "177"
type input "35"
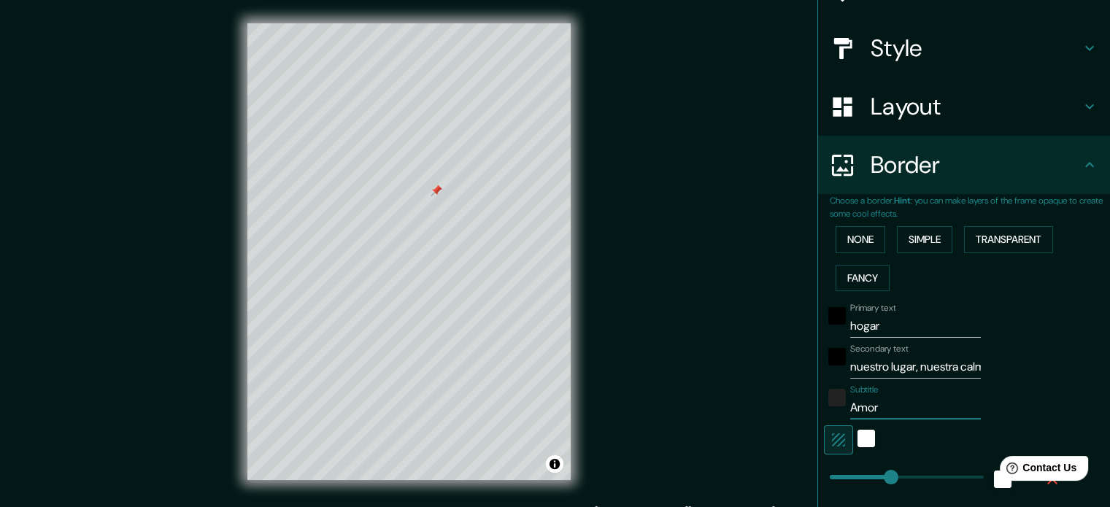
type input "35"
type input "18"
type input "Amor Re"
drag, startPoint x: 940, startPoint y: 404, endPoint x: 963, endPoint y: 404, distance: 22.6
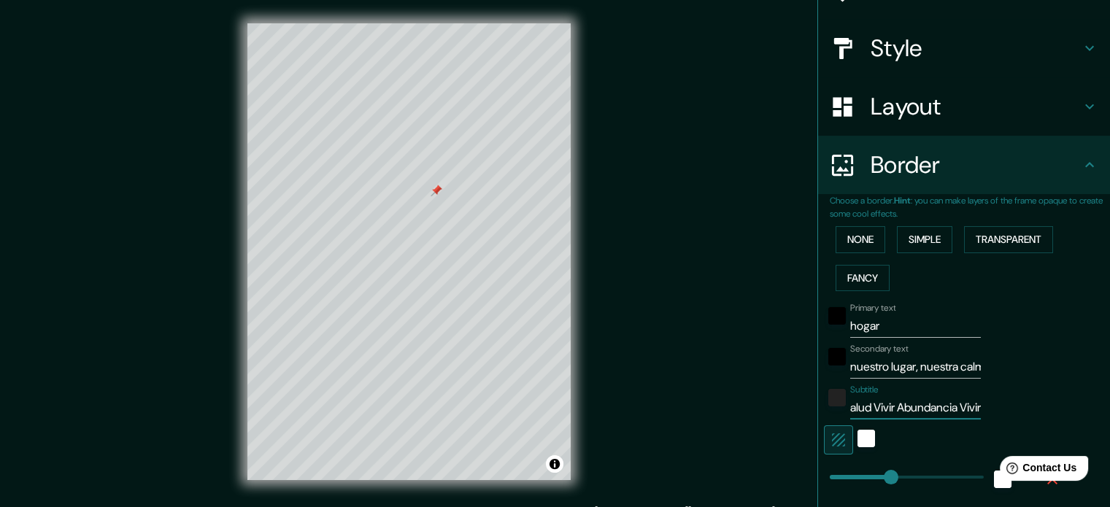
click at [963, 404] on input "Amor Reír Familia Salud Vivir Abundancia Vivir" at bounding box center [915, 407] width 131 height 23
click at [944, 407] on input "Amor Reír Familia Salud Vivir Abundancia feliz" at bounding box center [915, 407] width 131 height 23
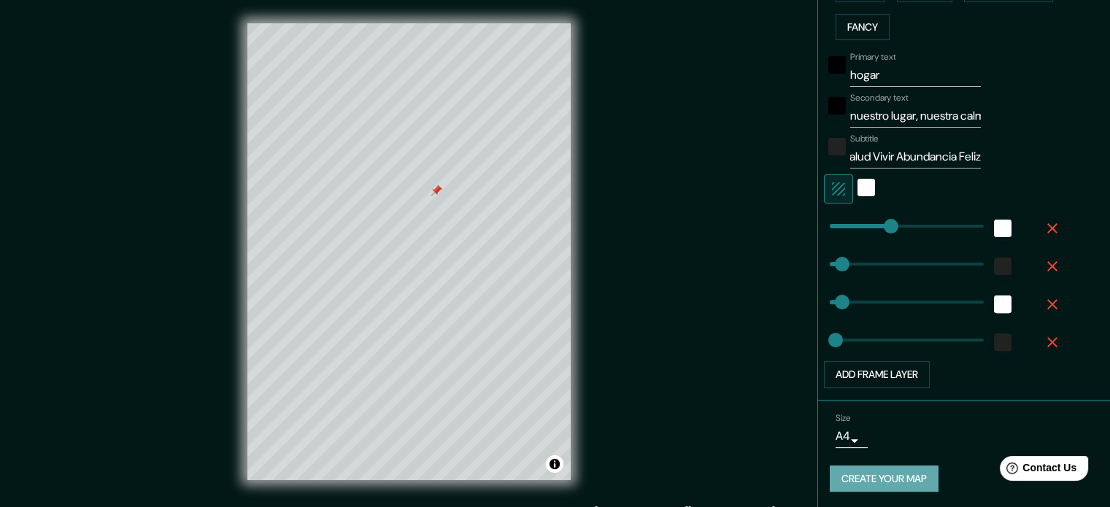
scroll to position [0, 0]
click at [868, 475] on button "Create your map" at bounding box center [884, 479] width 109 height 27
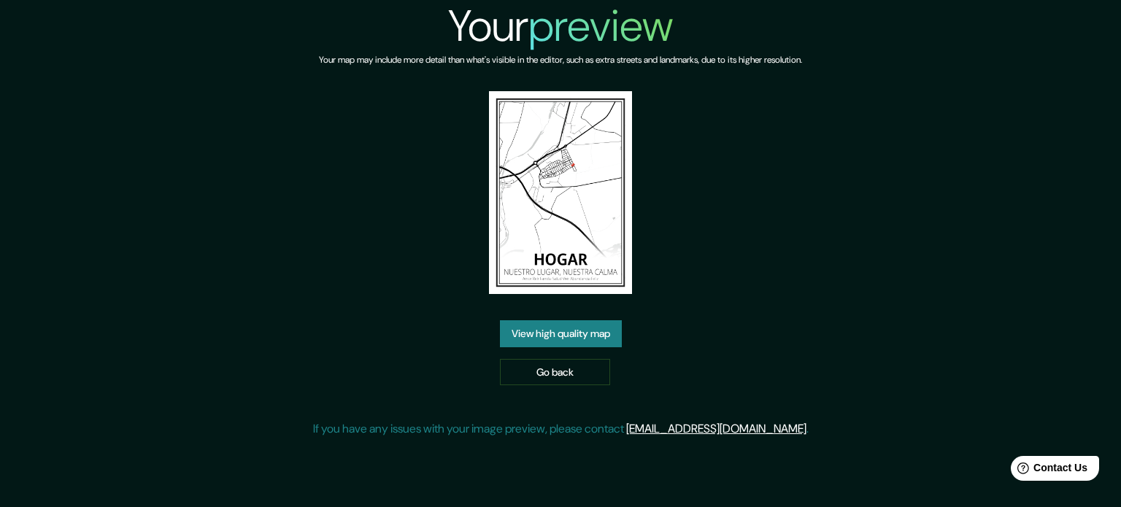
click at [559, 209] on img at bounding box center [561, 192] width 144 height 203
click at [578, 330] on link "View high quality map" at bounding box center [561, 333] width 122 height 27
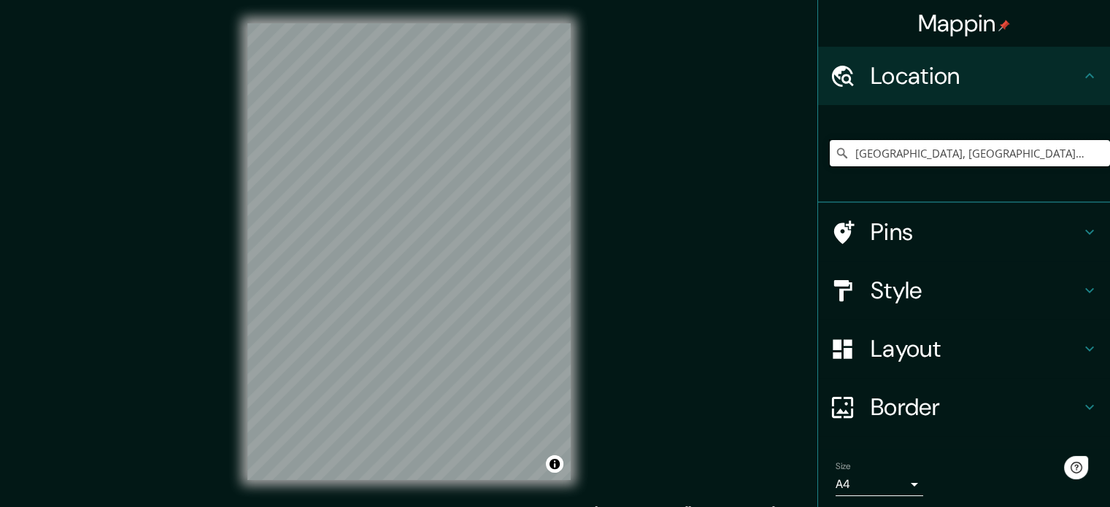
click at [917, 149] on input "[GEOGRAPHIC_DATA], [GEOGRAPHIC_DATA], provincia de [GEOGRAPHIC_DATA], [GEOGRAPH…" at bounding box center [970, 153] width 280 height 26
click at [960, 145] on input "[GEOGRAPHIC_DATA], [GEOGRAPHIC_DATA], provincia de [GEOGRAPHIC_DATA], [GEOGRAPH…" at bounding box center [970, 153] width 280 height 26
click at [866, 155] on input "[GEOGRAPHIC_DATA], [GEOGRAPHIC_DATA], provincia de [GEOGRAPHIC_DATA], [GEOGRAPH…" at bounding box center [970, 153] width 280 height 26
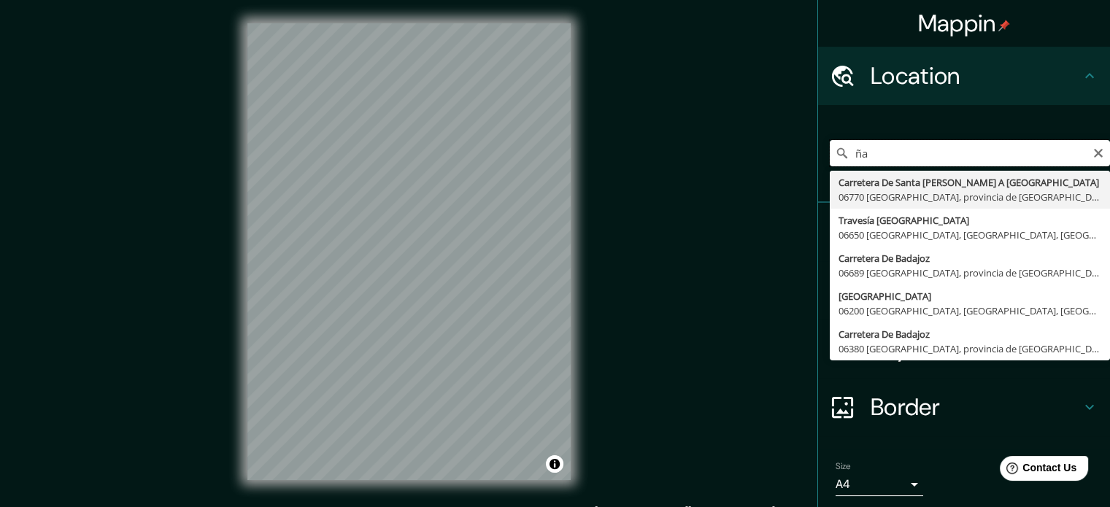
type input "a"
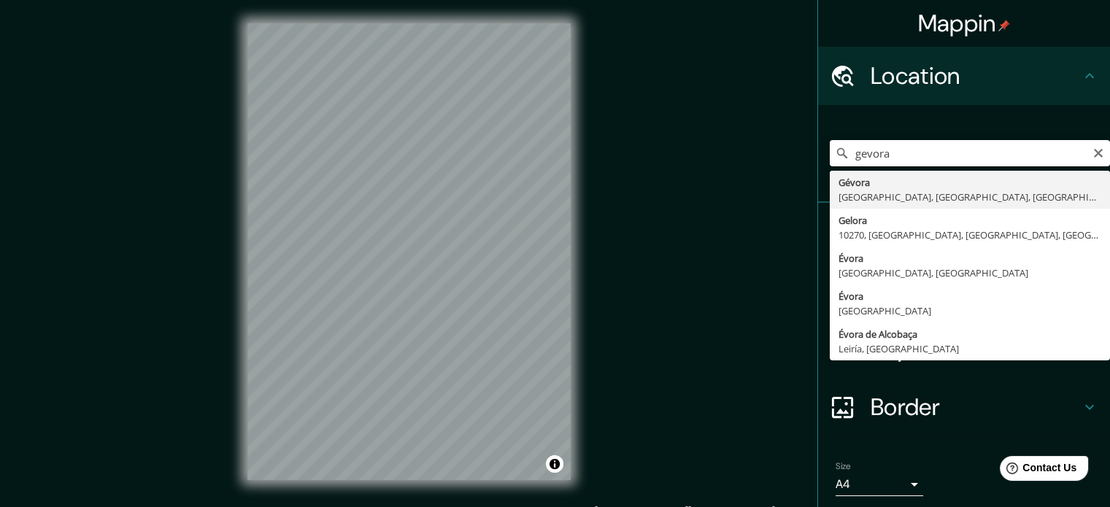
type input "[GEOGRAPHIC_DATA], [GEOGRAPHIC_DATA], provincia de [GEOGRAPHIC_DATA], [GEOGRAPH…"
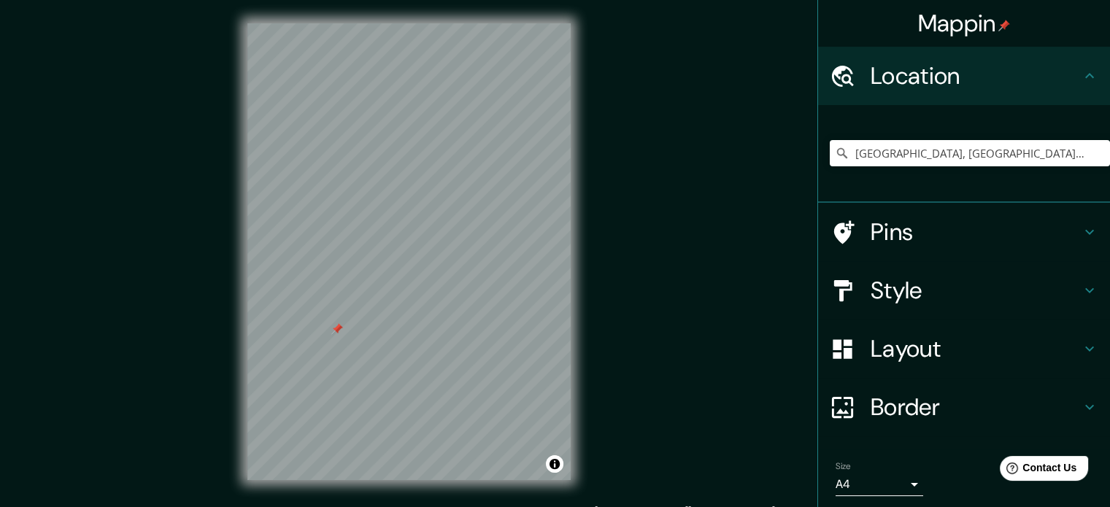
click at [975, 226] on h4 "Pins" at bounding box center [976, 231] width 210 height 29
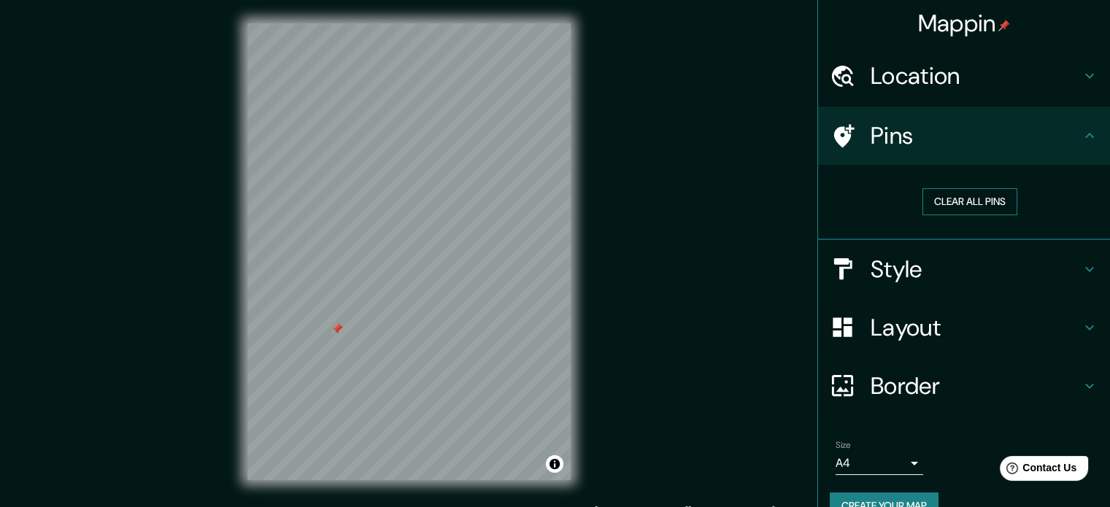
click at [965, 189] on button "Clear all pins" at bounding box center [970, 201] width 95 height 27
click at [137, 136] on div "Mappin Location Gévora, Badajoz, provincia de Badajoz, España Pins Clear all pi…" at bounding box center [555, 263] width 1110 height 527
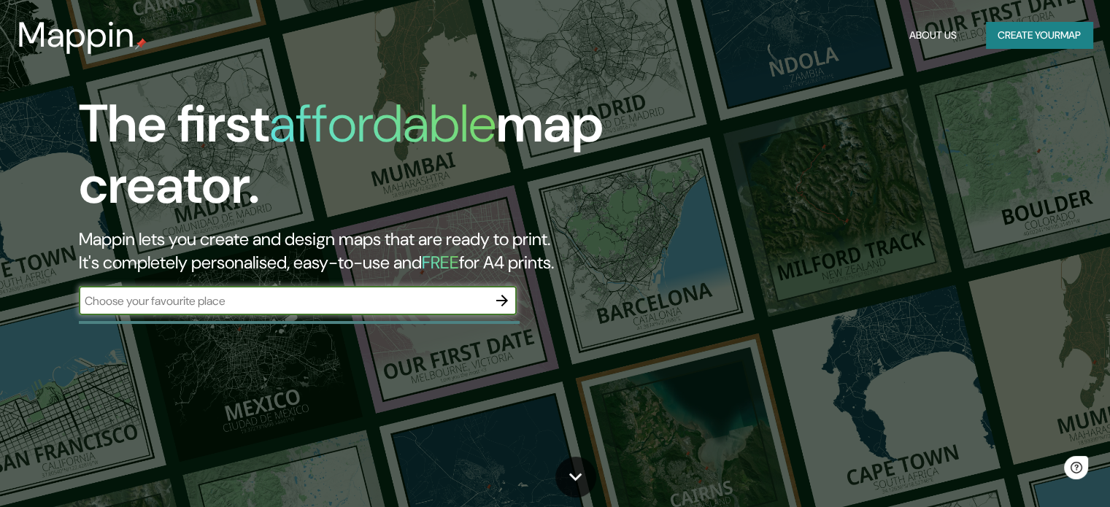
click at [421, 304] on input "text" at bounding box center [283, 301] width 409 height 17
type input "gevora [GEOGRAPHIC_DATA]"
click at [1036, 43] on button "Create your map" at bounding box center [1039, 35] width 107 height 27
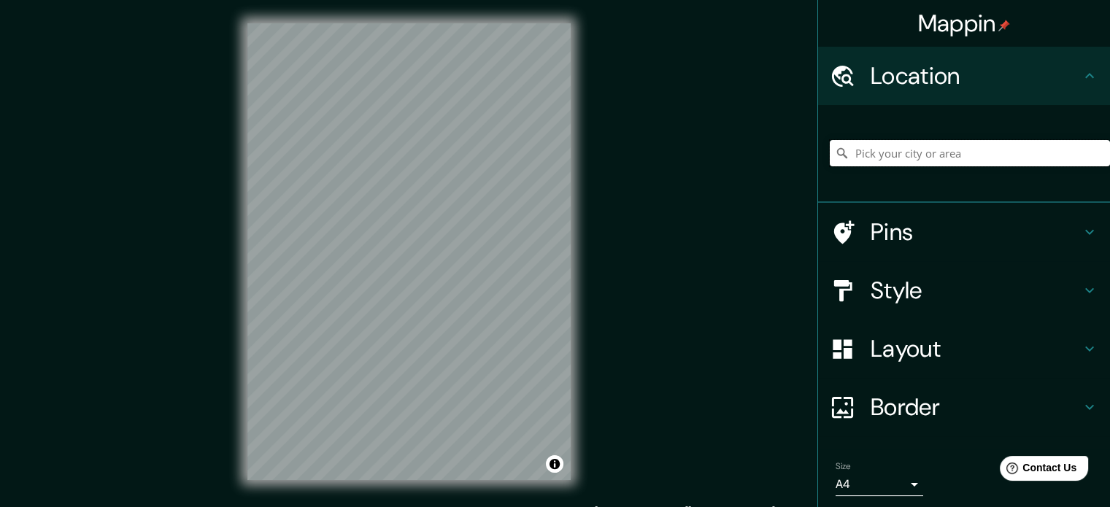
click at [911, 159] on input "Pick your city or area" at bounding box center [970, 153] width 280 height 26
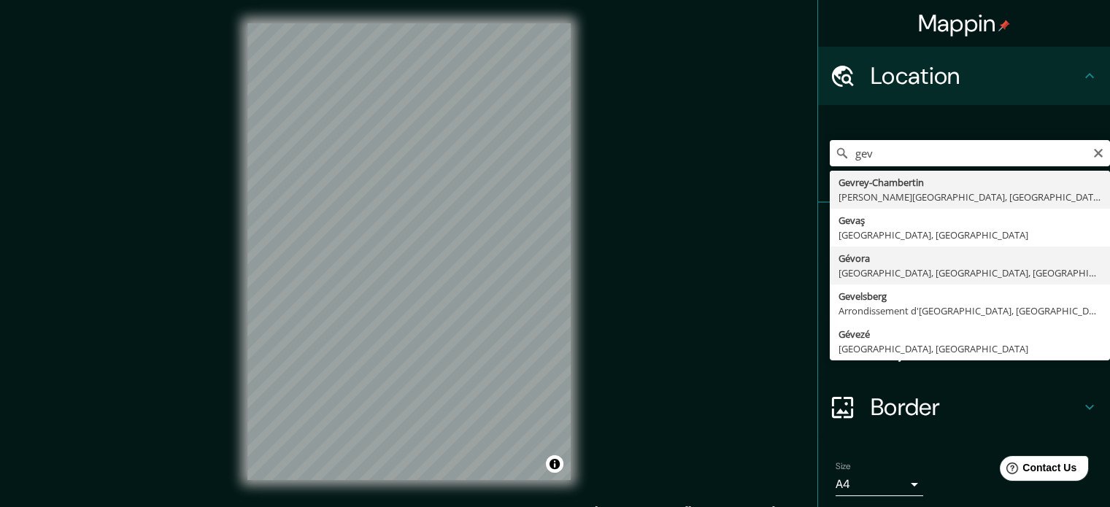
type input "Gévora, Badajoz, provincia de Badajoz, España"
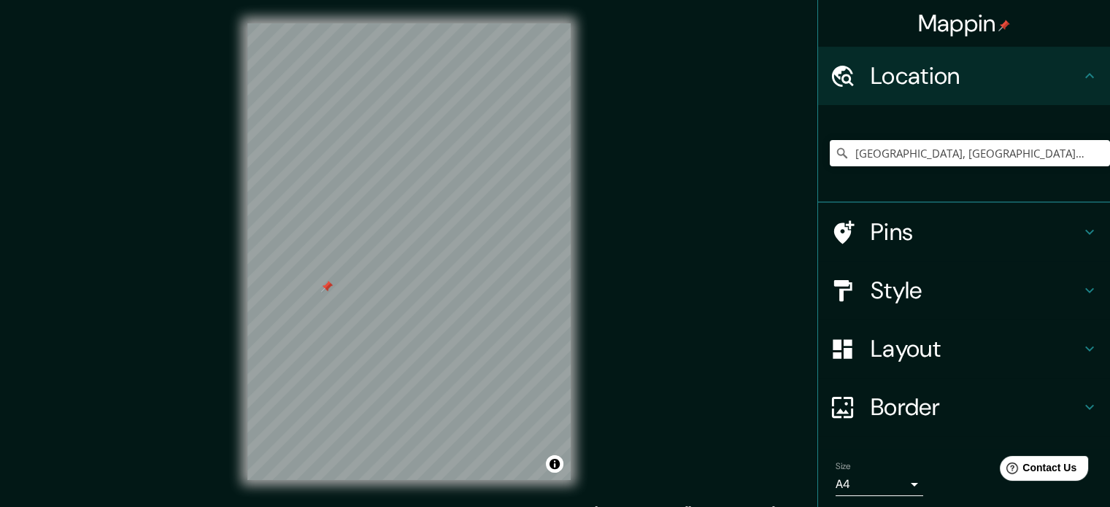
click at [921, 232] on h4 "Pins" at bounding box center [976, 231] width 210 height 29
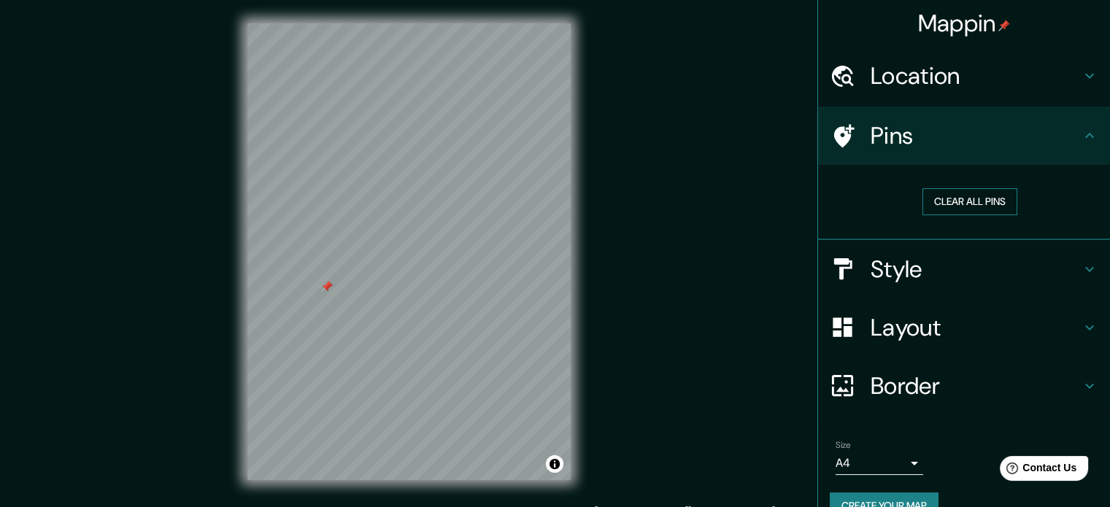
click at [952, 201] on button "Clear all pins" at bounding box center [970, 201] width 95 height 27
click at [704, 306] on div "Mappin Location Gévora, Badajoz, provincia de Badajoz, España Pins Clear all pi…" at bounding box center [555, 263] width 1110 height 527
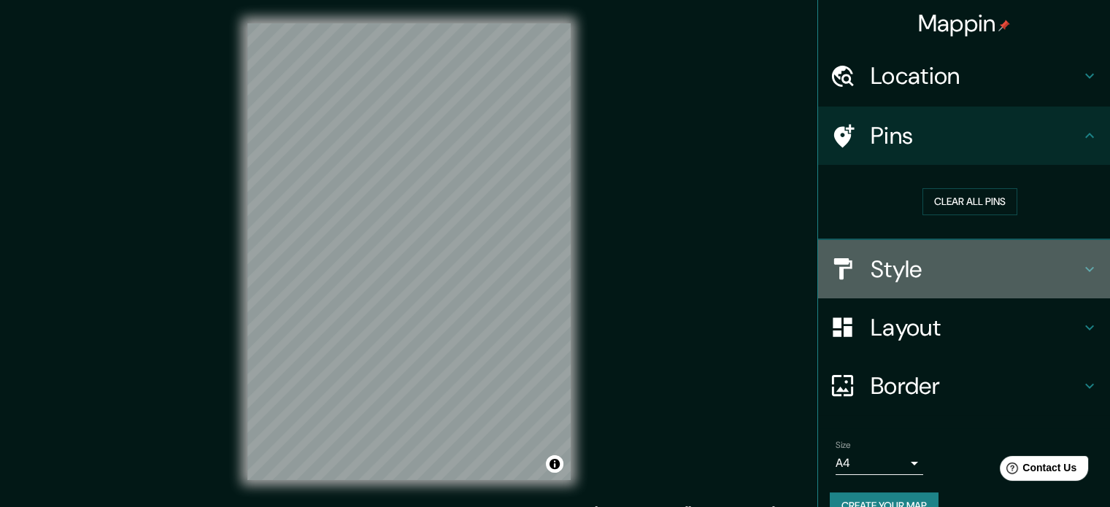
click at [1081, 271] on icon at bounding box center [1090, 270] width 18 height 18
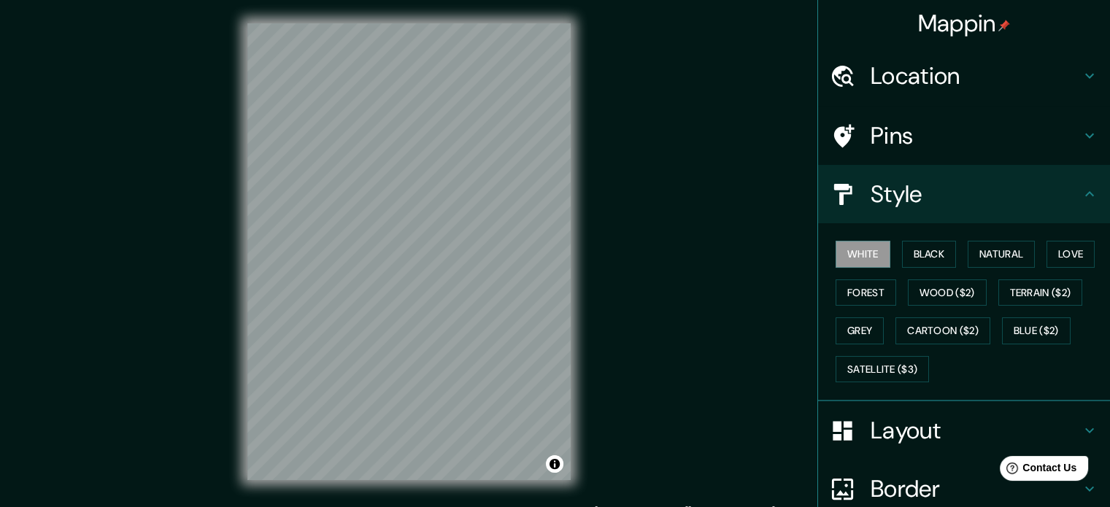
click at [898, 134] on h4 "Pins" at bounding box center [976, 135] width 210 height 29
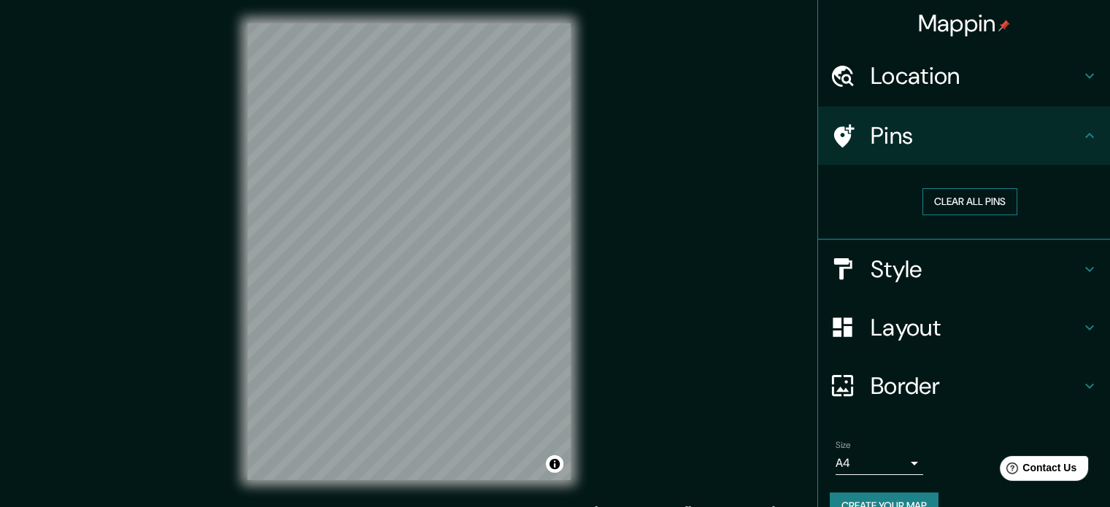
click at [974, 204] on button "Clear all pins" at bounding box center [970, 201] width 95 height 27
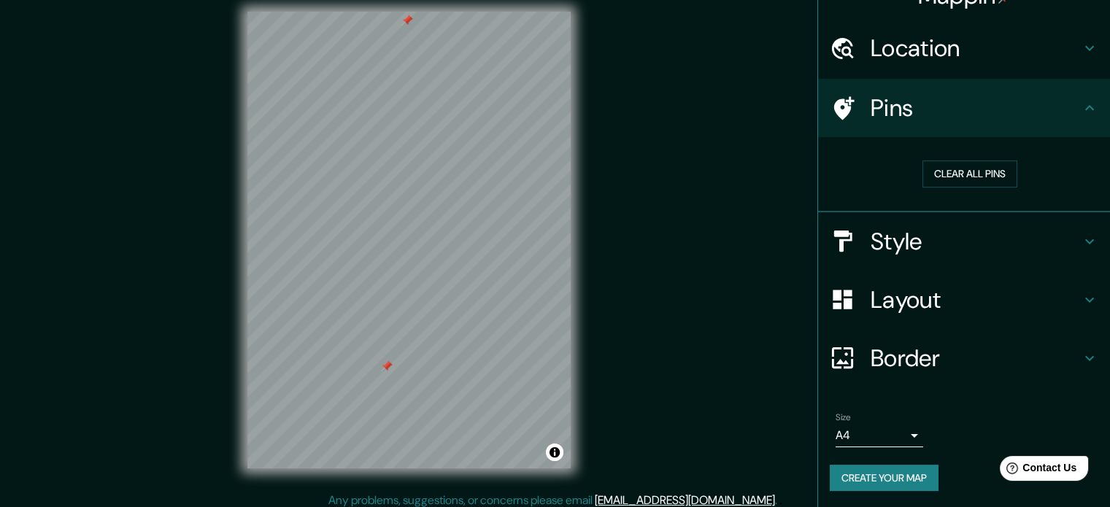
scroll to position [19, 0]
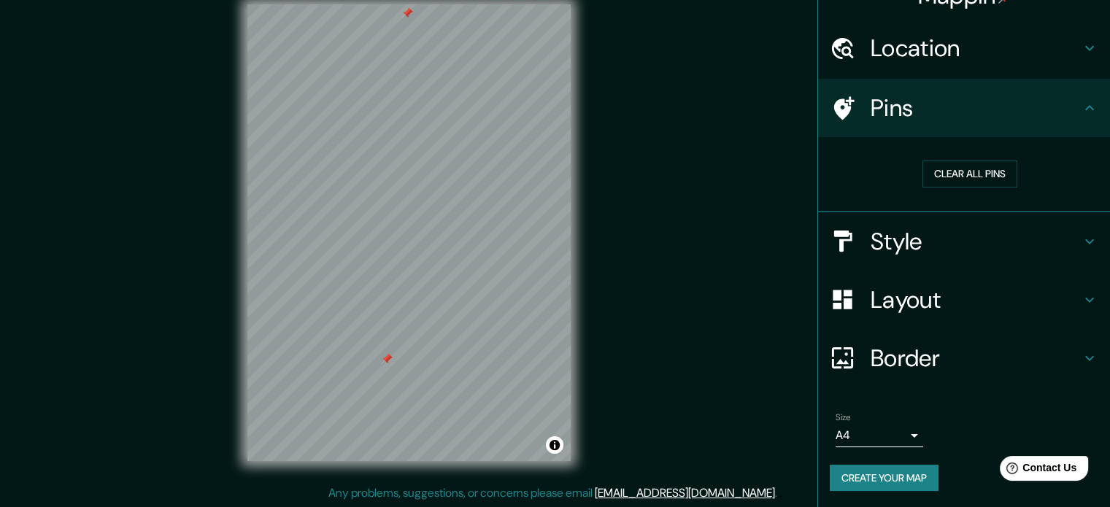
click at [1031, 358] on h4 "Border" at bounding box center [976, 358] width 210 height 29
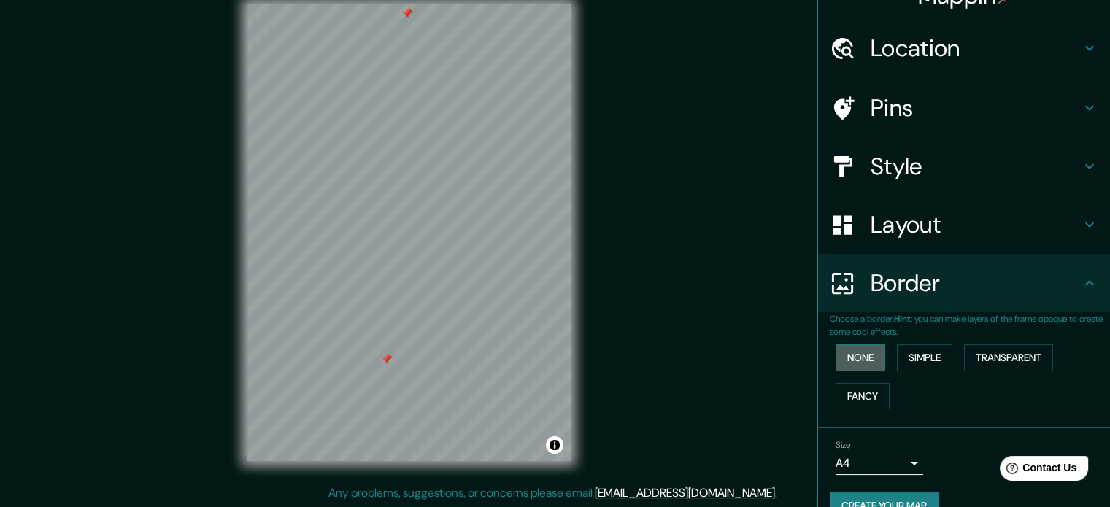
click at [863, 353] on button "None" at bounding box center [861, 357] width 50 height 27
click at [927, 364] on button "Simple" at bounding box center [924, 357] width 55 height 27
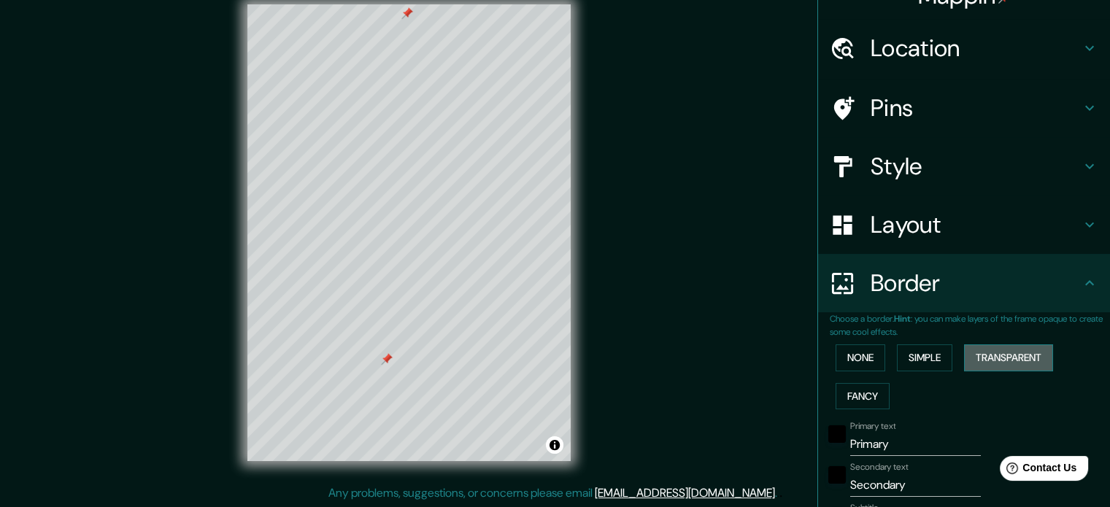
click at [983, 357] on button "Transparent" at bounding box center [1008, 357] width 89 height 27
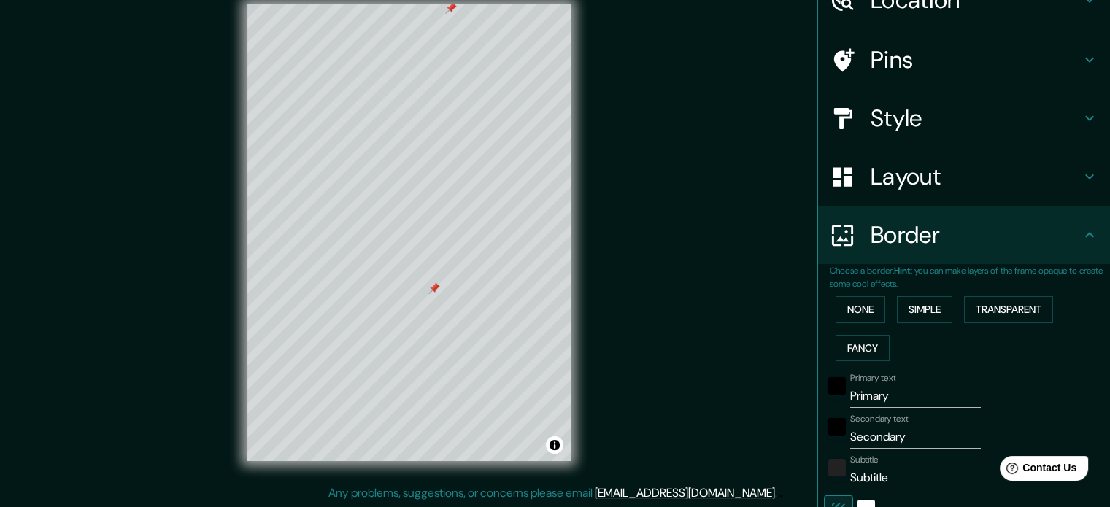
scroll to position [101, 0]
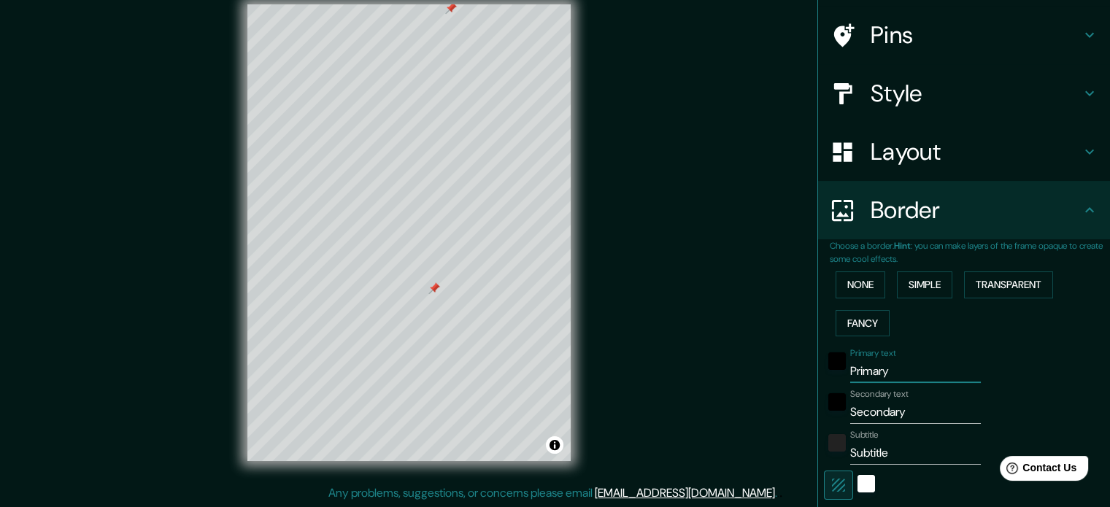
drag, startPoint x: 895, startPoint y: 367, endPoint x: 886, endPoint y: 370, distance: 9.9
click at [886, 370] on input "Primary" at bounding box center [915, 371] width 131 height 23
type input "Primar"
type input "213"
type input "35"
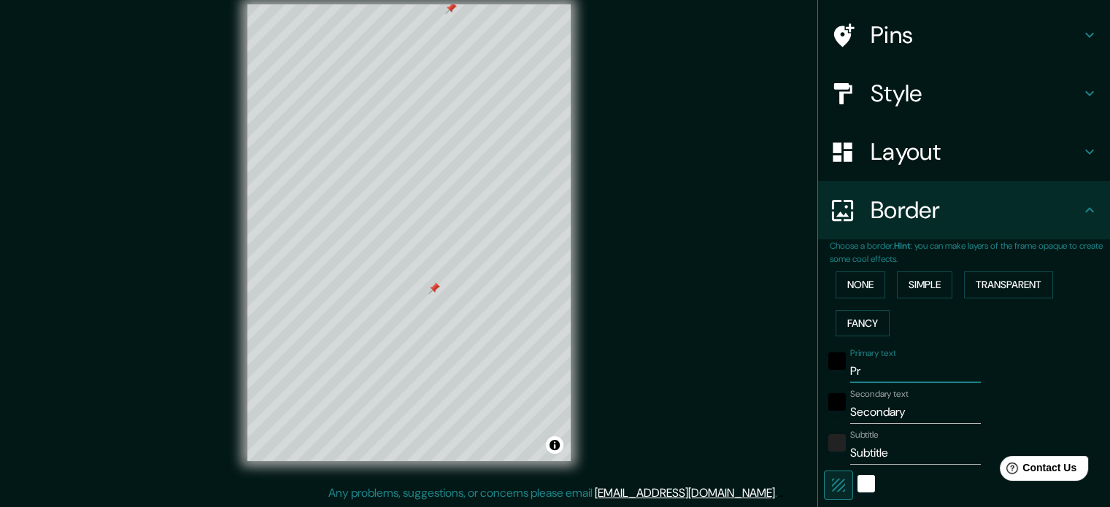
type input "P"
type input "213"
type input "35"
type input "h"
type input "213"
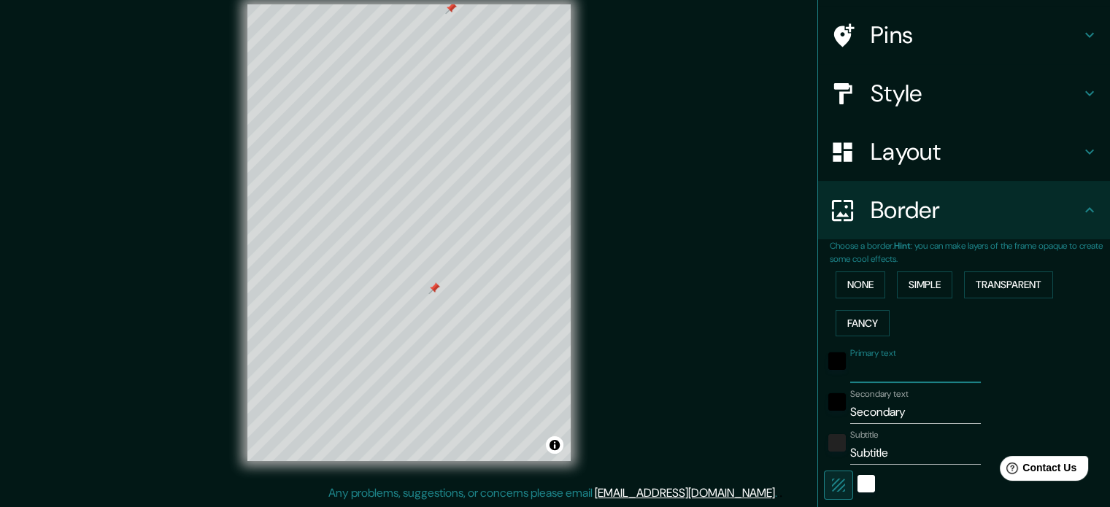
type input "35"
type input "ho"
type input "213"
type input "35"
type input "hog"
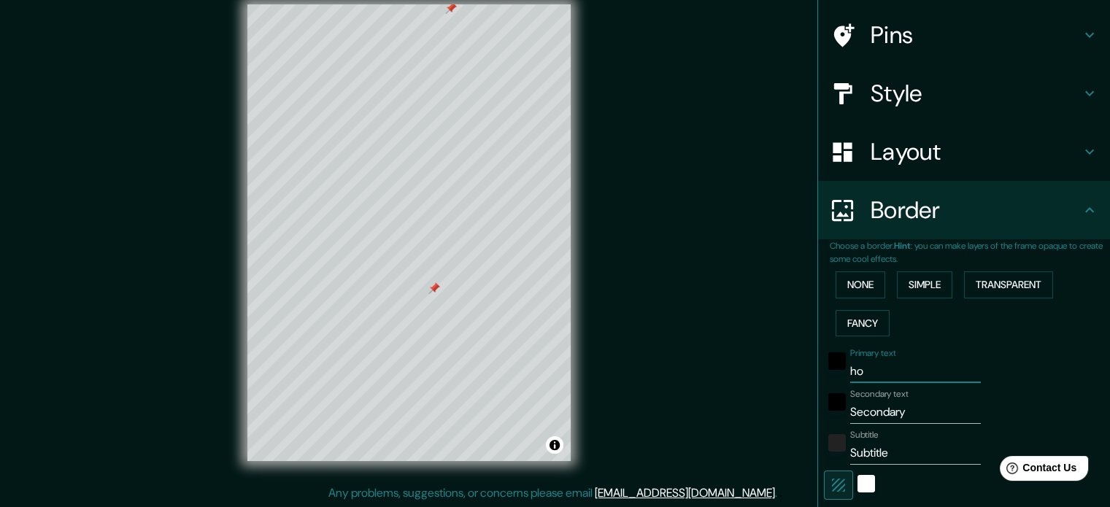
type input "213"
type input "35"
type input "hoga"
type input "213"
type input "35"
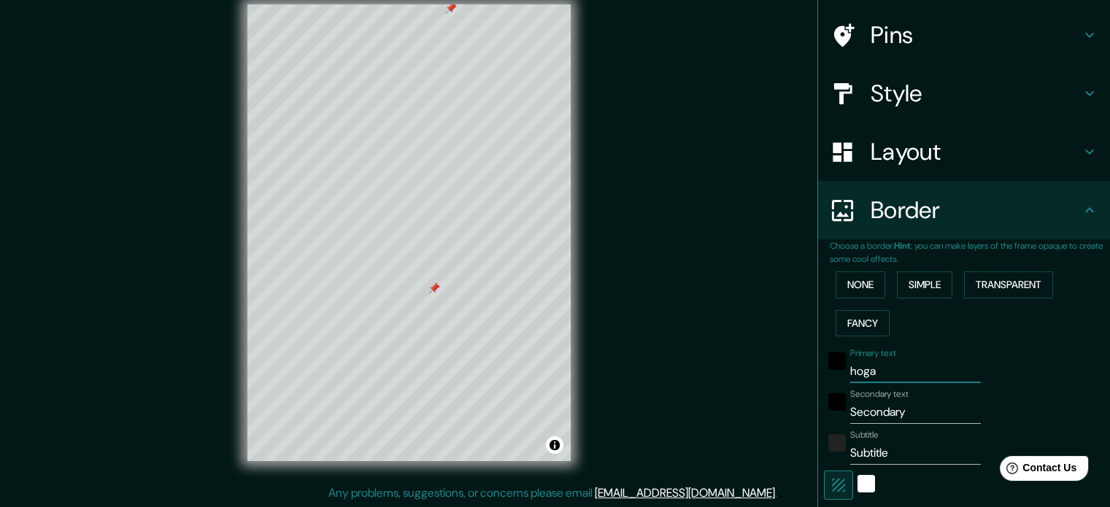
type input "hogar"
type input "213"
type input "35"
type input "hogar"
drag, startPoint x: 911, startPoint y: 411, endPoint x: 836, endPoint y: 411, distance: 74.4
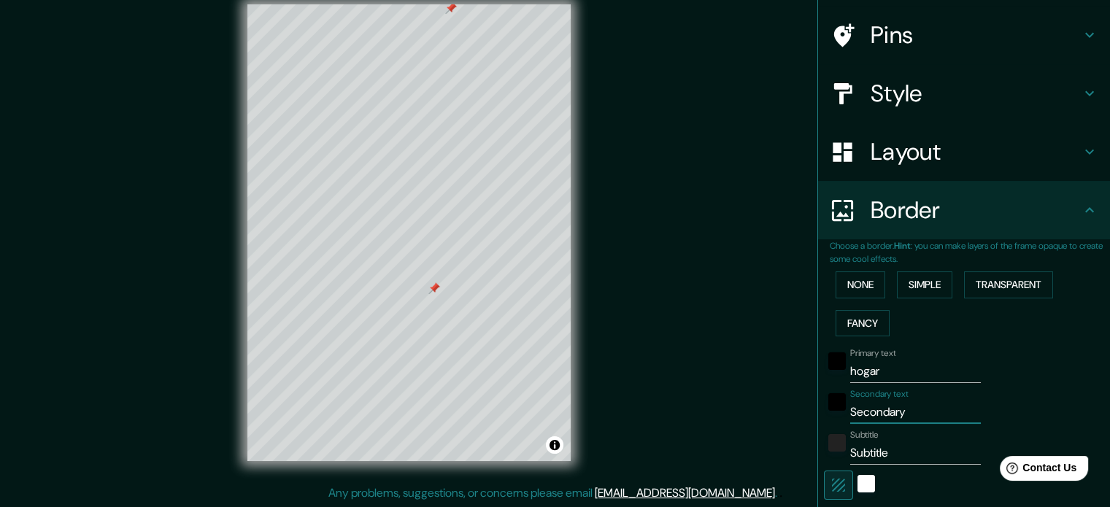
click at [836, 411] on div "Secondary text Secondary" at bounding box center [943, 406] width 239 height 35
type input "n"
type input "213"
type input "35"
type input "nu"
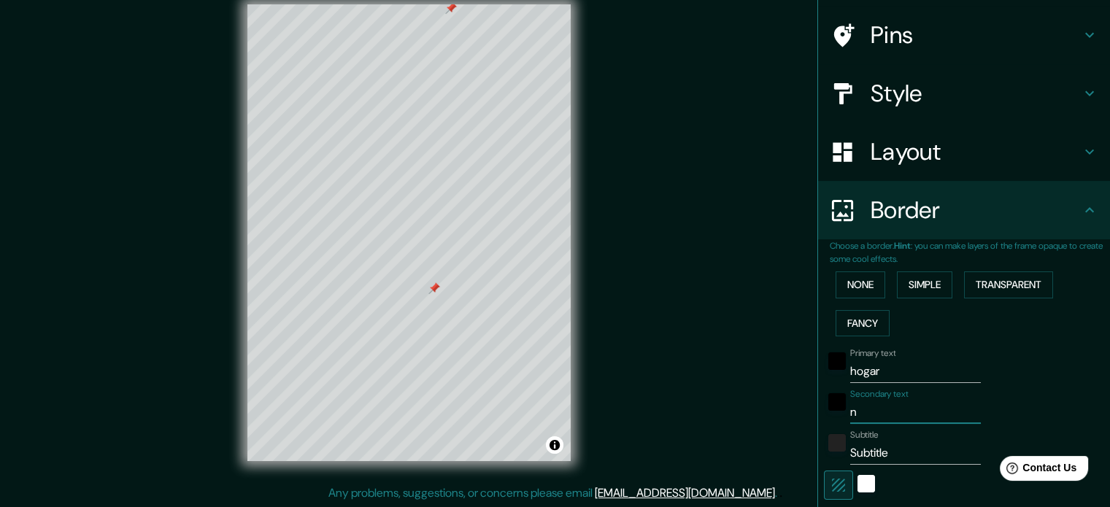
type input "213"
type input "35"
type input "nue"
type input "213"
type input "35"
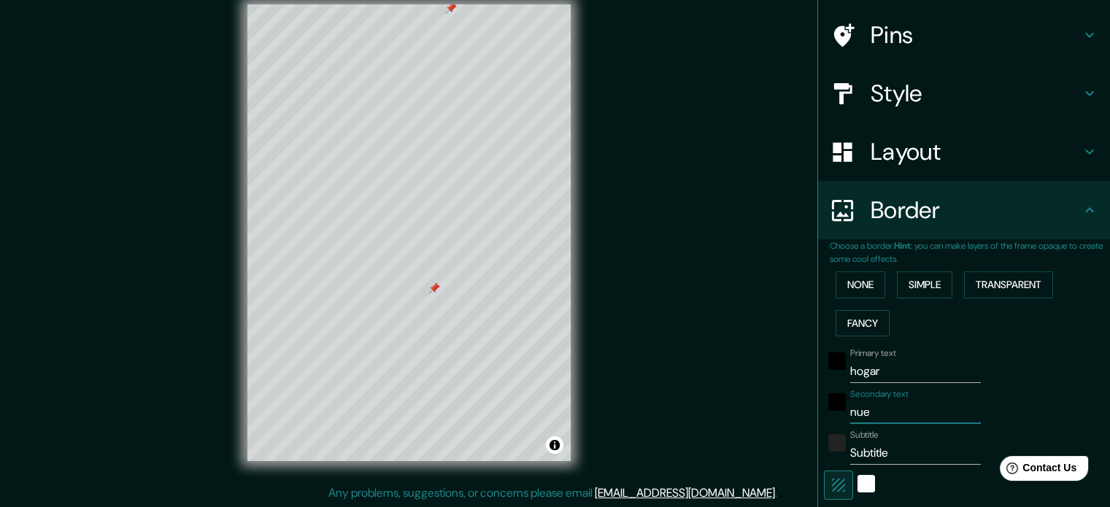
type input "nues"
type input "213"
type input "35"
type input "nuest"
type input "213"
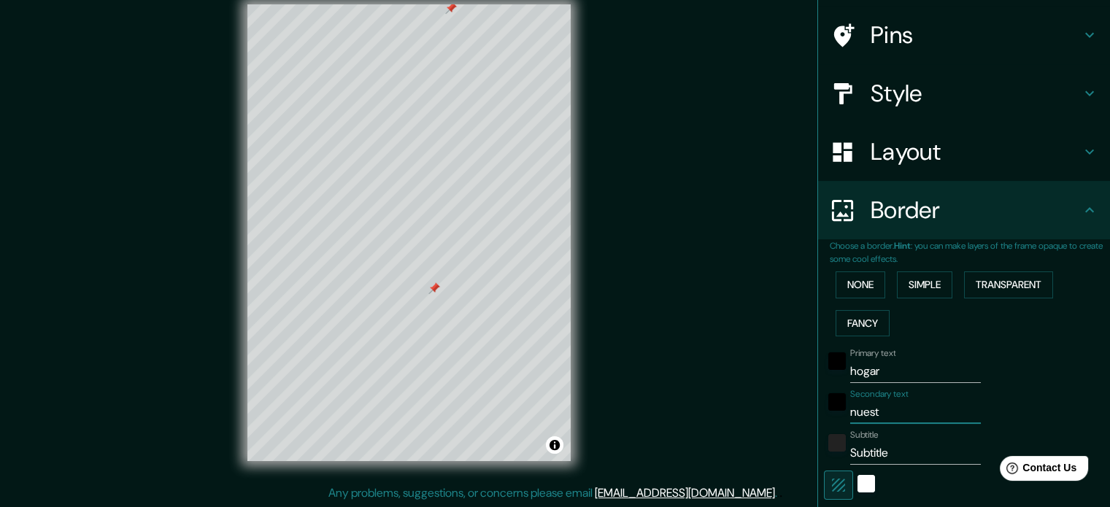
type input "35"
type input "nuestr"
type input "213"
type input "35"
type input "nuestra"
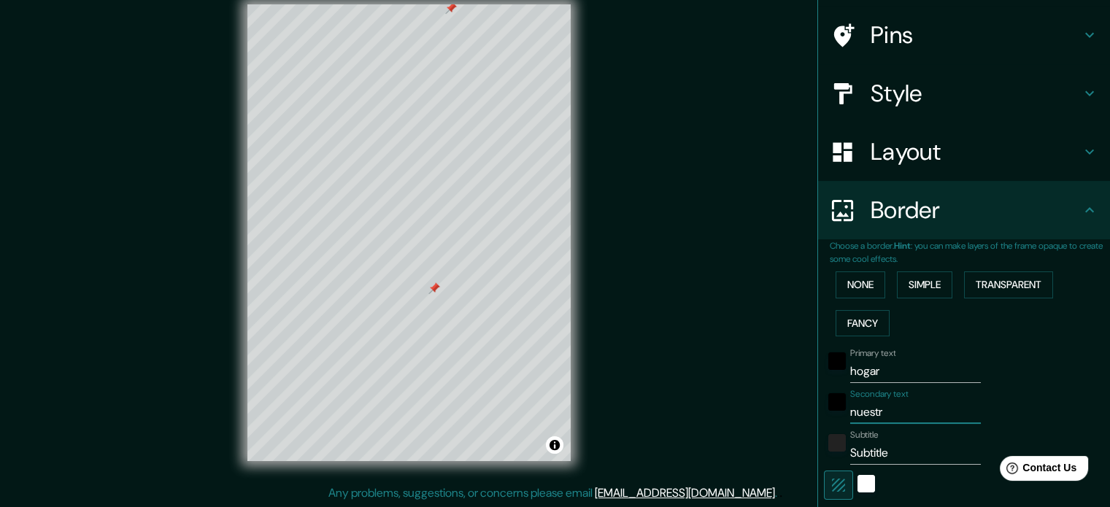
type input "213"
type input "35"
type input "nuestr"
type input "213"
type input "35"
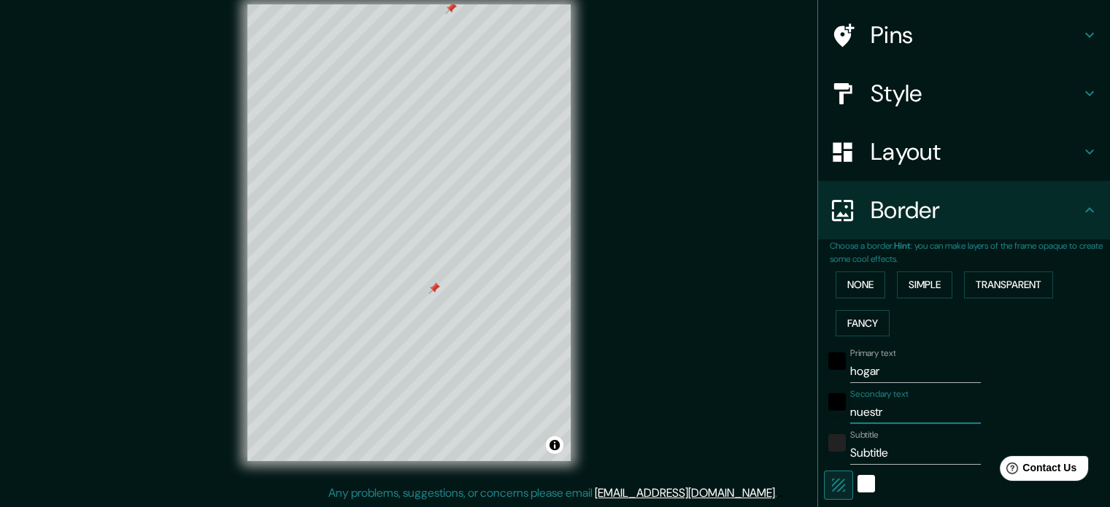
type input "nuestro"
type input "213"
type input "35"
type input "nuestro"
type input "213"
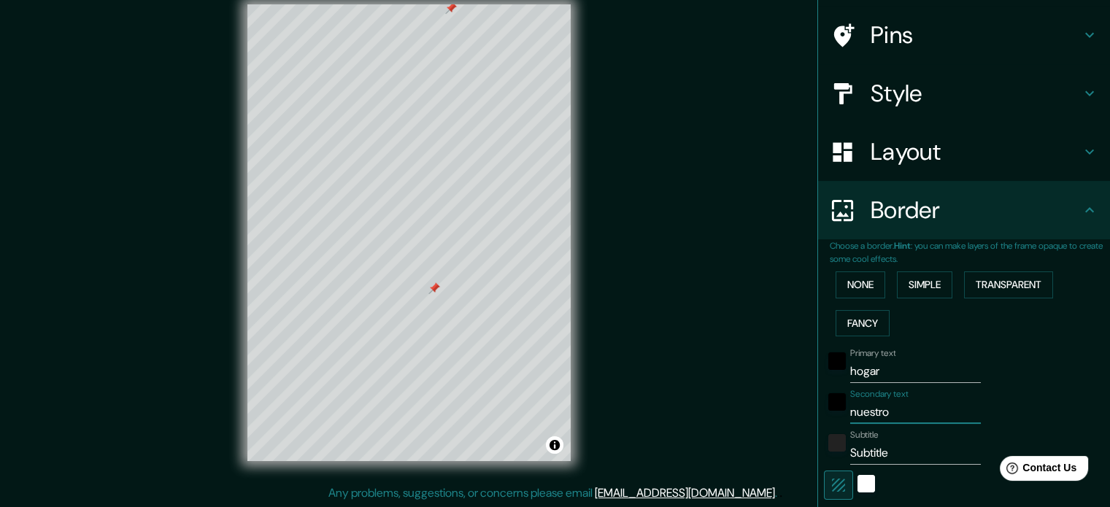
type input "35"
type input "nuestro l"
type input "213"
type input "35"
type input "nuestro lu"
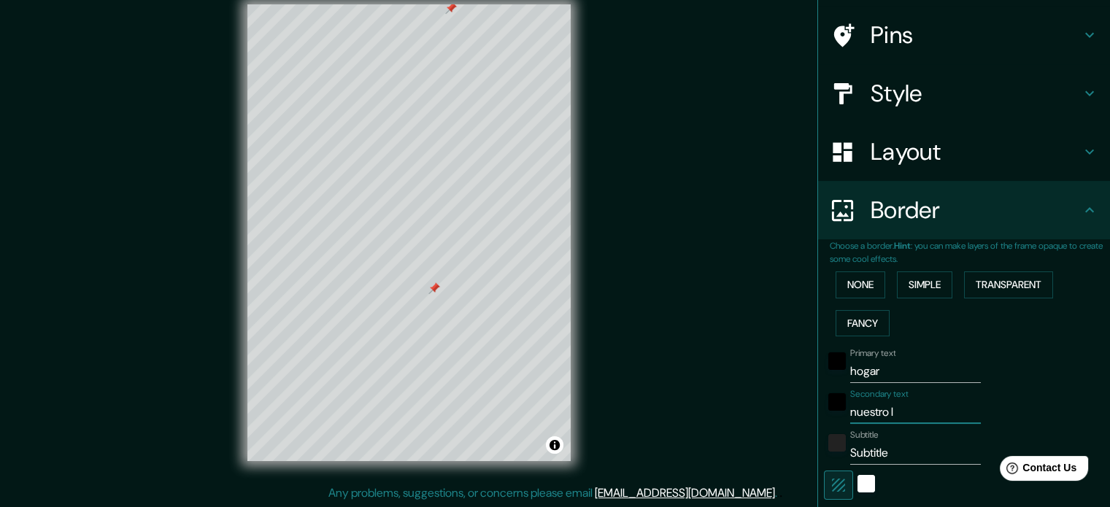
type input "213"
type input "35"
type input "nuestro lug"
type input "213"
type input "35"
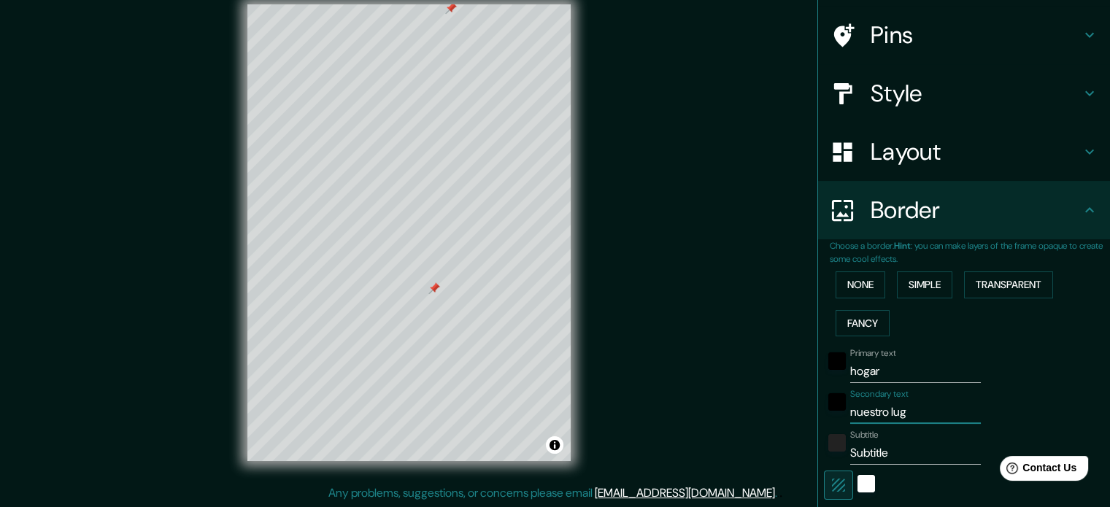
type input "nuestro luga"
type input "213"
type input "35"
type input "nuestro lugar"
type input "213"
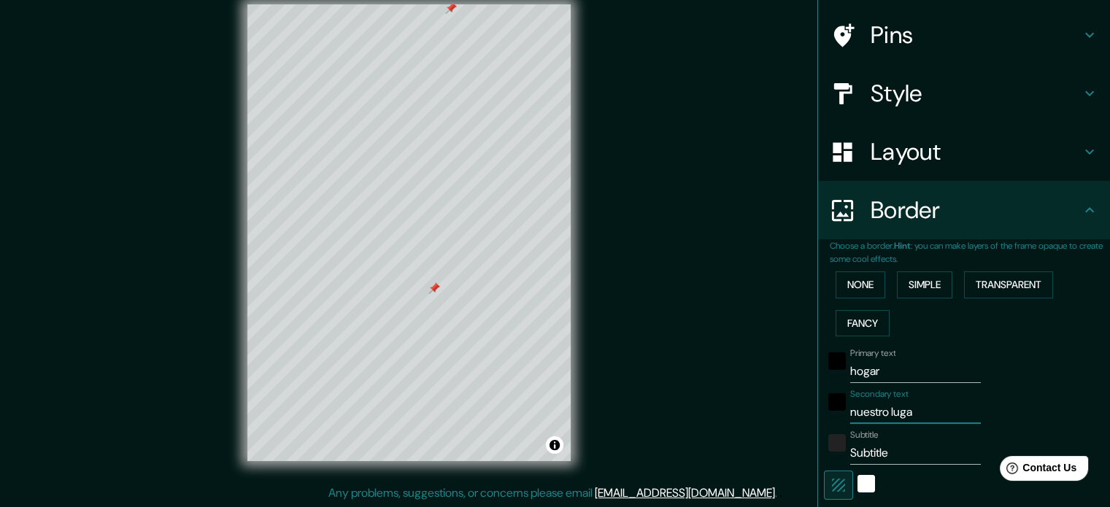
type input "35"
type input "nuestro lugar,"
type input "213"
type input "35"
type input "nuestro lugar,"
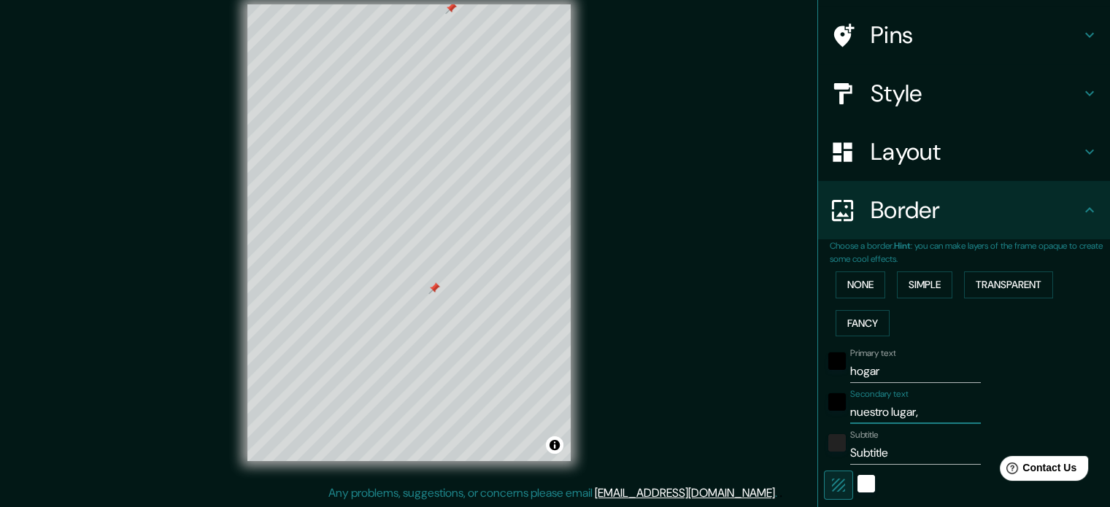
type input "213"
type input "35"
type input "nuestro lugar, n"
type input "213"
type input "35"
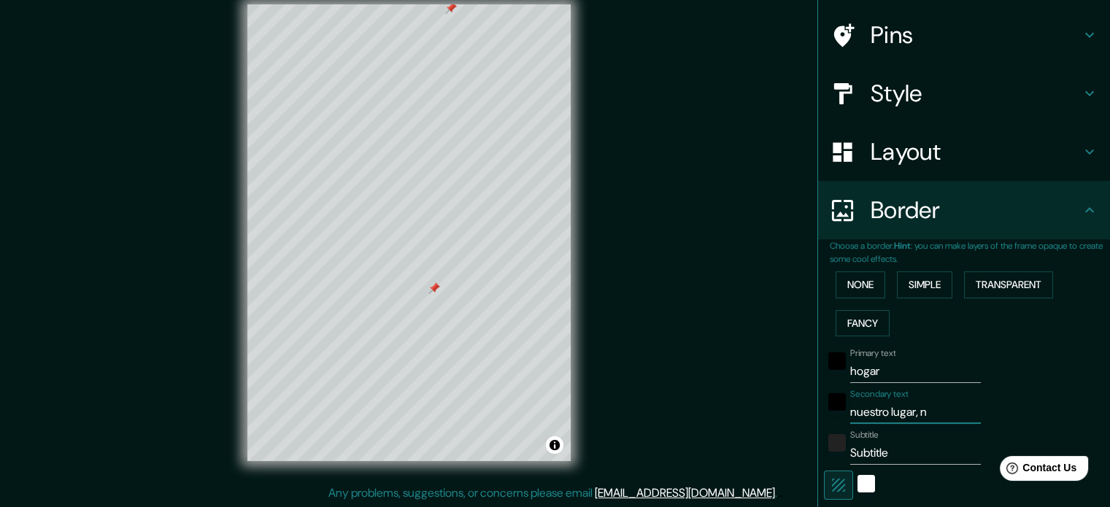
type input "nuestro lugar, nu"
type input "213"
type input "35"
type input "nuestro lugar, nue"
type input "213"
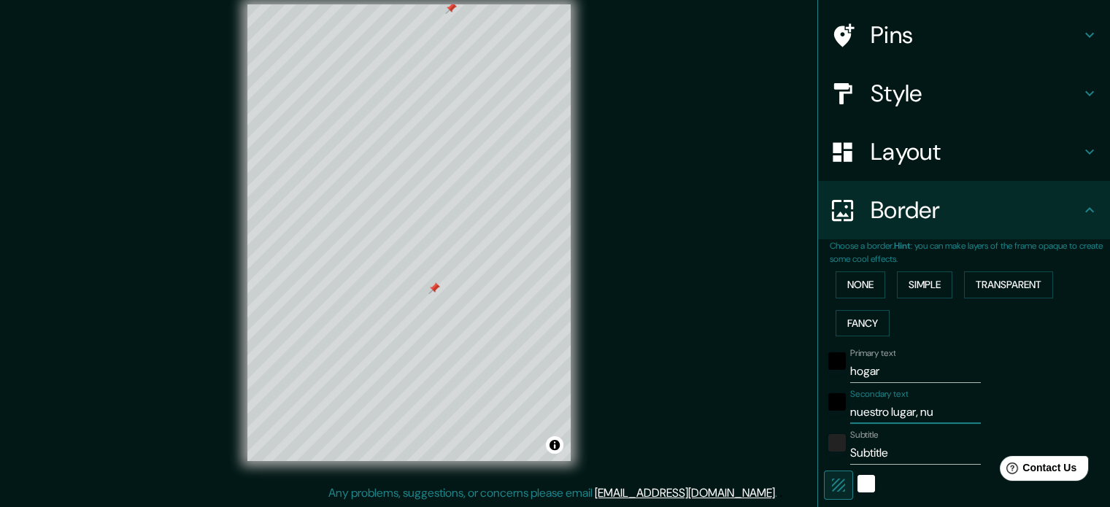
type input "35"
type input "nuestro lugar, nues"
type input "213"
type input "35"
type input "nuestro lugar, nuestr"
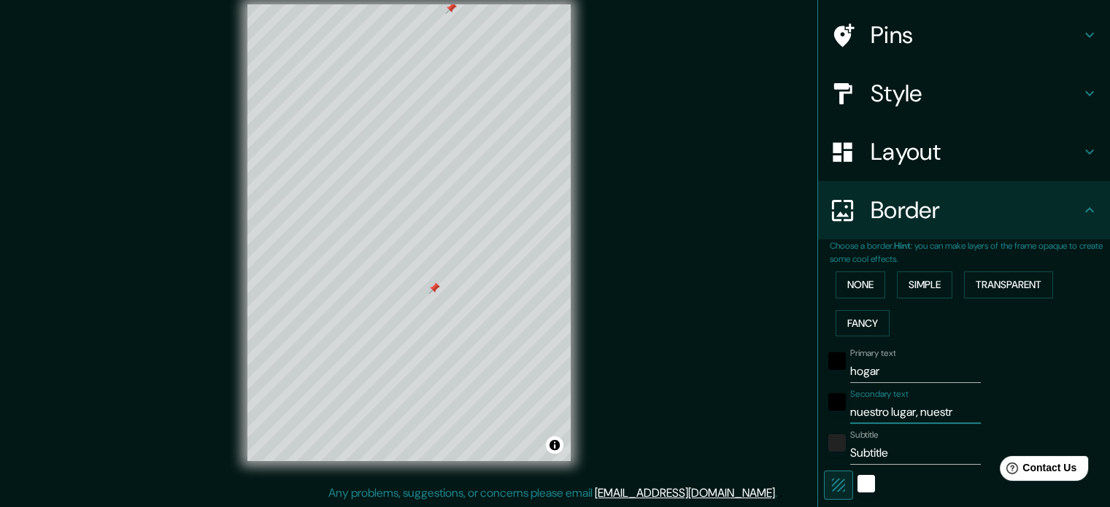
type input "213"
type input "35"
type input "nuestro lugar, nuestra"
type input "213"
type input "35"
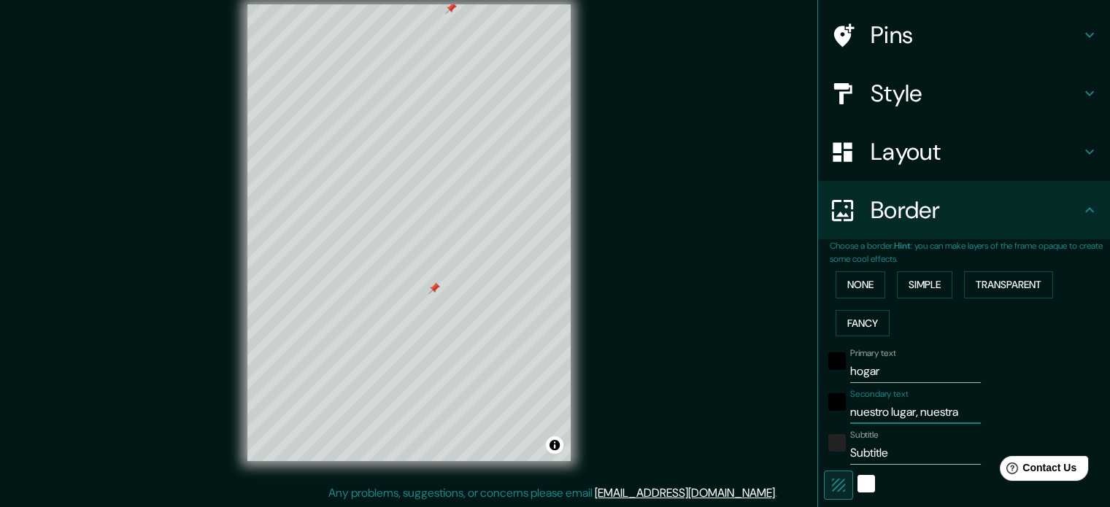
type input "nuestro lugar, nuestra"
type input "213"
type input "35"
type input "nuestro lugar, nuestra c"
type input "213"
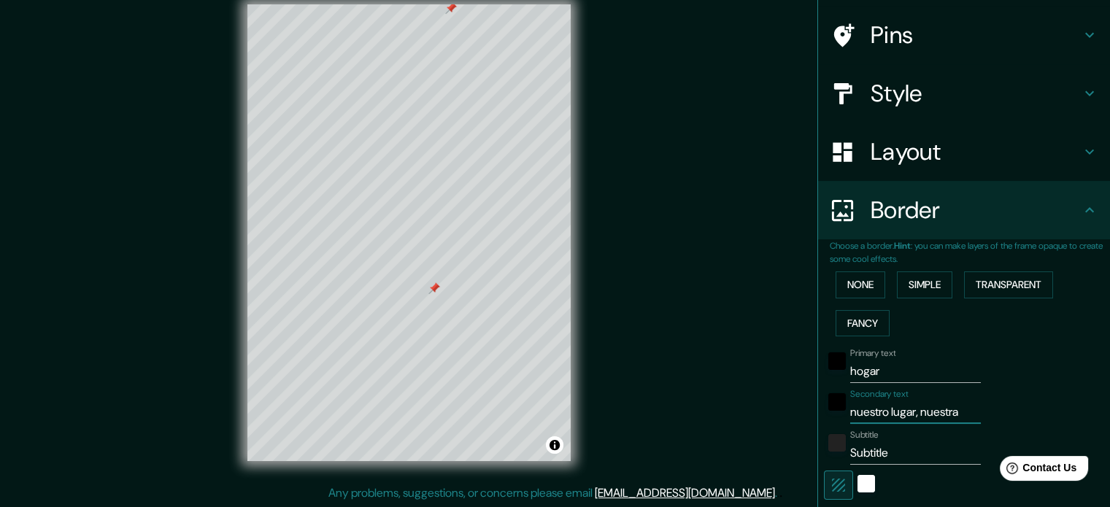
type input "35"
type input "nuestro lugar, nuestra ca"
type input "213"
type input "35"
type input "nuestro lugar, nuestra cal"
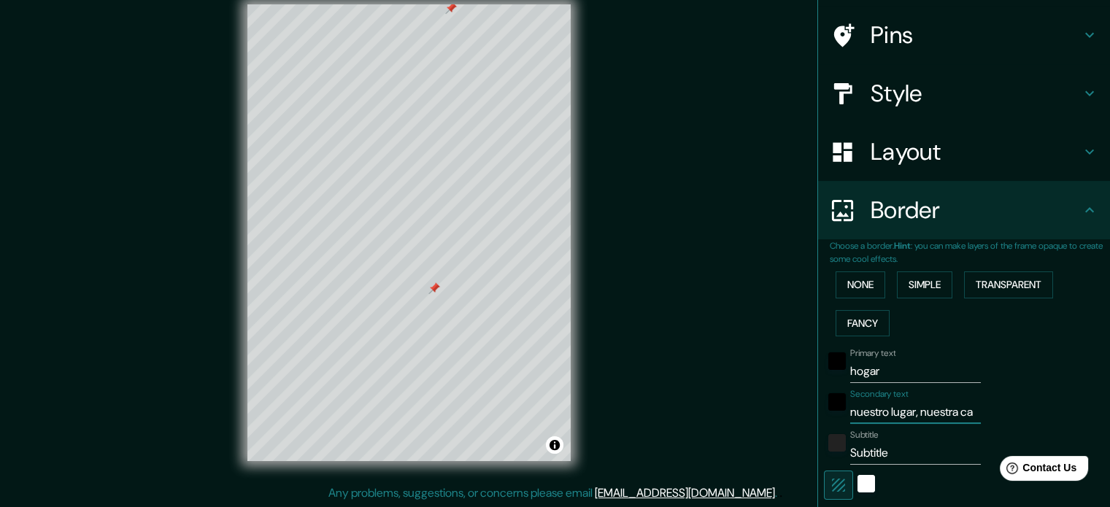
type input "213"
type input "35"
type input "nuestro lugar, nuestra calm"
type input "213"
type input "35"
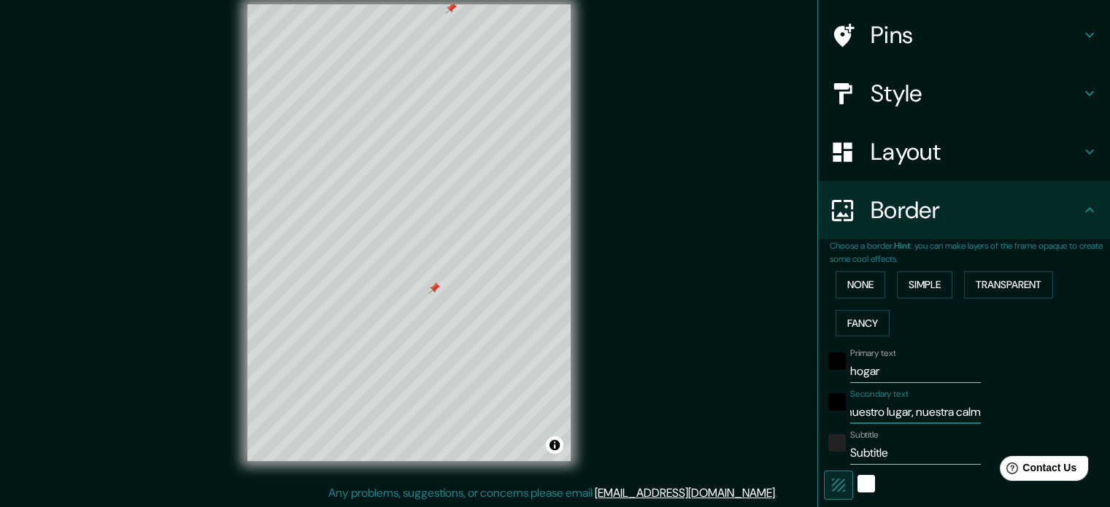
type input "nuestro lugar, nuestra calma"
type input "213"
type input "35"
type input "nuestro lugar, nuestra calma"
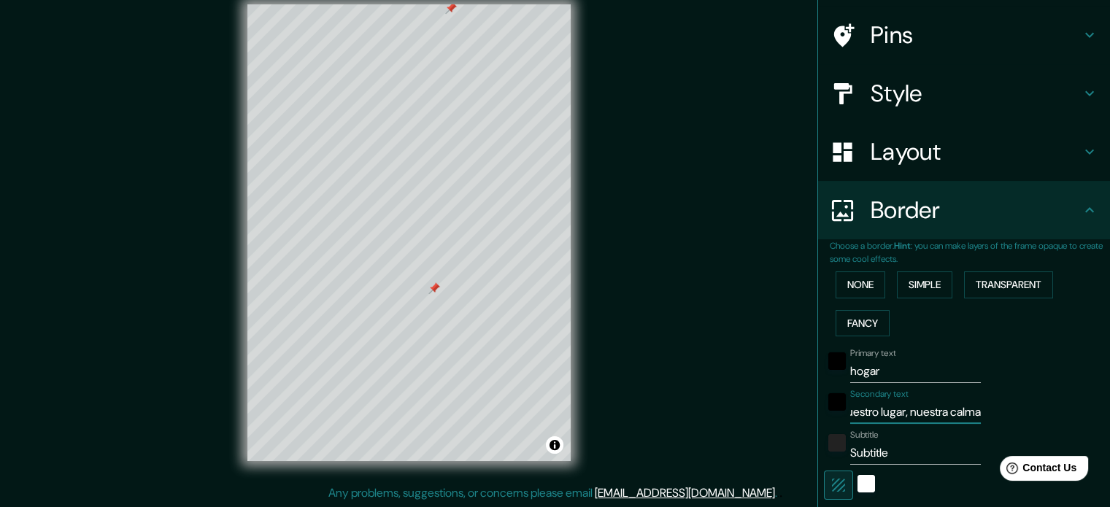
scroll to position [0, 0]
click at [744, 447] on div "Mappin Location Gévora, Badajoz, provincia de Badajoz, España Pins Style Layout…" at bounding box center [555, 244] width 1110 height 527
type input "A"
type input "213"
type input "35"
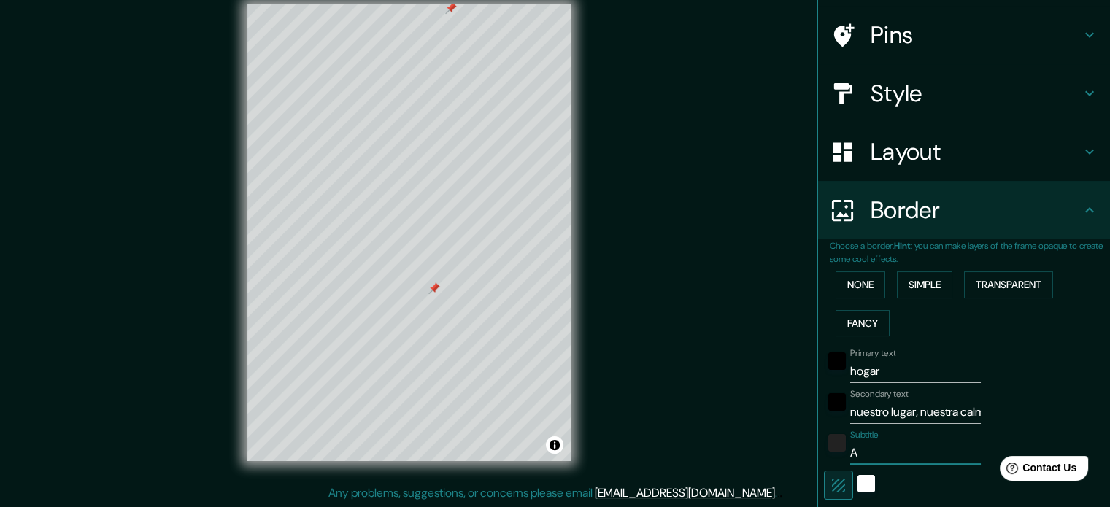
type input "Am"
type input "213"
type input "35"
type input "Amo"
type input "213"
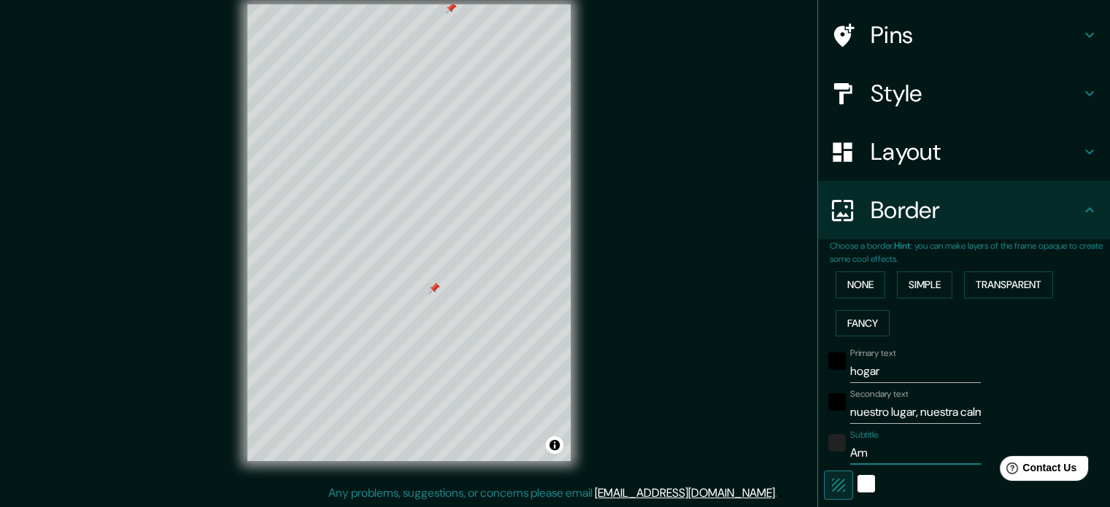
type input "35"
type input "Amor"
type input "213"
type input "35"
type input "Amor"
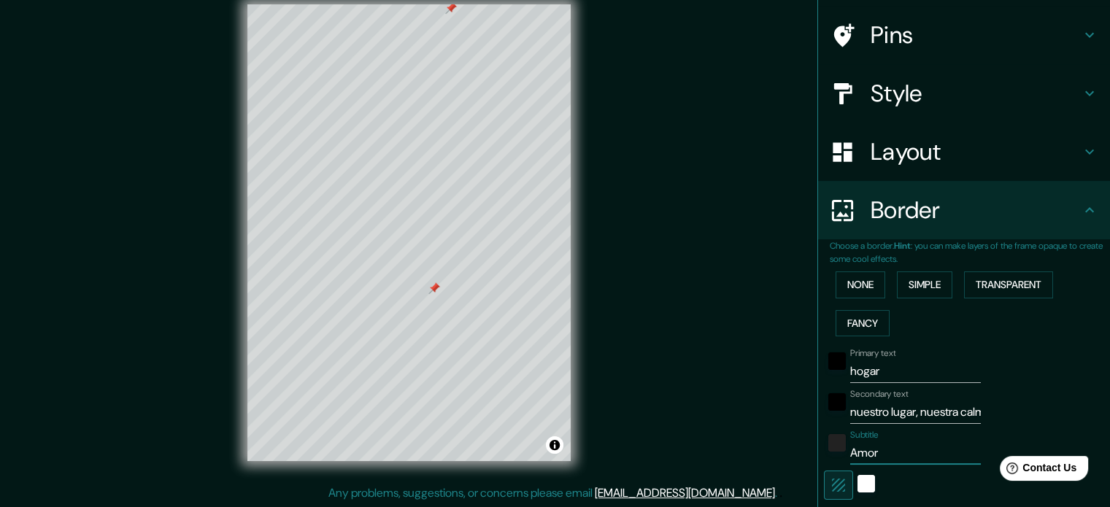
type input "213"
type input "35"
type input "Amor R"
type input "213"
type input "35"
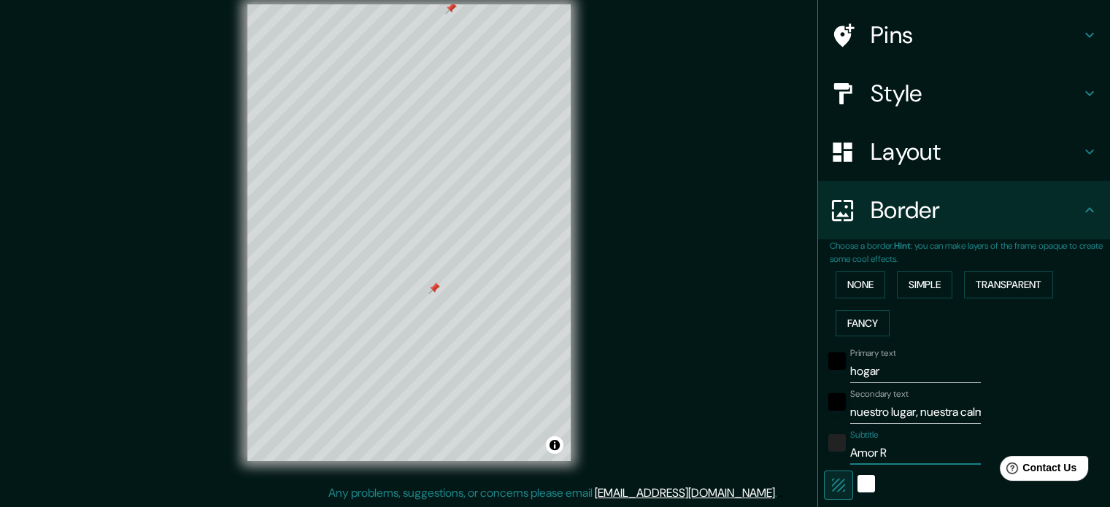
type input "Amor Re"
type input "213"
type input "35"
type input "Amor Reí"
type input "213"
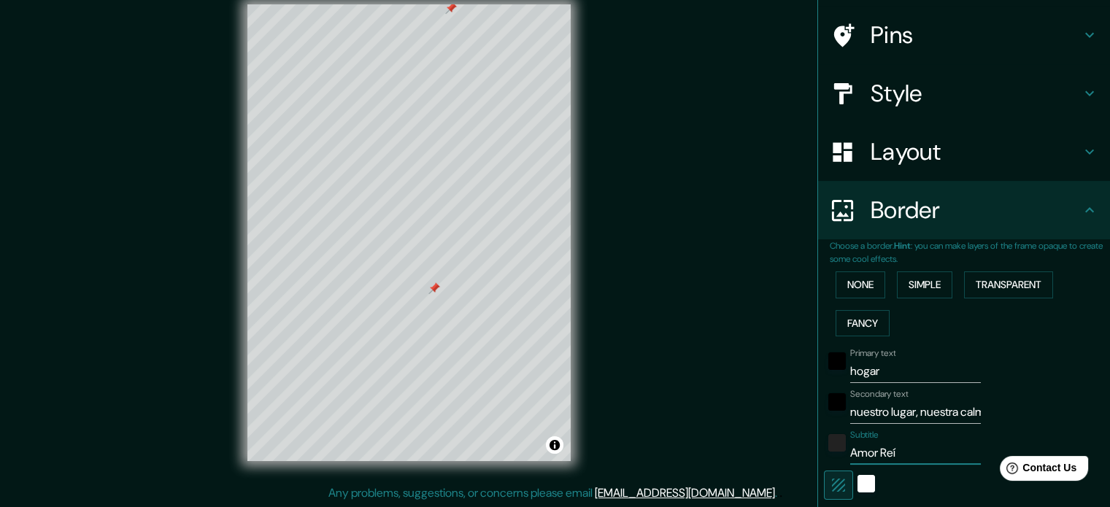
type input "35"
type input "Amor Reír"
type input "213"
type input "35"
type input "Amor Reír"
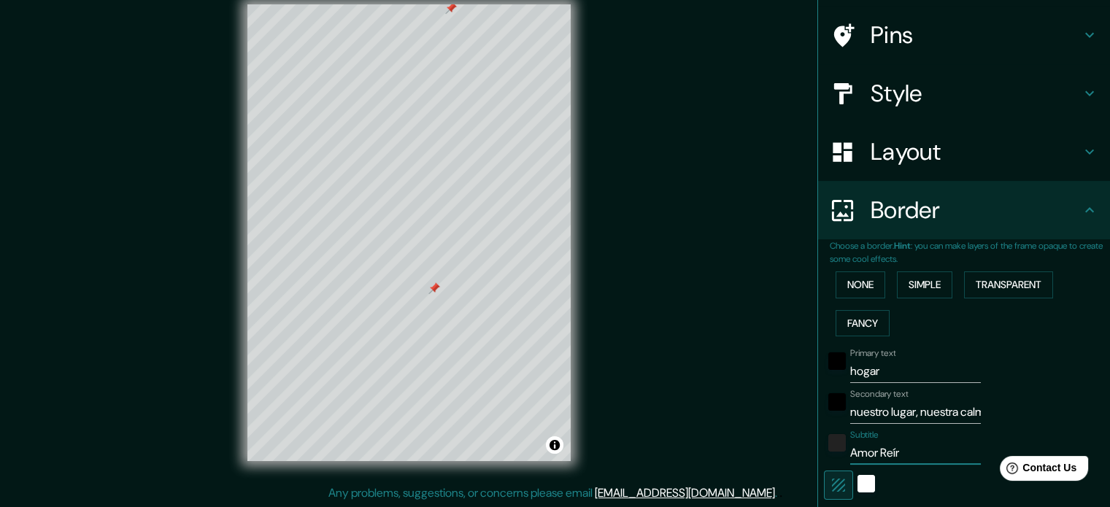
type input "213"
type input "35"
type input "Amor Reír F"
type input "213"
type input "35"
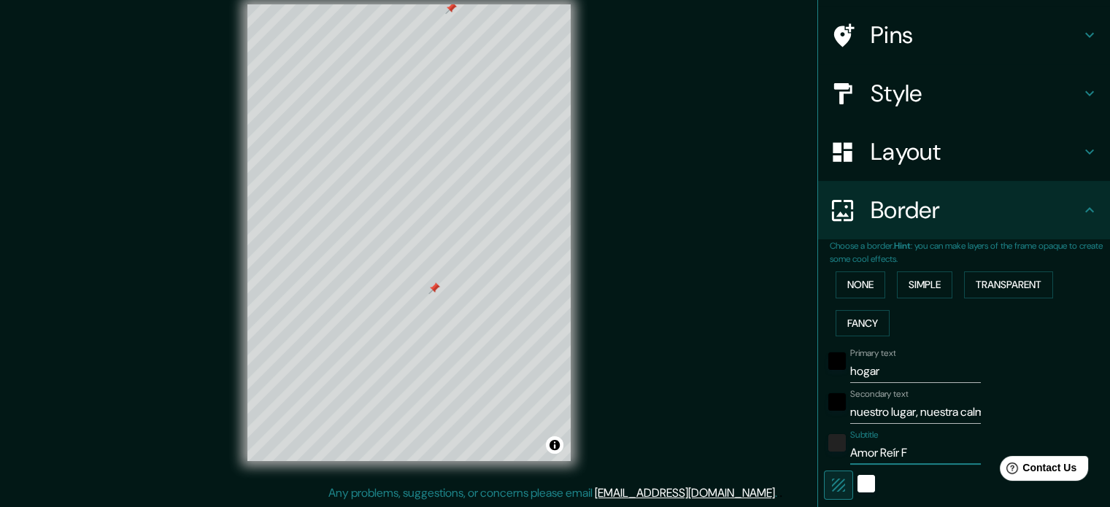
type input "Amor Reír Fa"
type input "213"
type input "35"
type input "Amor Reír Fam"
type input "213"
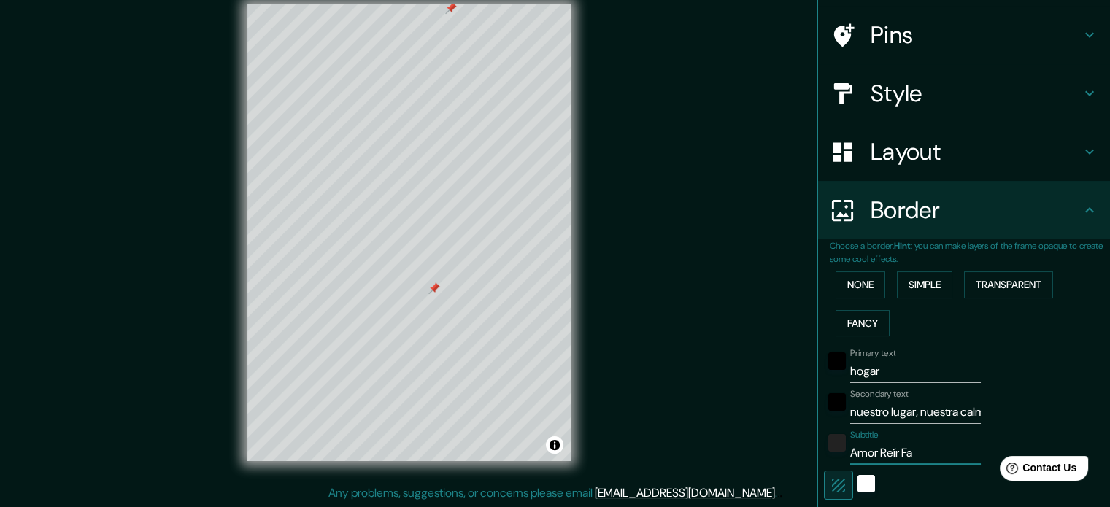
type input "35"
type input "Amor Reír Fami"
type input "213"
type input "35"
type input "Amor Reír Famil"
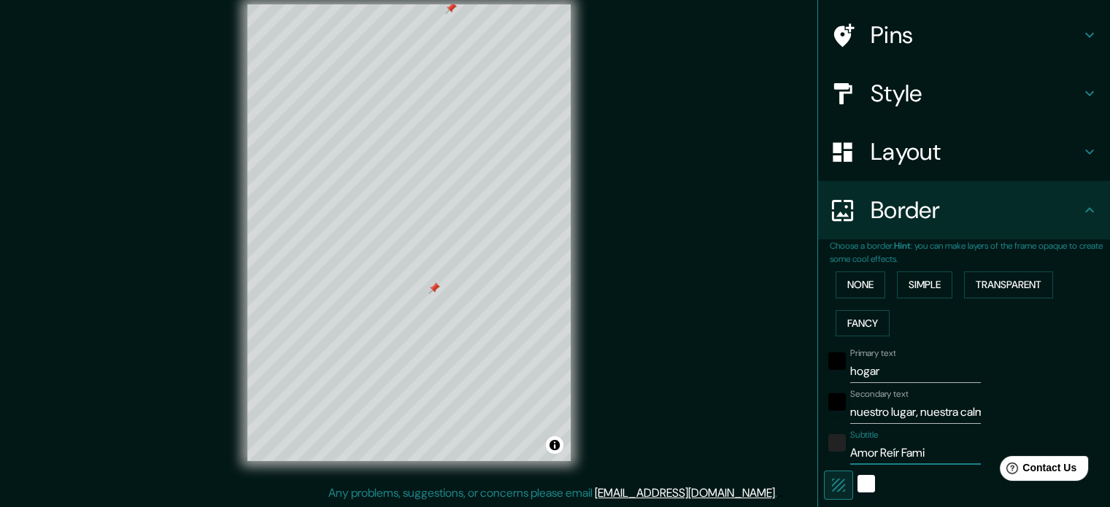
type input "213"
type input "35"
type input "Amor Reír Famili"
type input "213"
type input "35"
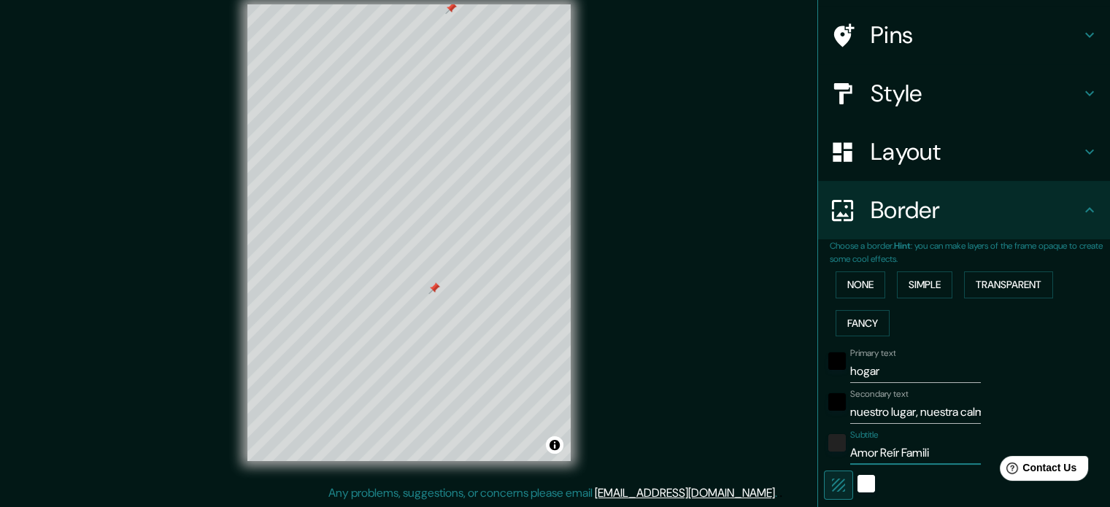
type input "Amor Reír Familia"
type input "213"
type input "35"
type input "Amor Reír Familia"
type input "213"
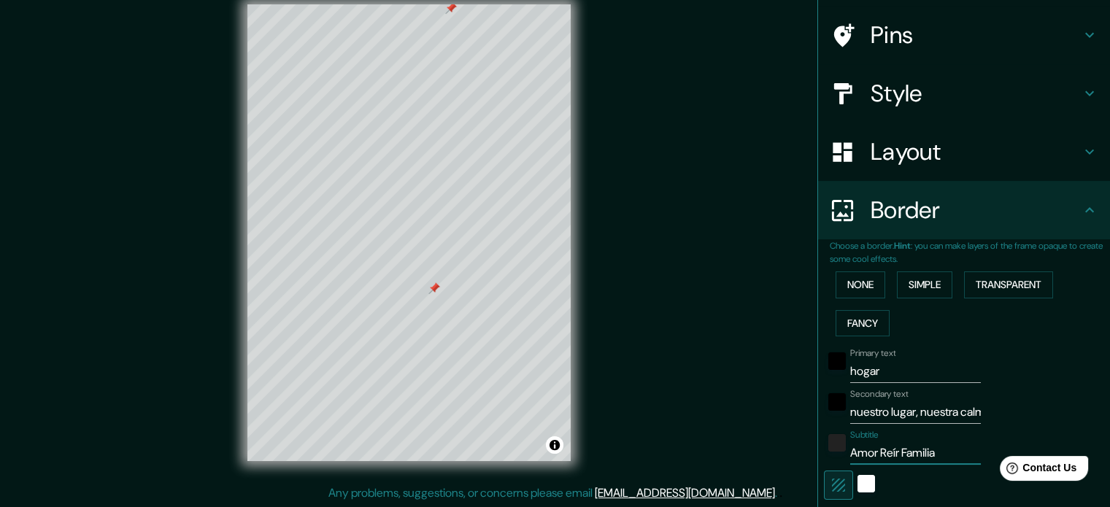
type input "35"
type input "Amor Reír Familia S"
type input "213"
type input "35"
type input "Amor Reír Familia Sa"
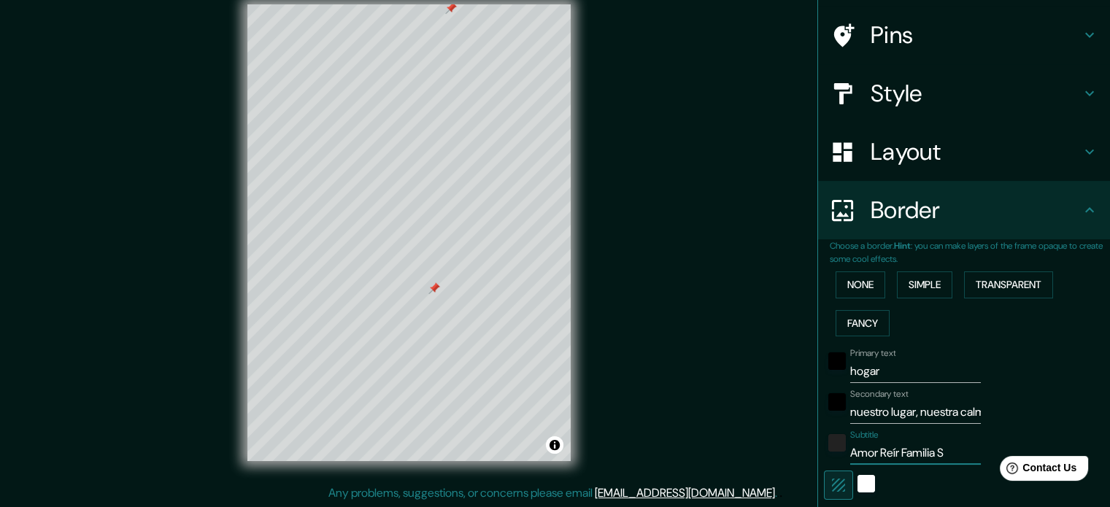
type input "213"
type input "35"
type input "Amor Reír Familia Sal"
type input "213"
type input "35"
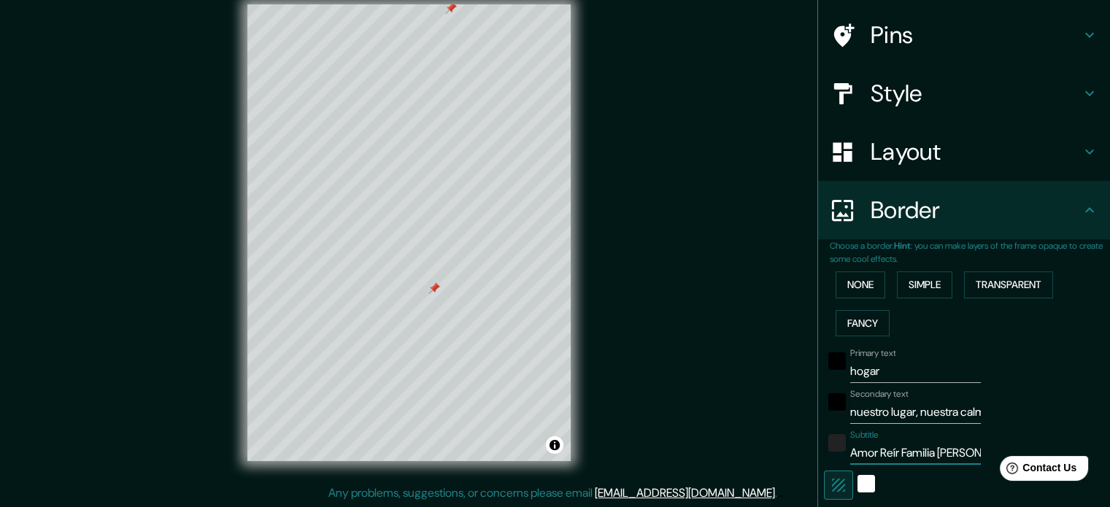
type input "Amor Reír Familia Salu"
type input "213"
type input "35"
type input "Amor Reír Familia Salud"
type input "213"
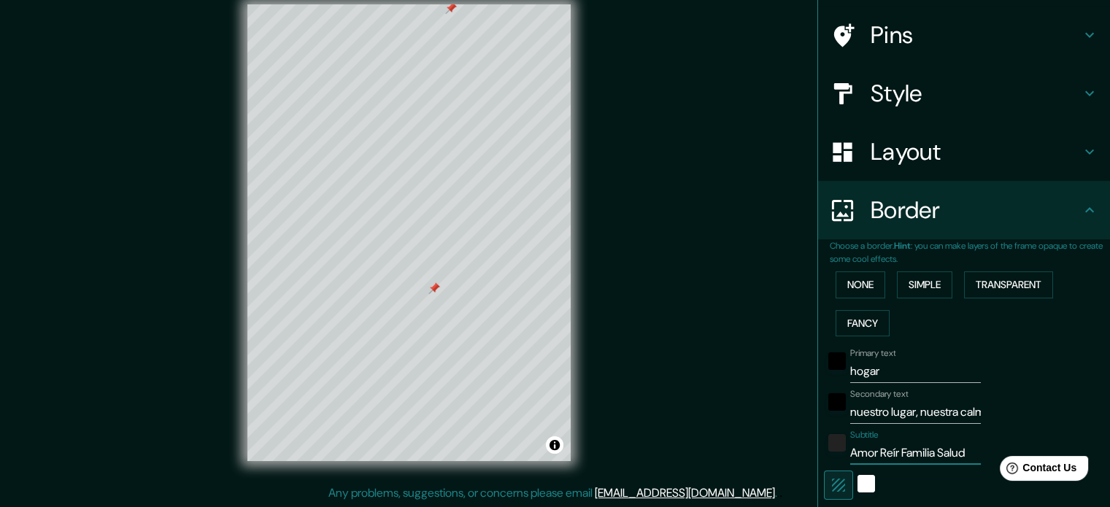
type input "35"
type input "Amor Reír Familia Salud"
type input "213"
type input "35"
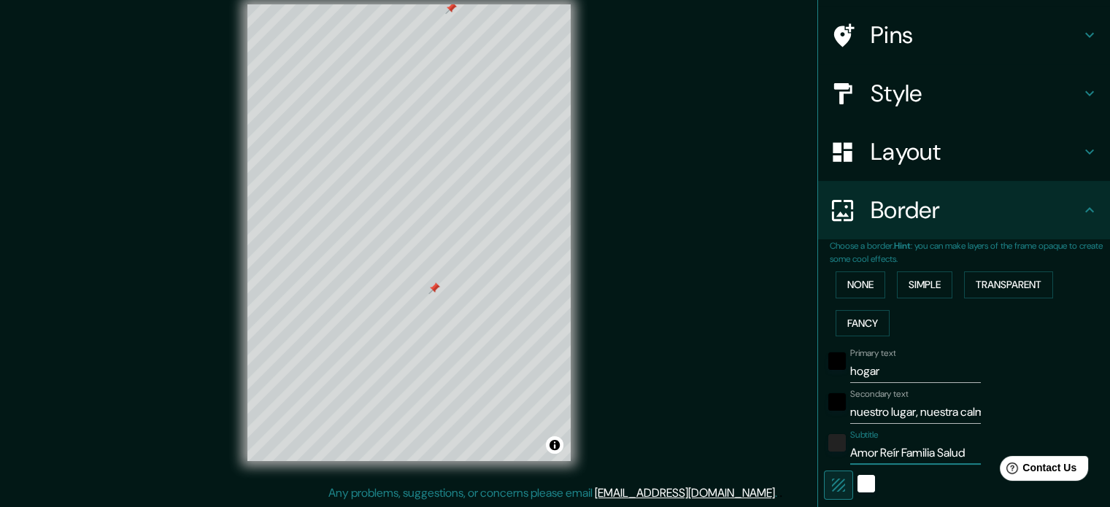
type input "Amor Reír Familia Salud V"
type input "213"
type input "35"
type input "Amor Reír Familia Salud Vi"
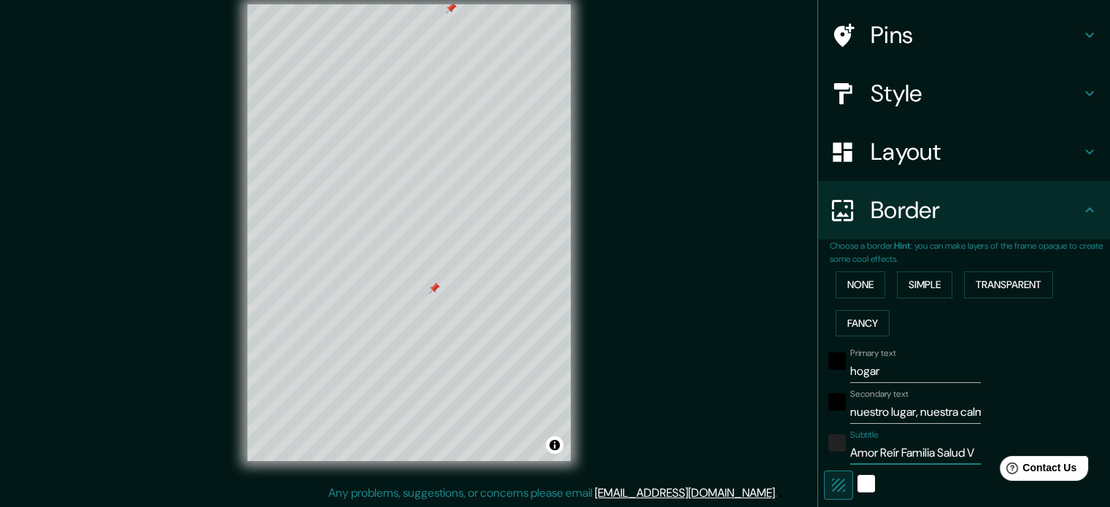
type input "213"
type input "35"
type input "Amor Reír Familia Salud Viv"
type input "213"
type input "35"
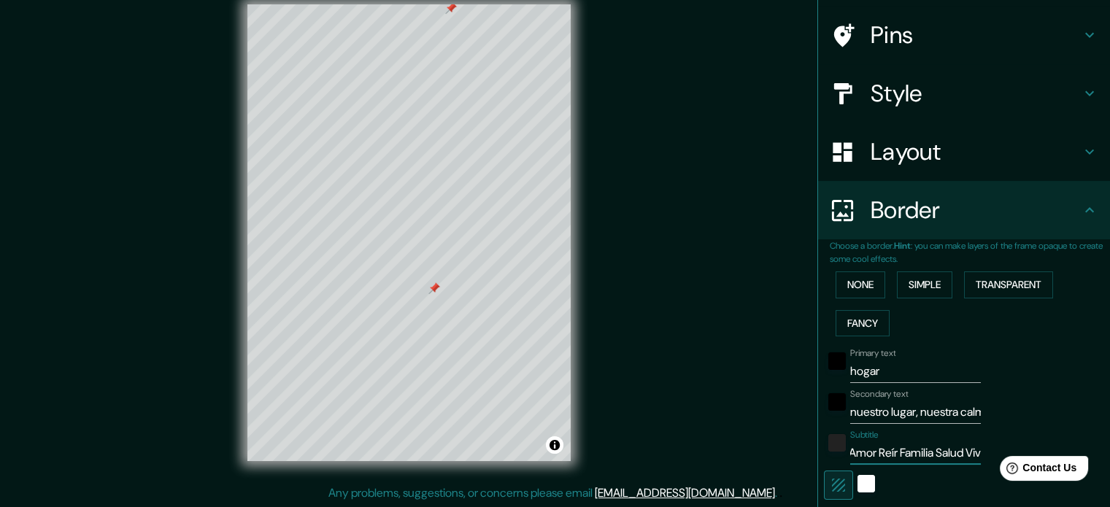
type input "Amor Reír Familia Salud Vivi"
type input "213"
type input "35"
type input "Amor Reír Familia Salud Vivir"
type input "213"
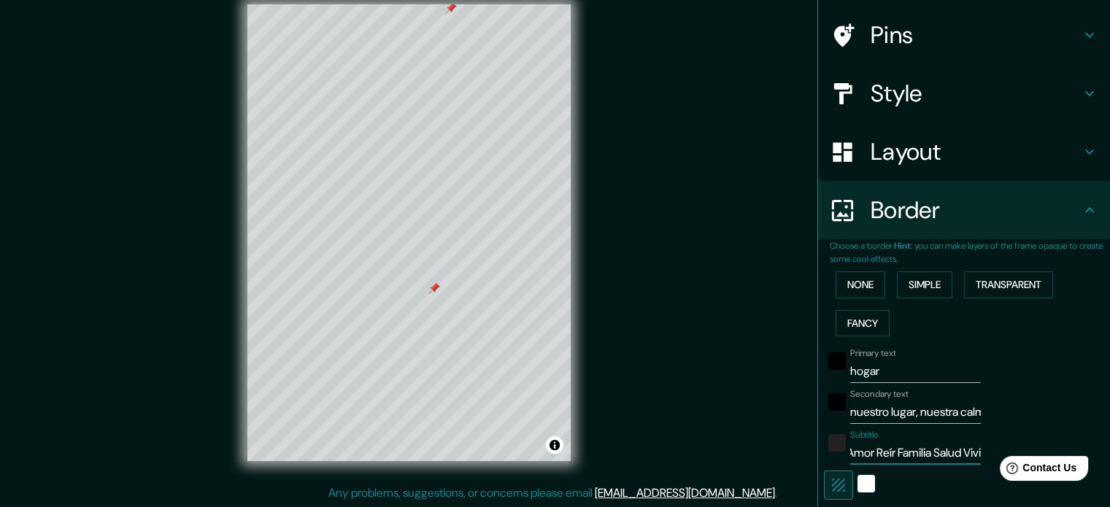
type input "35"
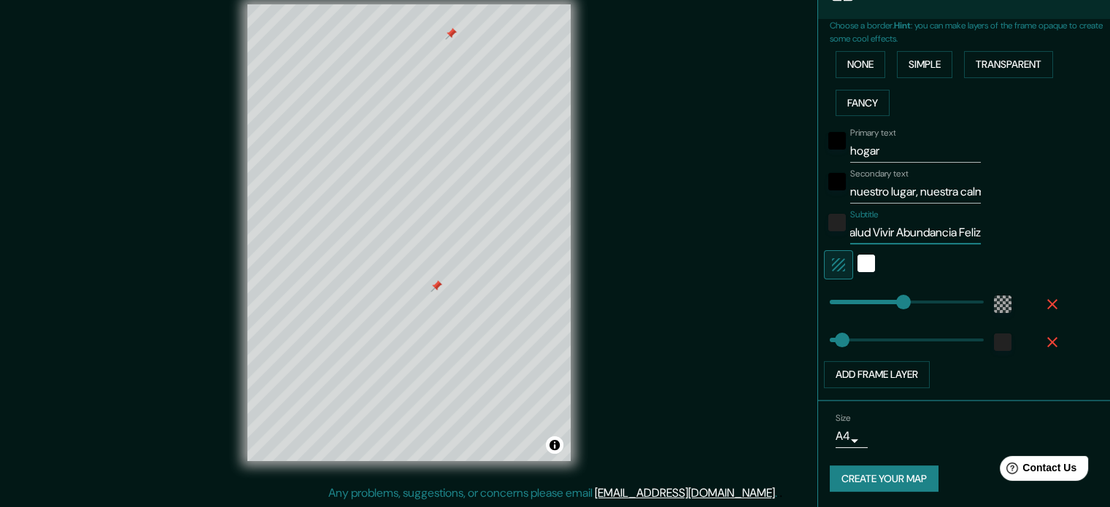
scroll to position [0, 0]
click at [872, 480] on button "Create your map" at bounding box center [884, 479] width 109 height 27
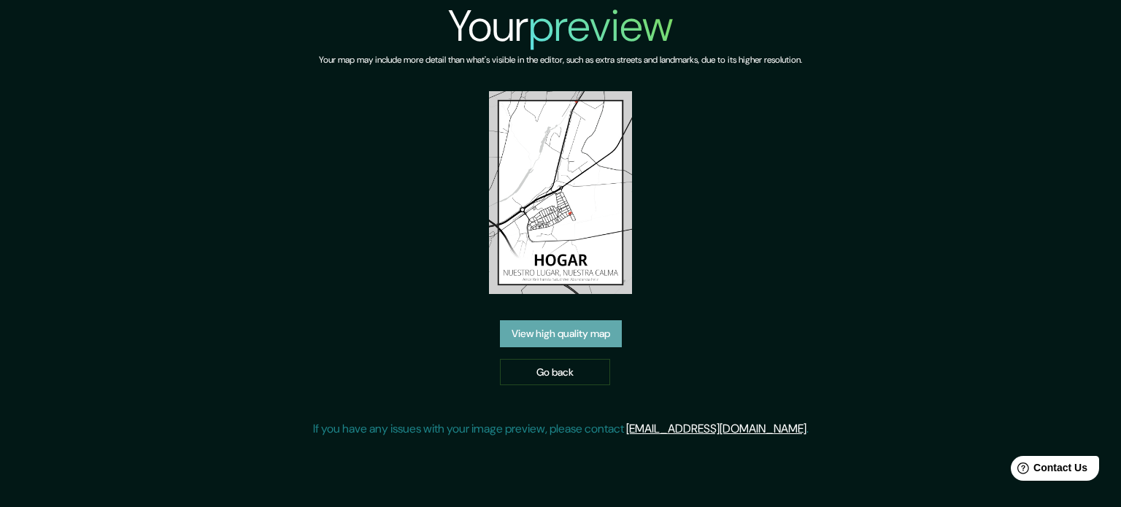
click at [596, 336] on link "View high quality map" at bounding box center [561, 333] width 122 height 27
